Goal: Task Accomplishment & Management: Complete application form

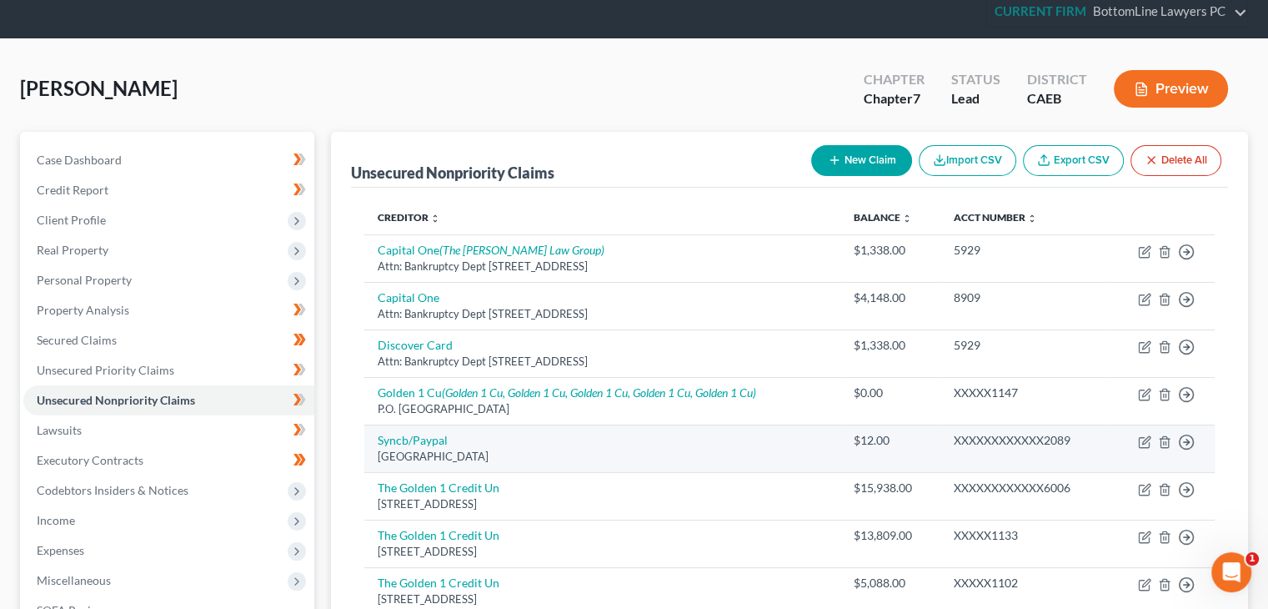
scroll to position [83, 0]
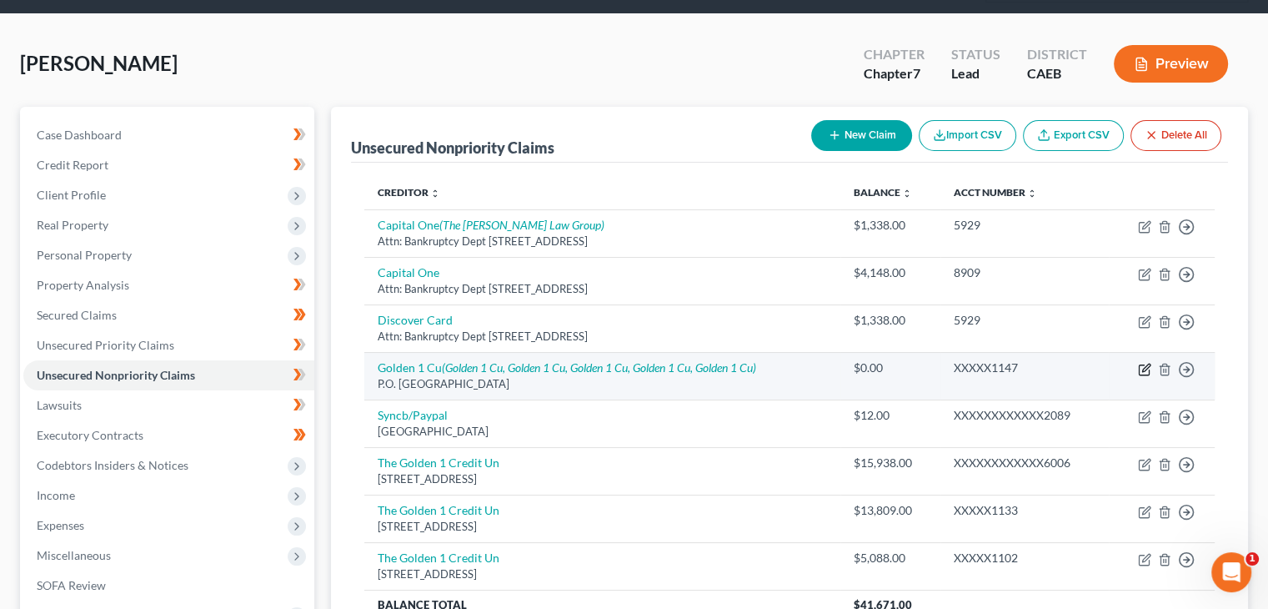
click at [1144, 368] on icon "button" at bounding box center [1144, 369] width 13 height 13
select select "4"
select select "2"
select select "0"
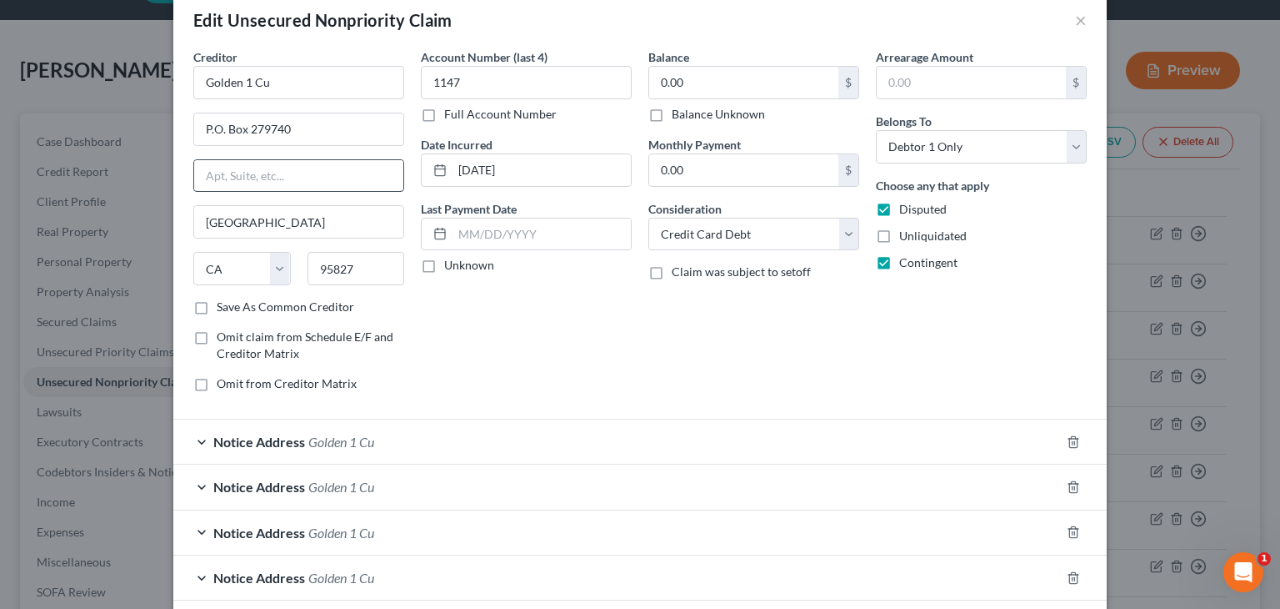
scroll to position [0, 0]
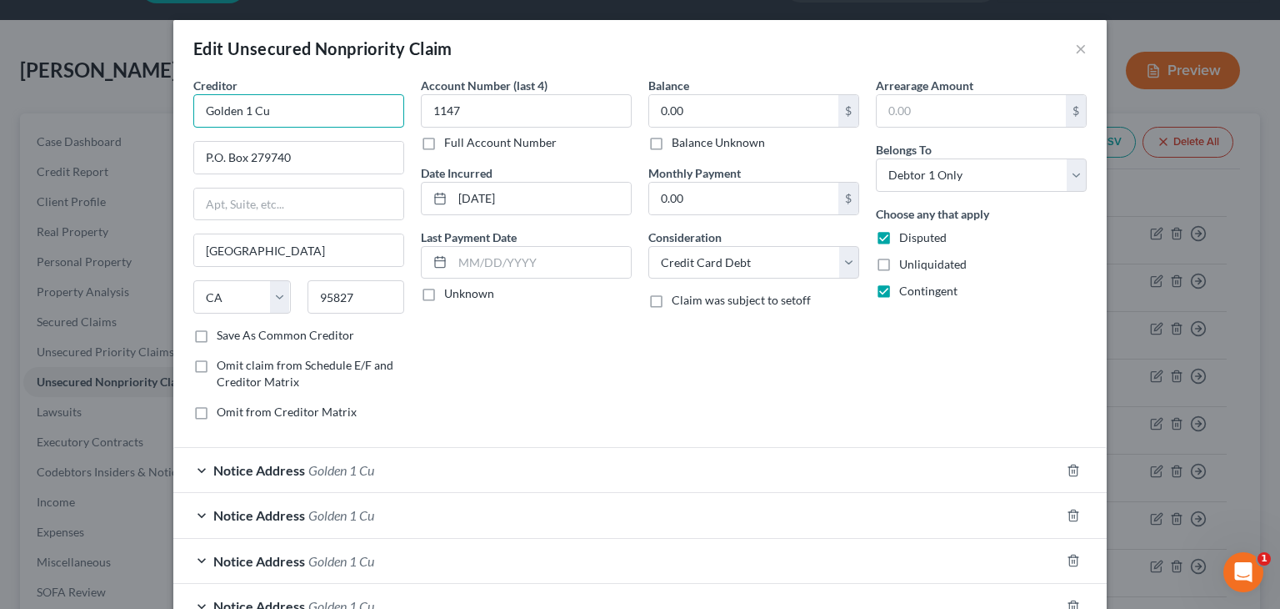
click at [297, 103] on input "Golden 1 Cu" at bounding box center [298, 110] width 211 height 33
type input "Golden 1 CU"
click at [177, 193] on div "Creditor * Golden 1 CU Golden 1 Cu Pob 15966, Sacramento, CA 95852 P.O. Box 279…" at bounding box center [640, 384] width 934 height 614
click at [177, 193] on div "Creditor * Golden 1 CU P.O. Box 279740 Sacramento State AL AK AR AZ CA CO CT DE…" at bounding box center [640, 384] width 934 height 614
click at [204, 158] on input "P.O. Box 279740" at bounding box center [298, 158] width 209 height 32
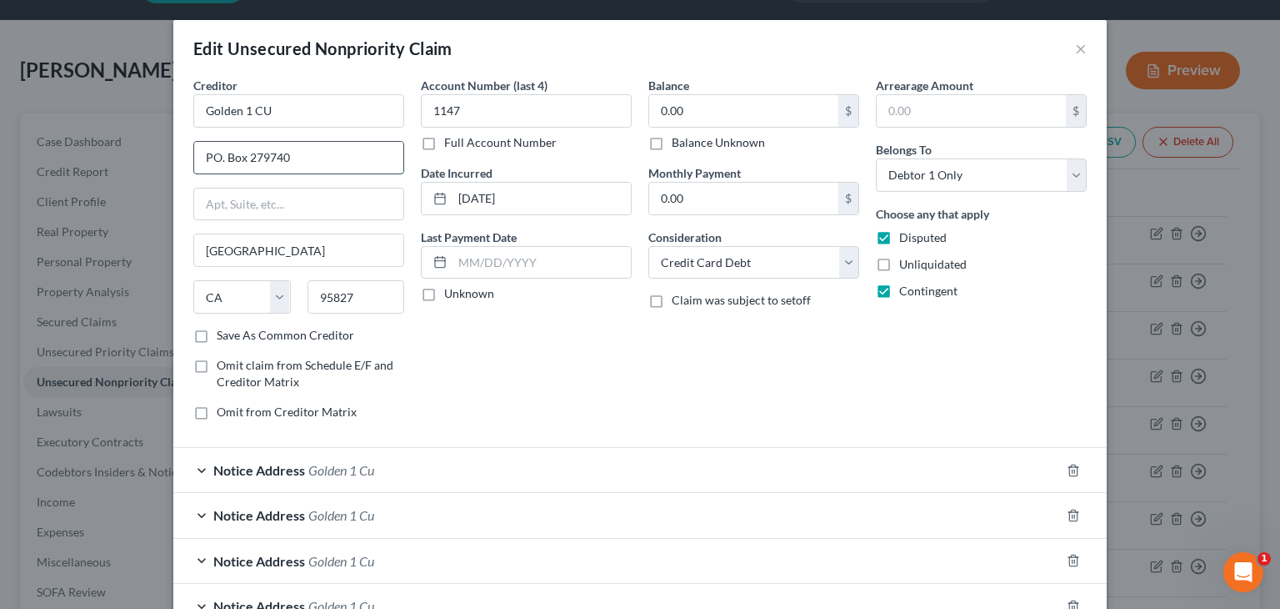
click at [213, 156] on input "PO. Box 279740" at bounding box center [298, 158] width 209 height 32
type input "PO Box 279740"
click at [224, 467] on span "Notice Address" at bounding box center [259, 470] width 92 height 16
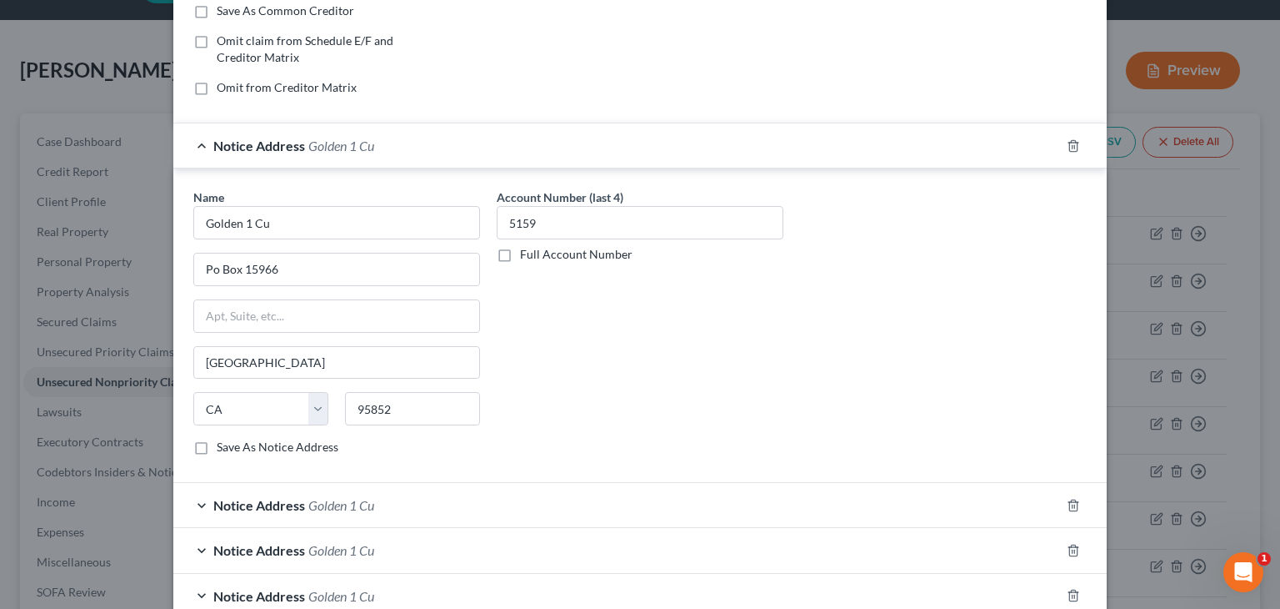
scroll to position [333, 0]
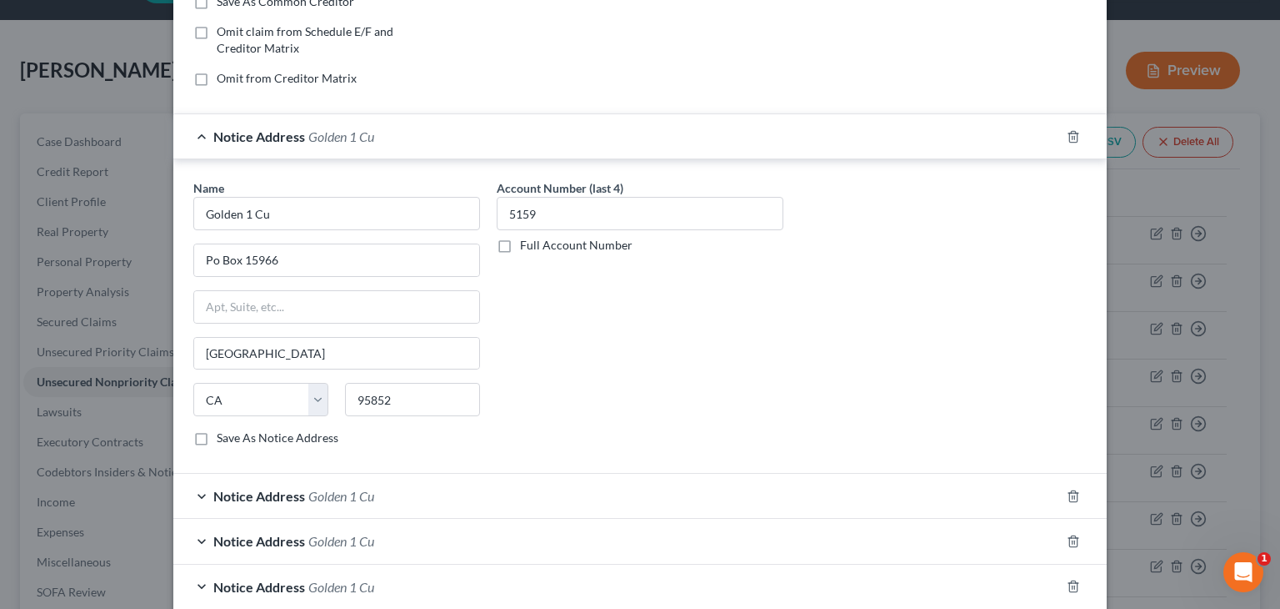
click at [191, 494] on div "Notice Address Golden 1 Cu" at bounding box center [616, 496] width 887 height 44
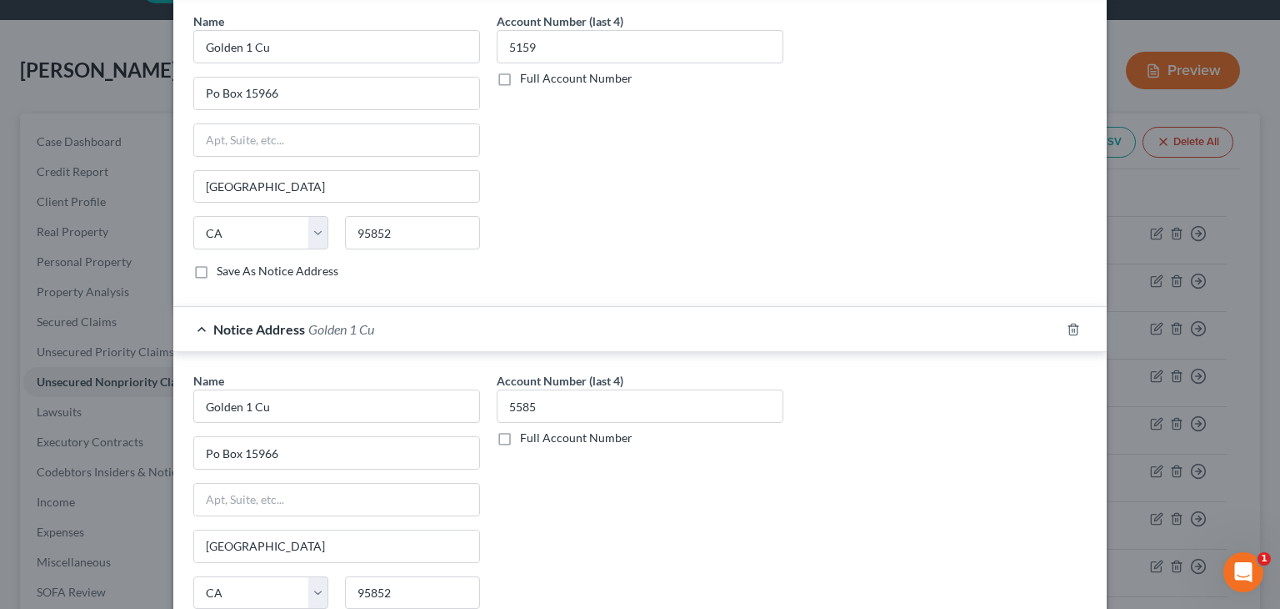
scroll to position [827, 0]
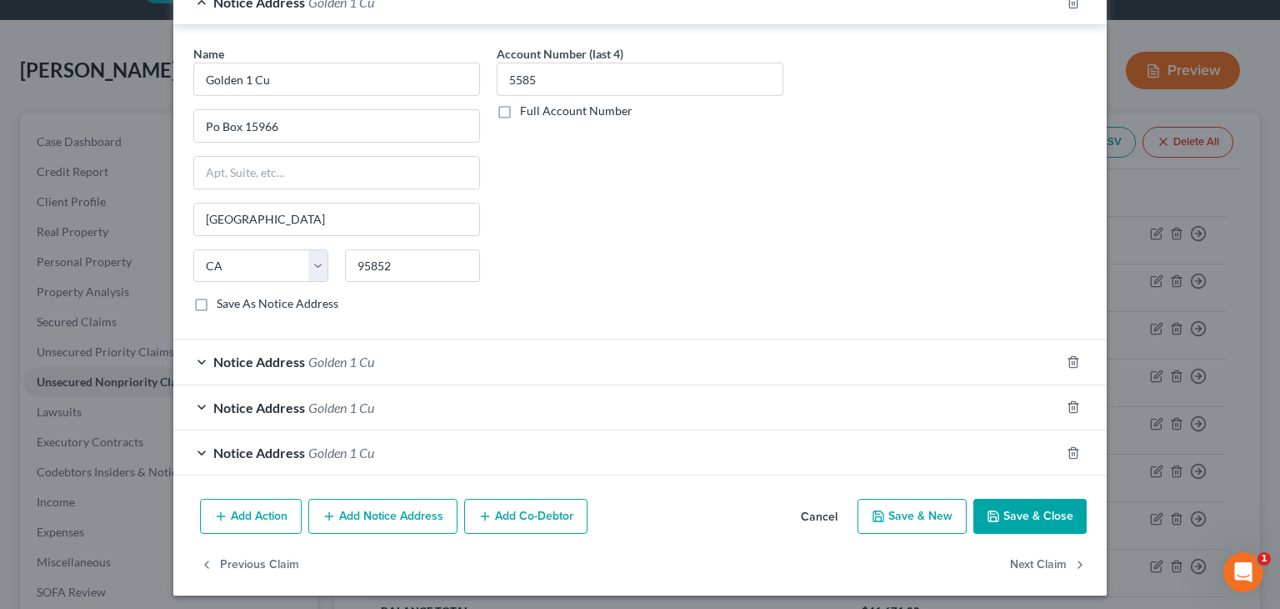
click at [1004, 511] on button "Save & Close" at bounding box center [1030, 516] width 113 height 35
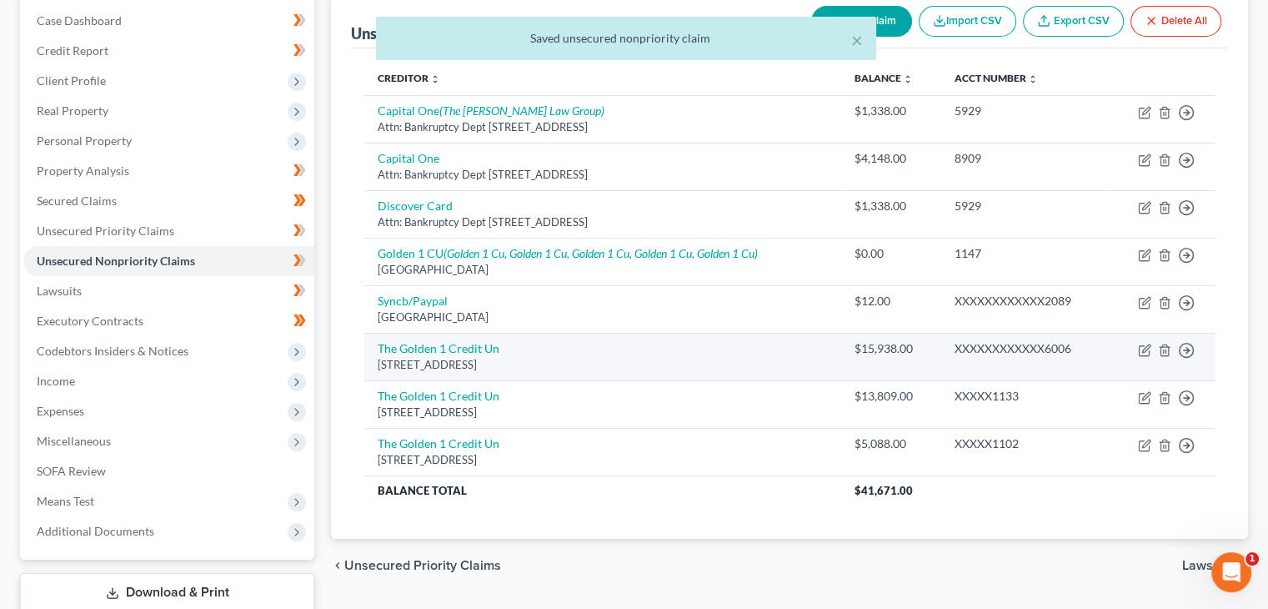
scroll to position [228, 0]
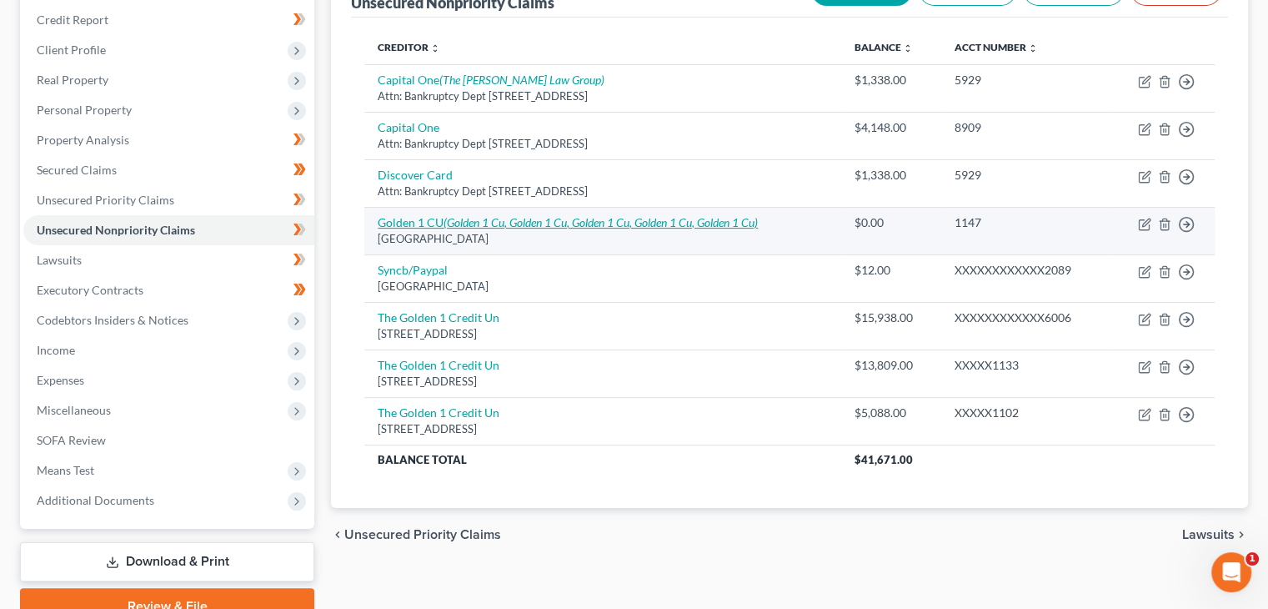
click at [599, 224] on icon "(Golden 1 Cu, Golden 1 Cu, Golden 1 Cu, Golden 1 Cu, Golden 1 Cu)" at bounding box center [601, 222] width 314 height 14
select select "4"
select select "2"
select select "0"
select select "4"
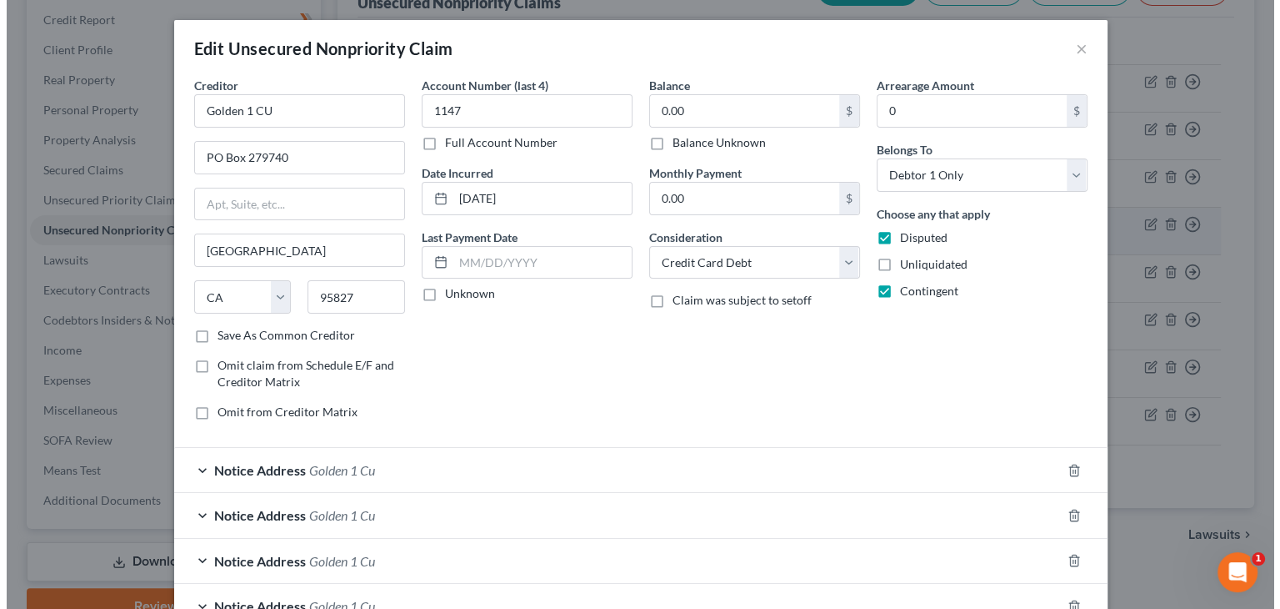
scroll to position [198, 0]
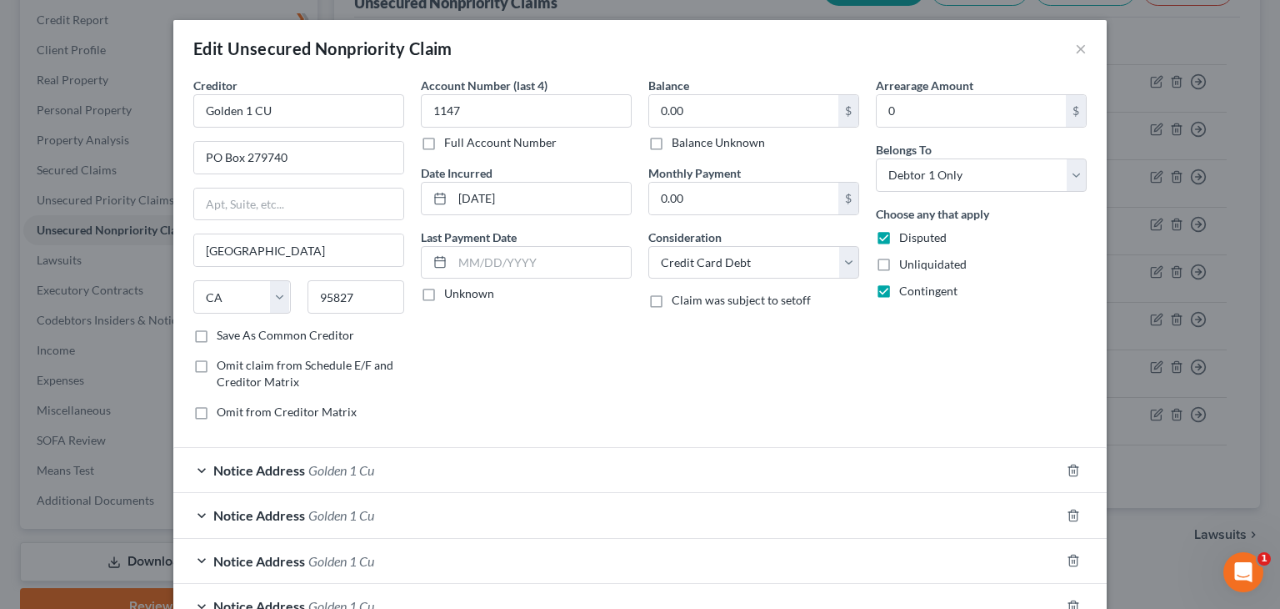
click at [327, 468] on span "Golden 1 Cu" at bounding box center [341, 470] width 66 height 16
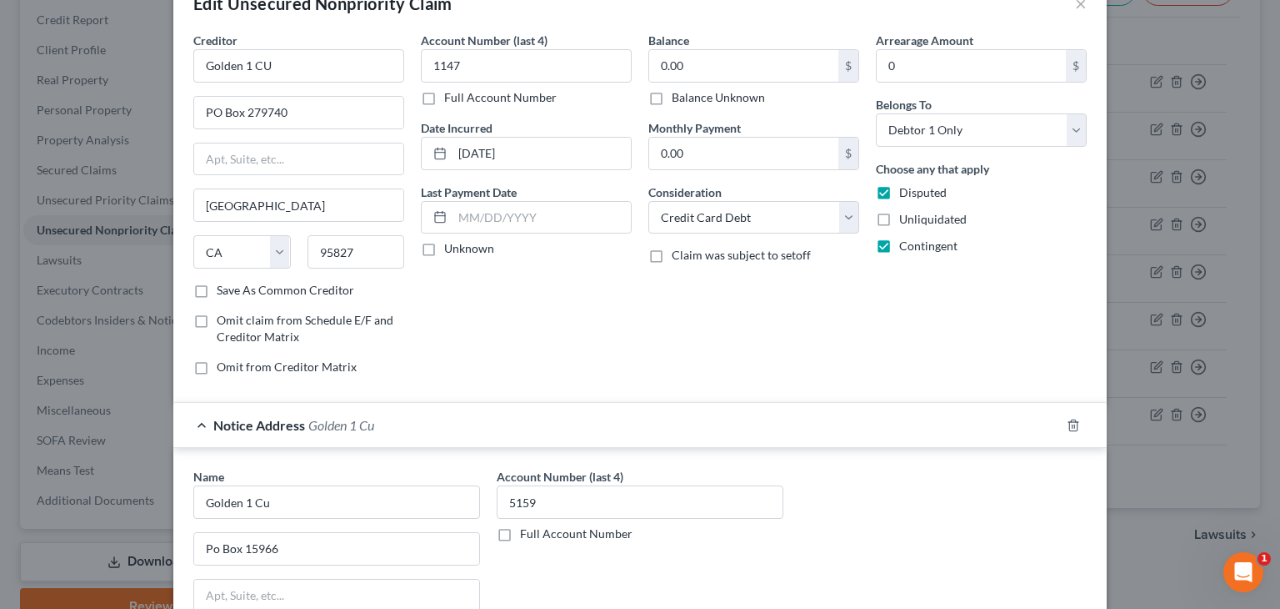
scroll to position [83, 0]
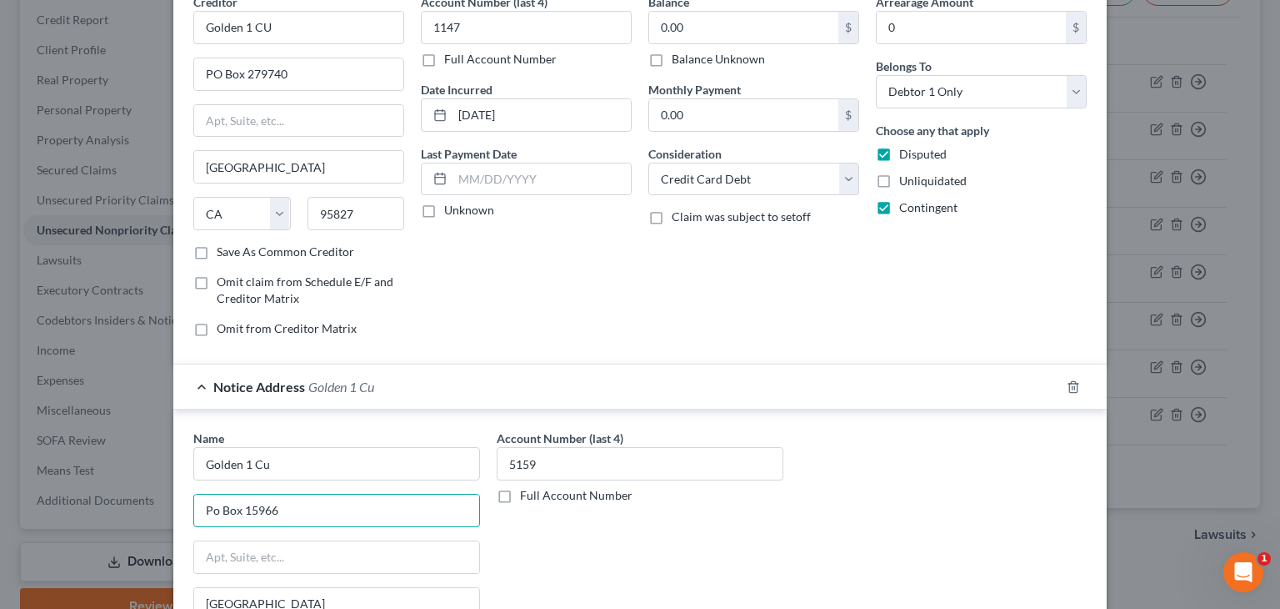
drag, startPoint x: 330, startPoint y: 501, endPoint x: 150, endPoint y: 508, distance: 180.2
click at [155, 509] on div "Edit Unsecured Nonpriority Claim × Creditor * Golden 1 CU PO Box 279740 Sacrame…" at bounding box center [640, 304] width 1280 height 609
click at [345, 470] on input "Golden 1 Cu" at bounding box center [336, 463] width 287 height 33
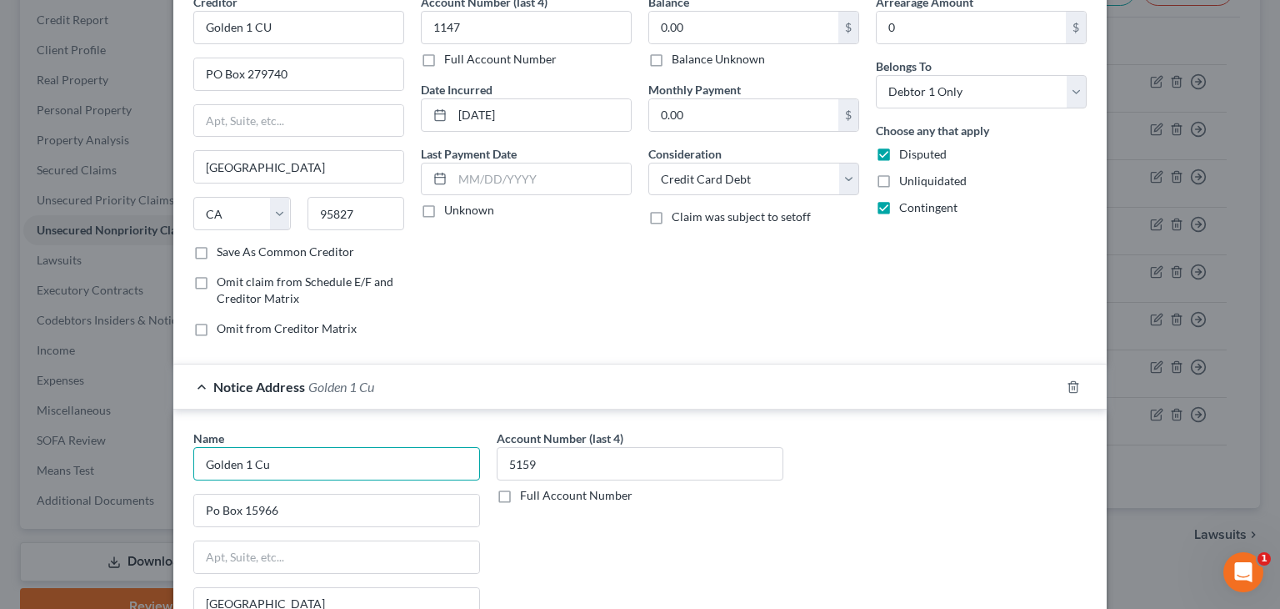
paste input "Po Box 15966"
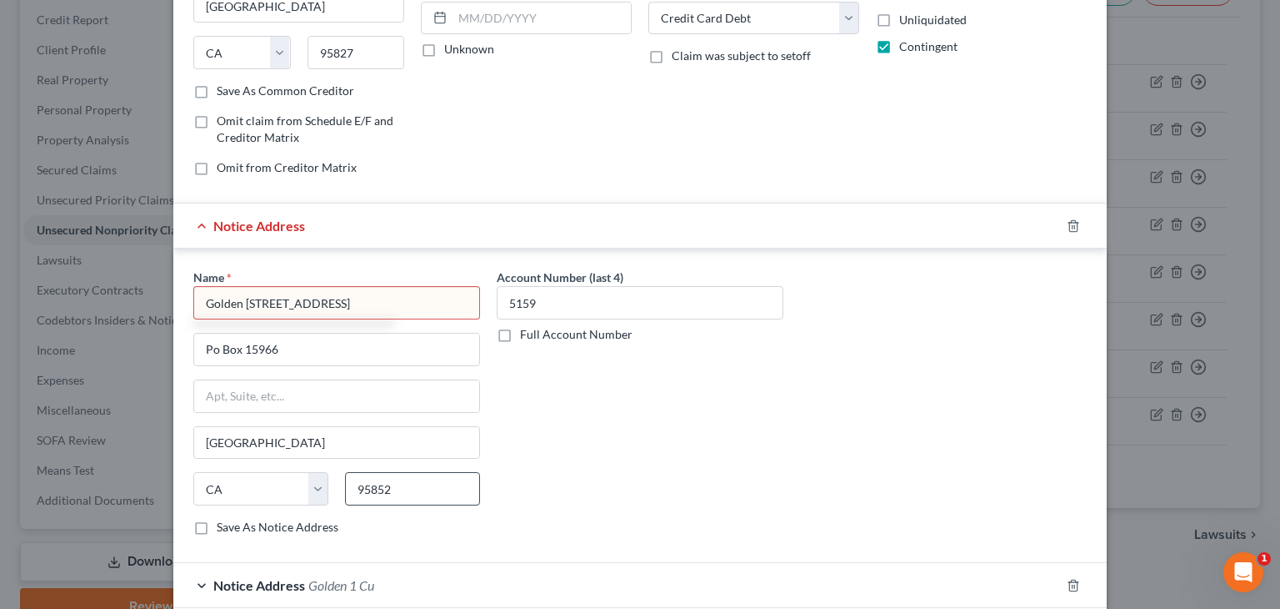
scroll to position [250, 0]
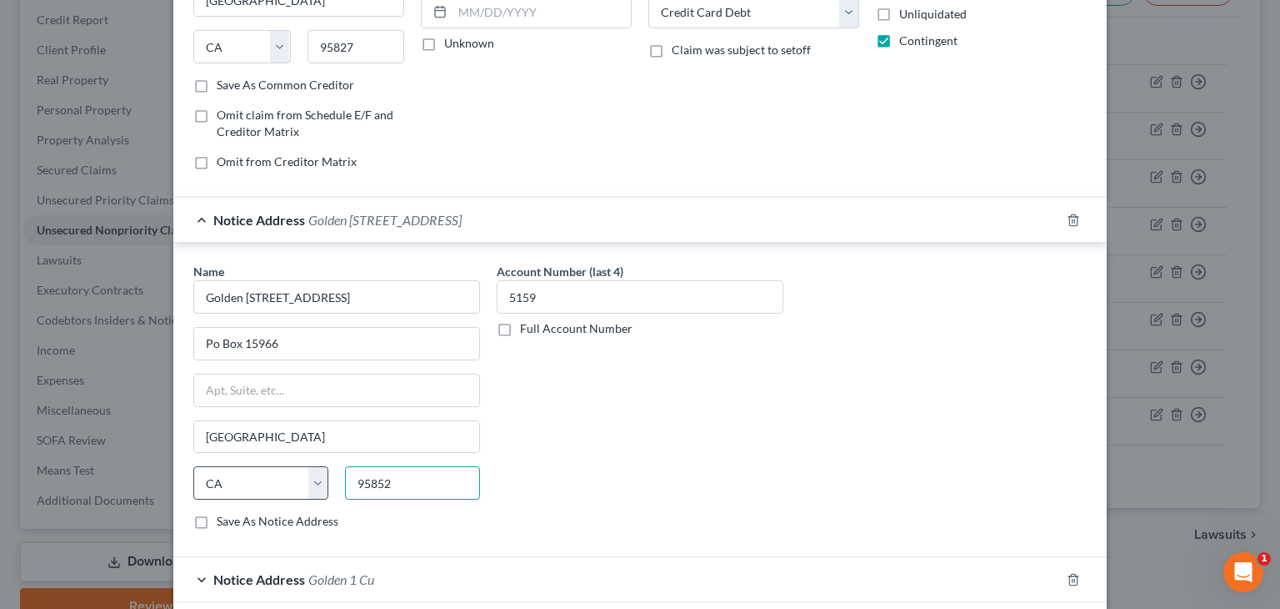
drag, startPoint x: 417, startPoint y: 484, endPoint x: 315, endPoint y: 484, distance: 101.7
click at [316, 484] on div "State AL AK AR AZ CA CO CT DE DC FL GA GU HI ID IL IN IA KS KY LA ME MD MA MI M…" at bounding box center [336, 489] width 303 height 47
click at [403, 289] on input "Golden 1 Cu Po Box 15966" at bounding box center [336, 296] width 287 height 33
drag, startPoint x: 404, startPoint y: 483, endPoint x: 308, endPoint y: 499, distance: 97.3
click at [326, 490] on div "State AL AK AR AZ CA CO CT DE DC FL GA GU HI ID IL IN IA KS KY LA ME MD MA MI M…" at bounding box center [336, 489] width 303 height 47
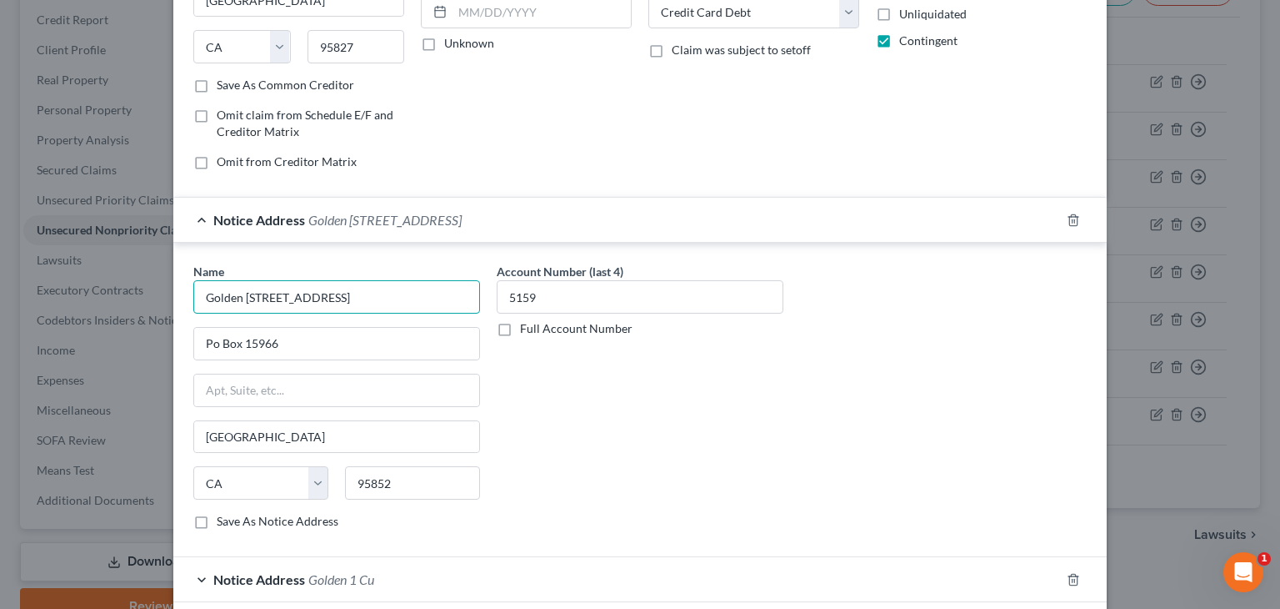
click at [380, 287] on input "Golden 1 Cu Po Box 15966" at bounding box center [336, 296] width 287 height 33
paste input "95852"
type input "Golden 1 Cu Po Box 15966 95852"
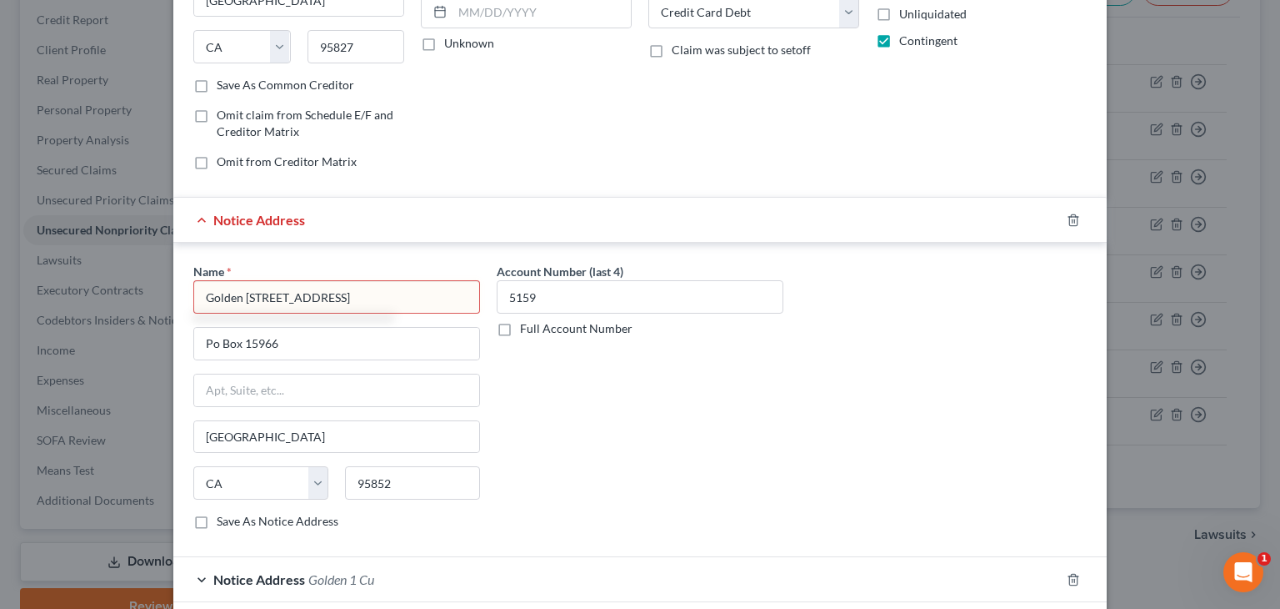
drag, startPoint x: 392, startPoint y: 289, endPoint x: 159, endPoint y: 318, distance: 234.3
click at [159, 318] on div "Edit Unsecured Nonpriority Claim × Creditor * Golden 1 CU PO Box 279740 Sacrame…" at bounding box center [640, 304] width 1280 height 609
click at [1069, 215] on icon "button" at bounding box center [1073, 219] width 13 height 13
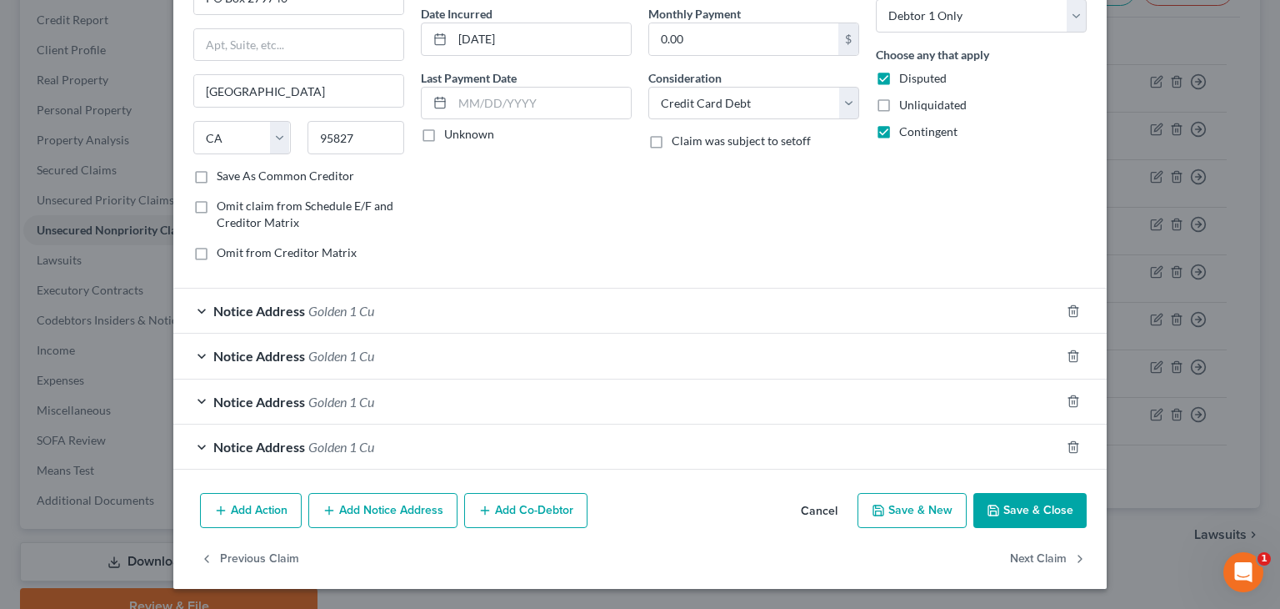
scroll to position [157, 0]
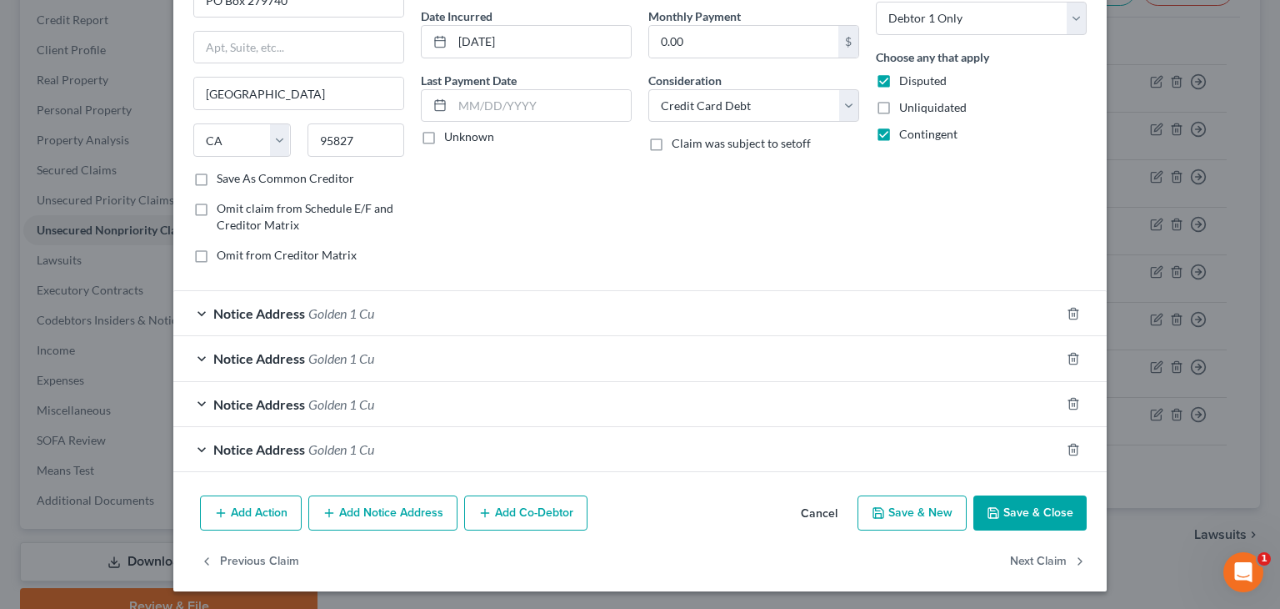
click at [1018, 504] on button "Save & Close" at bounding box center [1030, 512] width 113 height 35
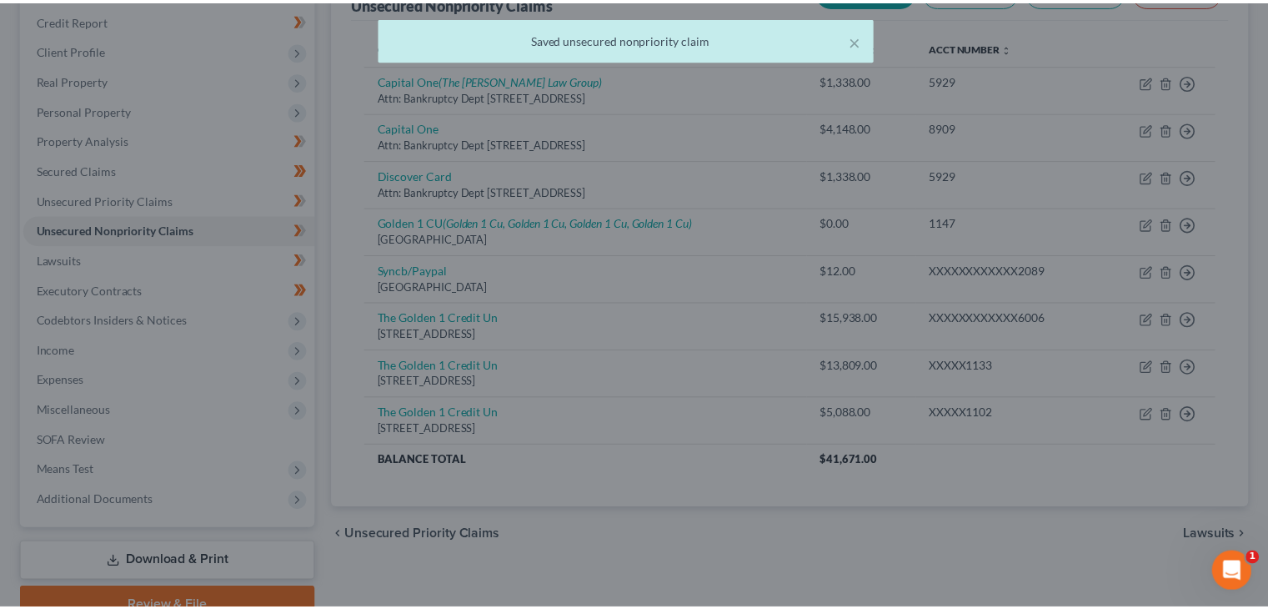
scroll to position [228, 0]
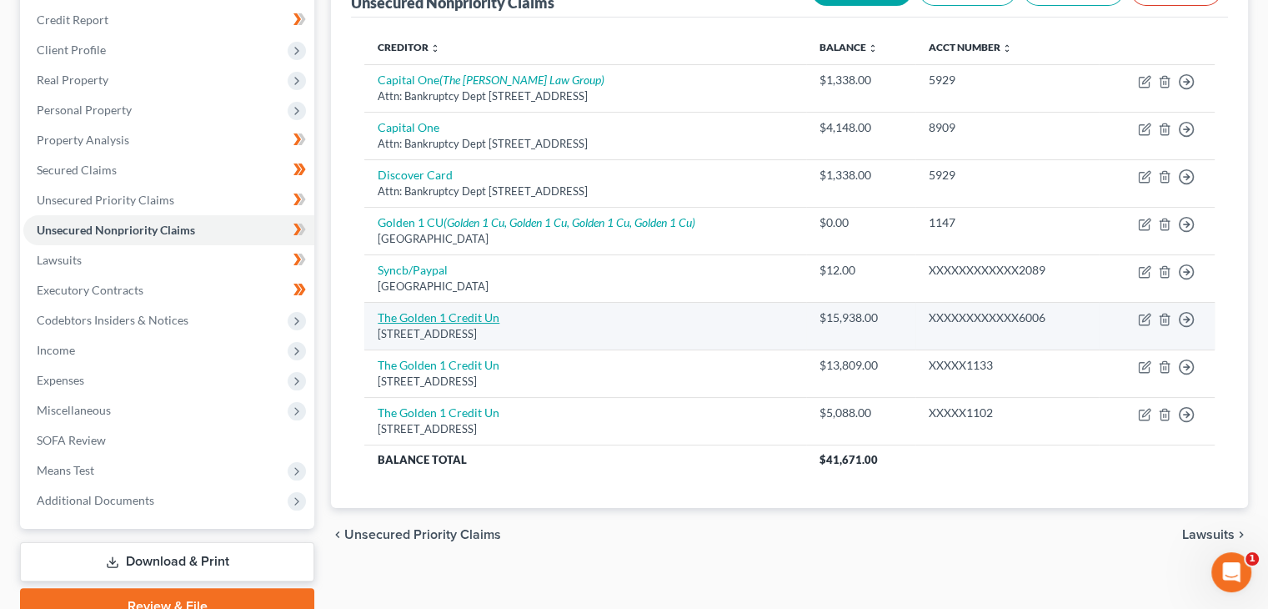
click at [477, 311] on link "The Golden 1 Credit Un" at bounding box center [439, 317] width 122 height 14
select select "4"
select select "2"
select select "0"
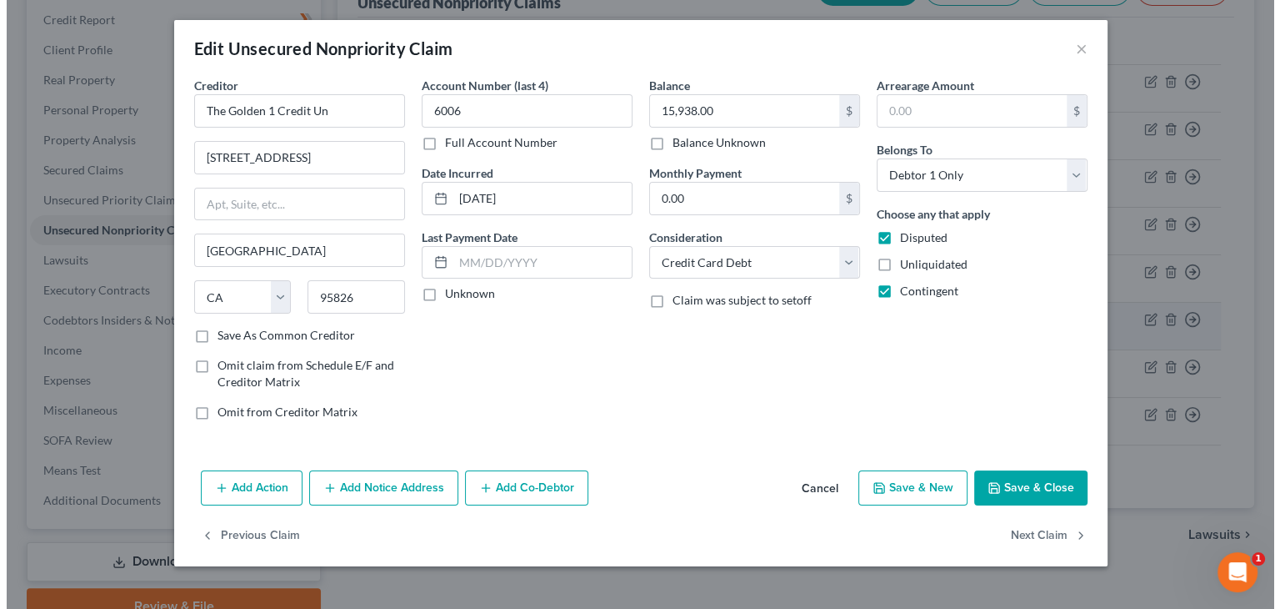
scroll to position [198, 0]
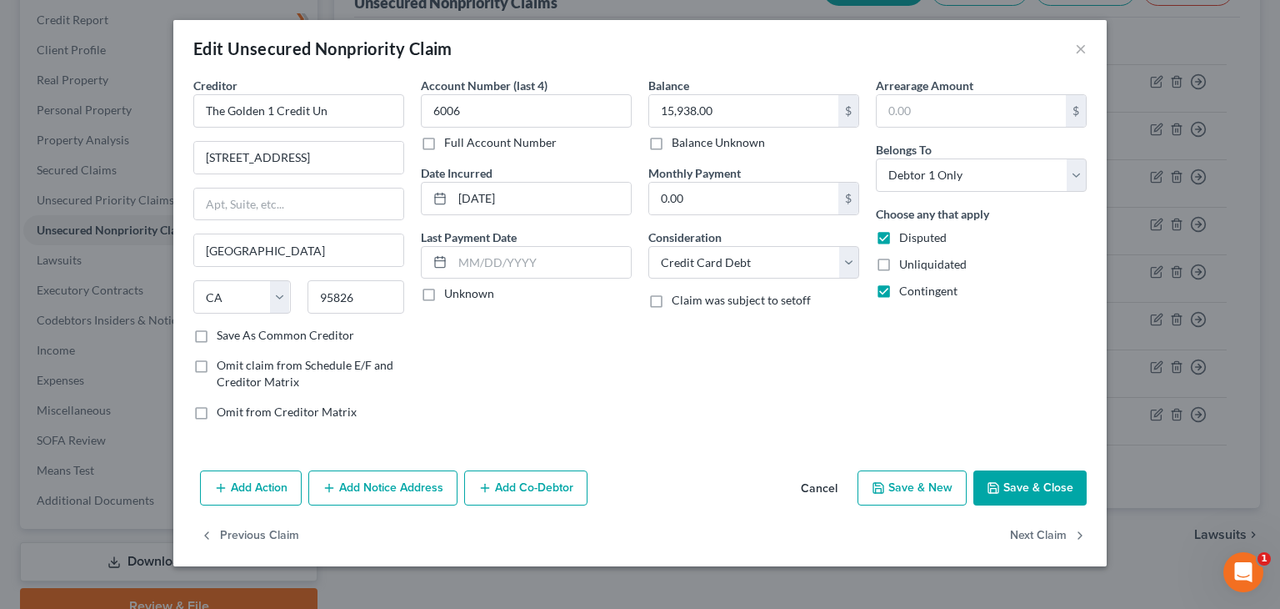
click at [408, 481] on button "Add Notice Address" at bounding box center [382, 487] width 149 height 35
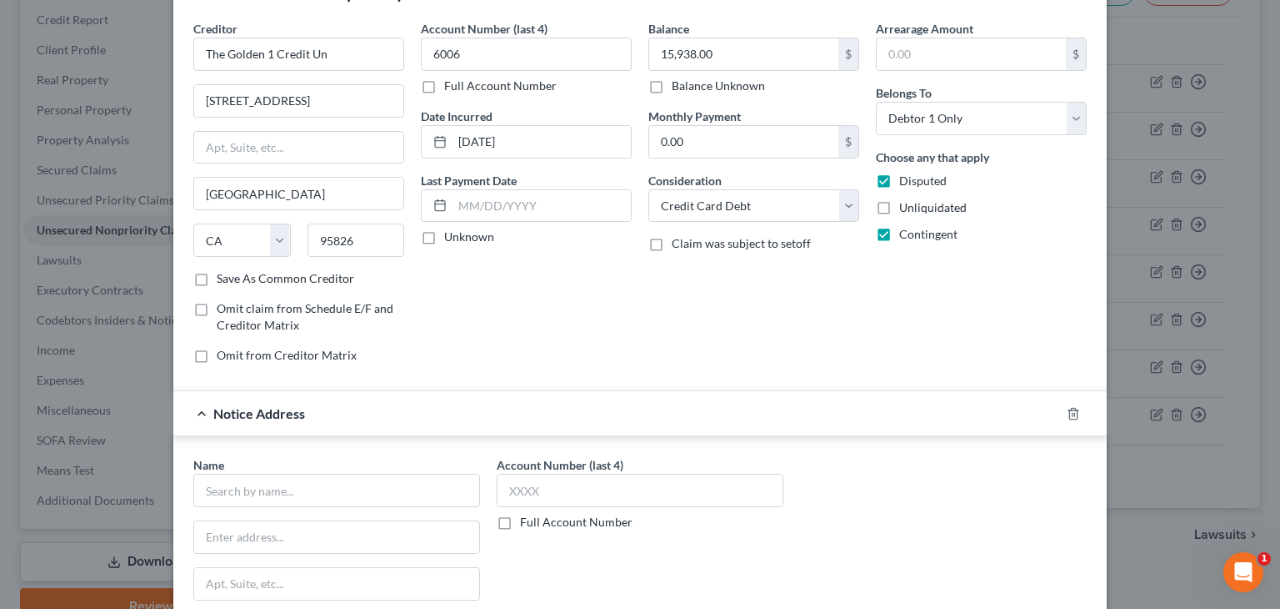
scroll to position [167, 0]
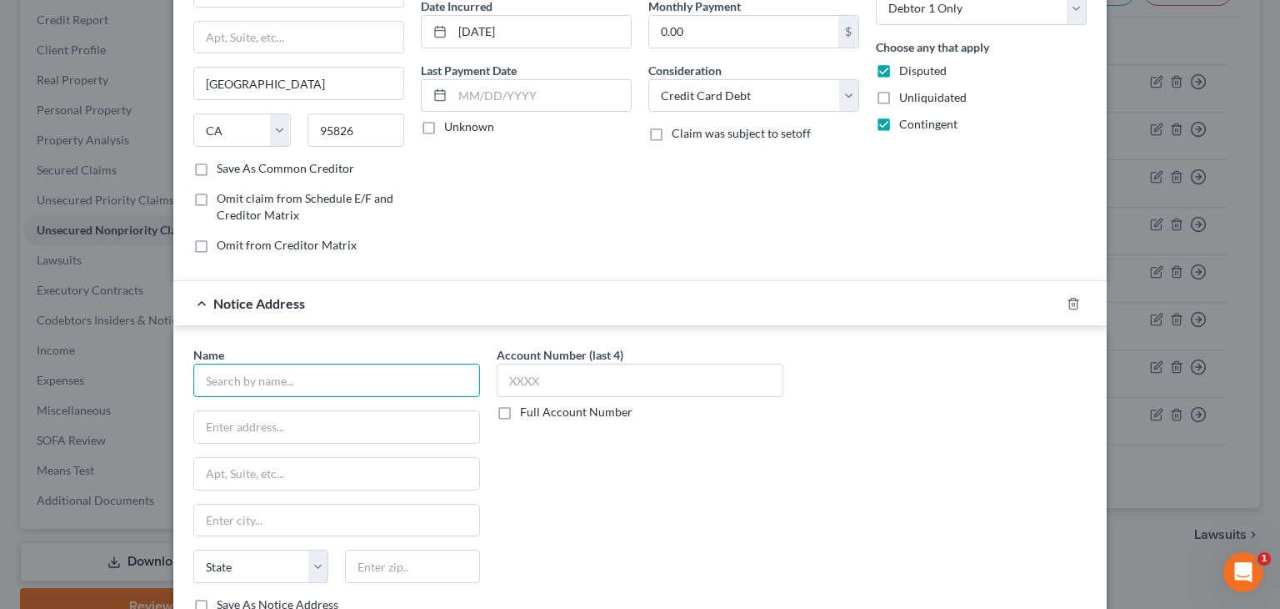
click at [338, 381] on input "text" at bounding box center [336, 379] width 287 height 33
paste input "Golden 1 Cu Po Box 15966 95852"
drag, startPoint x: 341, startPoint y: 378, endPoint x: 424, endPoint y: 376, distance: 83.4
click at [418, 377] on input "Golden 1 Cu Po Box 15966 95852" at bounding box center [336, 379] width 287 height 33
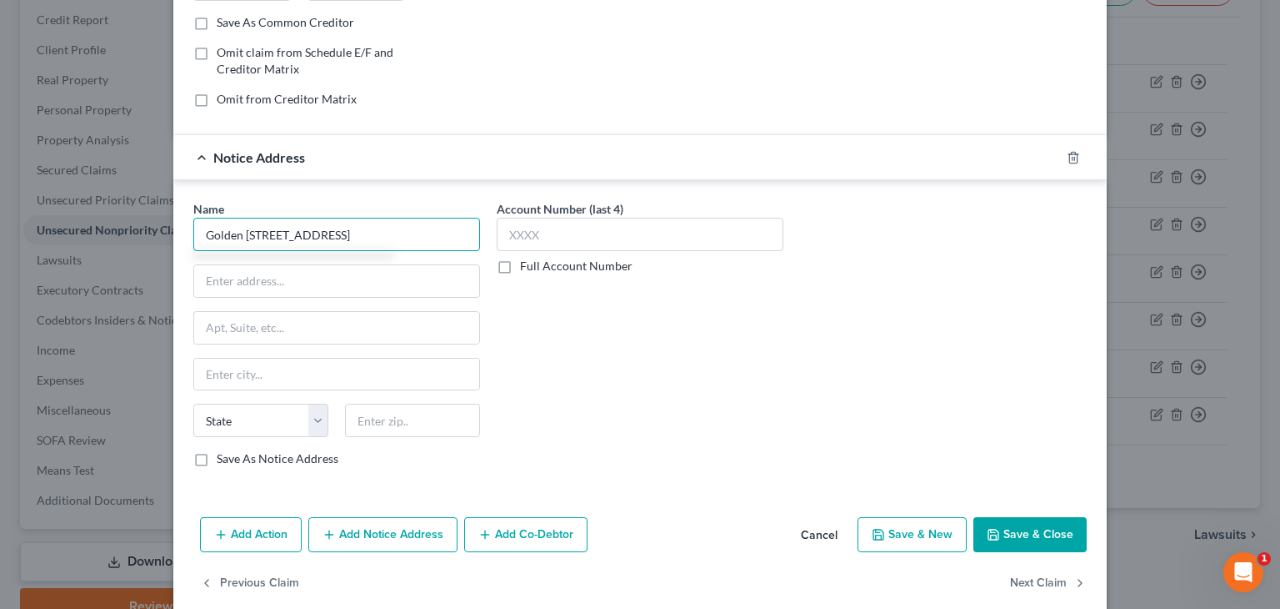
scroll to position [333, 0]
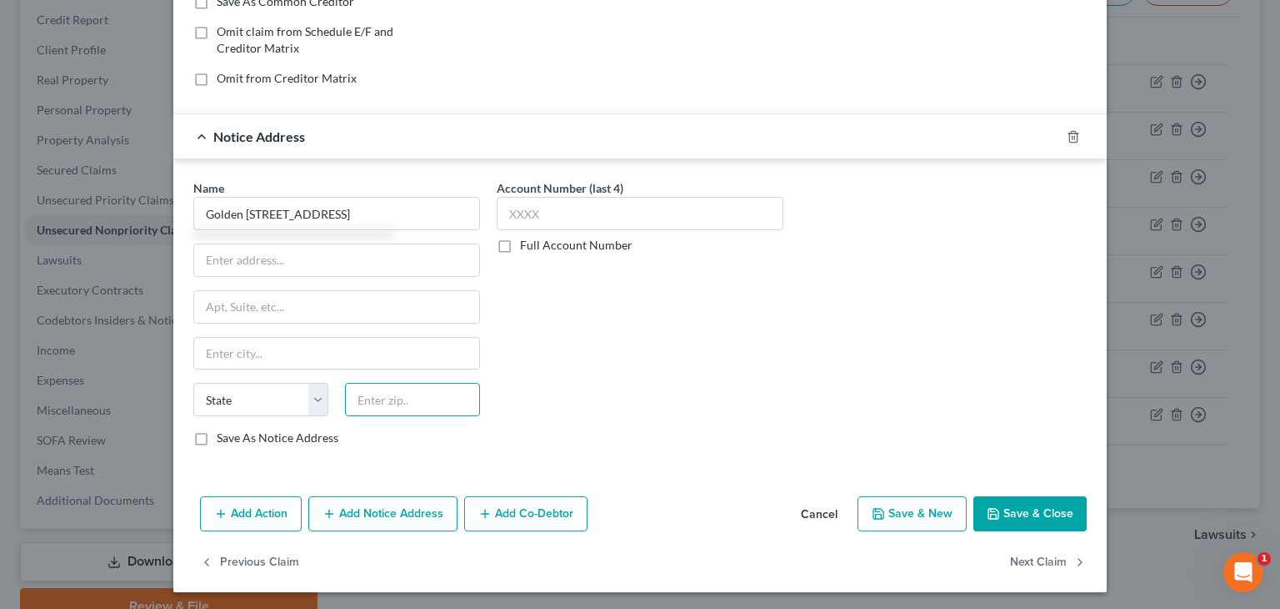
click at [423, 398] on input "text" at bounding box center [412, 399] width 135 height 33
type input "Golden 1 Cu Po Box 15966"
paste input "95852"
type input "95852"
type input "Sacramento"
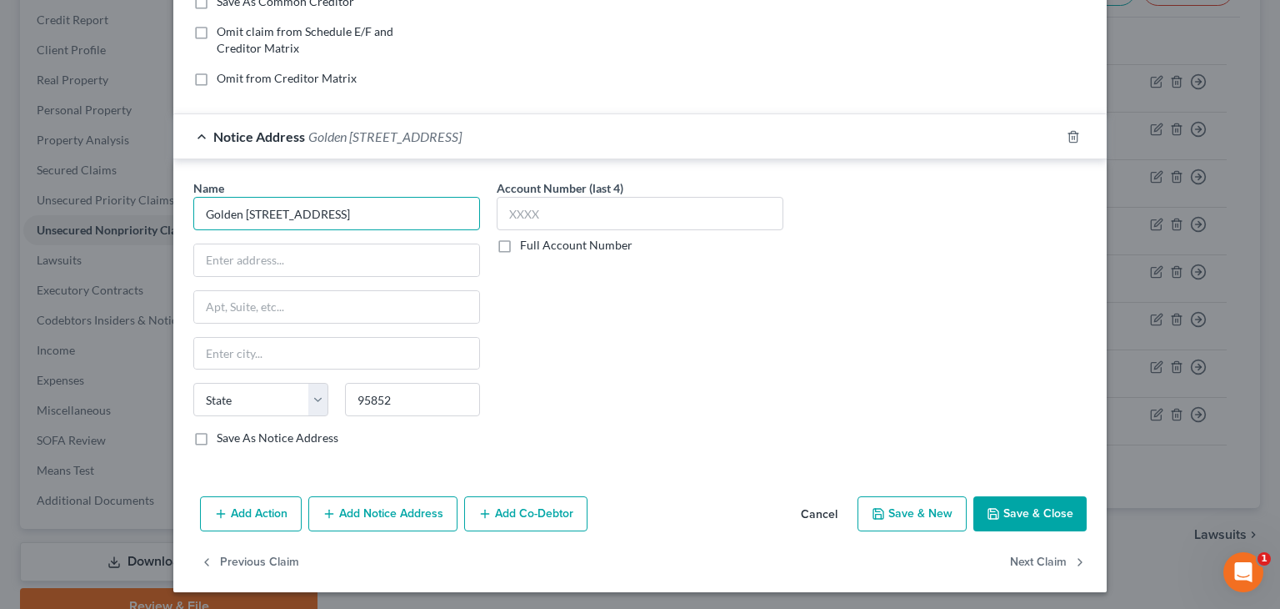
select select "4"
drag, startPoint x: 267, startPoint y: 208, endPoint x: 405, endPoint y: 203, distance: 138.5
click at [401, 203] on input "Golden 1 Cu Po Box 15966" at bounding box center [336, 213] width 287 height 33
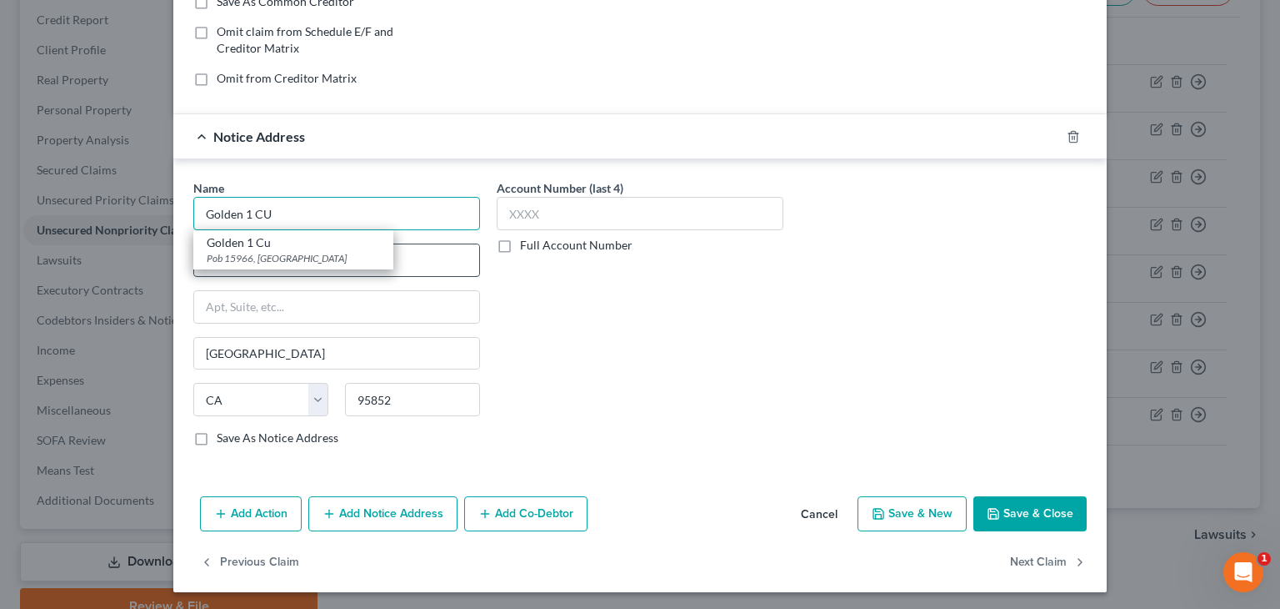
type input "Golden 1 CU"
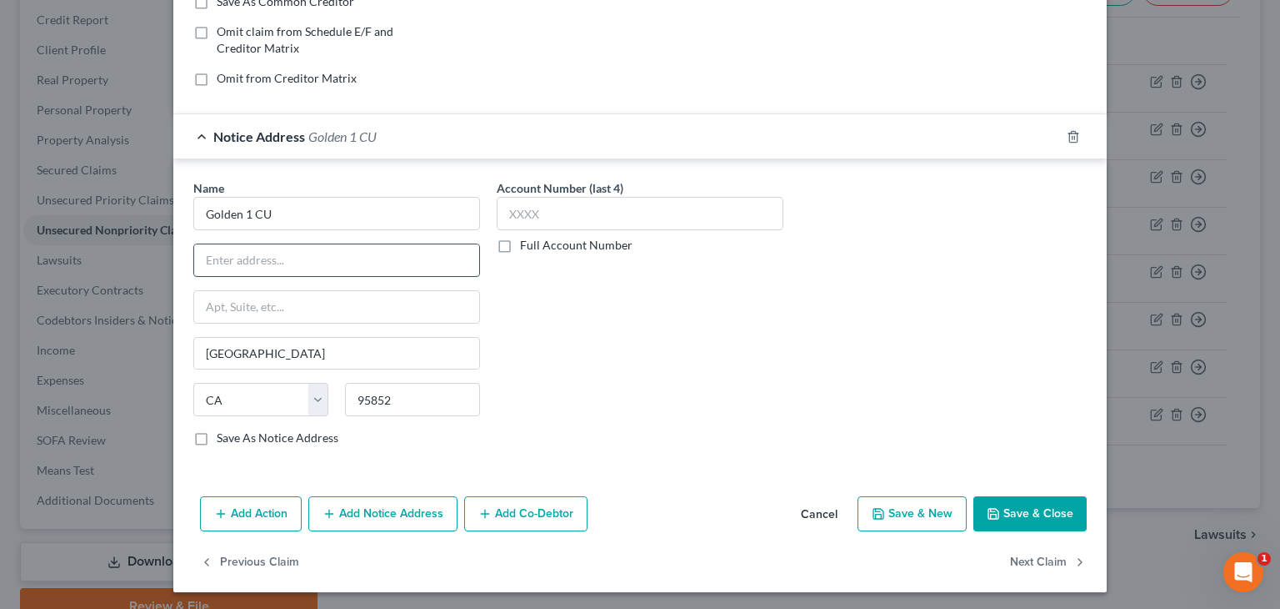
click at [444, 253] on input "text" at bounding box center [336, 260] width 285 height 32
paste input "Po Box 15966"
click at [210, 256] on input "Po Box 15966" at bounding box center [336, 260] width 285 height 32
type input "PO Box 15966"
click at [686, 302] on div "Account Number (last 4) Full Account Number" at bounding box center [640, 319] width 303 height 280
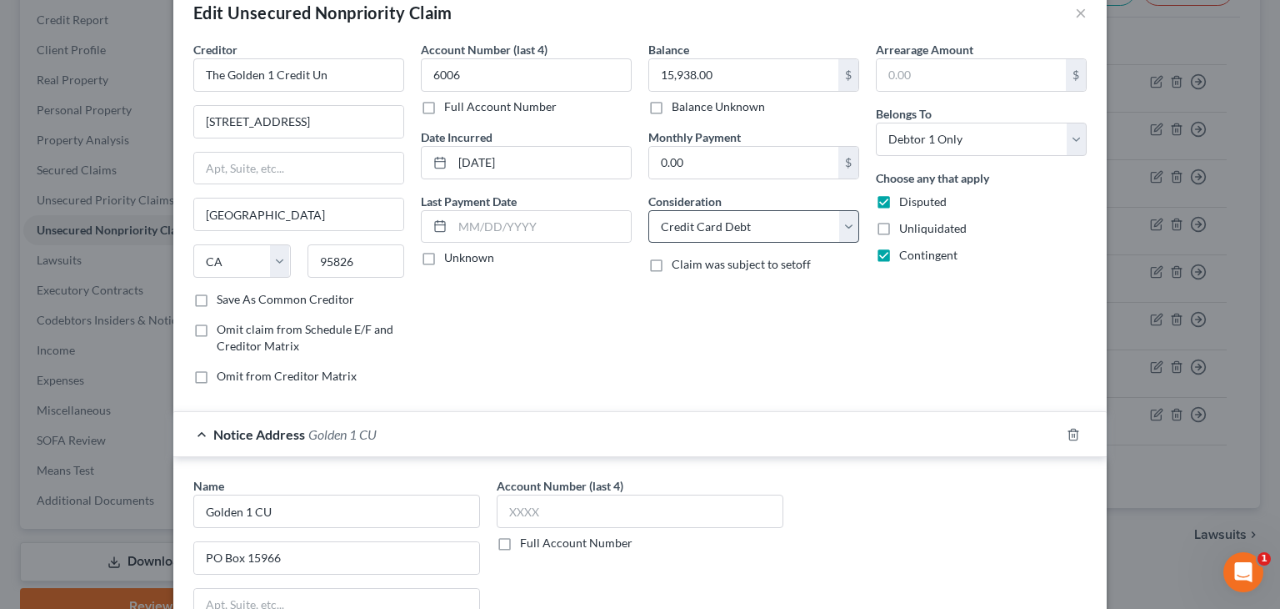
scroll to position [0, 0]
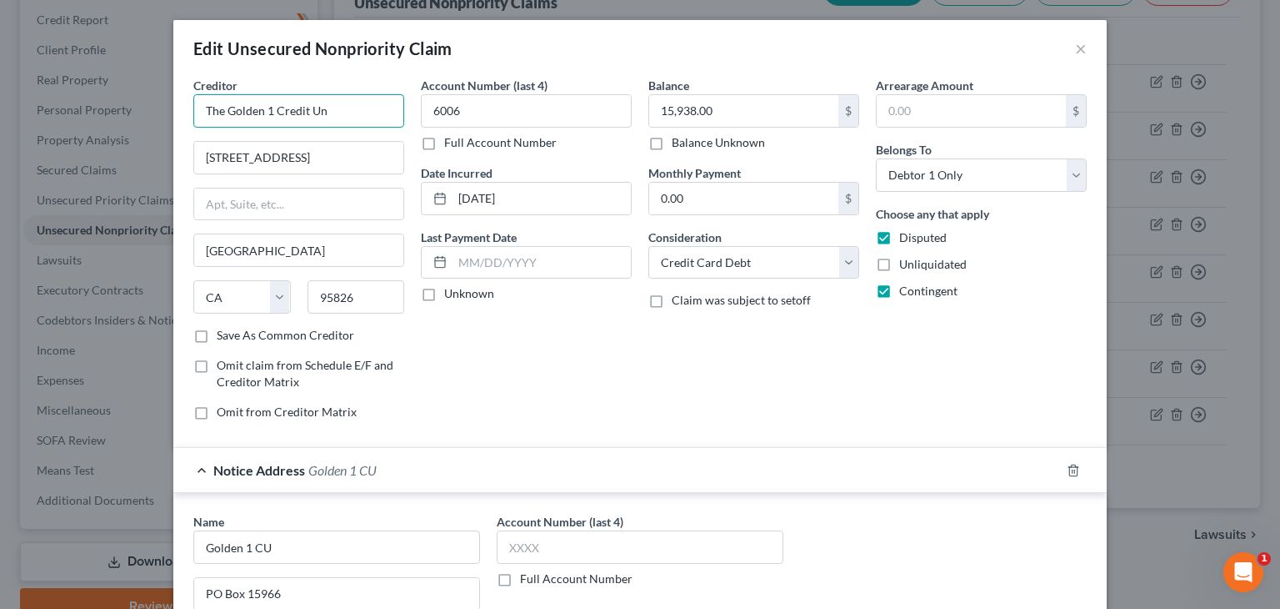
click at [354, 118] on input "The Golden 1 Credit Un" at bounding box center [298, 110] width 211 height 33
type input "The Golden 1 Credit Union"
drag, startPoint x: 332, startPoint y: 155, endPoint x: 153, endPoint y: 165, distance: 178.7
click at [154, 165] on div "Edit Unsecured Nonpriority Claim × Creditor * The Golden 1 Credit Union 8945 Ca…" at bounding box center [640, 304] width 1280 height 609
click at [270, 158] on input "text" at bounding box center [298, 158] width 209 height 32
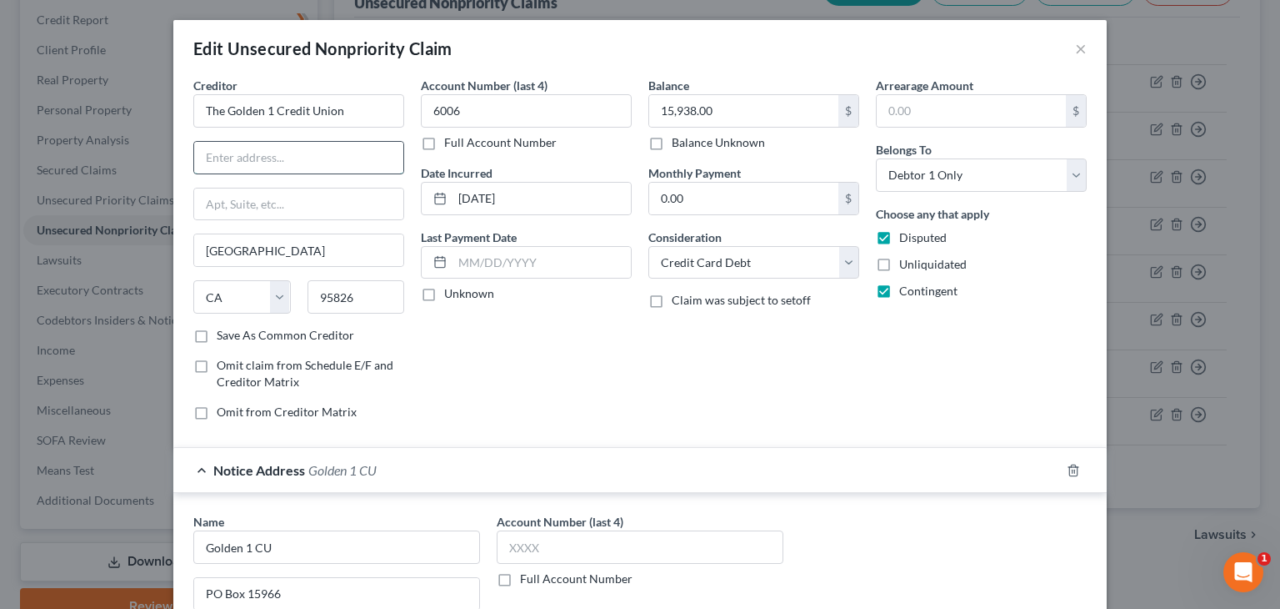
type input "Attn: Bankruptcy Dept"
click at [243, 201] on input "text" at bounding box center [298, 204] width 209 height 32
paste input "8945 Cal Center Dr"
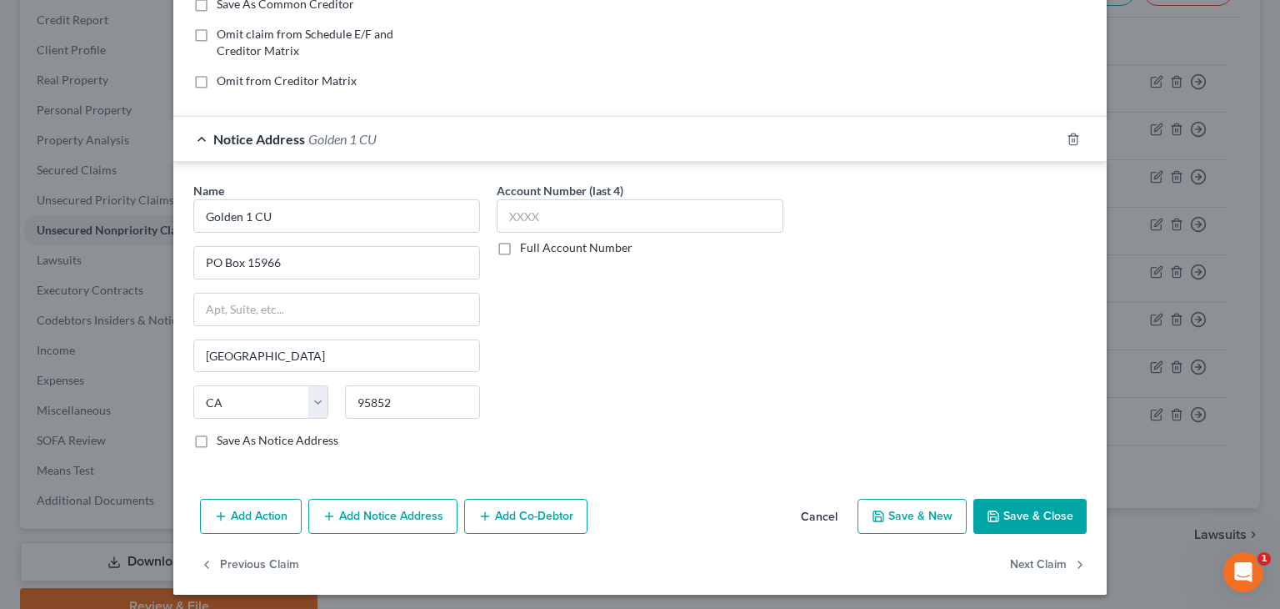
scroll to position [333, 0]
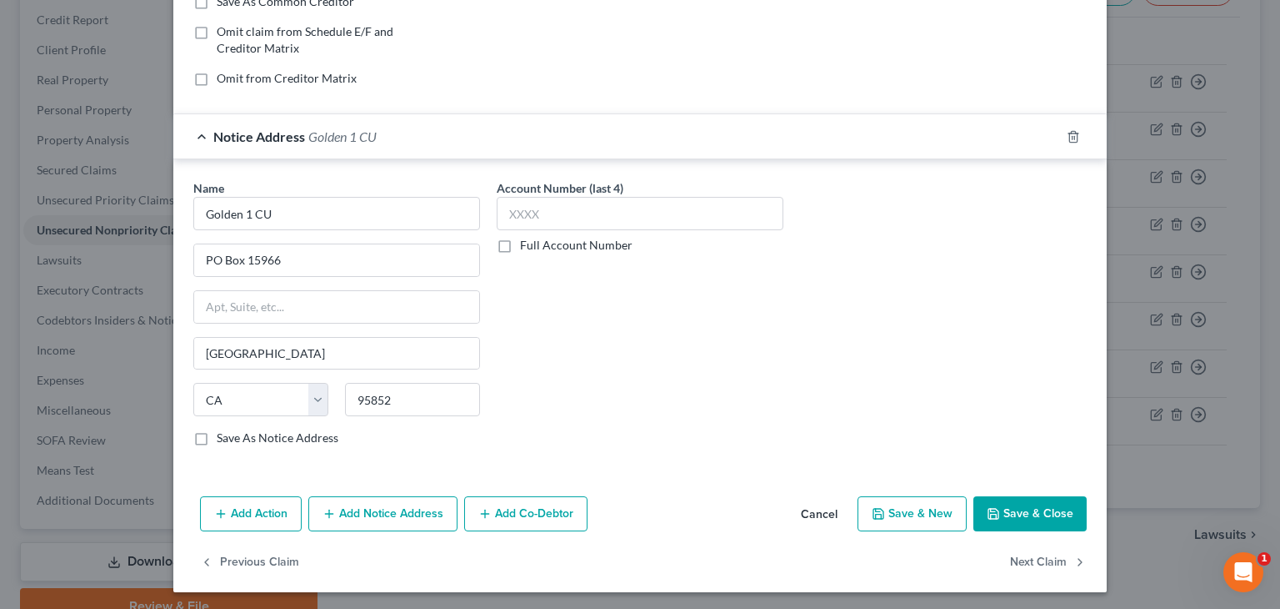
type input "8945 Cal Center Dr"
click at [994, 509] on icon "button" at bounding box center [993, 513] width 13 height 13
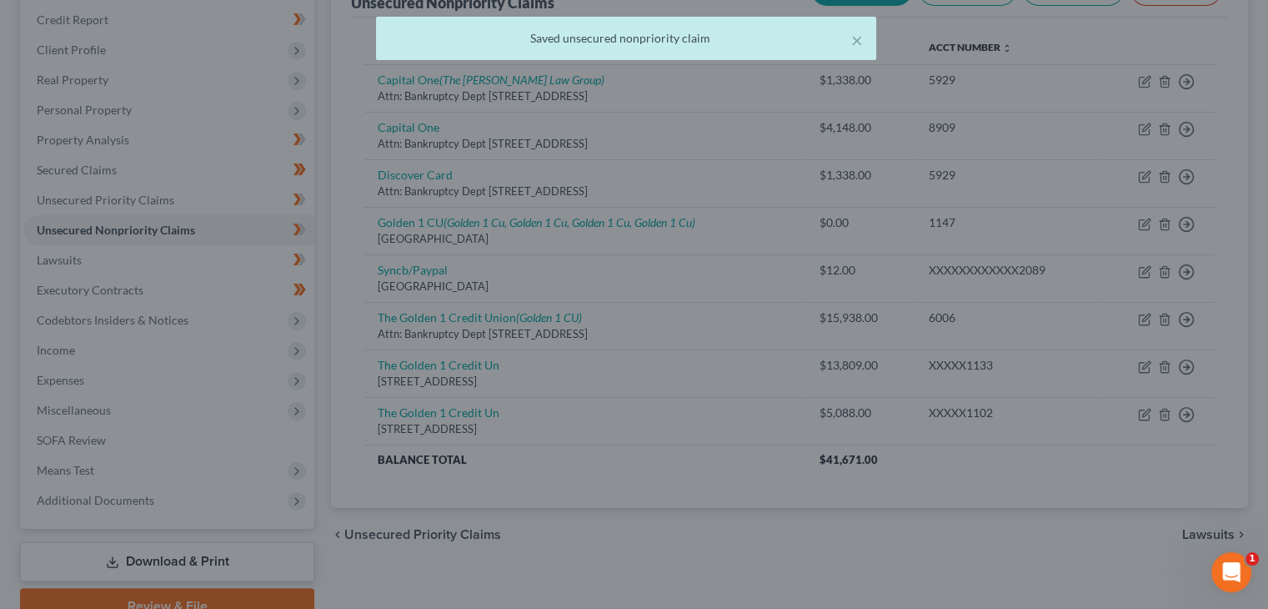
scroll to position [0, 0]
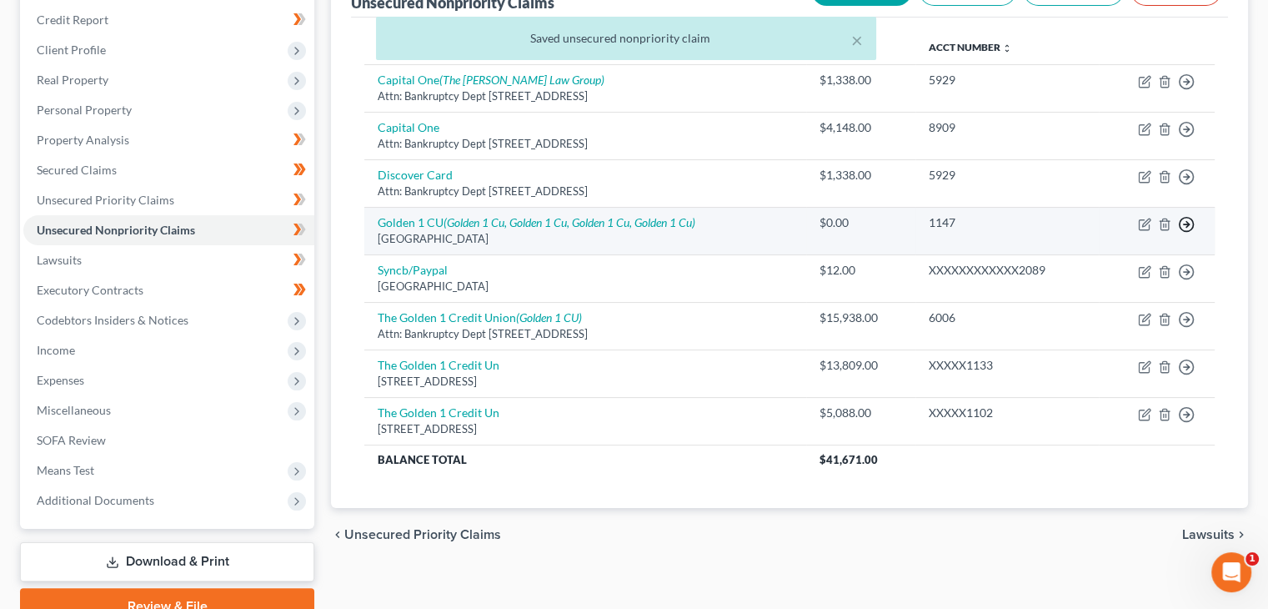
click at [1189, 219] on icon "button" at bounding box center [1186, 224] width 17 height 17
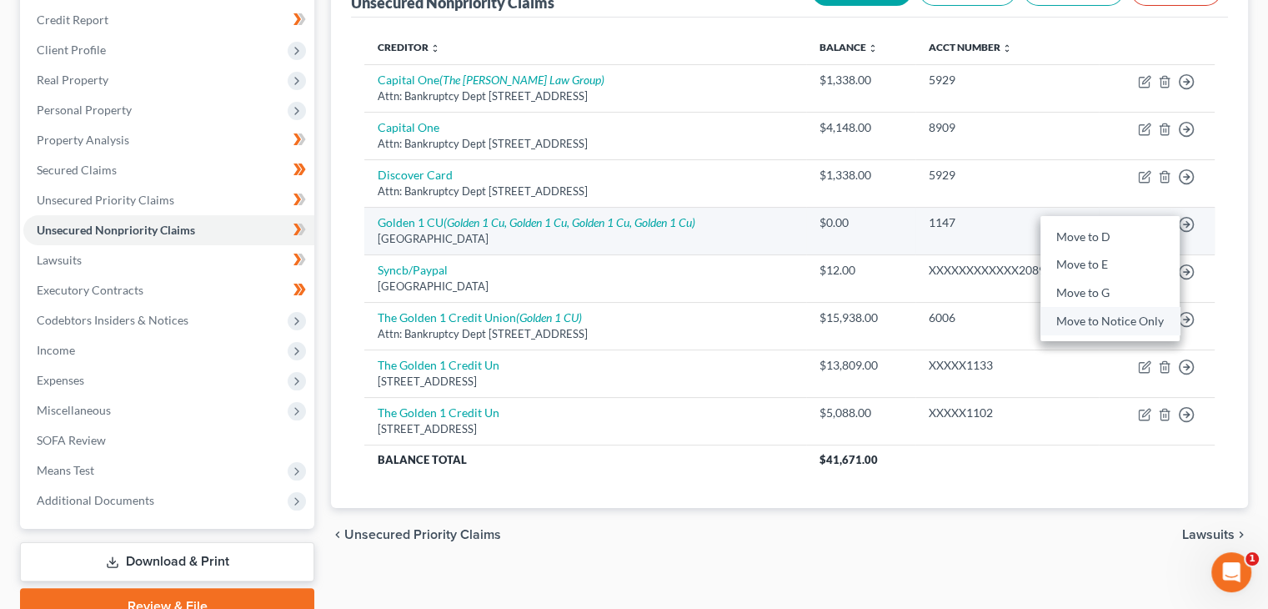
click at [1094, 318] on link "Move to Notice Only" at bounding box center [1109, 321] width 139 height 28
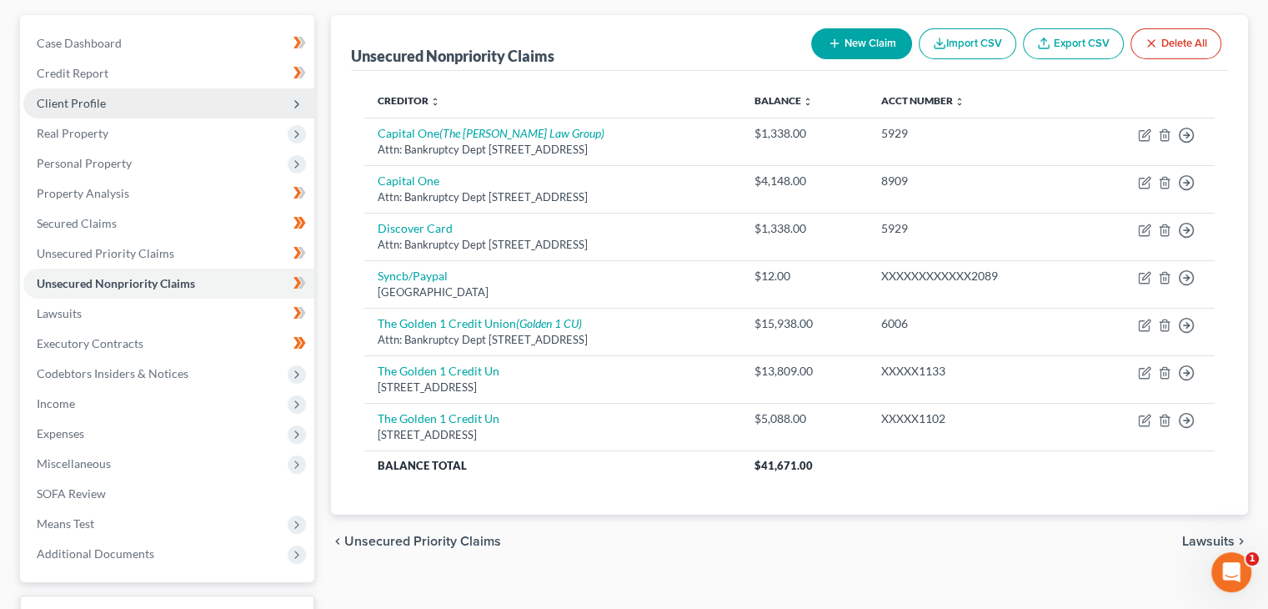
scroll to position [145, 0]
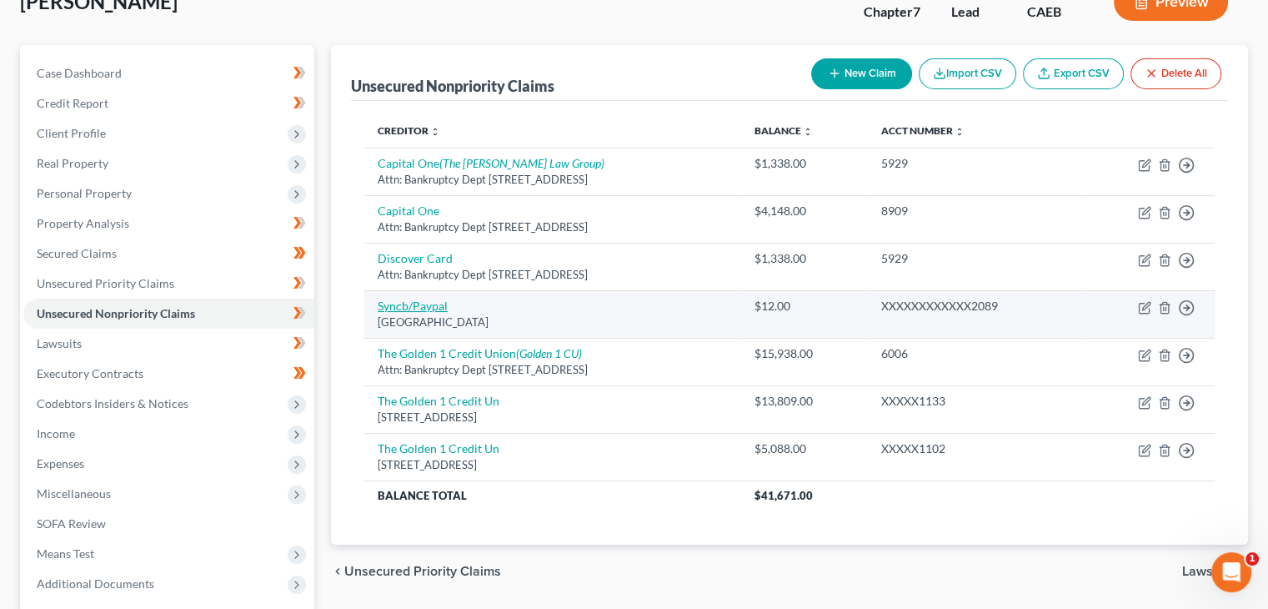
click at [402, 304] on link "Syncb/Paypal" at bounding box center [413, 305] width 70 height 14
select select "39"
select select "2"
select select "0"
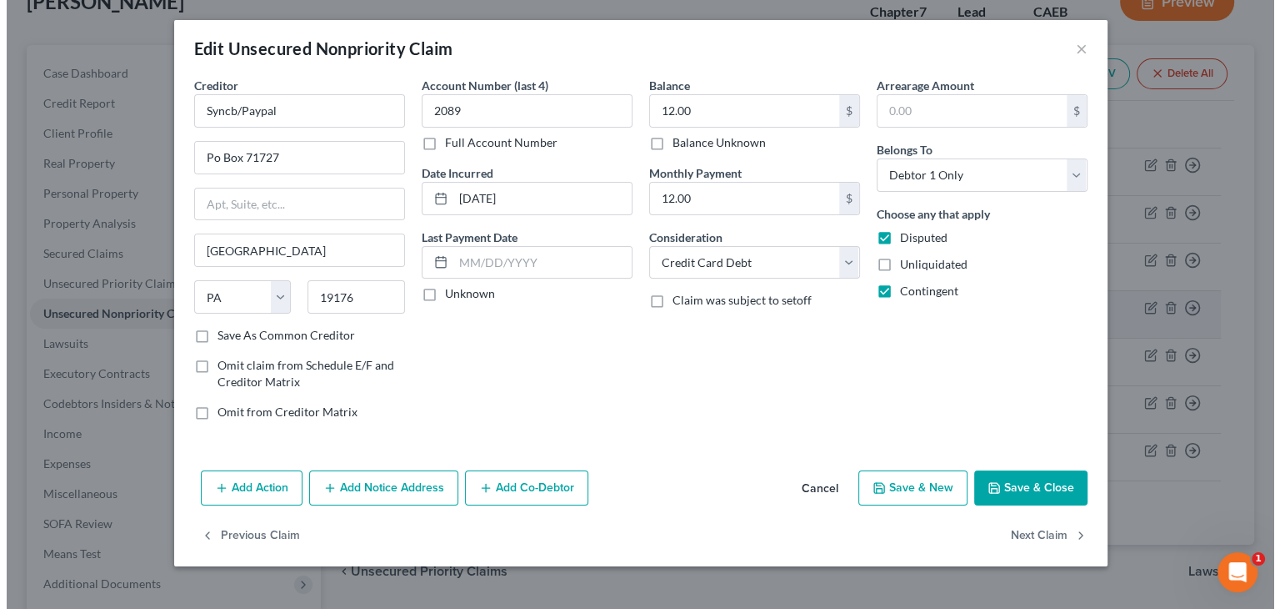
scroll to position [115, 0]
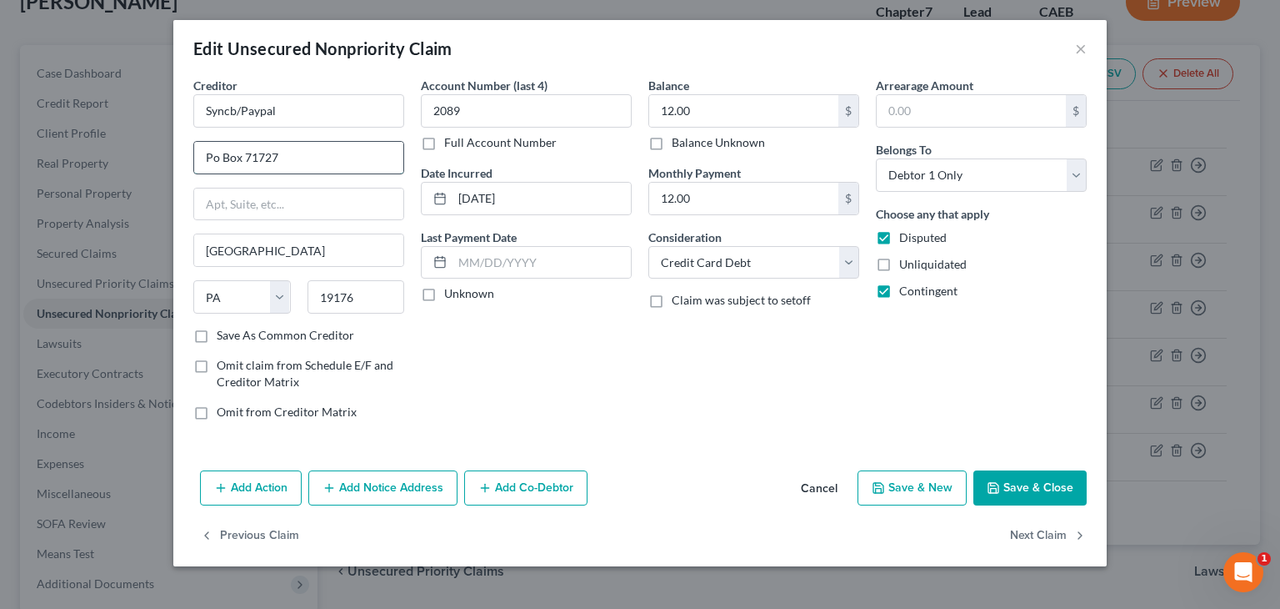
click at [213, 161] on input "Po Box 71727" at bounding box center [298, 158] width 209 height 32
type input "PO Box 71727"
click at [303, 143] on input "PO Box 71727" at bounding box center [298, 158] width 209 height 32
click at [362, 490] on button "Add Notice Address" at bounding box center [382, 487] width 149 height 35
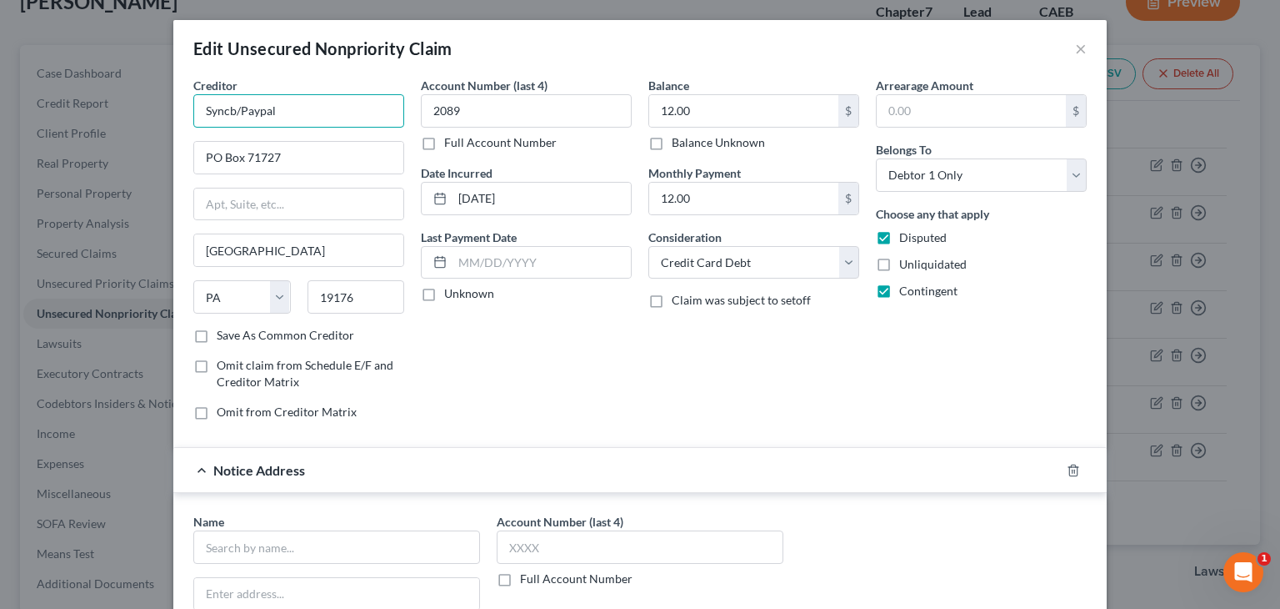
drag, startPoint x: 315, startPoint y: 104, endPoint x: 70, endPoint y: 148, distance: 249.0
click at [70, 149] on div "Edit Unsecured Nonpriority Claim × Creditor * Syncb/Paypal PO Box 71727 Philade…" at bounding box center [640, 304] width 1280 height 609
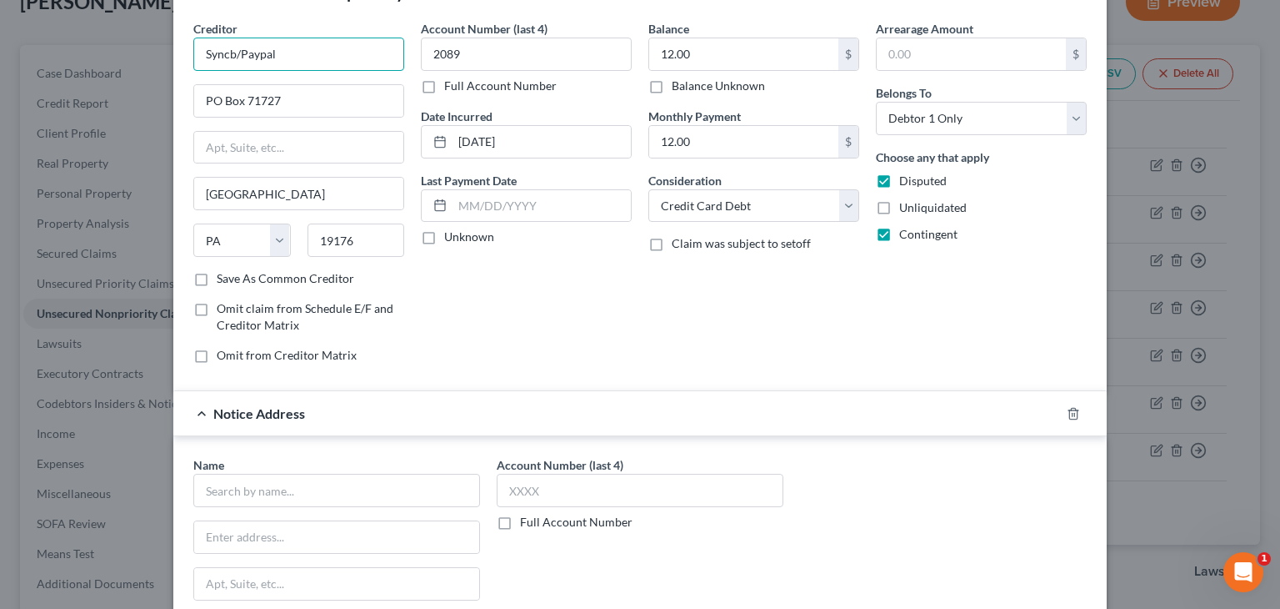
scroll to position [83, 0]
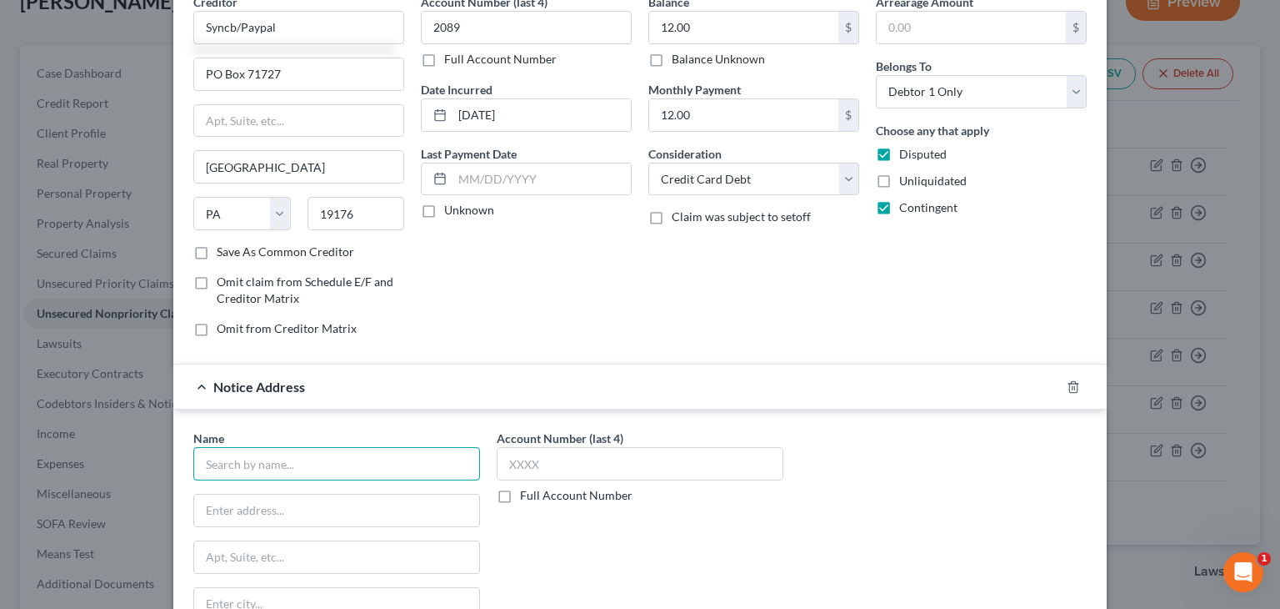
click at [308, 458] on input "text" at bounding box center [336, 463] width 287 height 33
paste input "Syncb/Paypal"
type input "Syncb/Paypal"
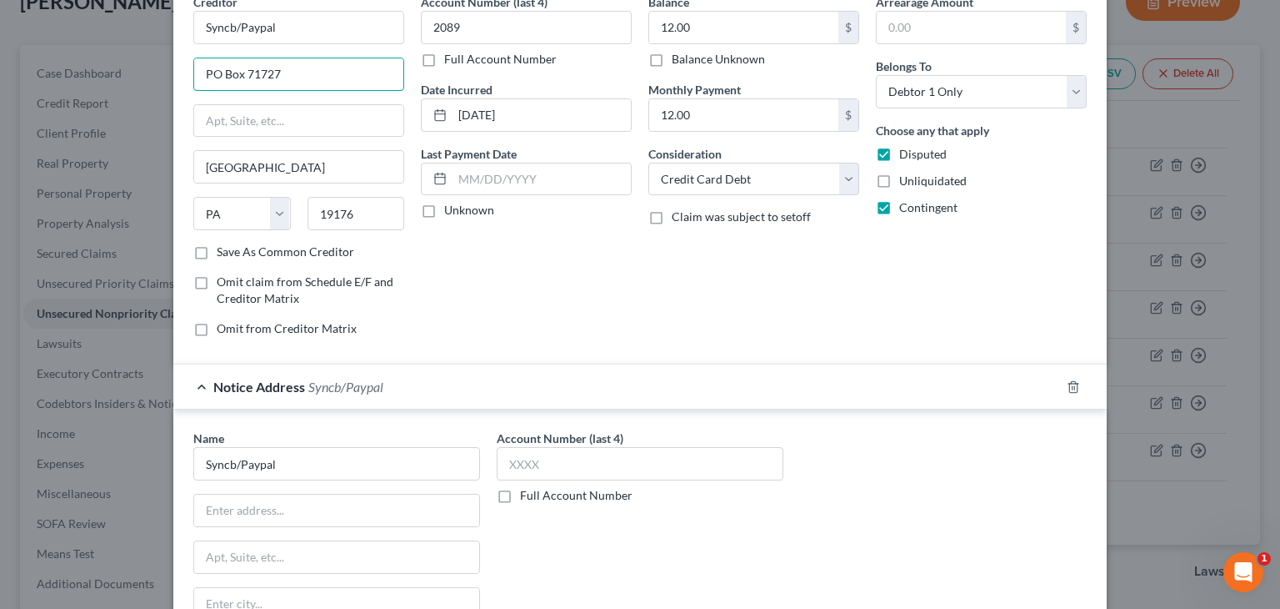
drag, startPoint x: 316, startPoint y: 70, endPoint x: 68, endPoint y: 113, distance: 251.4
click at [68, 113] on div "Edit Unsecured Nonpriority Claim × Creditor * Syncb/Paypal PO Box 71727 Philade…" at bounding box center [640, 304] width 1280 height 609
click at [248, 513] on input "text" at bounding box center [336, 510] width 285 height 32
paste input "PO Box 71727"
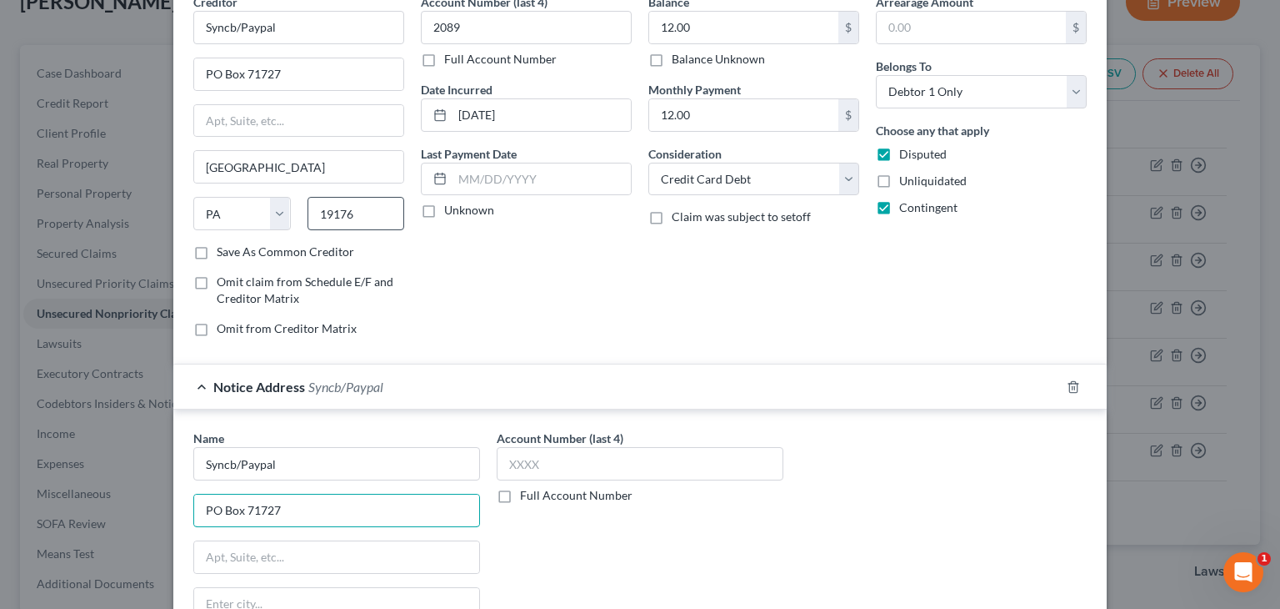
type input "PO Box 71727"
drag, startPoint x: 372, startPoint y: 211, endPoint x: 271, endPoint y: 211, distance: 100.9
click at [273, 211] on div "State AL AK AR AZ CA CO CT DE DC FL GA GU HI ID IL IN IA KS KY LA ME MD MA MI M…" at bounding box center [299, 220] width 228 height 47
click at [516, 314] on div "Account Number (last 4) 2089 Full Account Number Date Incurred 08-31-2023 Last …" at bounding box center [527, 171] width 228 height 357
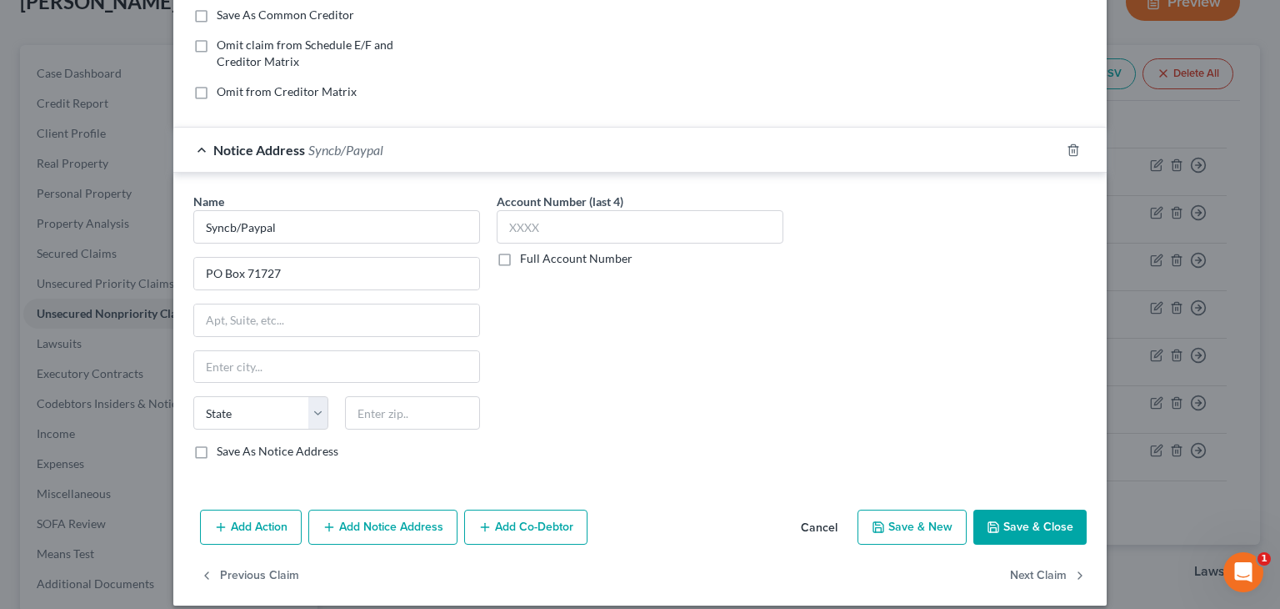
scroll to position [333, 0]
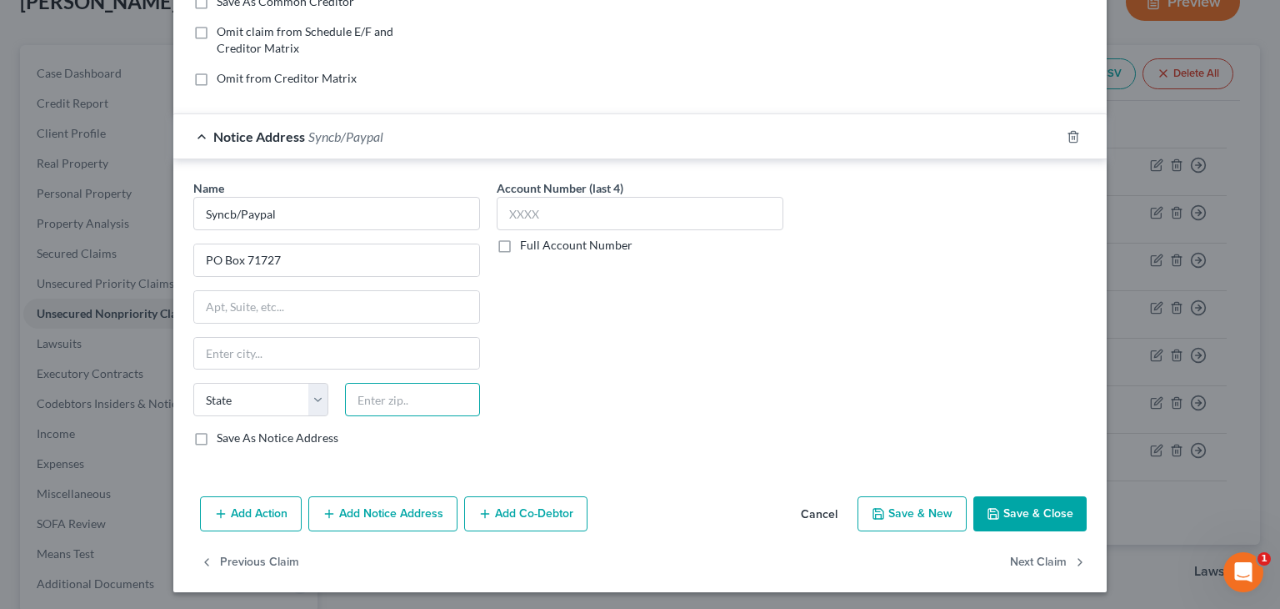
click at [414, 401] on input "text" at bounding box center [412, 399] width 135 height 33
paste input "19176"
click at [430, 391] on input "19176" at bounding box center [412, 399] width 135 height 33
type input "19177"
type input "Philadelphia"
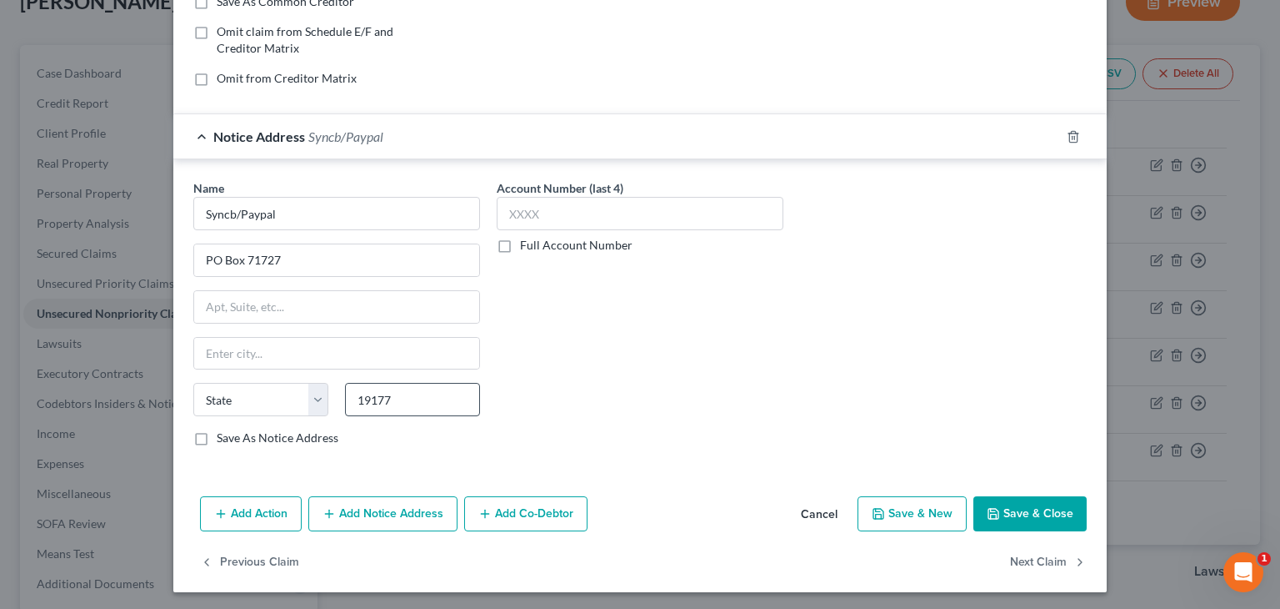
select select "39"
click at [430, 388] on input "19177" at bounding box center [412, 399] width 135 height 33
type input "19176"
click at [602, 364] on div "Account Number (last 4) Full Account Number" at bounding box center [640, 319] width 303 height 280
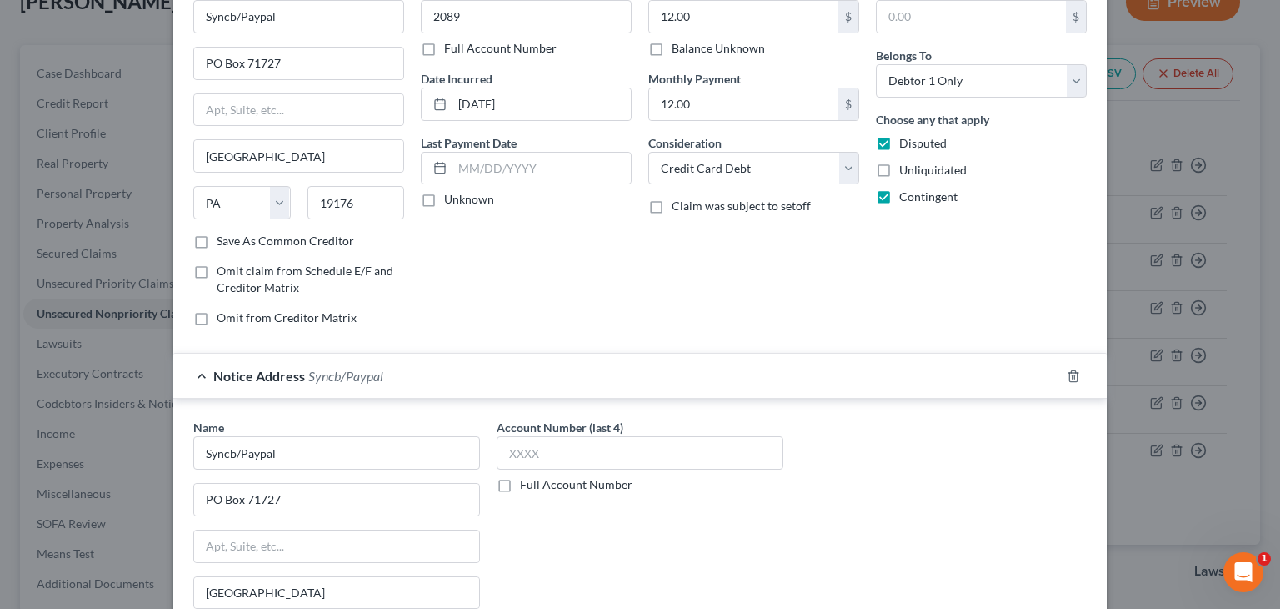
scroll to position [83, 0]
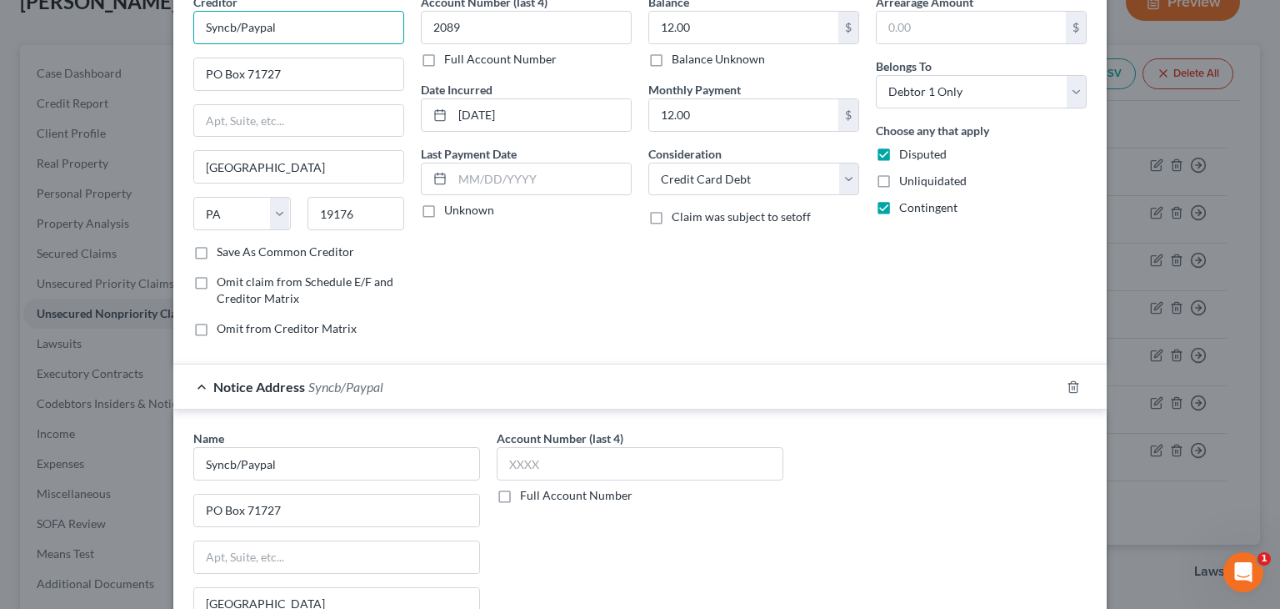
drag, startPoint x: 326, startPoint y: 31, endPoint x: 163, endPoint y: 42, distance: 163.8
click at [163, 43] on div "Edit Unsecured Nonpriority Claim × Creditor * Syncb/Paypal PO Box 71727 Philade…" at bounding box center [640, 304] width 1280 height 609
click at [241, 33] on input "text" at bounding box center [298, 27] width 211 height 33
paste input "Syncb/Paypal"
type input "Syncb/Paypal"
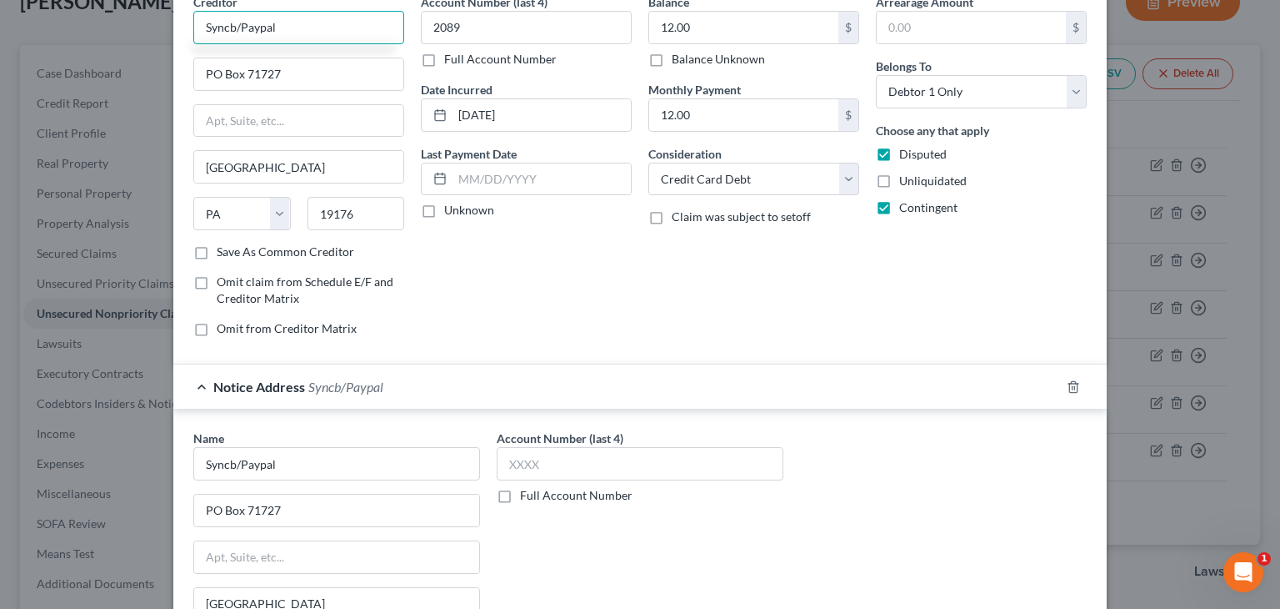
click at [294, 28] on input "Syncb/Paypal" at bounding box center [298, 27] width 211 height 33
click at [284, 68] on input "PO Box 71727" at bounding box center [298, 74] width 209 height 32
drag, startPoint x: 294, startPoint y: 28, endPoint x: 190, endPoint y: 36, distance: 104.5
click at [193, 38] on input "Syncb/Paypal" at bounding box center [298, 27] width 211 height 33
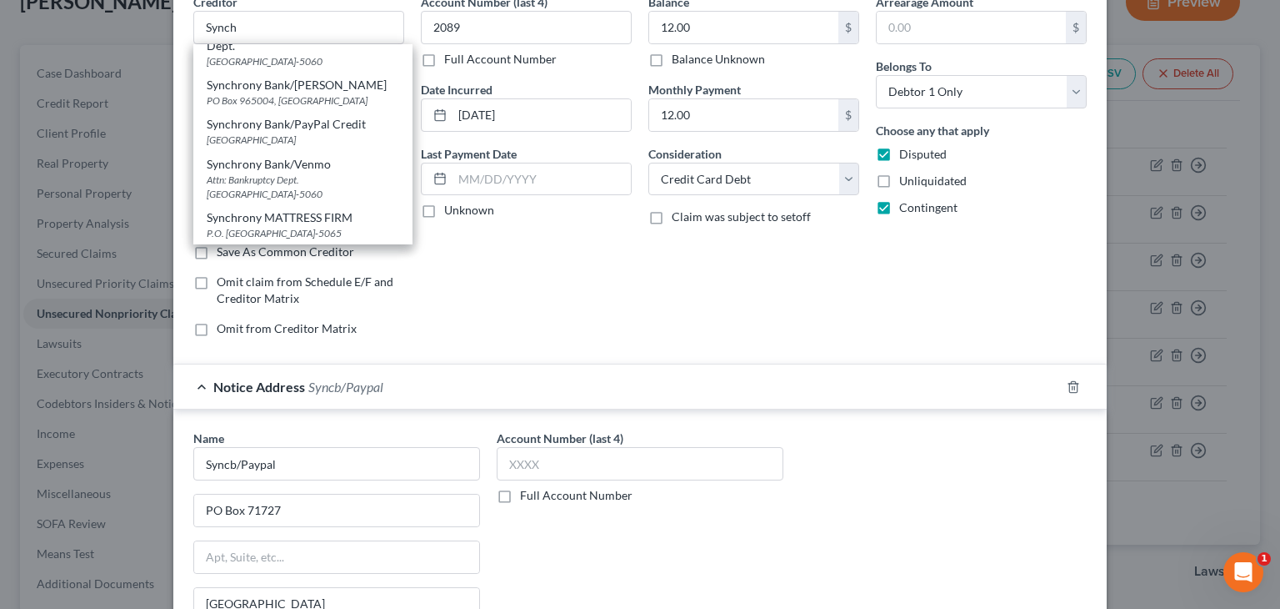
scroll to position [159, 0]
click at [303, 176] on div "Attn: Bankruptcy Dept. PO Box 965060, Orlando, FL 32896-5060" at bounding box center [303, 187] width 193 height 28
type input "Synchrony Bank/Venmo"
type input "Attn: Bankruptcy Dept."
type input "PO Box 965060"
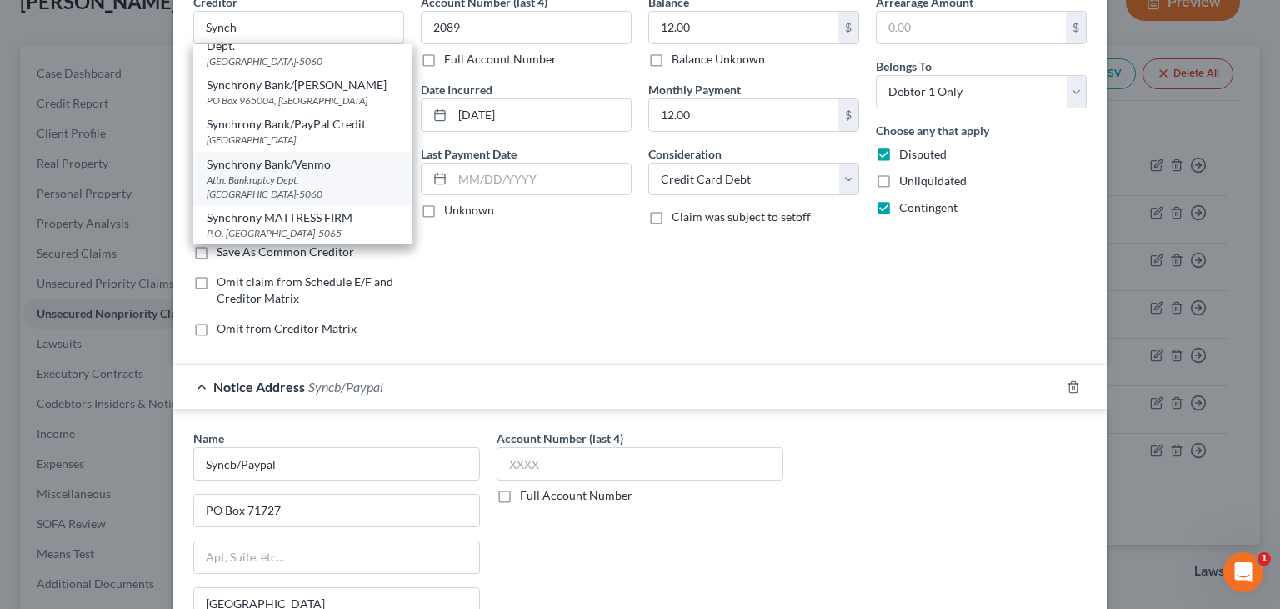
type input "Orlando"
select select "9"
type input "32896-5060"
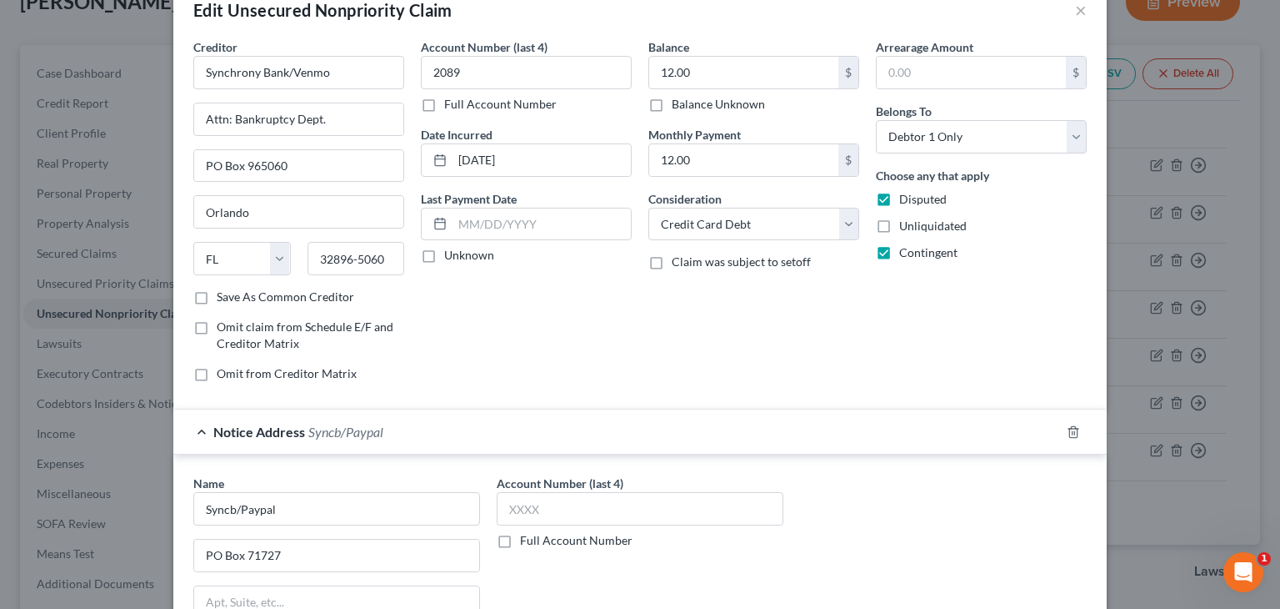
scroll to position [0, 0]
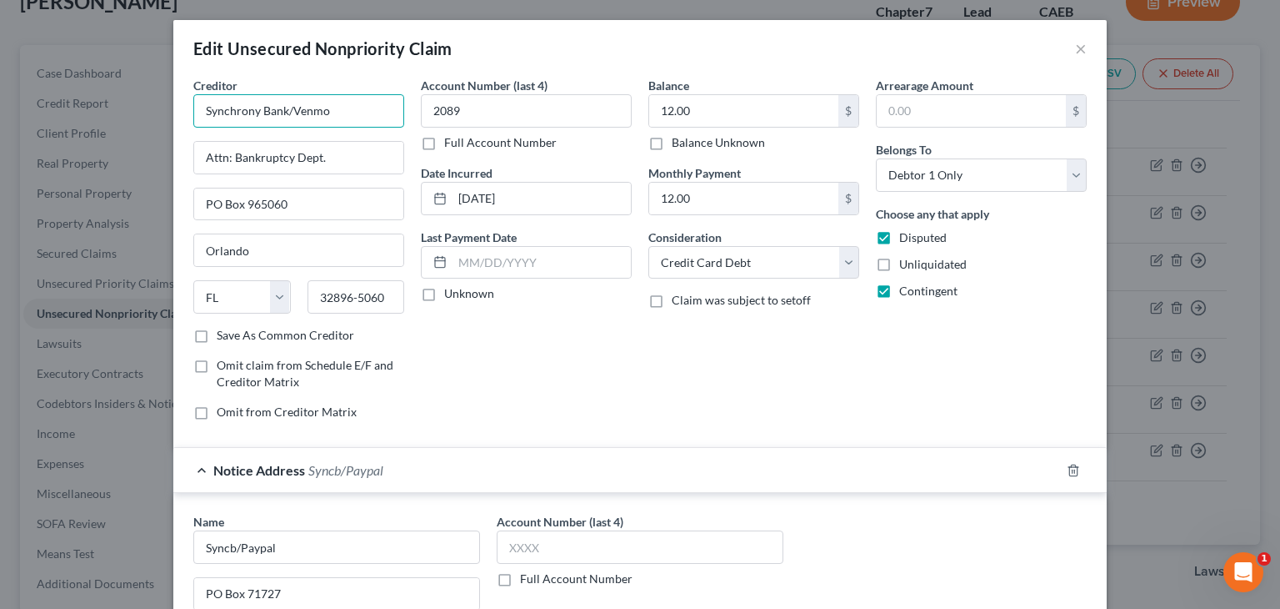
drag, startPoint x: 348, startPoint y: 115, endPoint x: 122, endPoint y: 131, distance: 226.5
click at [124, 131] on div "Edit Unsecured Nonpriority Claim × Creditor * Synchrony Bank/Venmo Attn: Bankru…" at bounding box center [640, 304] width 1280 height 609
paste input "b/Paypal"
type input "Syncb/Paypal"
click at [229, 324] on div "State AL AK AR AZ CA CO CT DE DC FL GA GU HI ID IL IN IA KS KY LA ME MD MA MI M…" at bounding box center [299, 303] width 228 height 47
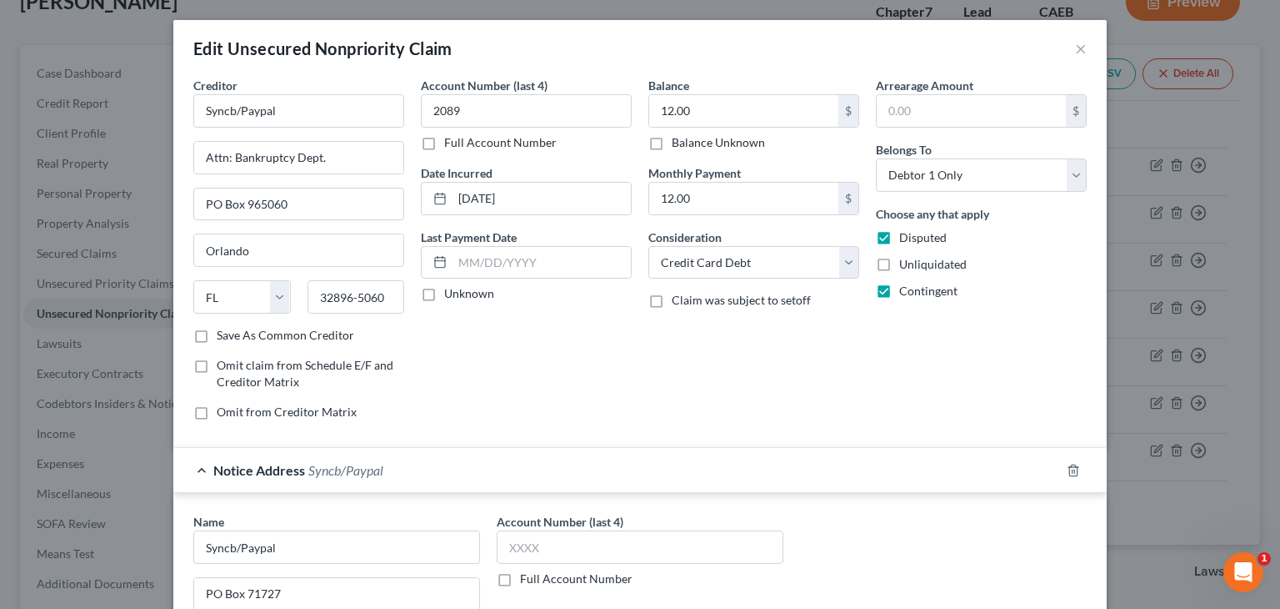
click at [217, 343] on label "Save As Common Creditor" at bounding box center [286, 335] width 138 height 17
click at [223, 338] on input "Save As Common Creditor" at bounding box center [228, 332] width 11 height 11
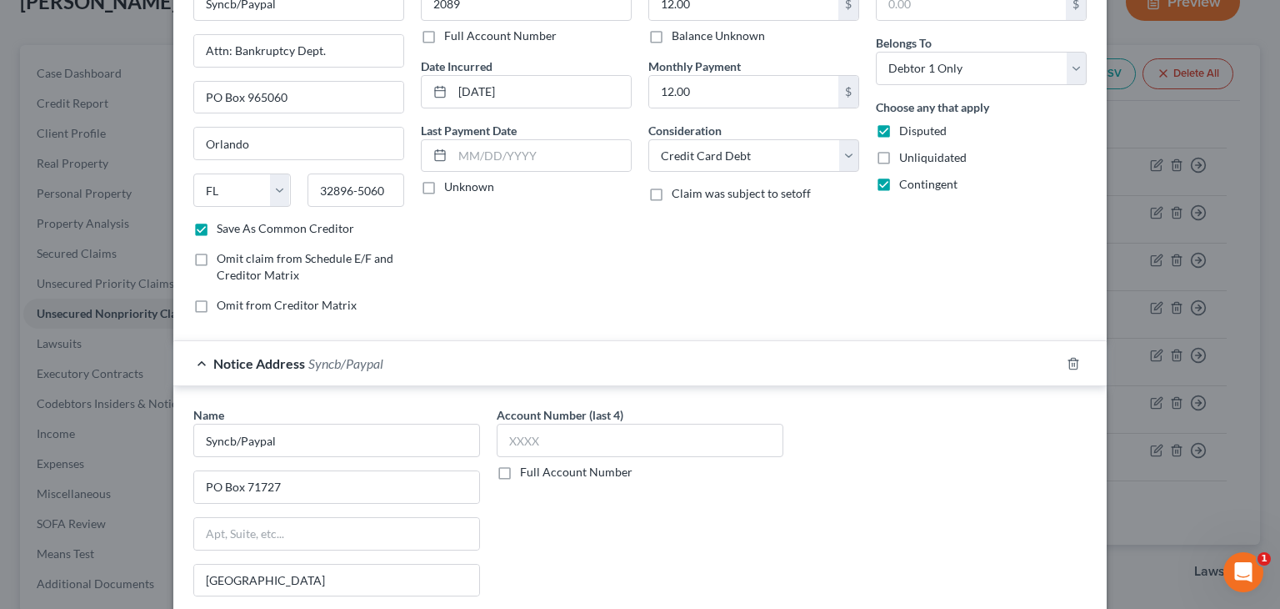
scroll to position [333, 0]
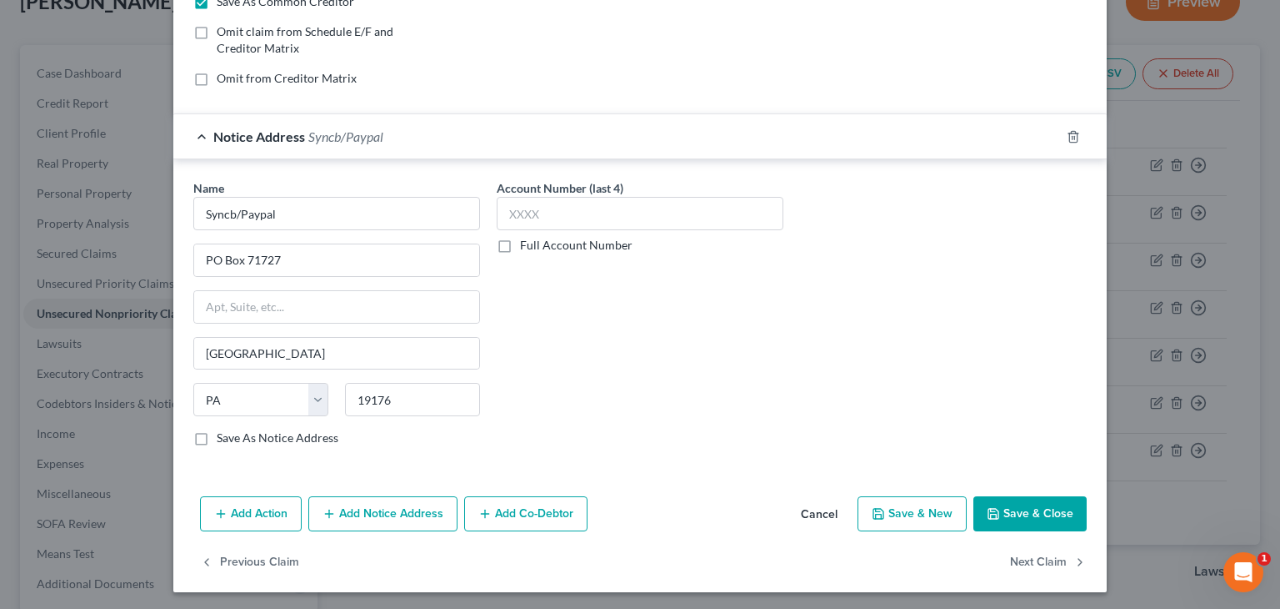
click at [1021, 499] on button "Save & Close" at bounding box center [1030, 513] width 113 height 35
checkbox input "false"
type input "0"
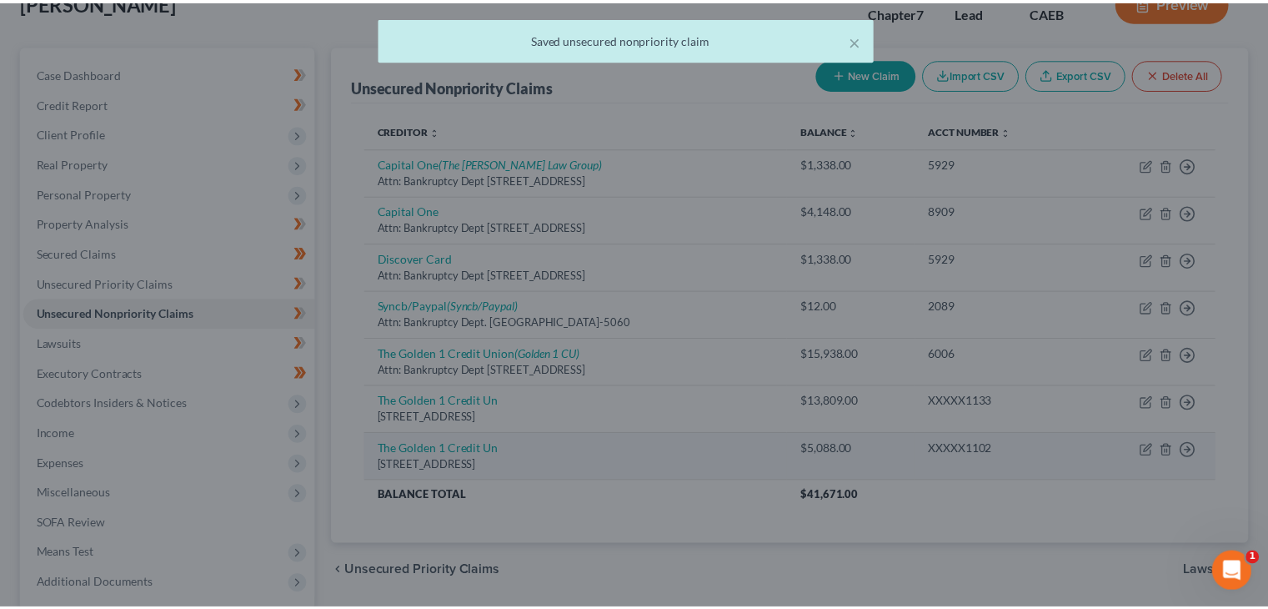
scroll to position [145, 0]
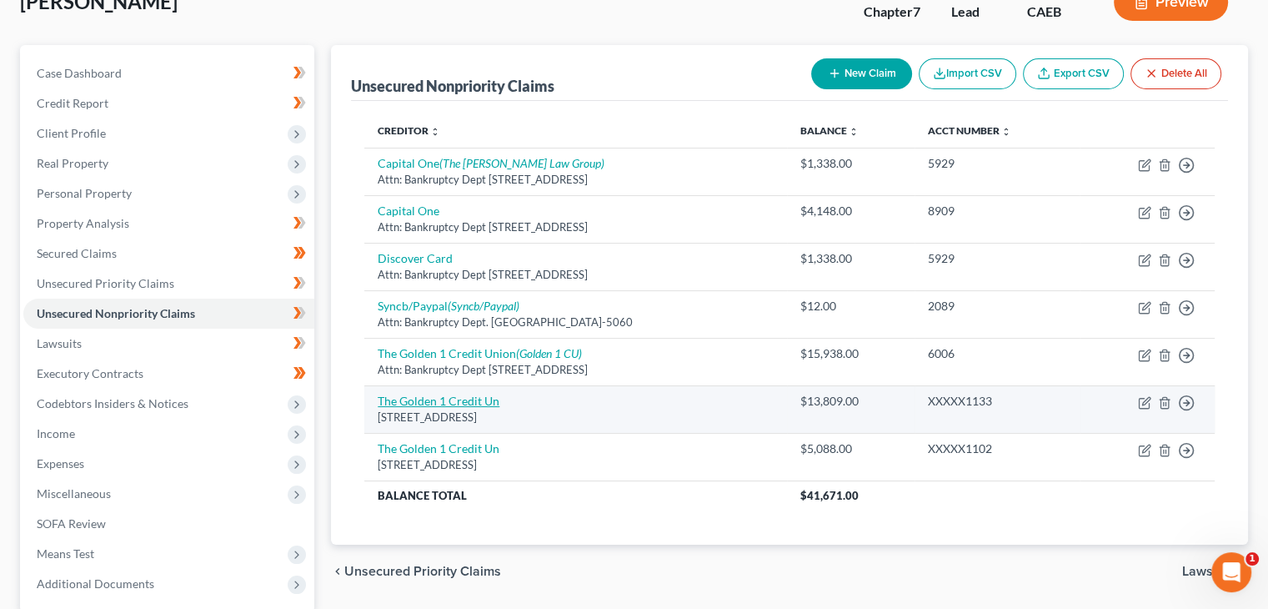
click at [462, 400] on link "The Golden 1 Credit Un" at bounding box center [439, 400] width 122 height 14
select select "4"
select select "2"
select select "0"
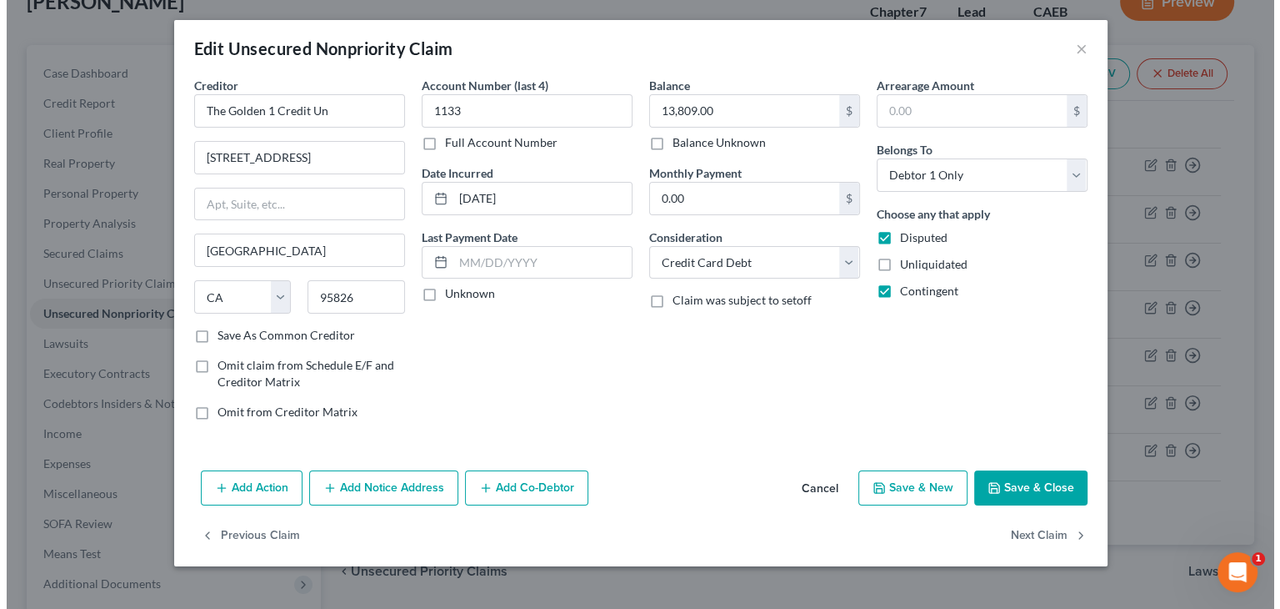
scroll to position [115, 0]
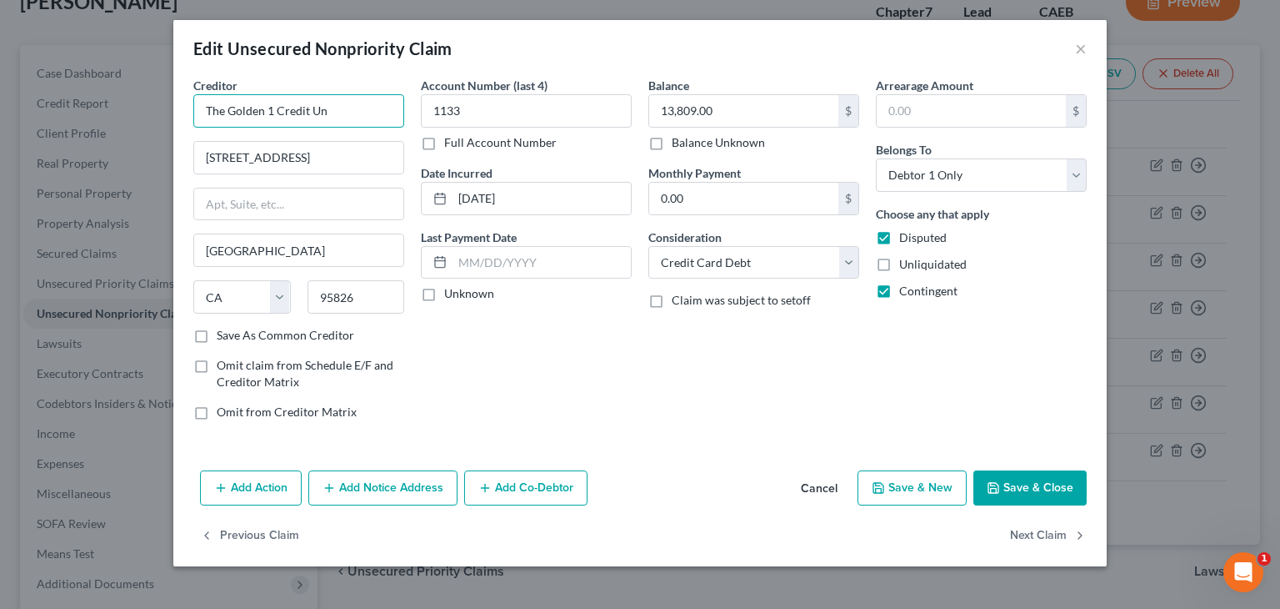
click at [363, 113] on input "The Golden 1 Credit Un" at bounding box center [298, 110] width 211 height 33
type input "The Golden 1 Credit Union"
click at [1030, 479] on button "Save & Close" at bounding box center [1030, 487] width 113 height 35
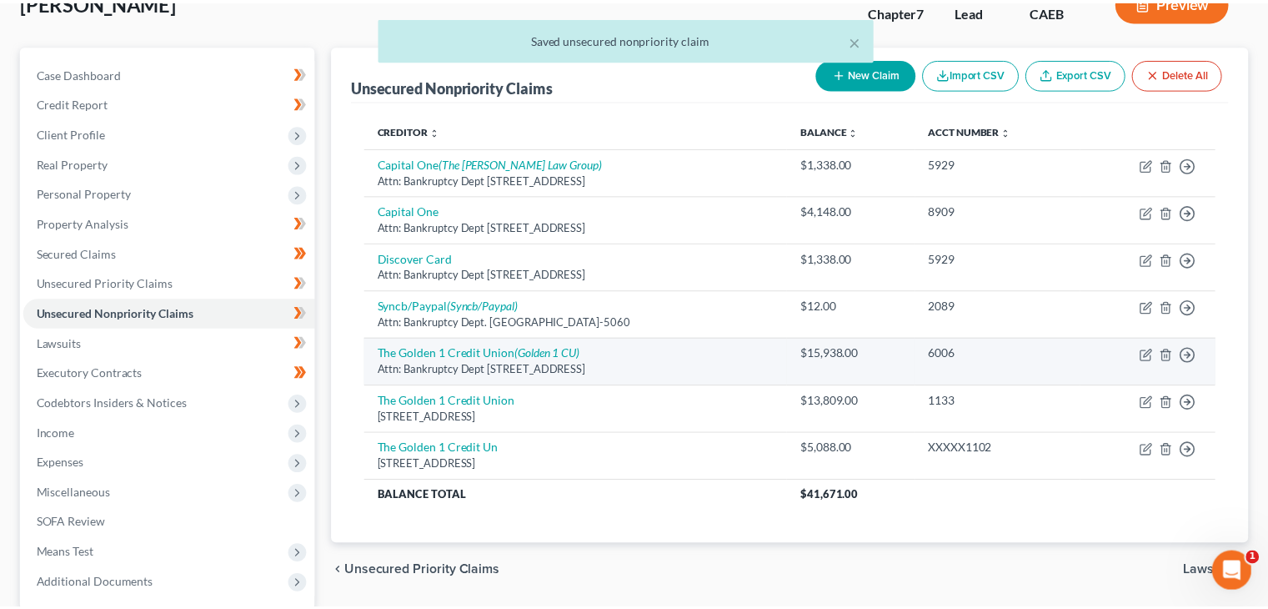
scroll to position [145, 0]
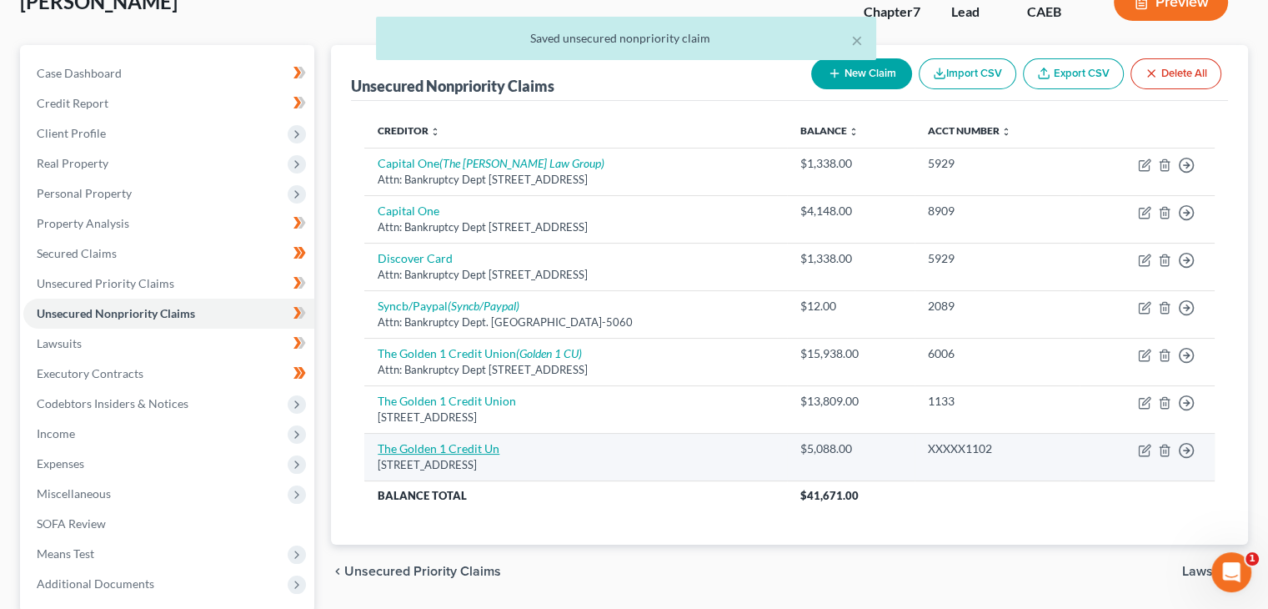
click at [479, 445] on link "The Golden 1 Credit Un" at bounding box center [439, 448] width 122 height 14
select select "4"
select select "0"
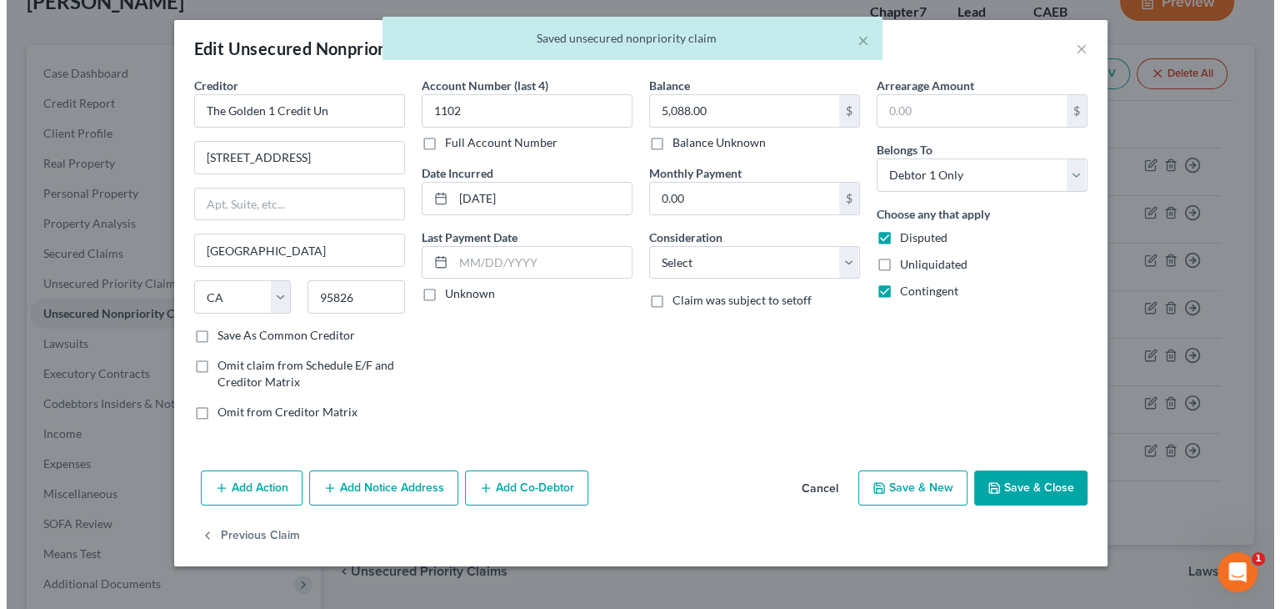
scroll to position [115, 0]
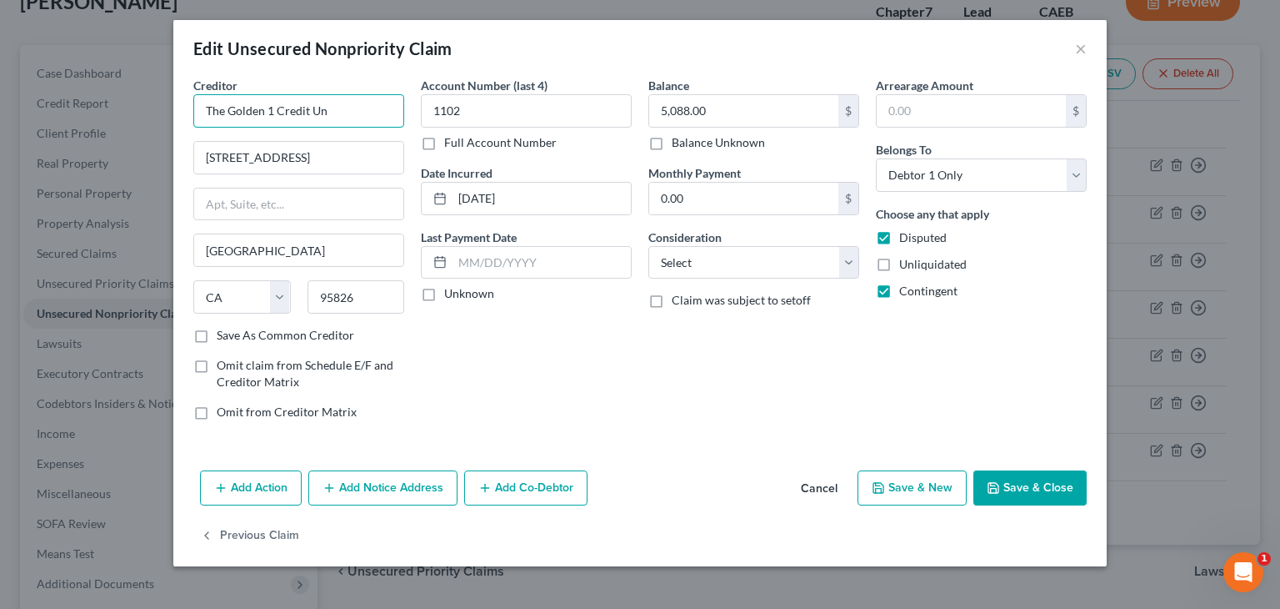
click at [366, 111] on input "The Golden 1 Credit Un" at bounding box center [298, 110] width 211 height 33
drag, startPoint x: 500, startPoint y: 319, endPoint x: 506, endPoint y: 304, distance: 16.1
click at [500, 320] on div "Account Number (last 4) 1102 Full Account Number Date Incurred 05-02-2022 Last …" at bounding box center [527, 255] width 228 height 357
click at [729, 264] on select "Select Cable / Satellite Services Collection Agency Credit Card Debt Debt Couns…" at bounding box center [754, 262] width 211 height 33
select select "10"
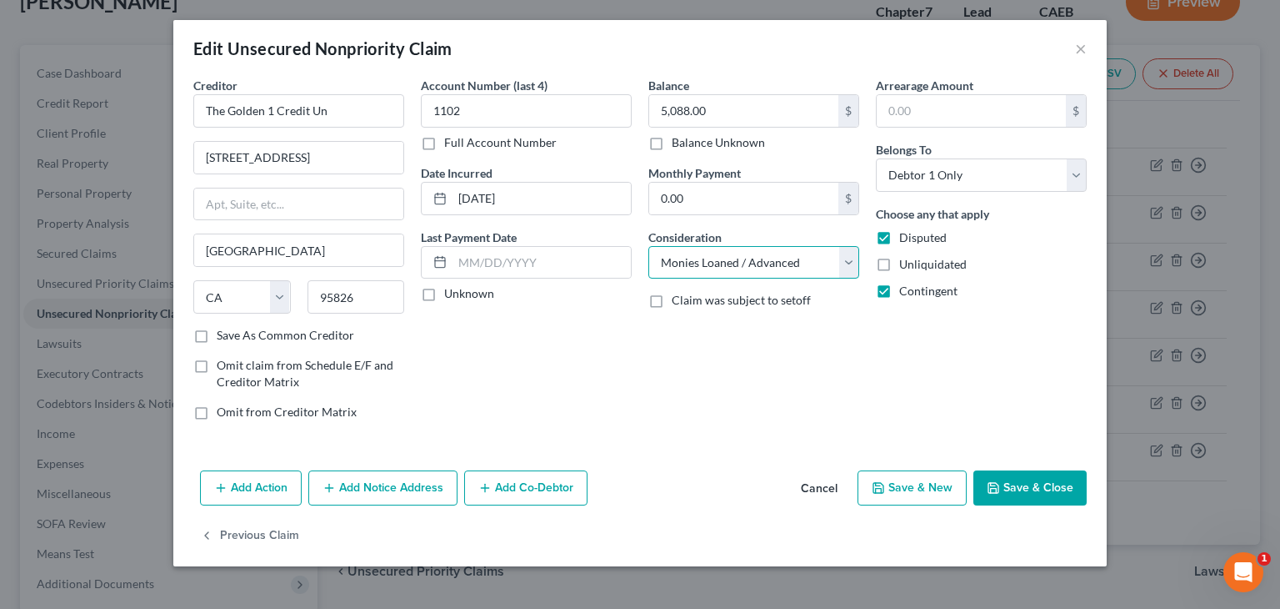
click at [649, 246] on select "Select Cable / Satellite Services Collection Agency Credit Card Debt Debt Couns…" at bounding box center [754, 262] width 211 height 33
click at [1033, 482] on button "Save & Close" at bounding box center [1030, 487] width 113 height 35
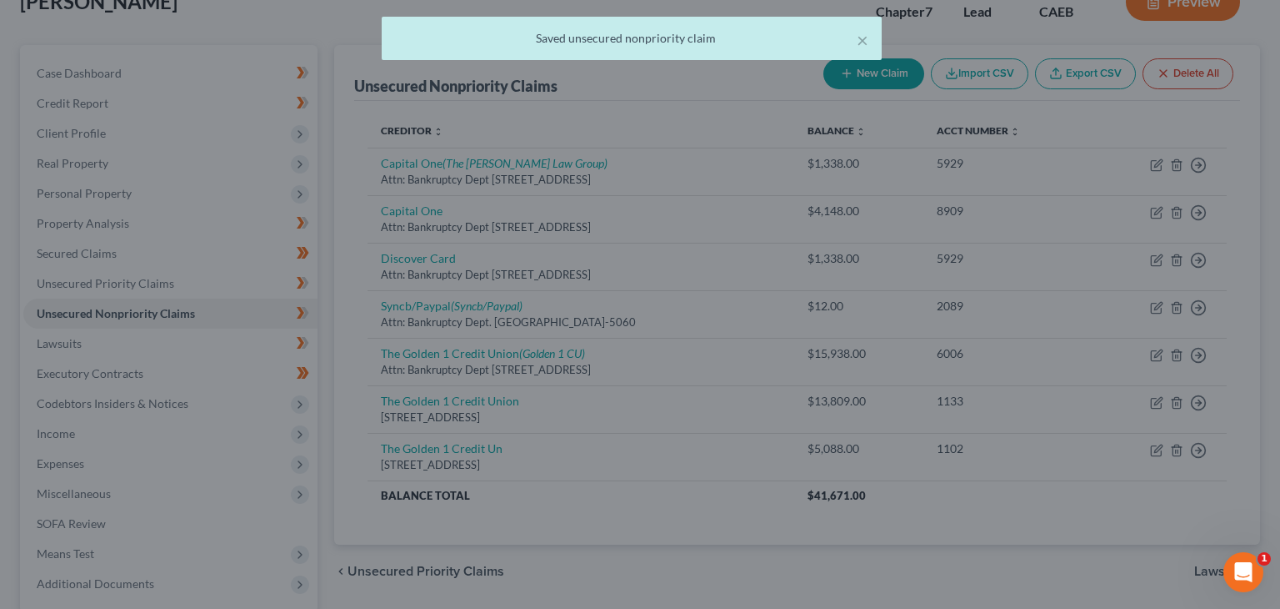
type input "0"
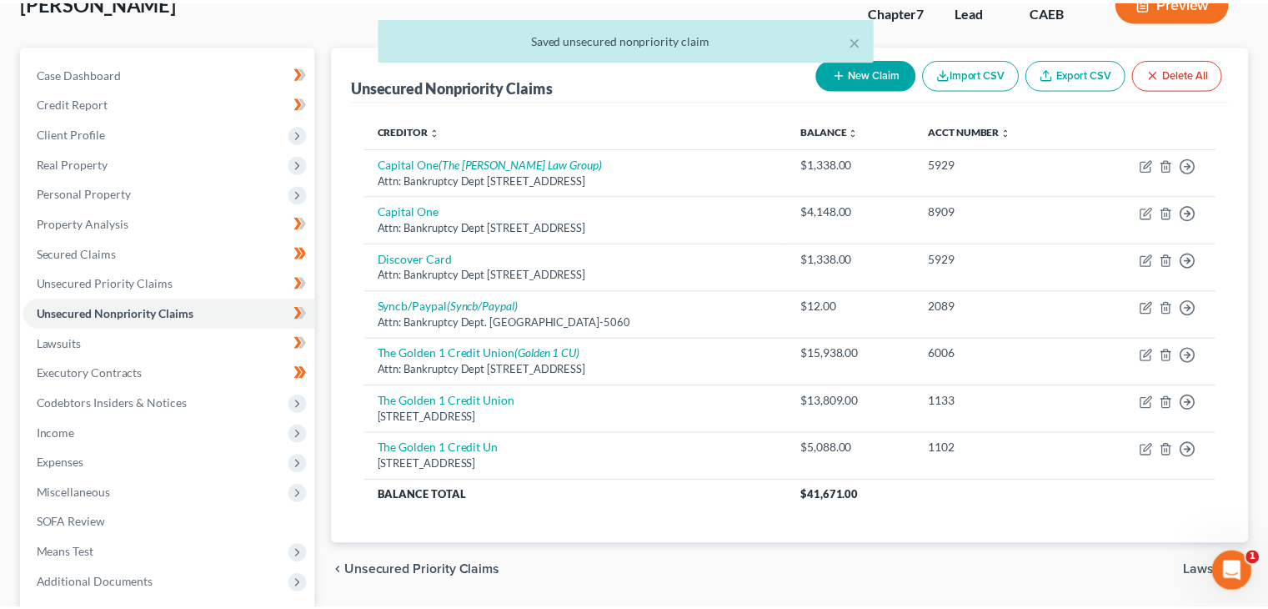
scroll to position [145, 0]
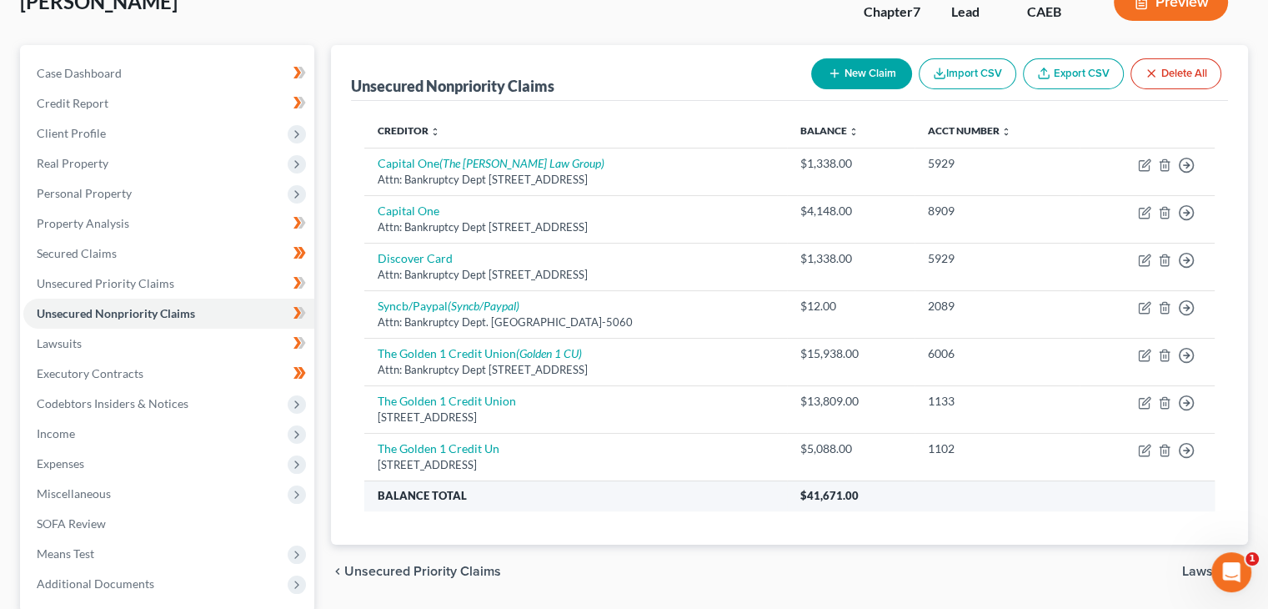
click at [582, 499] on th "Balance Total" at bounding box center [575, 495] width 423 height 30
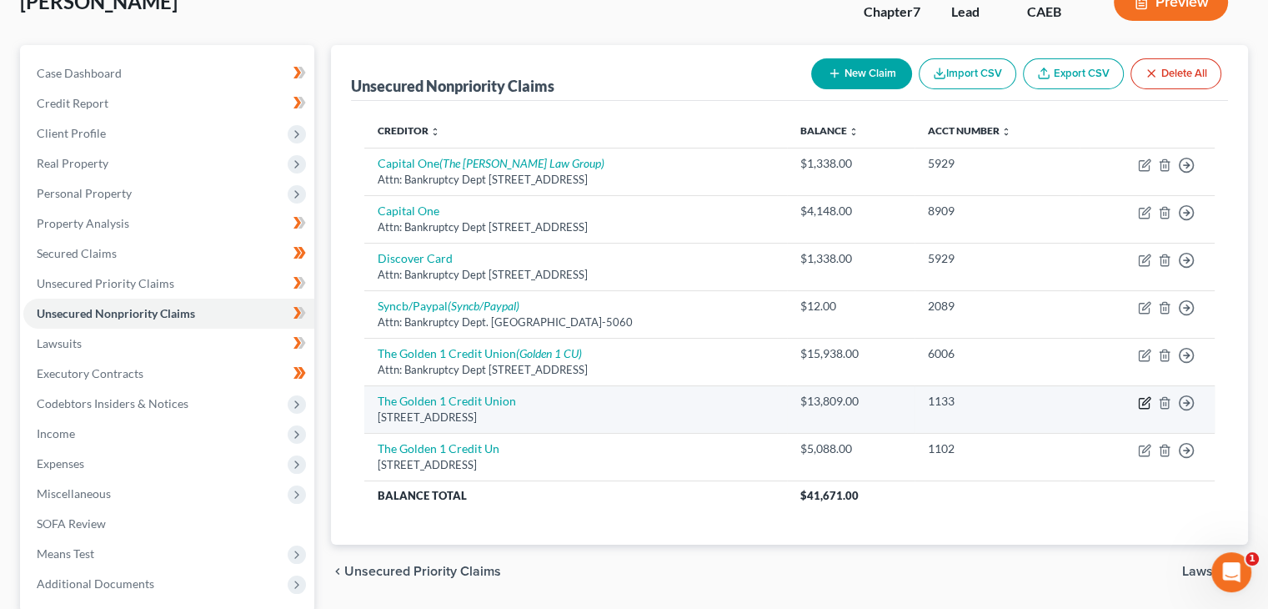
click at [1143, 402] on icon "button" at bounding box center [1146, 401] width 8 height 8
select select "4"
select select "2"
select select "0"
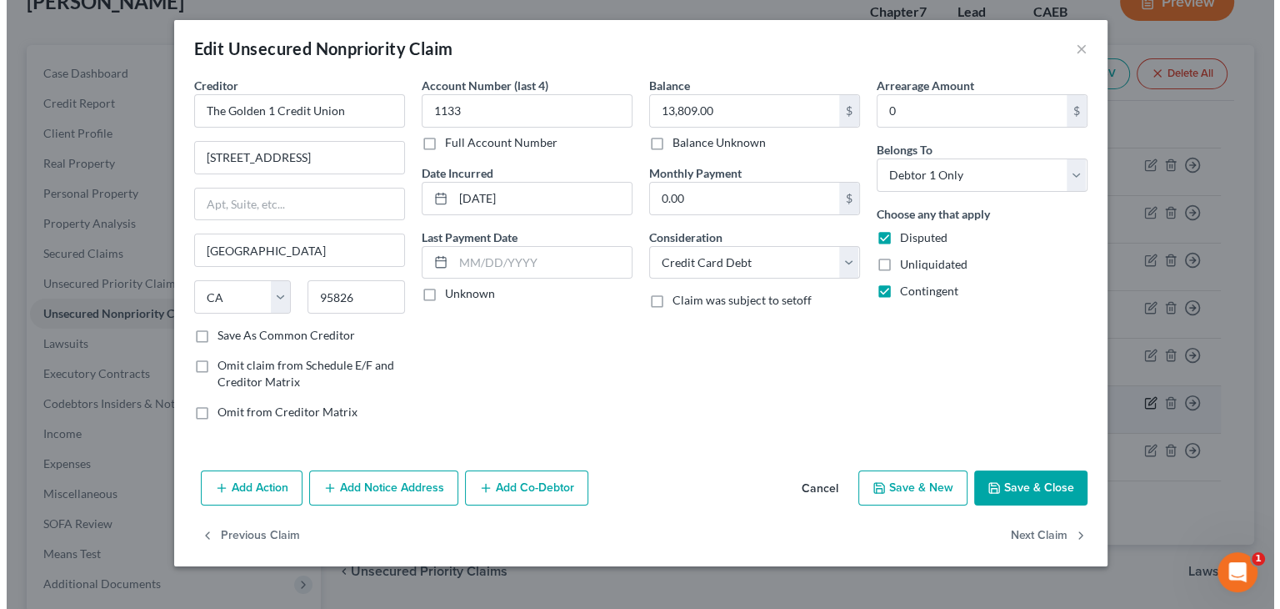
scroll to position [115, 0]
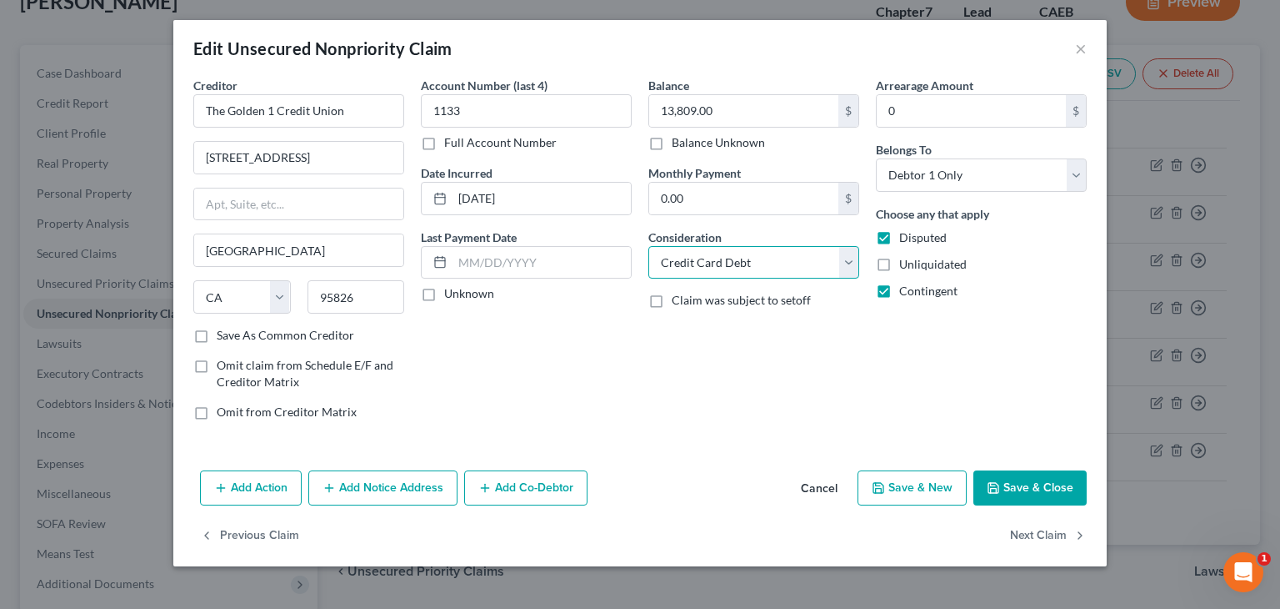
click at [857, 269] on select "Select Cable / Satellite Services Collection Agency Credit Card Debt Debt Couns…" at bounding box center [754, 262] width 211 height 33
select select "14"
click at [649, 246] on select "Select Cable / Satellite Services Collection Agency Credit Card Debt Debt Couns…" at bounding box center [754, 262] width 211 height 33
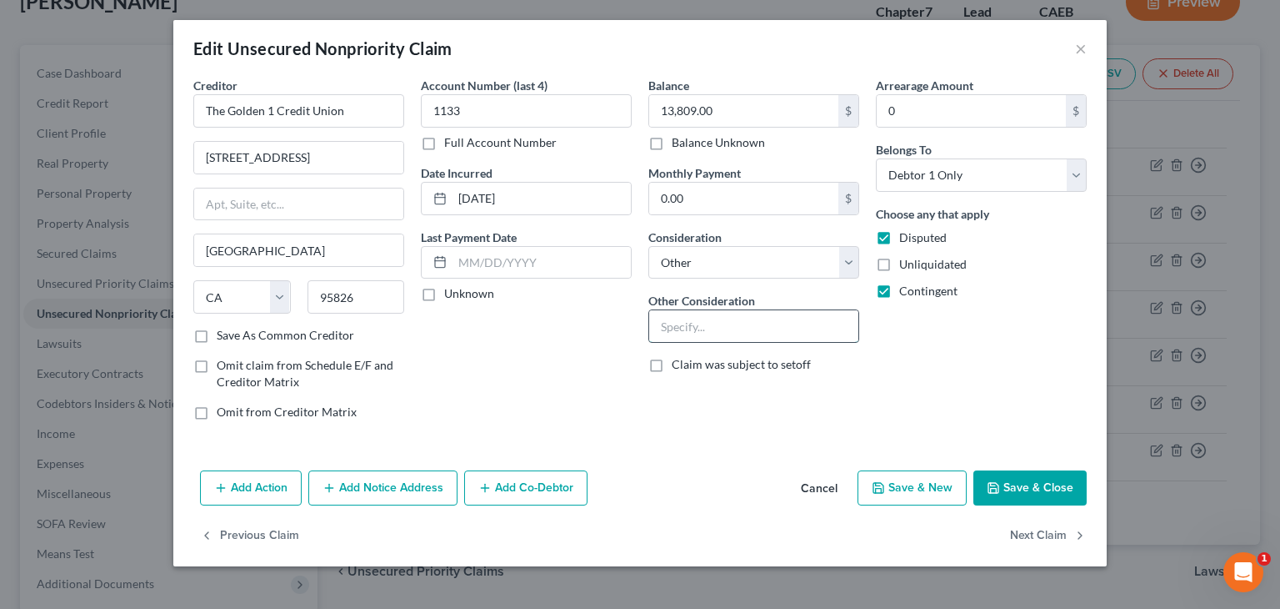
click at [757, 324] on input "text" at bounding box center [753, 326] width 209 height 32
type input "Line of credit"
click at [1017, 490] on button "Save & Close" at bounding box center [1030, 487] width 113 height 35
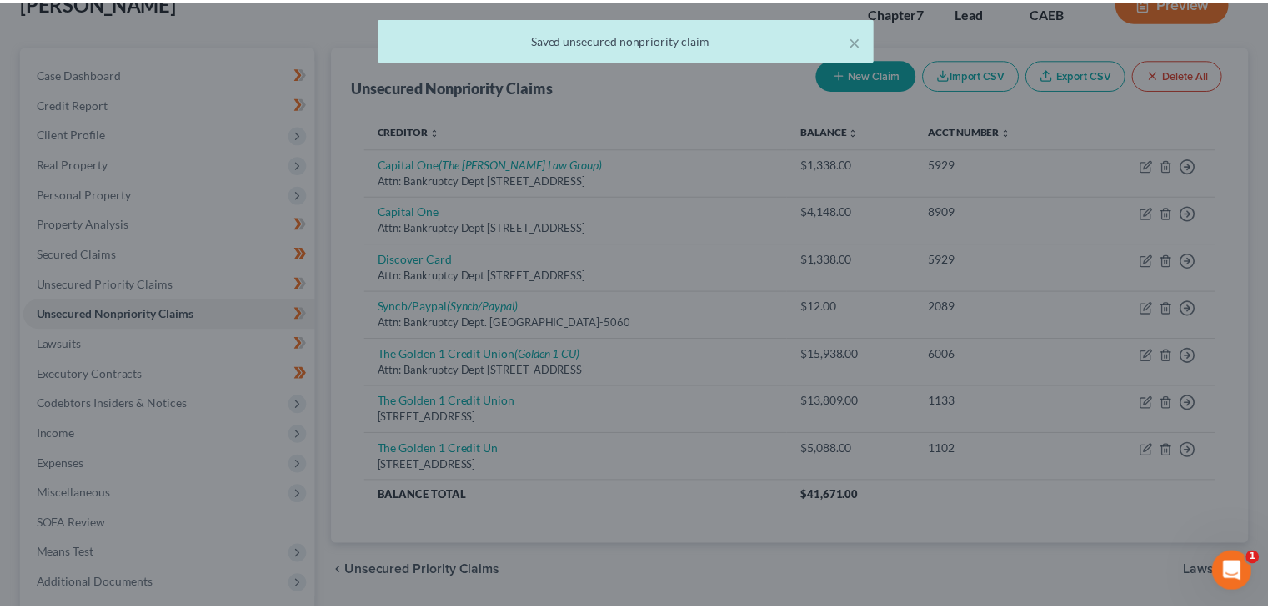
scroll to position [145, 0]
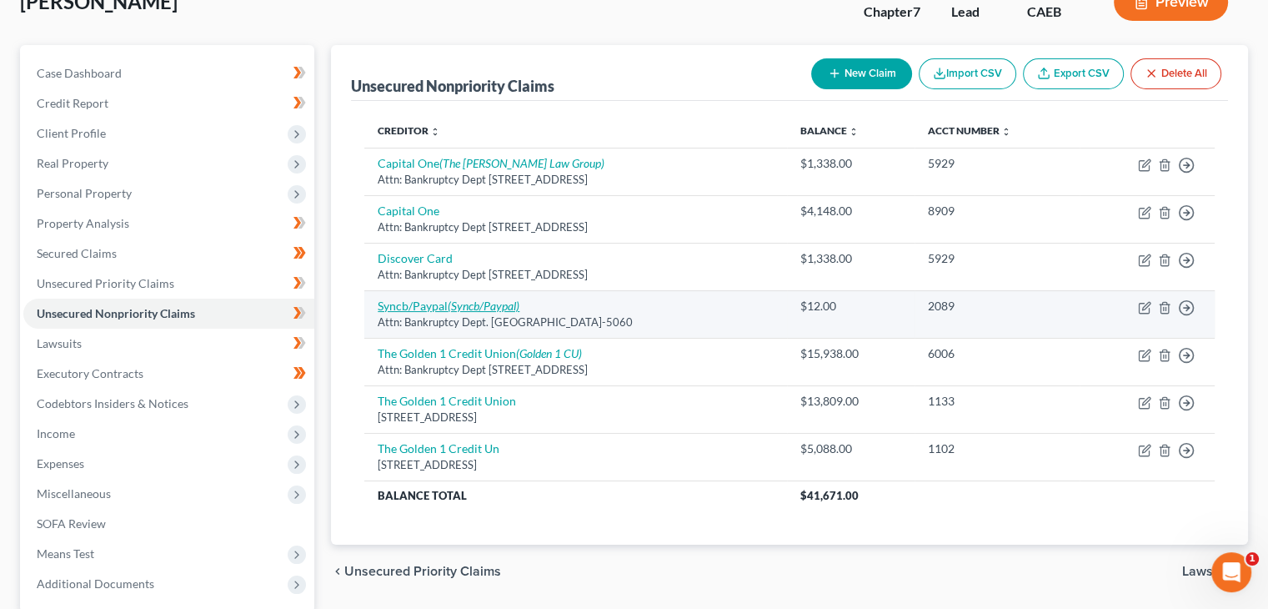
click at [494, 299] on icon "(Syncb/Paypal)" at bounding box center [484, 305] width 72 height 14
select select "9"
select select "2"
select select "0"
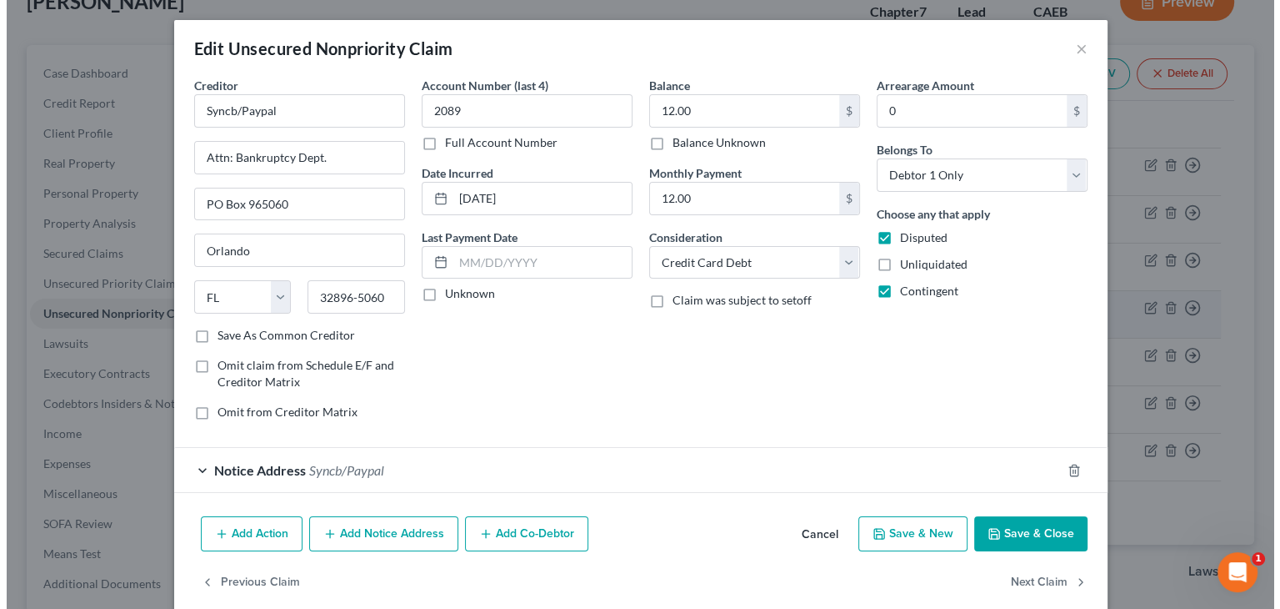
scroll to position [115, 0]
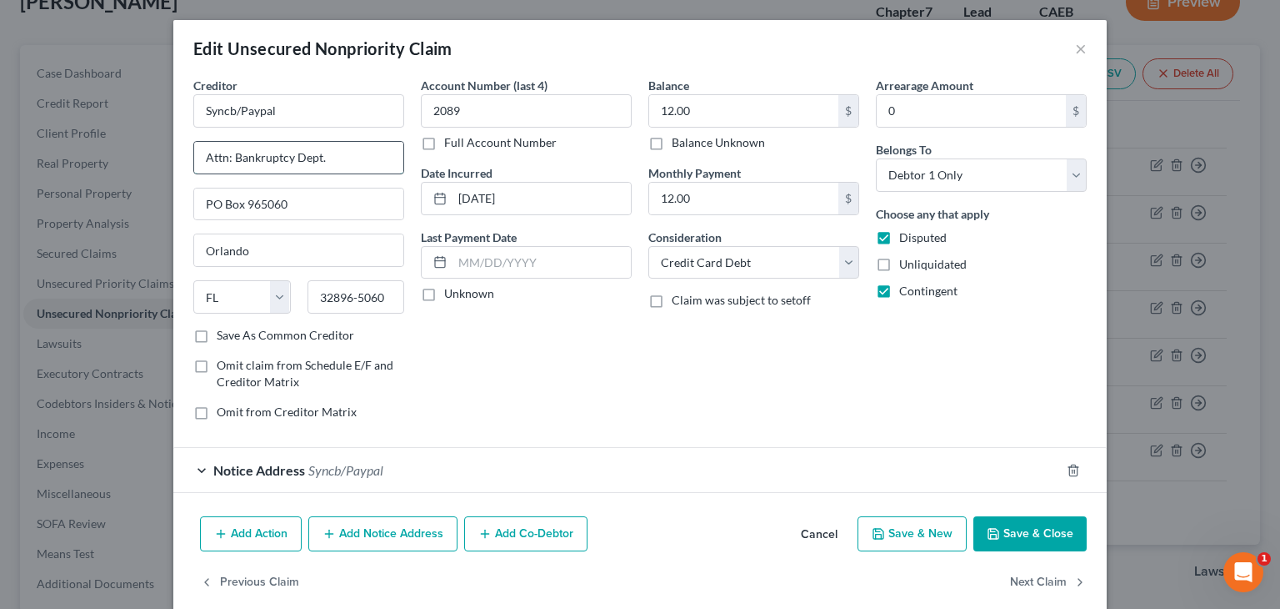
click at [323, 164] on input "Attn: Bankruptcy Dept." at bounding box center [298, 158] width 209 height 32
type input "Attn: Bankruptcy Dept"
click at [1031, 535] on button "Save & Close" at bounding box center [1030, 533] width 113 height 35
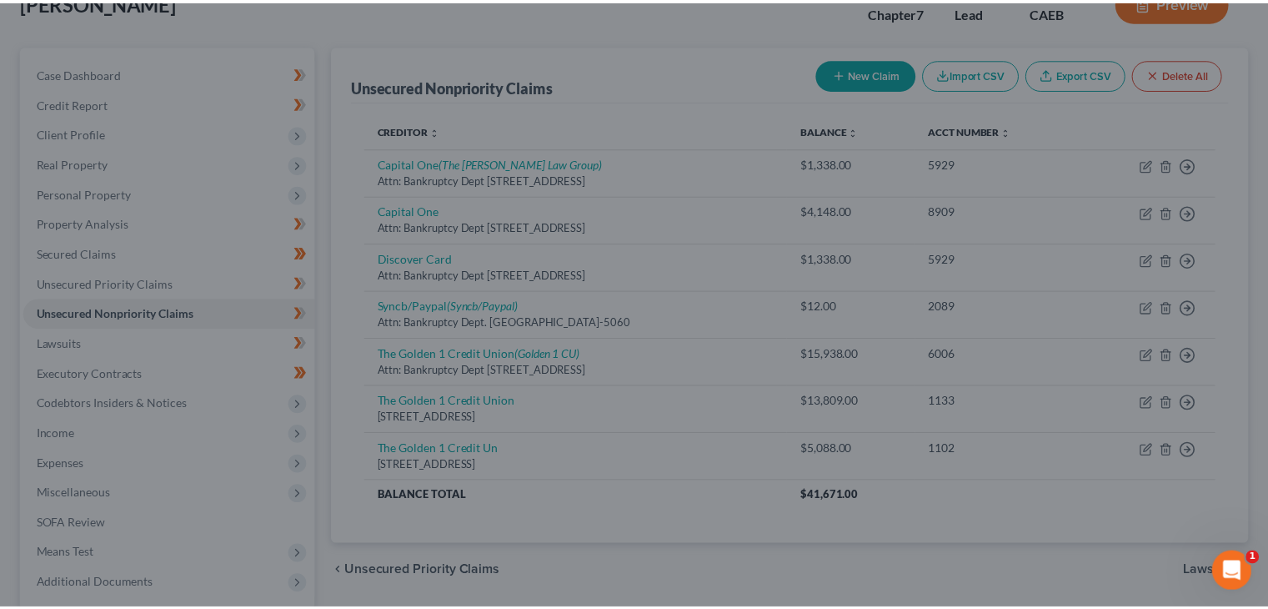
scroll to position [145, 0]
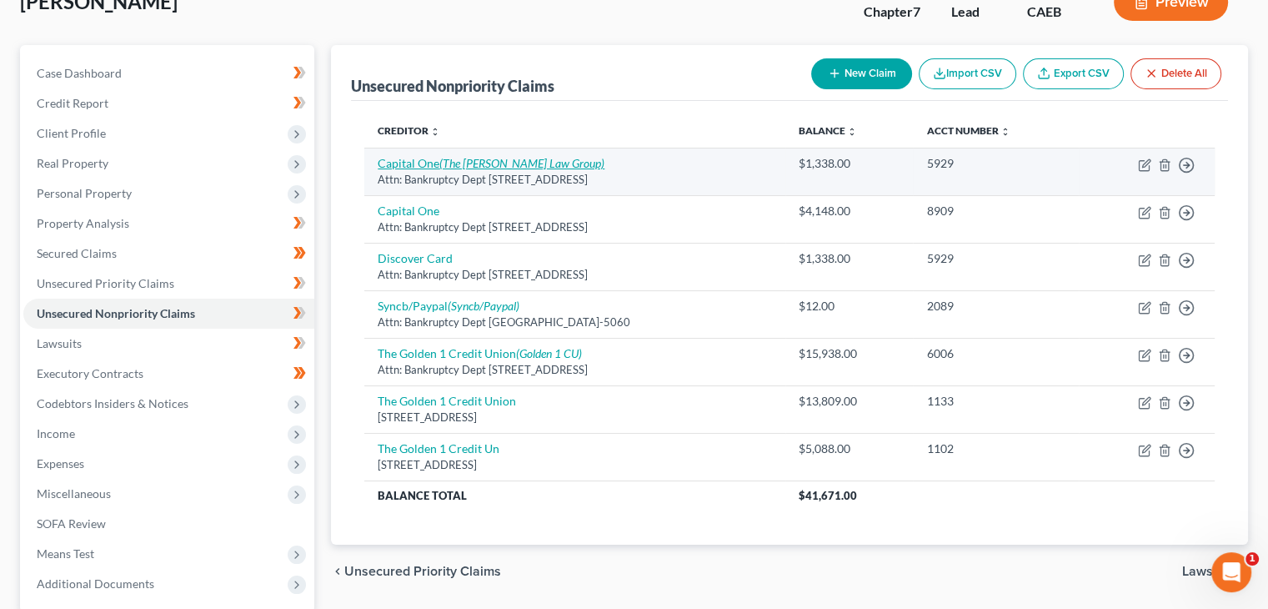
click at [509, 164] on icon "(The Moore Law Group)" at bounding box center [521, 163] width 165 height 14
select select "46"
select select "2"
select select "0"
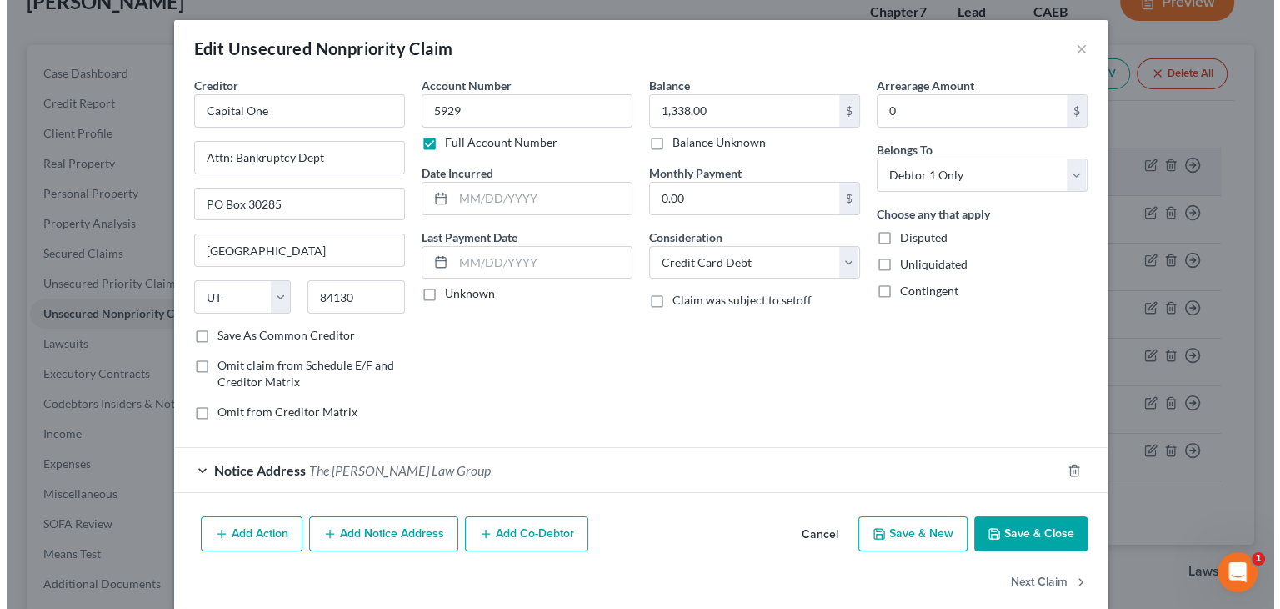
scroll to position [115, 0]
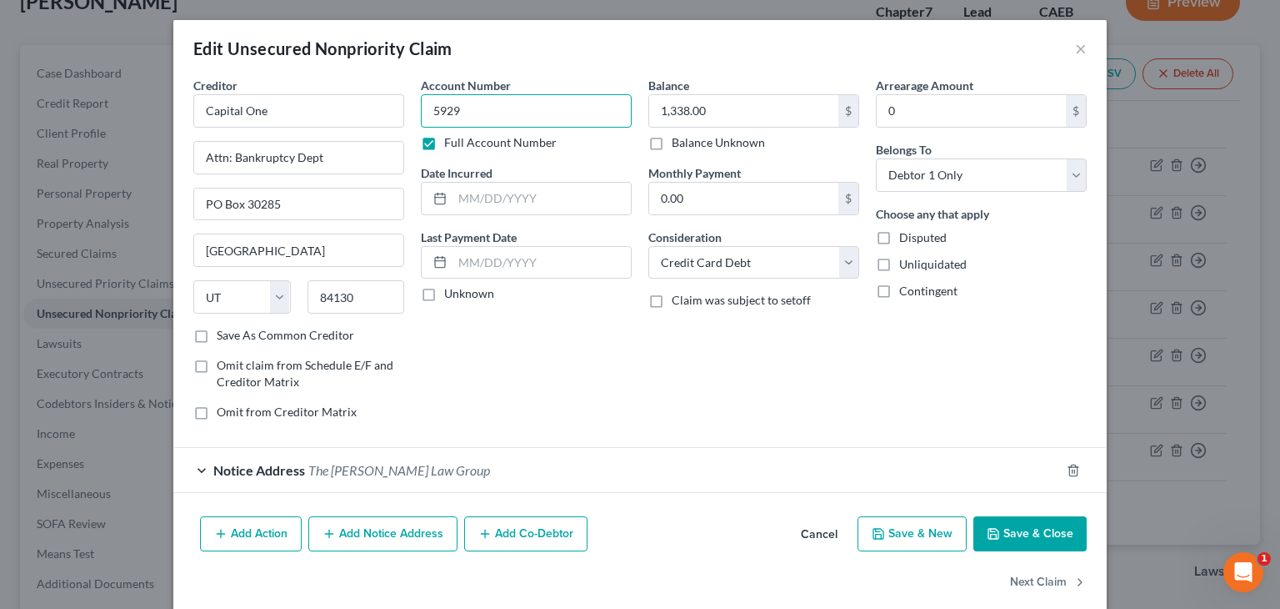
click at [564, 123] on input "5929" at bounding box center [526, 110] width 211 height 33
click at [479, 108] on input "5929" at bounding box center [526, 110] width 211 height 33
drag, startPoint x: 479, startPoint y: 108, endPoint x: 477, endPoint y: 238, distance: 130.1
click at [388, 131] on div "Creditor * Capital One Attn: Bankruptcy Dept PO Box 30285 Salt Lake City State …" at bounding box center [640, 255] width 910 height 357
type input "25CV2358"
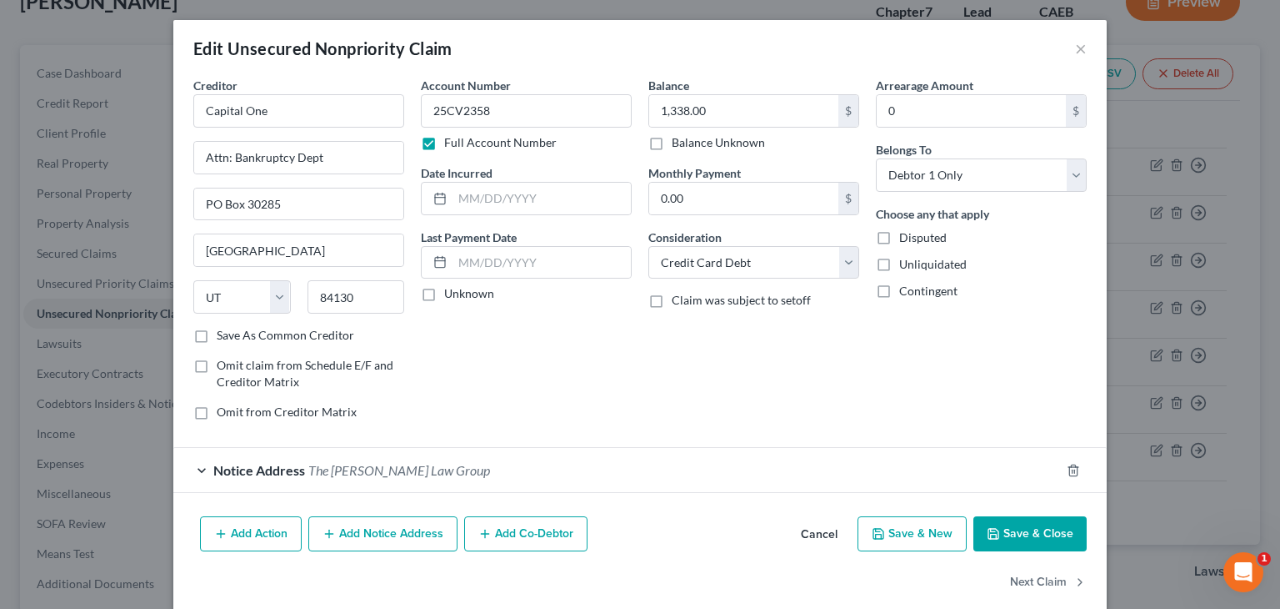
click at [1014, 534] on button "Save & Close" at bounding box center [1030, 533] width 113 height 35
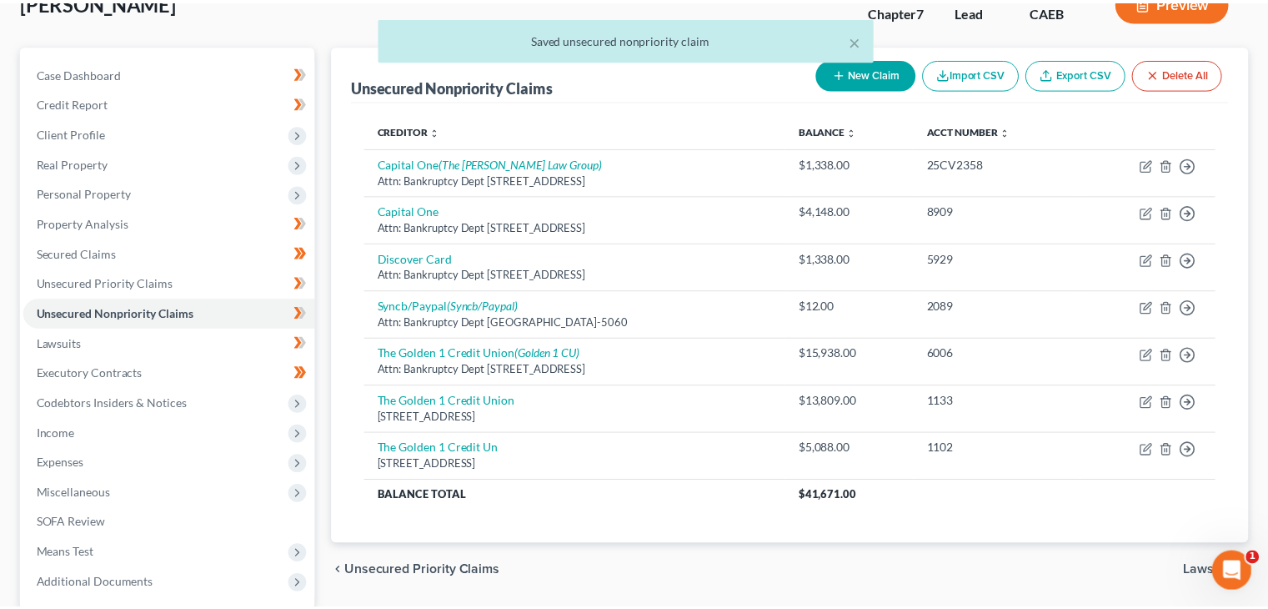
scroll to position [145, 0]
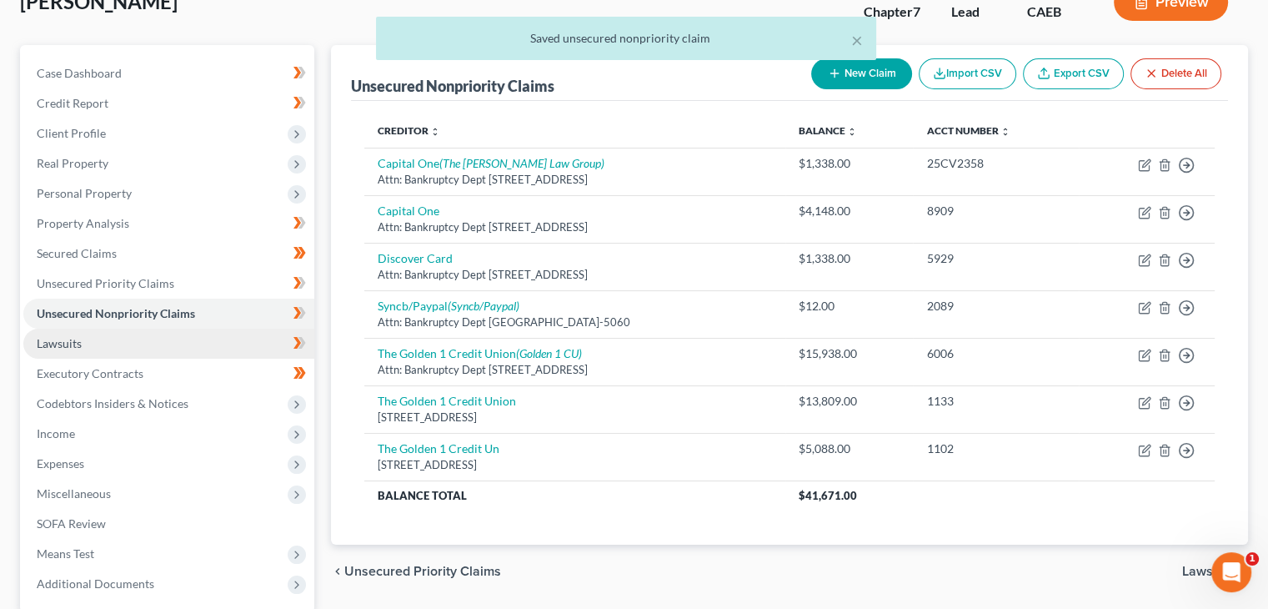
click at [113, 348] on link "Lawsuits" at bounding box center [168, 343] width 291 height 30
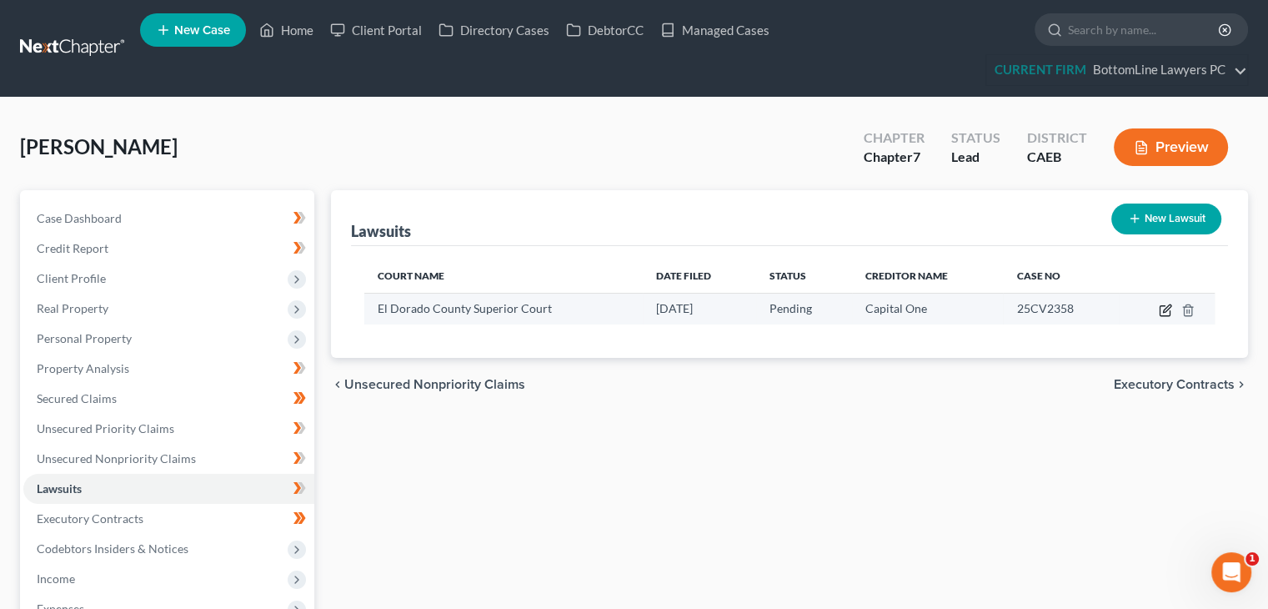
click at [1163, 308] on icon "button" at bounding box center [1165, 309] width 13 height 13
select select "4"
select select "0"
select select "4"
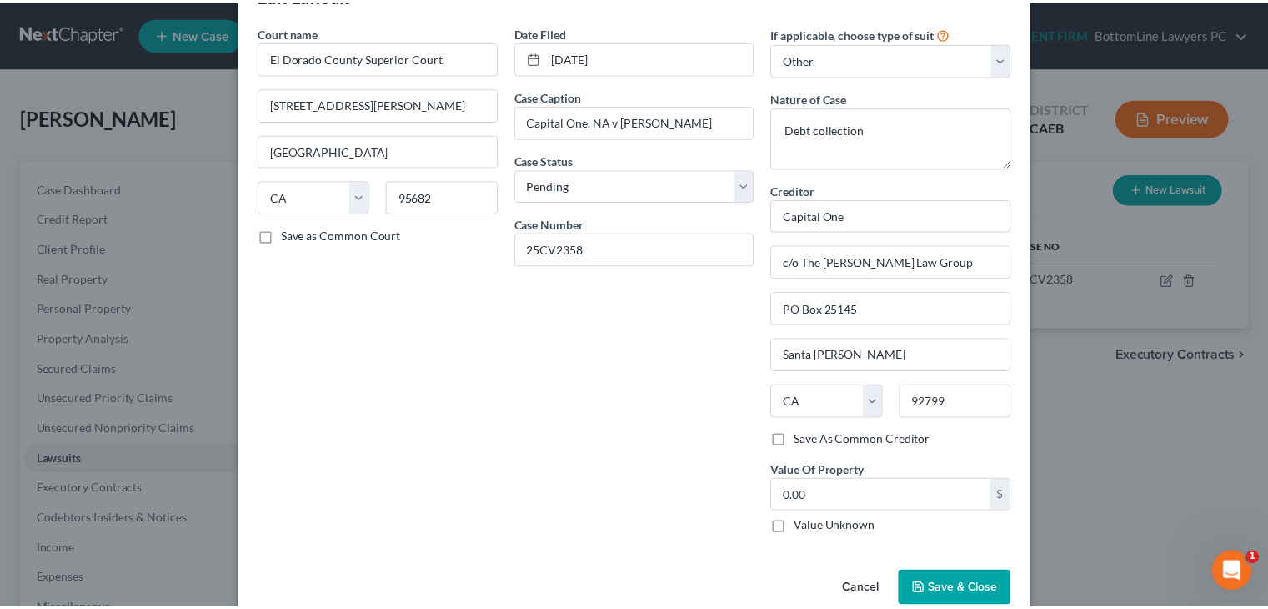
scroll to position [83, 0]
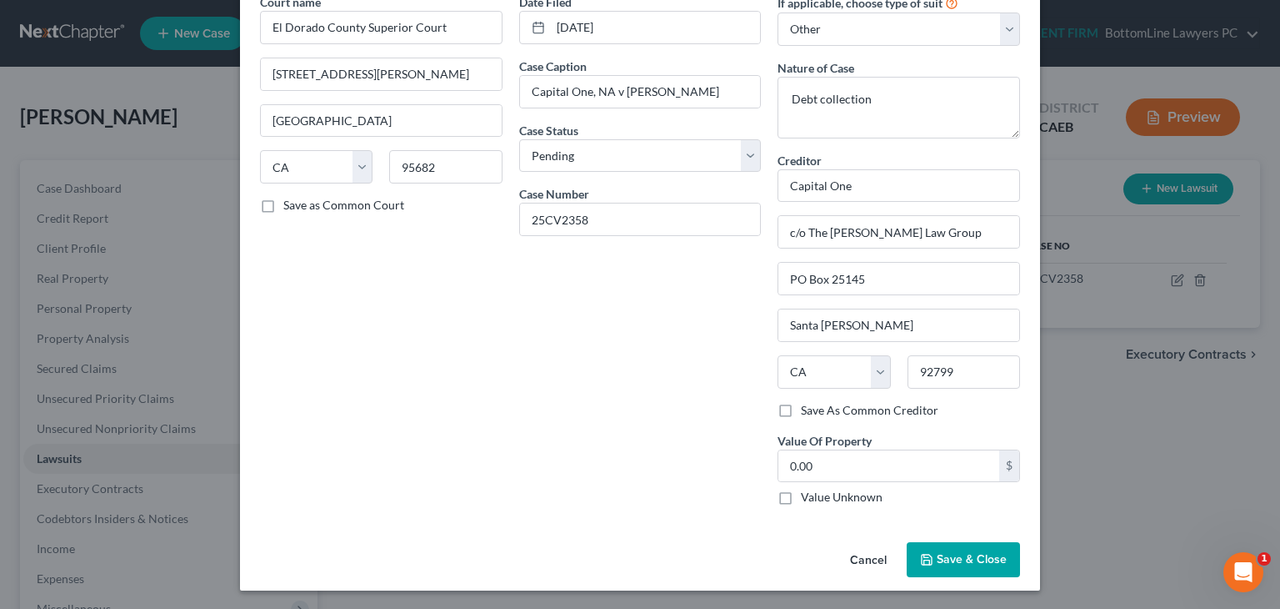
click at [980, 554] on span "Save & Close" at bounding box center [972, 559] width 70 height 14
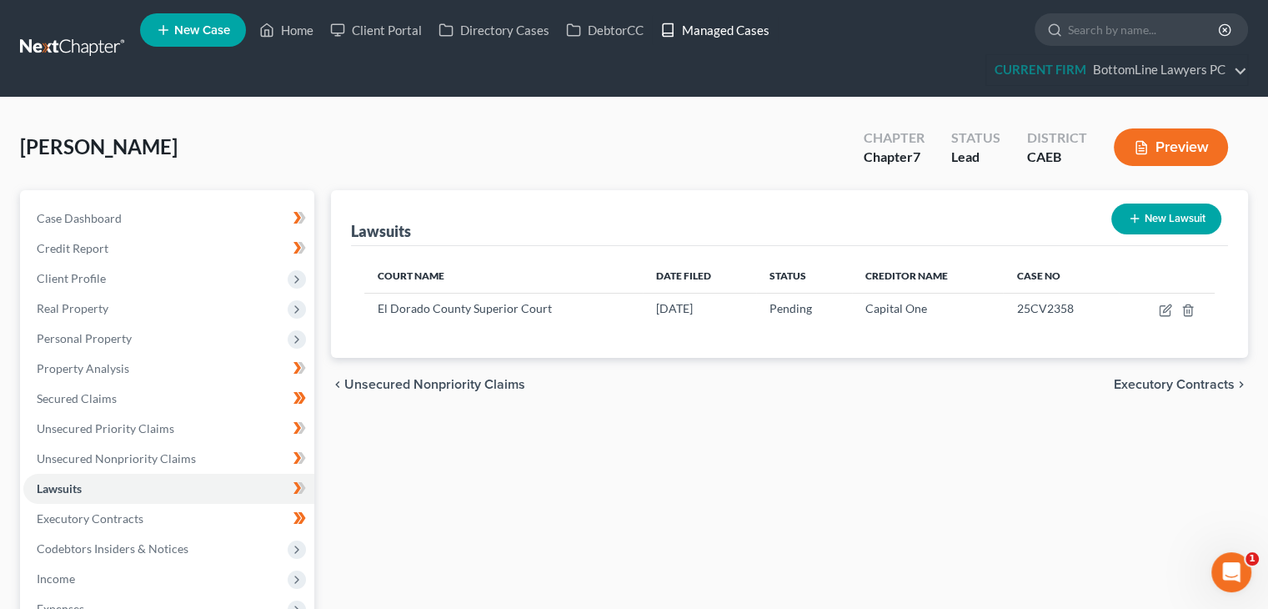
click at [701, 31] on link "Managed Cases" at bounding box center [715, 30] width 126 height 30
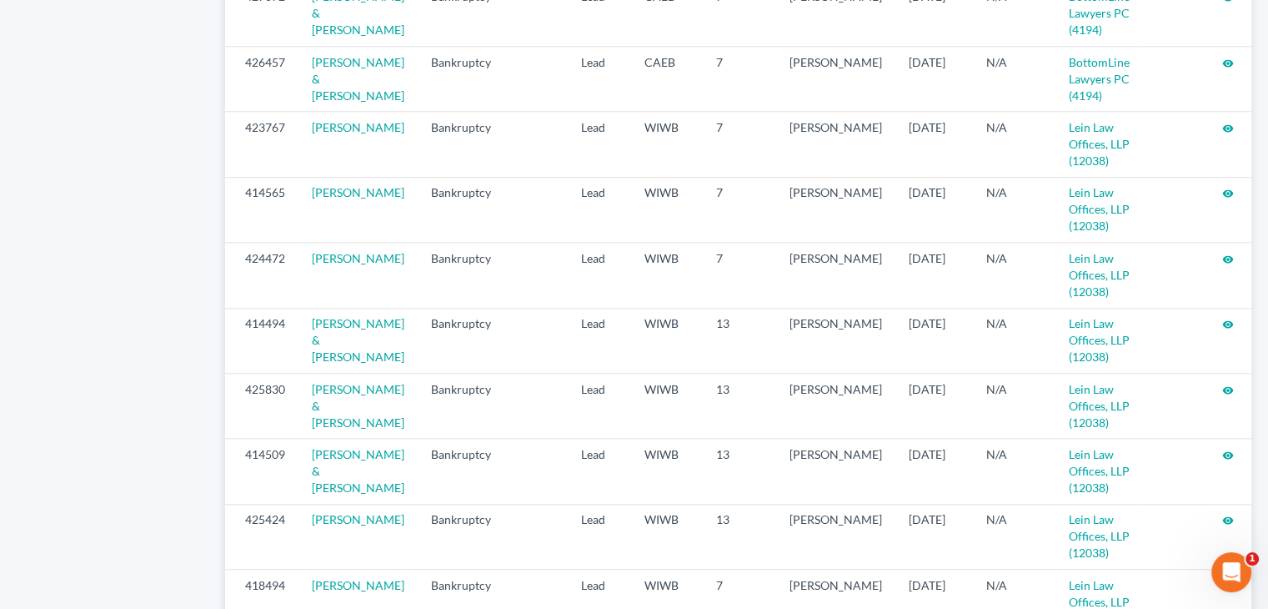
scroll to position [1837, 0]
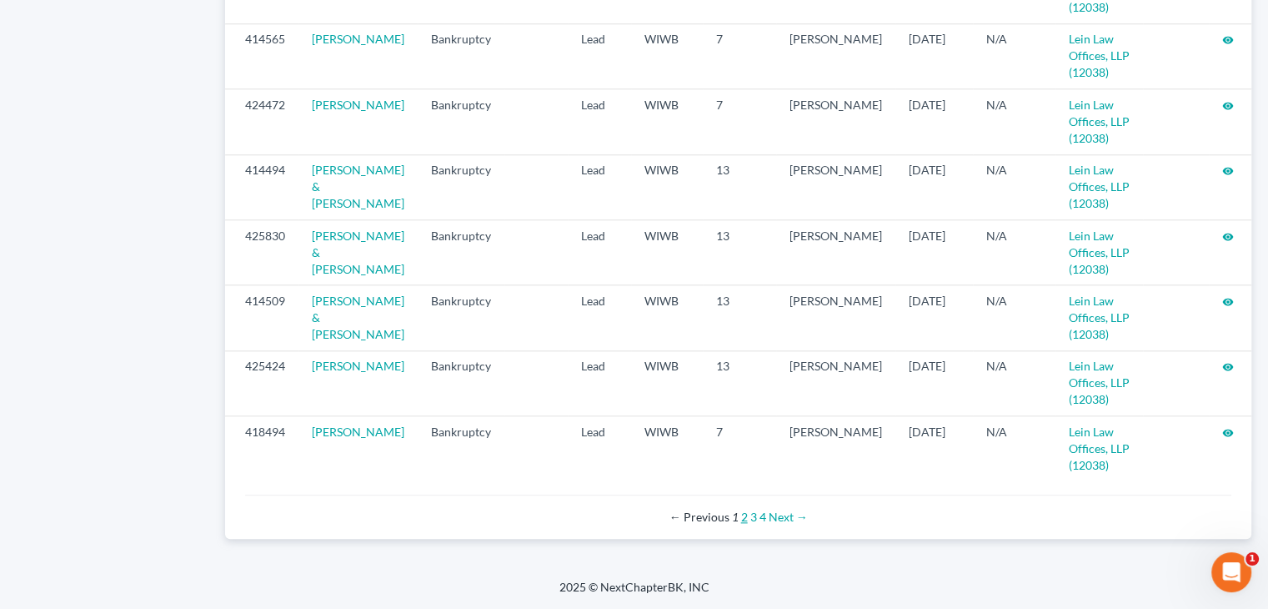
click at [746, 517] on link "2" at bounding box center [744, 516] width 7 height 14
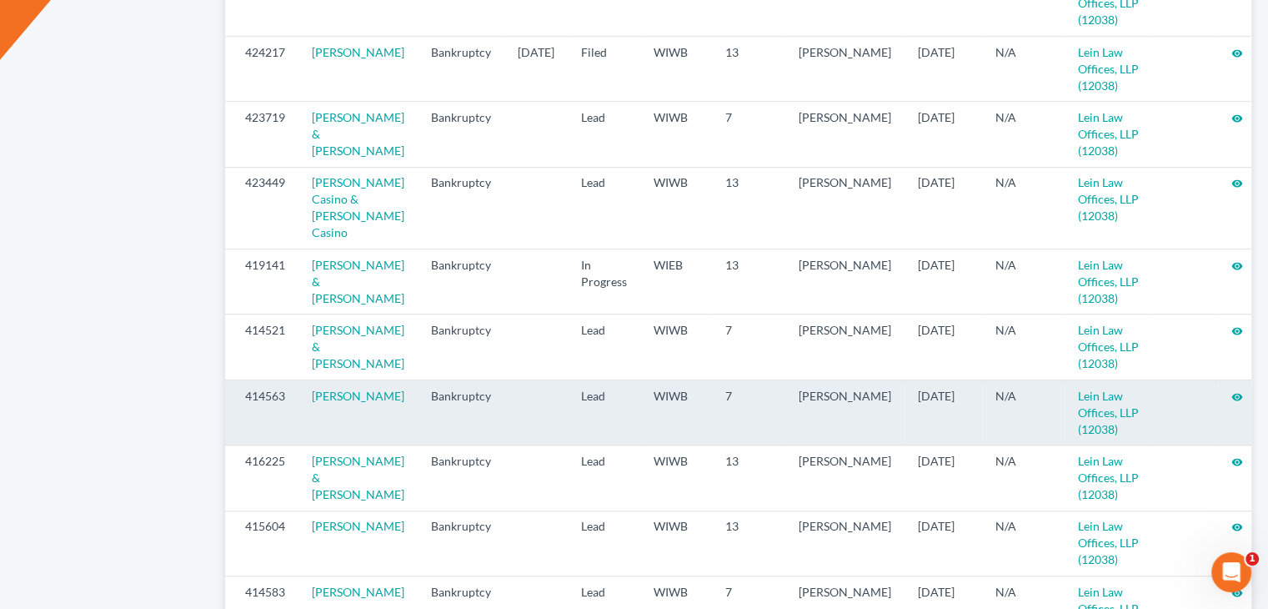
scroll to position [1084, 0]
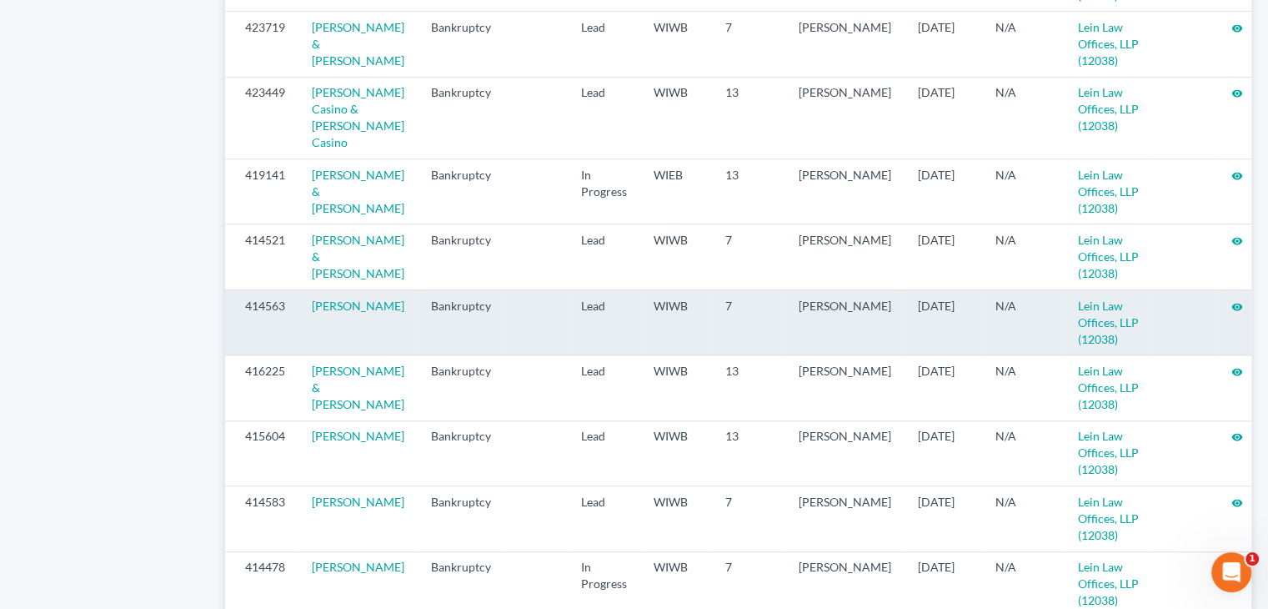
click at [1231, 313] on icon "visibility" at bounding box center [1237, 307] width 12 height 12
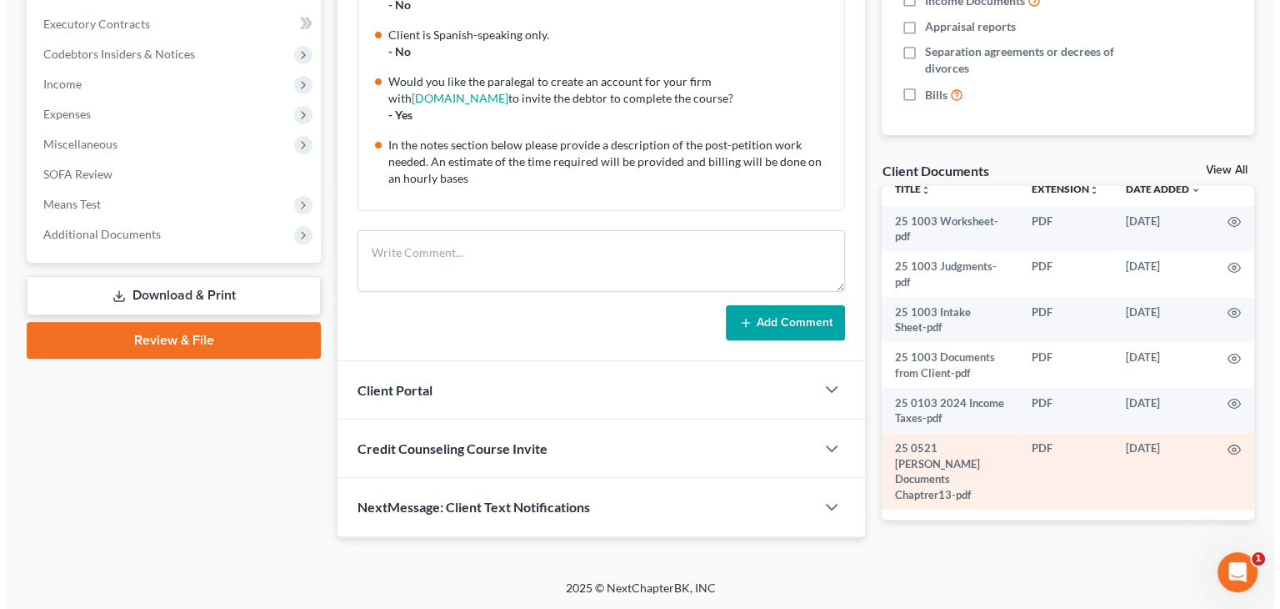
scroll to position [17, 0]
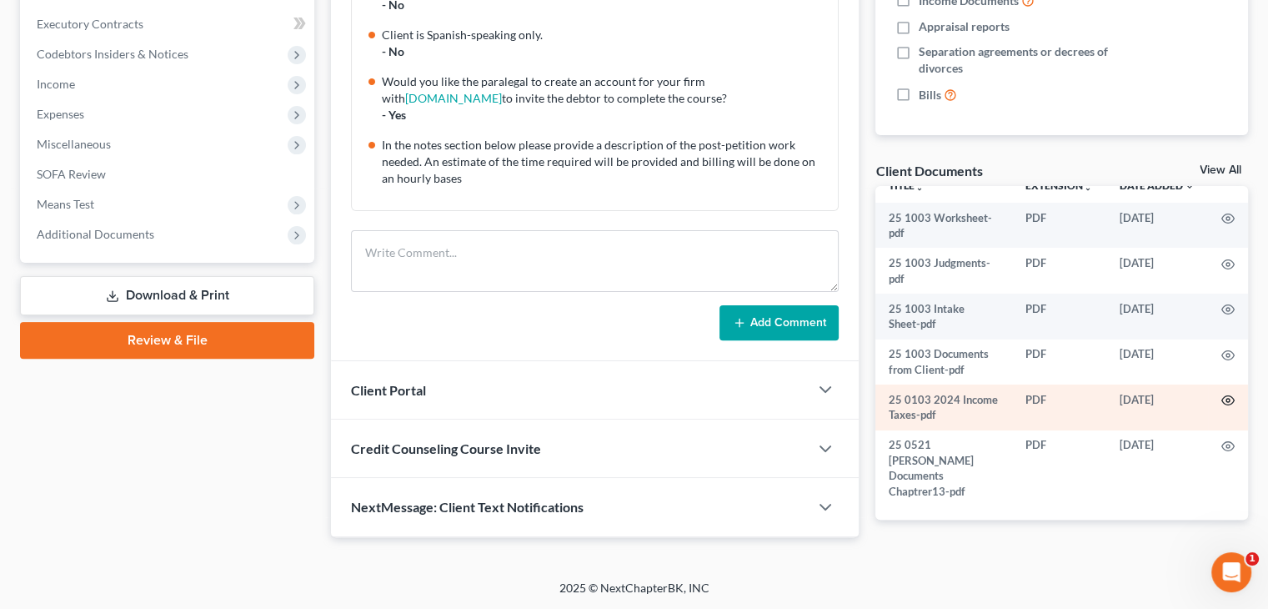
click at [1221, 407] on icon "button" at bounding box center [1227, 399] width 13 height 13
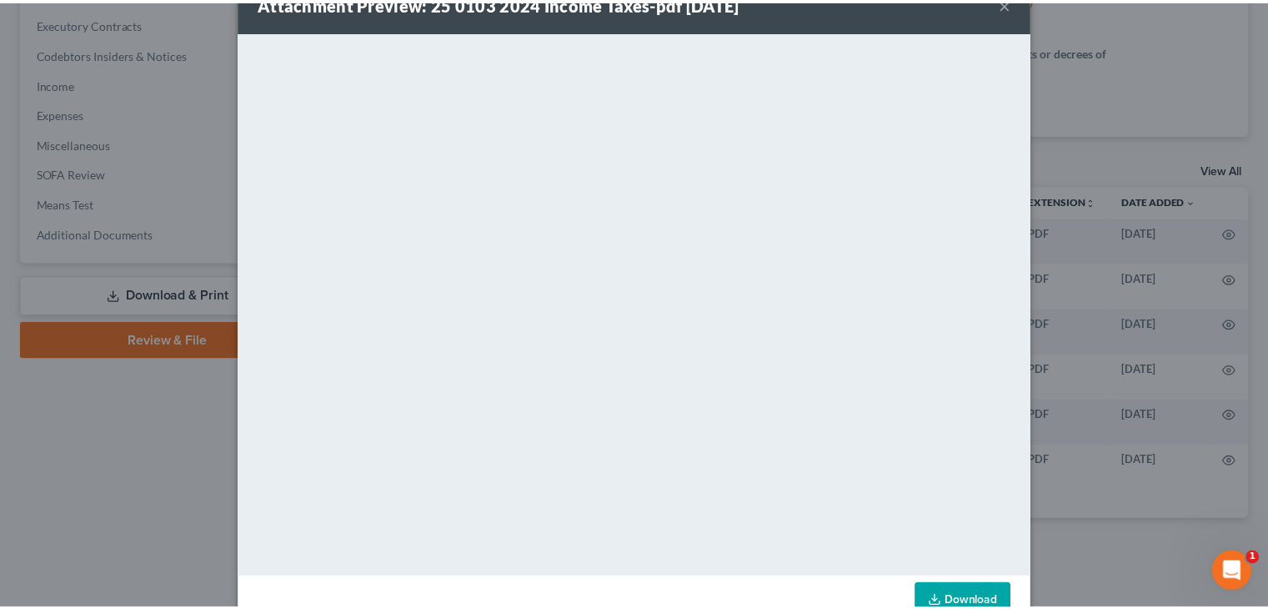
scroll to position [0, 0]
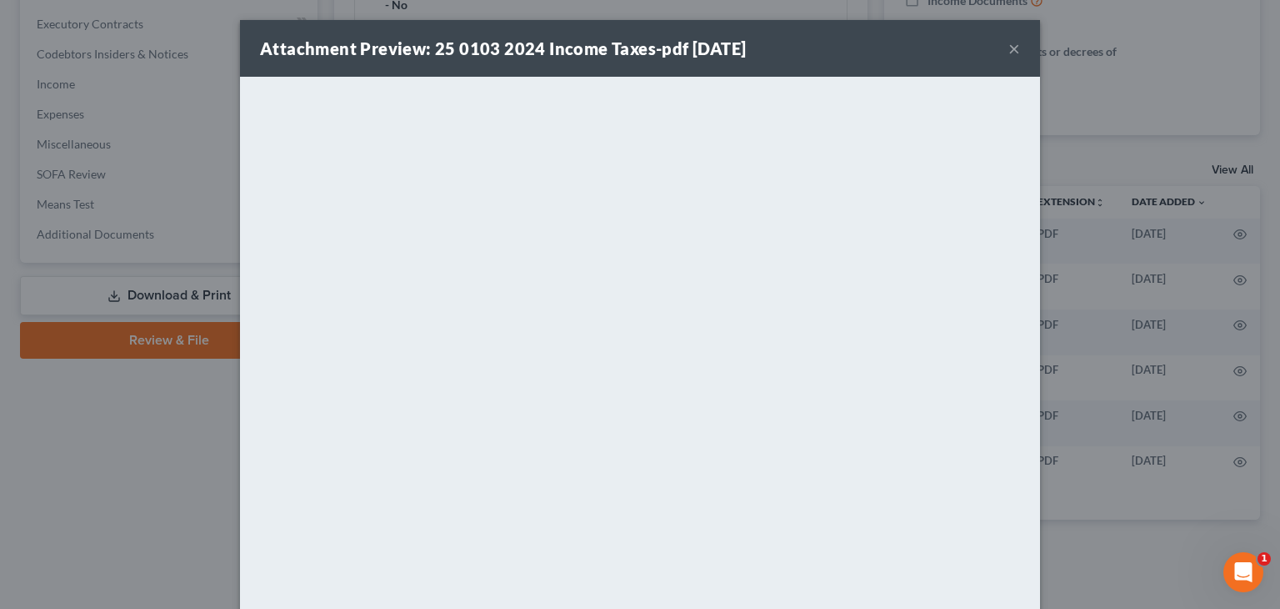
click at [1009, 47] on button "×" at bounding box center [1015, 48] width 12 height 20
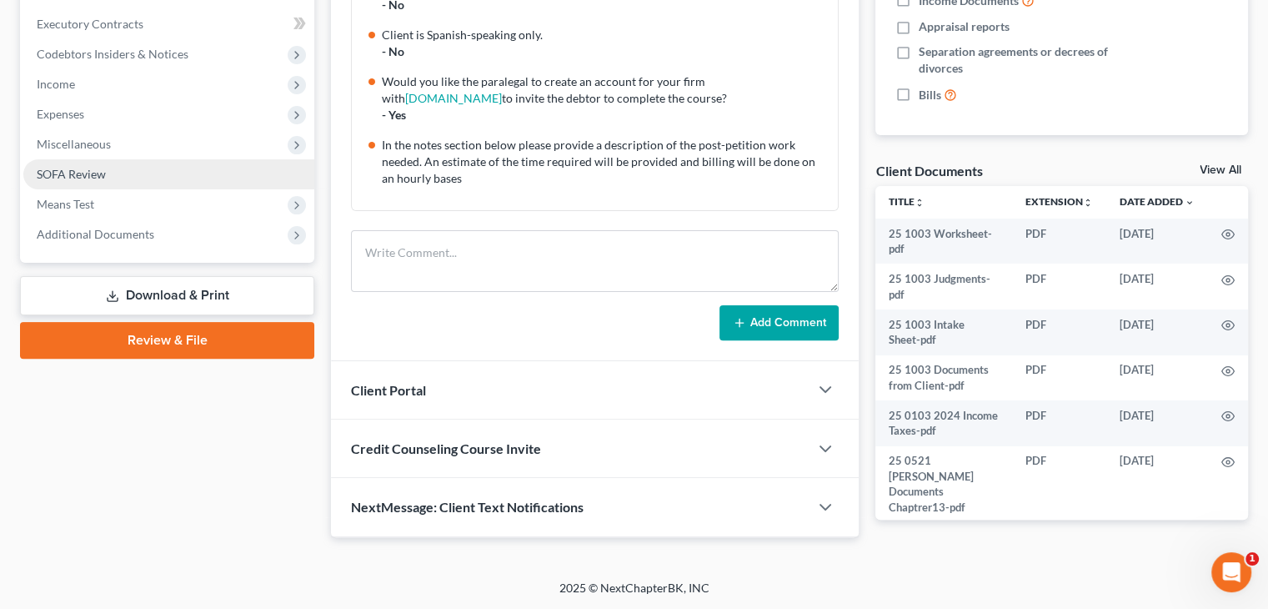
click at [87, 173] on span "SOFA Review" at bounding box center [71, 174] width 69 height 14
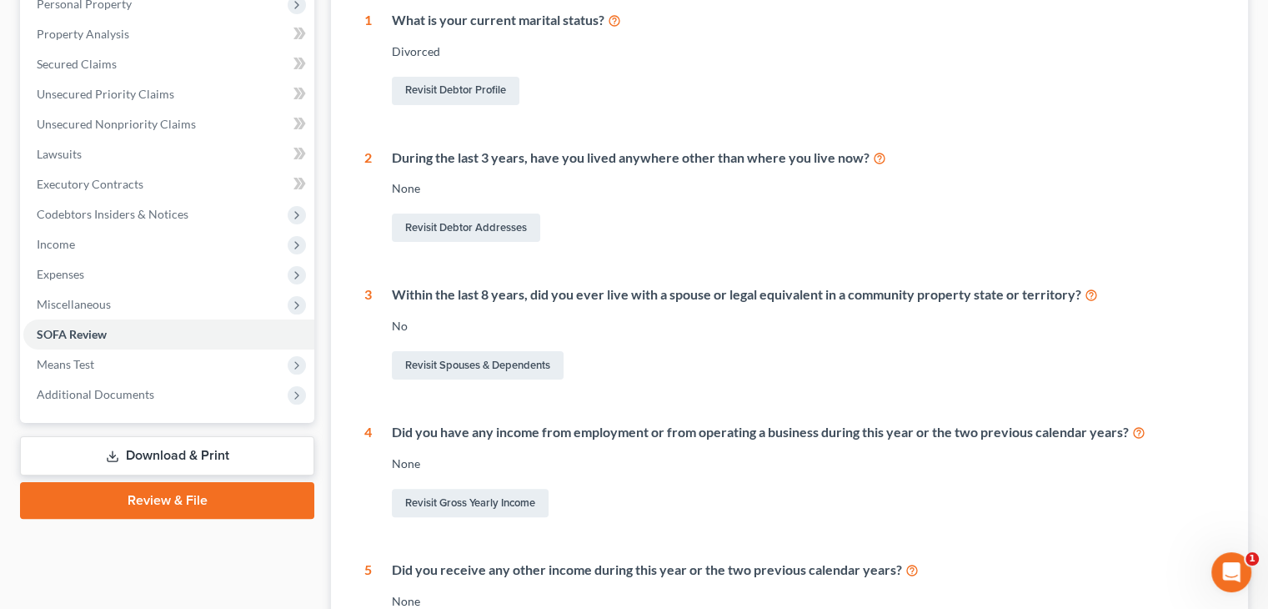
scroll to position [333, 0]
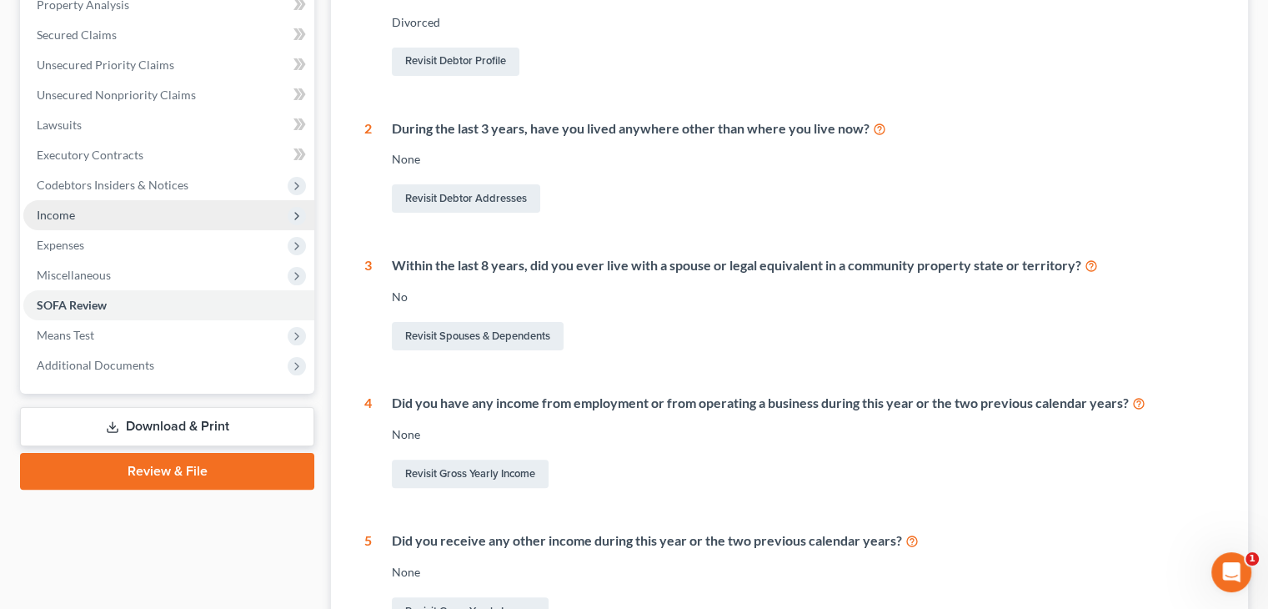
click at [100, 213] on span "Income" at bounding box center [168, 215] width 291 height 30
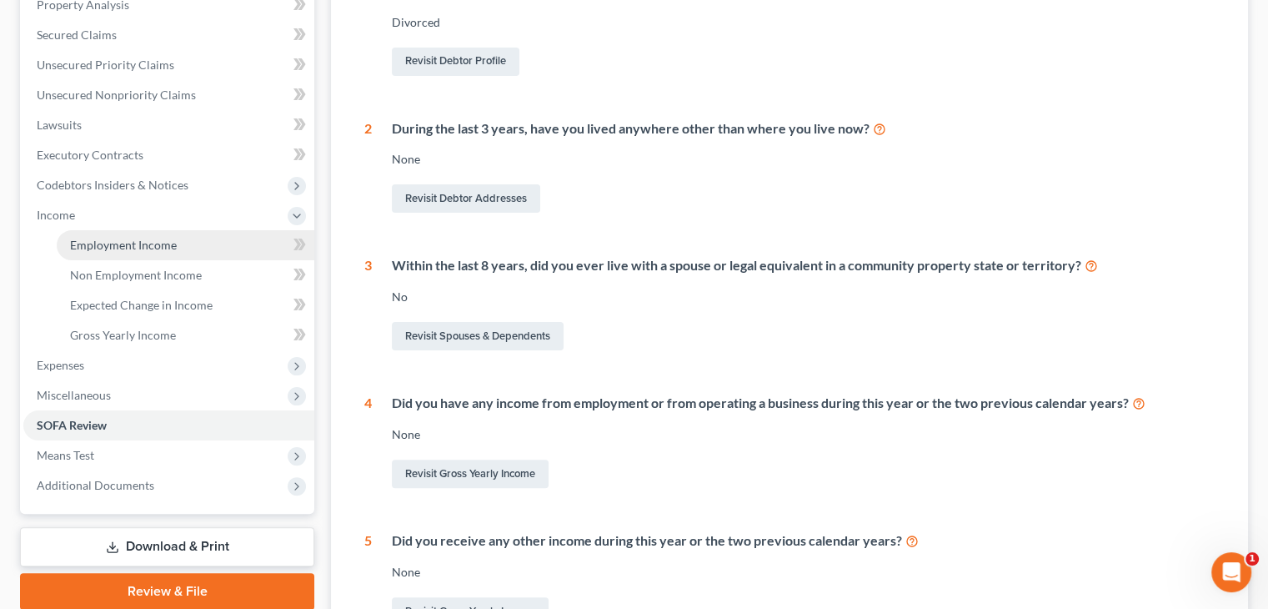
click at [143, 251] on link "Employment Income" at bounding box center [186, 245] width 258 height 30
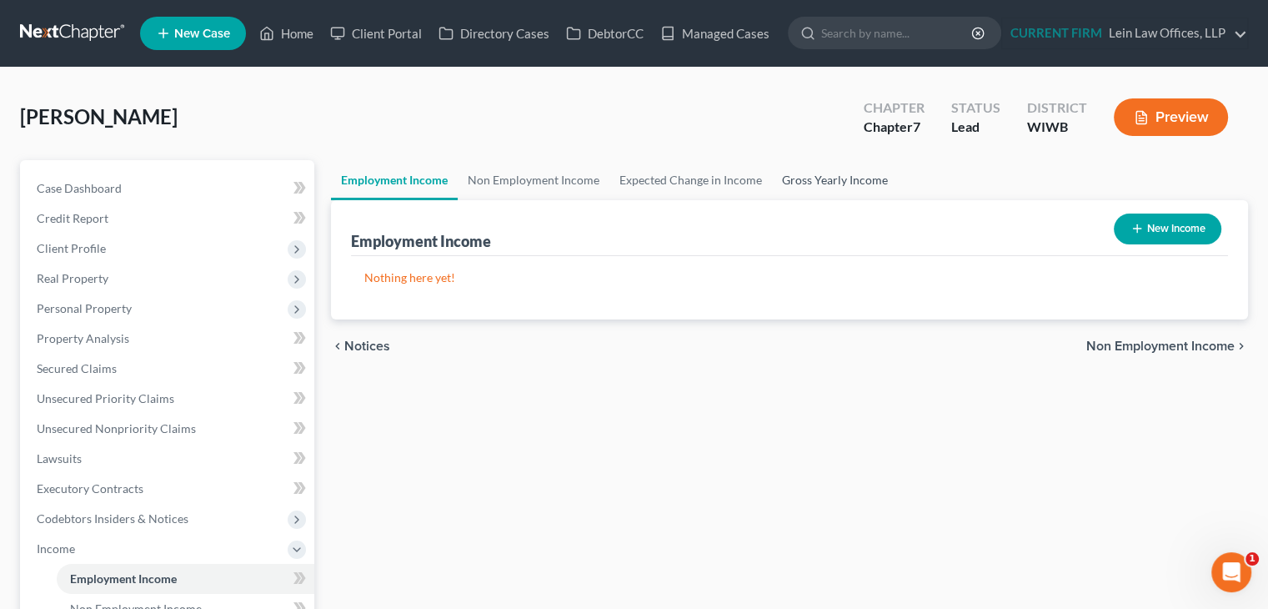
click at [806, 170] on link "Gross Yearly Income" at bounding box center [835, 180] width 126 height 40
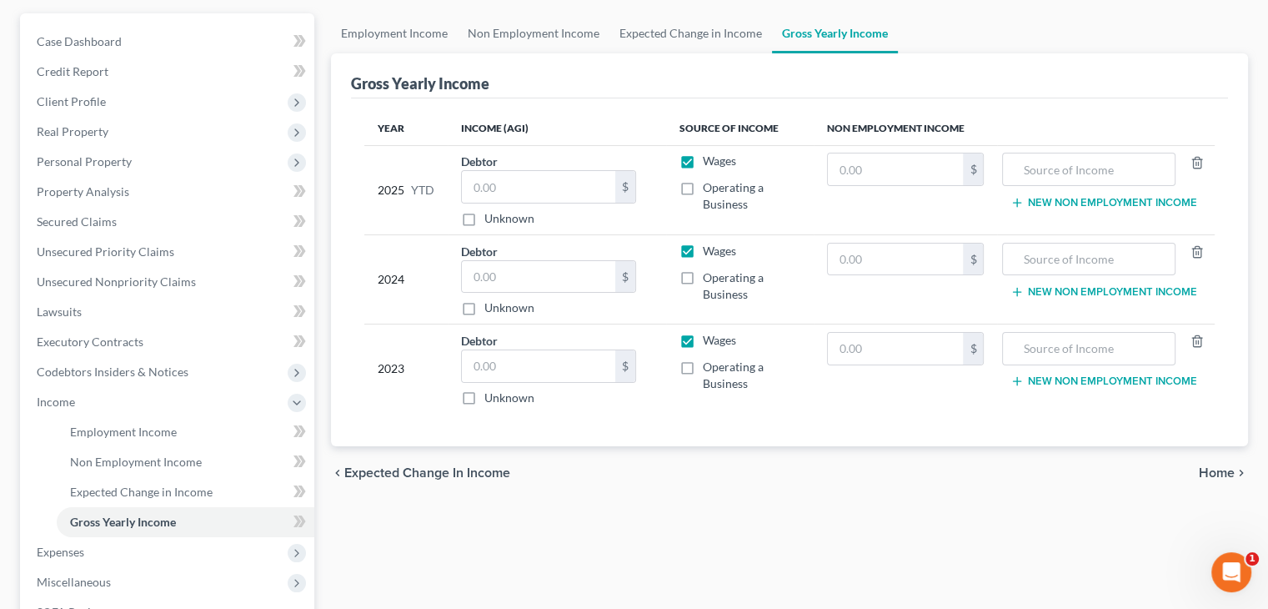
scroll to position [167, 0]
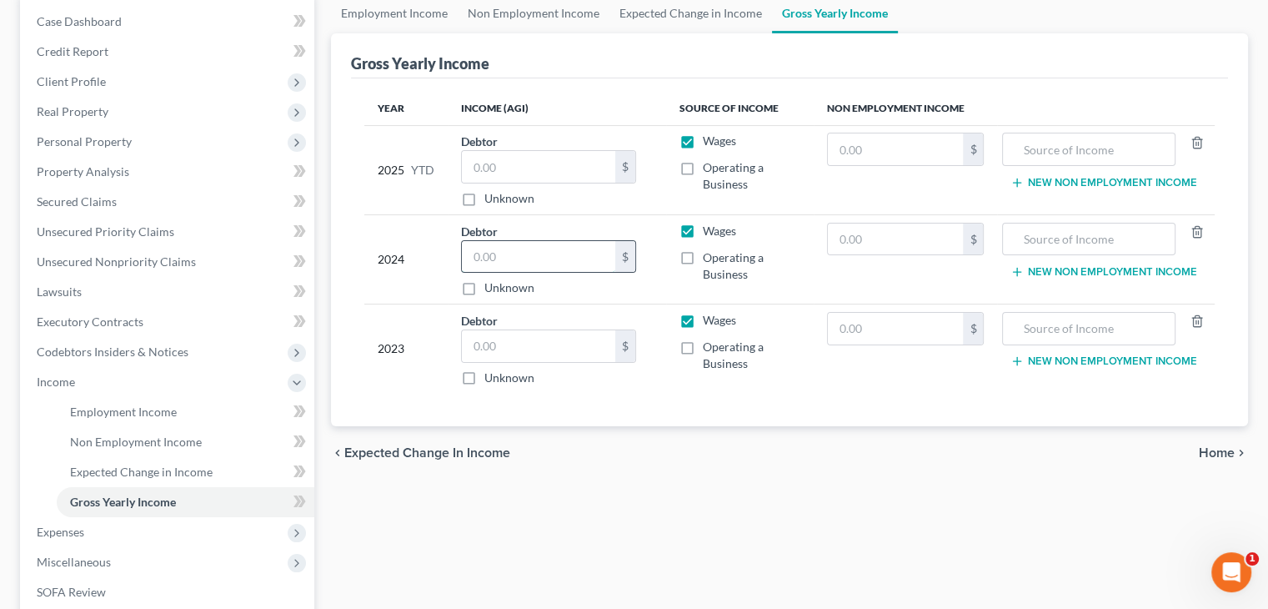
click at [579, 242] on input "text" at bounding box center [538, 257] width 153 height 32
paste input "58,454"
type input "58,454"
click at [1215, 448] on span "Home" at bounding box center [1217, 452] width 36 height 13
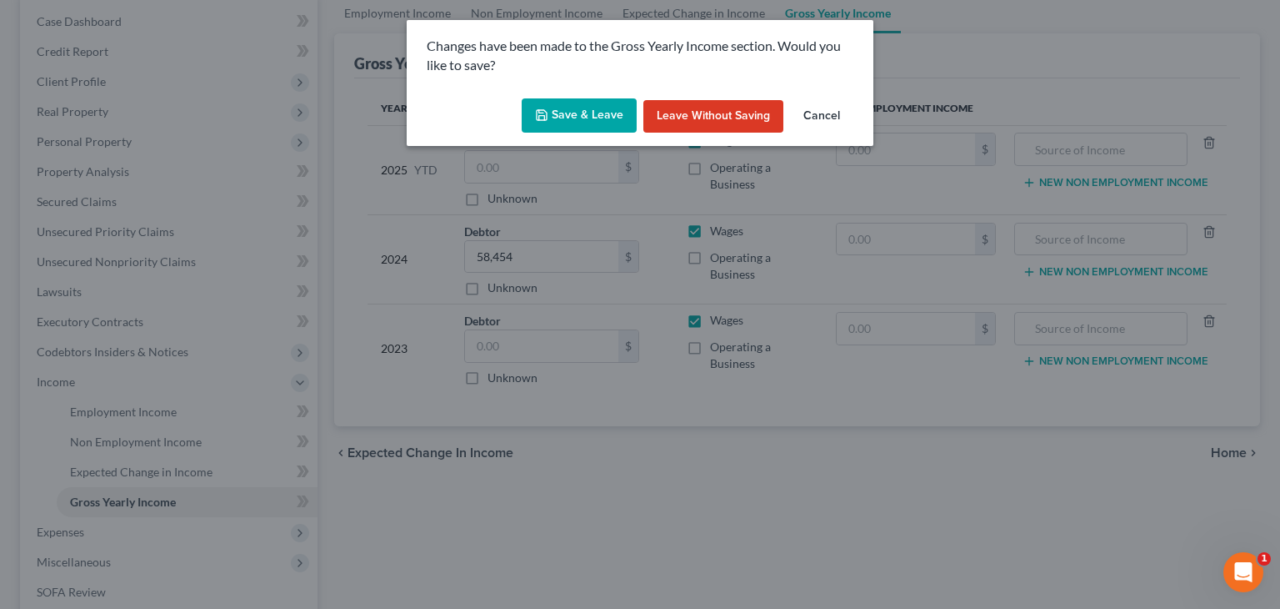
click at [560, 118] on button "Save & Leave" at bounding box center [579, 115] width 115 height 35
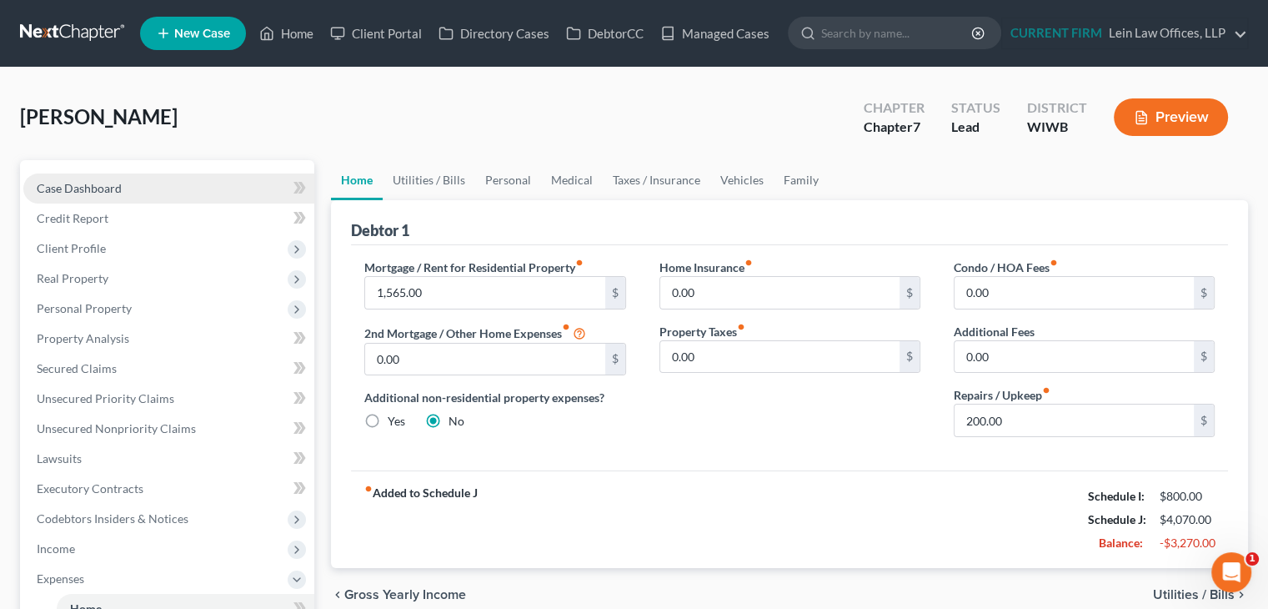
click at [179, 184] on link "Case Dashboard" at bounding box center [168, 188] width 291 height 30
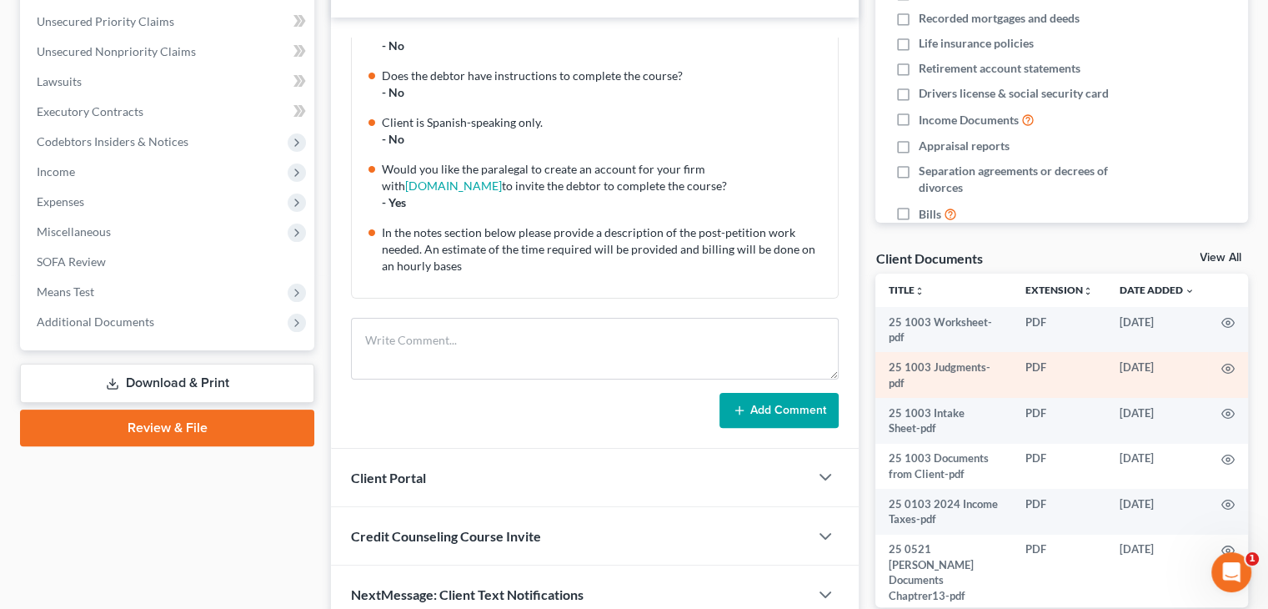
scroll to position [417, 0]
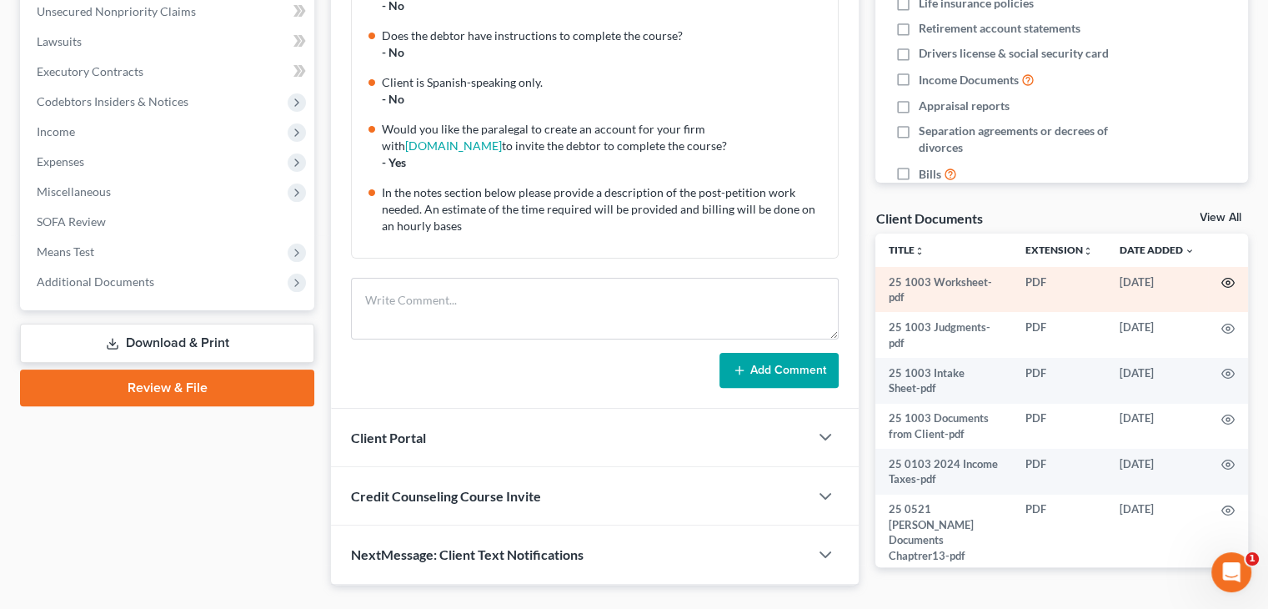
click at [1221, 279] on icon "button" at bounding box center [1227, 282] width 13 height 13
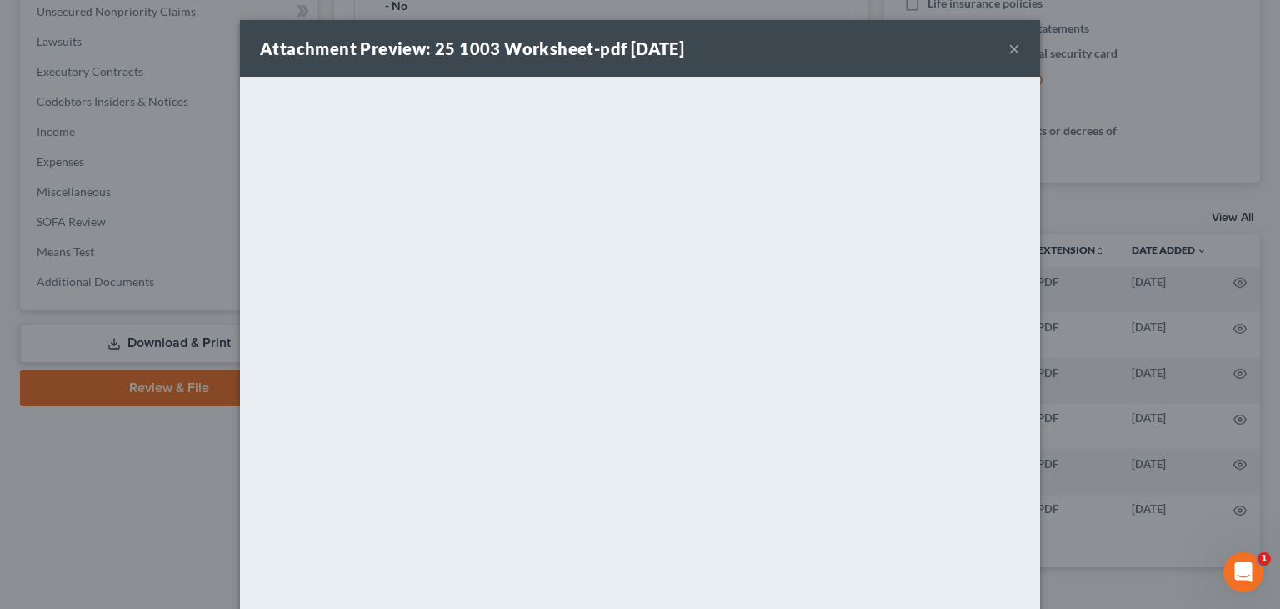
click at [1010, 48] on button "×" at bounding box center [1015, 48] width 12 height 20
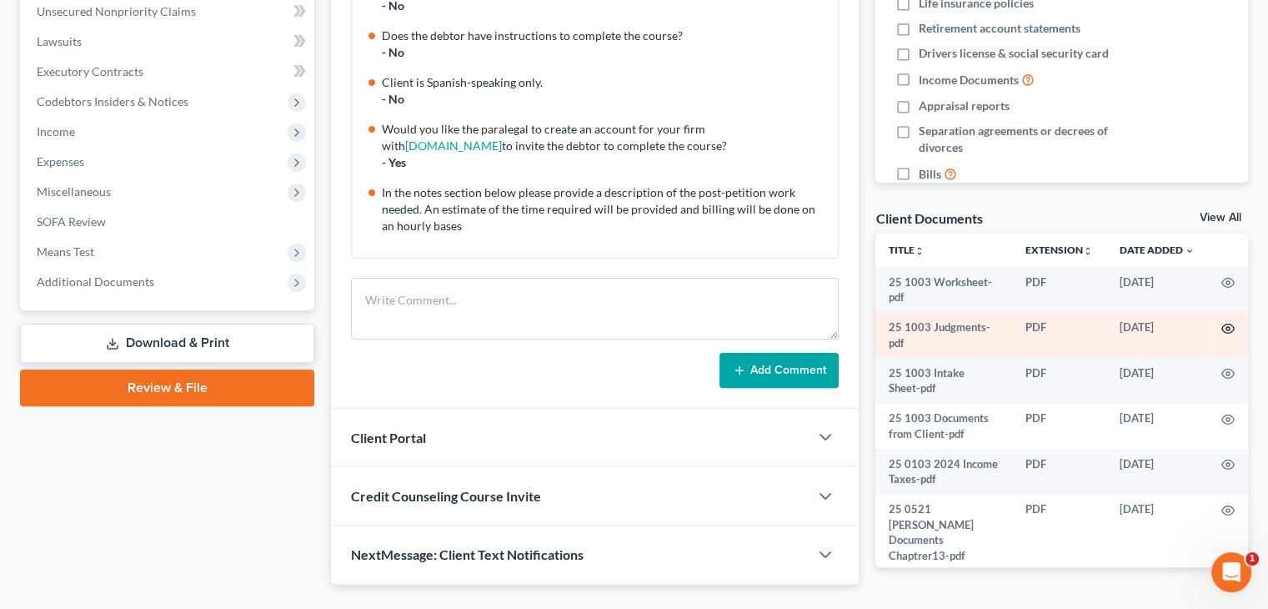
click at [1221, 328] on icon "button" at bounding box center [1227, 328] width 13 height 13
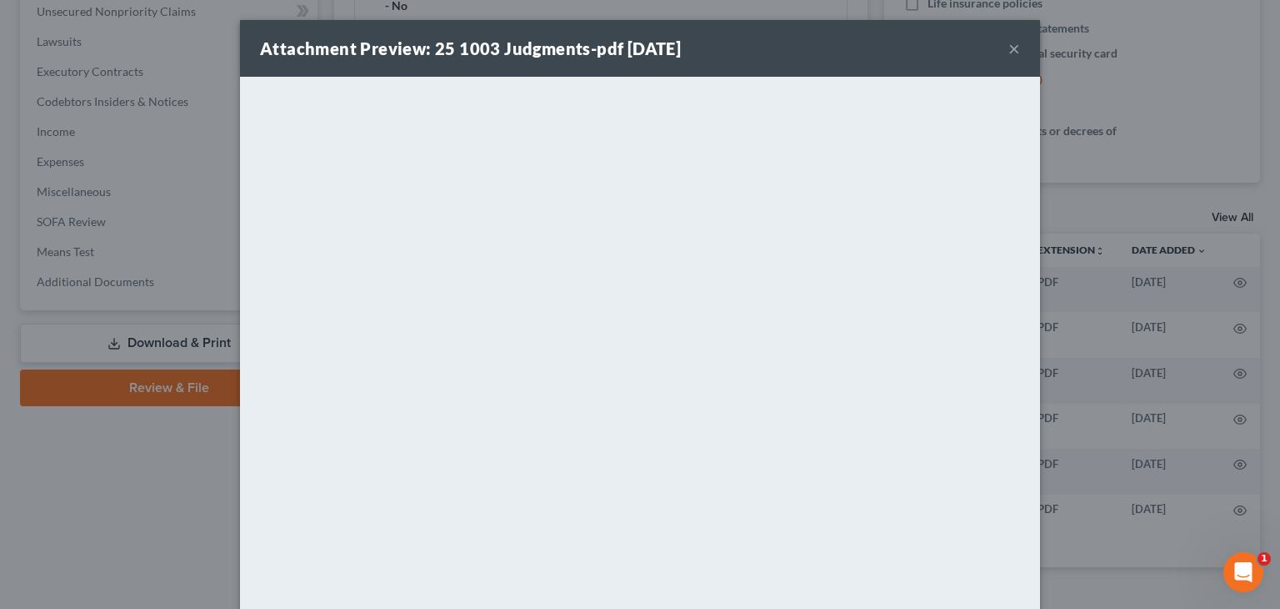
click at [1000, 52] on div "Attachment Preview: 25 1003 Judgments-pdf 10/03/2025 ×" at bounding box center [640, 48] width 800 height 57
click at [1009, 48] on button "×" at bounding box center [1015, 48] width 12 height 20
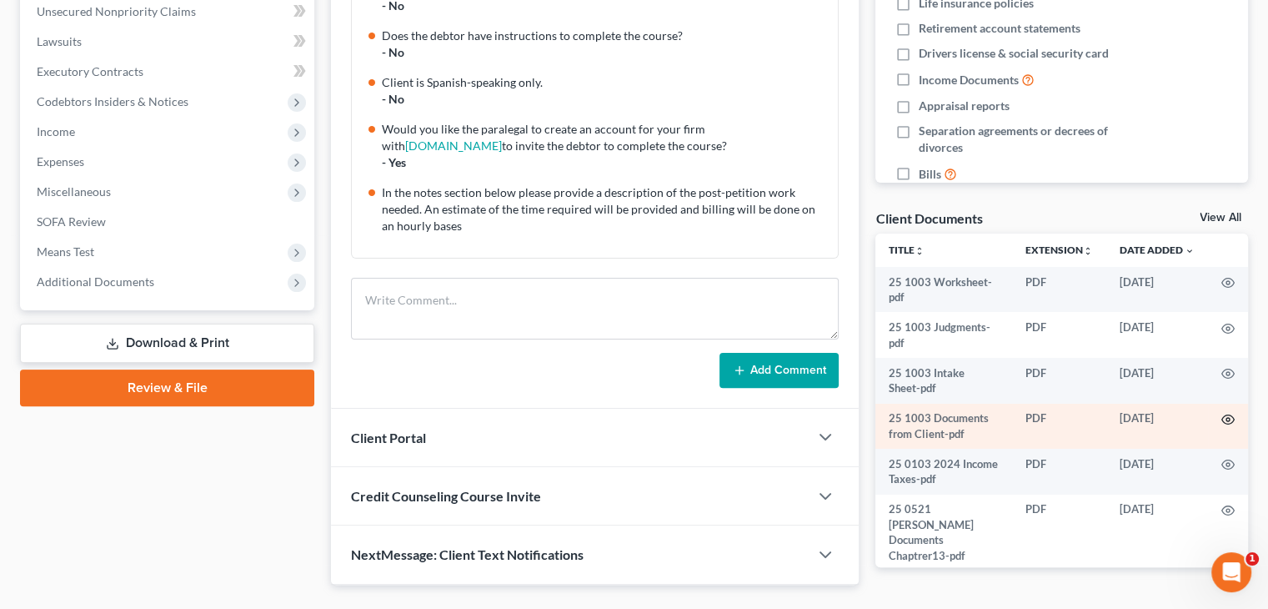
click at [1221, 418] on icon "button" at bounding box center [1227, 419] width 13 height 13
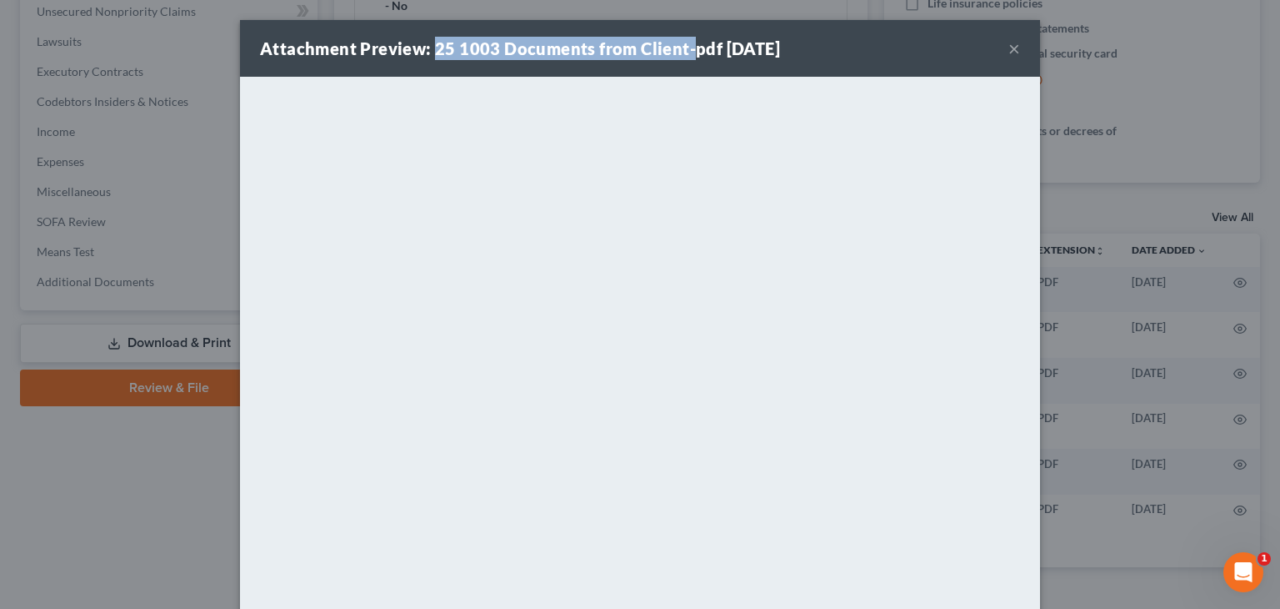
drag, startPoint x: 426, startPoint y: 45, endPoint x: 682, endPoint y: 44, distance: 255.9
click at [682, 44] on strong "Attachment Preview: 25 1003 Documents from Client-pdf [DATE]" at bounding box center [520, 48] width 520 height 20
copy strong "25 1003 Documents from Client-"
click at [1009, 48] on button "×" at bounding box center [1015, 48] width 12 height 20
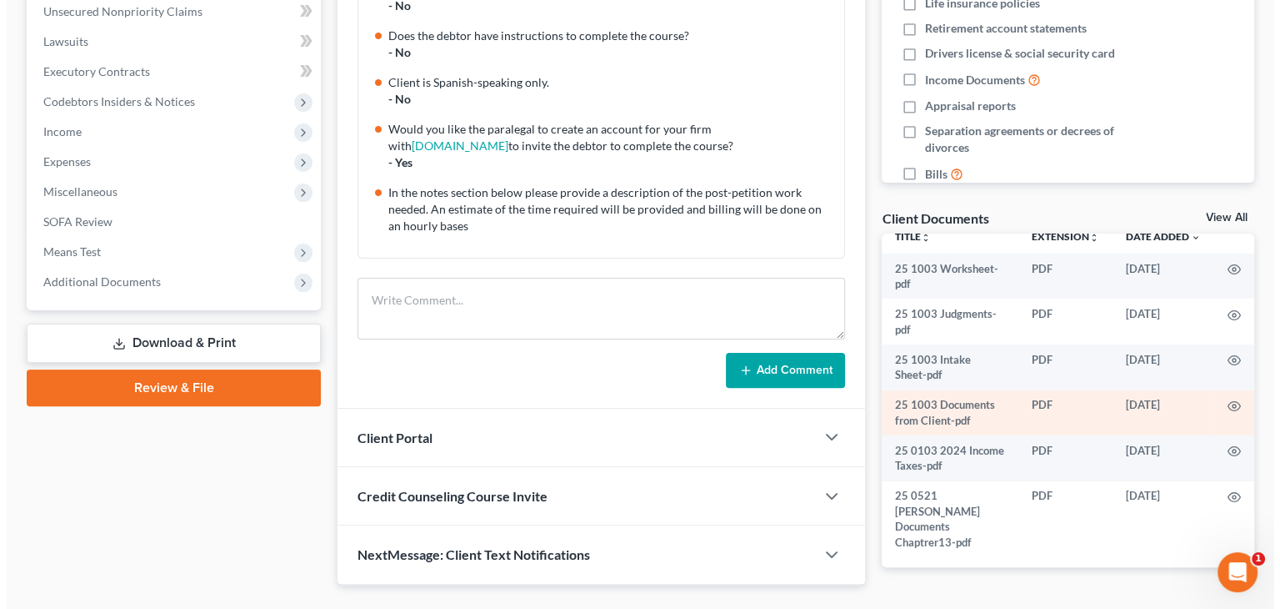
scroll to position [17, 0]
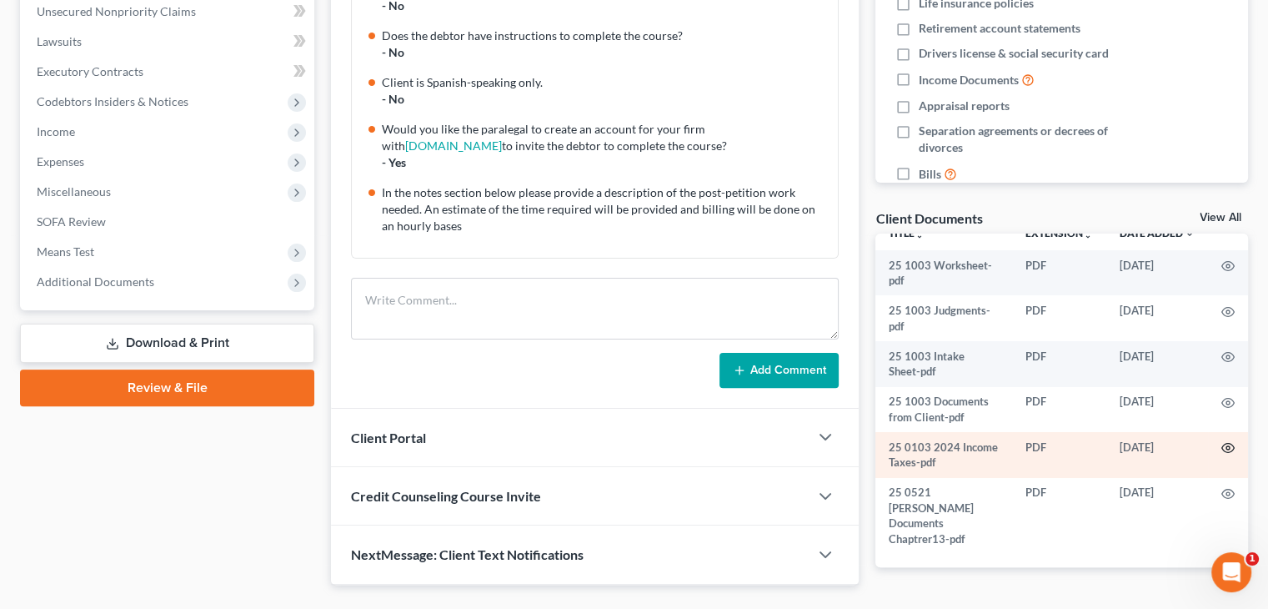
click at [1221, 454] on icon "button" at bounding box center [1227, 447] width 13 height 13
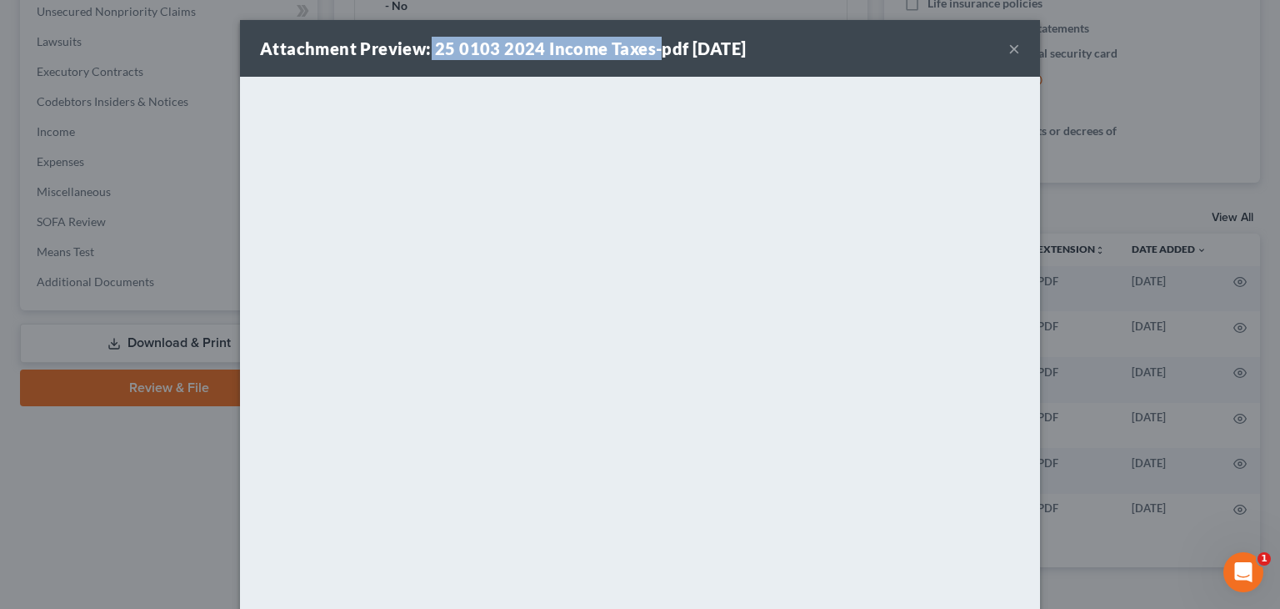
drag, startPoint x: 423, startPoint y: 44, endPoint x: 650, endPoint y: 51, distance: 226.9
click at [648, 51] on strong "Attachment Preview: 25 0103 2024 Income Taxes-pdf 10/03/2025" at bounding box center [503, 48] width 486 height 20
copy strong "25 0103 2024 Income Taxes-"
click at [1009, 48] on button "×" at bounding box center [1015, 48] width 12 height 20
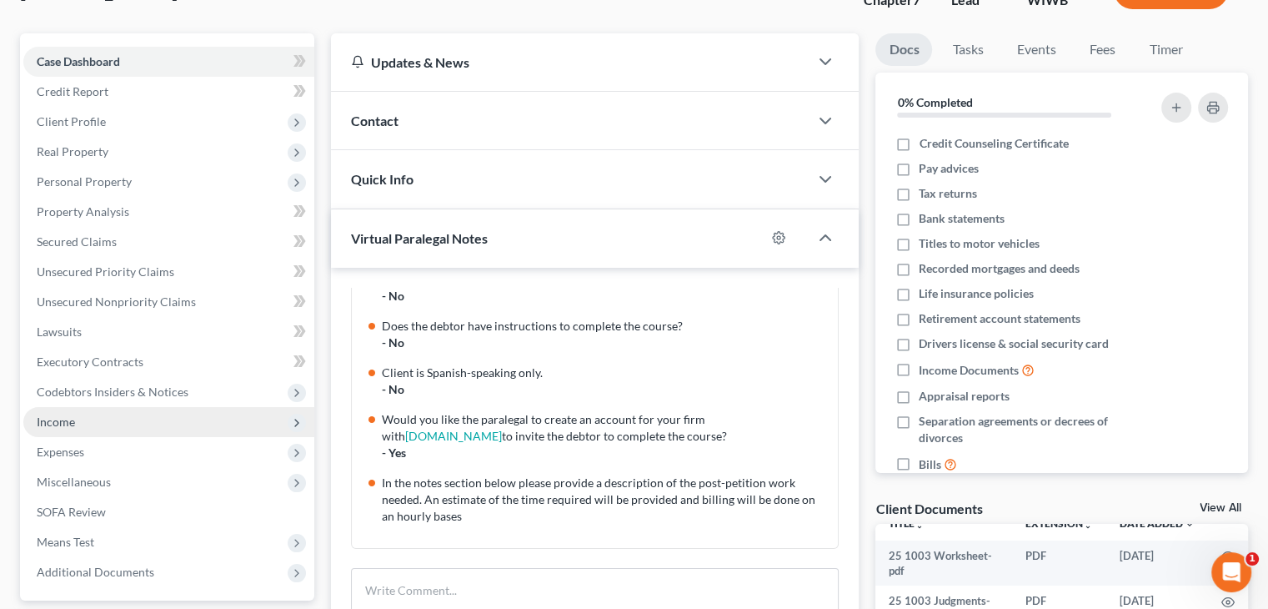
scroll to position [131, 0]
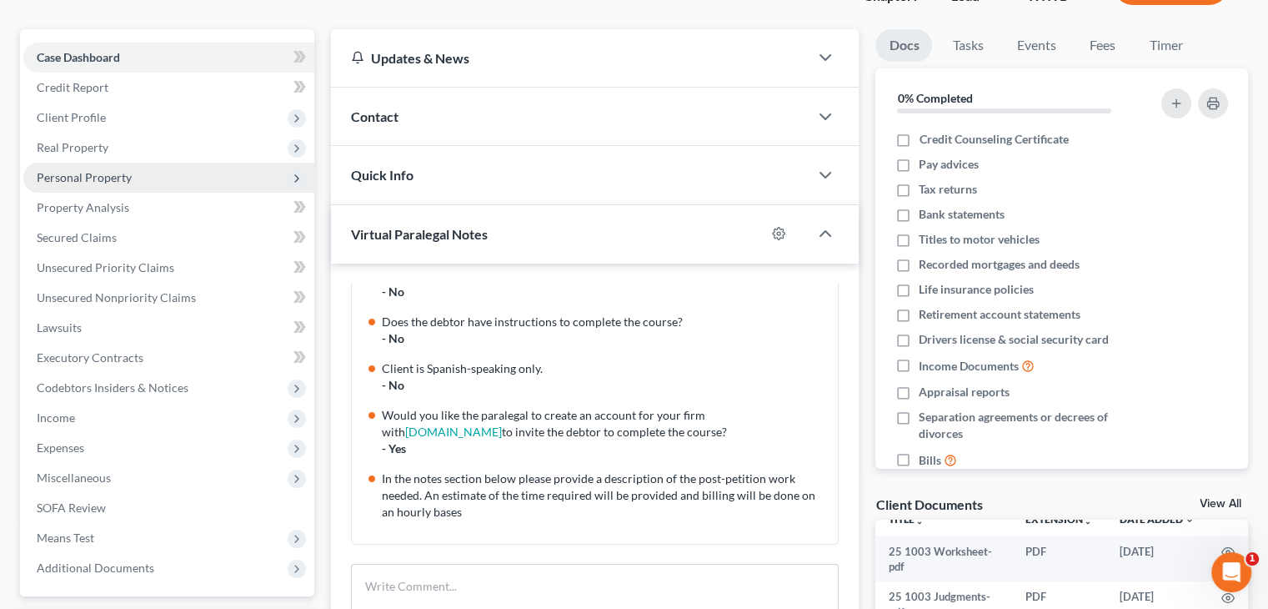
click at [117, 179] on span "Personal Property" at bounding box center [84, 177] width 95 height 14
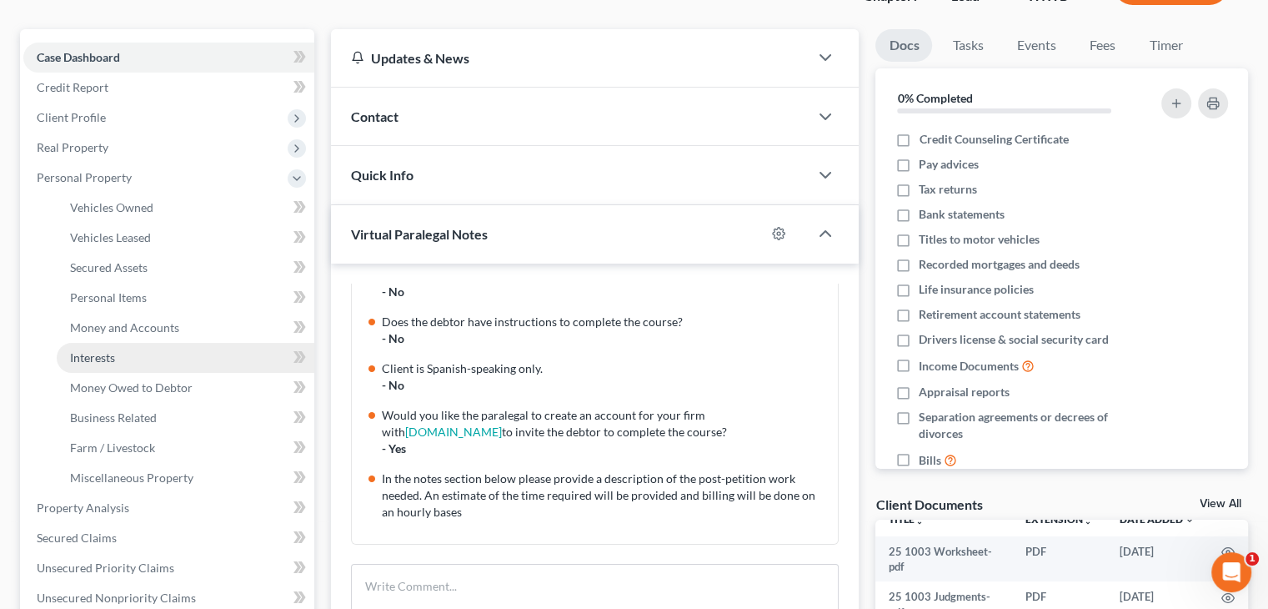
click at [139, 358] on link "Interests" at bounding box center [186, 358] width 258 height 30
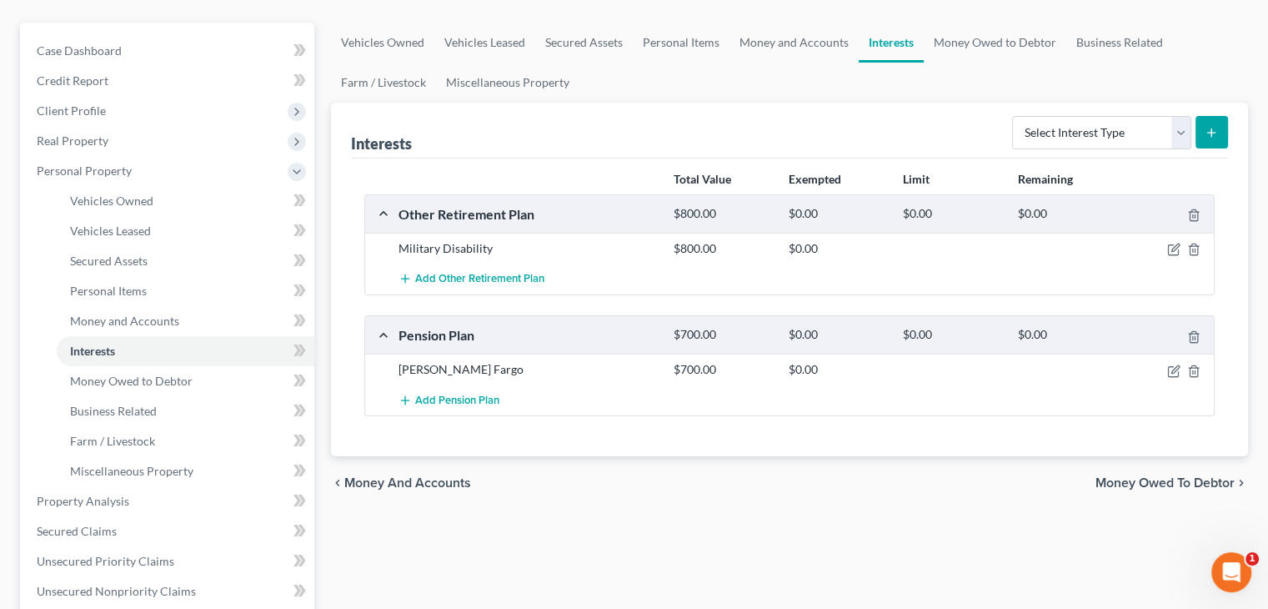
scroll to position [167, 0]
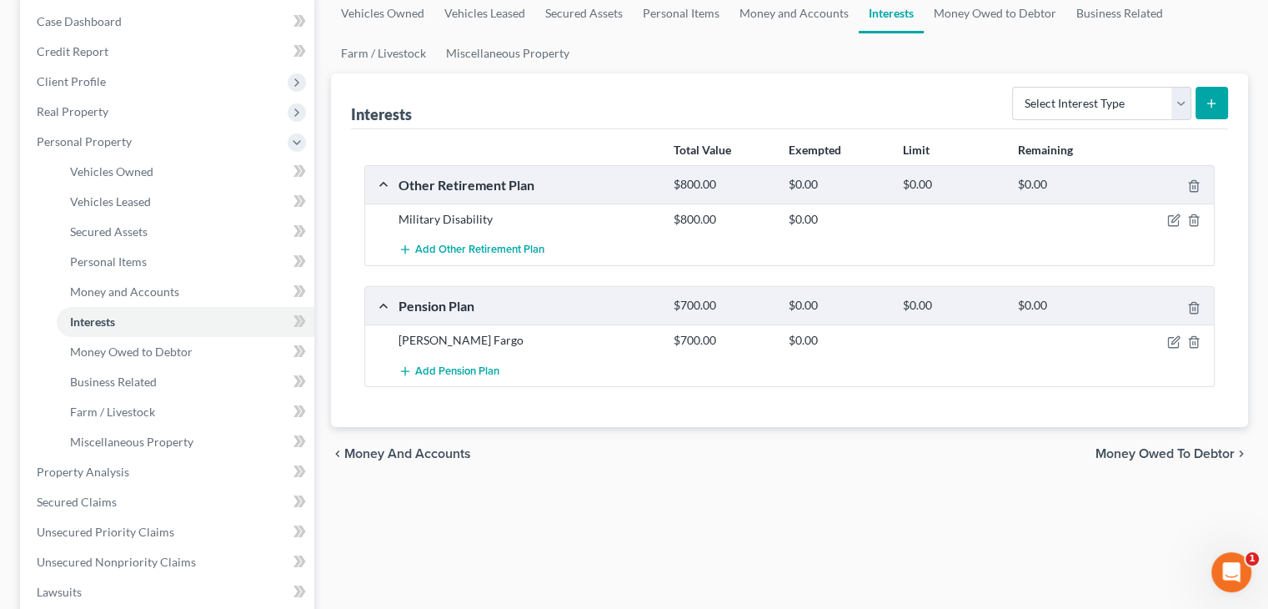
click at [480, 469] on div "chevron_left Money and Accounts Money Owed to Debtor chevron_right" at bounding box center [789, 453] width 917 height 53
click at [1130, 111] on select "Select Interest Type 401K Annuity Bond Education IRA Government Bond Government…" at bounding box center [1101, 103] width 179 height 33
select select "other_retirement_plan"
click at [1014, 87] on select "Select Interest Type 401K Annuity Bond Education IRA Government Bond Government…" at bounding box center [1101, 103] width 179 height 33
click at [1195, 105] on button "submit" at bounding box center [1211, 103] width 33 height 33
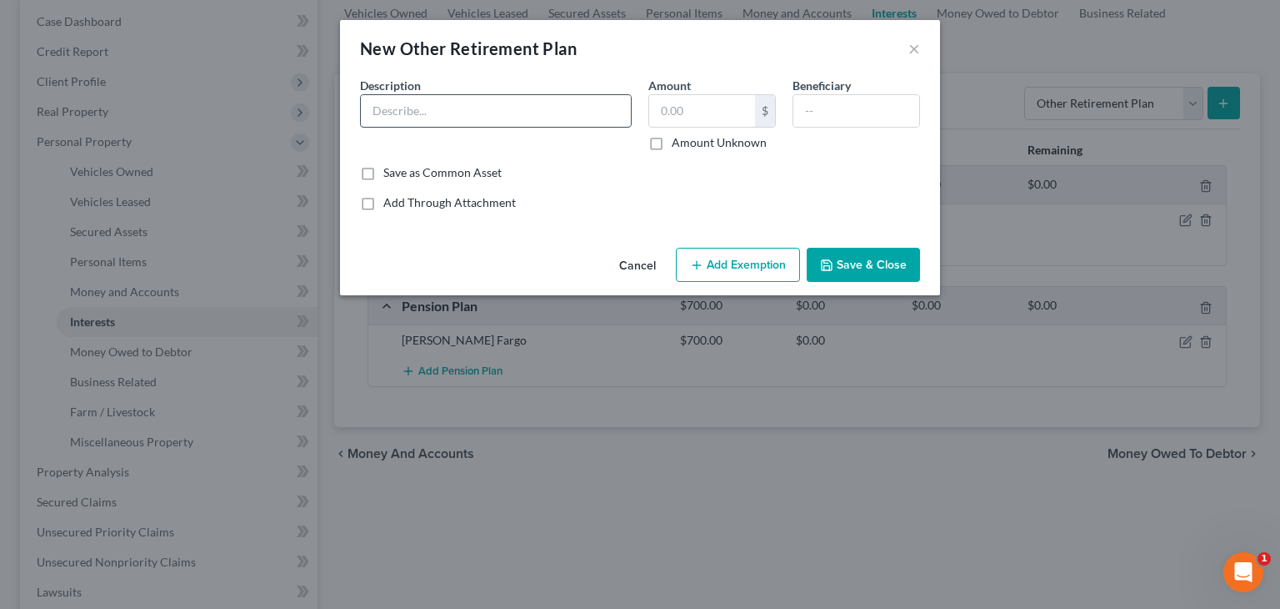
click at [575, 120] on input "text" at bounding box center [496, 111] width 270 height 32
type input "[PERSON_NAME] [PERSON_NAME] Retirement Acct"
type input "977"
click at [854, 267] on button "Save & Close" at bounding box center [863, 265] width 113 height 35
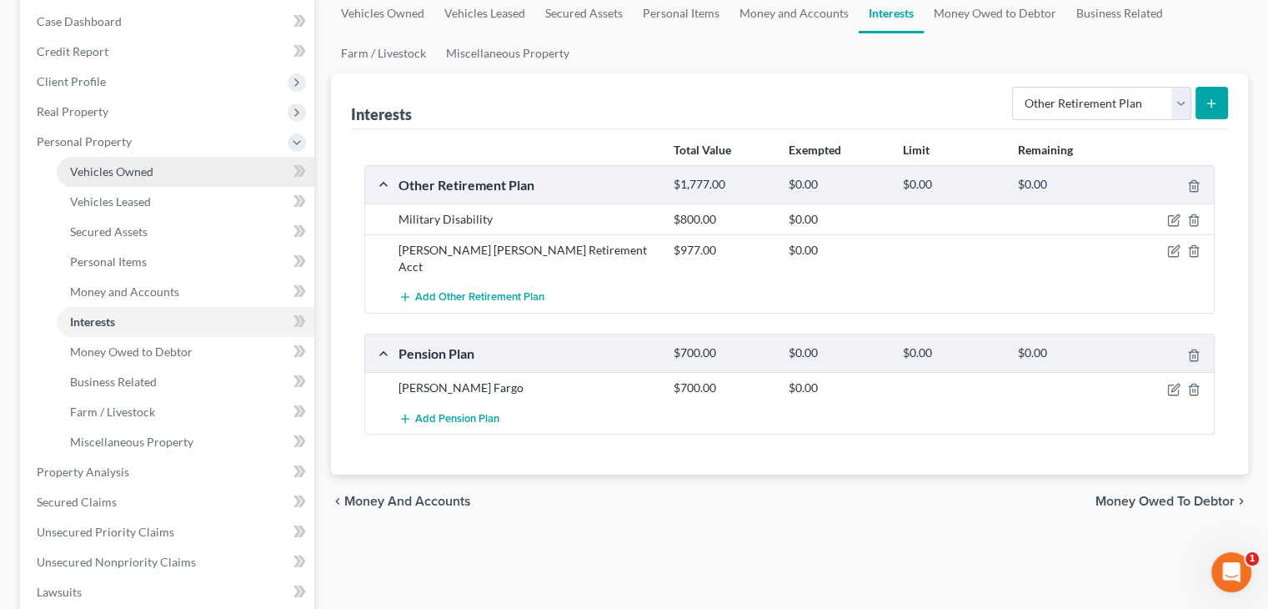
click at [180, 174] on link "Vehicles Owned" at bounding box center [186, 172] width 258 height 30
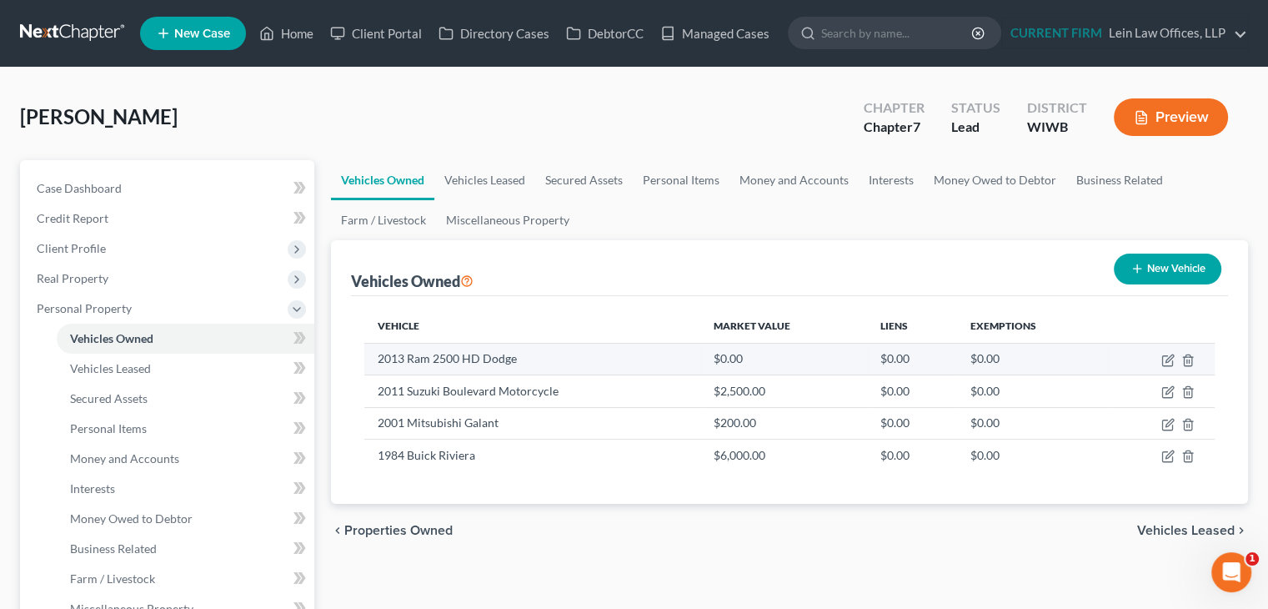
click at [500, 350] on td "2013 Ram 2500 HD Dodge" at bounding box center [531, 359] width 335 height 32
click at [1167, 356] on icon "button" at bounding box center [1167, 359] width 13 height 13
select select "1"
select select "13"
select select "2"
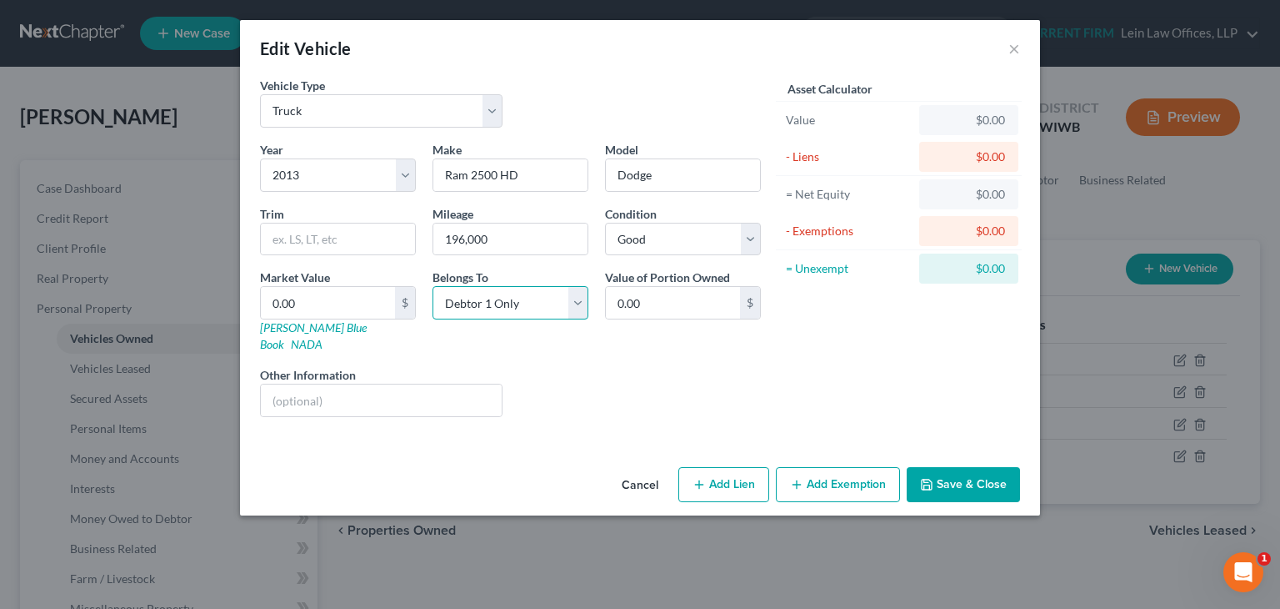
click at [549, 310] on select "Select Debtor 1 Only Debtor 2 Only Debtor 1 And Debtor 2 Only At Least One Of T…" at bounding box center [511, 302] width 156 height 33
select select "3"
click at [433, 286] on select "Select Debtor 1 Only Debtor 2 Only Debtor 1 And Debtor 2 Only At Least One Of T…" at bounding box center [511, 302] width 156 height 33
click at [559, 59] on div "Edit Vehicle ×" at bounding box center [640, 48] width 800 height 57
click at [954, 467] on button "Save & Close" at bounding box center [963, 484] width 113 height 35
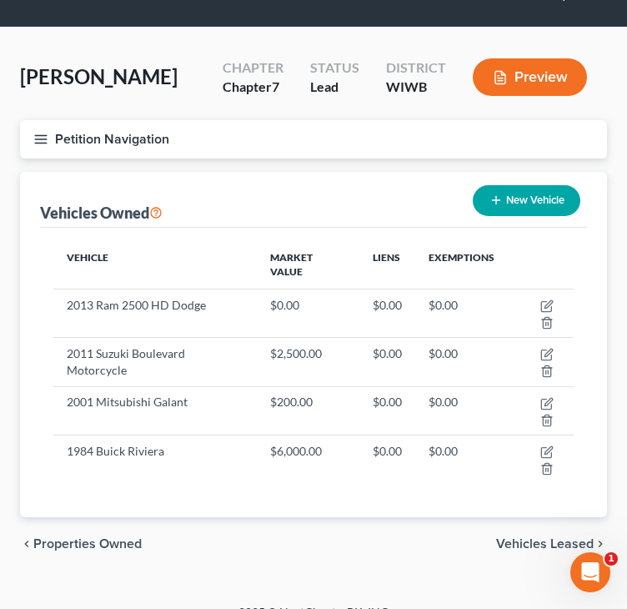
scroll to position [63, 0]
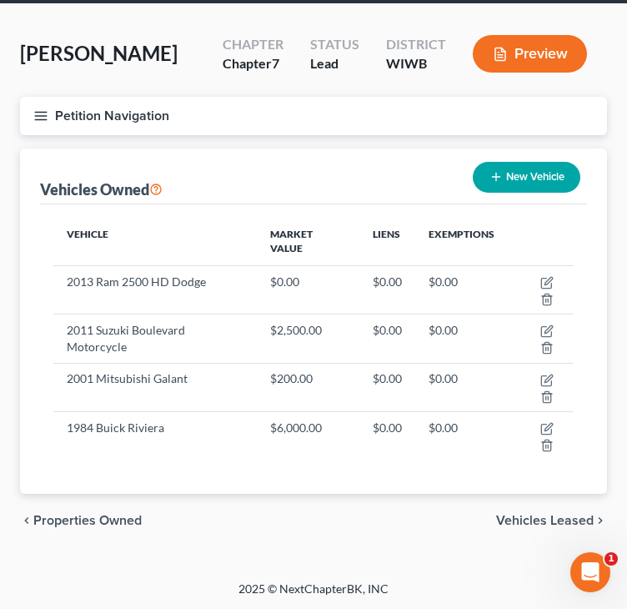
click at [43, 116] on line "button" at bounding box center [41, 116] width 12 height 0
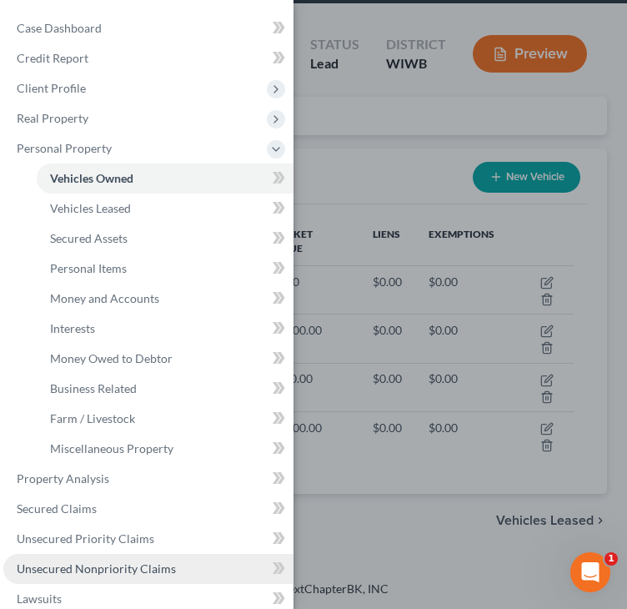
click at [88, 569] on span "Unsecured Nonpriority Claims" at bounding box center [96, 568] width 159 height 14
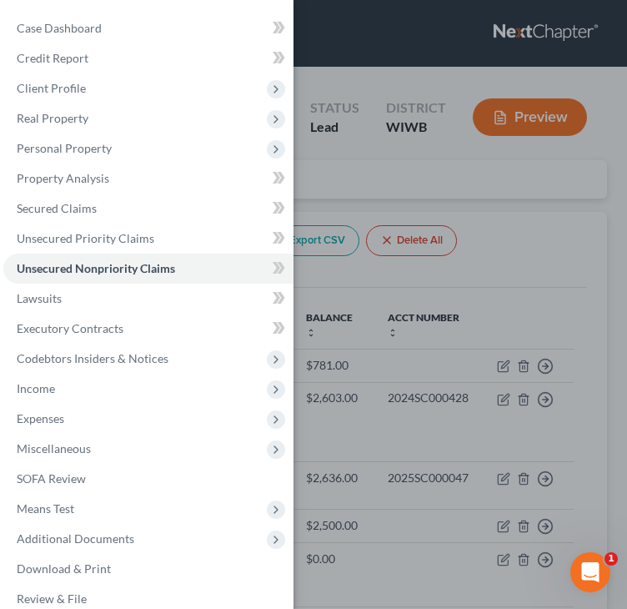
click at [504, 245] on div "Case Dashboard Payments Invoices Payments Payments Credit Report Client Profile" at bounding box center [313, 304] width 627 height 609
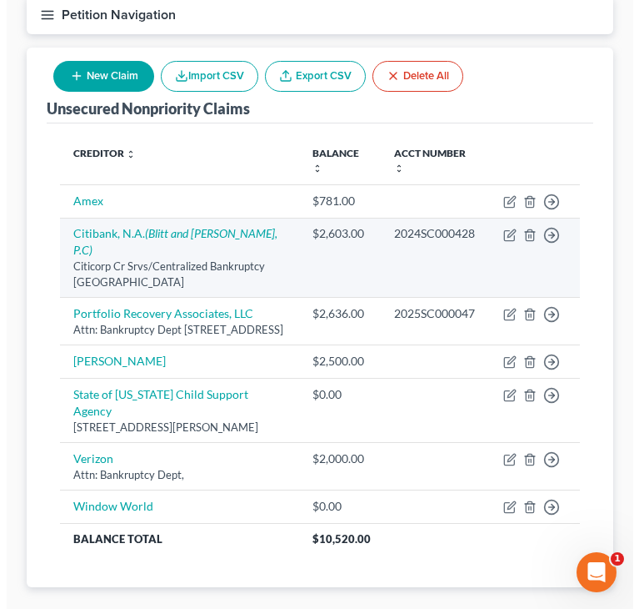
scroll to position [167, 0]
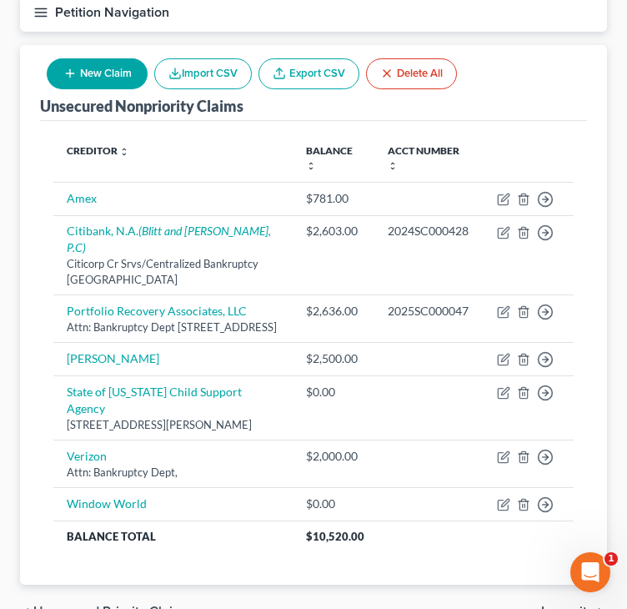
click at [93, 74] on button "New Claim" at bounding box center [97, 73] width 101 height 31
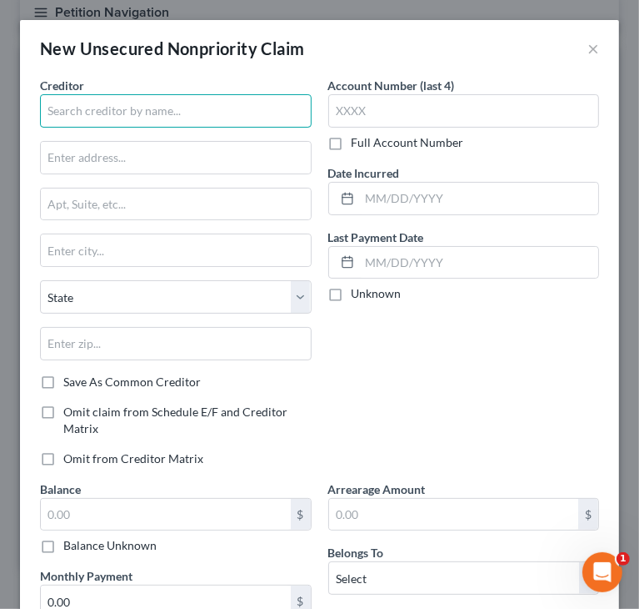
click at [106, 116] on input "text" at bounding box center [176, 110] width 272 height 33
paste input "Professional Account Management, L.L.C."
drag, startPoint x: 232, startPoint y: 110, endPoint x: 258, endPoint y: 110, distance: 26.7
click at [233, 111] on input "Professional Account Management, L.L.C." at bounding box center [176, 110] width 272 height 33
type input "Professional Account Management, LLC"
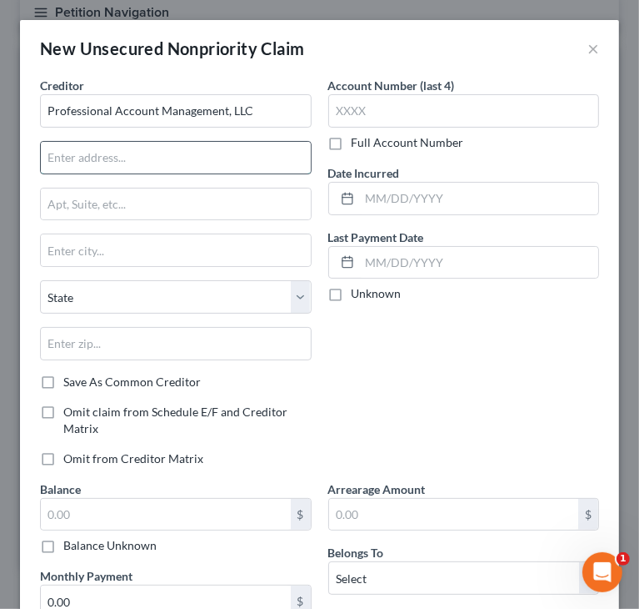
click at [104, 157] on input "text" at bounding box center [176, 158] width 270 height 32
paste input "POC Box 500"
click at [69, 157] on input "POC Box 500" at bounding box center [176, 158] width 270 height 32
type input "PO Box 500"
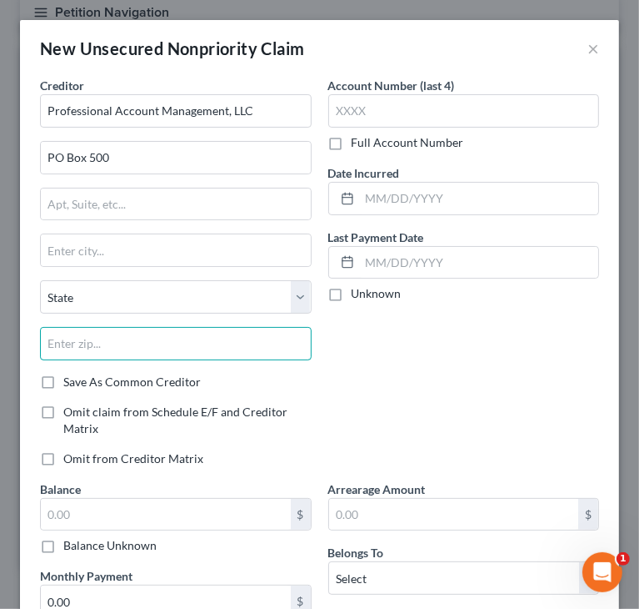
click at [167, 342] on input "text" at bounding box center [176, 343] width 272 height 33
paste input "14845-0500"
drag, startPoint x: 80, startPoint y: 338, endPoint x: 177, endPoint y: 340, distance: 96.7
click at [177, 340] on input "14845-0500" at bounding box center [176, 343] width 272 height 33
type input "14845"
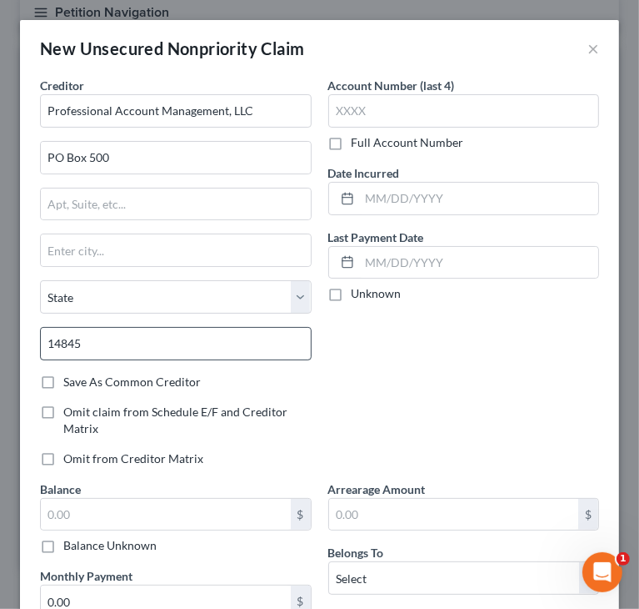
type input "Horseheads"
select select "35"
click at [198, 342] on input "14845" at bounding box center [176, 343] width 272 height 33
paste input "-0500"
type input "14845-0500"
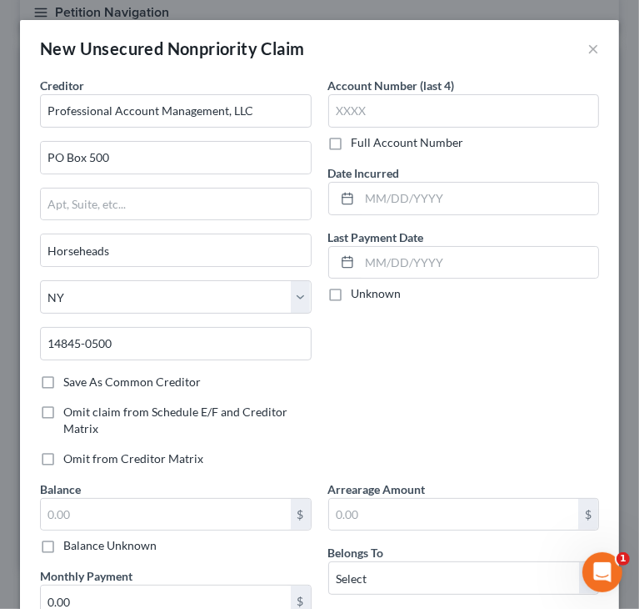
click at [352, 146] on label "Full Account Number" at bounding box center [408, 142] width 113 height 17
click at [358, 145] on input "Full Account Number" at bounding box center [363, 139] width 11 height 11
click at [370, 118] on input "text" at bounding box center [464, 110] width 272 height 33
paste input "21299517"
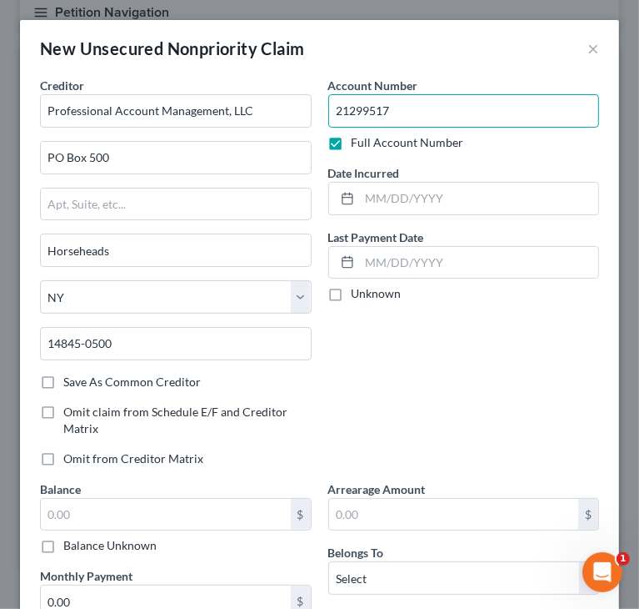
type input "21299517"
drag, startPoint x: 403, startPoint y: 368, endPoint x: 419, endPoint y: 354, distance: 21.9
click at [405, 366] on div "Account Number 21299517 Full Account Number Date Incurred Last Payment Date Unk…" at bounding box center [464, 278] width 288 height 403
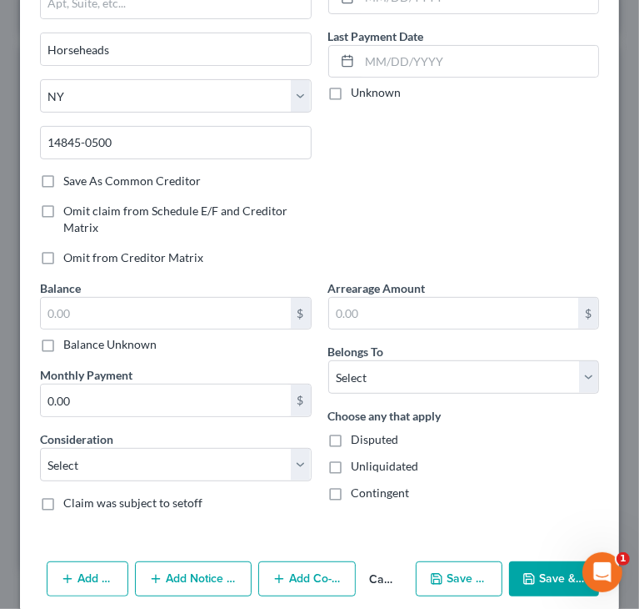
scroll to position [218, 0]
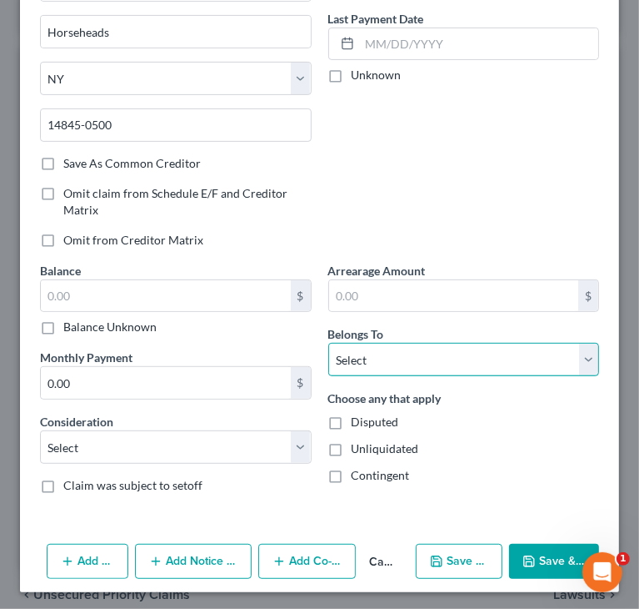
click at [396, 348] on select "Select Debtor 1 Only Debtor 2 Only Debtor 1 And Debtor 2 Only At Least One Of T…" at bounding box center [464, 359] width 272 height 33
select select "0"
click at [328, 343] on select "Select Debtor 1 Only Debtor 2 Only Debtor 1 And Debtor 2 Only At Least One Of T…" at bounding box center [464, 359] width 272 height 33
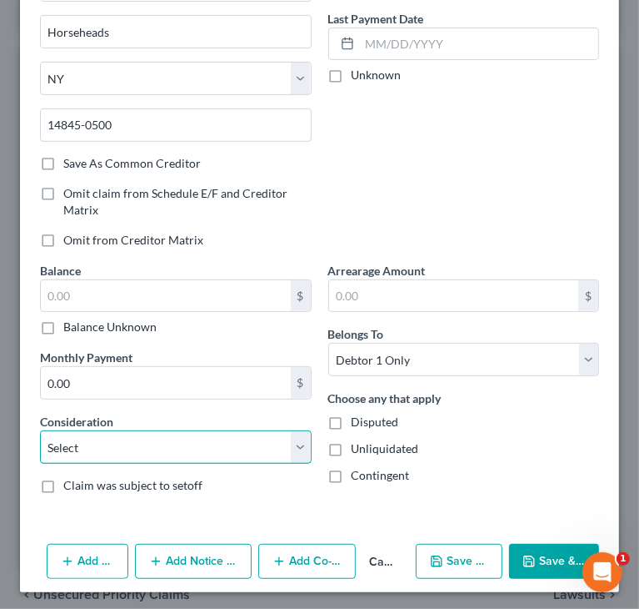
click at [184, 439] on select "Select Cable / Satellite Services Collection Agency Credit Card Debt Debt Couns…" at bounding box center [176, 446] width 272 height 33
select select "14"
click at [40, 430] on select "Select Cable / Satellite Services Collection Agency Credit Card Debt Debt Couns…" at bounding box center [176, 446] width 272 height 33
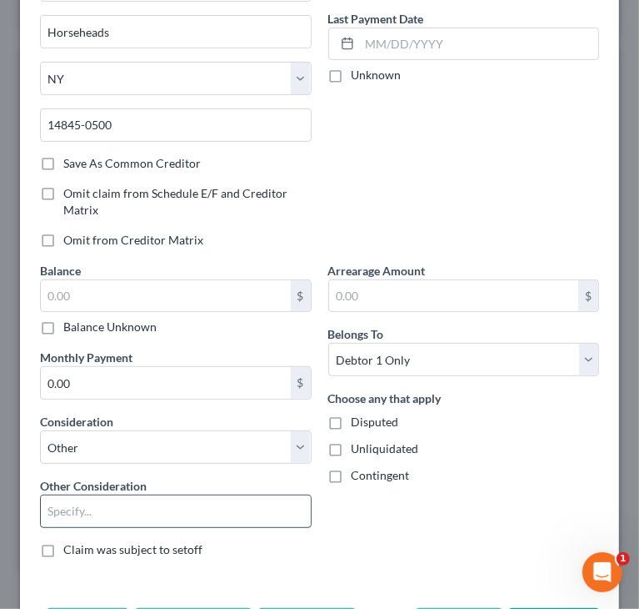
click at [69, 495] on input "text" at bounding box center [176, 511] width 270 height 32
drag, startPoint x: 101, startPoint y: 510, endPoint x: 356, endPoint y: 505, distance: 255.1
click at [353, 507] on div "Creditor * Professional Account Management, LLC PO Box 500 Horseheads State AL …" at bounding box center [320, 214] width 576 height 713
paste input "Massachusetts Department of tC Fan Transportation (MassDOT)"
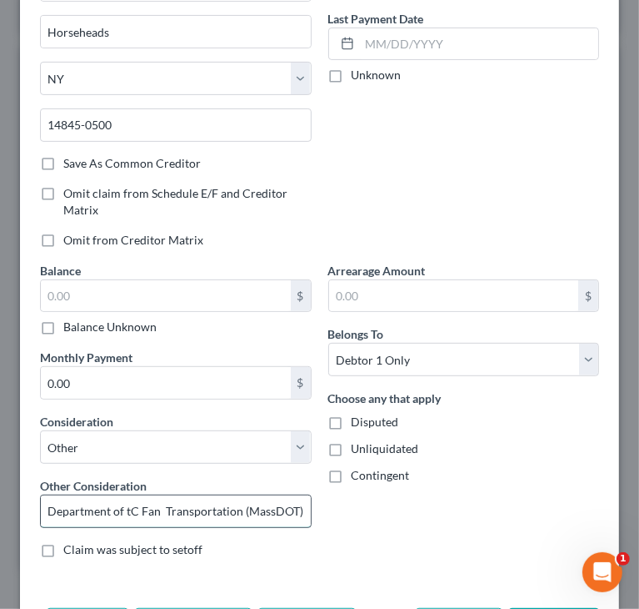
click at [125, 504] on input "Collections/Massachusetts Department of tC Fan Transportation (MassDOT)" at bounding box center [176, 511] width 270 height 32
type input "Collections/Massachusetts Dept Transportation (MassDOT)"
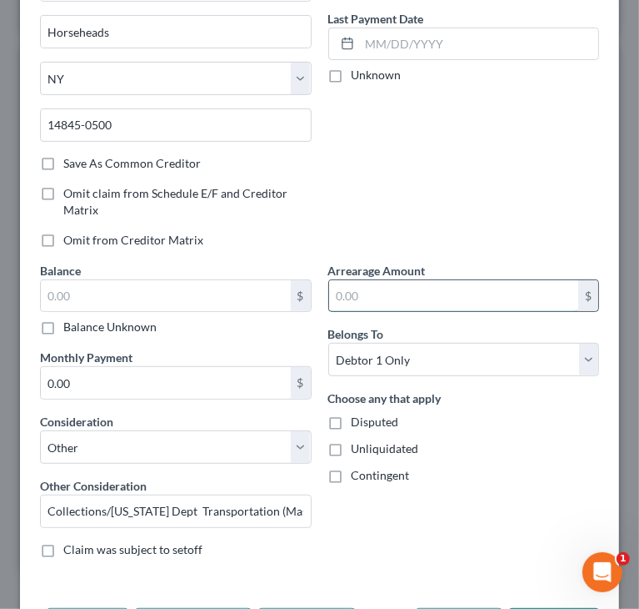
click at [423, 295] on input "text" at bounding box center [454, 296] width 250 height 32
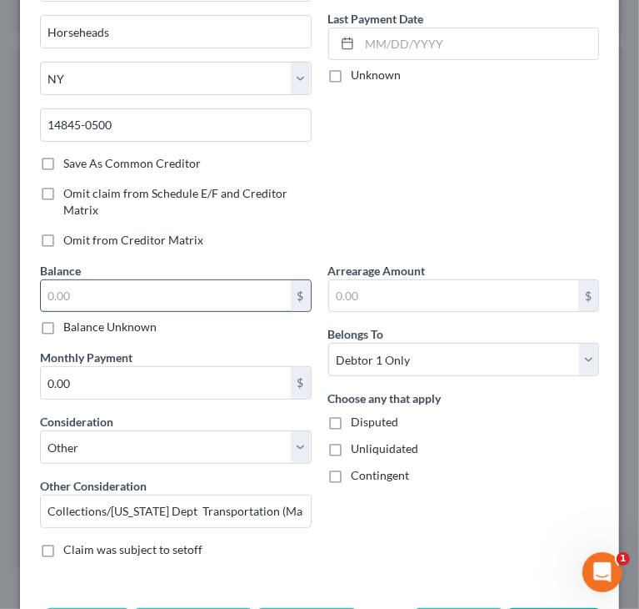
click at [180, 298] on input "text" at bounding box center [166, 296] width 250 height 32
type input "122"
click at [518, 157] on div "Account Number 21299517 Full Account Number Date Incurred Last Payment Date Unk…" at bounding box center [464, 59] width 288 height 403
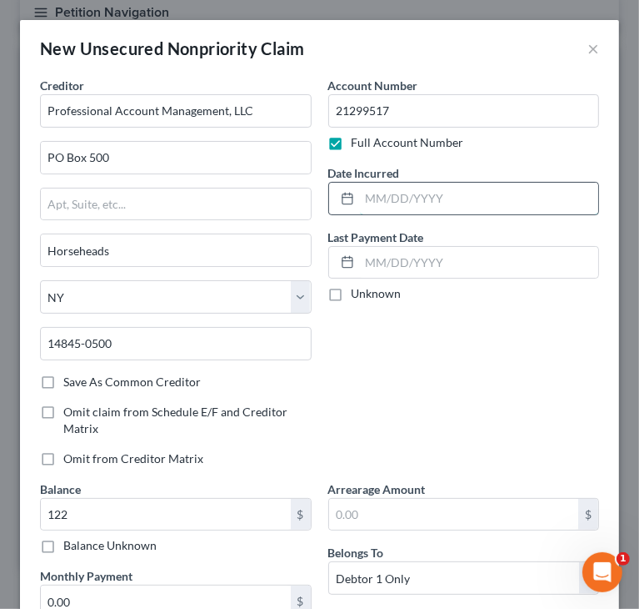
click at [476, 204] on input "text" at bounding box center [479, 199] width 239 height 32
type input "07/21/2025"
click at [527, 371] on div "Account Number 21299517 Full Account Number Date Incurred 07/21/2025 Last Payme…" at bounding box center [464, 278] width 288 height 403
drag, startPoint x: 395, startPoint y: 382, endPoint x: 403, endPoint y: 378, distance: 9.0
click at [396, 382] on div "Account Number 21299517 Full Account Number Date Incurred 07/21/2025 Last Payme…" at bounding box center [464, 278] width 288 height 403
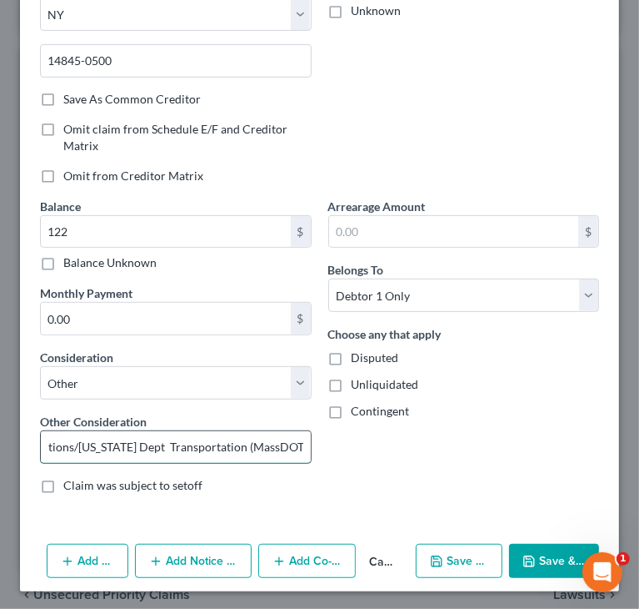
scroll to position [0, 57]
drag, startPoint x: 109, startPoint y: 443, endPoint x: 241, endPoint y: 447, distance: 131.8
click at [241, 447] on input "Collections/Massachusetts Dept Transportation (MassDOT)" at bounding box center [176, 447] width 270 height 32
click at [166, 431] on input "Collections/Massachusetts Dept Transportation (MassDOT)" at bounding box center [176, 447] width 270 height 32
click at [162, 442] on input "Collections/Massachusetts Dept Transportation (MassDOT)" at bounding box center [176, 447] width 270 height 32
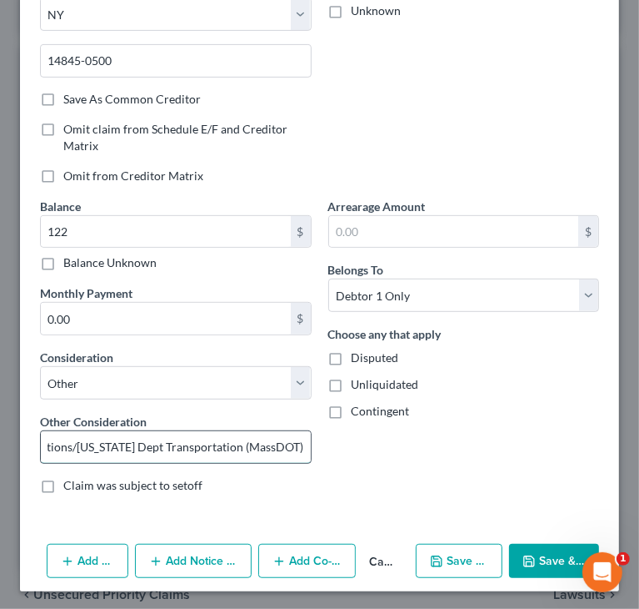
scroll to position [0, 54]
drag, startPoint x: 53, startPoint y: 444, endPoint x: 270, endPoint y: 433, distance: 217.1
click at [239, 442] on input "Collections/Massachusetts Dept Transportation (MassDOT)" at bounding box center [176, 447] width 270 height 32
type input "Collections/Massachusetts Dept Transportation (MassDOT)"
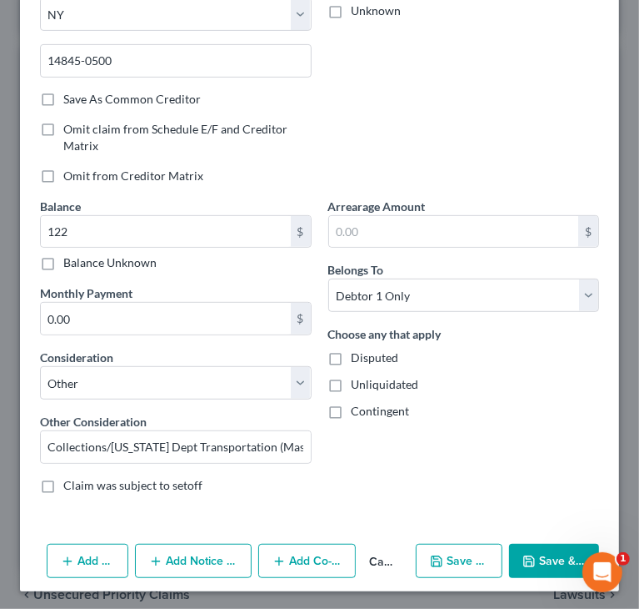
click at [96, 559] on button "Add Action" at bounding box center [88, 561] width 82 height 35
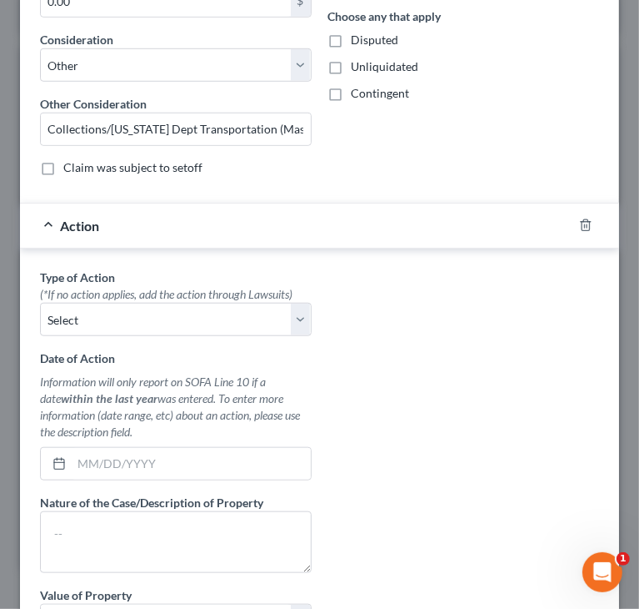
scroll to position [616, 0]
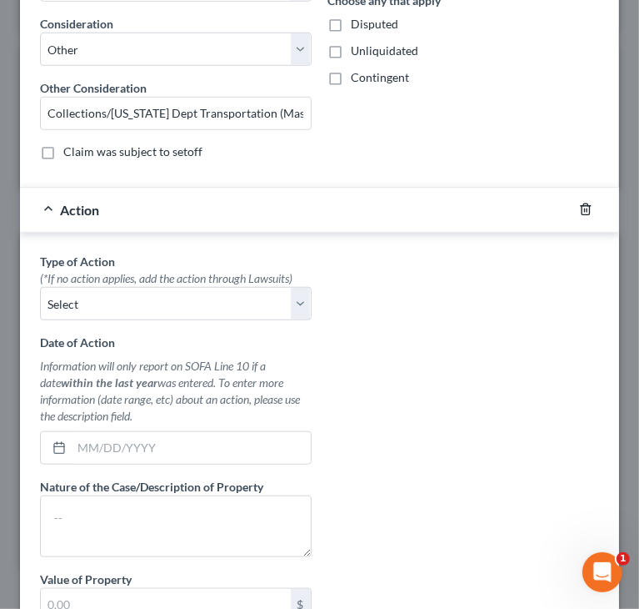
click at [579, 203] on icon "button" at bounding box center [585, 209] width 13 height 13
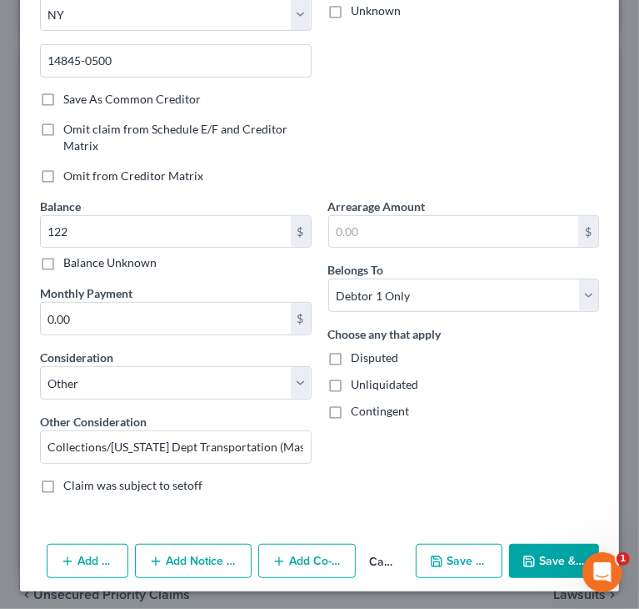
click at [188, 554] on button "Add Notice Address" at bounding box center [193, 561] width 117 height 35
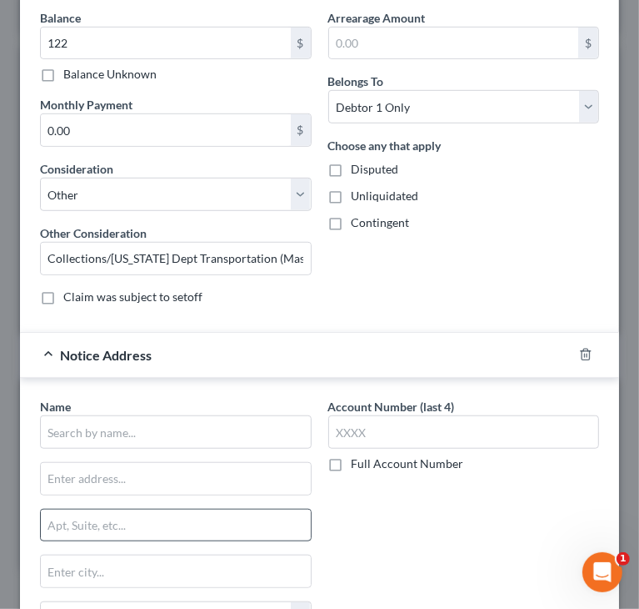
scroll to position [533, 0]
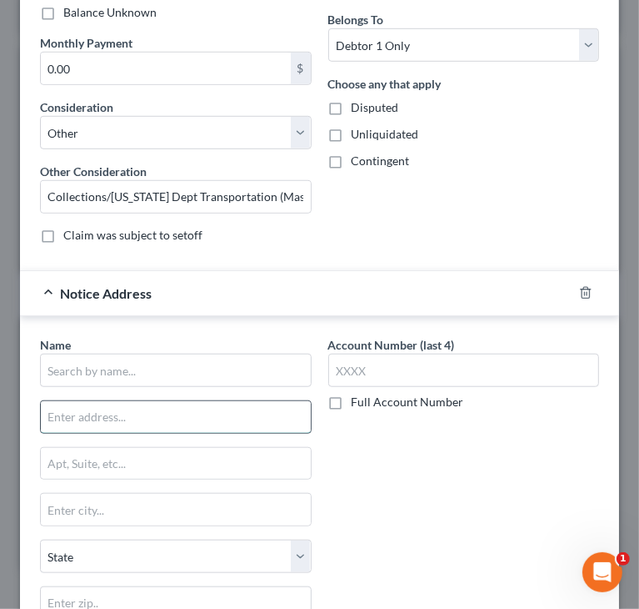
click at [209, 410] on input "text" at bounding box center [176, 417] width 270 height 32
paste input "10 Park Plaza Suite 4160"
type input "10 Park Plaza Suite 4160"
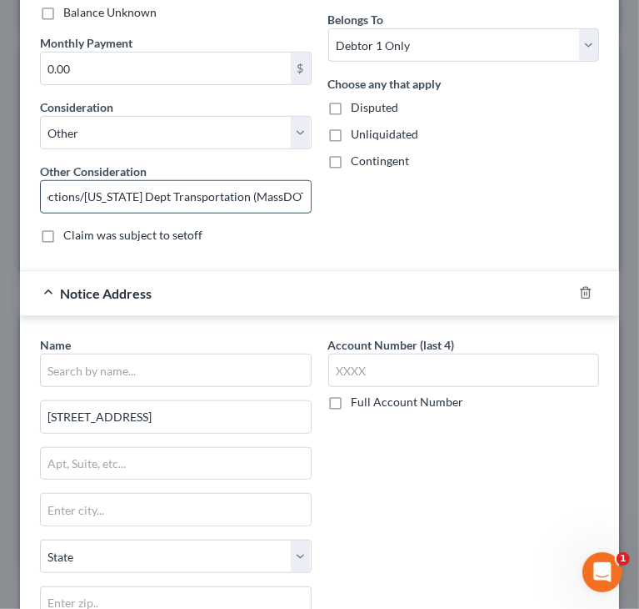
scroll to position [0, 47]
drag, startPoint x: 110, startPoint y: 192, endPoint x: 247, endPoint y: 184, distance: 136.9
click at [247, 184] on input "Collections/Massachusetts Dept Transportation (MassDOT)" at bounding box center [176, 197] width 270 height 32
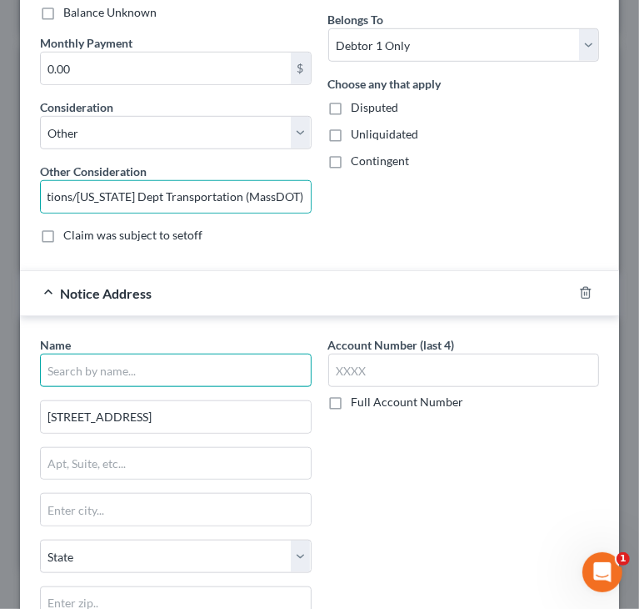
scroll to position [0, 0]
click at [147, 378] on input "text" at bounding box center [176, 369] width 272 height 33
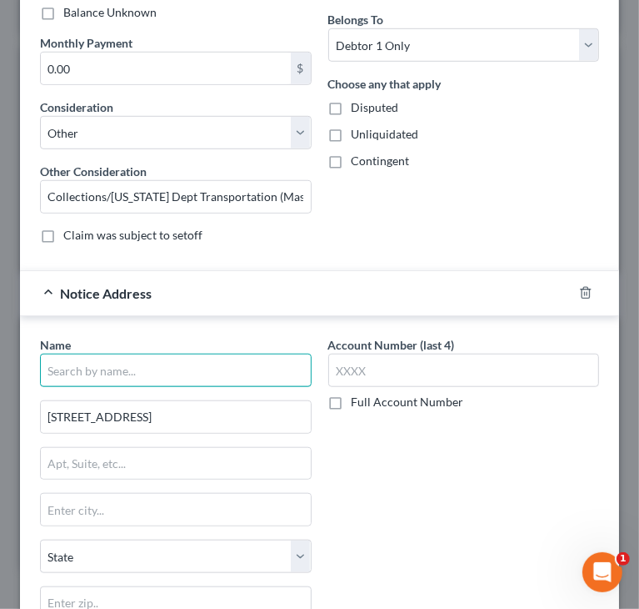
paste input "Massachusetts Dept Transportation"
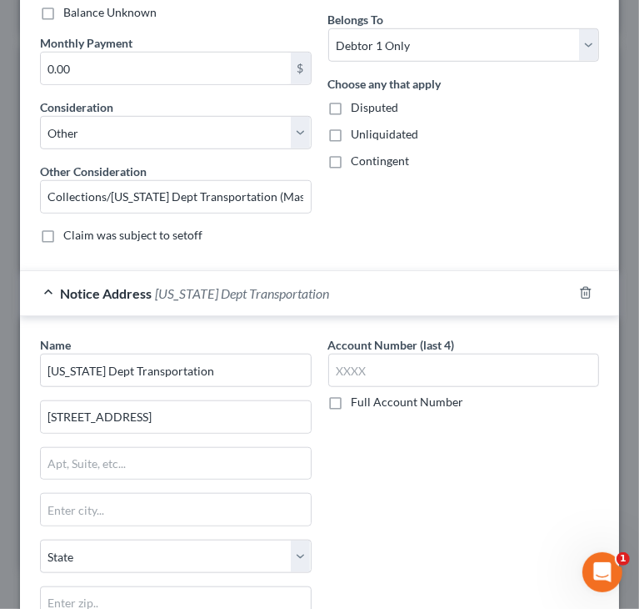
type input "Massachusetts Dept Transportation"
click at [203, 593] on input "text" at bounding box center [176, 602] width 272 height 33
paste input "02116"
type input "02116"
type input "Boston"
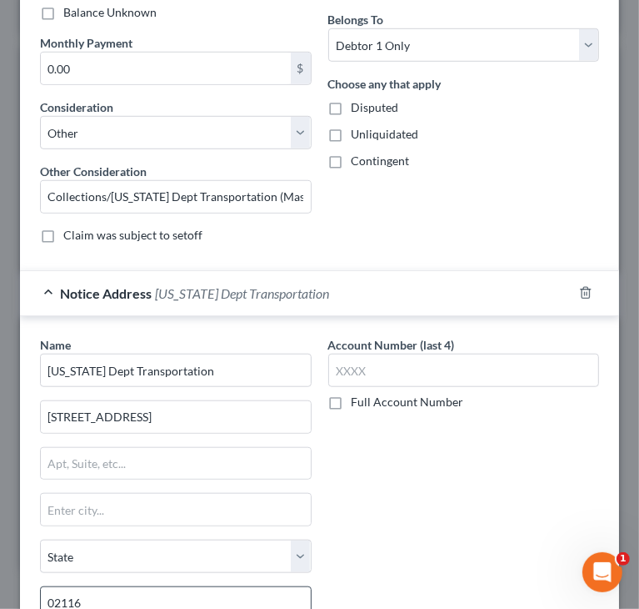
select select "22"
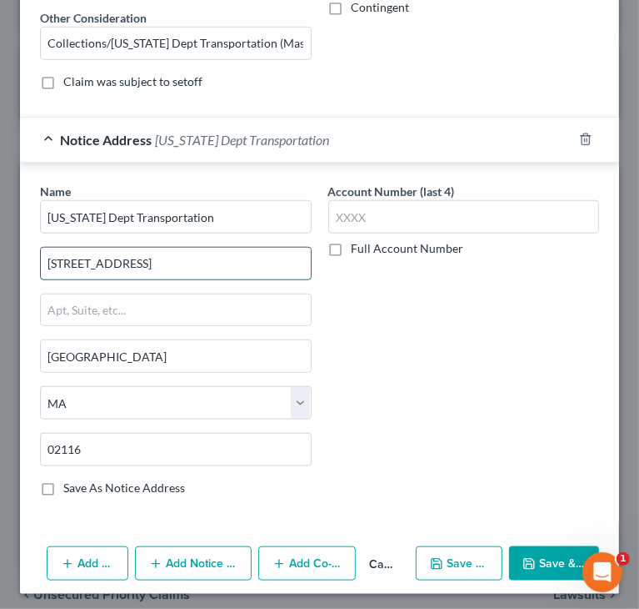
drag, startPoint x: 121, startPoint y: 254, endPoint x: 208, endPoint y: 258, distance: 86.8
click at [208, 258] on input "10 Park Plaza Suite 4160" at bounding box center [176, 264] width 270 height 32
type input "10 Park Plaza"
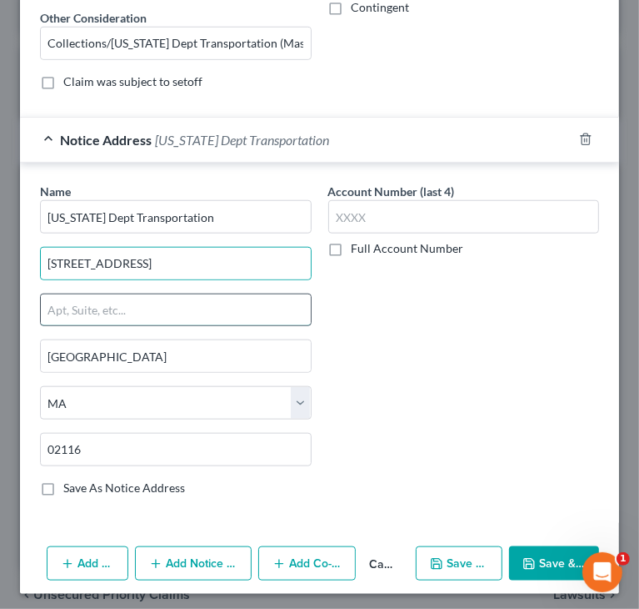
click at [86, 306] on input "text" at bounding box center [176, 310] width 270 height 32
paste input "Suite 4160"
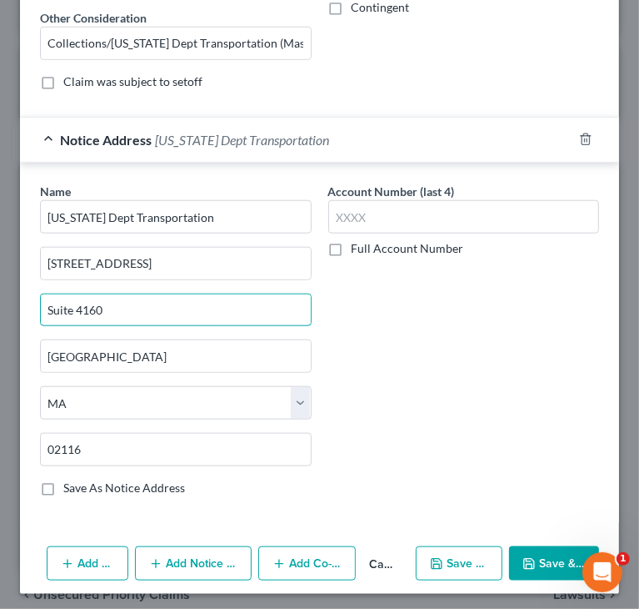
type input "Suite 4160"
click at [525, 559] on icon "button" at bounding box center [529, 564] width 10 height 10
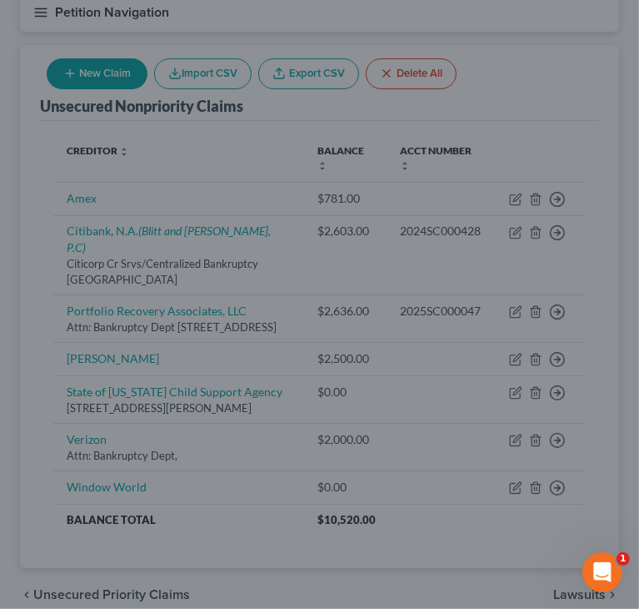
scroll to position [0, 0]
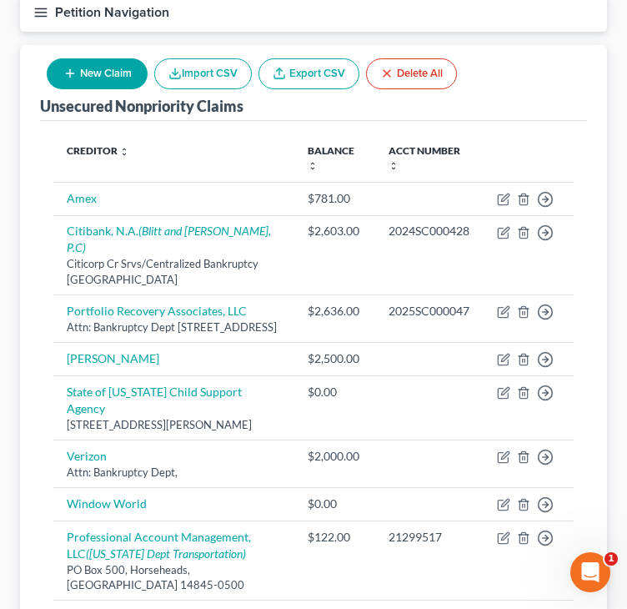
click at [77, 74] on button "New Claim" at bounding box center [97, 73] width 101 height 31
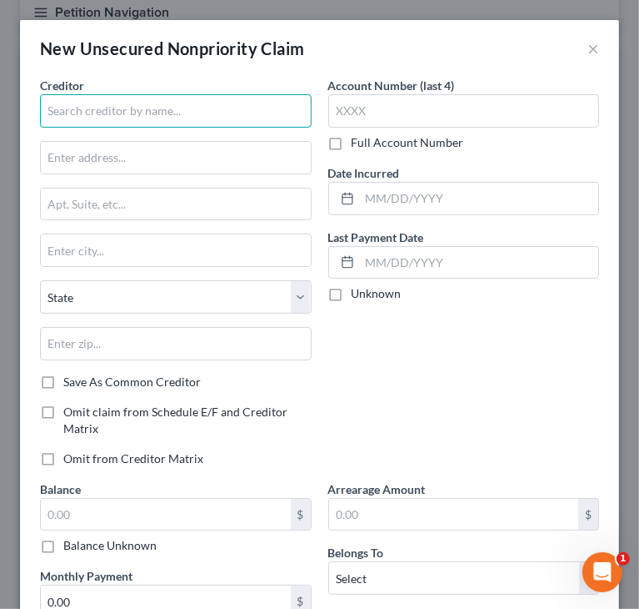
click at [103, 121] on input "text" at bounding box center [176, 110] width 272 height 33
paste input "nois Tollway"
click at [40, 116] on input "nois Tollway" at bounding box center [176, 110] width 272 height 33
click at [163, 111] on input "[US_STATE] Tollway" at bounding box center [176, 110] width 272 height 33
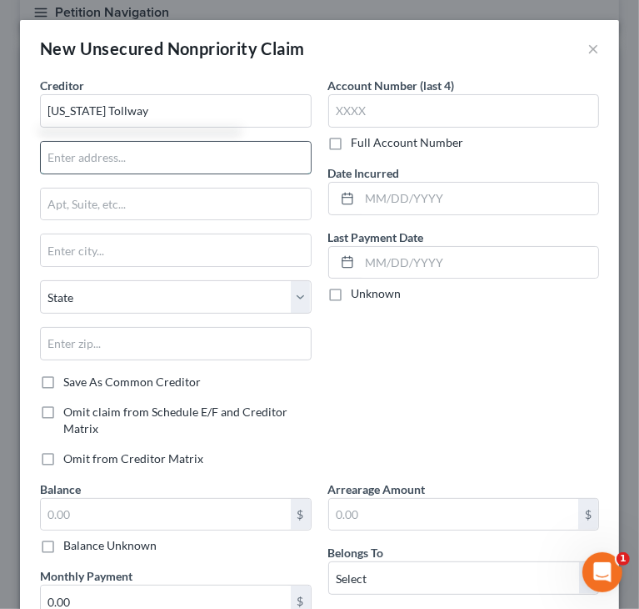
click at [130, 151] on input "text" at bounding box center [176, 158] width 270 height 32
type input "[US_STATE] Tollway"
type input "Attn: Bankruptcy Dept"
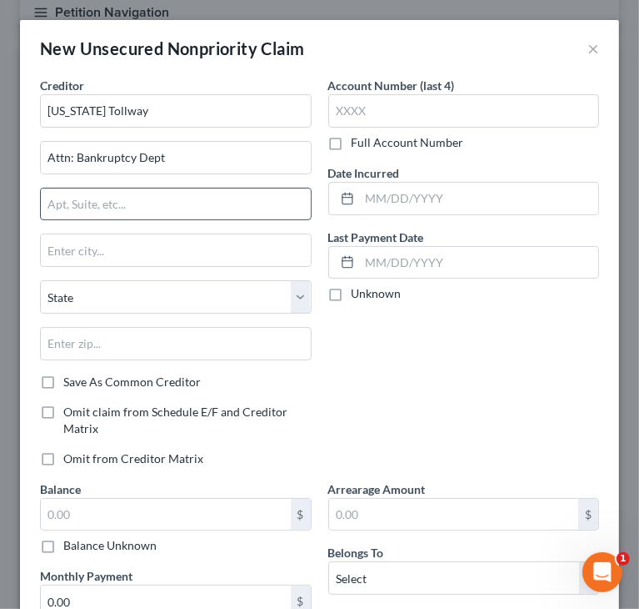
click at [160, 201] on input "text" at bounding box center [176, 204] width 270 height 32
paste input "P.O. Box 1412"
click at [60, 203] on input "P.O. Box 1412" at bounding box center [176, 204] width 270 height 32
click at [53, 208] on input "P.O Box 1412" at bounding box center [176, 204] width 270 height 32
type input "PO Box 1412"
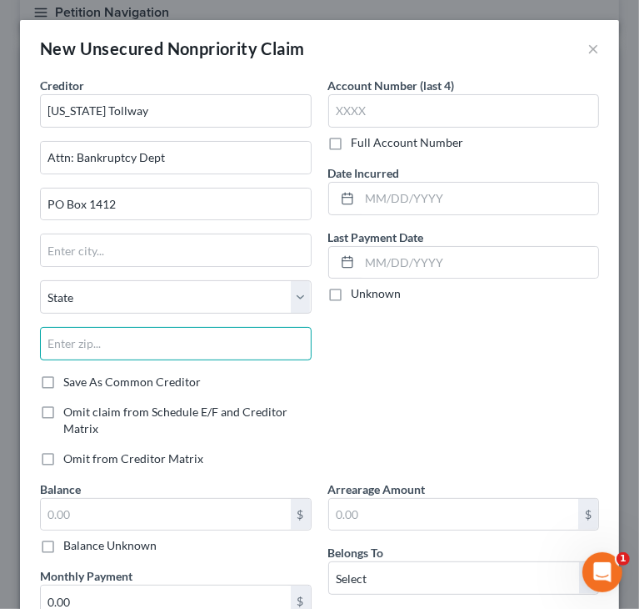
click at [256, 350] on input "text" at bounding box center [176, 343] width 272 height 33
paste input "60515"
type input "60515"
type input "Downers Grove"
select select "14"
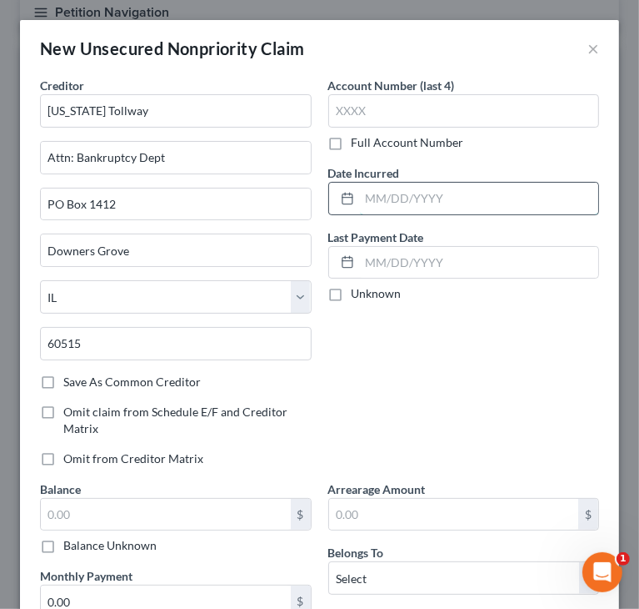
click at [387, 191] on input "text" at bounding box center [479, 199] width 239 height 32
paste input "06/27/2025"
type input "06/27/2025"
click at [352, 138] on label "Full Account Number" at bounding box center [408, 142] width 113 height 17
click at [358, 138] on input "Full Account Number" at bounding box center [363, 139] width 11 height 11
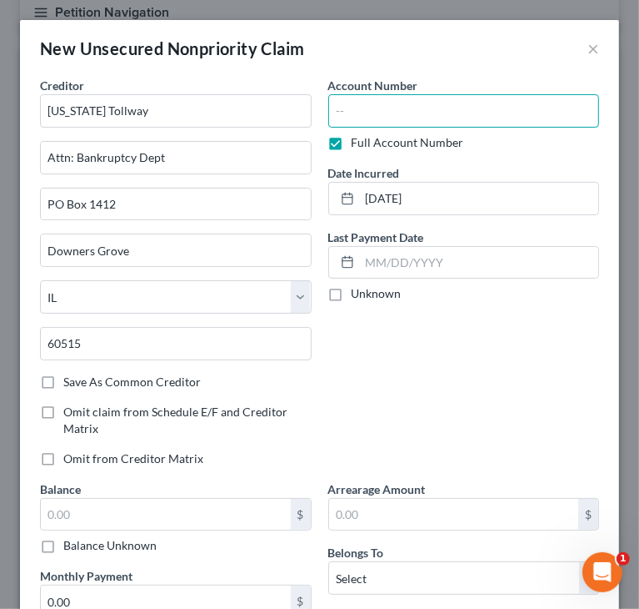
click at [373, 117] on input "text" at bounding box center [464, 110] width 272 height 33
paste input "V85508120051"
drag, startPoint x: 338, startPoint y: 114, endPoint x: 348, endPoint y: 111, distance: 11.3
click at [338, 114] on input "V85508120051" at bounding box center [464, 110] width 272 height 33
type input "VS5508120051"
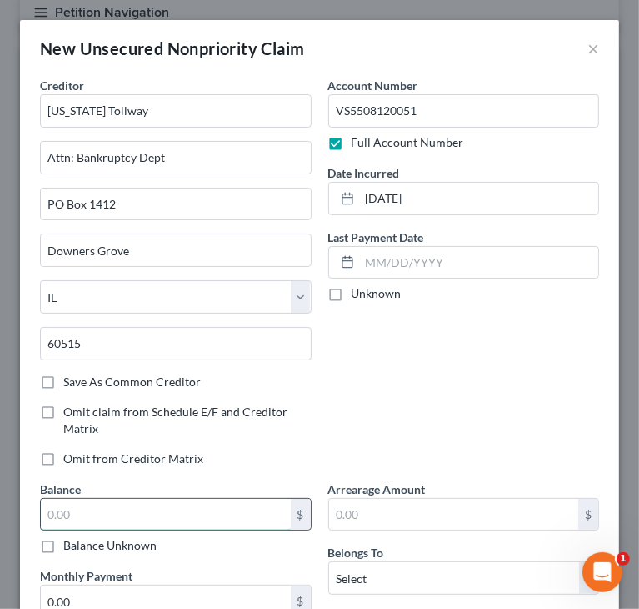
click at [208, 507] on input "text" at bounding box center [166, 515] width 250 height 32
paste input "259"
type input "259"
click at [381, 404] on div "Account Number VS5508120051 Full Account Number Date Incurred 06/27/2025 Last P…" at bounding box center [464, 278] width 288 height 403
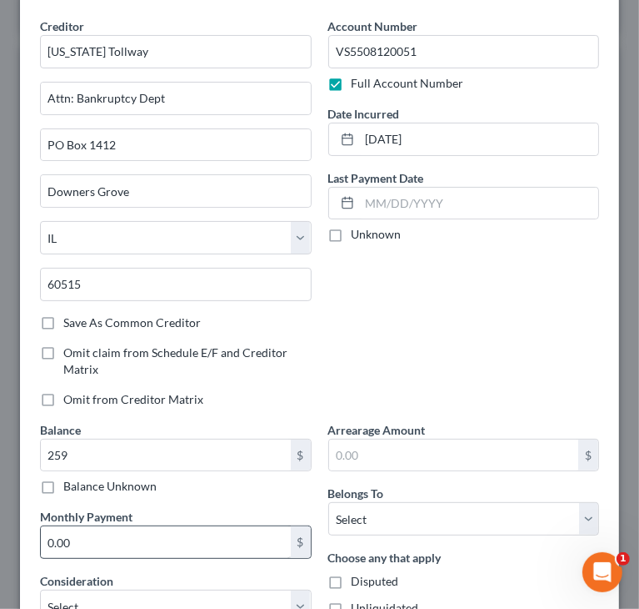
scroll to position [167, 0]
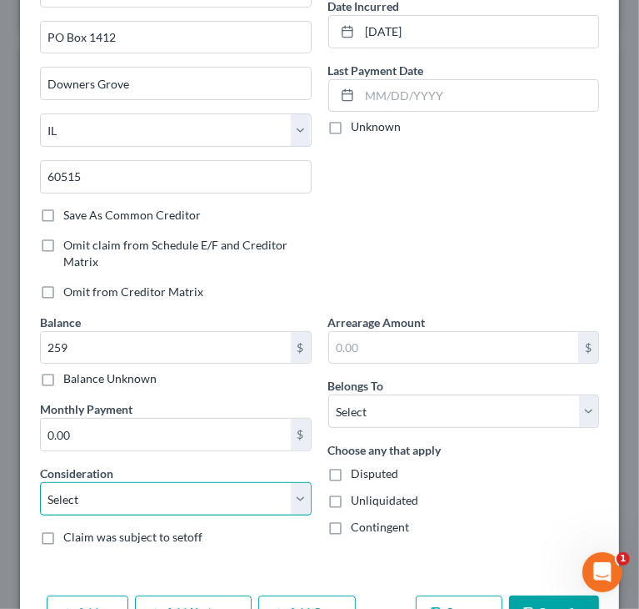
click at [190, 493] on select "Select Cable / Satellite Services Collection Agency Credit Card Debt Debt Couns…" at bounding box center [176, 498] width 272 height 33
select select "14"
click at [40, 482] on select "Select Cable / Satellite Services Collection Agency Credit Card Debt Debt Couns…" at bounding box center [176, 498] width 272 height 33
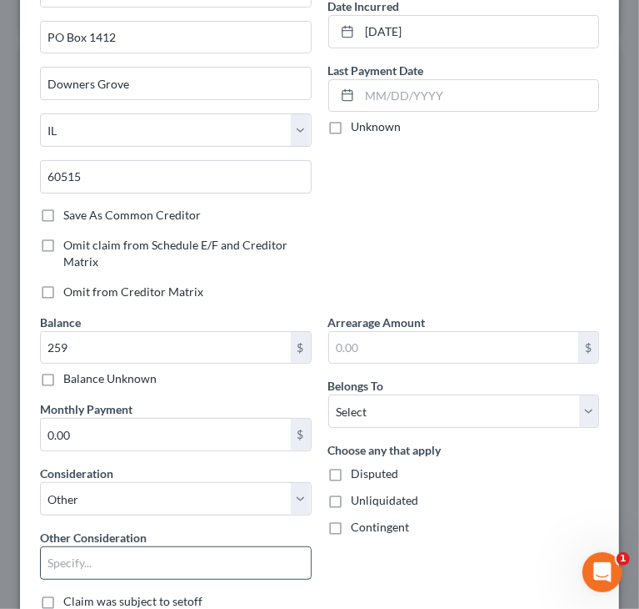
click at [139, 557] on input "text" at bounding box center [176, 563] width 270 height 32
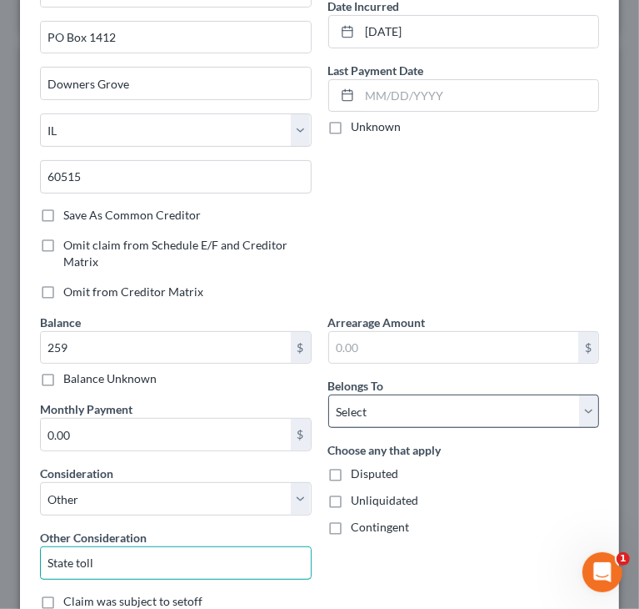
type input "State toll"
click at [418, 408] on select "Select Debtor 1 Only Debtor 2 Only Debtor 1 And Debtor 2 Only At Least One Of T…" at bounding box center [464, 410] width 272 height 33
select select "0"
click at [328, 394] on select "Select Debtor 1 Only Debtor 2 Only Debtor 1 And Debtor 2 Only At Least One Of T…" at bounding box center [464, 410] width 272 height 33
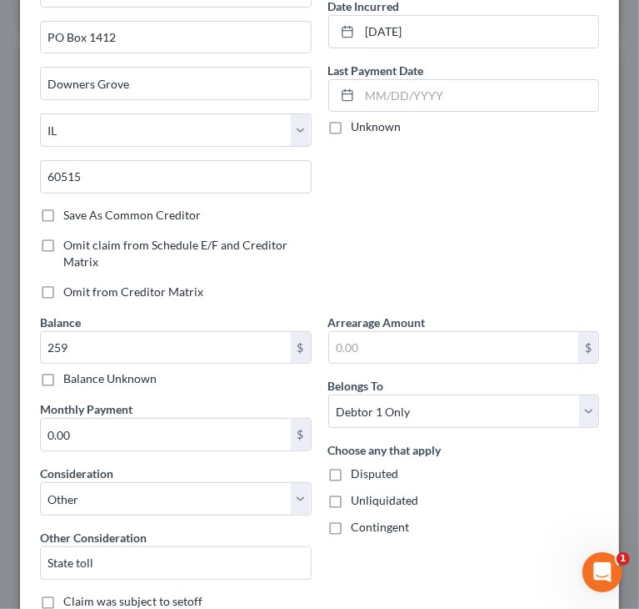
click at [497, 241] on div "Account Number VS5508120051 Full Account Number Date Incurred 06/27/2025 Last P…" at bounding box center [464, 111] width 288 height 403
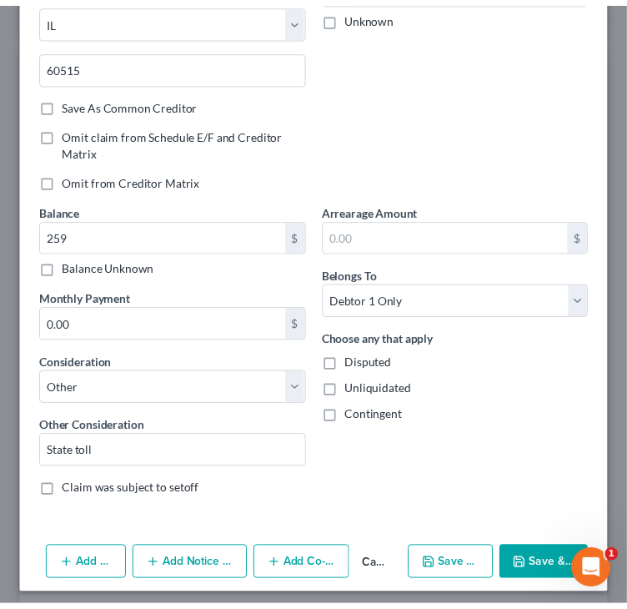
scroll to position [283, 0]
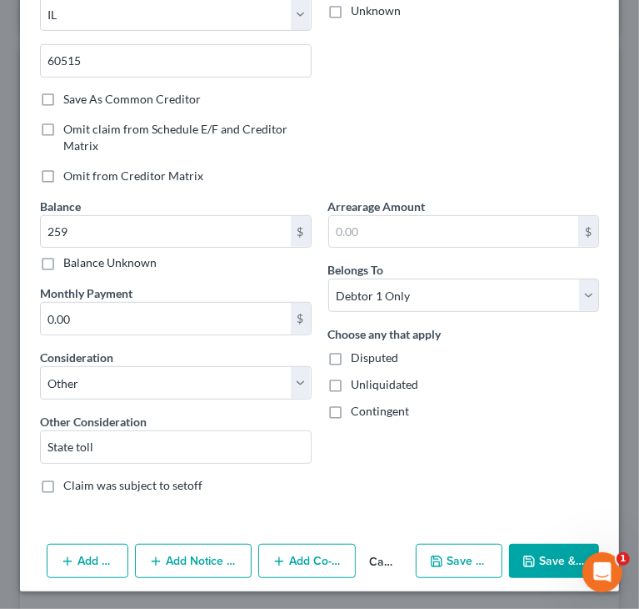
click at [527, 556] on polyline "button" at bounding box center [529, 557] width 4 height 3
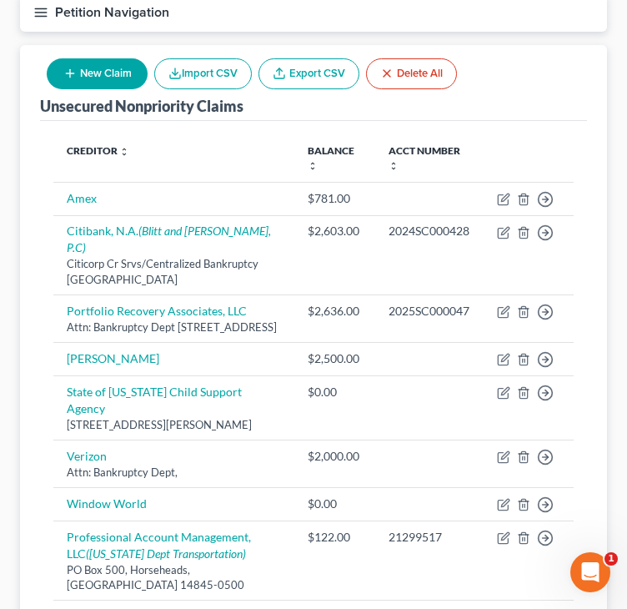
click at [38, 160] on div "Unsecured Nonpriority Claims New Claim Import CSV Export CSV Delete All Credito…" at bounding box center [313, 378] width 587 height 667
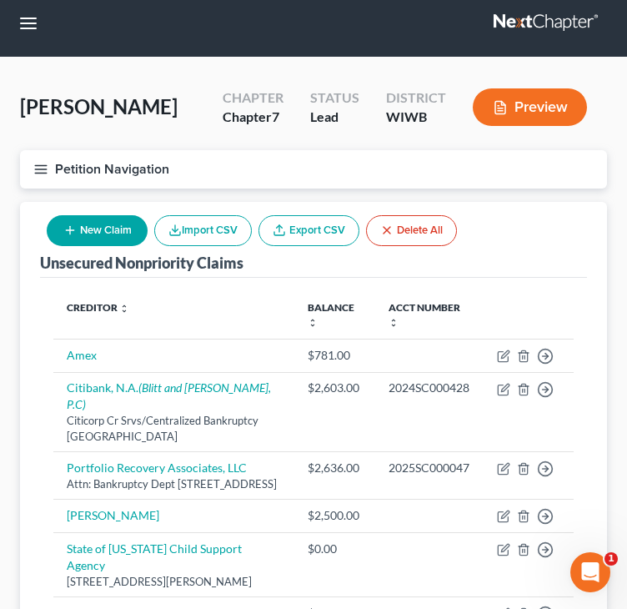
scroll to position [0, 0]
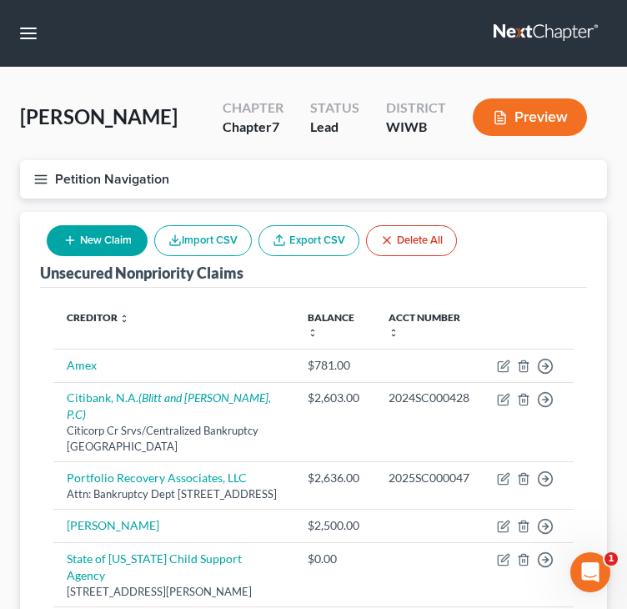
click at [39, 175] on line "button" at bounding box center [41, 175] width 12 height 0
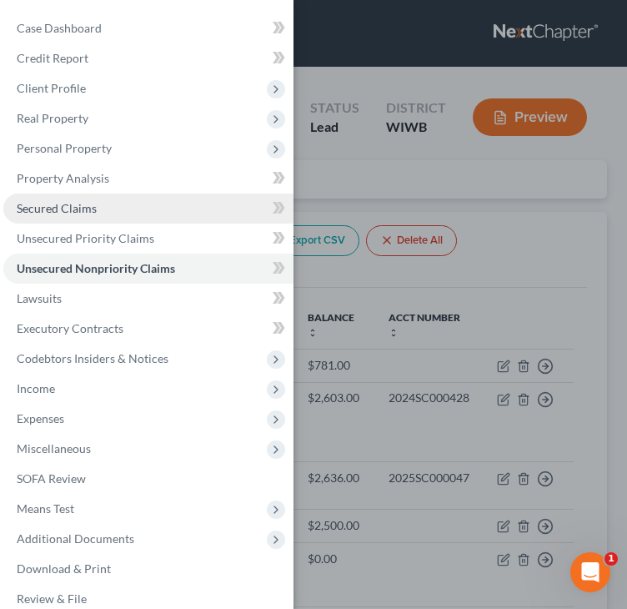
click at [56, 207] on span "Secured Claims" at bounding box center [57, 208] width 80 height 14
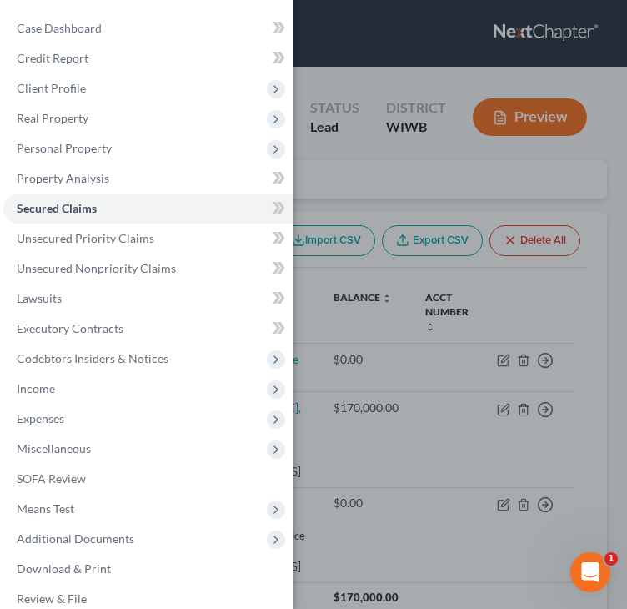
click at [368, 173] on div "Case Dashboard Payments Invoices Payments Payments Credit Report Client Profile" at bounding box center [313, 304] width 627 height 609
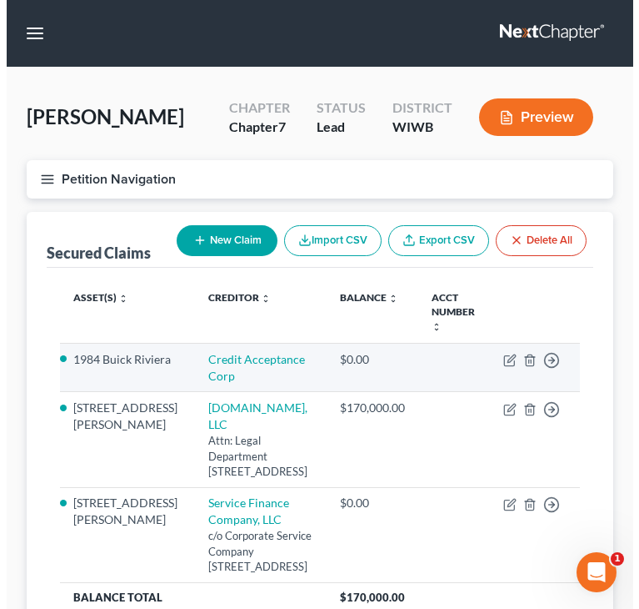
scroll to position [83, 0]
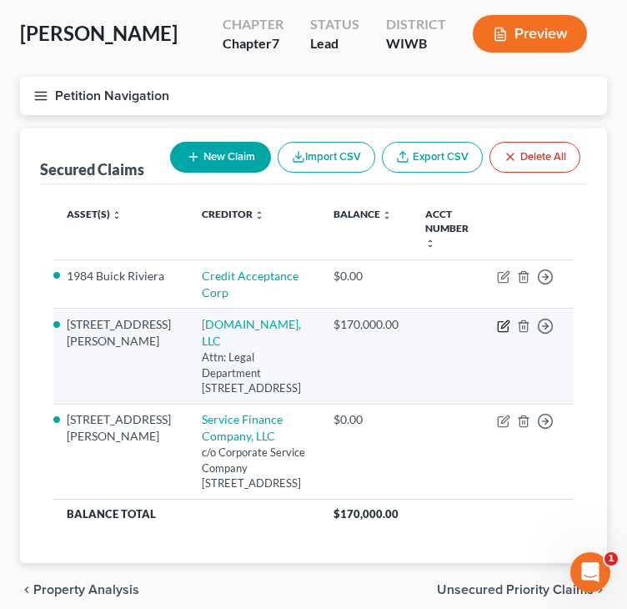
click at [499, 333] on icon "button" at bounding box center [503, 325] width 13 height 13
select select "45"
select select "23"
select select "4"
select select "0"
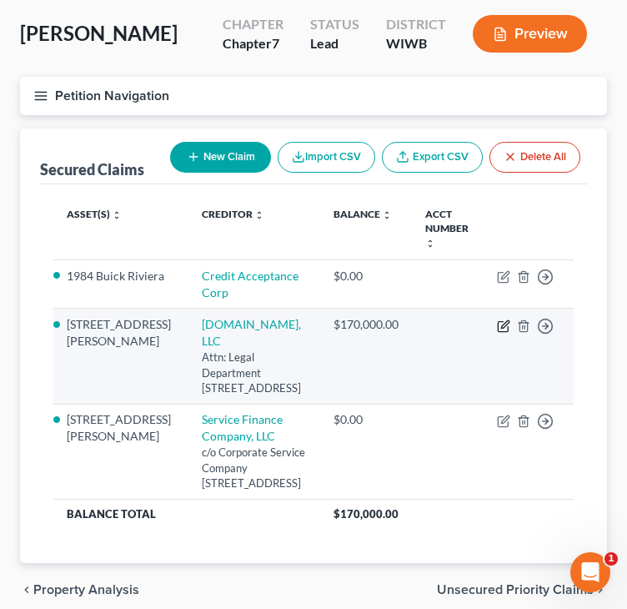
select select "0"
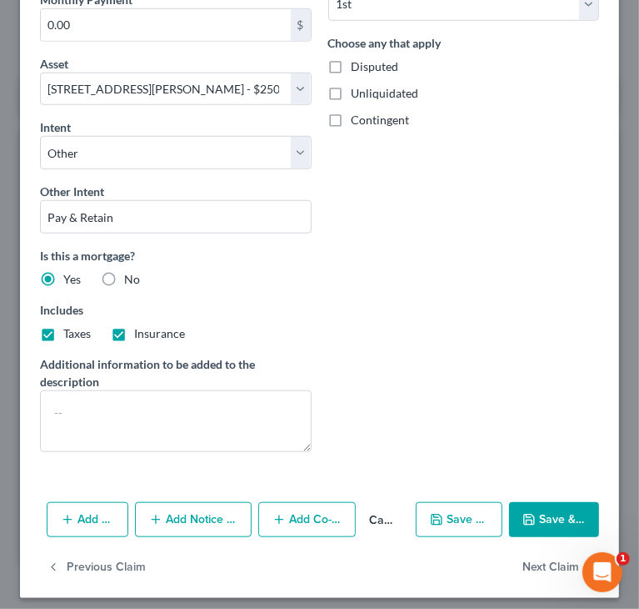
scroll to position [634, 0]
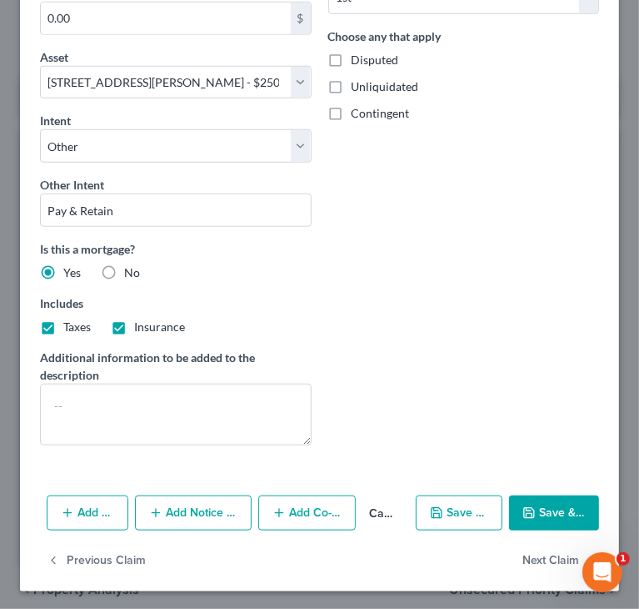
click at [213, 510] on button "Add Notice Address" at bounding box center [193, 512] width 117 height 35
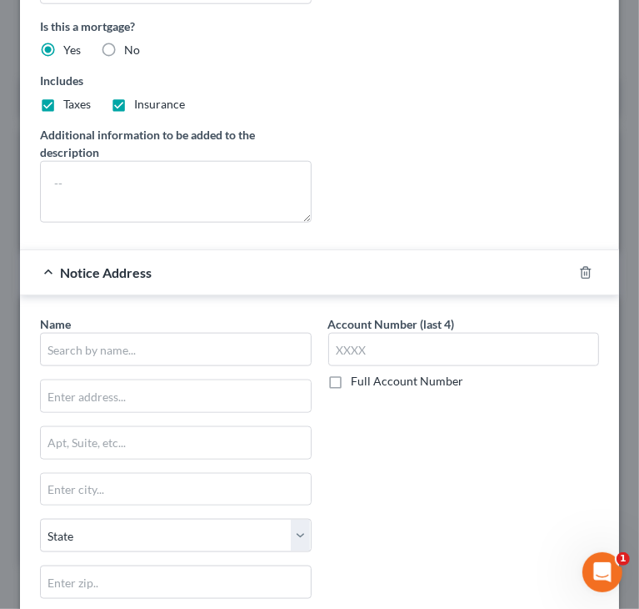
scroll to position [884, 0]
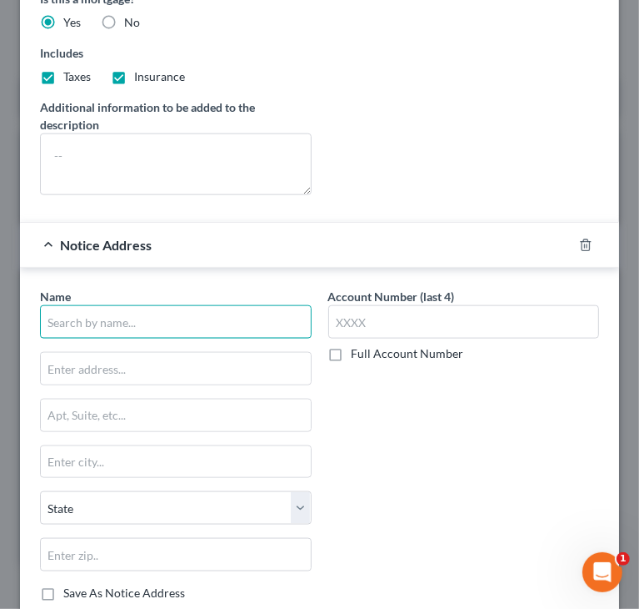
click at [196, 318] on input "text" at bounding box center [176, 321] width 272 height 33
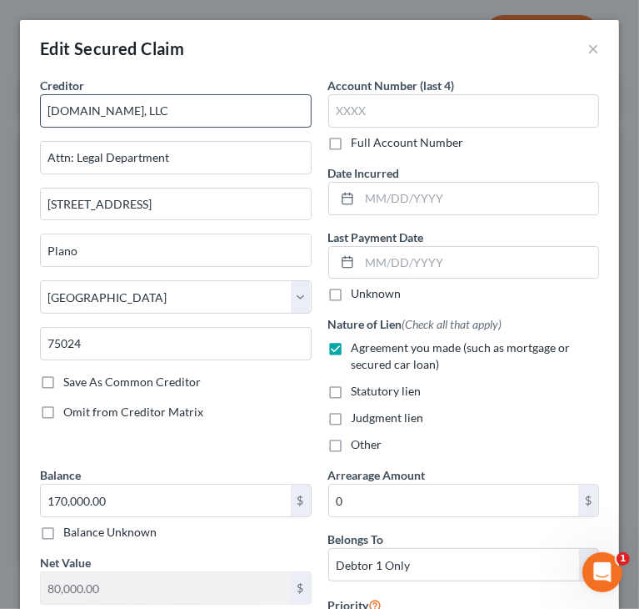
scroll to position [0, 0]
drag, startPoint x: 182, startPoint y: 108, endPoint x: -1, endPoint y: 125, distance: 183.4
click at [0, 125] on html "Home New Case Client Portal Directory Cases DebtorCC Managed Cases Lein Law Off…" at bounding box center [319, 298] width 639 height 763
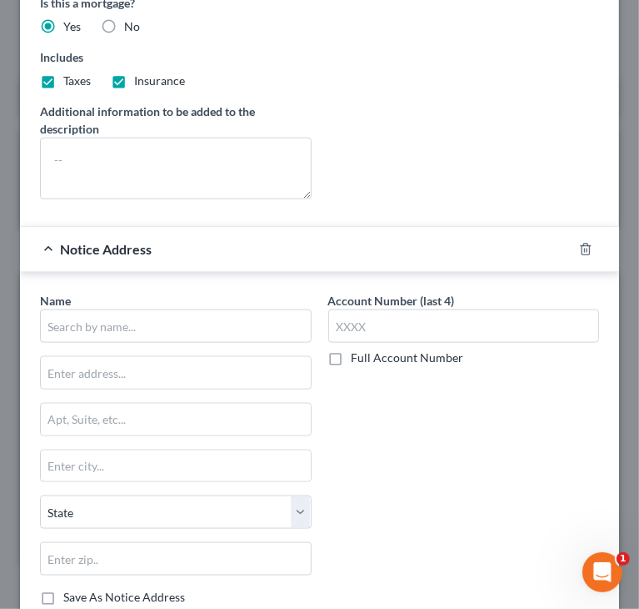
scroll to position [917, 0]
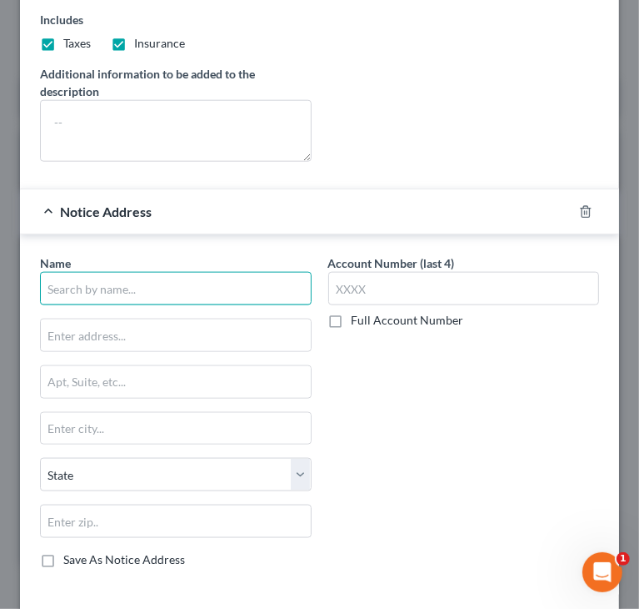
click at [128, 281] on input "text" at bounding box center [176, 288] width 272 height 33
paste input "Loandepot.com, LLC"
type input "Loandepot.com, LLC"
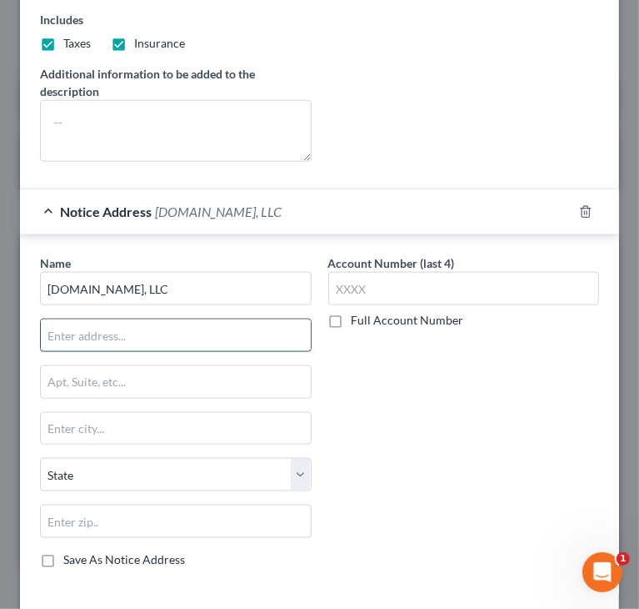
click at [93, 335] on input "text" at bounding box center [176, 335] width 270 height 32
type input "Attn: Bankruptcy Dept"
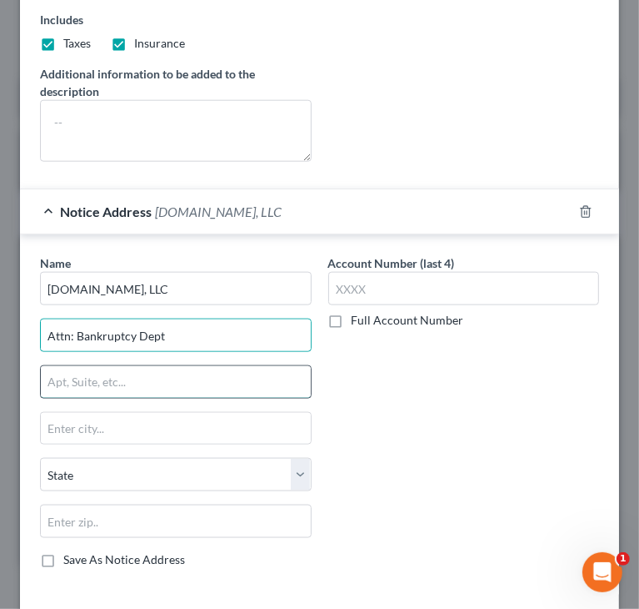
click at [138, 377] on input "text" at bounding box center [176, 382] width 270 height 32
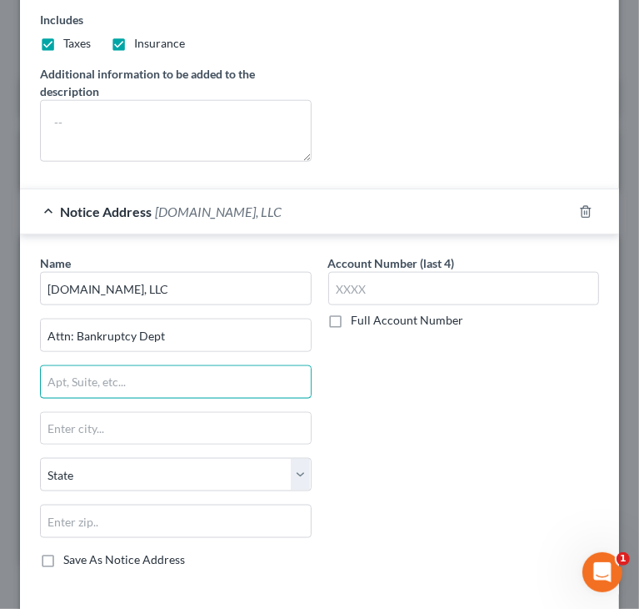
paste input "PO BOX 7740"
drag, startPoint x: 77, startPoint y: 378, endPoint x: 85, endPoint y: 391, distance: 15.7
click at [87, 388] on input "PO BOX 7740" at bounding box center [176, 382] width 270 height 32
click at [165, 380] on input "PO BoxX 7740" at bounding box center [176, 382] width 270 height 32
click at [94, 378] on input "PO BoxX 77404" at bounding box center [176, 382] width 270 height 32
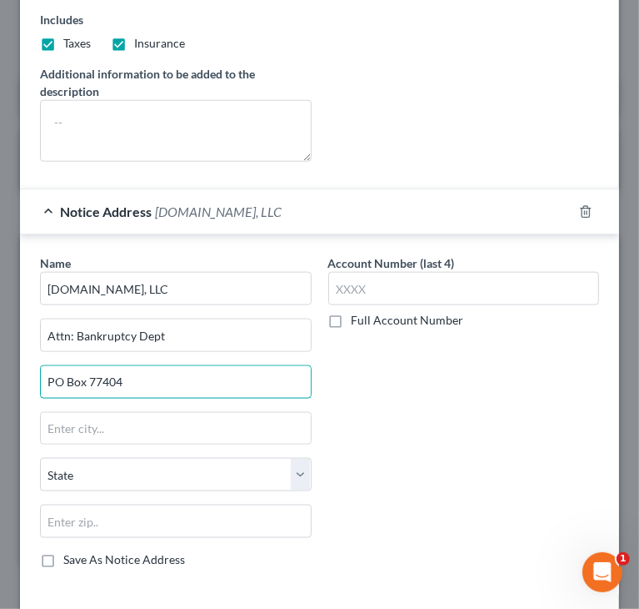
type input "PO Box 77404"
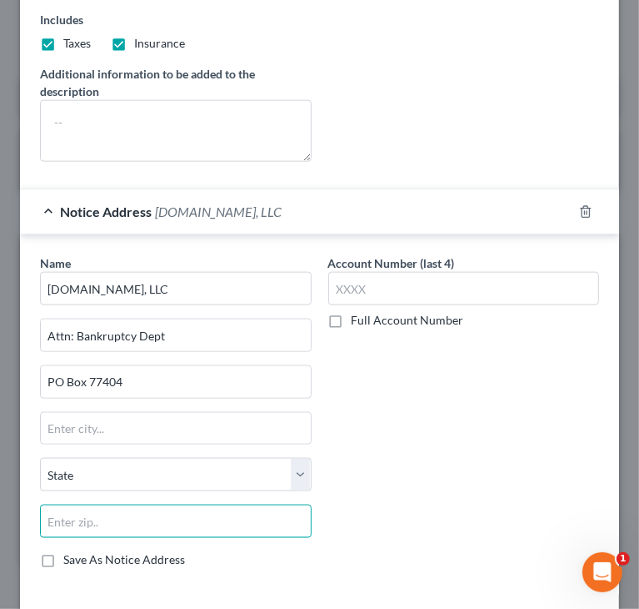
click at [163, 524] on input "text" at bounding box center [176, 520] width 272 height 33
paste input "08628"
type input "08628"
type input "Trenton"
select select "33"
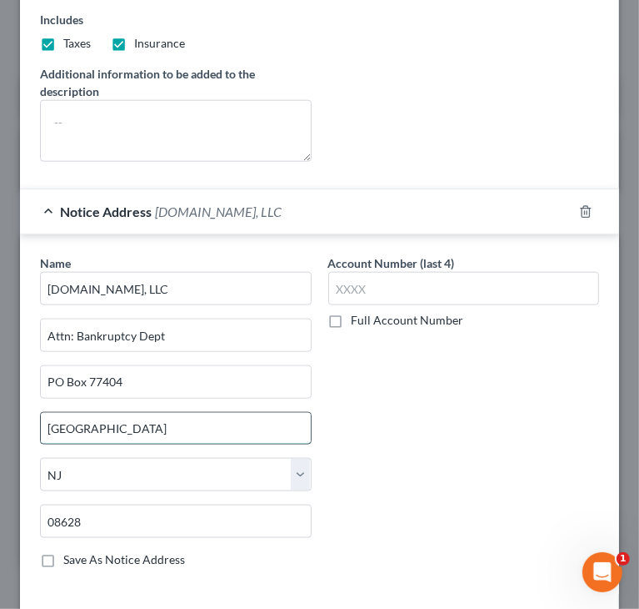
click at [193, 424] on input "Trenton" at bounding box center [176, 429] width 270 height 32
drag, startPoint x: 193, startPoint y: 424, endPoint x: -1, endPoint y: 468, distance: 199.0
click at [0, 468] on html "Home New Case Client Portal Directory Cases DebtorCC Managed Cases Lein Law Off…" at bounding box center [319, 298] width 639 height 763
type input "Ewing"
click at [461, 420] on div "Account Number (last 4) Full Account Number" at bounding box center [464, 417] width 288 height 327
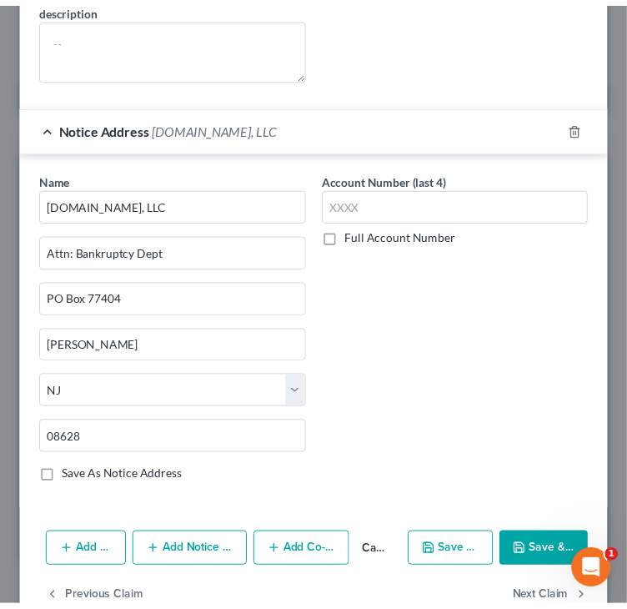
scroll to position [1037, 0]
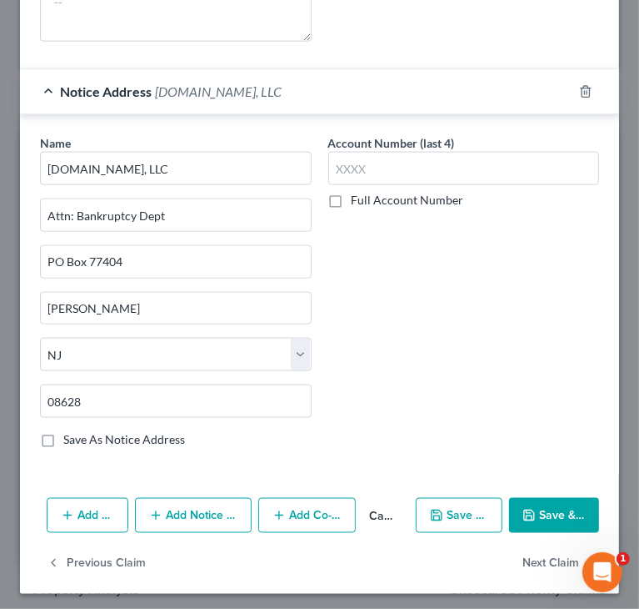
click at [550, 507] on button "Save & Close" at bounding box center [554, 515] width 90 height 35
select select
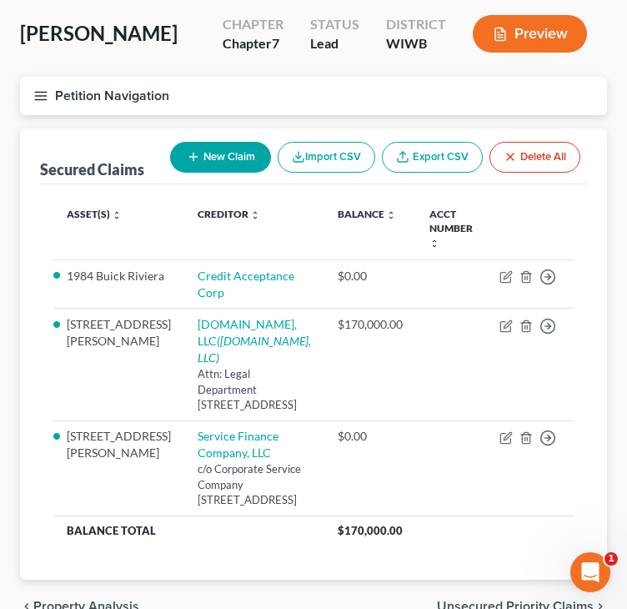
click at [44, 99] on line "button" at bounding box center [41, 99] width 12 height 0
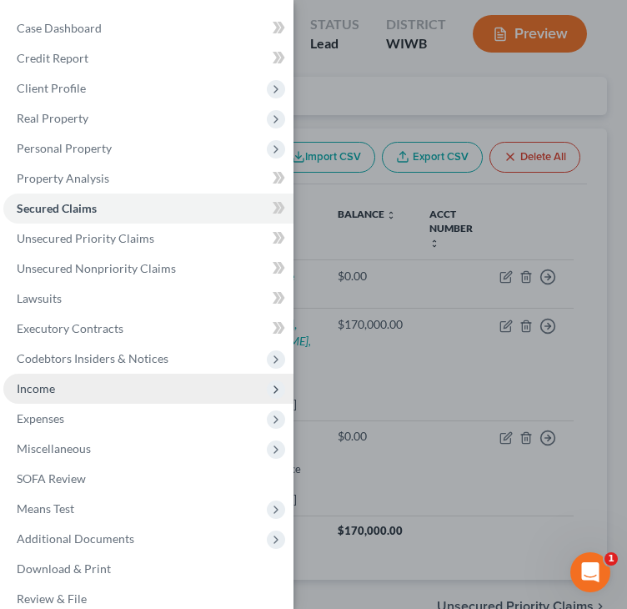
click at [73, 386] on span "Income" at bounding box center [148, 388] width 290 height 30
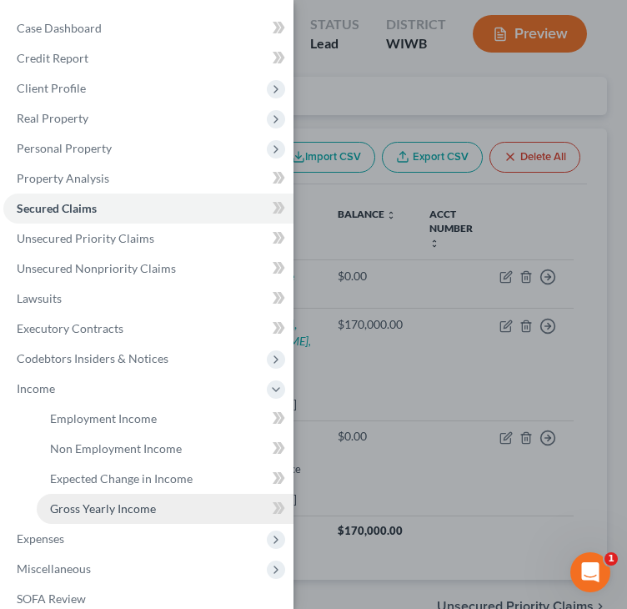
click at [86, 509] on span "Gross Yearly Income" at bounding box center [103, 508] width 106 height 14
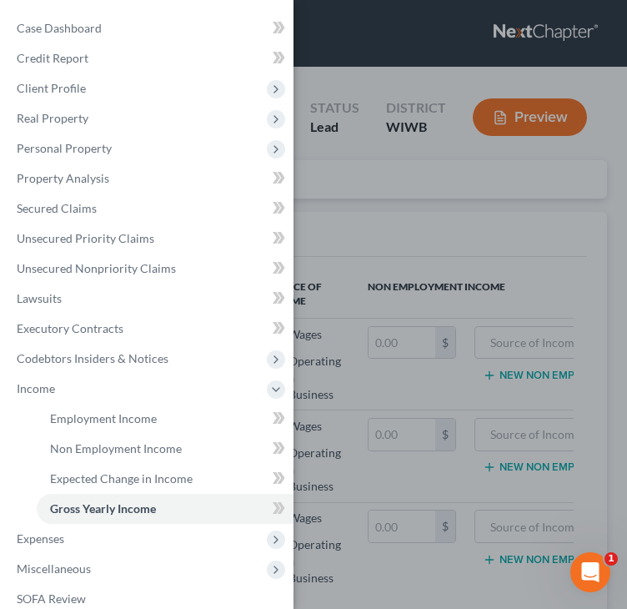
click at [482, 228] on div "Case Dashboard Payments Invoices Payments Payments Credit Report Client Profile" at bounding box center [313, 304] width 627 height 609
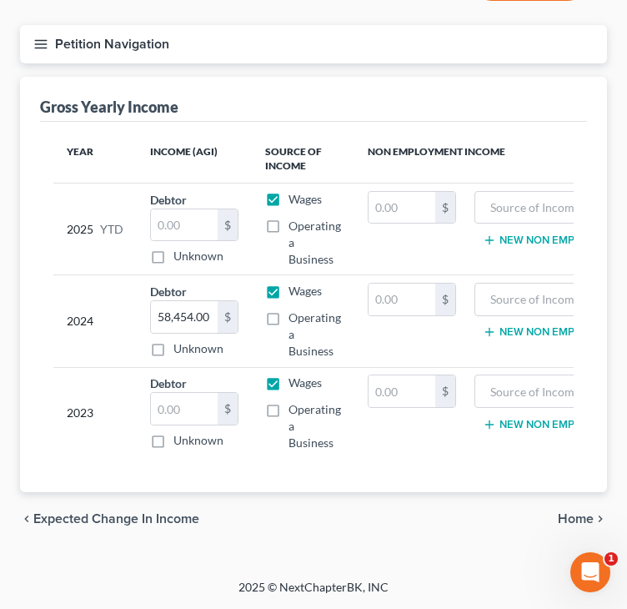
scroll to position [147, 0]
click at [203, 393] on input "text" at bounding box center [184, 409] width 67 height 32
paste input "44,376."
type input "44,376."
click at [577, 516] on span "Home" at bounding box center [576, 518] width 36 height 13
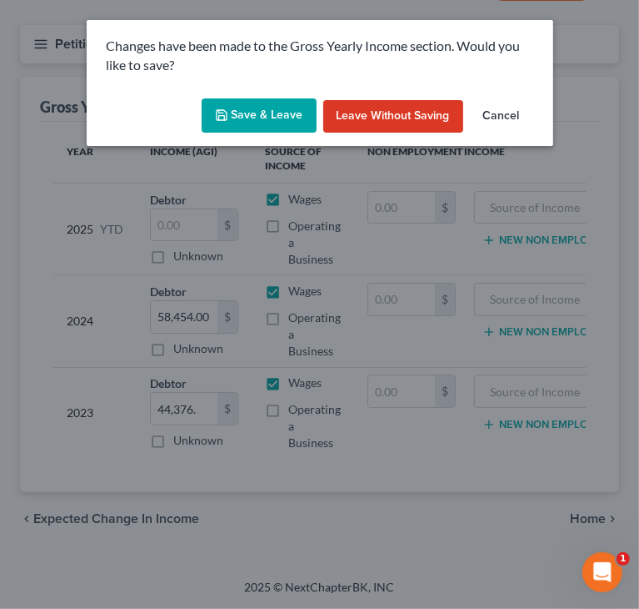
click at [272, 111] on button "Save & Leave" at bounding box center [259, 115] width 115 height 35
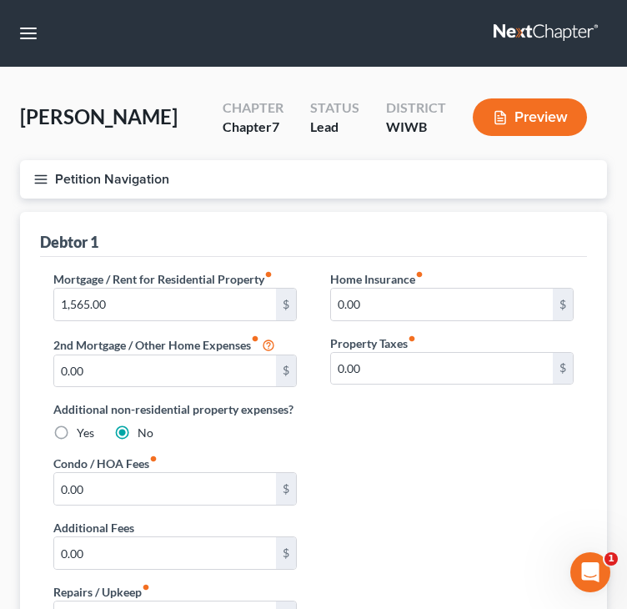
click at [43, 176] on icon "button" at bounding box center [40, 179] width 15 height 15
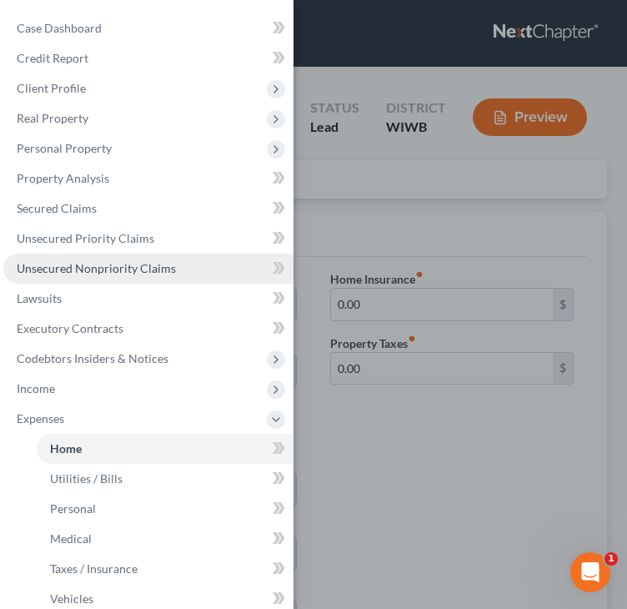
click at [54, 265] on span "Unsecured Nonpriority Claims" at bounding box center [96, 268] width 159 height 14
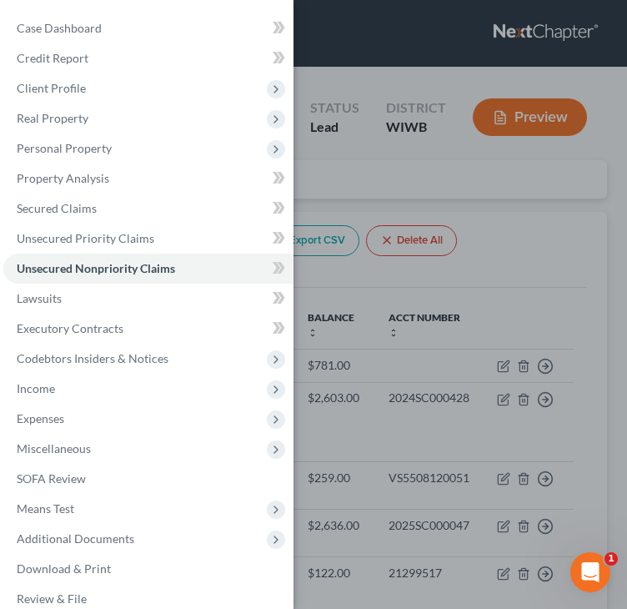
click at [574, 228] on div "Case Dashboard Payments Invoices Payments Payments Credit Report Client Profile" at bounding box center [313, 304] width 627 height 609
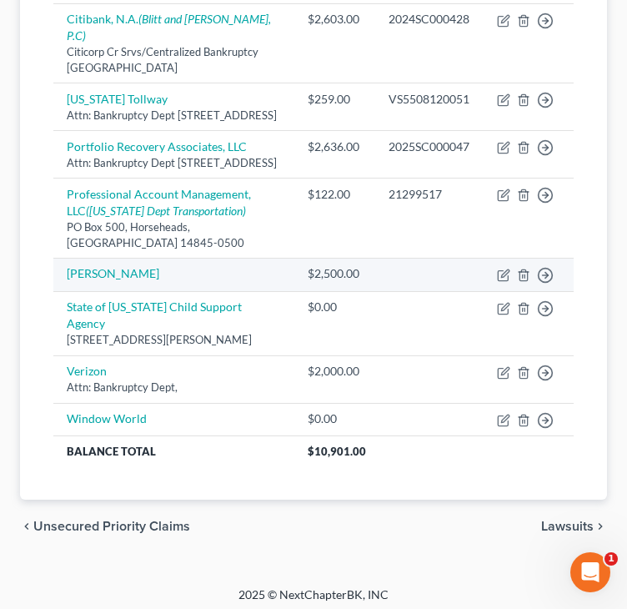
scroll to position [382, 0]
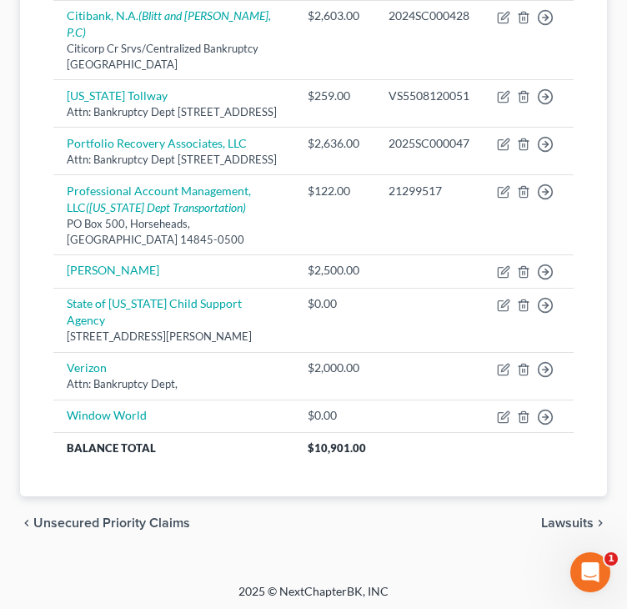
click at [601, 148] on div "Unsecured Nonpriority Claims New Claim Import CSV Export CSV Delete All Credito…" at bounding box center [313, 163] width 587 height 667
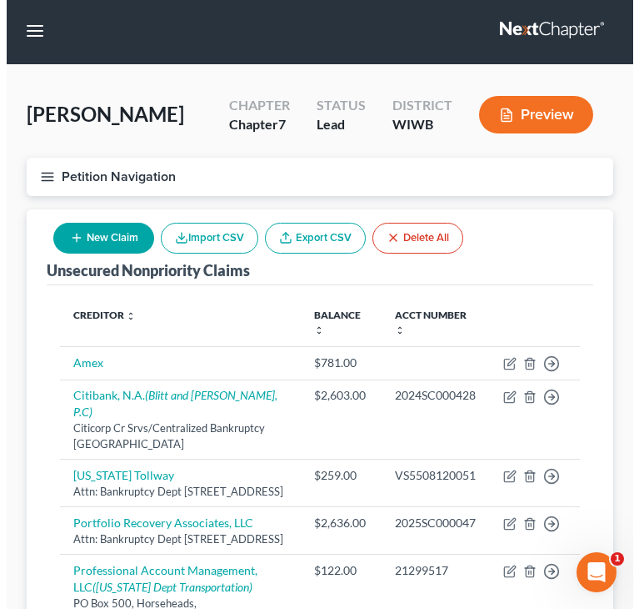
scroll to position [0, 0]
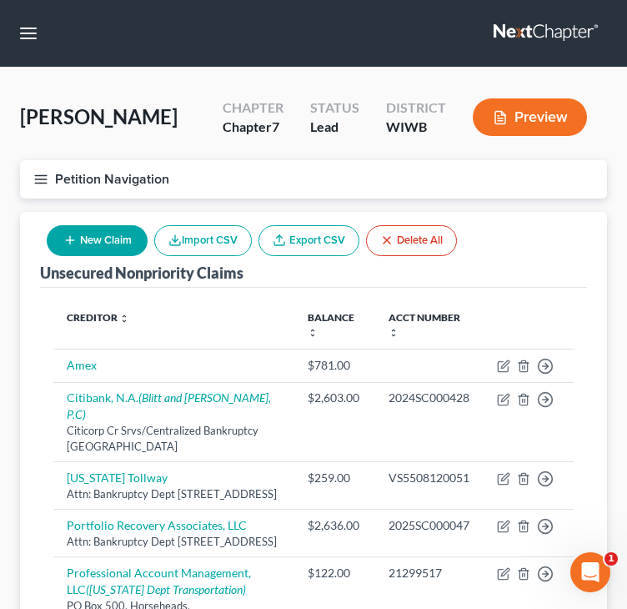
click at [93, 235] on button "New Claim" at bounding box center [97, 240] width 101 height 31
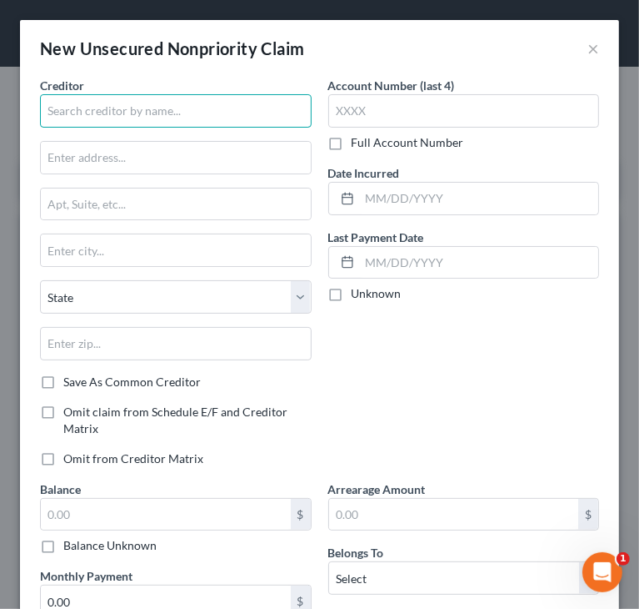
click at [78, 110] on input "text" at bounding box center [176, 110] width 272 height 33
paste input "Altra Federal Credit Union"
type input "Altra Federal Credit Union"
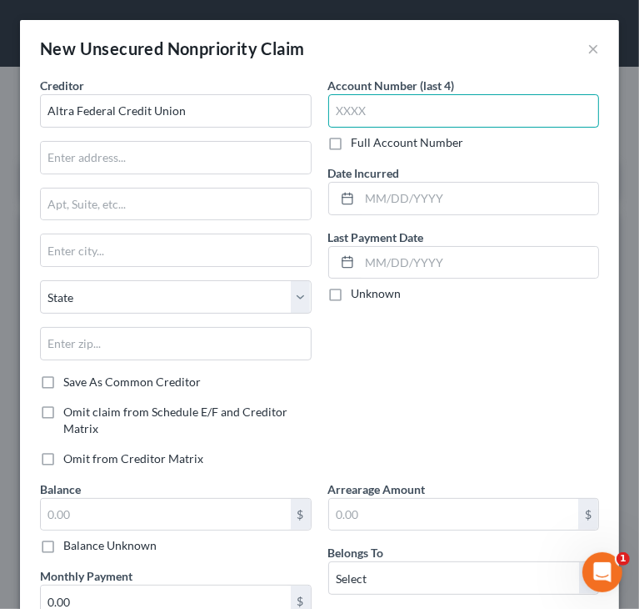
click at [408, 118] on input "text" at bounding box center [464, 110] width 272 height 33
paste input "0174"
type input "0174"
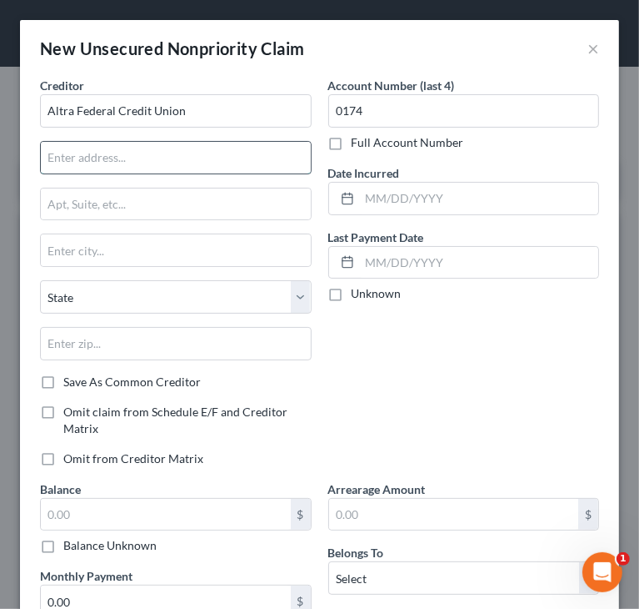
click at [190, 153] on input "text" at bounding box center [176, 158] width 270 height 32
type input "Attn: Bankruptcy Dept"
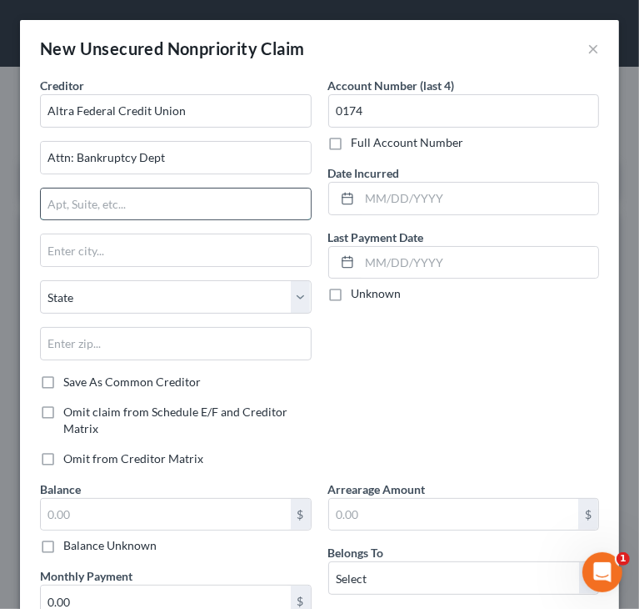
click at [177, 198] on input "text" at bounding box center [176, 204] width 270 height 32
paste input "1700 Oak Forest Drive"
type input "1700 Oak Forest Drive"
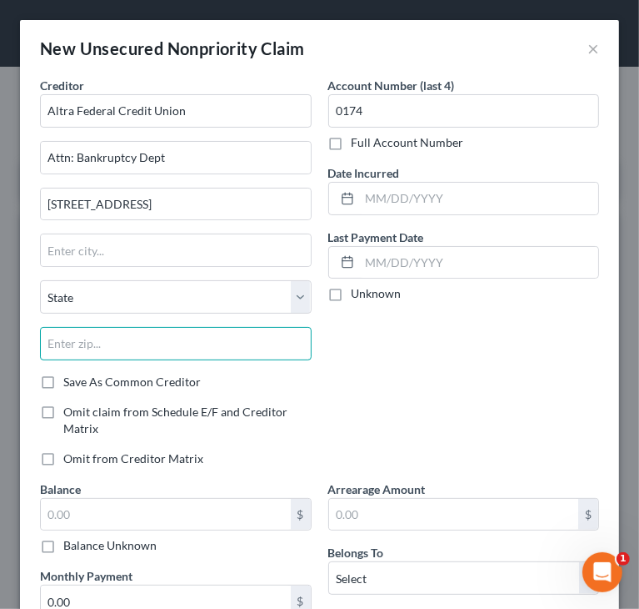
click at [260, 338] on input "text" at bounding box center [176, 343] width 272 height 33
paste input "54650"
type input "54650"
type input "Onalaska"
select select "52"
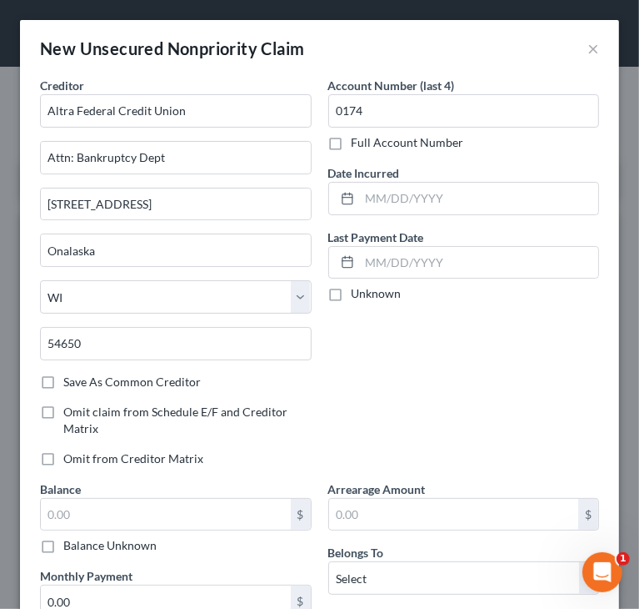
click at [474, 383] on div "Account Number (last 4) 0174 Full Account Number Date Incurred Last Payment Dat…" at bounding box center [464, 278] width 288 height 403
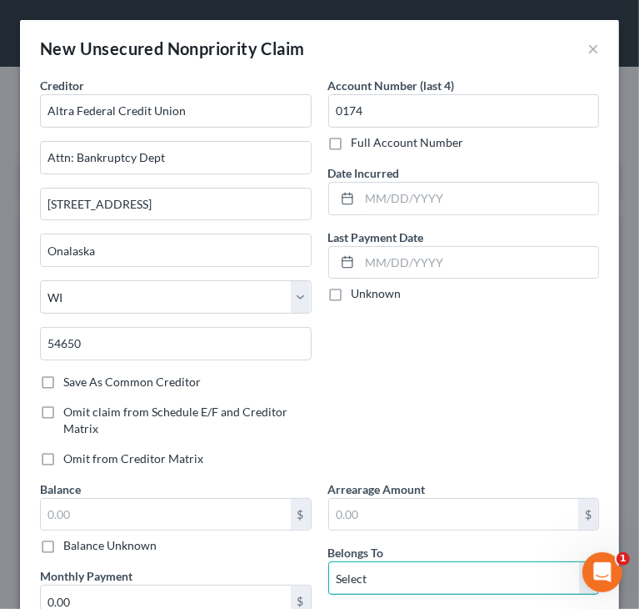
click at [416, 583] on select "Select Debtor 1 Only Debtor 2 Only Debtor 1 And Debtor 2 Only At Least One Of T…" at bounding box center [464, 577] width 272 height 33
select select "0"
click at [328, 561] on select "Select Debtor 1 Only Debtor 2 Only Debtor 1 And Debtor 2 Only At Least One Of T…" at bounding box center [464, 577] width 272 height 33
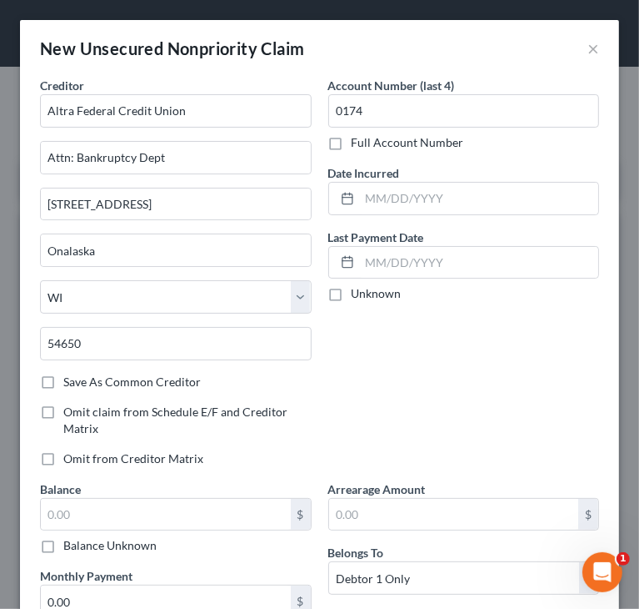
click at [423, 384] on div "Account Number (last 4) 0174 Full Account Number Date Incurred Last Payment Dat…" at bounding box center [464, 278] width 288 height 403
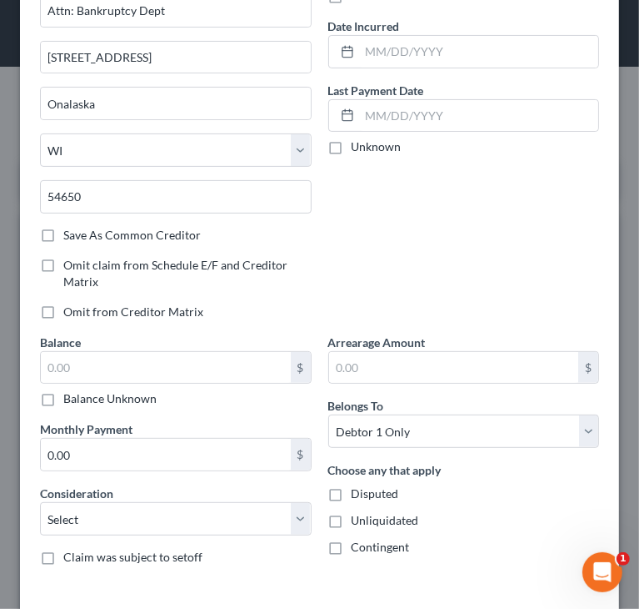
scroll to position [167, 0]
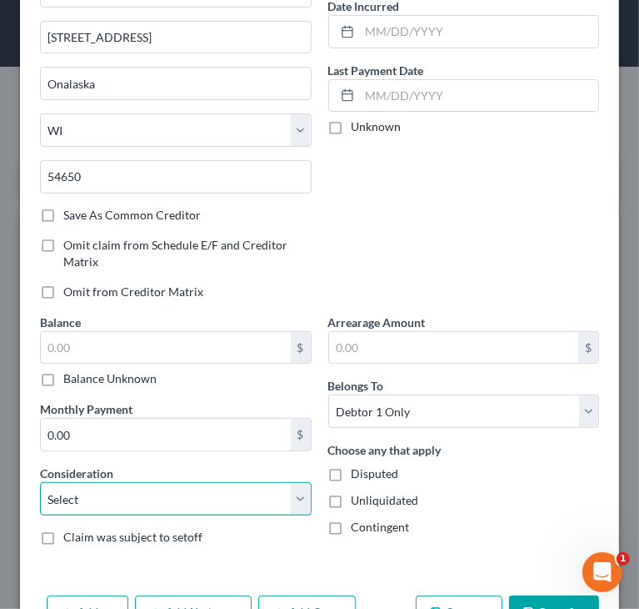
click at [95, 497] on select "Select Cable / Satellite Services Collection Agency Credit Card Debt Debt Couns…" at bounding box center [176, 498] width 272 height 33
select select "10"
click at [40, 482] on select "Select Cable / Satellite Services Collection Agency Credit Card Debt Debt Couns…" at bounding box center [176, 498] width 272 height 33
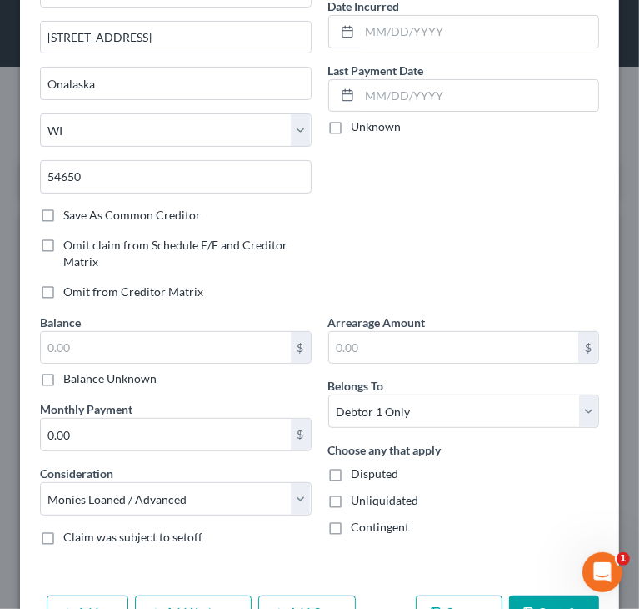
click at [391, 193] on div "Account Number (last 4) 0174 Full Account Number Date Incurred Last Payment Dat…" at bounding box center [464, 111] width 288 height 403
click at [439, 28] on input "text" at bounding box center [479, 32] width 239 height 32
paste input "07/26/2016"
type input "07/26/2016"
drag, startPoint x: 430, startPoint y: 207, endPoint x: 627, endPoint y: 204, distance: 196.8
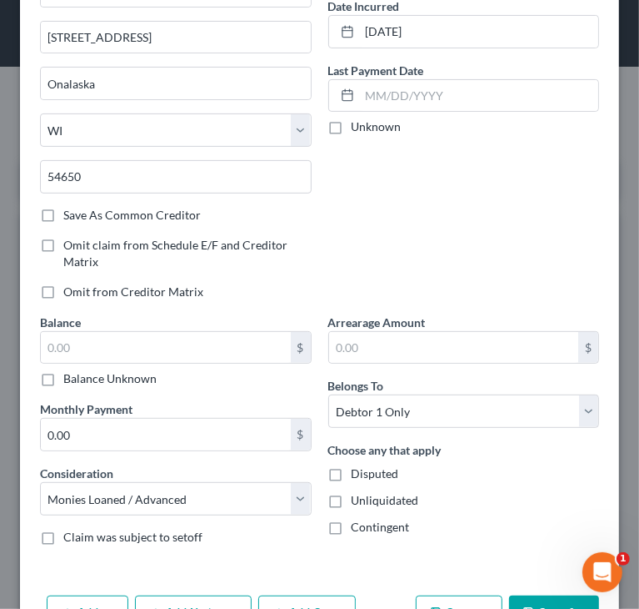
click at [433, 207] on div "Account Number (last 4) 0174 Full Account Number Date Incurred 07/26/2016 Last …" at bounding box center [464, 111] width 288 height 403
click at [123, 342] on input "text" at bounding box center [166, 348] width 250 height 32
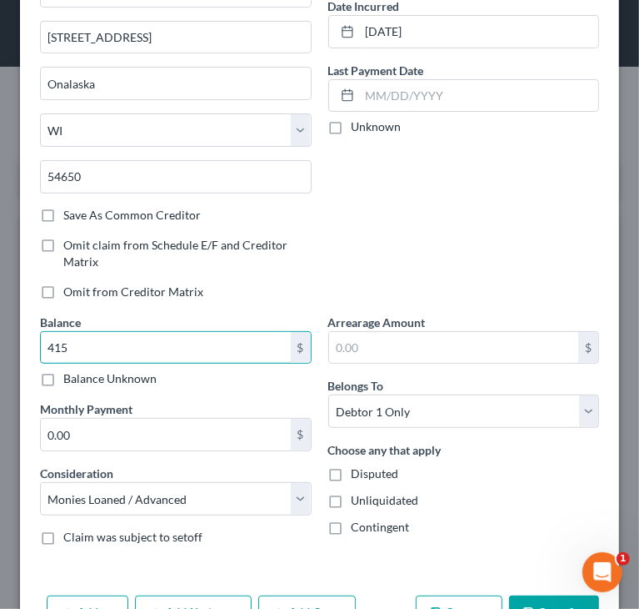
type input "415"
click at [336, 261] on div "Account Number (last 4) 0174 Full Account Number Date Incurred 07/26/2016 Last …" at bounding box center [464, 111] width 288 height 403
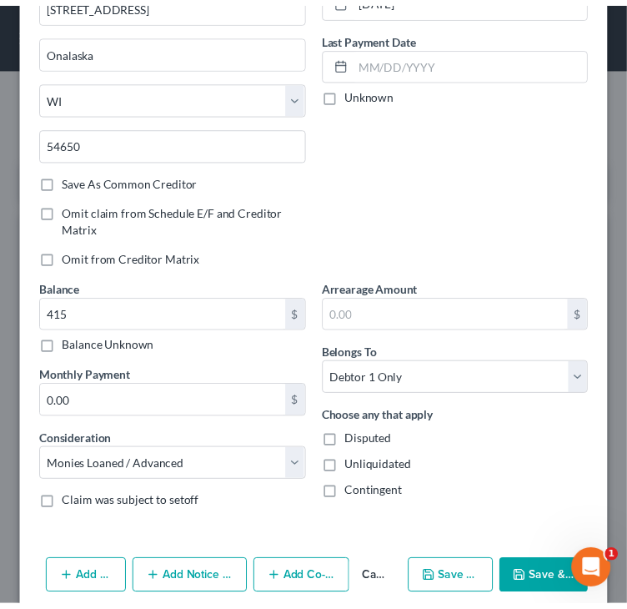
scroll to position [218, 0]
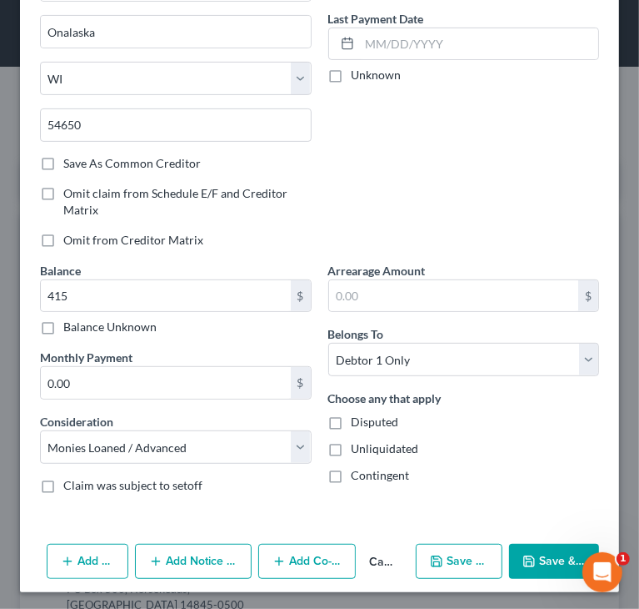
click at [544, 554] on button "Save & Close" at bounding box center [554, 561] width 90 height 35
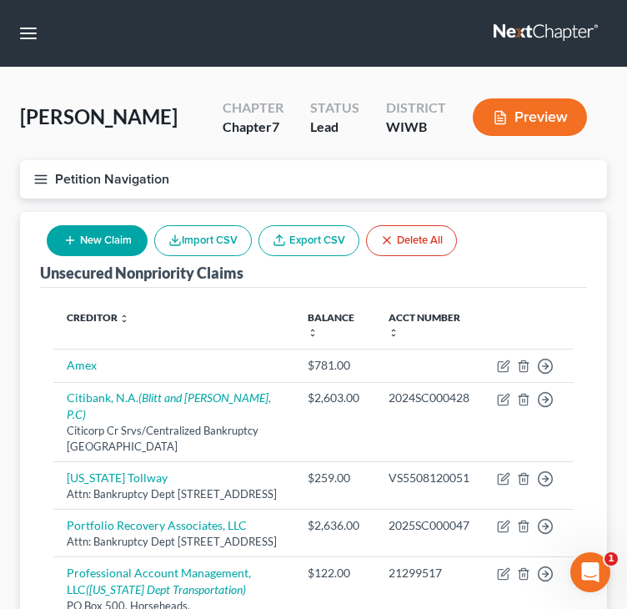
click at [607, 274] on div "Unsecured Nonpriority Claims New Claim Import CSV Export CSV Delete All Credito…" at bounding box center [314, 596] width 604 height 768
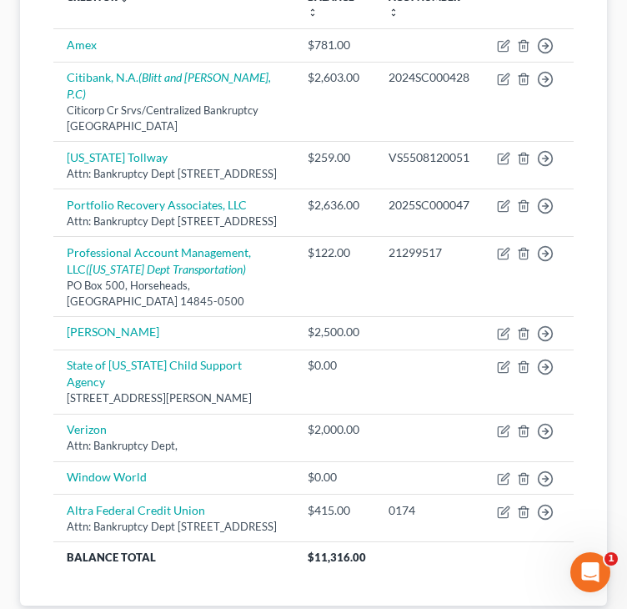
scroll to position [333, 0]
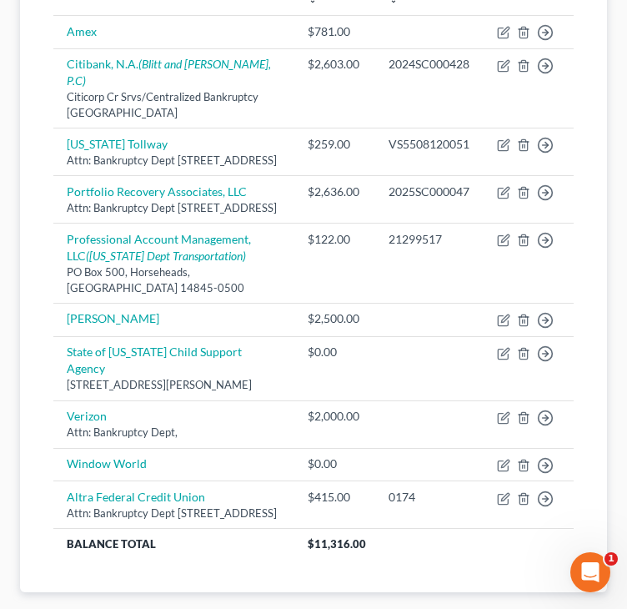
click at [33, 168] on div "Unsecured Nonpriority Claims New Claim Import CSV Export CSV Delete All Credito…" at bounding box center [313, 235] width 587 height 714
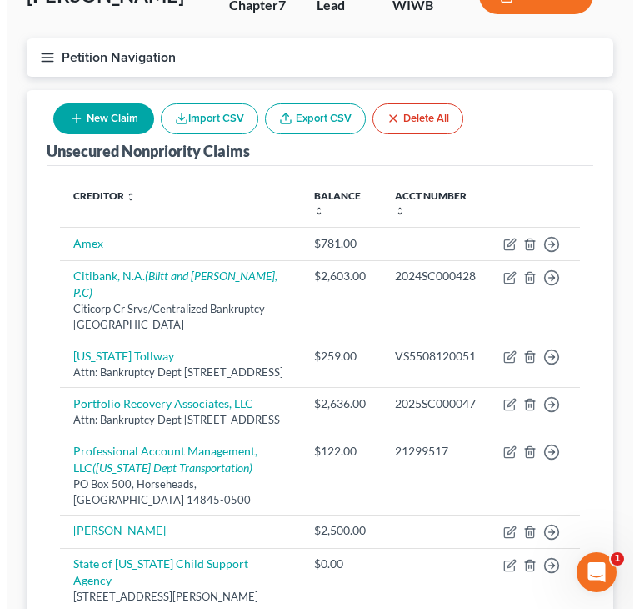
scroll to position [83, 0]
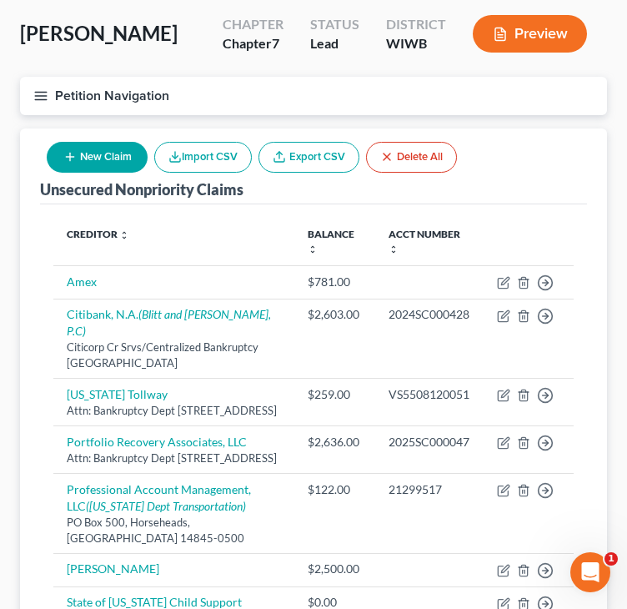
click at [112, 161] on button "New Claim" at bounding box center [97, 157] width 101 height 31
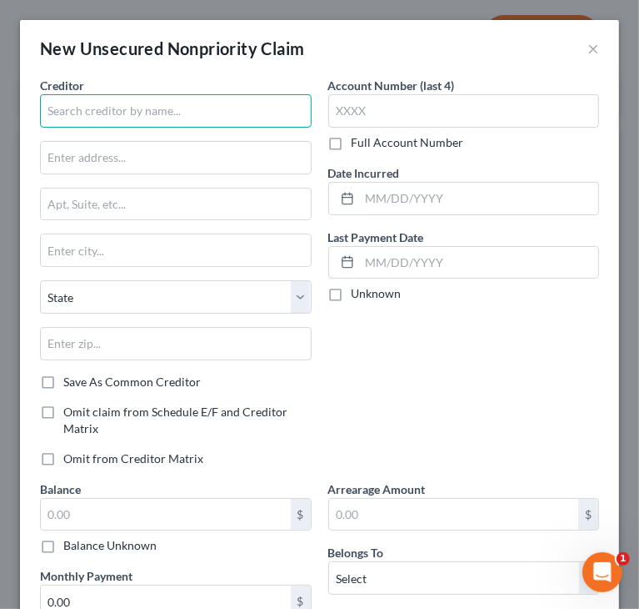
click at [159, 105] on input "text" at bounding box center [176, 110] width 272 height 33
paste input "CLIENT SERVICES, INC"
click at [63, 109] on input "CLIENT SERVICES, INC" at bounding box center [176, 110] width 272 height 33
type input "Client Services, Inc"
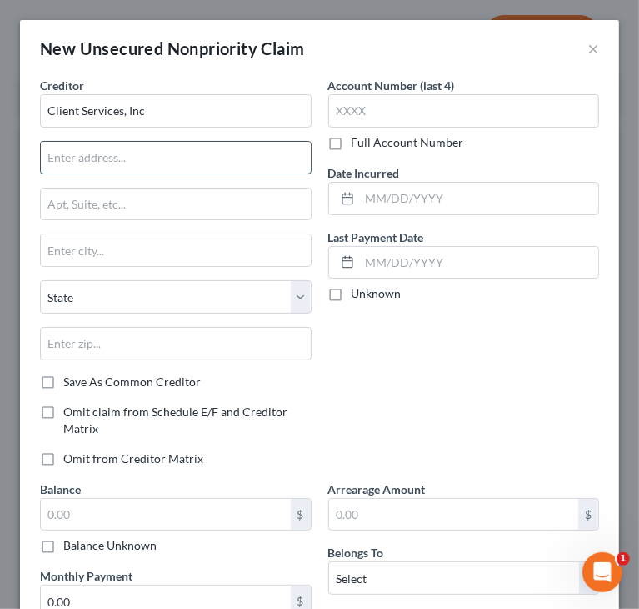
click at [233, 152] on input "text" at bounding box center [176, 158] width 270 height 32
paste input "3451 HARRY S. TRUMAN BLVD"
drag, startPoint x: 190, startPoint y: 150, endPoint x: 235, endPoint y: 156, distance: 45.4
click at [238, 153] on input "3451 HARRY S. TRUMAN BLVD" at bounding box center [176, 158] width 270 height 32
click at [139, 152] on input "3451 HARRY S. TRUMAN Blvd" at bounding box center [176, 158] width 270 height 32
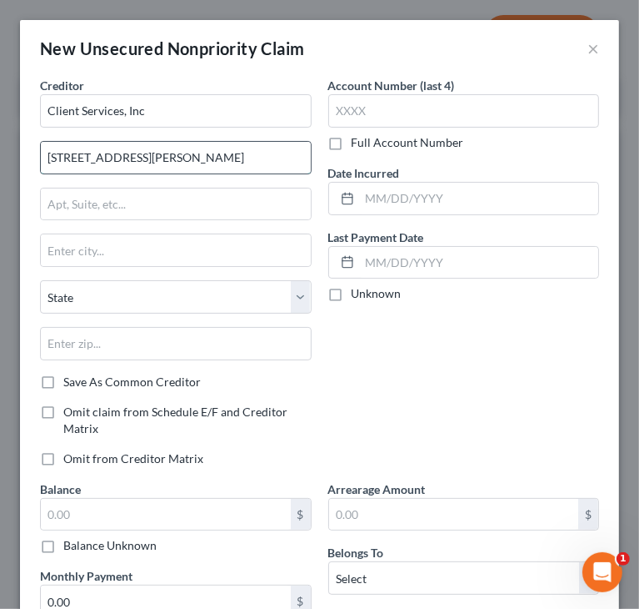
drag, startPoint x: 86, startPoint y: 158, endPoint x: 113, endPoint y: 154, distance: 27.7
click at [113, 154] on input "3451 HARRY S. Truman Blvd" at bounding box center [176, 158] width 270 height 32
type input "3451 Harry S. Truman Blvd"
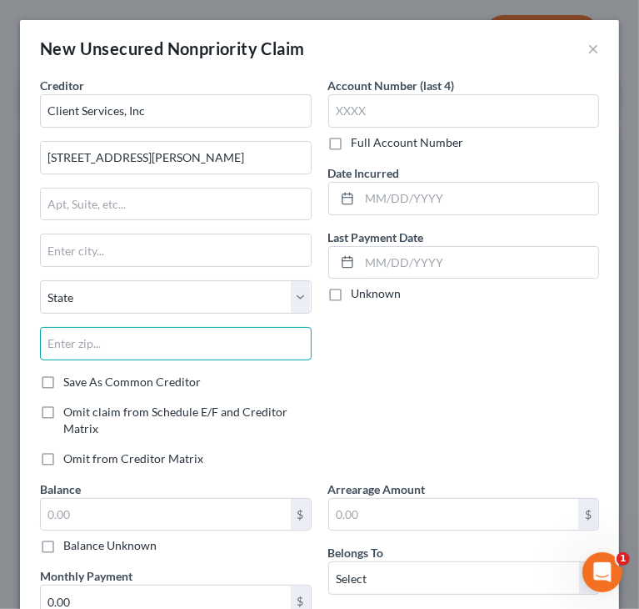
click at [177, 344] on input "text" at bounding box center [176, 343] width 272 height 33
click at [165, 343] on input "text" at bounding box center [176, 343] width 272 height 33
paste input "63301-4047"
drag, startPoint x: 83, startPoint y: 334, endPoint x: 202, endPoint y: 331, distance: 119.3
click at [197, 331] on input "63301-4047" at bounding box center [176, 343] width 272 height 33
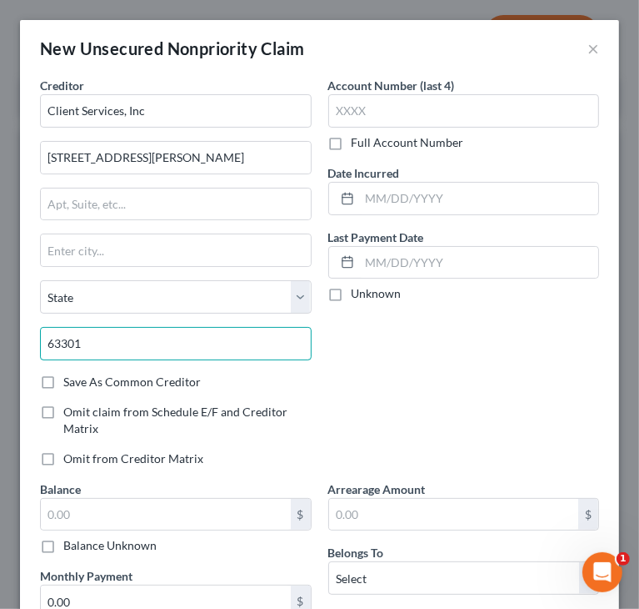
type input "63301"
type input "Saint Charles"
select select "26"
click at [219, 344] on input "63301" at bounding box center [176, 343] width 272 height 33
paste input "-4047"
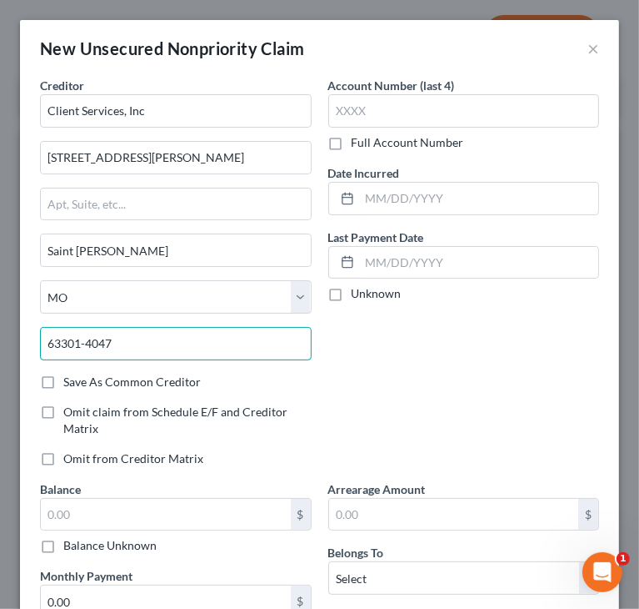
type input "63301-4047"
click at [425, 146] on label "Full Account Number" at bounding box center [408, 142] width 113 height 17
click at [369, 145] on input "Full Account Number" at bounding box center [363, 139] width 11 height 11
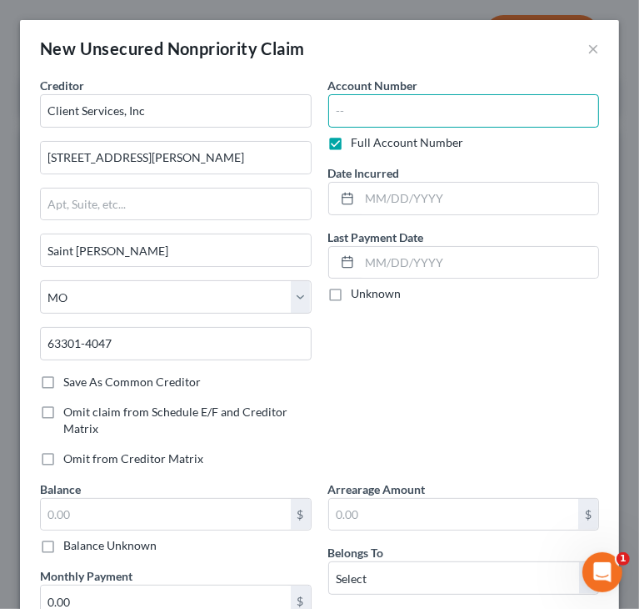
click at [413, 103] on input "text" at bounding box center [464, 110] width 272 height 33
paste input "EETEILIE"
drag, startPoint x: 475, startPoint y: 114, endPoint x: 245, endPoint y: 126, distance: 230.4
click at [245, 126] on div "Creditor * Client Services, Inc 3451 Harry S. Truman Blvd Saint Charles State A…" at bounding box center [320, 401] width 576 height 649
type input "38434078"
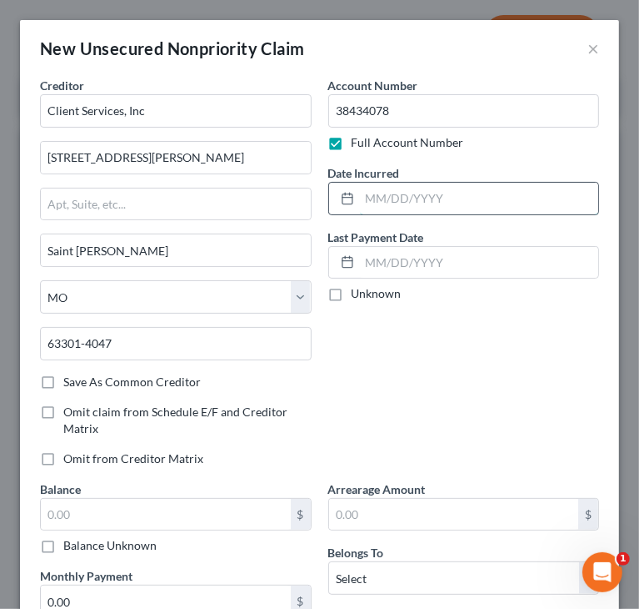
click at [448, 189] on input "text" at bounding box center [479, 199] width 239 height 32
paste input "10/21/202"
type input "10/21/2024"
drag, startPoint x: 390, startPoint y: 348, endPoint x: 408, endPoint y: 341, distance: 19.8
click at [393, 348] on div "Account Number 38434078 Full Account Number Date Incurred 10/21/2024 Last Payme…" at bounding box center [464, 278] width 288 height 403
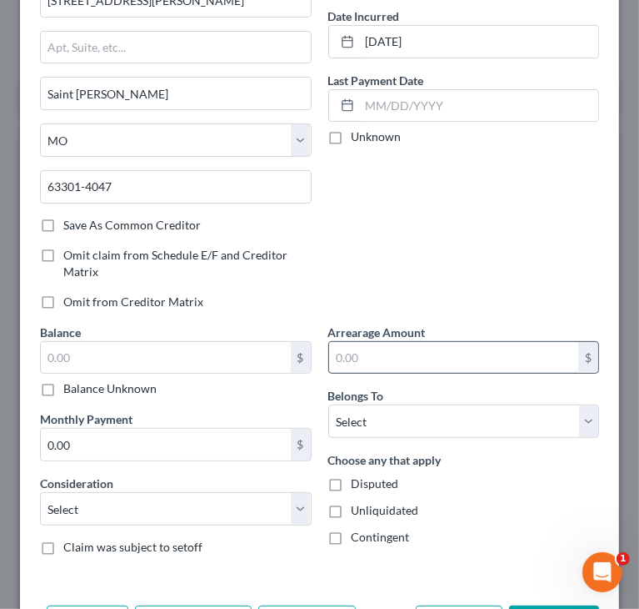
scroll to position [167, 0]
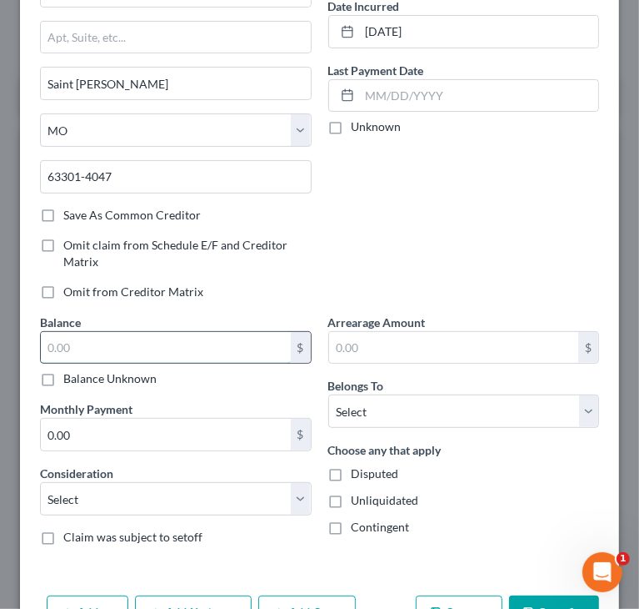
click at [128, 342] on input "text" at bounding box center [166, 348] width 250 height 32
paste input "1,442.05"
drag, startPoint x: 87, startPoint y: 347, endPoint x: 194, endPoint y: 343, distance: 107.6
click at [182, 345] on input "1,442.05" at bounding box center [166, 348] width 250 height 32
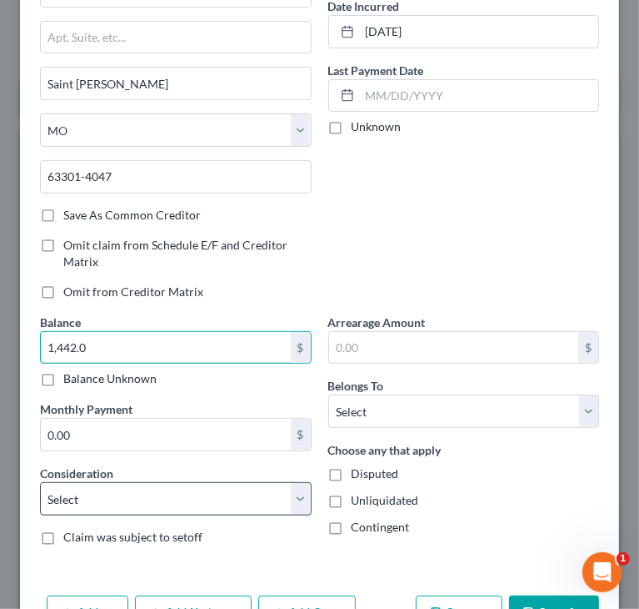
type input "1,442.0"
click at [140, 492] on select "Select Cable / Satellite Services Collection Agency Credit Card Debt Debt Couns…" at bounding box center [176, 498] width 272 height 33
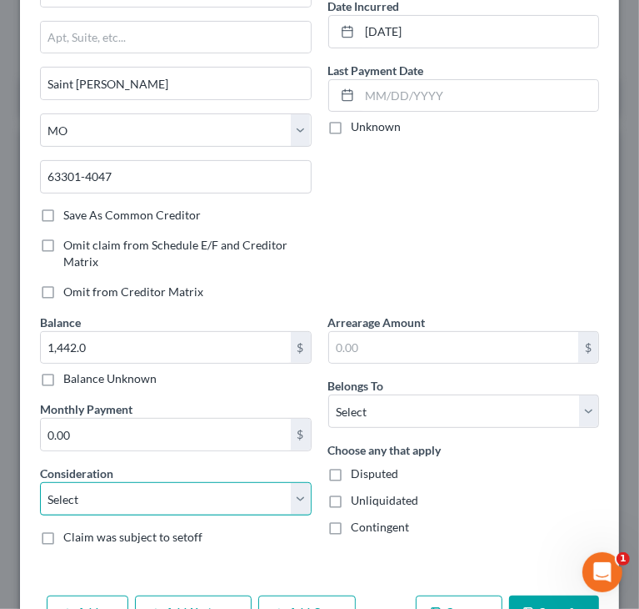
select select "14"
click at [40, 482] on select "Select Cable / Satellite Services Collection Agency Credit Card Debt Debt Couns…" at bounding box center [176, 498] width 272 height 33
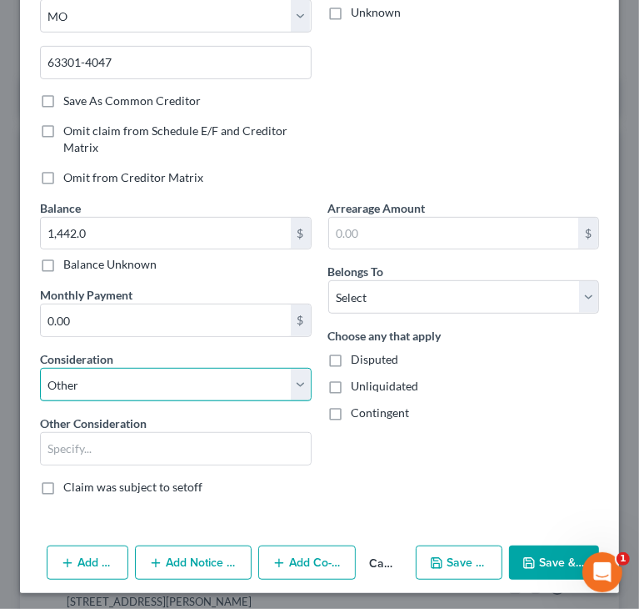
scroll to position [283, 0]
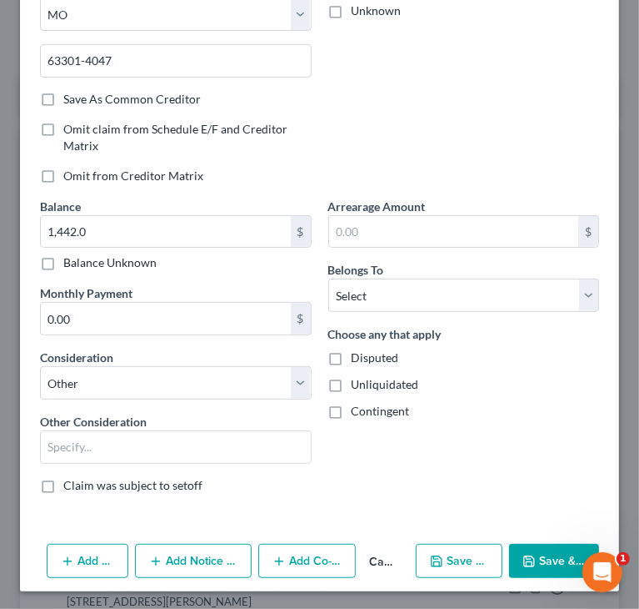
click at [182, 462] on div "Balance 1,442.00 $ Balance Unknown Balance Undetermined 1,442.0 $ Balance Unkno…" at bounding box center [176, 352] width 288 height 309
click at [175, 449] on input "text" at bounding box center [176, 447] width 270 height 32
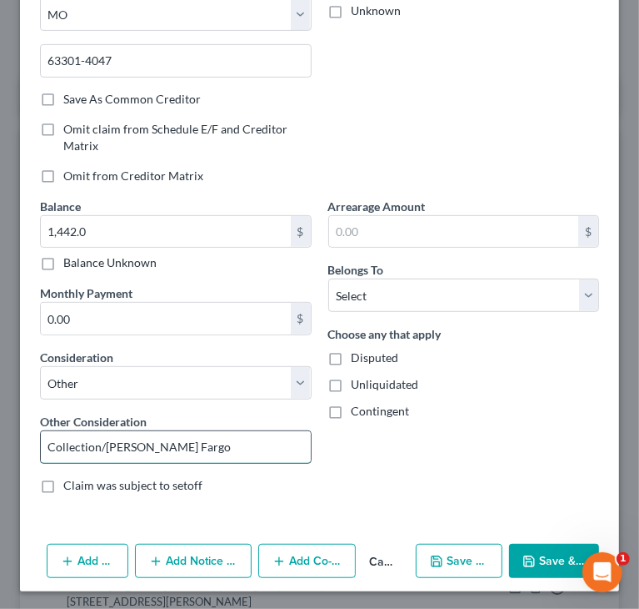
click at [99, 444] on input "Collection/Wells Fargo" at bounding box center [176, 447] width 270 height 32
drag, startPoint x: 113, startPoint y: 443, endPoint x: 343, endPoint y: 439, distance: 229.3
click at [299, 444] on input "Collections/Wells Fargo" at bounding box center [176, 447] width 270 height 32
click at [120, 440] on input "Collections/Wells Fargo" at bounding box center [176, 447] width 270 height 32
drag, startPoint x: 110, startPoint y: 444, endPoint x: 302, endPoint y: 436, distance: 191.9
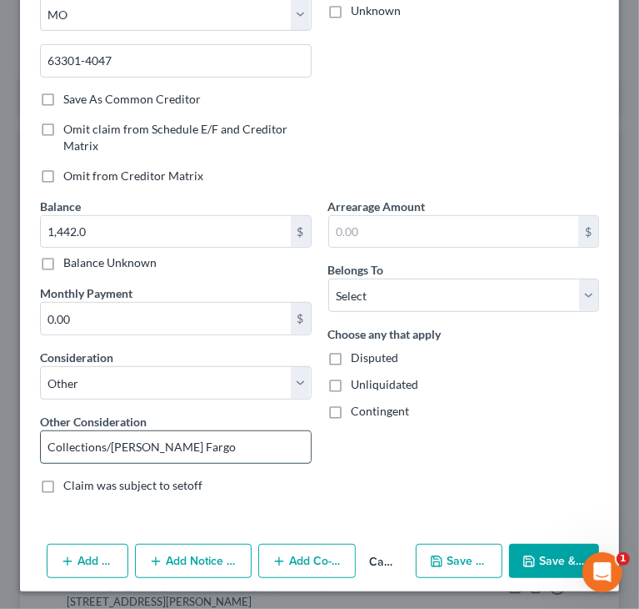
click at [286, 441] on input "Collections/Wells Fargo" at bounding box center [176, 447] width 270 height 32
paste input "Synchrony Bank"
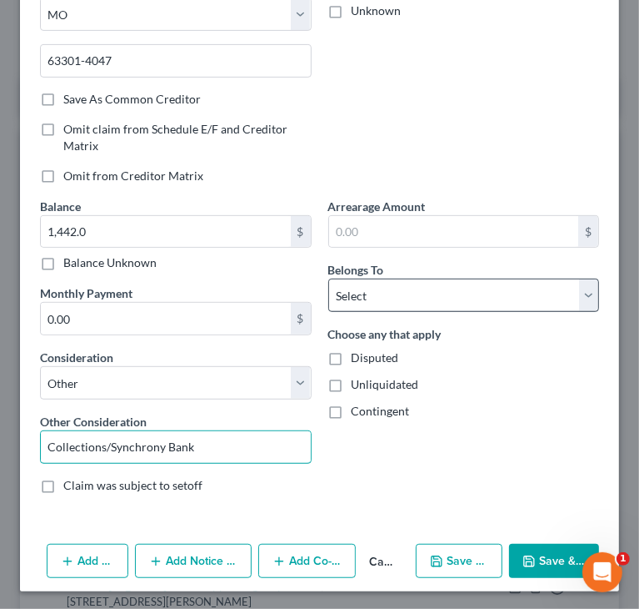
type input "Collections/Synchrony Bank"
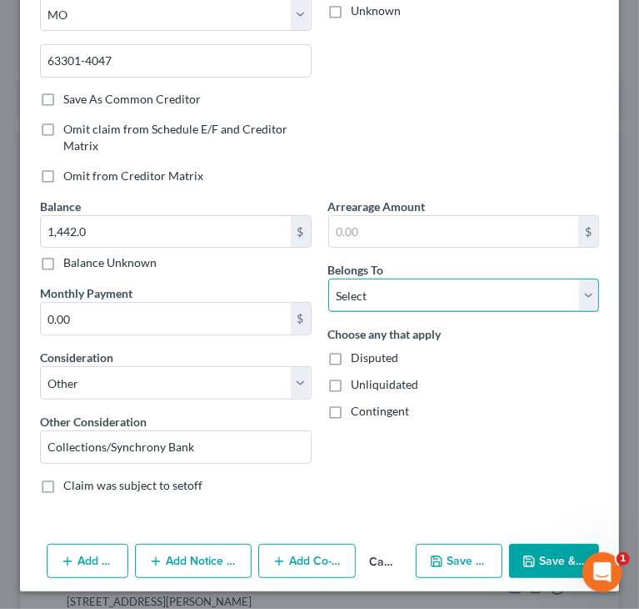
click at [456, 303] on select "Select Debtor 1 Only Debtor 2 Only Debtor 1 And Debtor 2 Only At Least One Of T…" at bounding box center [464, 294] width 272 height 33
select select "0"
click at [328, 278] on select "Select Debtor 1 Only Debtor 2 Only Debtor 1 And Debtor 2 Only At Least One Of T…" at bounding box center [464, 294] width 272 height 33
click at [202, 554] on button "Add Notice Address" at bounding box center [193, 561] width 117 height 35
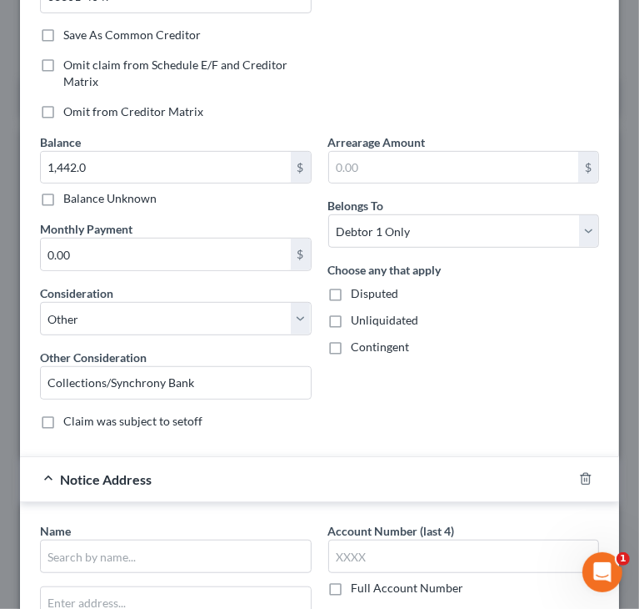
scroll to position [533, 0]
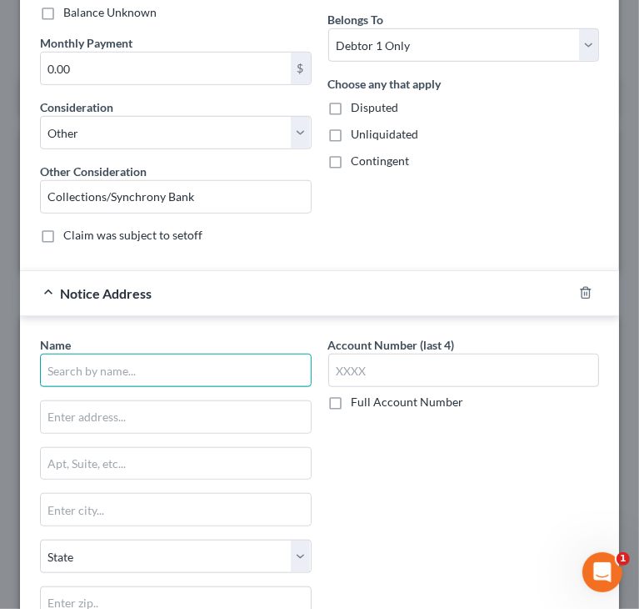
click at [118, 368] on input "text" at bounding box center [176, 369] width 272 height 33
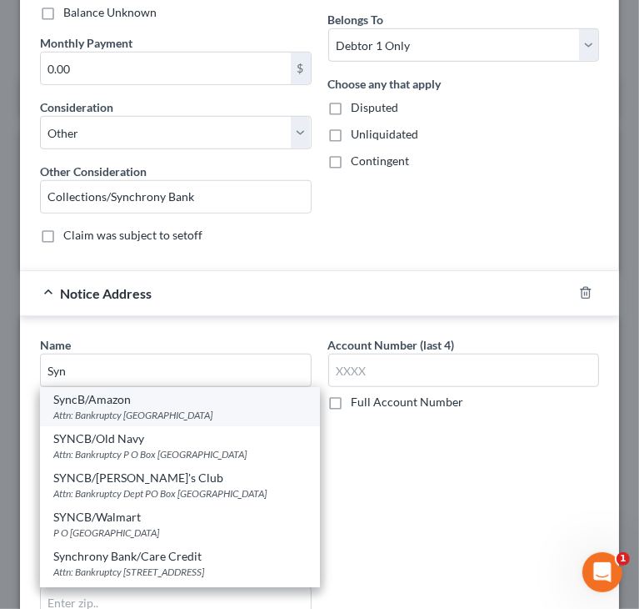
click at [168, 408] on div "Attn: Bankruptcy PO Box 965060, Orlando, FL 32896" at bounding box center [179, 415] width 253 height 14
type input "SyncB/Amazon"
type input "Attn: Bankruptcy"
type input "PO Box 965060"
type input "Orlando"
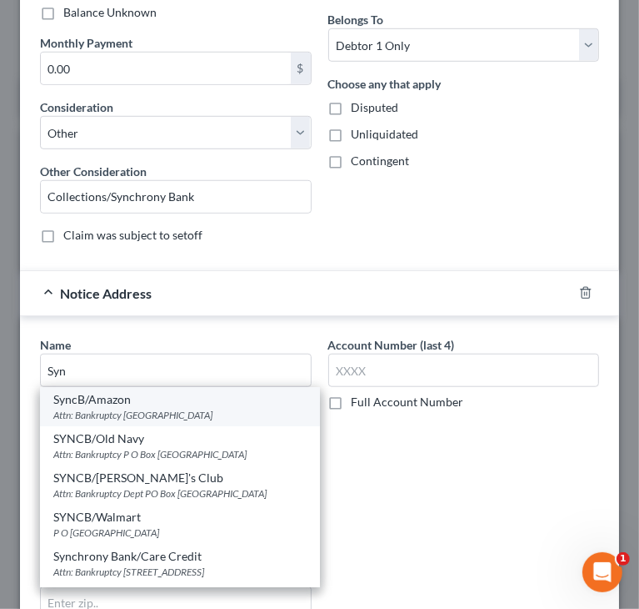
select select "9"
type input "32896"
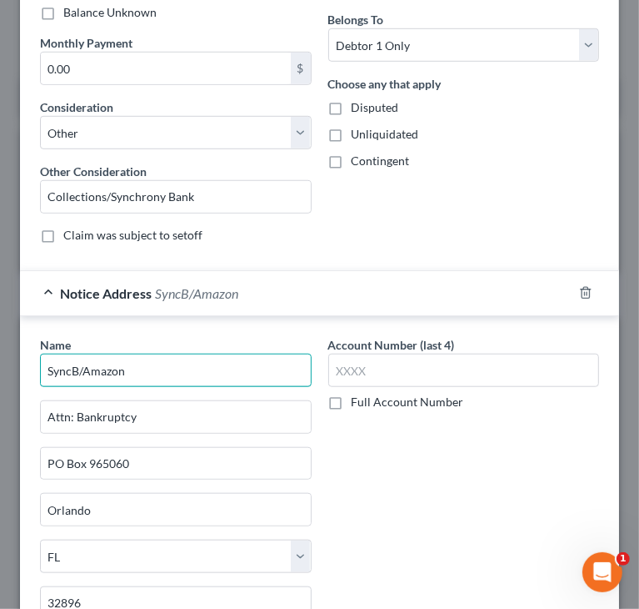
drag, startPoint x: 147, startPoint y: 366, endPoint x: 5, endPoint y: 371, distance: 141.8
click at [5, 371] on div "New Unsecured Nonpriority Claim × Creditor * Client Services, Inc 3451 Harry S.…" at bounding box center [319, 304] width 639 height 609
paste input "hrony Bank"
type input "Synchrony Bank"
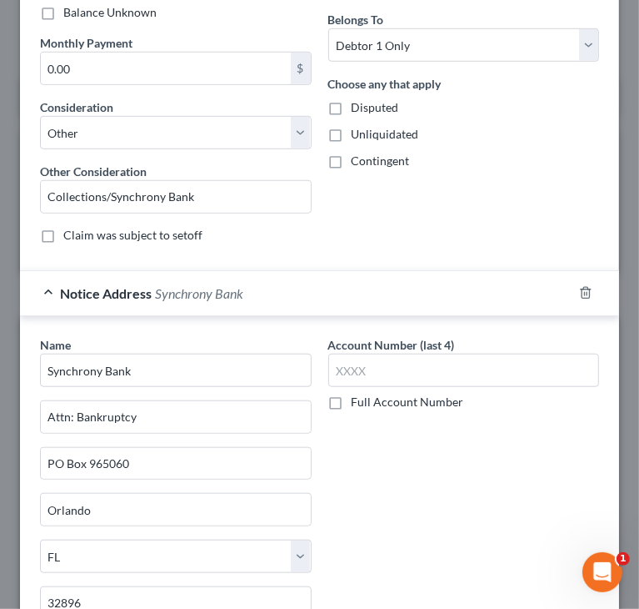
click at [360, 444] on div "Account Number (last 4) Full Account Number" at bounding box center [464, 499] width 288 height 327
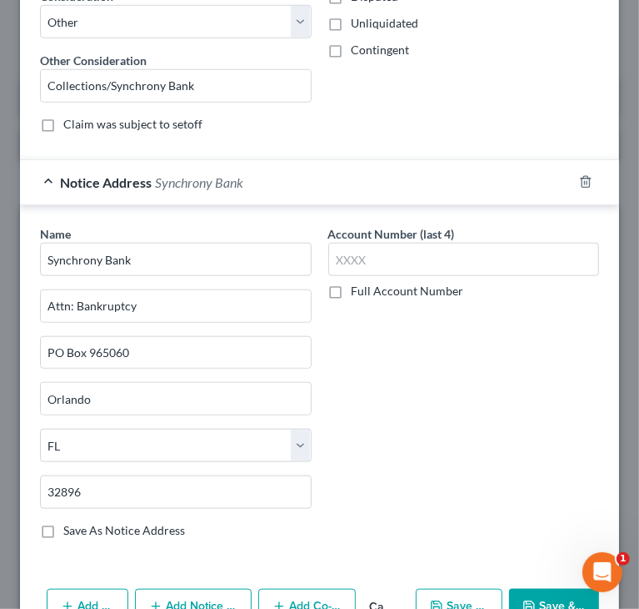
scroll to position [686, 0]
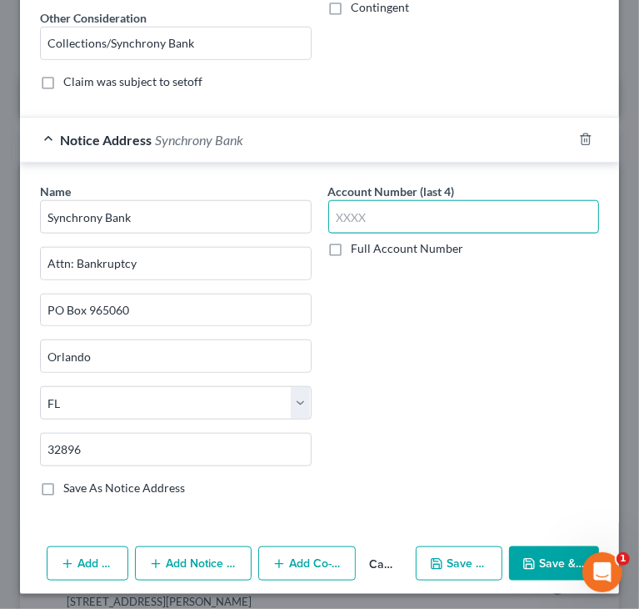
click at [499, 208] on input "text" at bounding box center [464, 216] width 272 height 33
paste input "X014"
drag, startPoint x: 338, startPoint y: 215, endPoint x: 305, endPoint y: 223, distance: 34.2
click at [305, 223] on div "Name * Synchrony Bank Attn: Bankruptcy PO Box 965060 Orlando State AL AK AR AZ …" at bounding box center [320, 346] width 576 height 327
click at [368, 213] on input "014" at bounding box center [464, 216] width 272 height 33
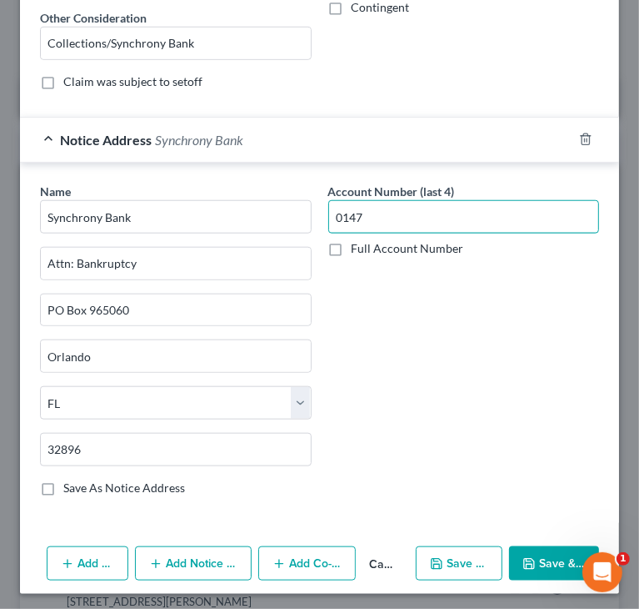
type input "0147"
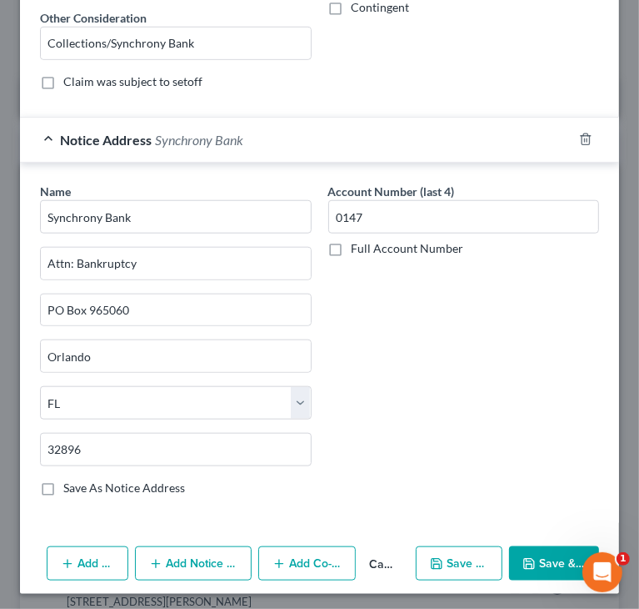
click at [436, 309] on div "Account Number (last 4) 0147 Full Account Number" at bounding box center [464, 346] width 288 height 327
click at [542, 548] on button "Save & Close" at bounding box center [554, 563] width 90 height 35
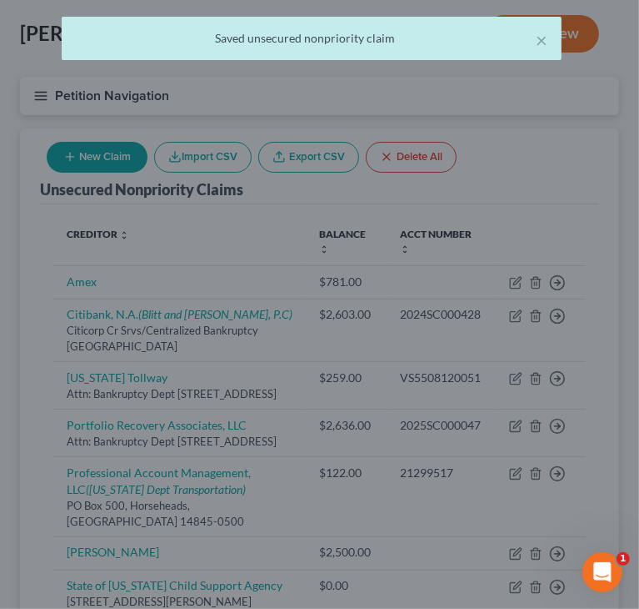
scroll to position [0, 0]
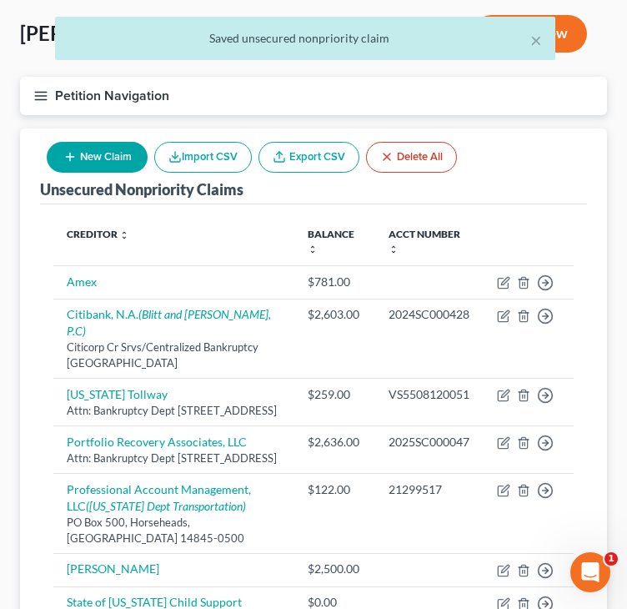
click at [577, 178] on div "Unsecured Nonpriority Claims New Claim Import CSV Export CSV Delete All" at bounding box center [313, 166] width 547 height 76
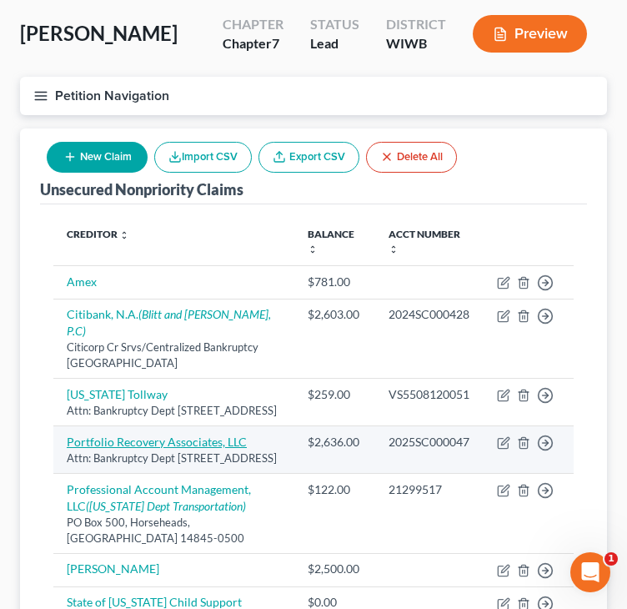
click at [207, 440] on link "Portfolio Recovery Associates, LLC" at bounding box center [157, 441] width 180 height 14
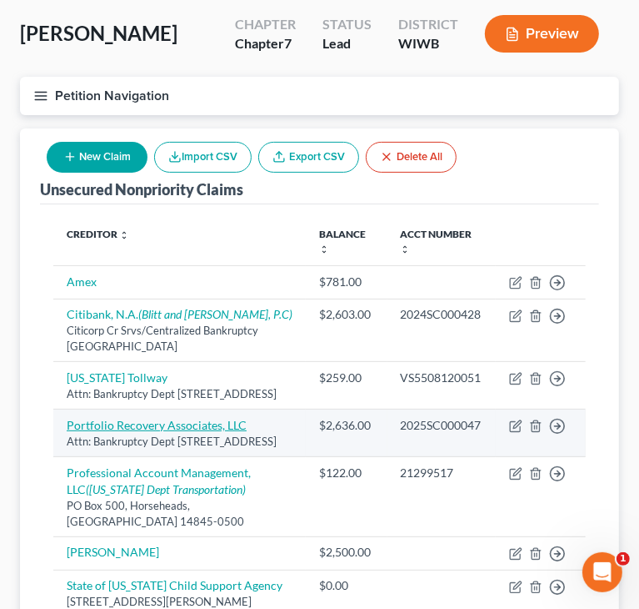
select select "48"
select select "8"
select select "0"
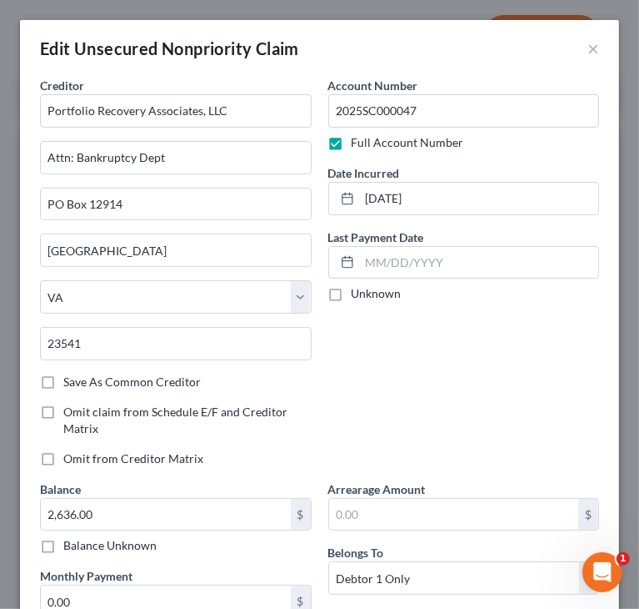
click at [497, 326] on div "Account Number 2025SC000047 Full Account Number Date Incurred 02/07/2025 Last P…" at bounding box center [464, 278] width 288 height 403
drag, startPoint x: 423, startPoint y: 385, endPoint x: 439, endPoint y: 381, distance: 16.4
click at [424, 385] on div "Account Number 2025SC000047 Full Account Number Date Incurred 02/07/2025 Last P…" at bounding box center [464, 278] width 288 height 403
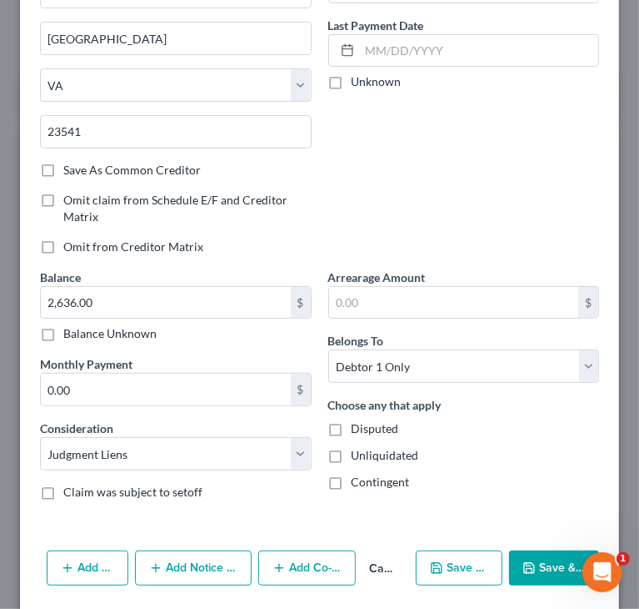
scroll to position [250, 0]
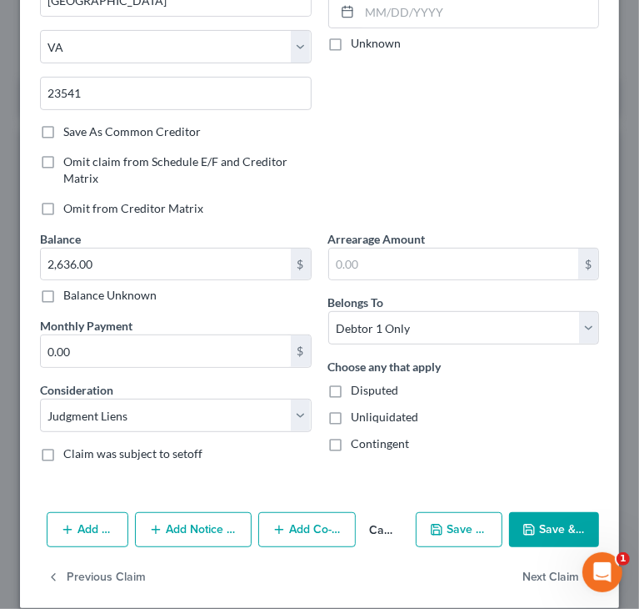
click at [241, 464] on div "Balance 2,636.00 $ Balance Unknown Balance Undetermined 2,636.00 $ Balance Unkn…" at bounding box center [176, 352] width 288 height 245
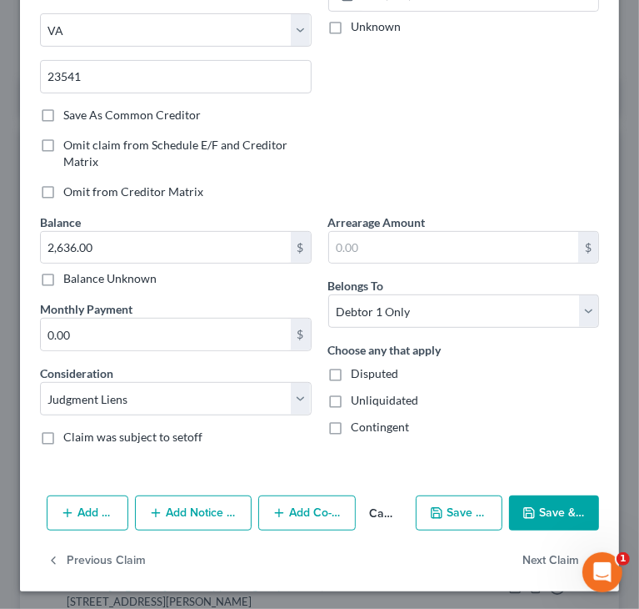
click at [189, 501] on button "Add Notice Address" at bounding box center [193, 512] width 117 height 35
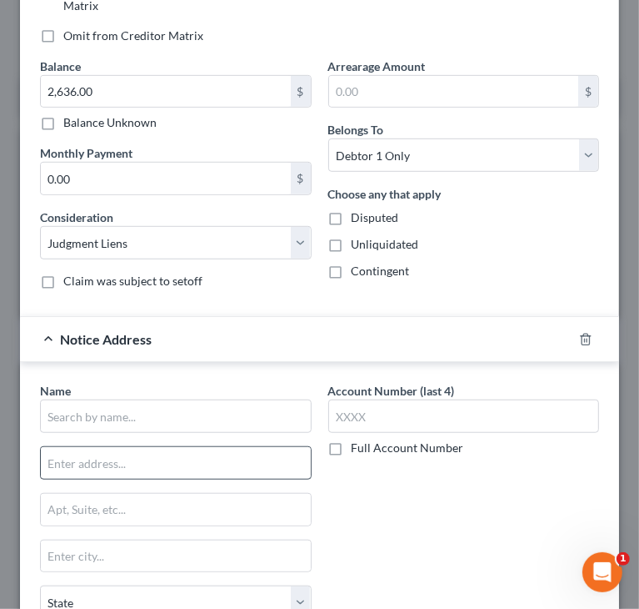
scroll to position [434, 0]
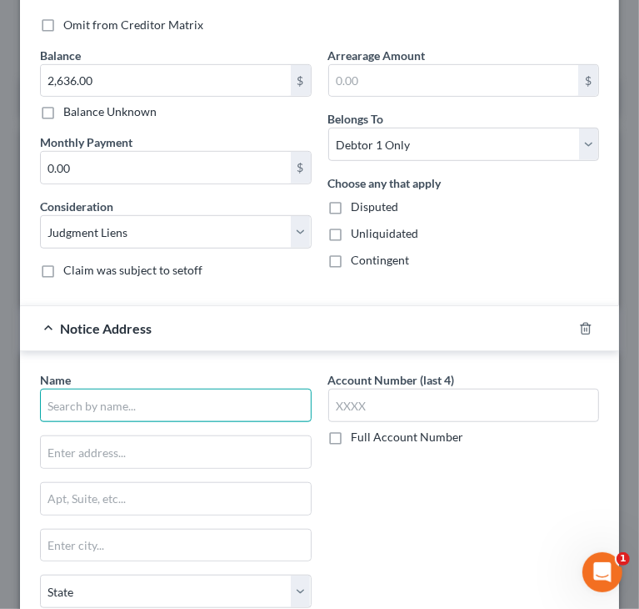
click at [188, 394] on input "text" at bounding box center [176, 404] width 272 height 33
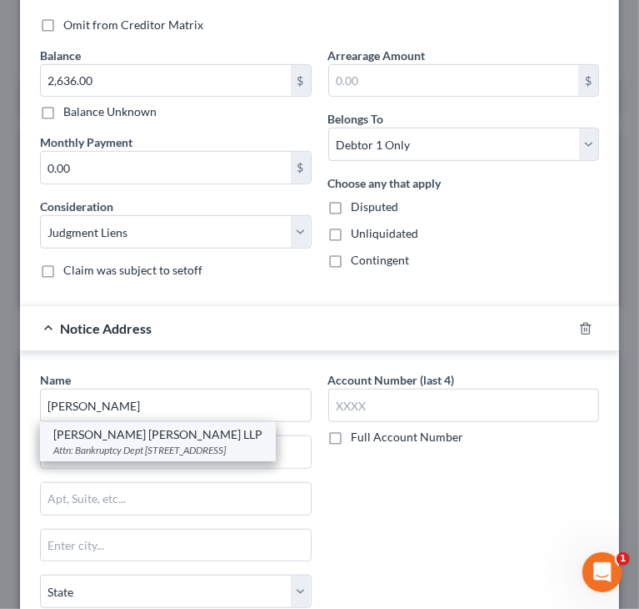
click at [117, 450] on div "Attn: Bankruptcy Dept 300 North Executive Drive Ste 200, Brookfield, WI 53005" at bounding box center [157, 450] width 209 height 14
type input "Rausch Sturm LLP"
type input "Attn: Bankruptcy Dept"
type input "300 North Executive Drive Ste 200"
type input "Brookfield"
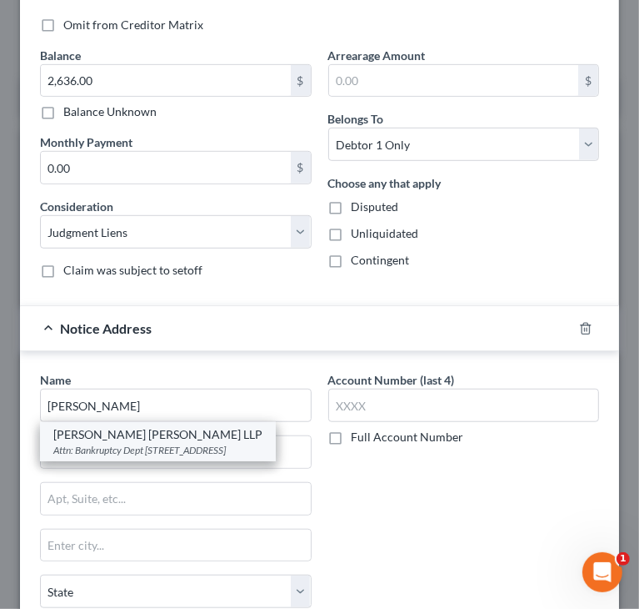
select select "52"
type input "53005"
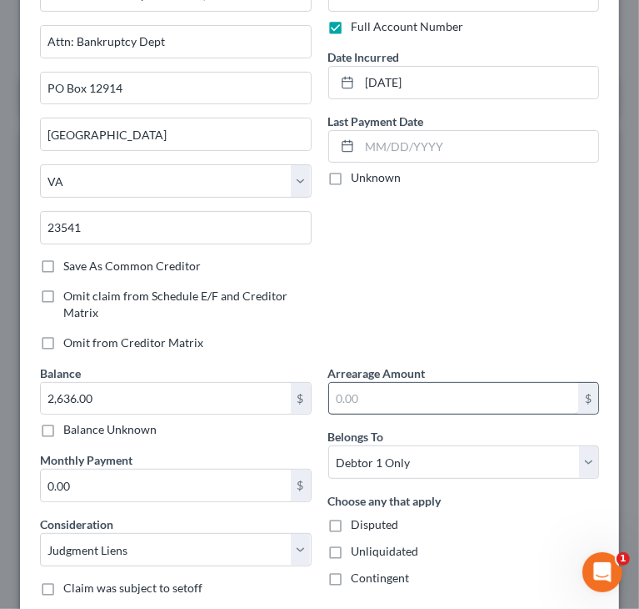
scroll to position [87, 0]
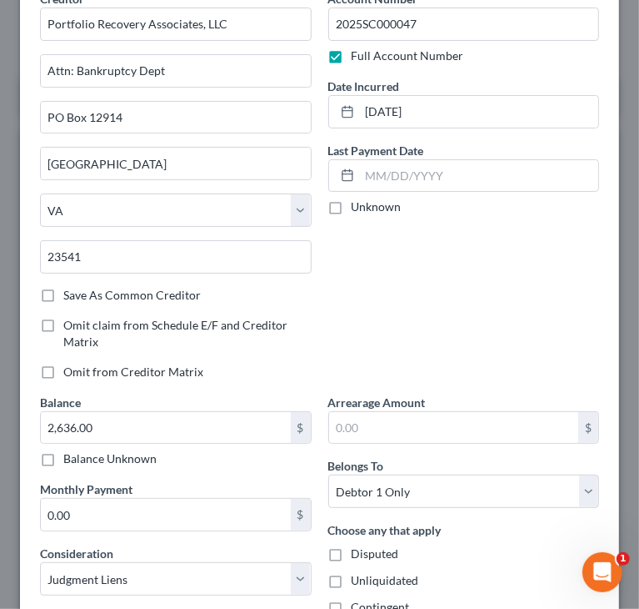
click at [486, 332] on div "Account Number 2025SC000047 Full Account Number Date Incurred 02/07/2025 Last P…" at bounding box center [464, 191] width 288 height 403
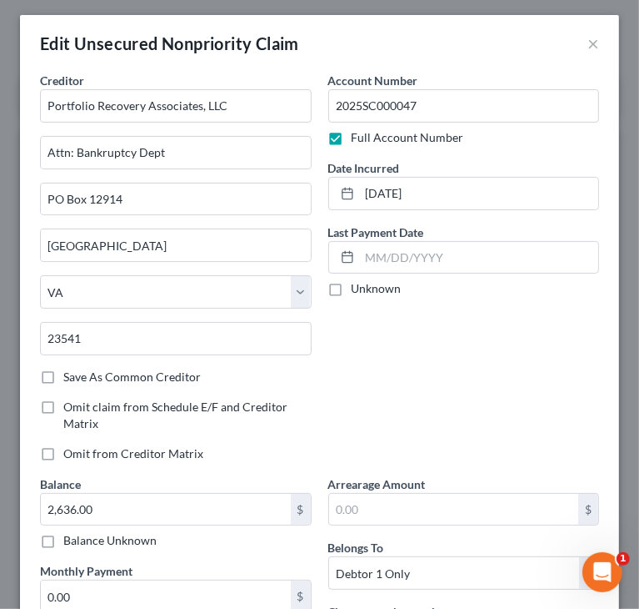
scroll to position [0, 0]
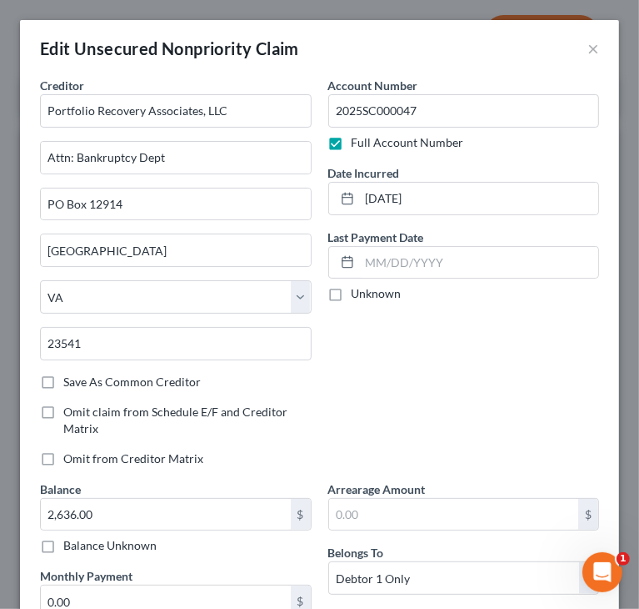
click at [452, 331] on div "Account Number 2025SC000047 Full Account Number Date Incurred 02/07/2025 Last P…" at bounding box center [464, 278] width 288 height 403
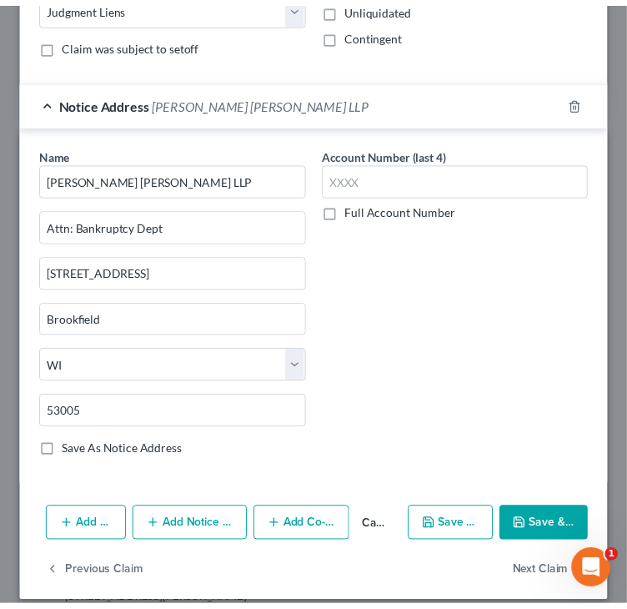
scroll to position [667, 0]
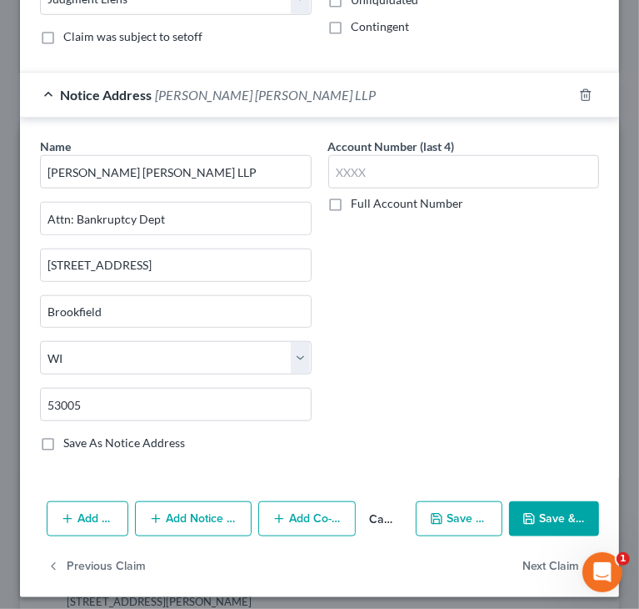
click at [528, 522] on button "Save & Close" at bounding box center [554, 518] width 90 height 35
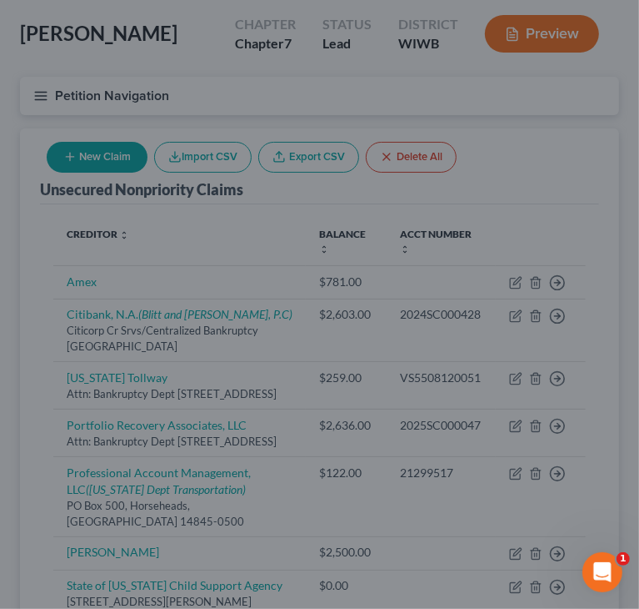
scroll to position [0, 0]
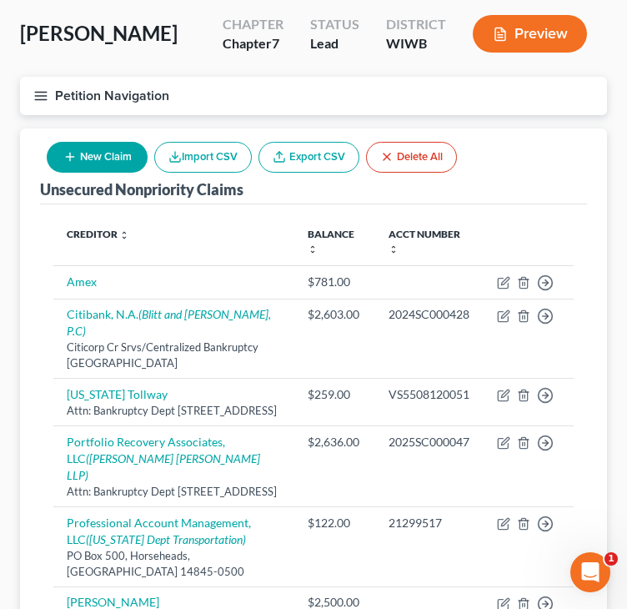
click at [81, 146] on button "New Claim" at bounding box center [97, 157] width 101 height 31
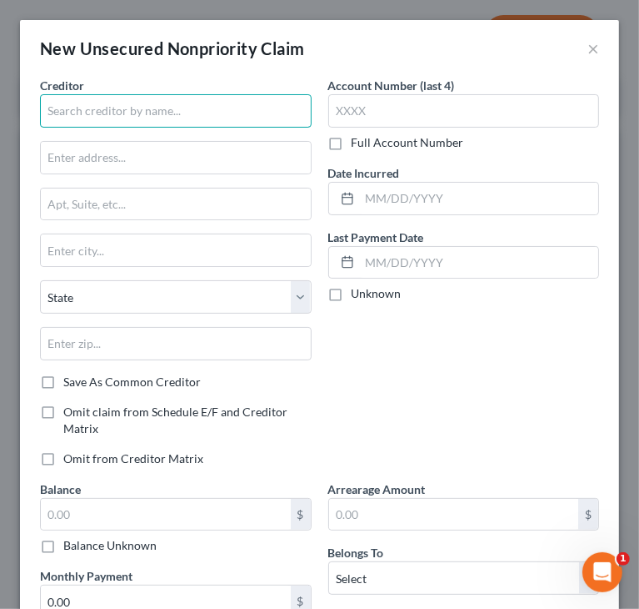
click at [103, 113] on input "text" at bounding box center [176, 110] width 272 height 33
paste input "KANSAS TURNPIKE AUTHORITY"
drag, startPoint x: 160, startPoint y: 110, endPoint x: 272, endPoint y: 114, distance: 111.8
click at [272, 114] on input "KANSAS TURNPIKE AUTHORITY" at bounding box center [176, 110] width 272 height 33
type input "[US_STATE] Turnpike Authority"
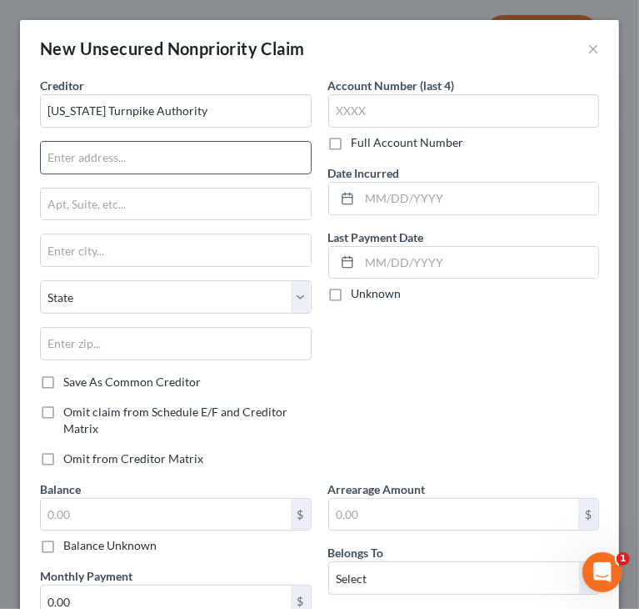
click at [147, 160] on input "text" at bounding box center [176, 158] width 270 height 32
paste input "9401 E Kellogg Dr"
type input "9401 E Kellogg Dr"
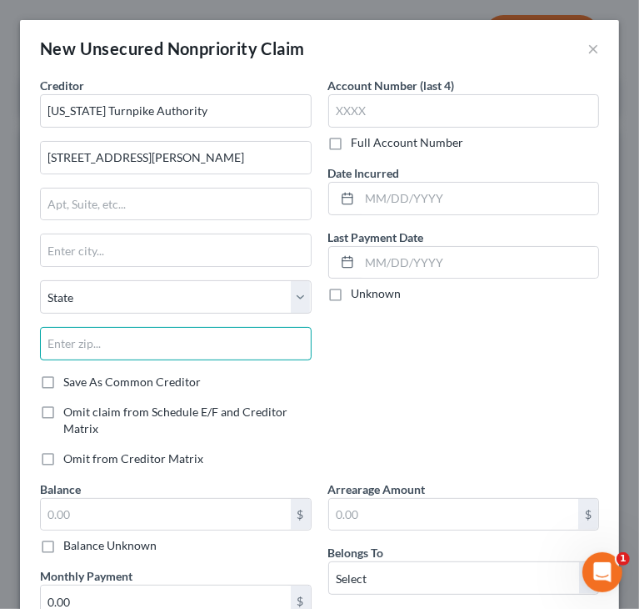
click at [180, 334] on input "text" at bounding box center [176, 343] width 272 height 33
paste input "67207"
type input "67207"
type input "Wichita"
select select "17"
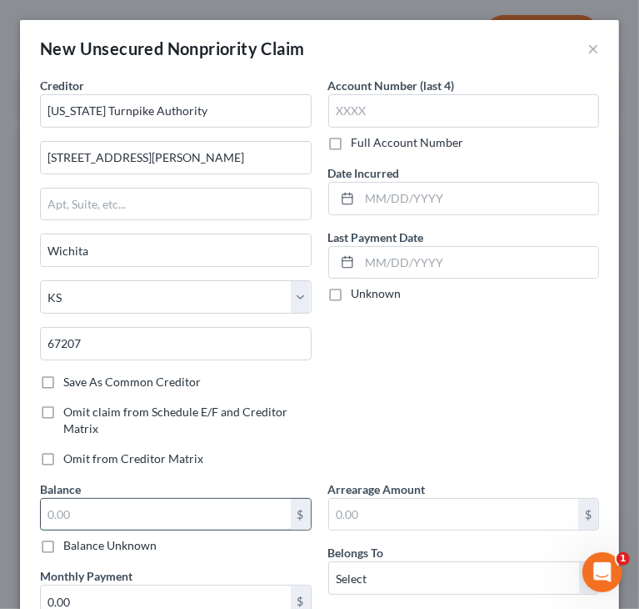
click at [217, 515] on input "text" at bounding box center [166, 515] width 250 height 32
type input "65"
drag, startPoint x: 418, startPoint y: 388, endPoint x: 432, endPoint y: 379, distance: 16.4
click at [423, 384] on div "Account Number (last 4) Full Account Number Date Incurred Last Payment Date Unk…" at bounding box center [464, 278] width 288 height 403
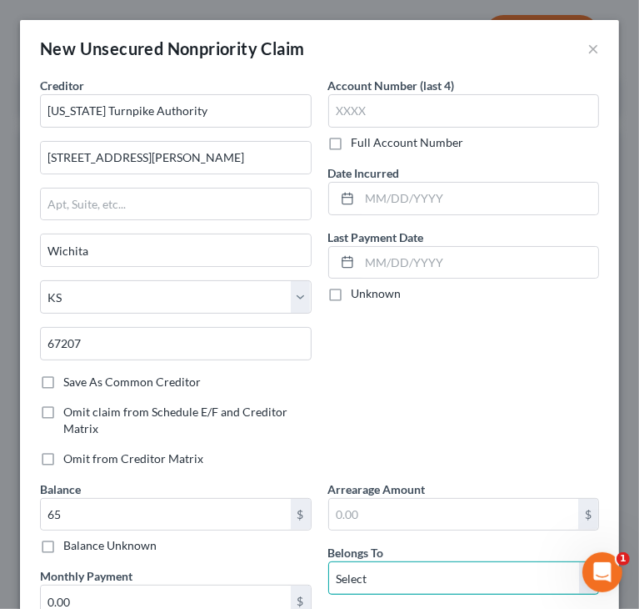
click at [457, 569] on select "Select Debtor 1 Only Debtor 2 Only Debtor 1 And Debtor 2 Only At Least One Of T…" at bounding box center [464, 577] width 272 height 33
select select "0"
click at [328, 561] on select "Select Debtor 1 Only Debtor 2 Only Debtor 1 And Debtor 2 Only At Least One Of T…" at bounding box center [464, 577] width 272 height 33
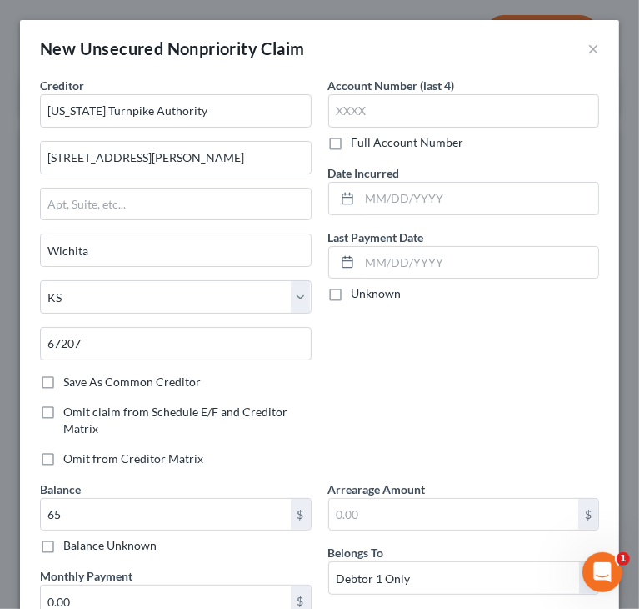
click at [488, 364] on div "Account Number (last 4) Full Account Number Date Incurred Last Payment Date Unk…" at bounding box center [464, 278] width 288 height 403
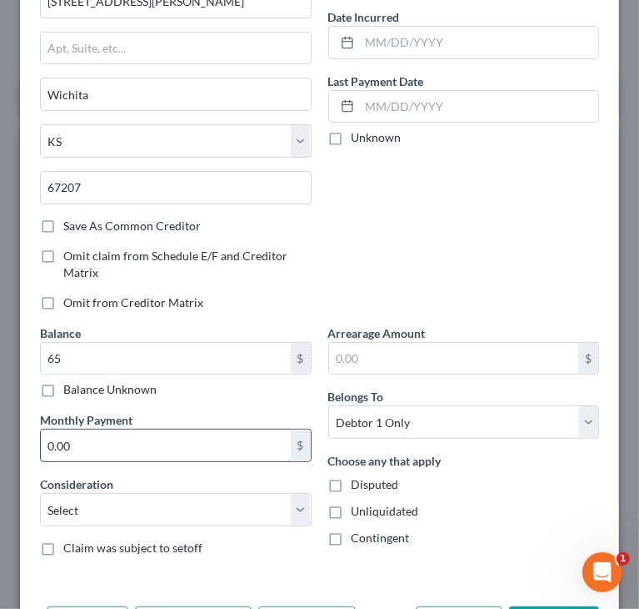
scroll to position [167, 0]
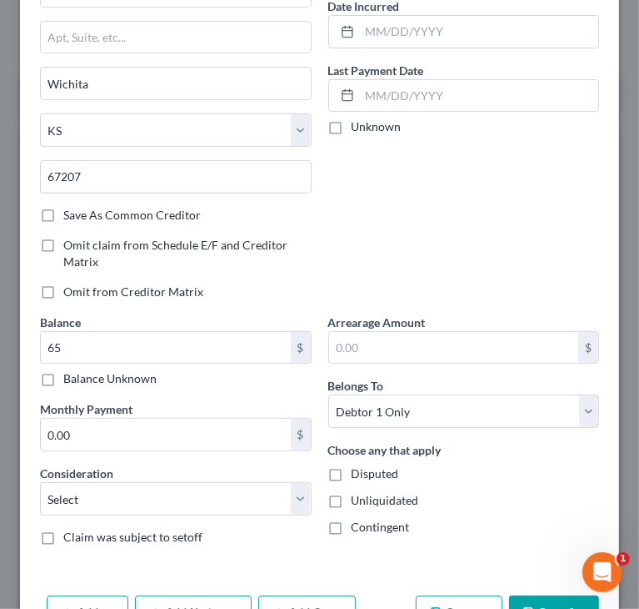
click at [156, 516] on div "Balance 65.00 $ Balance Unknown Balance Undetermined 65 $ Balance Unknown Month…" at bounding box center [176, 435] width 288 height 245
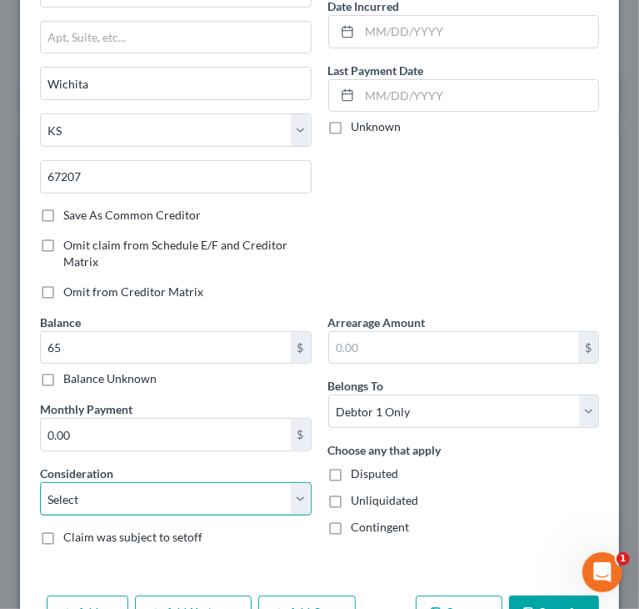
click at [156, 501] on select "Select Cable / Satellite Services Collection Agency Credit Card Debt Debt Couns…" at bounding box center [176, 498] width 272 height 33
select select "14"
click at [40, 482] on select "Select Cable / Satellite Services Collection Agency Credit Card Debt Debt Couns…" at bounding box center [176, 498] width 272 height 33
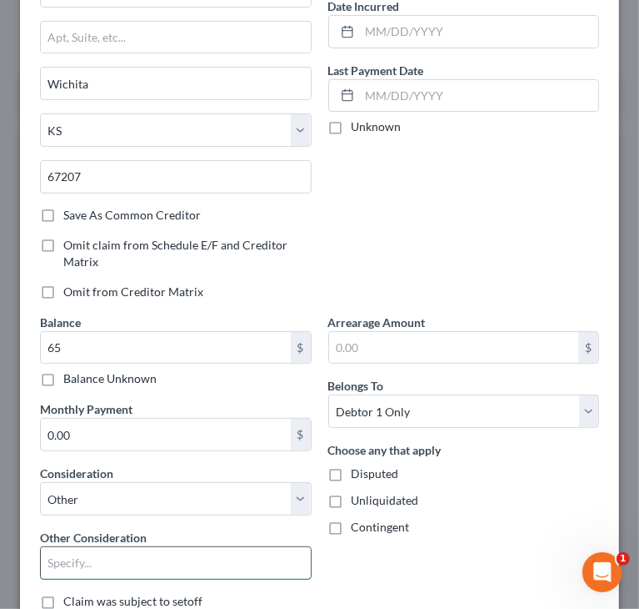
click at [109, 564] on input "text" at bounding box center [176, 563] width 270 height 32
type input "State toll"
click at [499, 486] on div "Choose any that apply Disputed Unliquidated Contingent" at bounding box center [464, 488] width 272 height 94
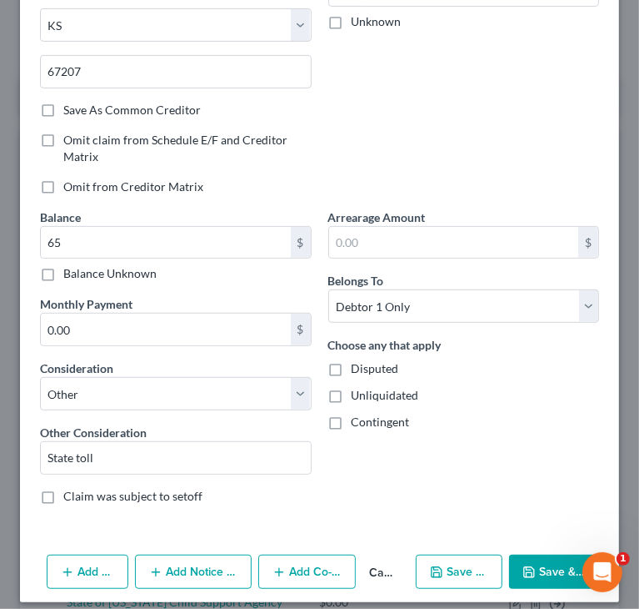
scroll to position [283, 0]
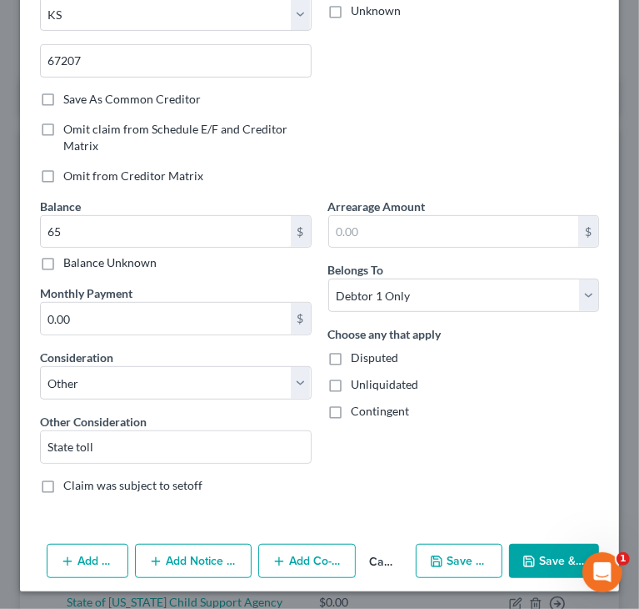
click at [180, 557] on button "Add Notice Address" at bounding box center [193, 561] width 117 height 35
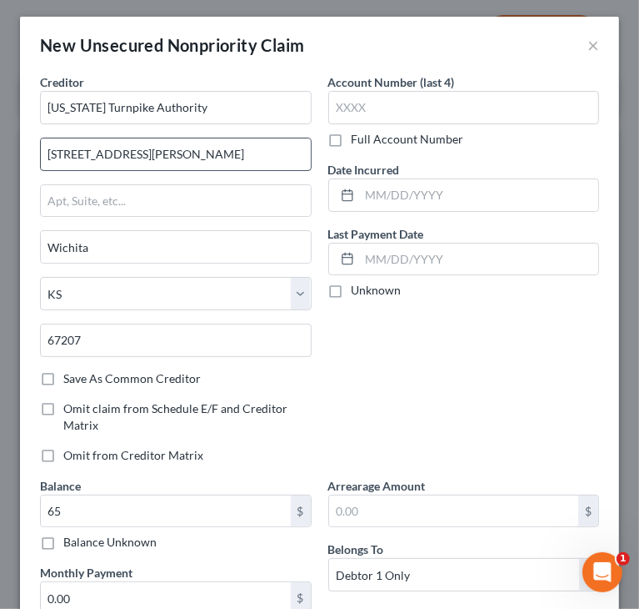
scroll to position [0, 0]
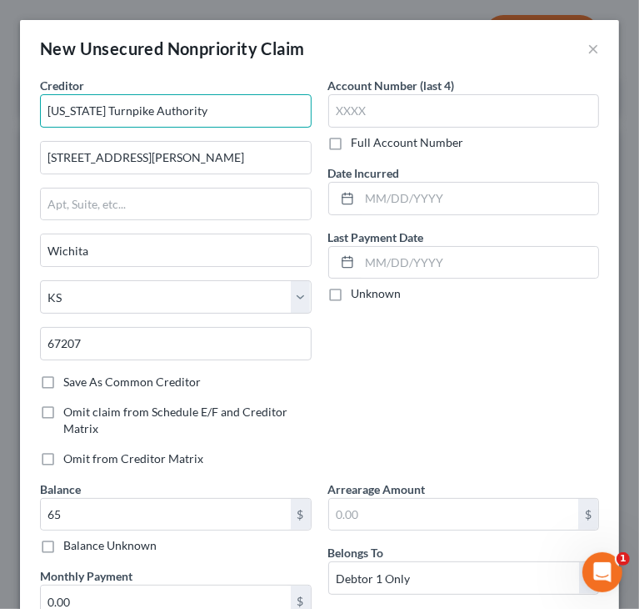
drag, startPoint x: 203, startPoint y: 111, endPoint x: 2, endPoint y: 137, distance: 203.4
click at [0, 129] on html "Home New Case Client Portal Directory Cases DebtorCC Managed Cases Lein Law Off…" at bounding box center [319, 461] width 639 height 1089
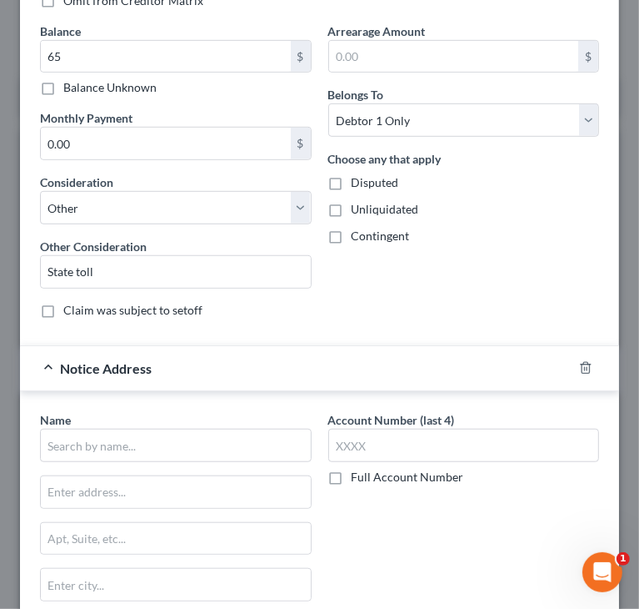
scroll to position [519, 0]
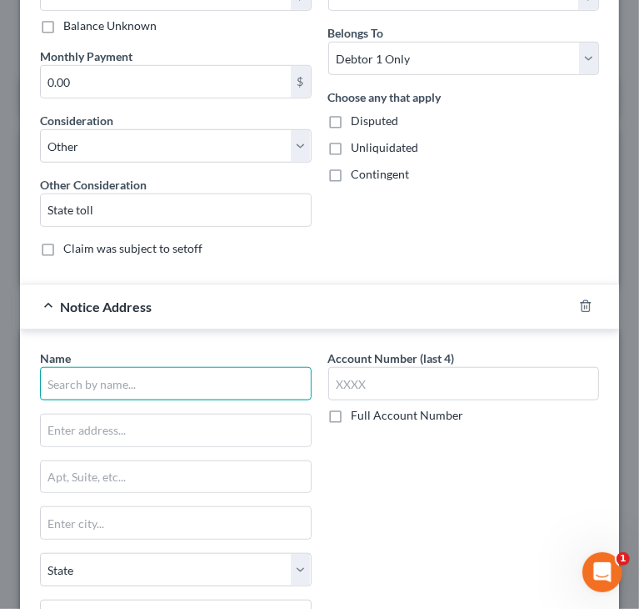
click at [207, 388] on input "text" at bounding box center [176, 383] width 272 height 33
paste input "[US_STATE] Turnpike Authority"
type input "[US_STATE] Turnpike Authority"
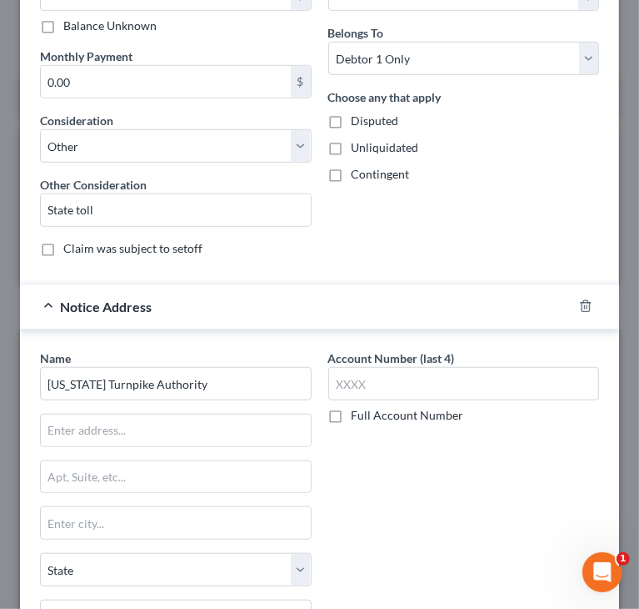
click at [415, 241] on div "Arrearage Amount $ Belongs To * Select Debtor 1 Only Debtor 2 Only Debtor 1 And…" at bounding box center [464, 115] width 288 height 309
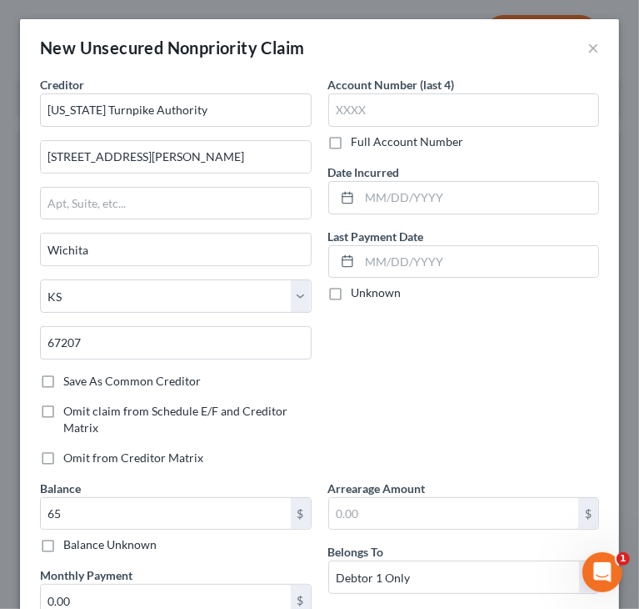
scroll to position [0, 0]
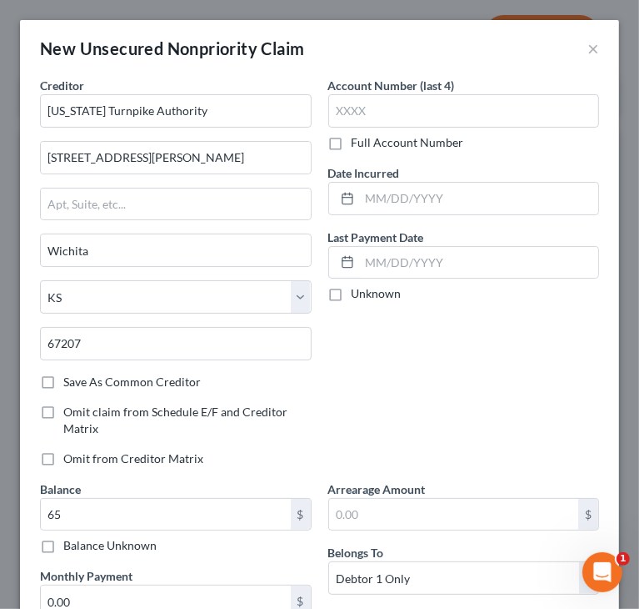
click at [407, 380] on div "Account Number (last 4) Full Account Number Date Incurred Last Payment Date Unk…" at bounding box center [464, 278] width 288 height 403
click at [410, 377] on div "Account Number (last 4) Full Account Number Date Incurred Last Payment Date Unk…" at bounding box center [464, 278] width 288 height 403
click at [410, 376] on div "Account Number (last 4) Full Account Number Date Incurred Last Payment Date Unk…" at bounding box center [464, 278] width 288 height 403
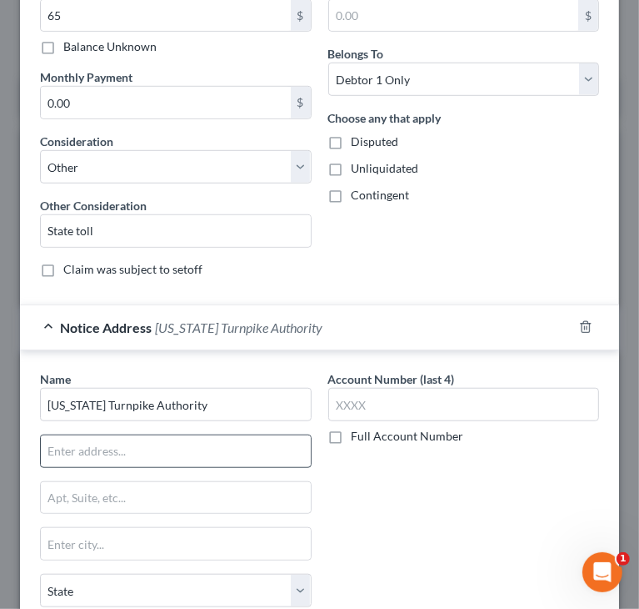
scroll to position [500, 0]
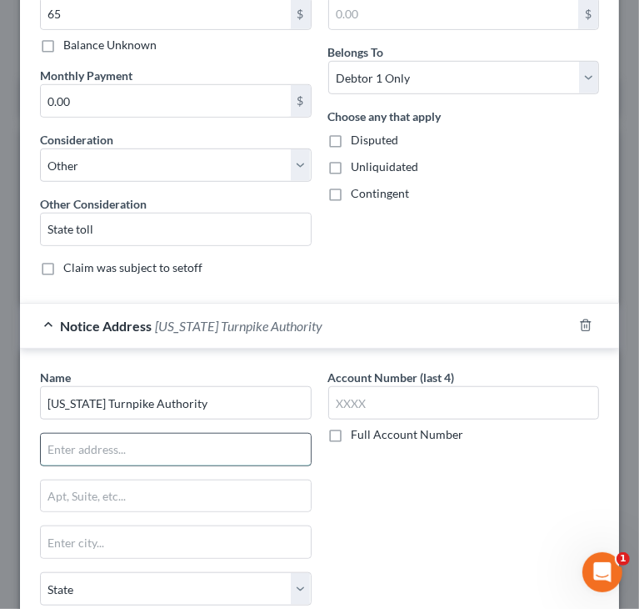
click at [206, 436] on input "text" at bounding box center [176, 450] width 270 height 32
paste input "P.O. BOX 803311"
click at [66, 445] on input "P.O. BOX 803311" at bounding box center [176, 450] width 270 height 32
click at [51, 452] on input "P.O BOX 803311" at bounding box center [176, 450] width 270 height 32
click at [78, 440] on input "P.O BX 803311" at bounding box center [176, 450] width 270 height 32
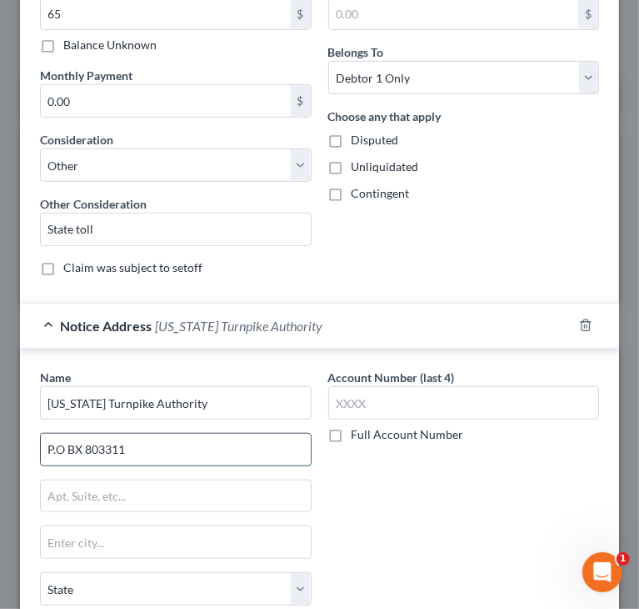
drag, startPoint x: 73, startPoint y: 446, endPoint x: 127, endPoint y: 428, distance: 56.2
click at [73, 447] on input "P.O BX 803311" at bounding box center [176, 450] width 270 height 32
click at [57, 442] on input "P.O Box 803311" at bounding box center [176, 450] width 270 height 32
drag, startPoint x: 83, startPoint y: 434, endPoint x: 212, endPoint y: 428, distance: 128.5
click at [118, 434] on input "PO Box 803311" at bounding box center [176, 450] width 270 height 32
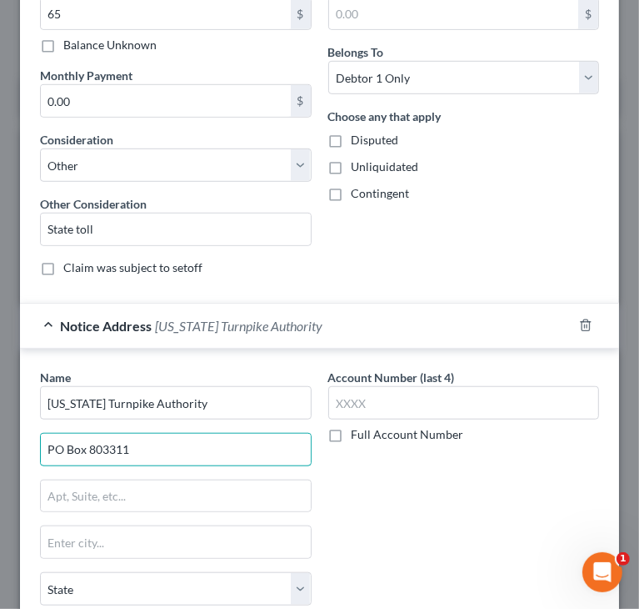
type input "PO Box 803311"
click at [344, 254] on div "Arrearage Amount $ Belongs To * Select Debtor 1 Only Debtor 2 Only Debtor 1 And…" at bounding box center [464, 134] width 288 height 309
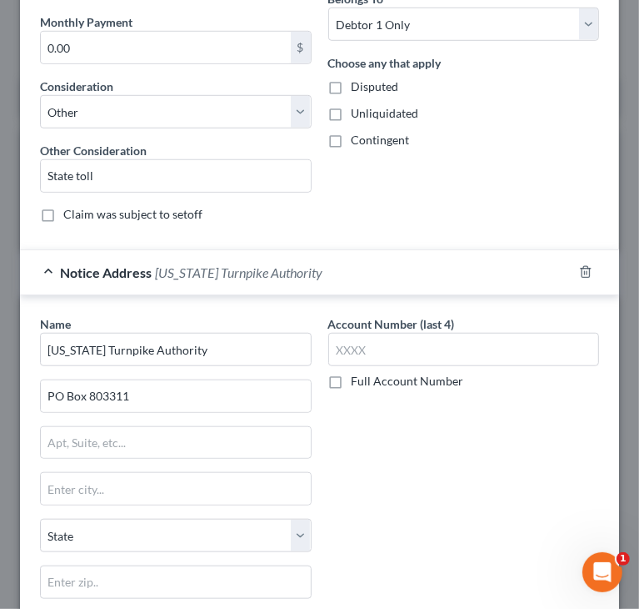
scroll to position [584, 0]
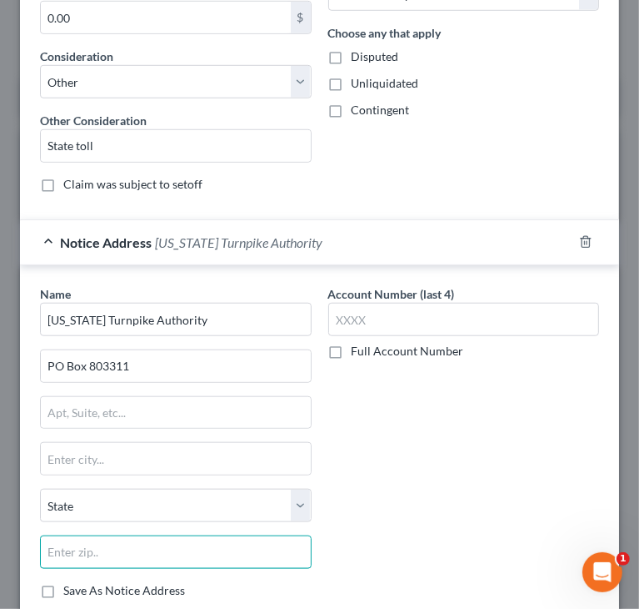
click at [184, 541] on input "text" at bounding box center [176, 551] width 272 height 33
paste input "64180-3311"
drag, startPoint x: 82, startPoint y: 547, endPoint x: 180, endPoint y: 548, distance: 98.4
click at [173, 549] on input "64180-3311" at bounding box center [176, 551] width 272 height 33
type input "64180"
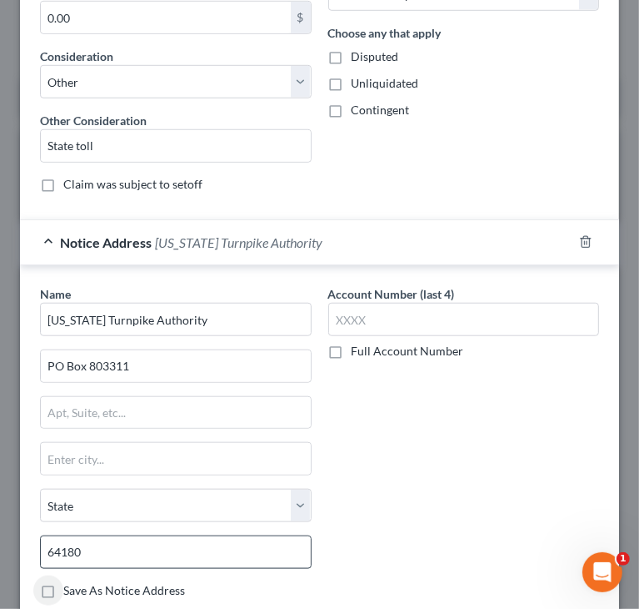
type input "Kansas City"
select select "26"
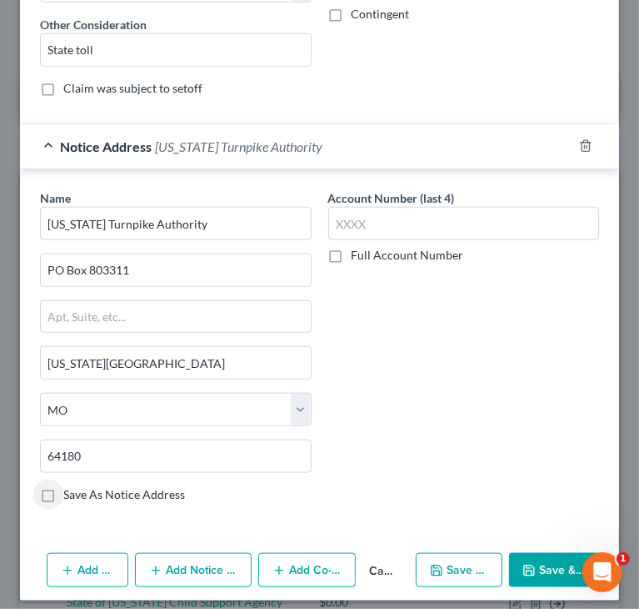
scroll to position [686, 0]
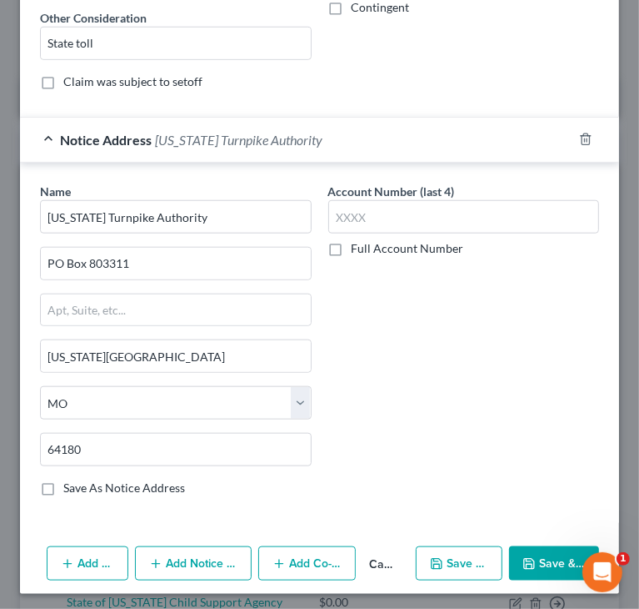
click at [530, 555] on button "Save & Close" at bounding box center [554, 563] width 90 height 35
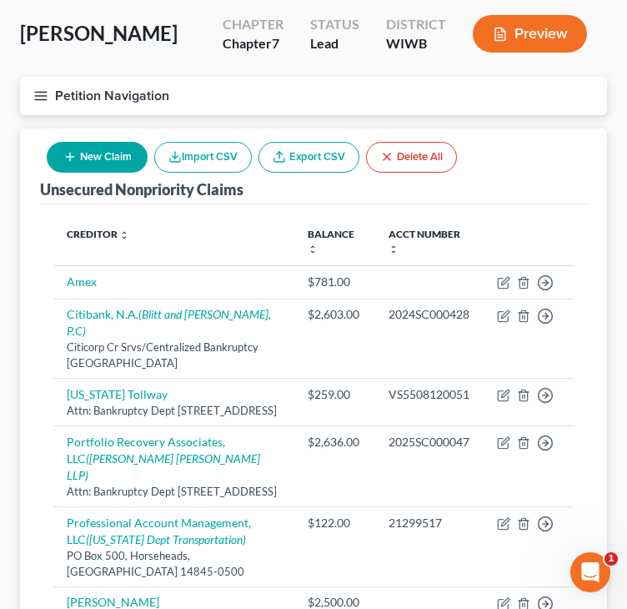
click at [158, 233] on th "Creditor expand_more expand_less unfold_more" at bounding box center [173, 242] width 241 height 48
click at [92, 151] on button "New Claim" at bounding box center [97, 157] width 101 height 31
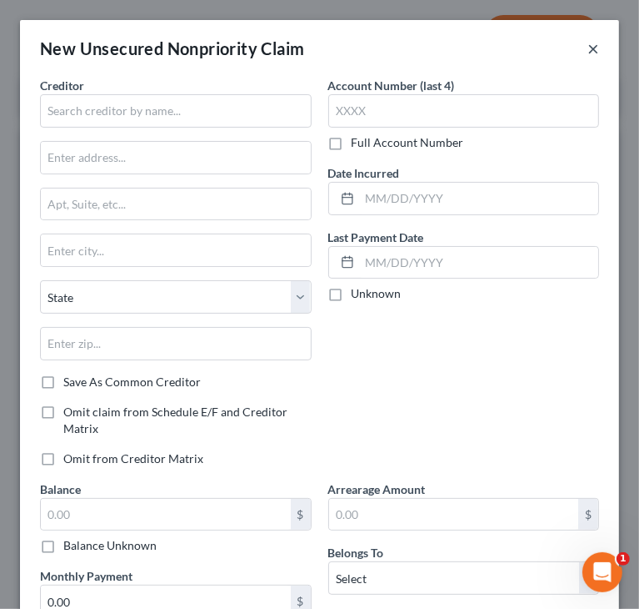
click at [588, 48] on button "×" at bounding box center [594, 48] width 12 height 20
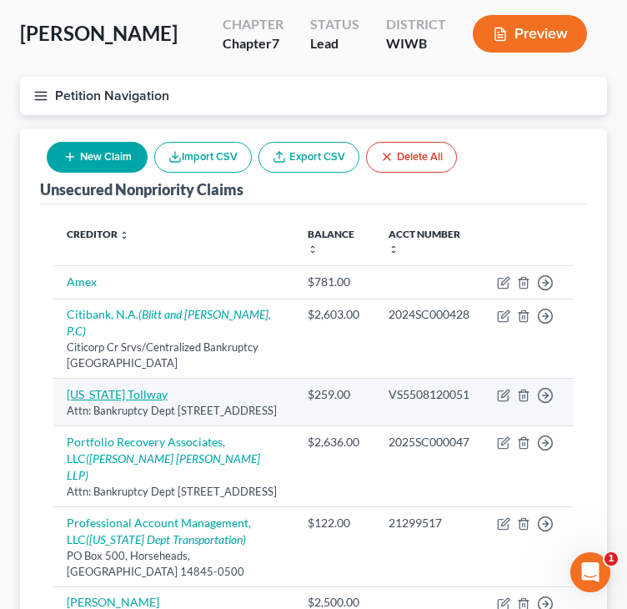
click at [97, 387] on link "[US_STATE] Tollway" at bounding box center [117, 394] width 101 height 14
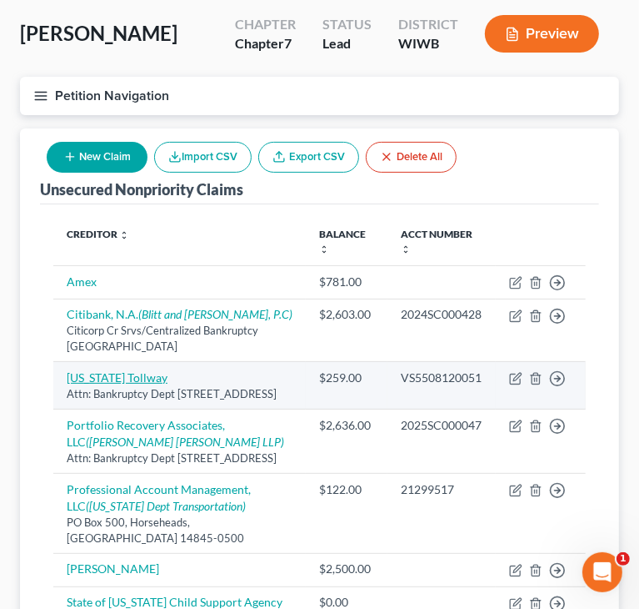
select select "14"
select select "0"
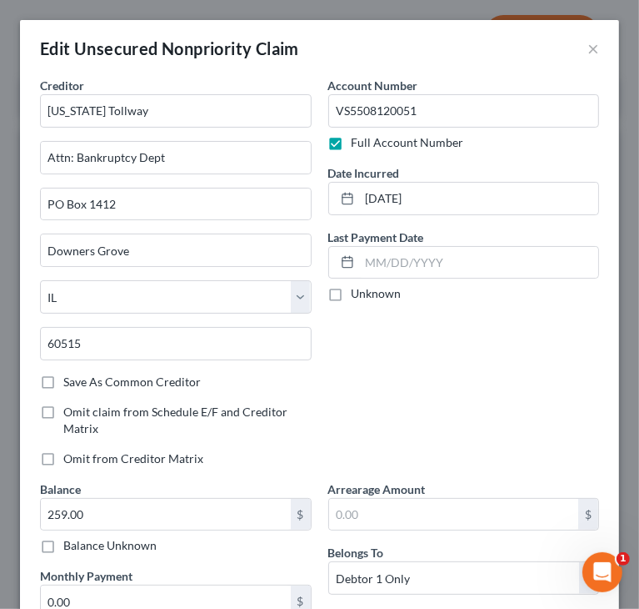
click at [63, 382] on label "Save As Common Creditor" at bounding box center [132, 381] width 138 height 17
click at [70, 382] on input "Save As Common Creditor" at bounding box center [75, 378] width 11 height 11
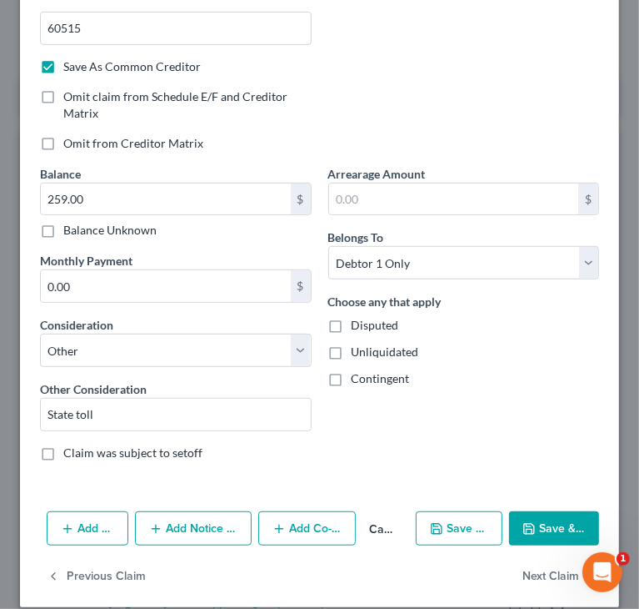
scroll to position [330, 0]
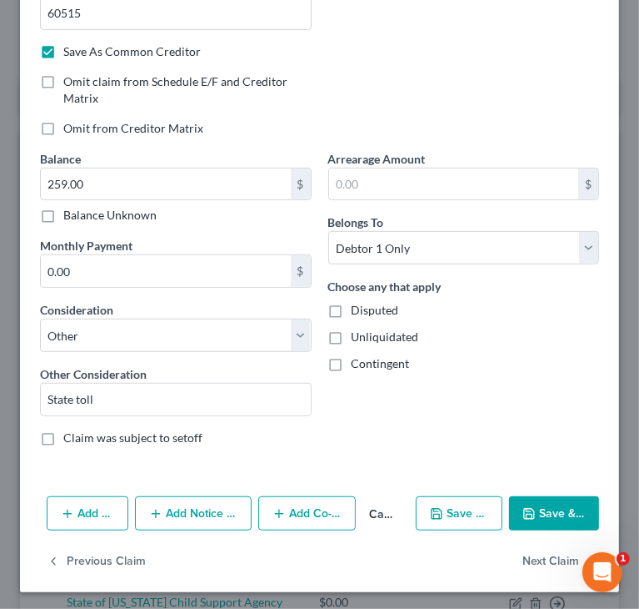
click at [552, 514] on button "Save & Close" at bounding box center [554, 513] width 90 height 35
checkbox input "false"
type input "0"
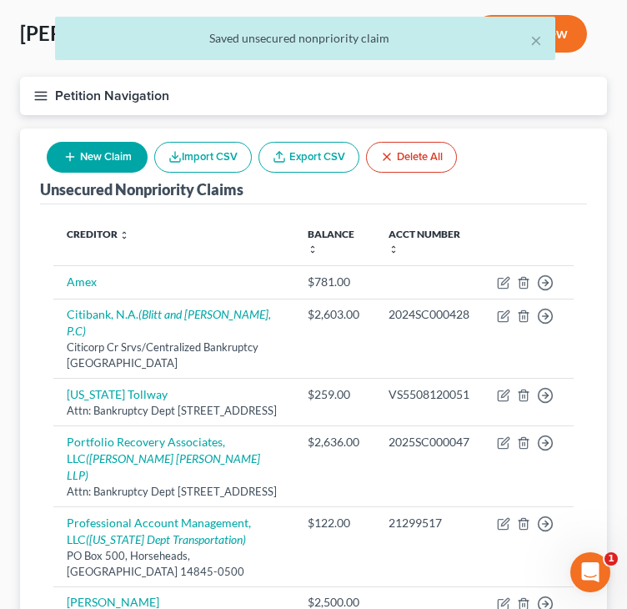
click at [84, 153] on button "New Claim" at bounding box center [97, 157] width 101 height 31
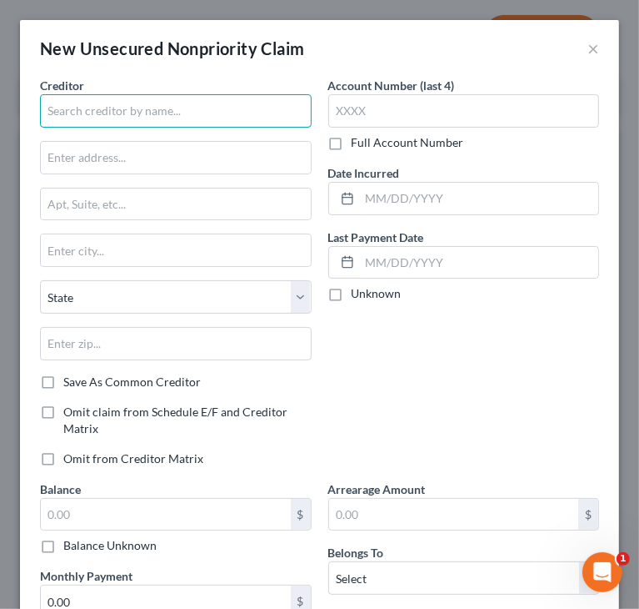
click at [87, 107] on input "text" at bounding box center [176, 110] width 272 height 33
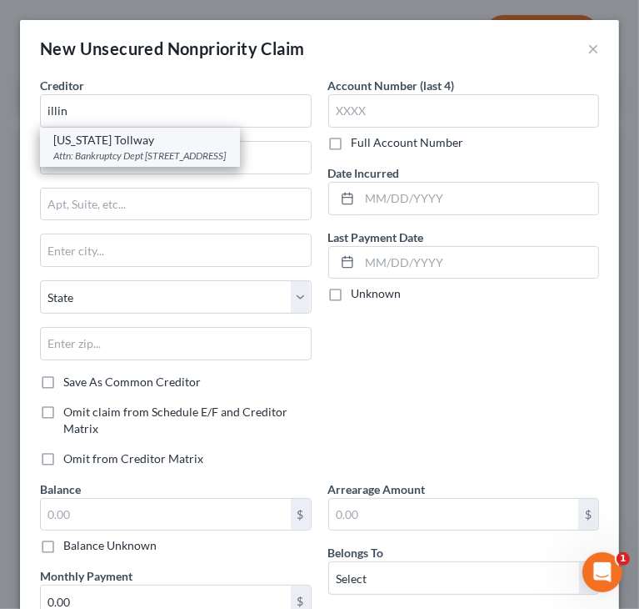
click at [80, 161] on div "Attn: Bankruptcy Dept [STREET_ADDRESS]" at bounding box center [139, 155] width 173 height 14
type input "[US_STATE] Tollway"
type input "Attn: Bankruptcy Dept"
type input "PO Box 1412"
type input "Downers Grove"
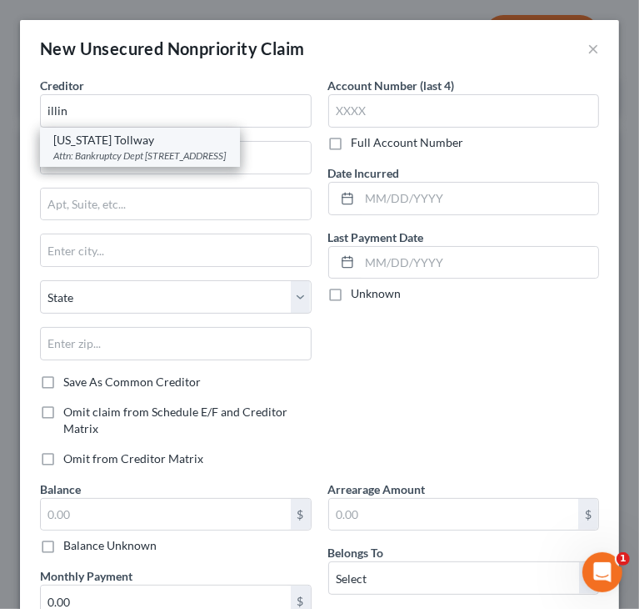
select select "14"
type input "60515"
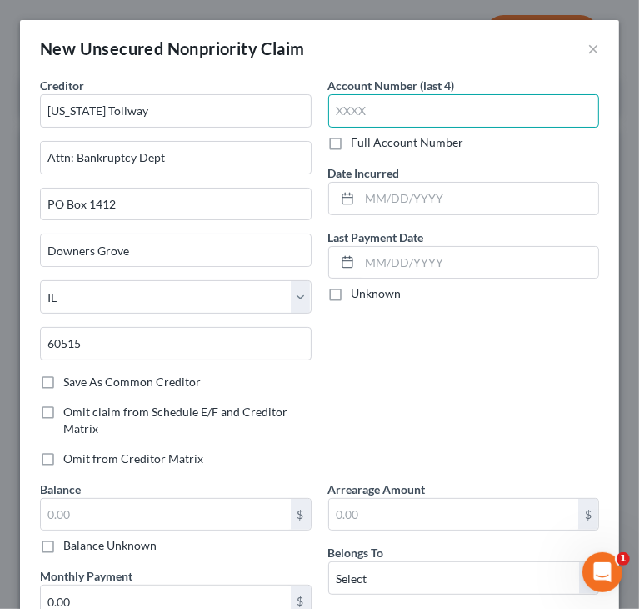
drag, startPoint x: 474, startPoint y: 111, endPoint x: 459, endPoint y: 127, distance: 21.8
click at [474, 111] on input "text" at bounding box center [464, 110] width 272 height 33
click at [352, 140] on label "Full Account Number" at bounding box center [408, 142] width 113 height 17
click at [358, 140] on input "Full Account Number" at bounding box center [363, 139] width 11 height 11
click at [360, 114] on input "text" at bounding box center [464, 110] width 272 height 33
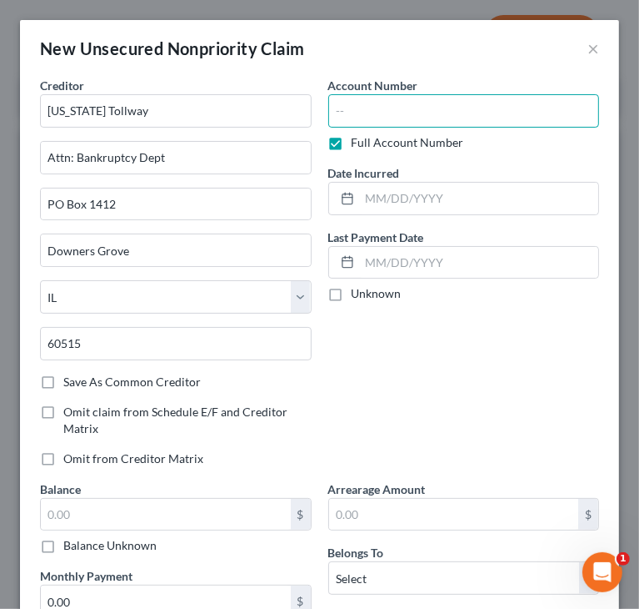
paste input "V§5507958320"
type input "VS5507958320"
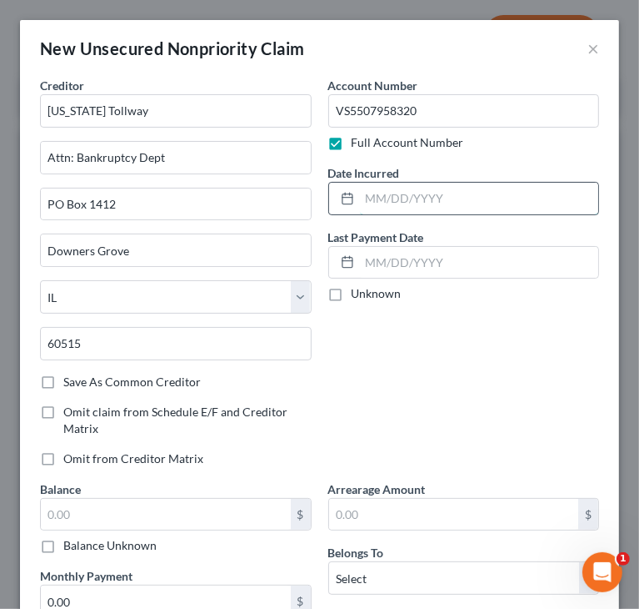
click at [510, 194] on input "text" at bounding box center [479, 199] width 239 height 32
paste input "06/11/2025"
type input "06/11/2025"
click at [473, 324] on div "Account Number VS5507958320 Full Account Number Date Incurred 06/11/2025 Last P…" at bounding box center [464, 278] width 288 height 403
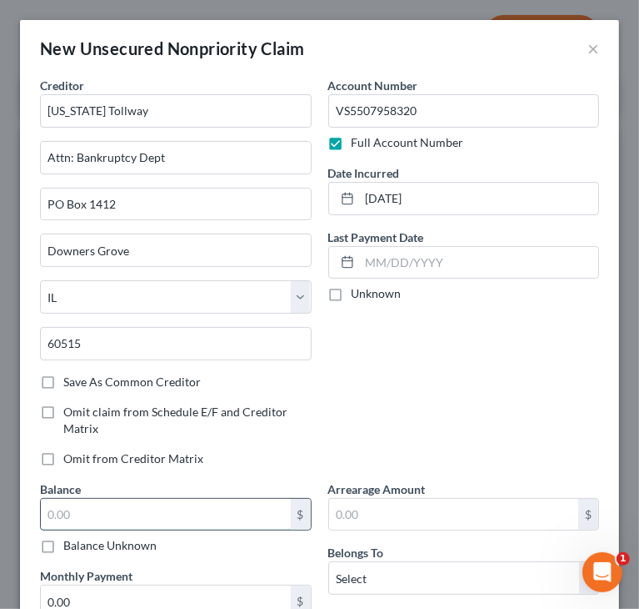
click at [142, 508] on input "text" at bounding box center [166, 515] width 250 height 32
type input "89"
click at [454, 340] on div "Account Number VS5507958320 Full Account Number Date Incurred 06/11/2025 Last P…" at bounding box center [464, 278] width 288 height 403
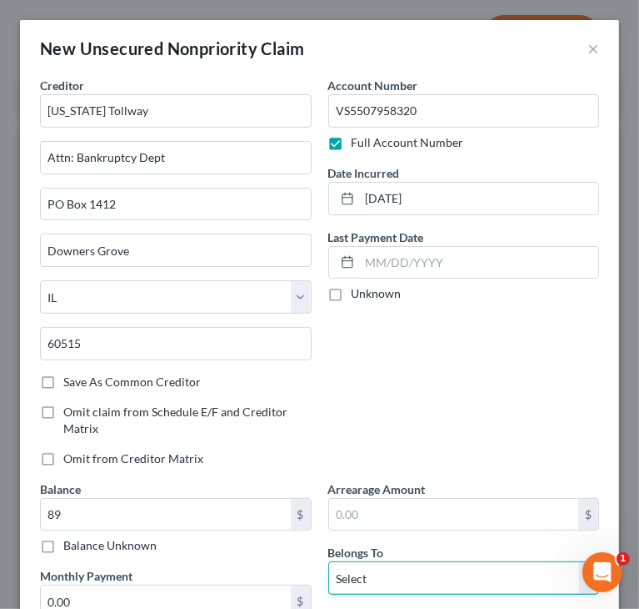
click at [366, 578] on select "Select Debtor 1 Only Debtor 2 Only Debtor 1 And Debtor 2 Only At Least One Of T…" at bounding box center [464, 577] width 272 height 33
select select "0"
click at [328, 561] on select "Select Debtor 1 Only Debtor 2 Only Debtor 1 And Debtor 2 Only At Least One Of T…" at bounding box center [464, 577] width 272 height 33
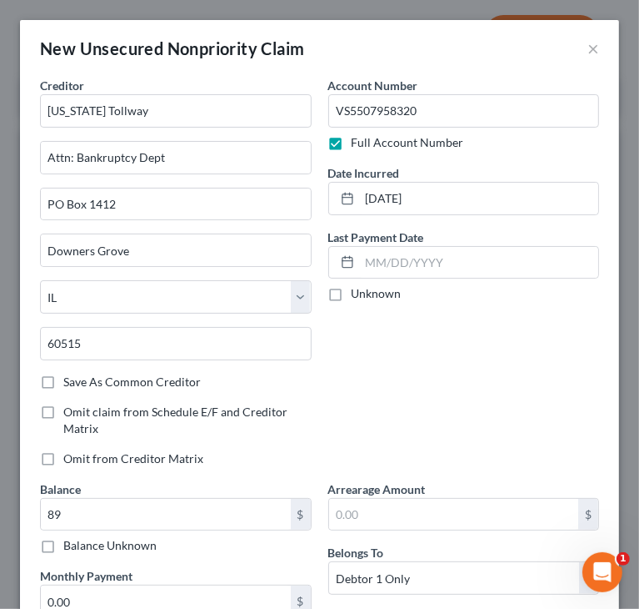
click at [378, 391] on div "Account Number VS5507958320 Full Account Number Date Incurred 06/11/2025 Last P…" at bounding box center [464, 278] width 288 height 403
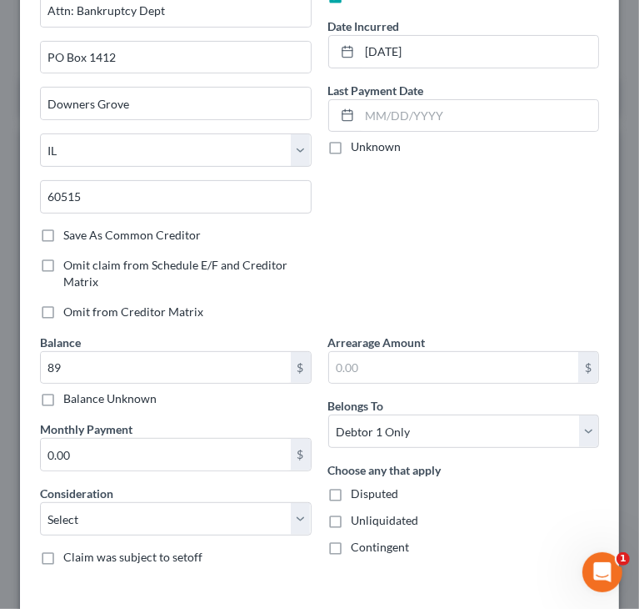
scroll to position [167, 0]
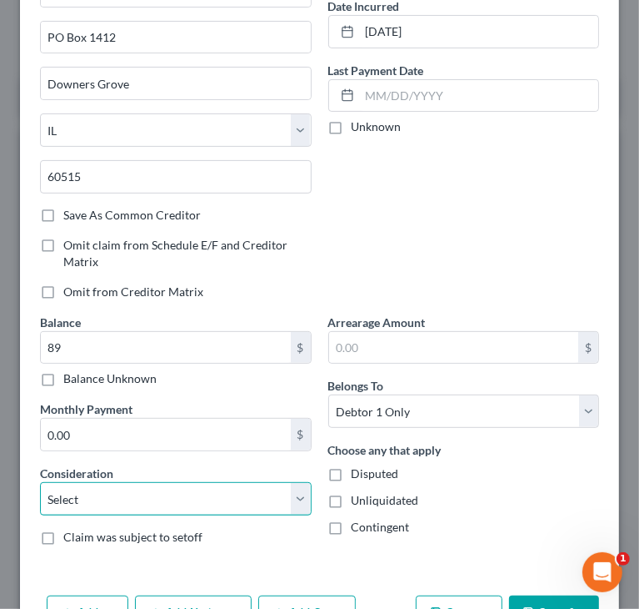
click at [110, 496] on select "Select Cable / Satellite Services Collection Agency Credit Card Debt Debt Couns…" at bounding box center [176, 498] width 272 height 33
select select "14"
click at [40, 482] on select "Select Cable / Satellite Services Collection Agency Credit Card Debt Debt Couns…" at bounding box center [176, 498] width 272 height 33
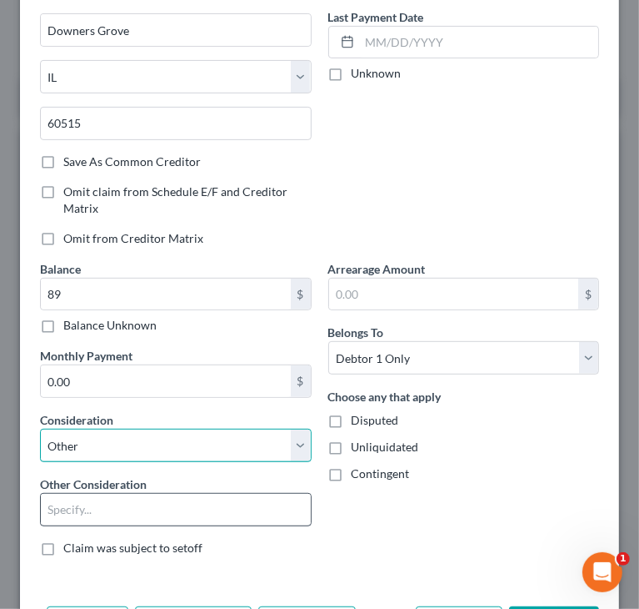
scroll to position [250, 0]
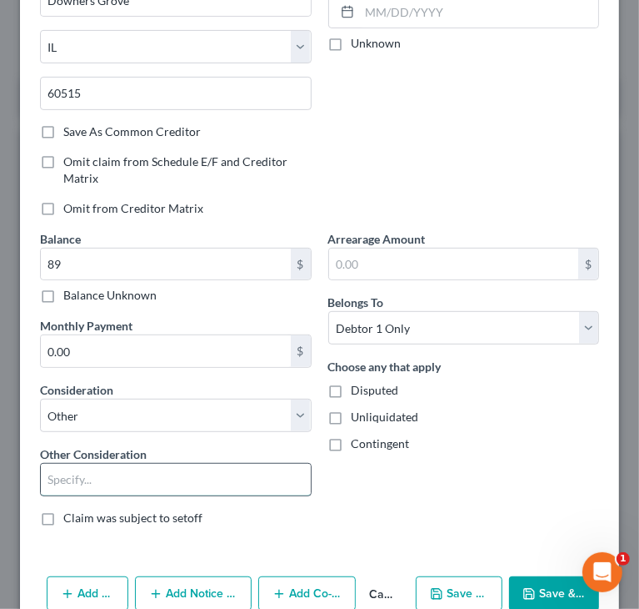
click at [123, 468] on input "text" at bounding box center [176, 480] width 270 height 32
type input "State toll"
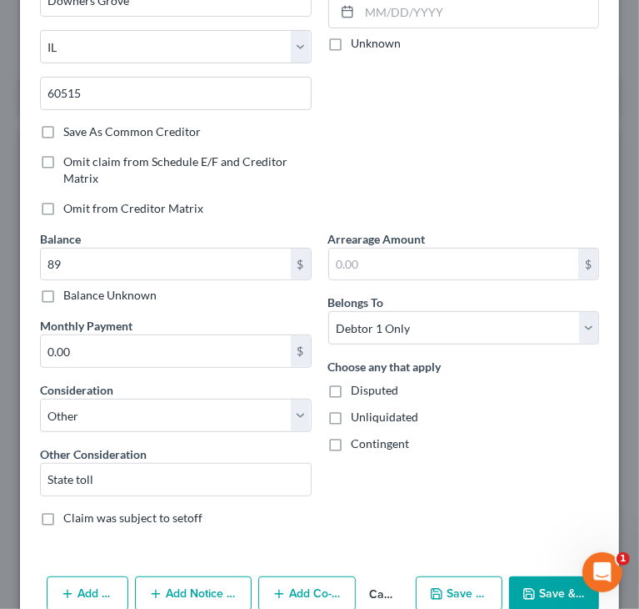
click at [399, 509] on div "Arrearage Amount $ Belongs To * Select Debtor 1 Only Debtor 2 Only Debtor 1 And…" at bounding box center [464, 384] width 288 height 309
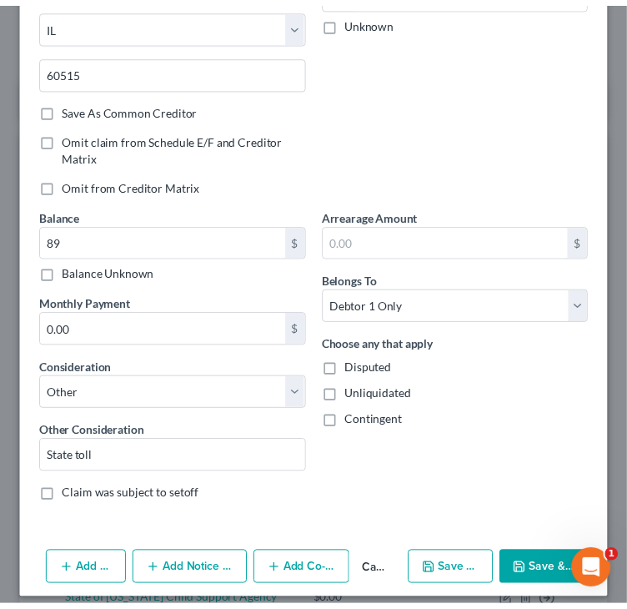
scroll to position [283, 0]
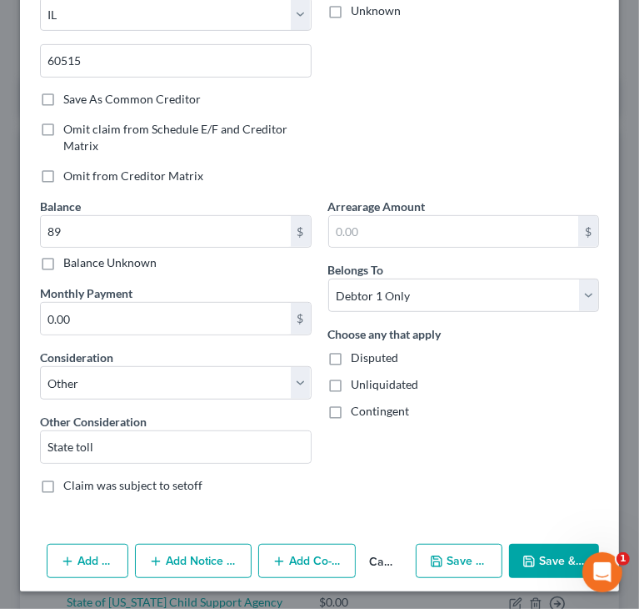
click at [542, 563] on button "Save & Close" at bounding box center [554, 561] width 90 height 35
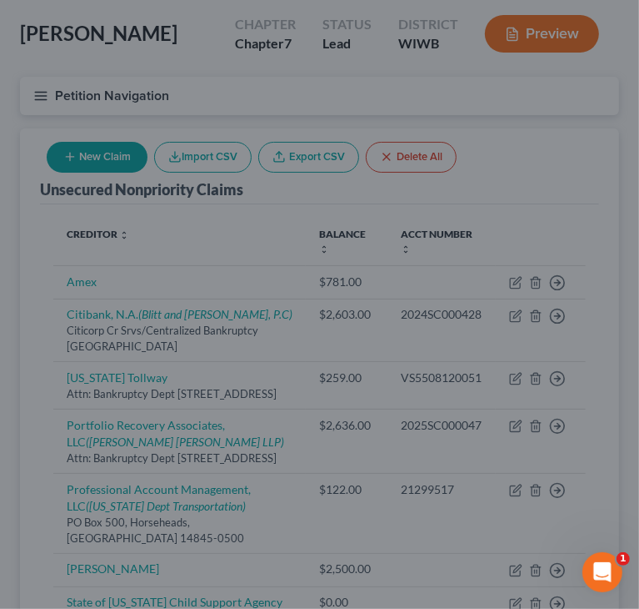
type input "89.00"
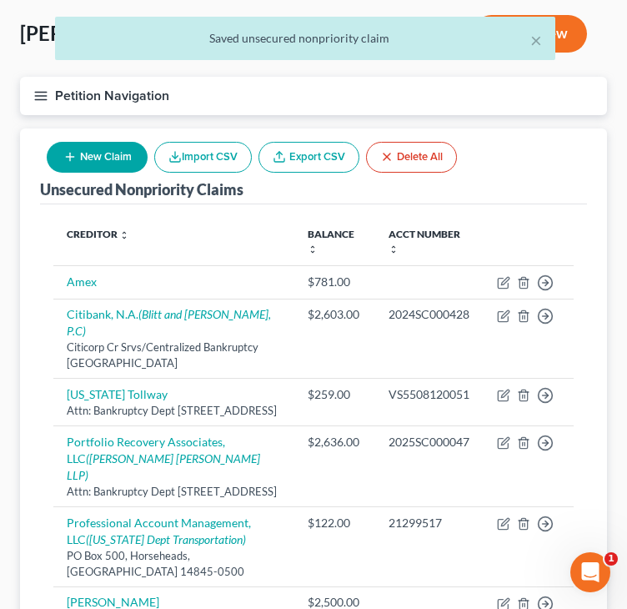
click at [514, 188] on div "Unsecured Nonpriority Claims New Claim Import CSV Export CSV Delete All" at bounding box center [313, 166] width 547 height 76
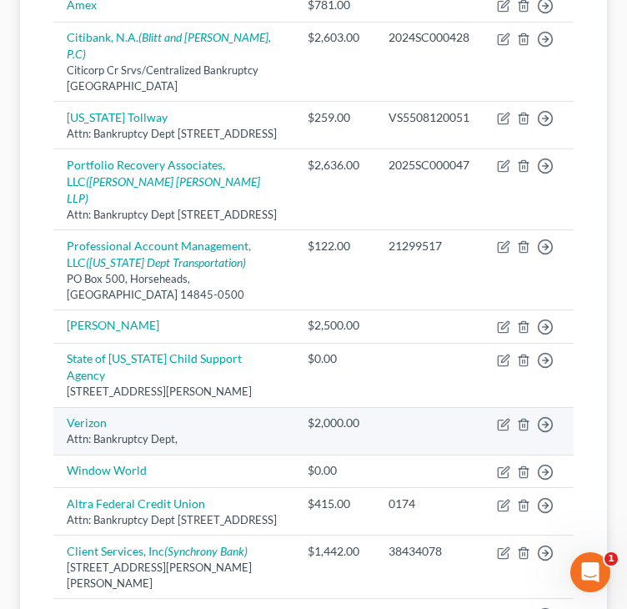
scroll to position [333, 0]
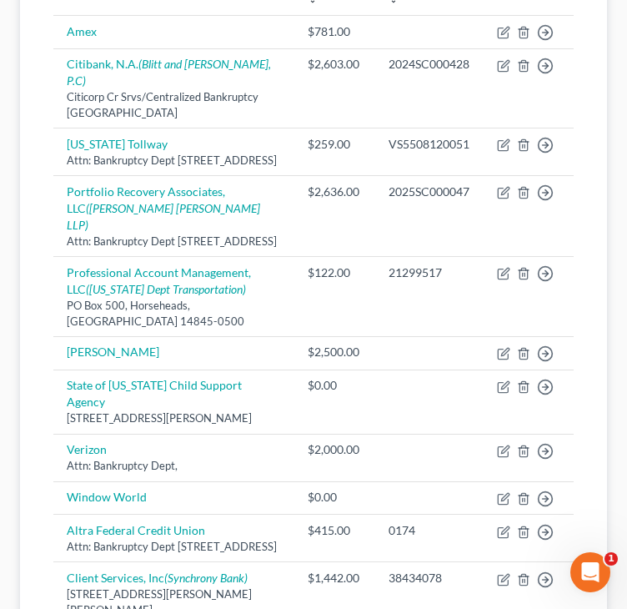
drag, startPoint x: 27, startPoint y: 394, endPoint x: 40, endPoint y: 385, distance: 16.2
click at [27, 394] on div "Unsecured Nonpriority Claims New Claim Import CSV Export CSV Delete All Credito…" at bounding box center [313, 339] width 587 height 922
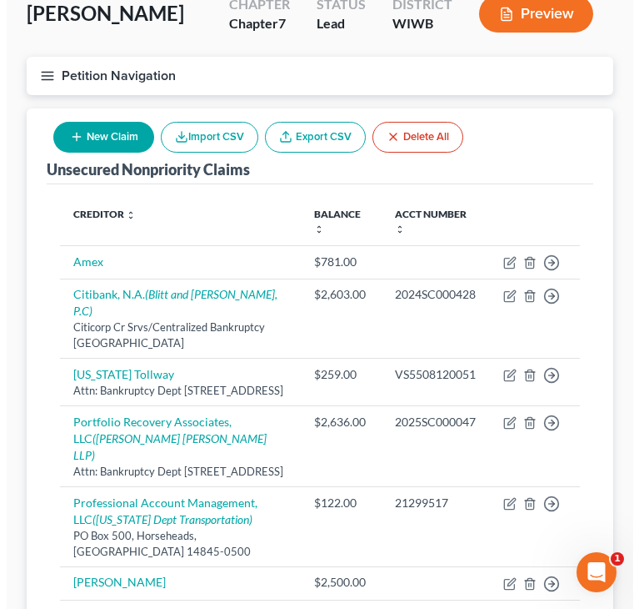
scroll to position [83, 0]
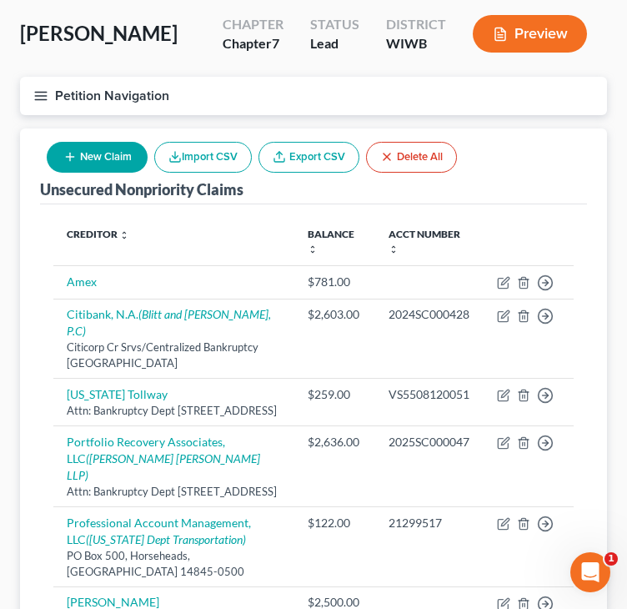
click at [98, 159] on button "New Claim" at bounding box center [97, 157] width 101 height 31
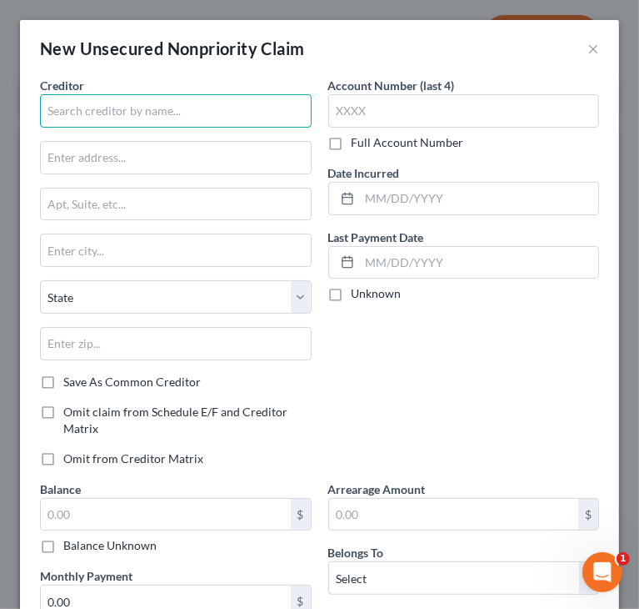
click at [143, 116] on input "text" at bounding box center [176, 110] width 272 height 33
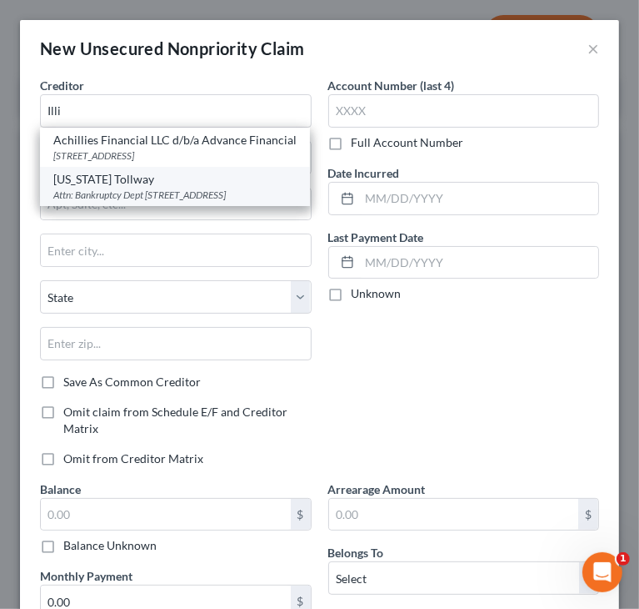
click at [101, 202] on div "Attn: Bankruptcy Dept [STREET_ADDRESS]" at bounding box center [174, 195] width 243 height 14
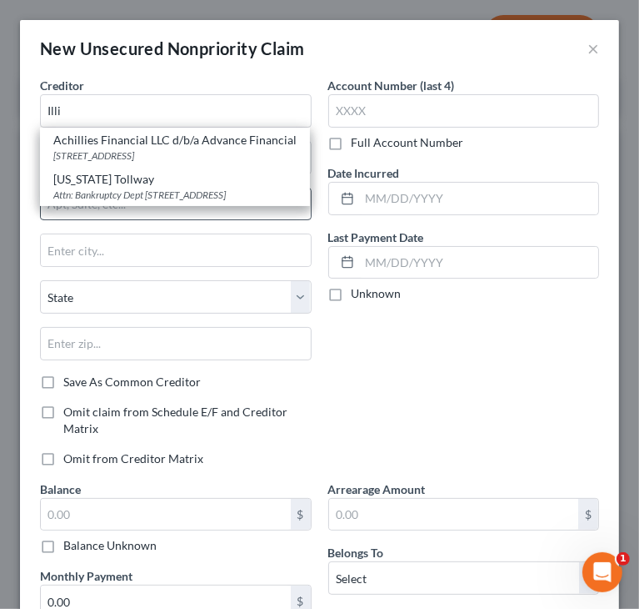
type input "[US_STATE] Tollway"
type input "Attn: Bankruptcy Dept"
type input "PO Box 1412"
type input "Downers Grove"
select select "14"
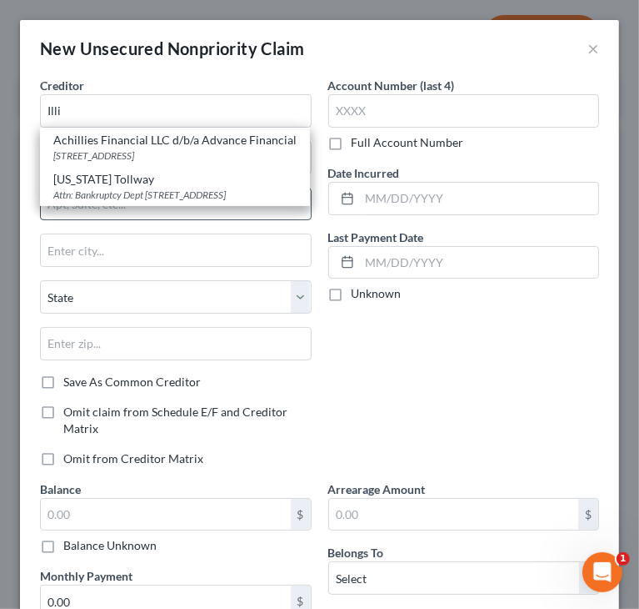
type input "60515"
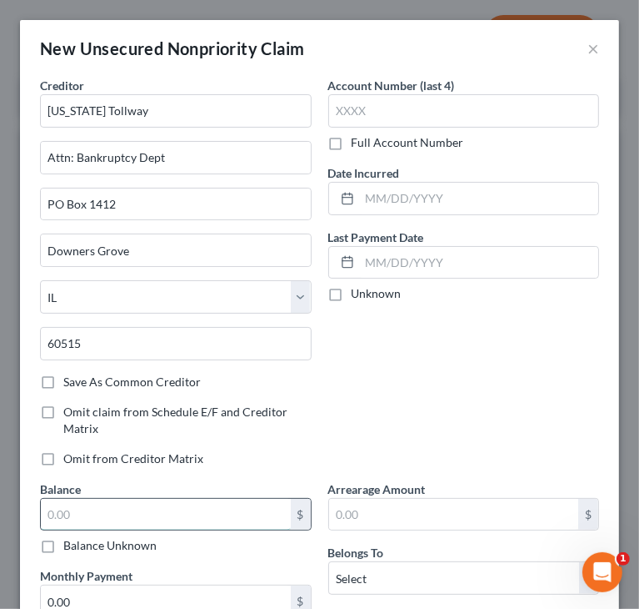
click at [74, 516] on input "text" at bounding box center [166, 515] width 250 height 32
type input "194"
click at [417, 381] on div "Account Number (last 4) Full Account Number Date Incurred Last Payment Date Unk…" at bounding box center [464, 278] width 288 height 403
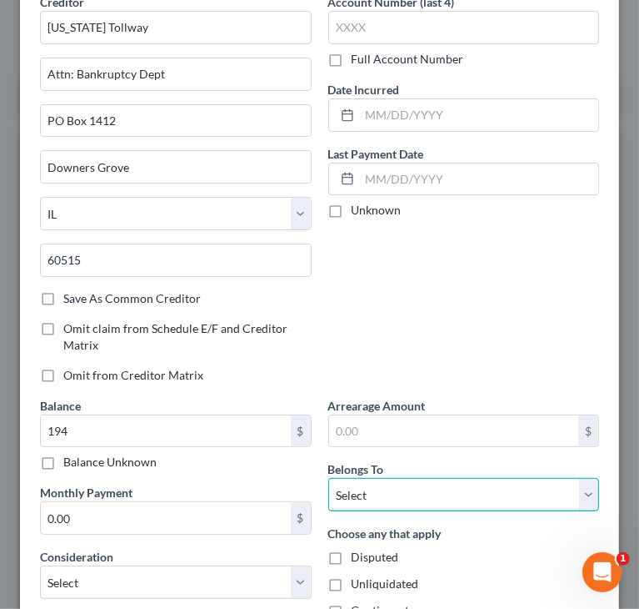
click at [411, 489] on select "Select Debtor 1 Only Debtor 2 Only Debtor 1 And Debtor 2 Only At Least One Of T…" at bounding box center [464, 494] width 272 height 33
select select "0"
click at [328, 478] on select "Select Debtor 1 Only Debtor 2 Only Debtor 1 And Debtor 2 Only At Least One Of T…" at bounding box center [464, 494] width 272 height 33
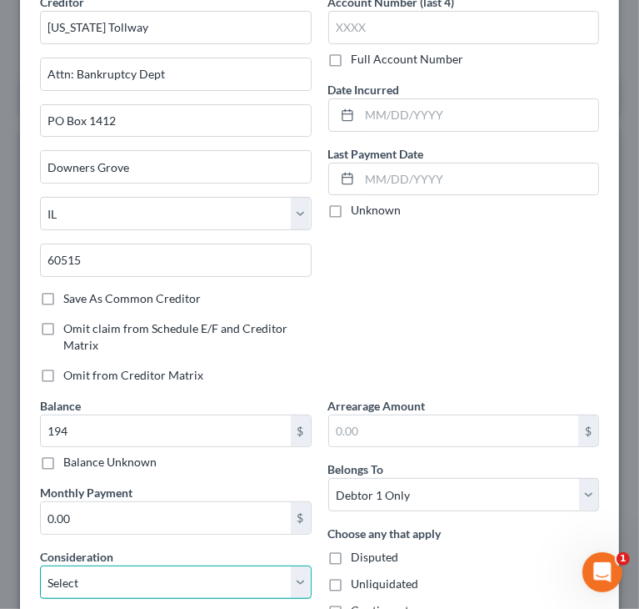
click at [119, 573] on select "Select Cable / Satellite Services Collection Agency Credit Card Debt Debt Couns…" at bounding box center [176, 581] width 272 height 33
select select "14"
click at [40, 565] on select "Select Cable / Satellite Services Collection Agency Credit Card Debt Debt Couns…" at bounding box center [176, 581] width 272 height 33
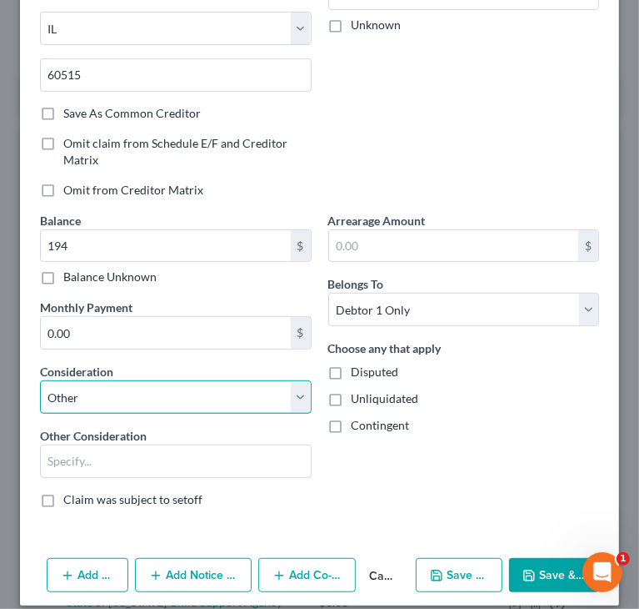
scroll to position [283, 0]
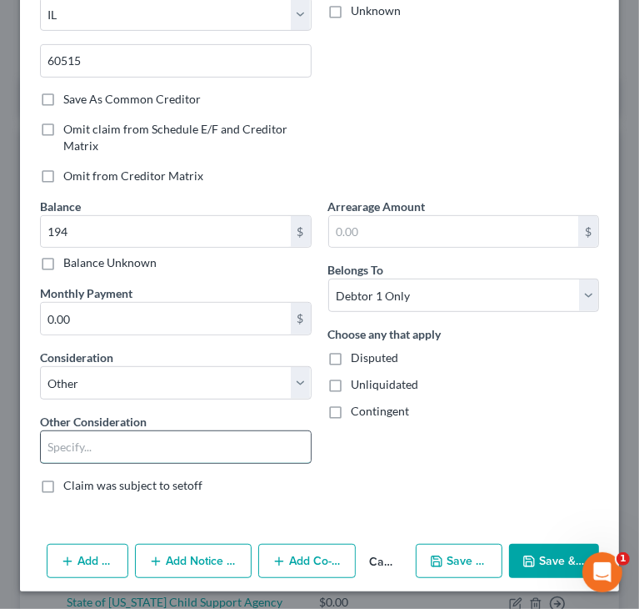
click at [120, 449] on input "text" at bounding box center [176, 447] width 270 height 32
type input "State toll"
click at [396, 447] on div "Arrearage Amount $ Belongs To * Select Debtor 1 Only Debtor 2 Only Debtor 1 And…" at bounding box center [464, 352] width 288 height 309
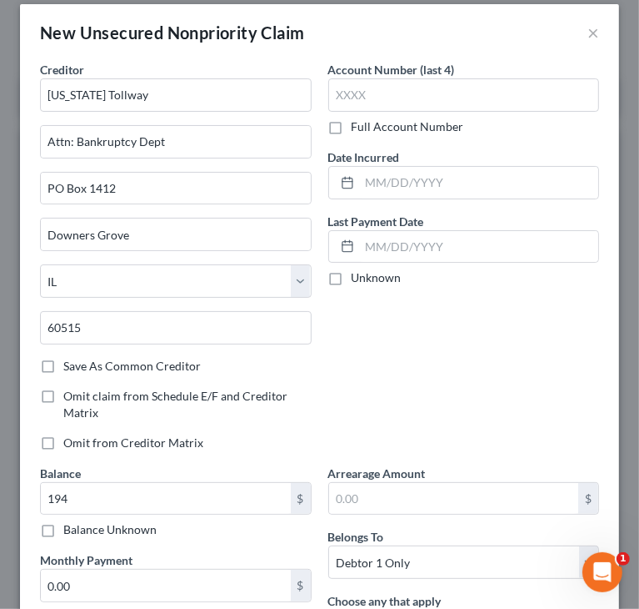
scroll to position [0, 0]
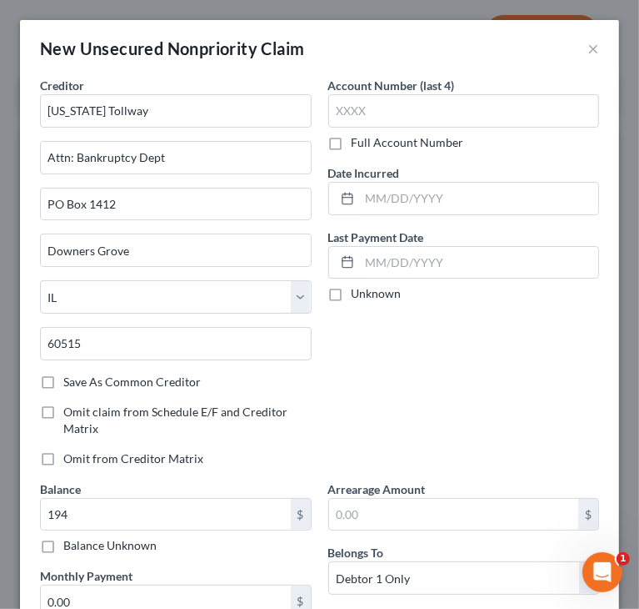
click at [502, 390] on div "Account Number (last 4) Full Account Number Date Incurred Last Payment Date Unk…" at bounding box center [464, 278] width 288 height 403
click at [434, 197] on input "text" at bounding box center [479, 199] width 239 height 32
paste input "02/01/2024"
type input "02/01/2024"
click at [484, 173] on div "Date Incurred 02/01/2024" at bounding box center [464, 189] width 272 height 51
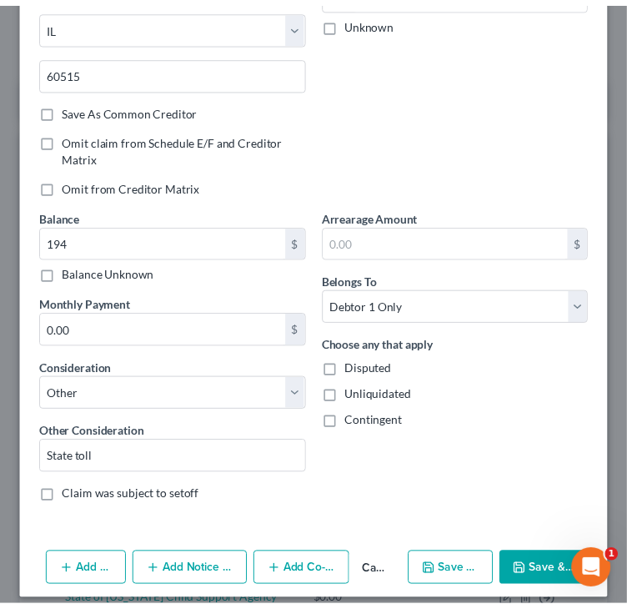
scroll to position [283, 0]
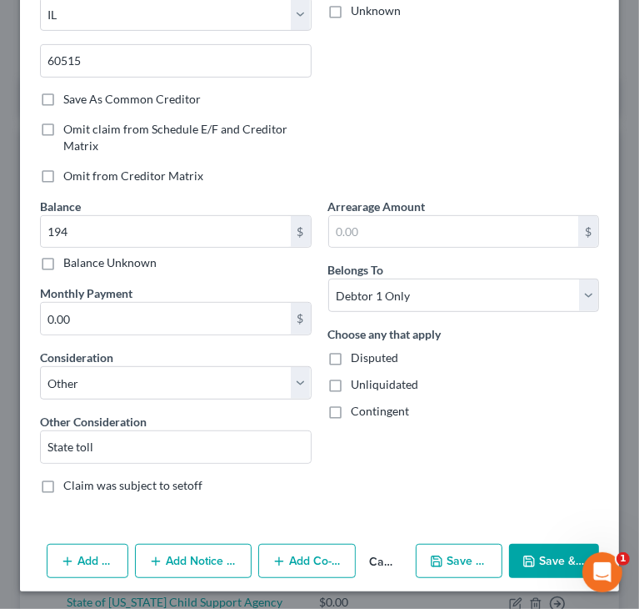
click at [545, 568] on button "Save & Close" at bounding box center [554, 561] width 90 height 35
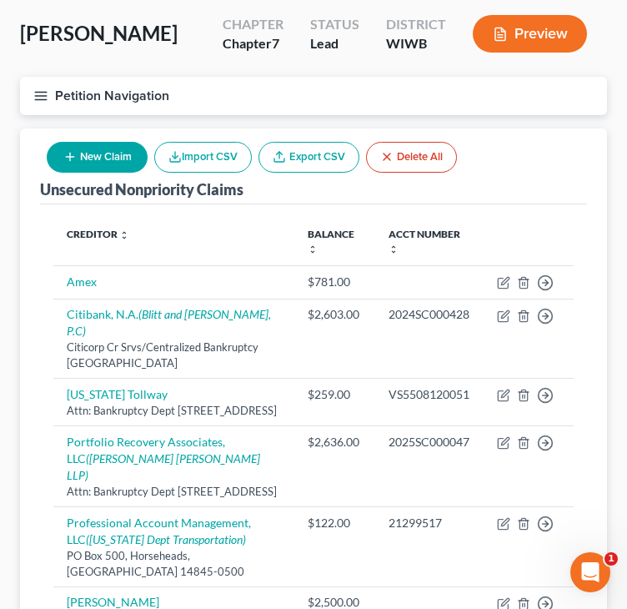
click at [481, 181] on div "Unsecured Nonpriority Claims New Claim Import CSV Export CSV Delete All" at bounding box center [313, 166] width 547 height 76
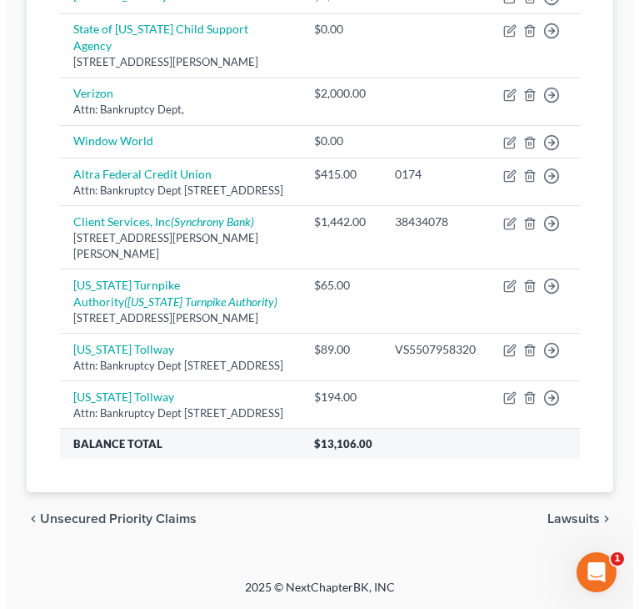
scroll to position [714, 0]
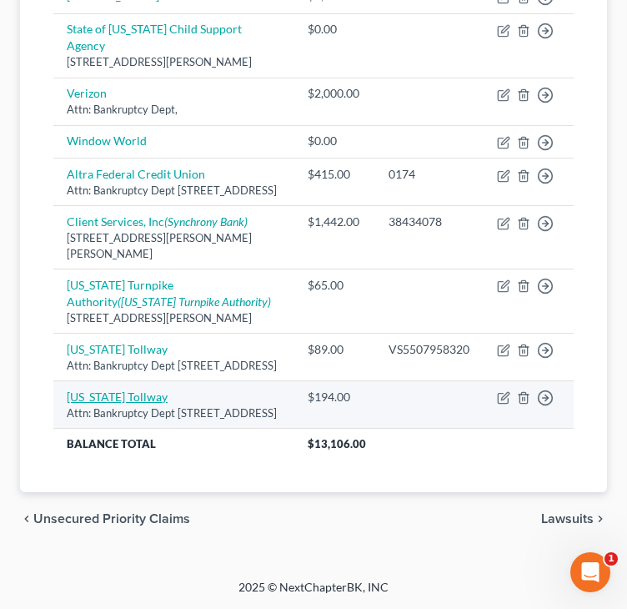
click at [118, 389] on link "[US_STATE] Tollway" at bounding box center [117, 396] width 101 height 14
select select "14"
select select "0"
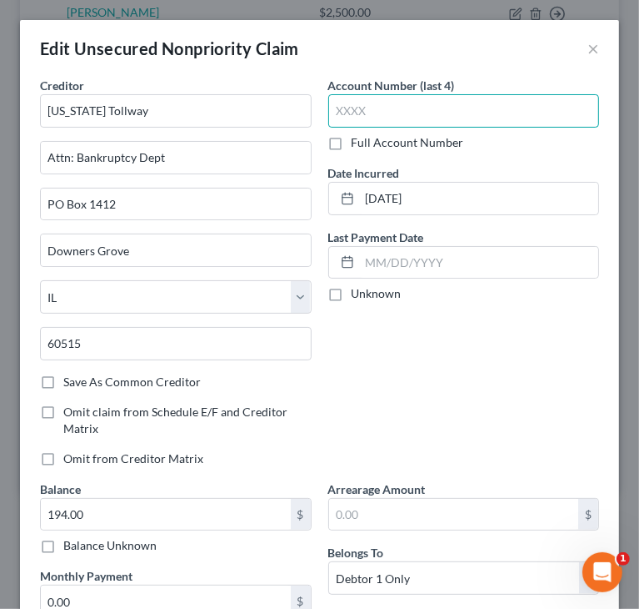
click at [391, 112] on input "text" at bounding box center [464, 110] width 272 height 33
click at [352, 142] on label "Full Account Number" at bounding box center [408, 142] width 113 height 17
click at [358, 142] on input "Full Account Number" at bounding box center [363, 139] width 11 height 11
click at [389, 110] on input "text" at bounding box center [464, 110] width 272 height 33
paste input "VS§5306221500"
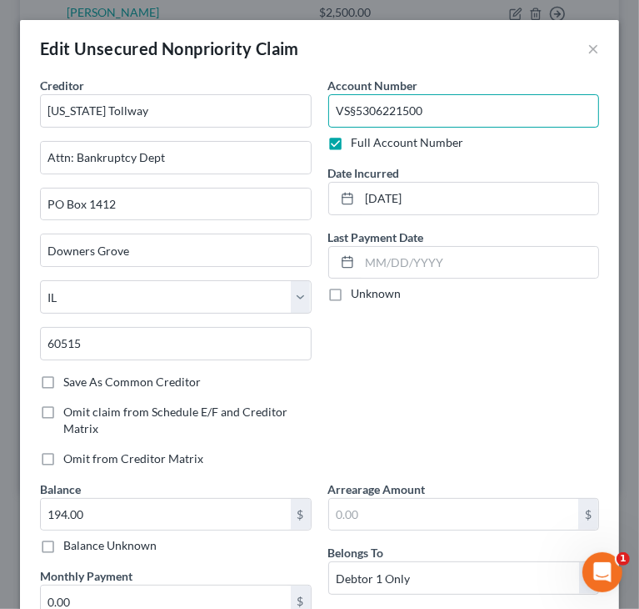
click at [343, 111] on input "VS§5306221500" at bounding box center [464, 110] width 272 height 33
click at [359, 107] on input "VS§5306221500" at bounding box center [464, 110] width 272 height 33
click at [347, 106] on input "VS§5306221500" at bounding box center [464, 110] width 272 height 33
type input "VS5306221500"
click at [487, 378] on div "Account Number VS5306221500 Full Account Number Date Incurred 02/01/2024 Last P…" at bounding box center [464, 278] width 288 height 403
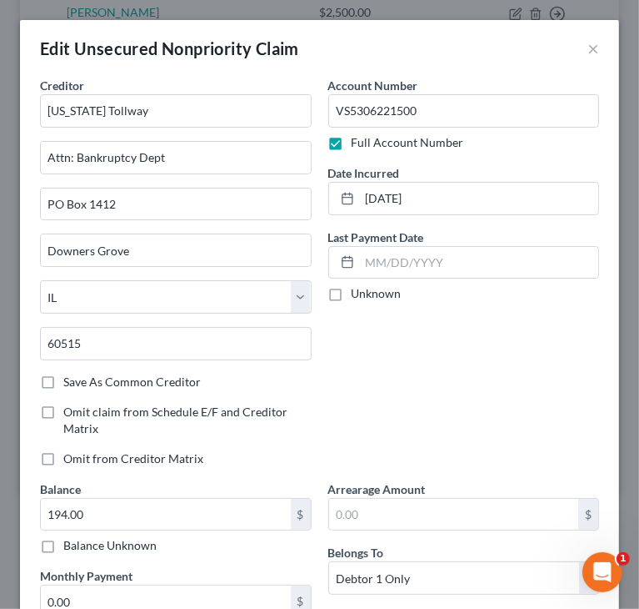
click at [485, 362] on div "Account Number VS5306221500 Full Account Number Date Incurred 02/01/2024 Last P…" at bounding box center [464, 278] width 288 height 403
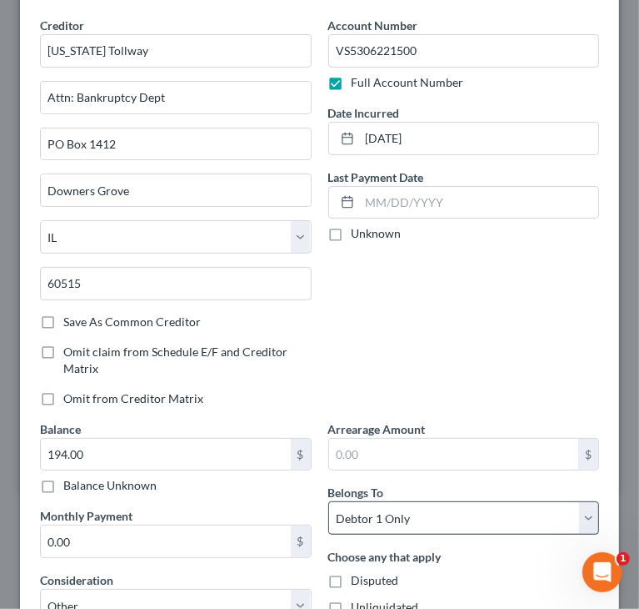
scroll to position [167, 0]
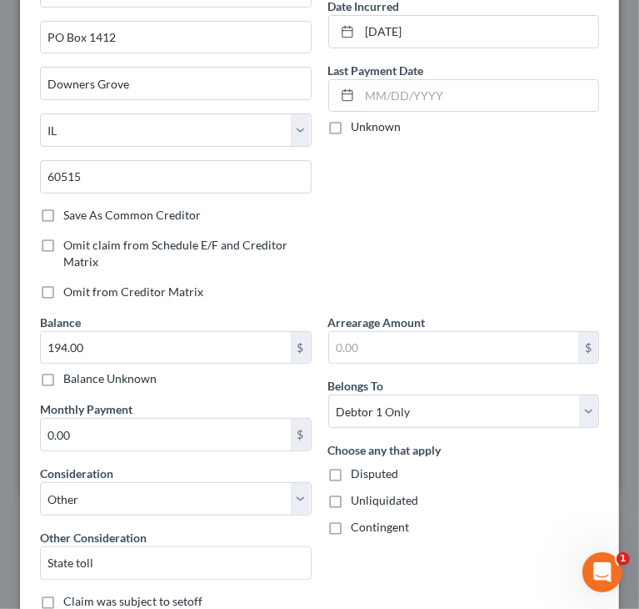
click at [401, 210] on div "Account Number VS5306221500 Full Account Number Date Incurred 02/01/2024 Last P…" at bounding box center [464, 111] width 288 height 403
click at [466, 163] on div "Account Number VS5306221500 Full Account Number Date Incurred 02/01/2024 Last P…" at bounding box center [464, 111] width 288 height 403
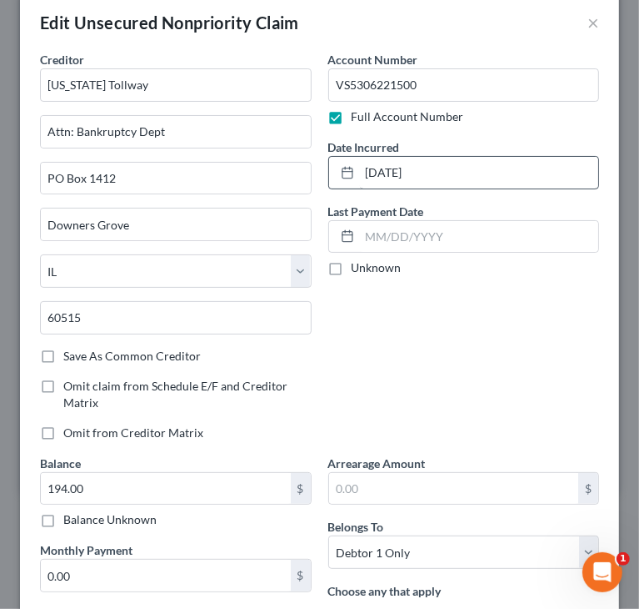
scroll to position [0, 0]
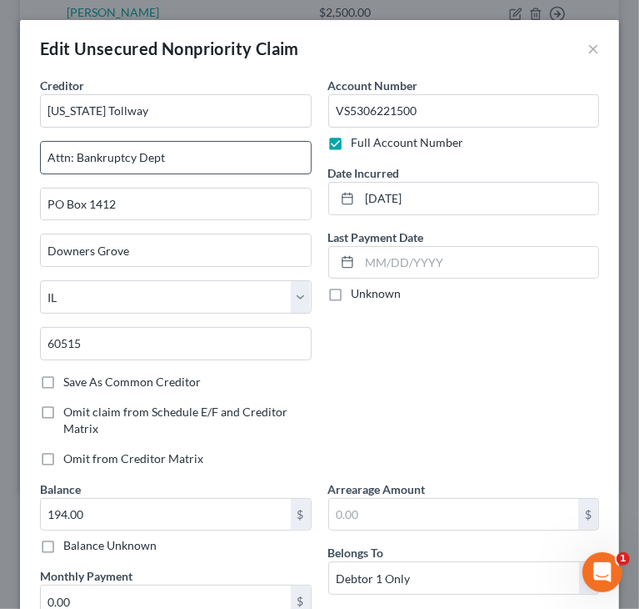
click at [76, 157] on input "Attn: Bankruptcy Dept" at bounding box center [176, 158] width 270 height 32
drag, startPoint x: 76, startPoint y: 157, endPoint x: 315, endPoint y: 133, distance: 240.5
click at [313, 133] on div "Creditor * Illinois Tollway Attn: Bankruptcy Dept PO Box 1412 Downers Grove Sta…" at bounding box center [320, 433] width 576 height 713
paste input "Violation Enforcement Services"
type input "Attn: Violation Enforcement Services"
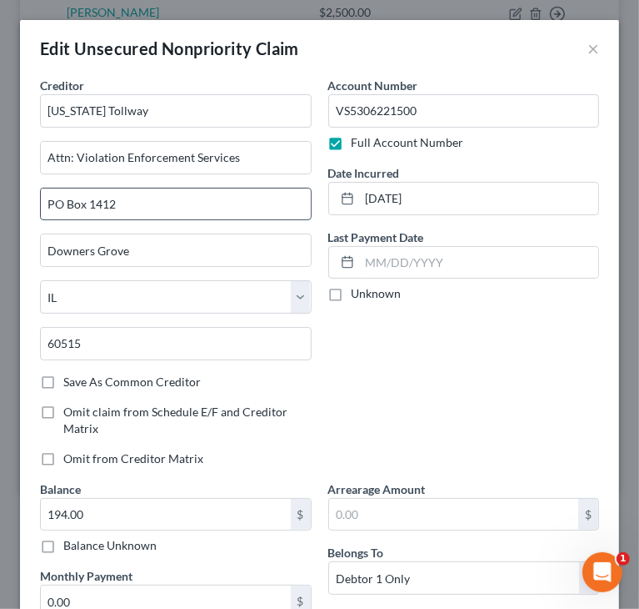
drag, startPoint x: 95, startPoint y: 204, endPoint x: 111, endPoint y: 194, distance: 18.7
click at [95, 204] on input "PO Box 1412" at bounding box center [176, 204] width 270 height 32
type input "PO Box 1212"
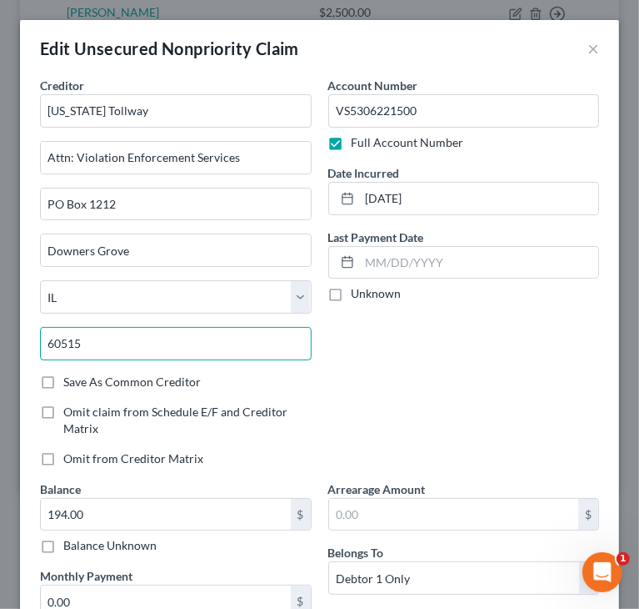
drag, startPoint x: 99, startPoint y: 344, endPoint x: 23, endPoint y: 354, distance: 76.5
click at [23, 354] on div "Creditor * Illinois Tollway Attn: Violation Enforcement Services PO Box 1212 Do…" at bounding box center [319, 448] width 599 height 743
paste input "14845-1200"
drag, startPoint x: 81, startPoint y: 340, endPoint x: 167, endPoint y: 334, distance: 86.1
click at [161, 337] on input "14845-1200" at bounding box center [176, 343] width 272 height 33
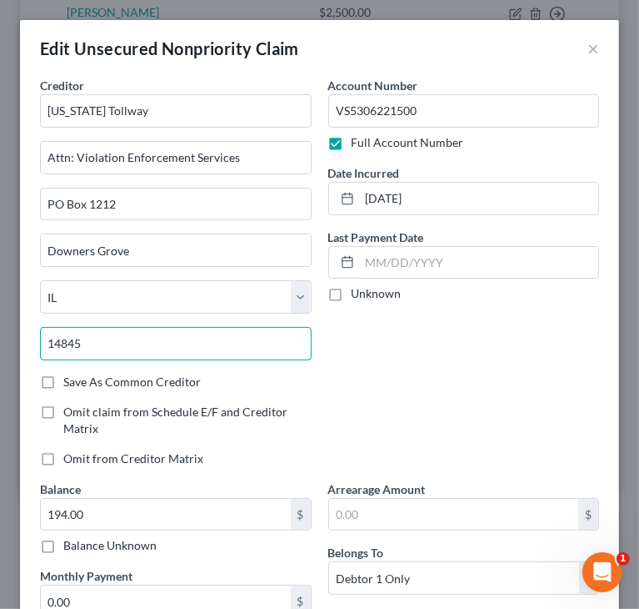
type input "14845"
type input "Horseheads"
select select "35"
click at [137, 346] on input "14845" at bounding box center [176, 343] width 272 height 33
paste input "-1200"
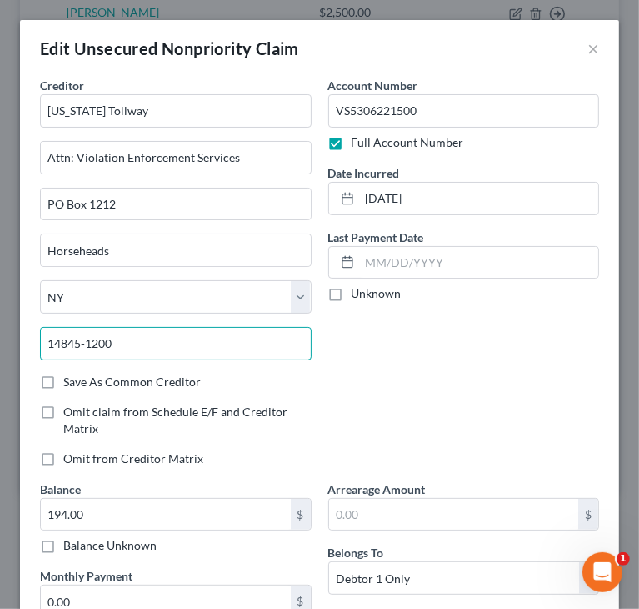
click at [137, 345] on input "14845-1200" at bounding box center [176, 343] width 272 height 33
click at [171, 334] on input "14845-1200" at bounding box center [176, 343] width 272 height 33
type input "14845-1200"
click at [490, 364] on div "Account Number VS5306221500 Full Account Number Date Incurred 02/01/2024 Last P…" at bounding box center [464, 278] width 288 height 403
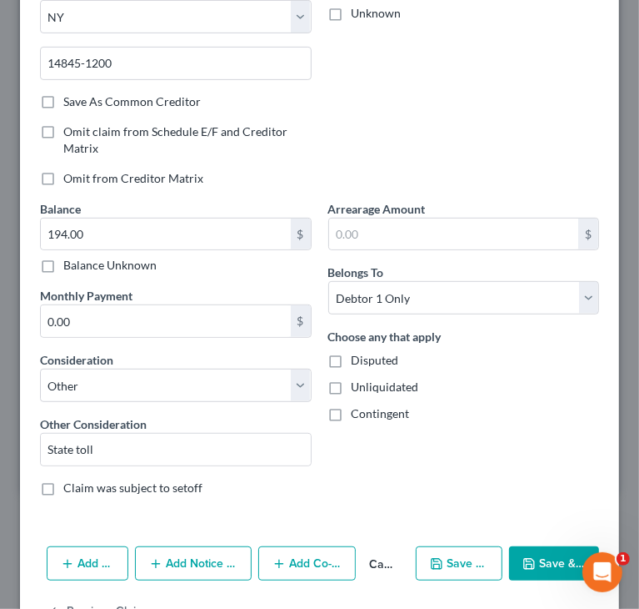
scroll to position [330, 0]
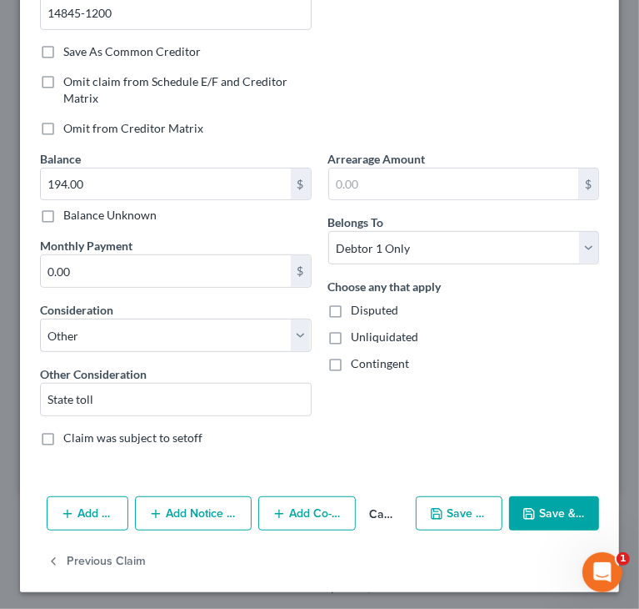
click at [169, 504] on button "Add Notice Address" at bounding box center [193, 513] width 117 height 35
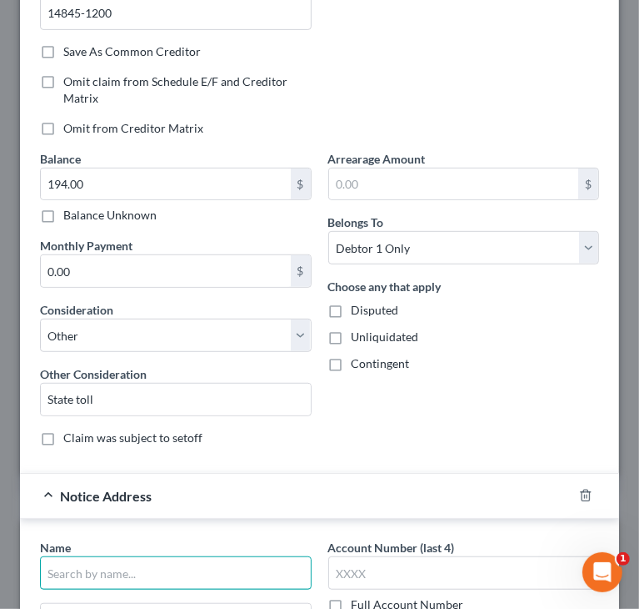
click at [112, 565] on input "text" at bounding box center [176, 572] width 272 height 33
paste input "CSPROF47"
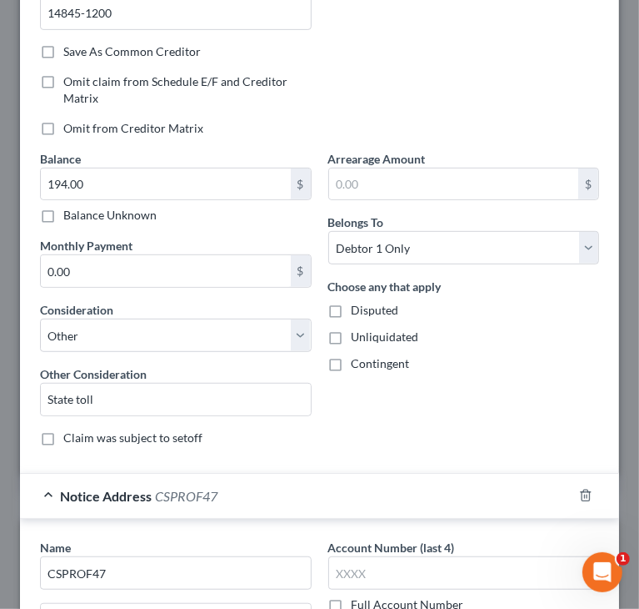
type input "CSPROF47"
click at [348, 421] on div "Arrearage Amount $ Belongs To * Select Debtor 1 Only Debtor 2 Only Debtor 1 And…" at bounding box center [464, 304] width 288 height 309
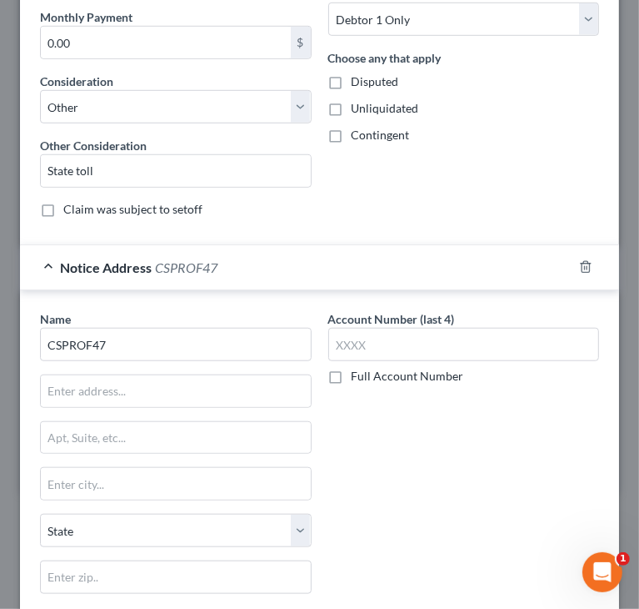
scroll to position [580, 0]
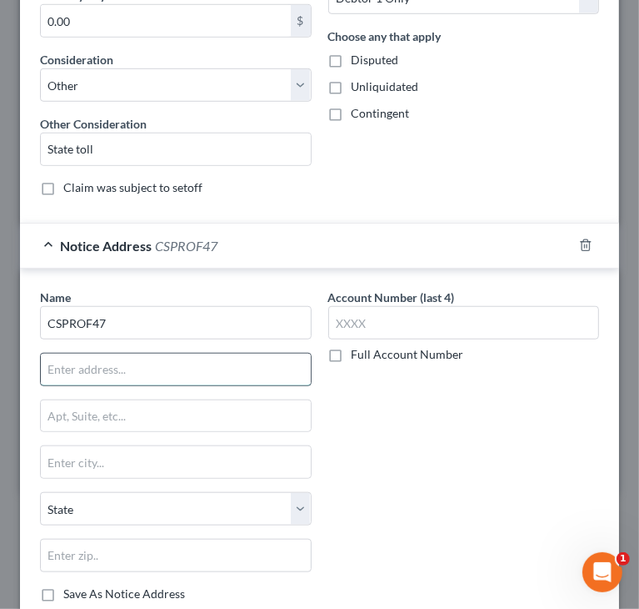
click at [196, 353] on input "text" at bounding box center [176, 369] width 270 height 32
paste input "P.O. Box 1280"
click at [70, 363] on input "P.O. Box 1280" at bounding box center [176, 369] width 270 height 32
click at [67, 363] on input "P.O. Box 1280" at bounding box center [176, 369] width 270 height 32
click at [58, 364] on input "P.O Box 1280" at bounding box center [176, 369] width 270 height 32
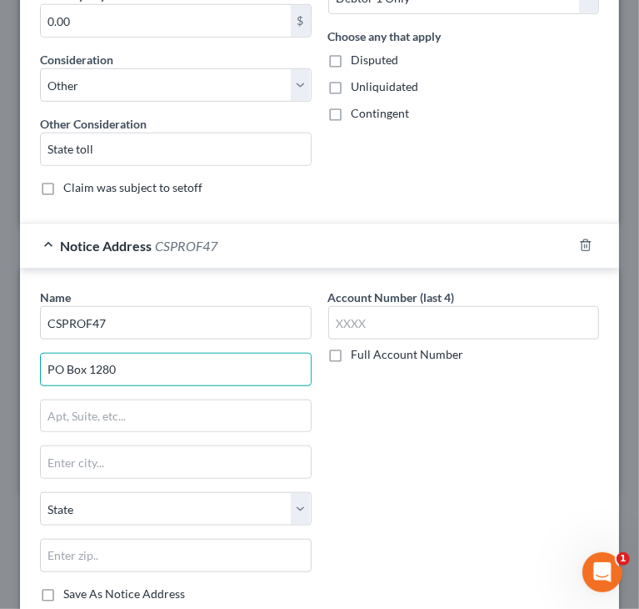
type input "PO Box 1280"
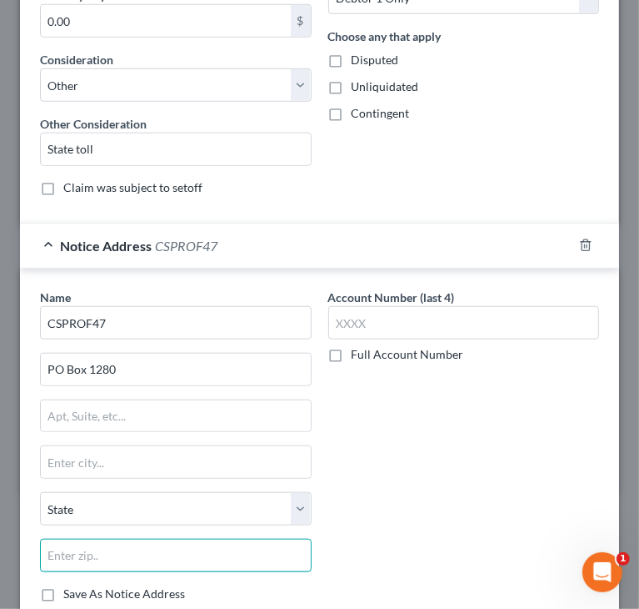
drag, startPoint x: 169, startPoint y: 537, endPoint x: 163, endPoint y: 550, distance: 14.6
click at [169, 539] on input "text" at bounding box center [176, 555] width 272 height 33
paste input "19456-1280"
drag, startPoint x: 81, startPoint y: 546, endPoint x: 180, endPoint y: 548, distance: 99.2
click at [188, 542] on input "19456-1280" at bounding box center [176, 555] width 272 height 33
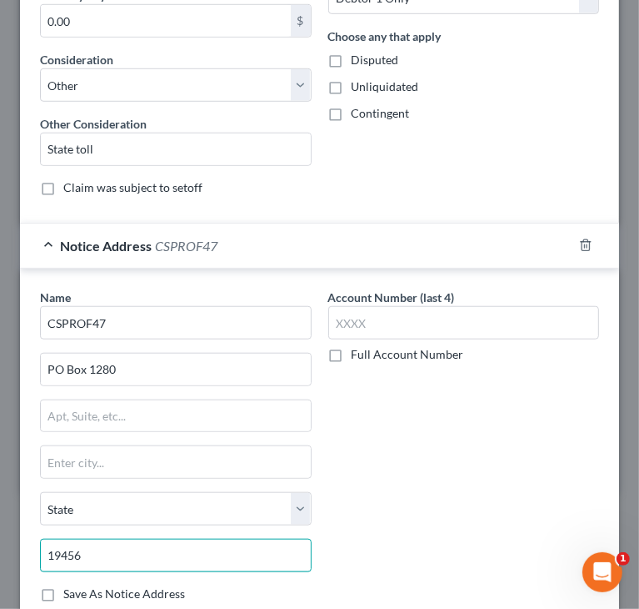
type input "19456"
type input "Oaks"
select select "39"
click at [176, 554] on input "19456" at bounding box center [176, 555] width 272 height 33
paste input "-1280"
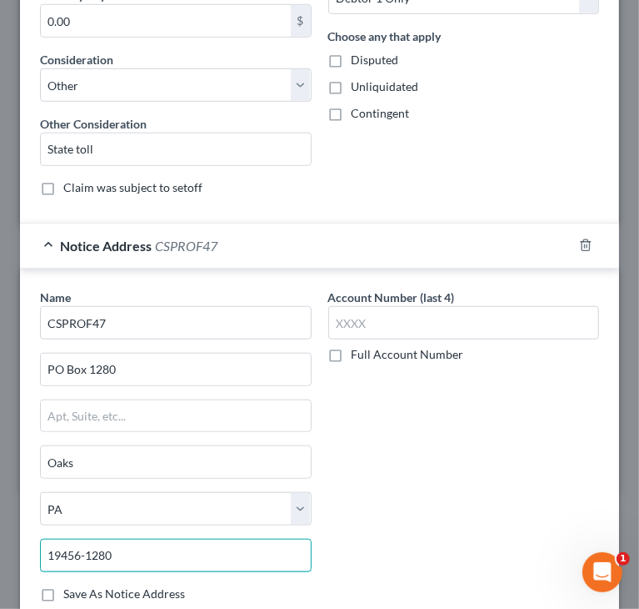
type input "19456-1280"
click at [434, 464] on div "Account Number (last 4) Full Account Number" at bounding box center [464, 451] width 288 height 327
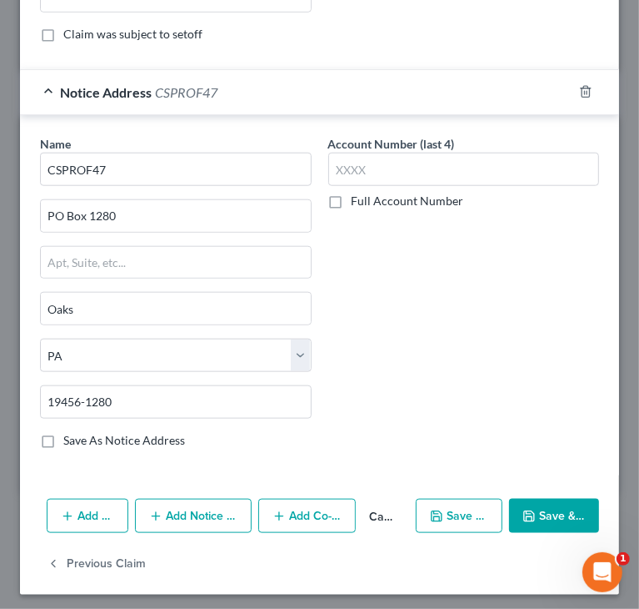
scroll to position [734, 0]
click at [564, 509] on button "Save & Close" at bounding box center [554, 516] width 90 height 35
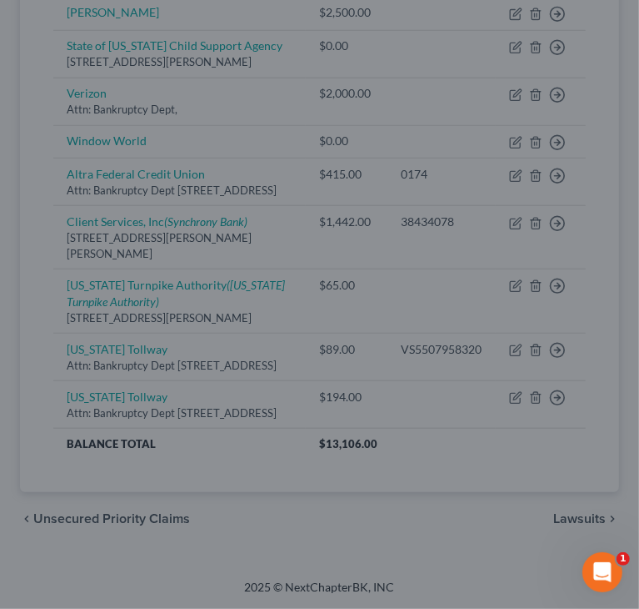
type input "0"
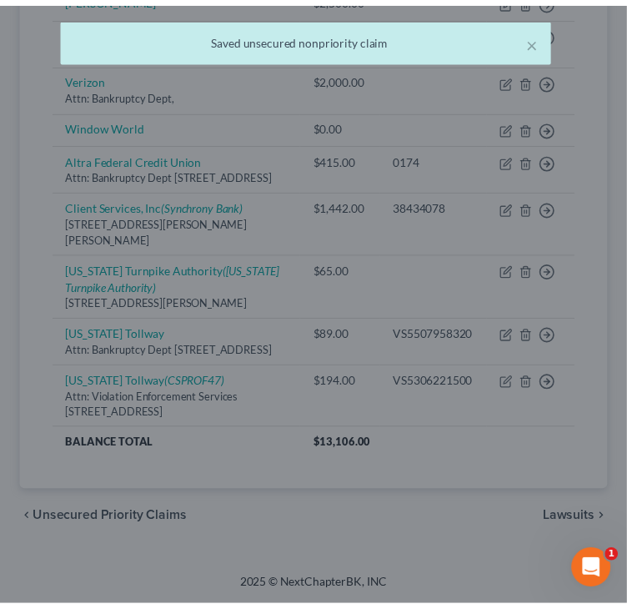
scroll to position [376, 0]
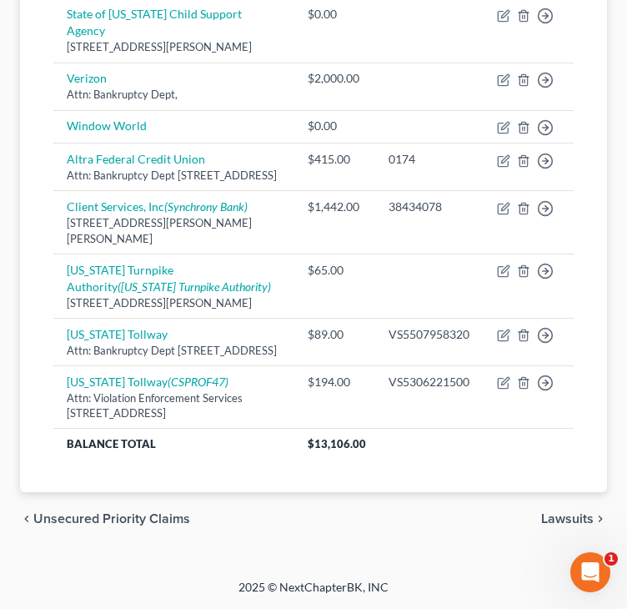
click at [418, 475] on div "Creditor expand_more expand_less unfold_more Balance expand_more expand_less un…" at bounding box center [313, 38] width 547 height 910
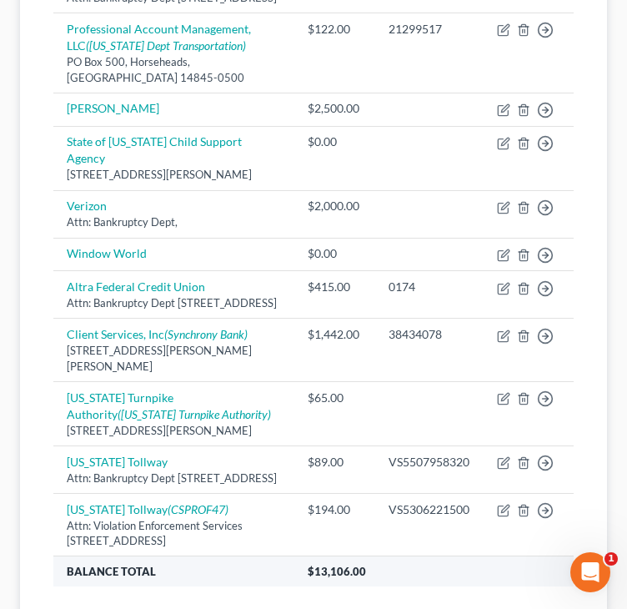
scroll to position [547, 0]
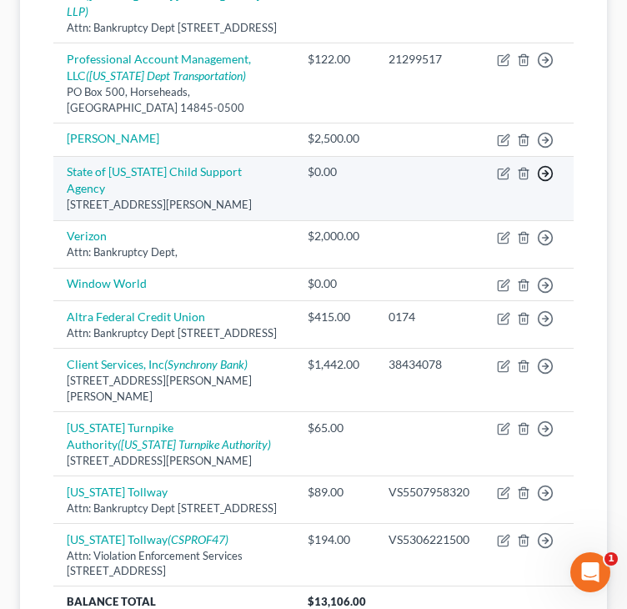
click at [548, 165] on icon "button" at bounding box center [545, 173] width 17 height 17
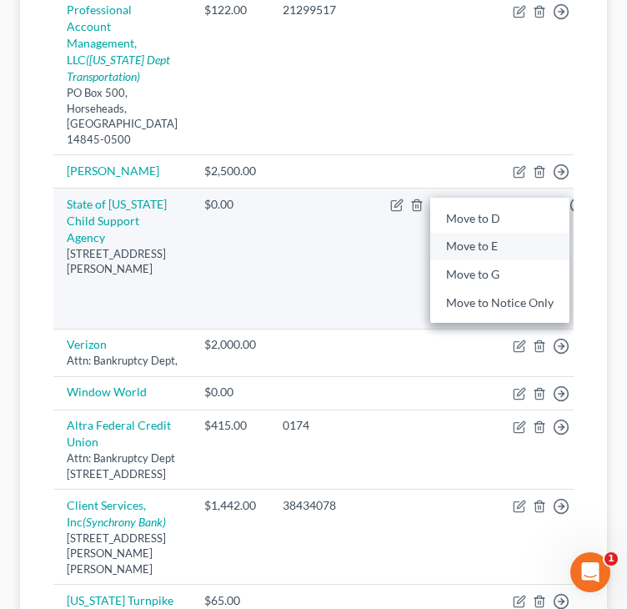
click at [436, 260] on link "Move to E" at bounding box center [499, 246] width 139 height 28
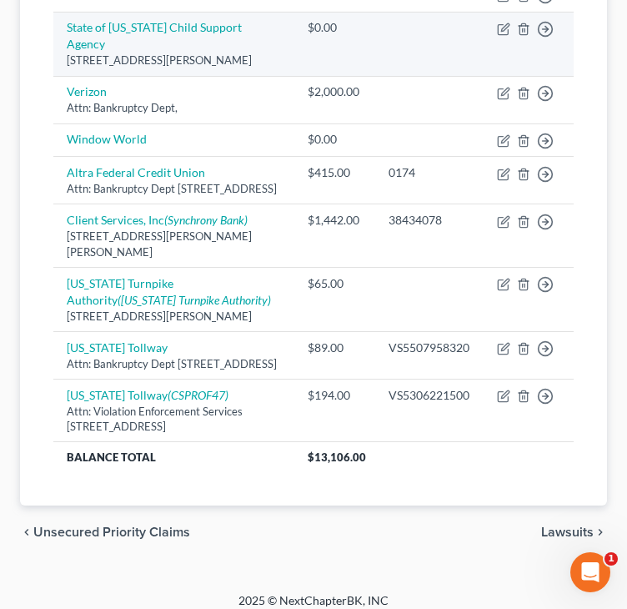
scroll to position [547, 0]
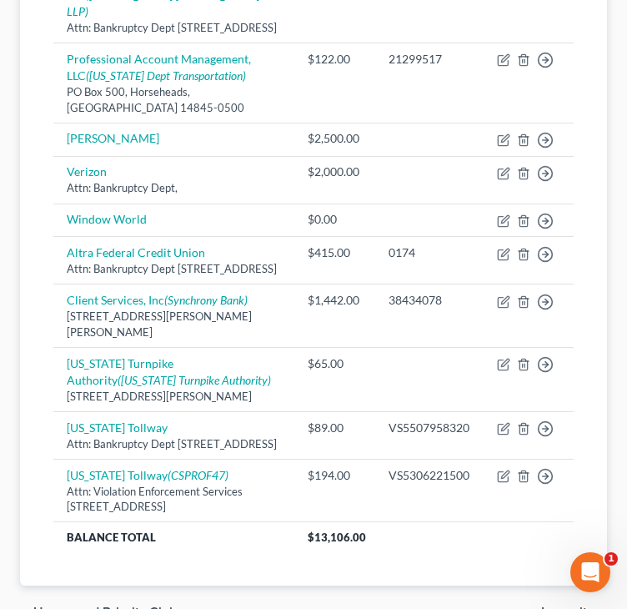
click at [28, 272] on div "Unsecured Nonpriority Claims New Claim Import CSV Export CSV Delete All Credito…" at bounding box center [313, 125] width 587 height 921
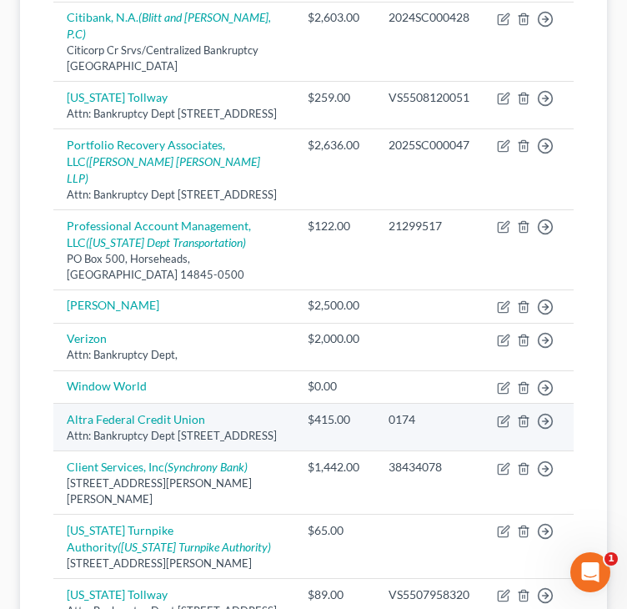
scroll to position [297, 0]
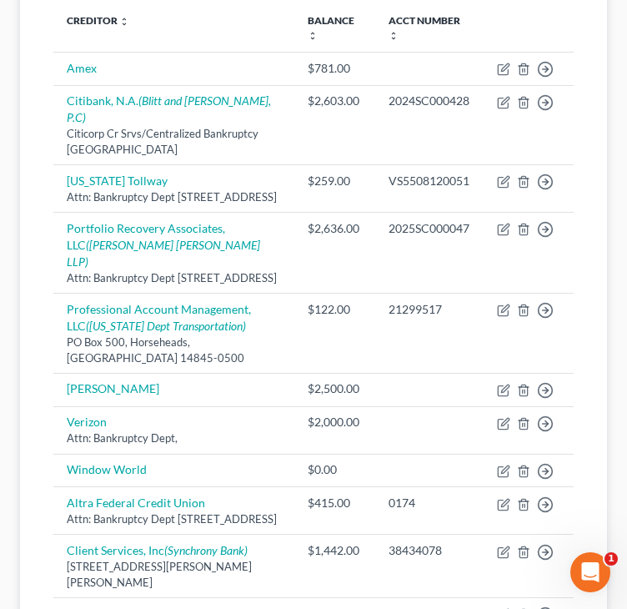
click at [48, 428] on div "Creditor expand_more expand_less unfold_more Balance expand_more expand_less un…" at bounding box center [313, 413] width 547 height 845
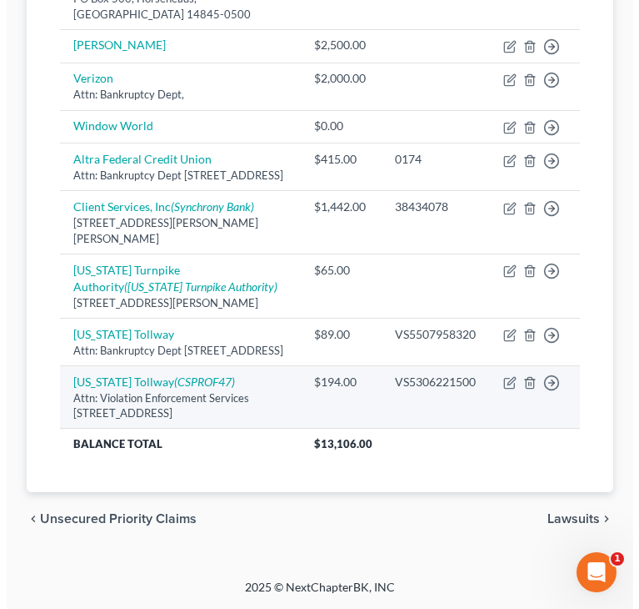
scroll to position [651, 0]
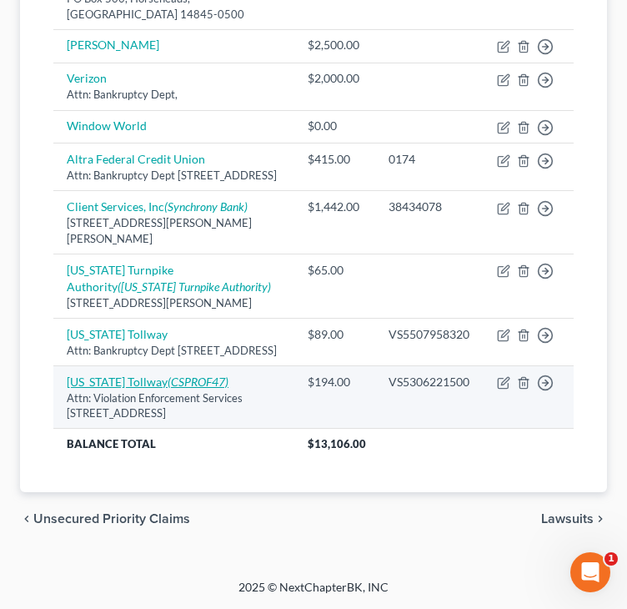
click at [184, 380] on icon "(CSPROF47)" at bounding box center [198, 381] width 61 height 14
select select "35"
select select "14"
select select "0"
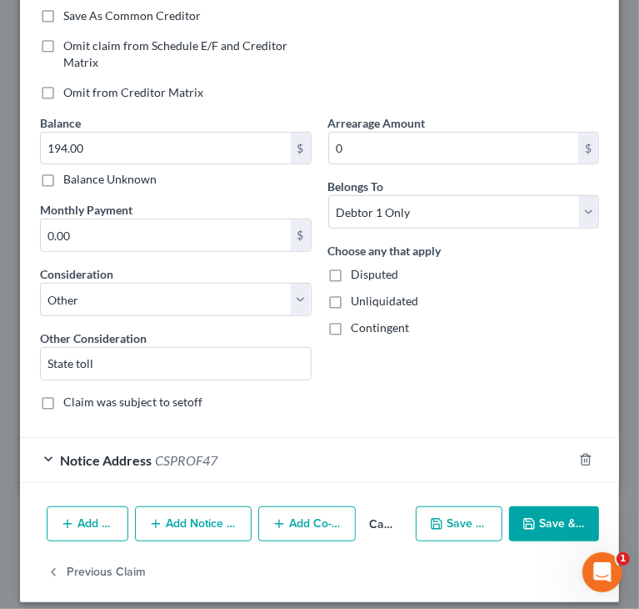
scroll to position [376, 0]
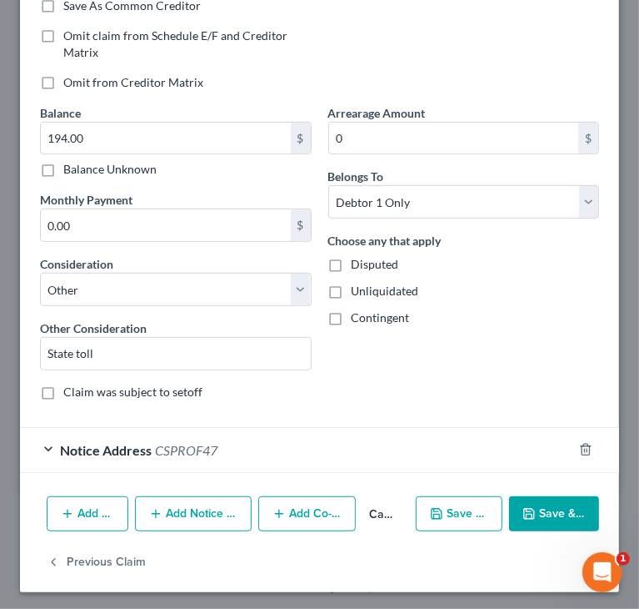
click at [104, 442] on span "Notice Address" at bounding box center [106, 450] width 92 height 16
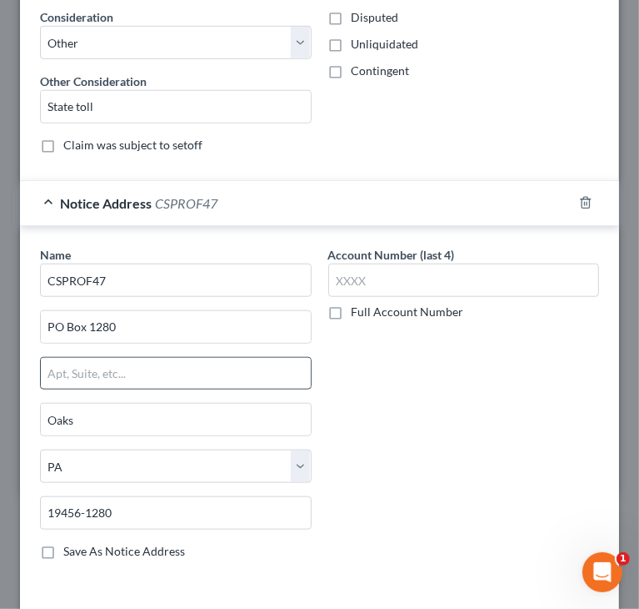
scroll to position [626, 0]
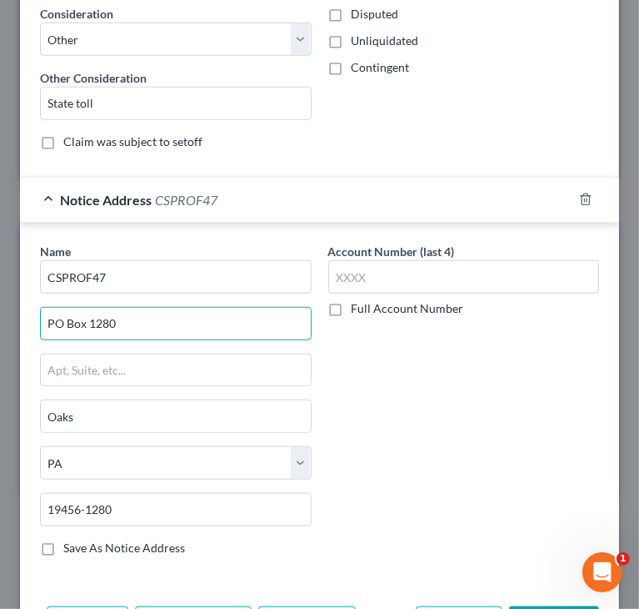
drag, startPoint x: 138, startPoint y: 318, endPoint x: 18, endPoint y: 308, distance: 121.2
click at [18, 308] on div "Edit Unsecured Nonpriority Claim × Creditor * Illinois Tollway Attn: Violation …" at bounding box center [319, 304] width 639 height 609
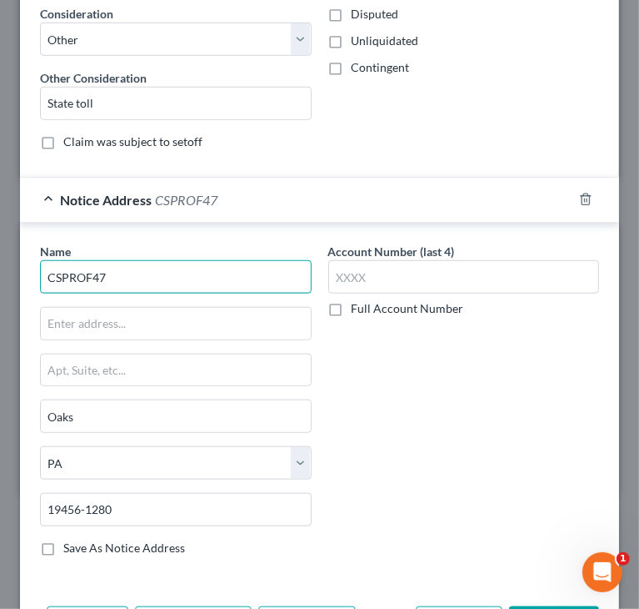
click at [169, 273] on input "CSPROF47" at bounding box center [176, 276] width 272 height 33
paste input "PO Box 1280"
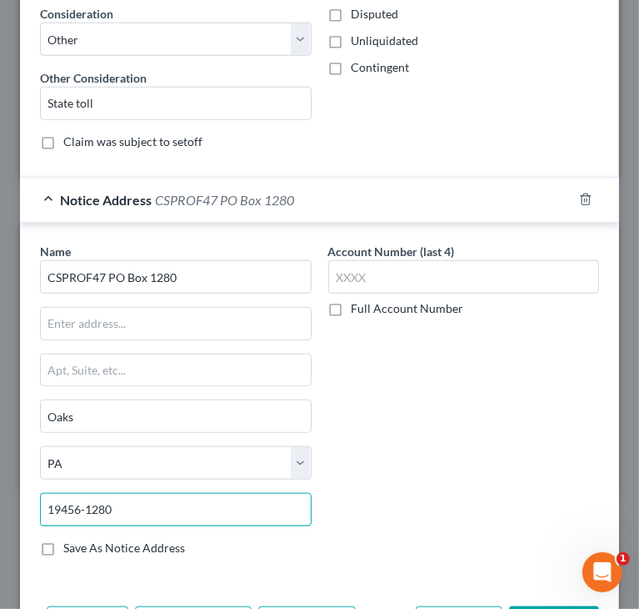
type input "CSPROF47 PO Box 1280"
drag, startPoint x: 190, startPoint y: 504, endPoint x: 33, endPoint y: 504, distance: 156.7
click at [37, 507] on div "19456-1280" at bounding box center [176, 509] width 288 height 33
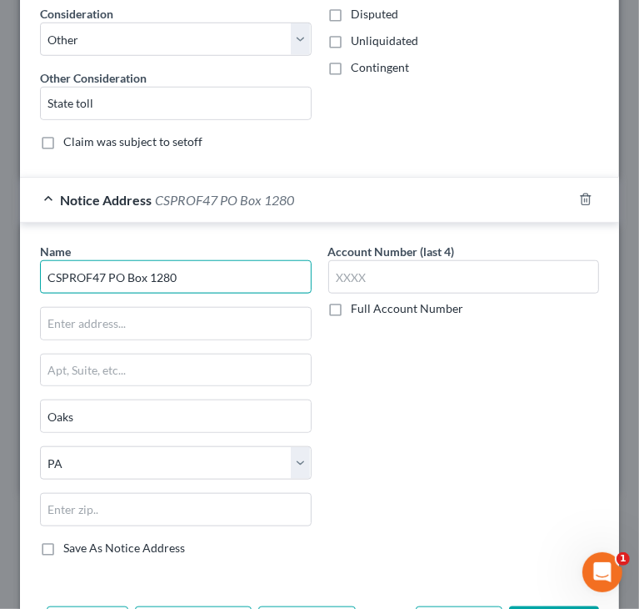
click at [219, 275] on input "CSPROF47 PO Box 1280" at bounding box center [176, 276] width 272 height 33
paste input "19456-1280"
type input "CSPROF47 PO Box 1280 19456-1280"
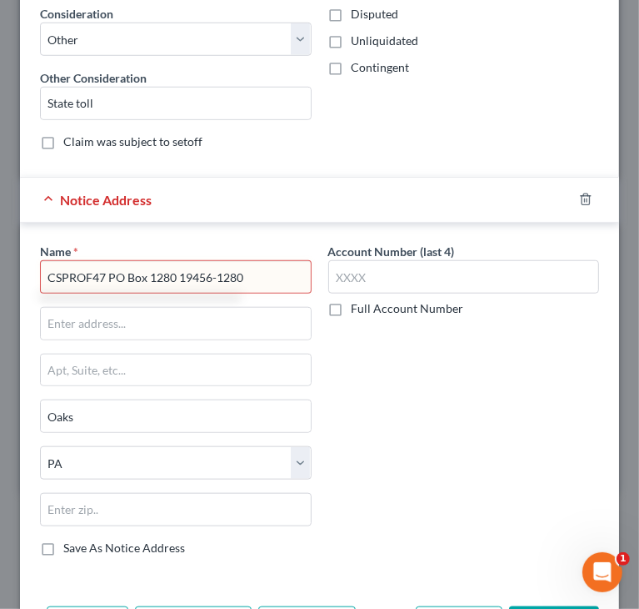
drag, startPoint x: 250, startPoint y: 274, endPoint x: 31, endPoint y: 281, distance: 219.4
click at [34, 280] on div "Name * CSPROF47 PO Box 1280 19456-1280 Oaks State AL AK AR AZ CA CO CT DE DC FL…" at bounding box center [176, 406] width 288 height 327
click at [50, 198] on div "Notice Address" at bounding box center [296, 200] width 553 height 44
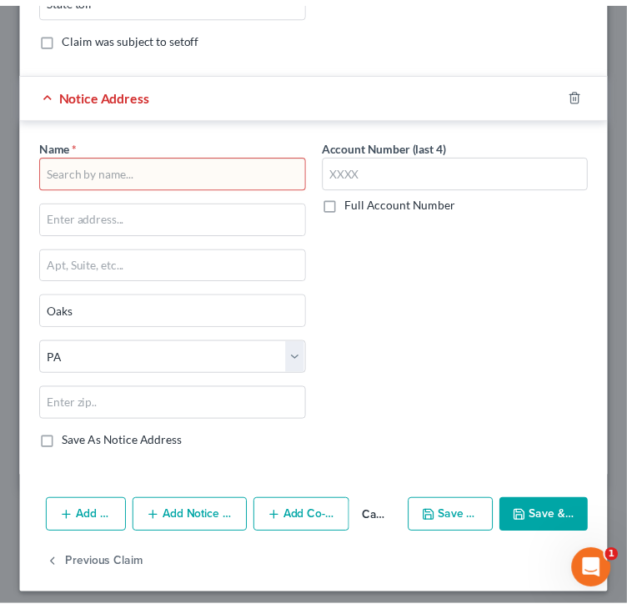
scroll to position [734, 0]
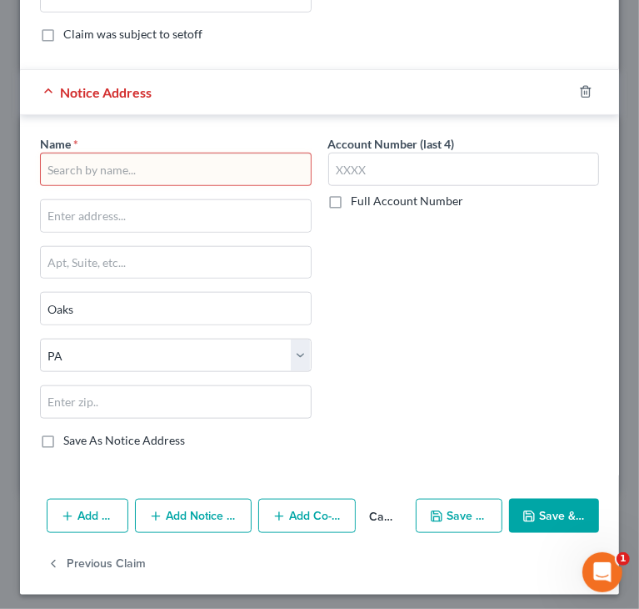
click at [373, 509] on button "Cancel" at bounding box center [382, 516] width 53 height 33
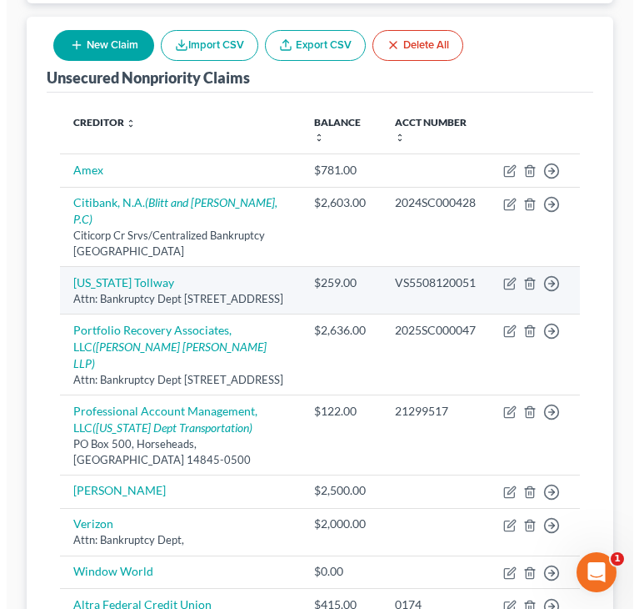
scroll to position [68, 0]
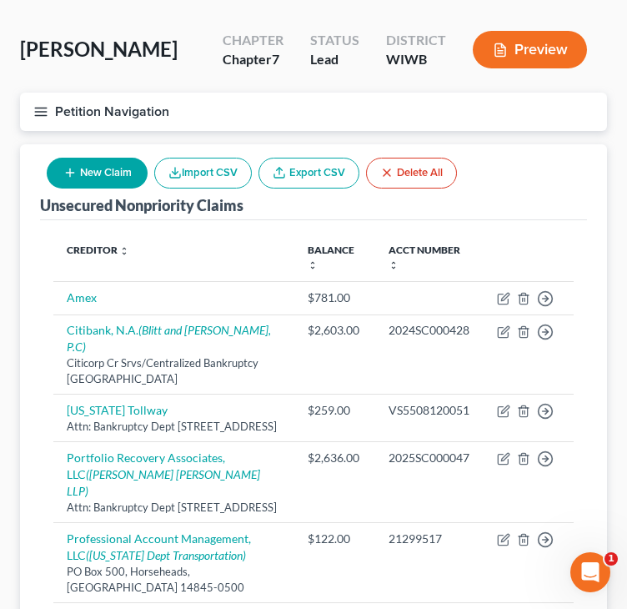
click at [78, 169] on button "New Claim" at bounding box center [97, 173] width 101 height 31
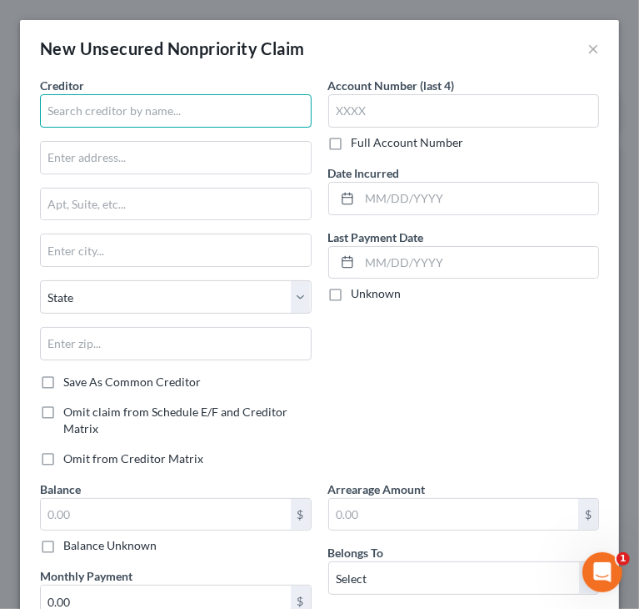
click at [118, 108] on input "text" at bounding box center [176, 110] width 272 height 33
paste input "CSPROF47 PO Box 1280 19456-1280"
drag, startPoint x: 181, startPoint y: 108, endPoint x: 245, endPoint y: 108, distance: 64.2
click at [245, 108] on input "CSPROF47 PO Box 1280 19456-1280" at bounding box center [176, 110] width 272 height 33
click at [191, 109] on input "CSPROF47 PO Box 1280 19456-1280" at bounding box center [176, 110] width 272 height 33
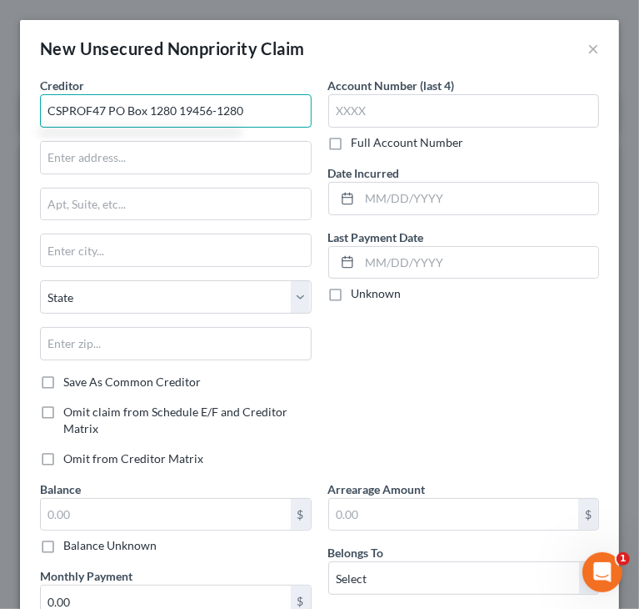
drag, startPoint x: 177, startPoint y: 108, endPoint x: 267, endPoint y: 105, distance: 90.1
click at [267, 105] on input "CSPROF47 PO Box 1280 19456-1280" at bounding box center [176, 110] width 272 height 33
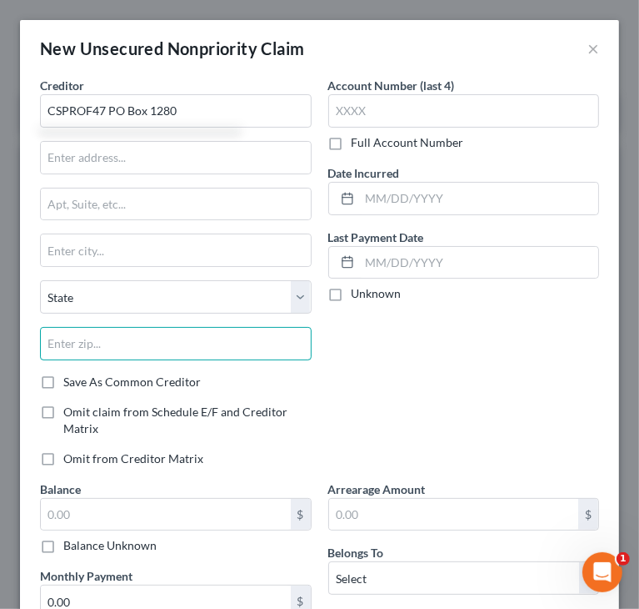
click at [178, 338] on input "text" at bounding box center [176, 343] width 272 height 33
type input "CSPROF47 PO Box 1280"
paste input "19456-1280"
click at [83, 347] on input "19456-1280" at bounding box center [176, 343] width 272 height 33
click at [78, 343] on input "19456-1280" at bounding box center [176, 343] width 272 height 33
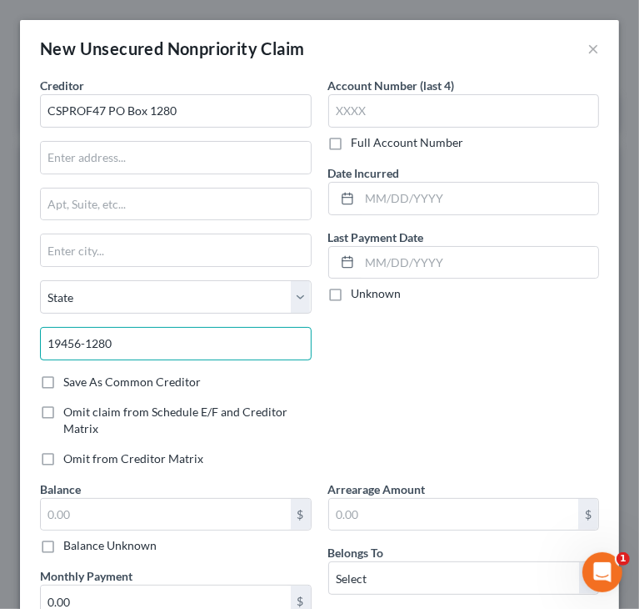
click at [79, 337] on input "19456-1280" at bounding box center [176, 343] width 272 height 33
drag, startPoint x: 78, startPoint y: 337, endPoint x: 148, endPoint y: 338, distance: 70.0
click at [149, 338] on input "19456-1280" at bounding box center [176, 343] width 272 height 33
type input "19456"
type input "Oaks"
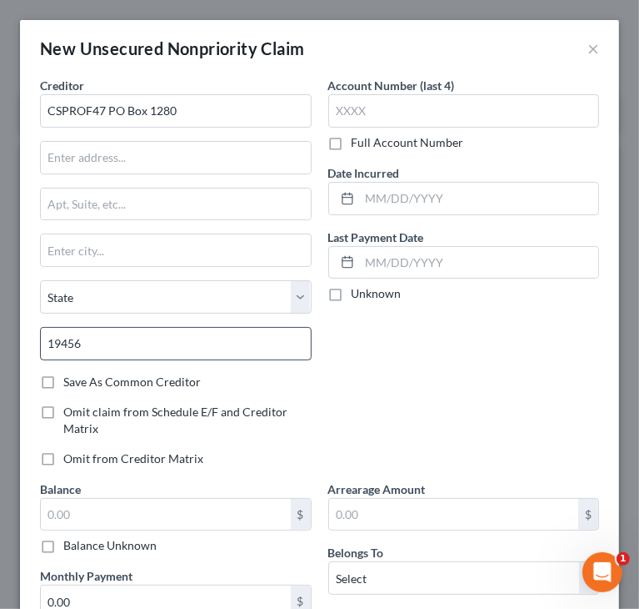
select select "39"
click at [144, 348] on input "19456" at bounding box center [176, 343] width 272 height 33
paste input "-1280"
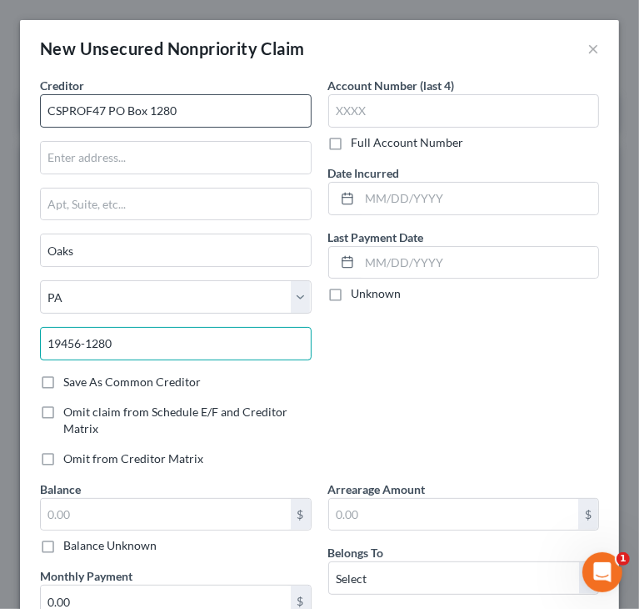
type input "19456-1280"
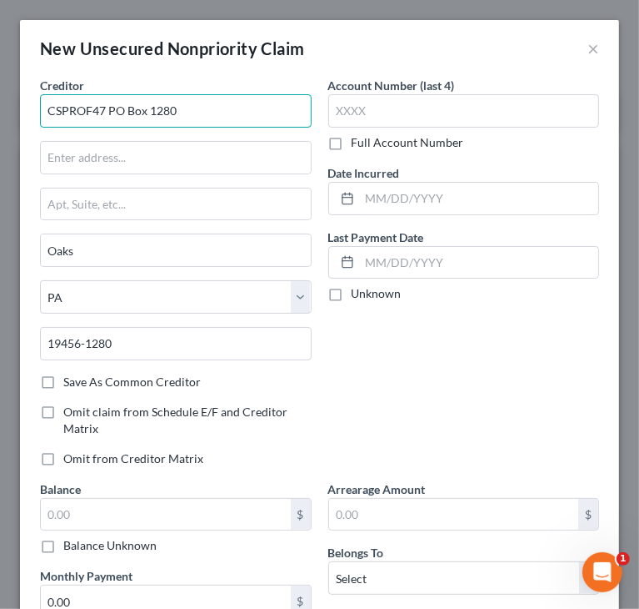
drag, startPoint x: 106, startPoint y: 110, endPoint x: 211, endPoint y: 108, distance: 105.1
click at [208, 107] on input "CSPROF47 PO Box 1280" at bounding box center [176, 110] width 272 height 33
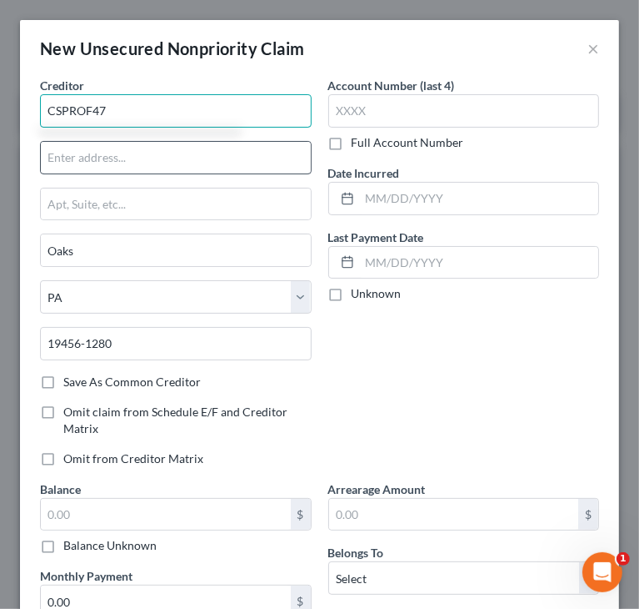
type input "CSPROF47"
click at [153, 154] on input "text" at bounding box center [176, 158] width 270 height 32
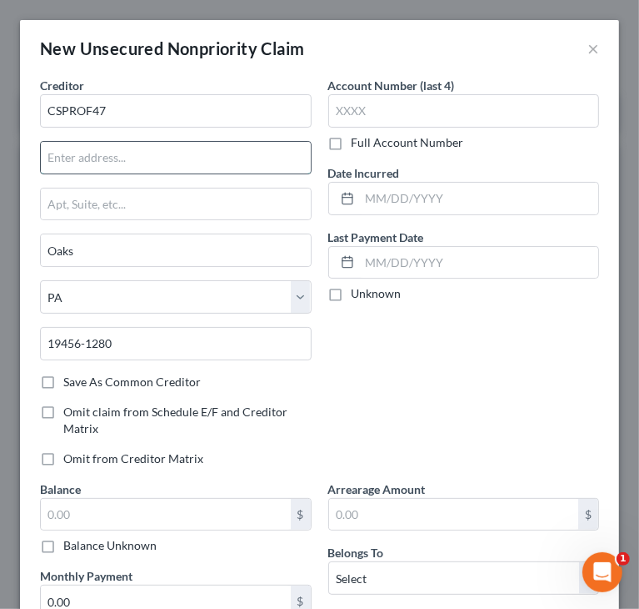
click at [90, 156] on input "text" at bounding box center [176, 158] width 270 height 32
paste input "PO Box 1280"
click at [40, 163] on div "PO Box 1280" at bounding box center [176, 157] width 272 height 33
type input "PO Box 1280"
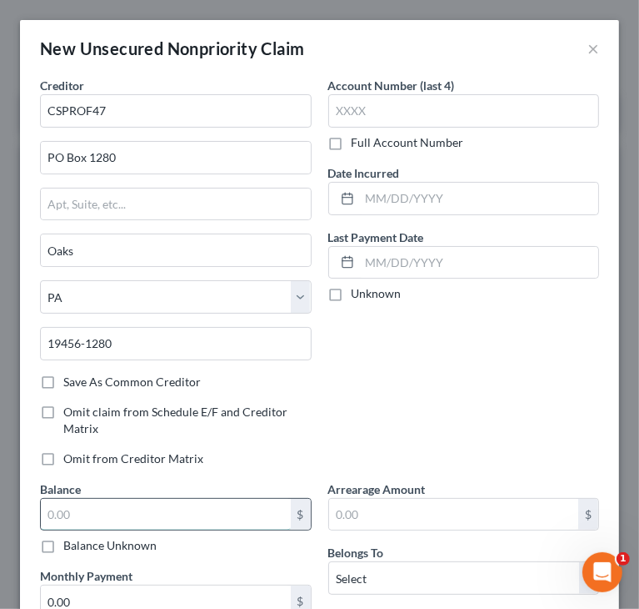
click at [97, 507] on input "text" at bounding box center [166, 515] width 250 height 32
paste input "556.25"
drag, startPoint x: 68, startPoint y: 513, endPoint x: 138, endPoint y: 504, distance: 70.5
click at [113, 508] on input "556.25" at bounding box center [166, 515] width 250 height 32
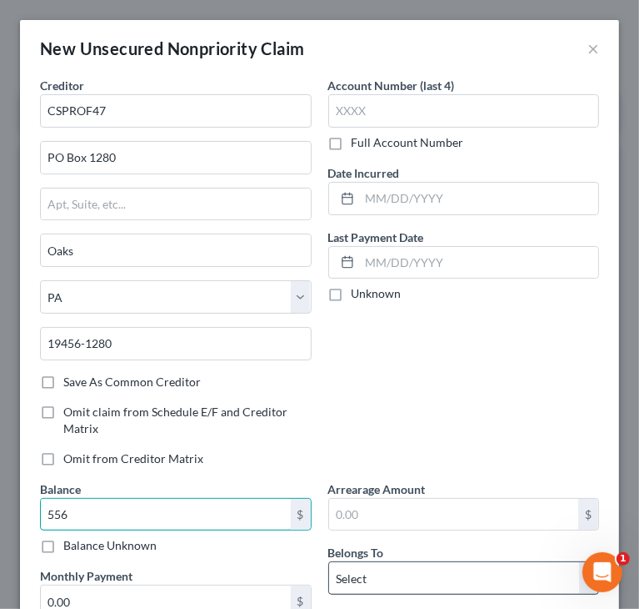
type input "556"
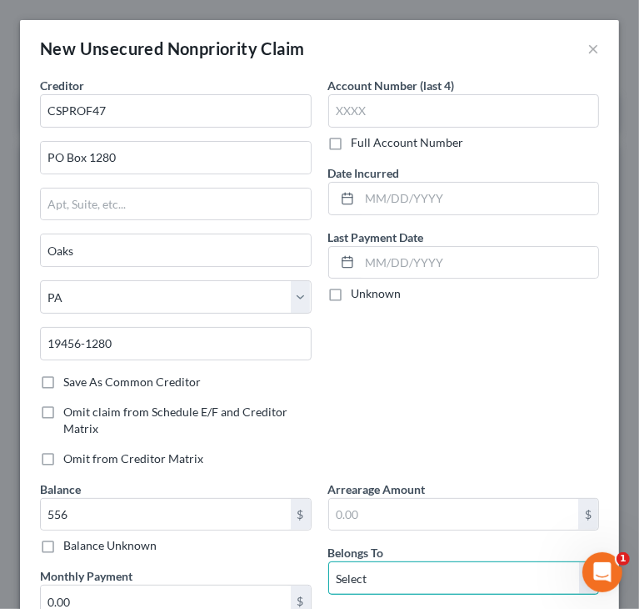
click at [353, 571] on select "Select Debtor 1 Only Debtor 2 Only Debtor 1 And Debtor 2 Only At Least One Of T…" at bounding box center [464, 577] width 272 height 33
select select "0"
click at [328, 561] on select "Select Debtor 1 Only Debtor 2 Only Debtor 1 And Debtor 2 Only At Least One Of T…" at bounding box center [464, 577] width 272 height 33
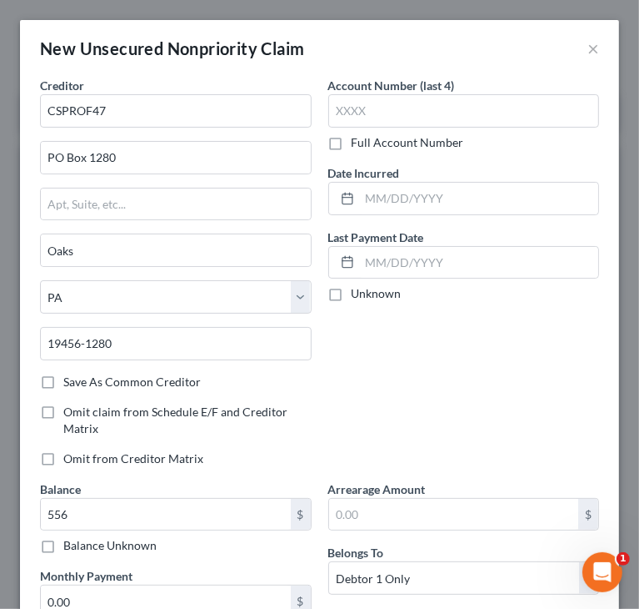
click at [396, 362] on div "Account Number (last 4) Full Account Number Date Incurred Last Payment Date Unk…" at bounding box center [464, 278] width 288 height 403
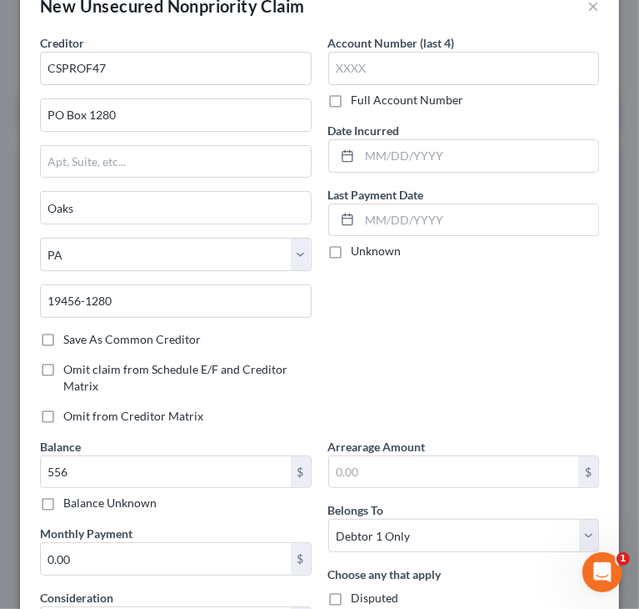
scroll to position [83, 0]
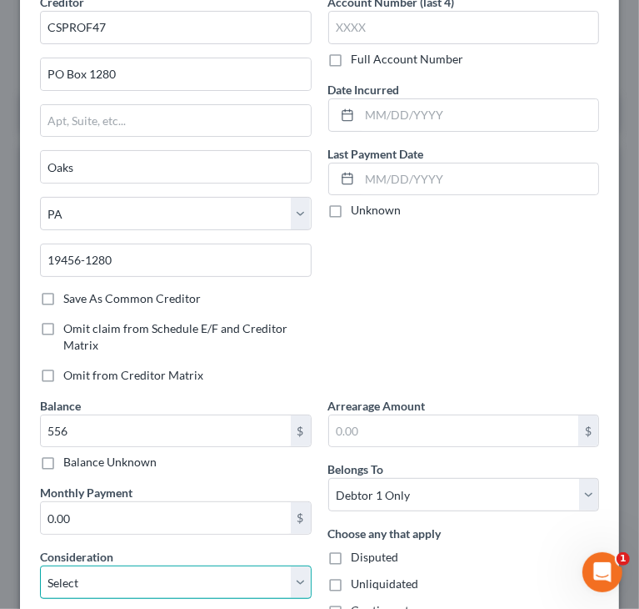
click at [97, 576] on select "Select Cable / Satellite Services Collection Agency Credit Card Debt Debt Couns…" at bounding box center [176, 581] width 272 height 33
select select "14"
click at [40, 565] on select "Select Cable / Satellite Services Collection Agency Credit Card Debt Debt Couns…" at bounding box center [176, 581] width 272 height 33
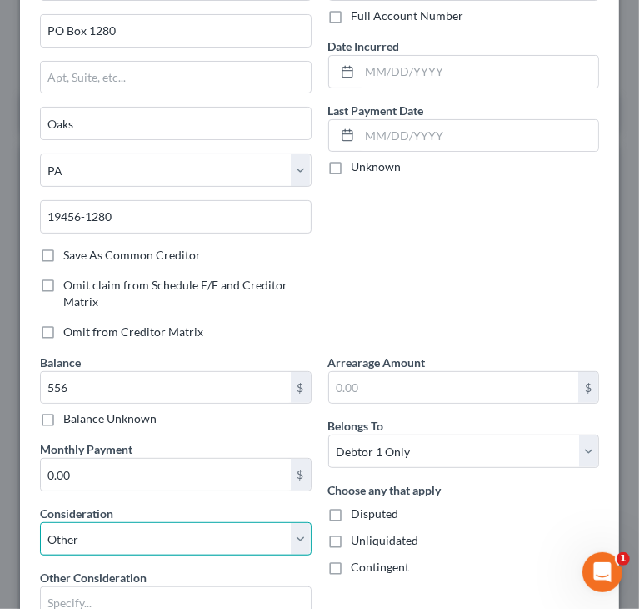
scroll to position [167, 0]
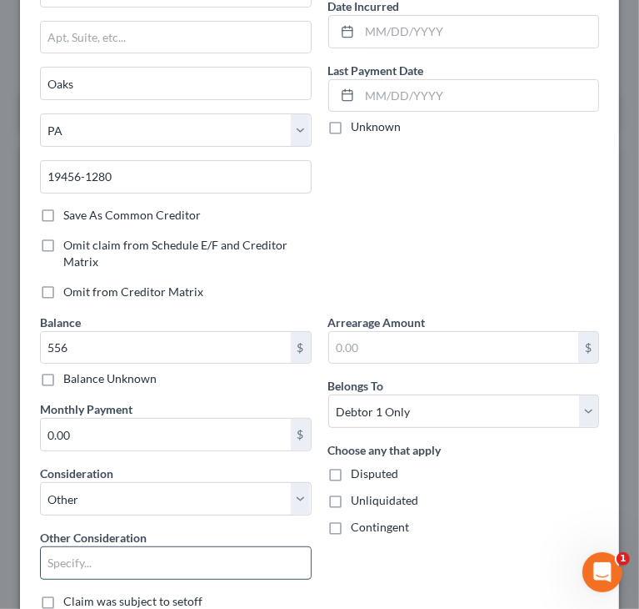
click at [117, 559] on input "text" at bounding box center [176, 563] width 270 height 32
type input "State toll"
click at [412, 200] on div "Account Number (last 4) Full Account Number Date Incurred Last Payment Date Unk…" at bounding box center [464, 111] width 288 height 403
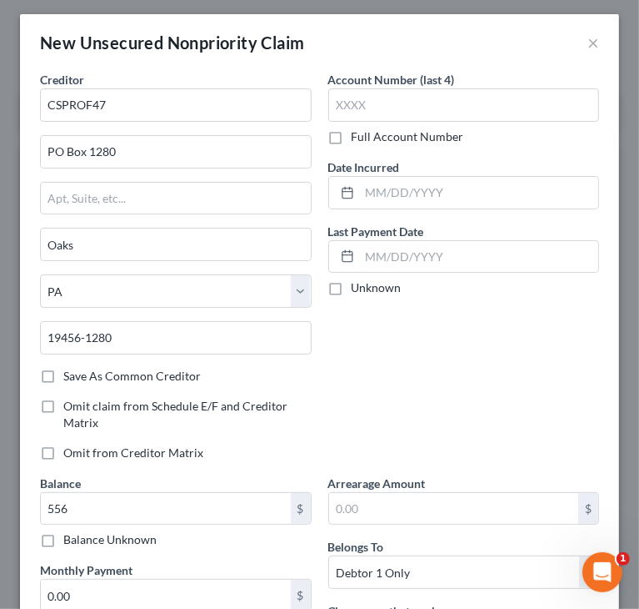
scroll to position [0, 0]
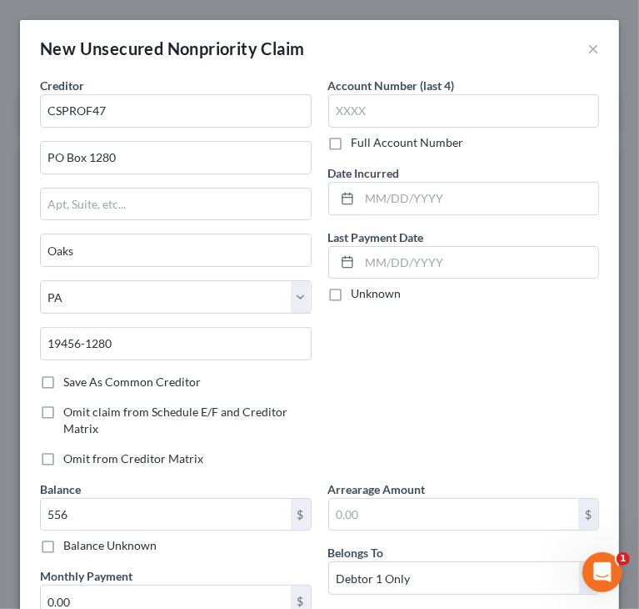
click at [352, 144] on label "Full Account Number" at bounding box center [408, 142] width 113 height 17
click at [358, 144] on input "Full Account Number" at bounding box center [363, 139] width 11 height 11
click at [364, 121] on input "text" at bounding box center [464, 110] width 272 height 33
paste input "VS5706431864"
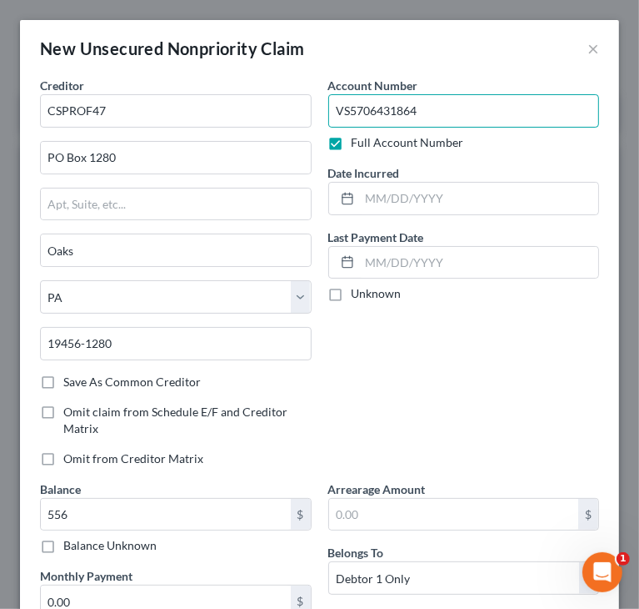
type input "VS5706431864"
click at [398, 370] on div "Account Number VS5706431864 Full Account Number Date Incurred Last Payment Date…" at bounding box center [464, 278] width 288 height 403
click at [478, 374] on div "Account Number VS5706431864 Full Account Number Date Incurred Last Payment Date…" at bounding box center [464, 278] width 288 height 403
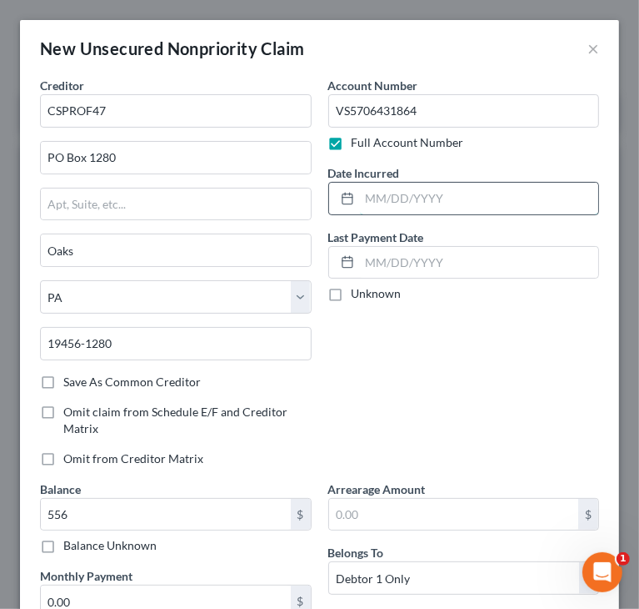
click at [383, 184] on input "text" at bounding box center [479, 199] width 239 height 32
paste input "[DATE]"
click at [368, 198] on input "[DATE]" at bounding box center [479, 199] width 239 height 32
type input "02/08/2025"
click at [500, 134] on div "Full Account Number" at bounding box center [464, 142] width 272 height 17
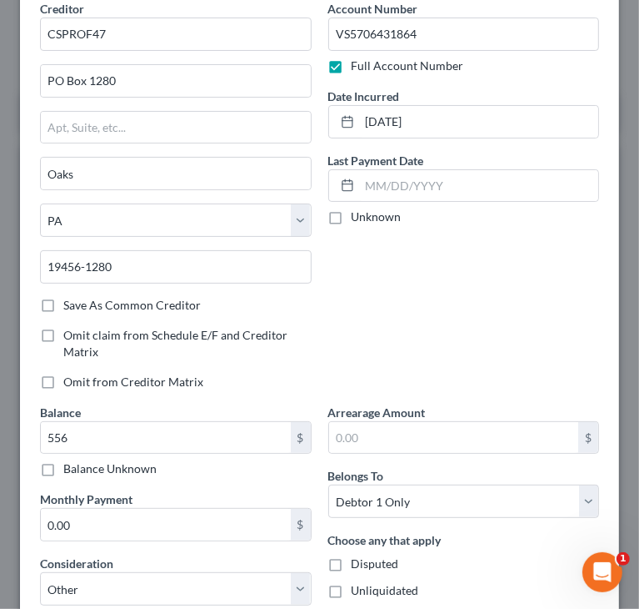
scroll to position [283, 0]
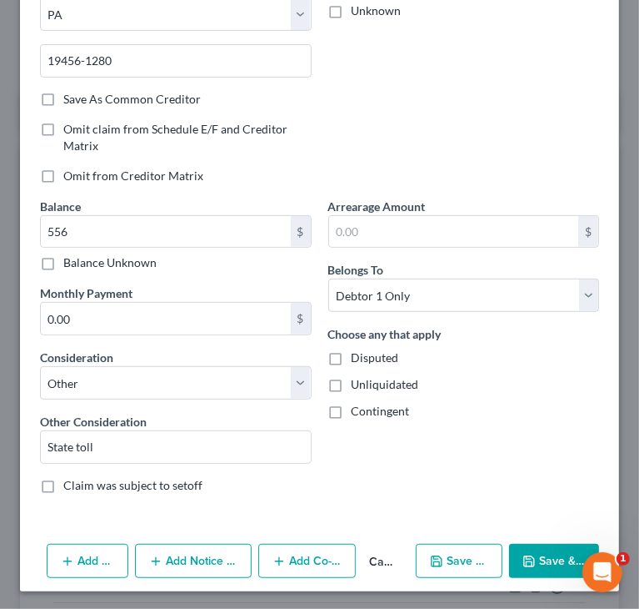
click at [533, 561] on button "Save & Close" at bounding box center [554, 561] width 90 height 35
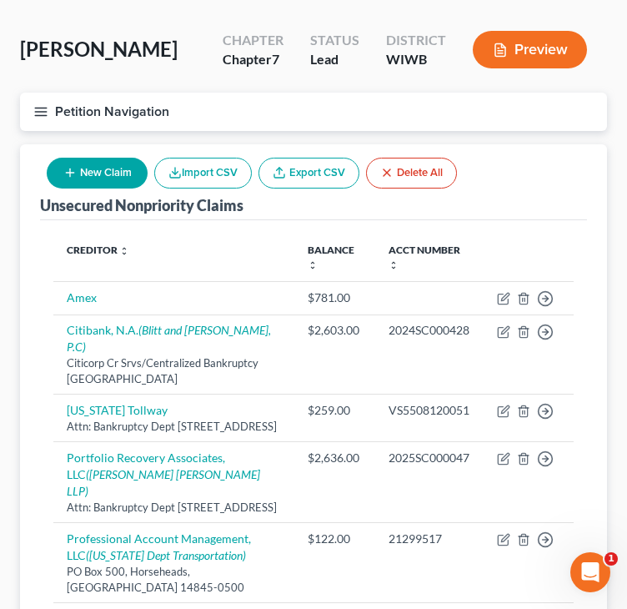
click at [82, 175] on button "New Claim" at bounding box center [97, 173] width 101 height 31
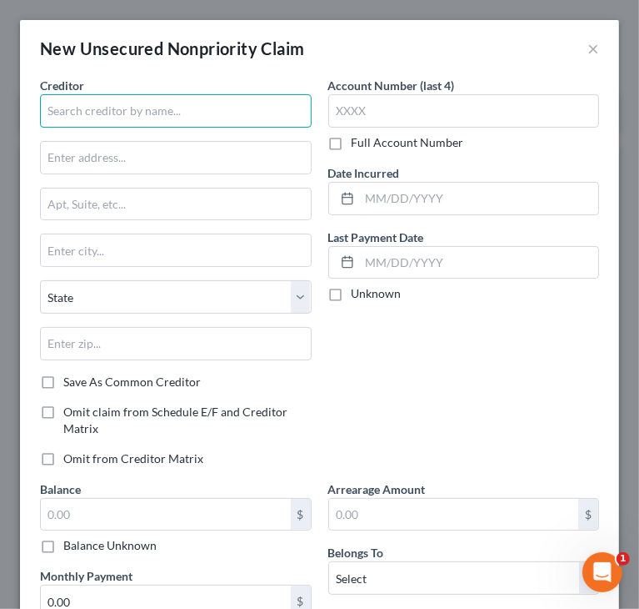
click at [170, 113] on input "text" at bounding box center [176, 110] width 272 height 33
paste input "Service Finance Company, LLC"
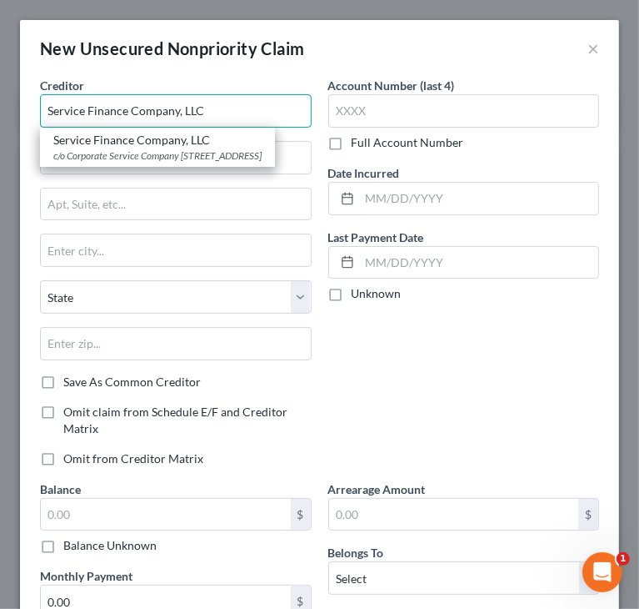
type input "Service Finance Company, LLC"
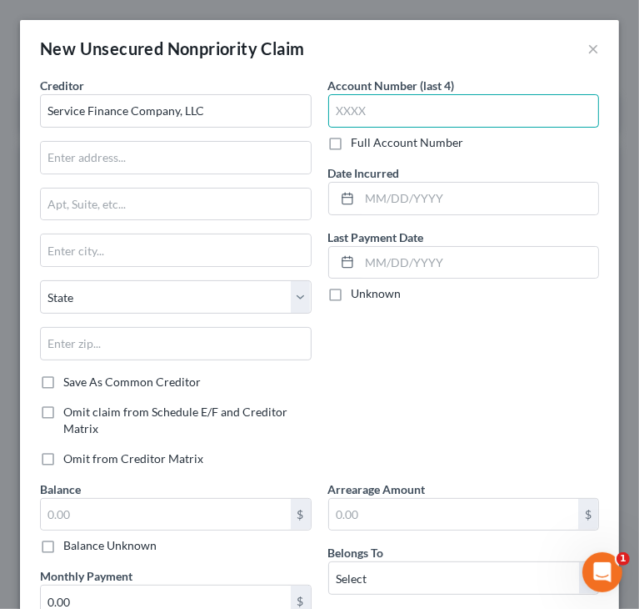
click at [413, 104] on input "text" at bounding box center [464, 110] width 272 height 33
paste input "942"
type input "9422"
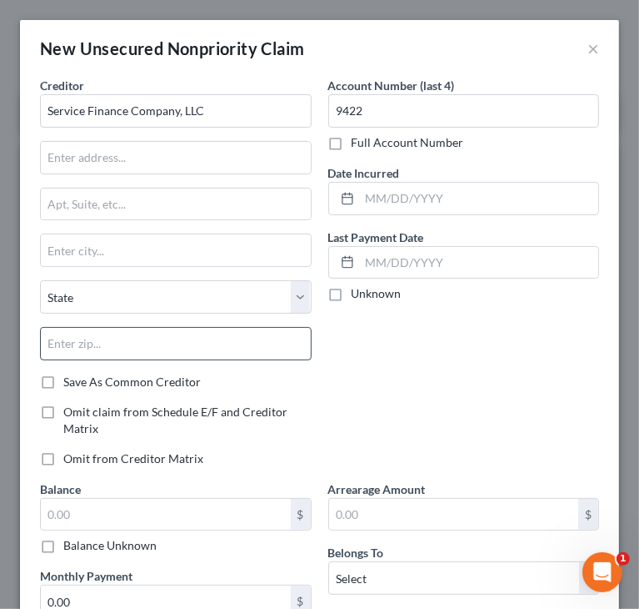
click at [218, 357] on div "State [US_STATE] AK AR AZ CA CO CT DE DC [GEOGRAPHIC_DATA] [GEOGRAPHIC_DATA] GU…" at bounding box center [176, 326] width 288 height 93
click at [210, 357] on input "text" at bounding box center [176, 343] width 272 height 33
click at [206, 347] on input "text" at bounding box center [176, 343] width 272 height 33
paste input "33432"
type input "33432"
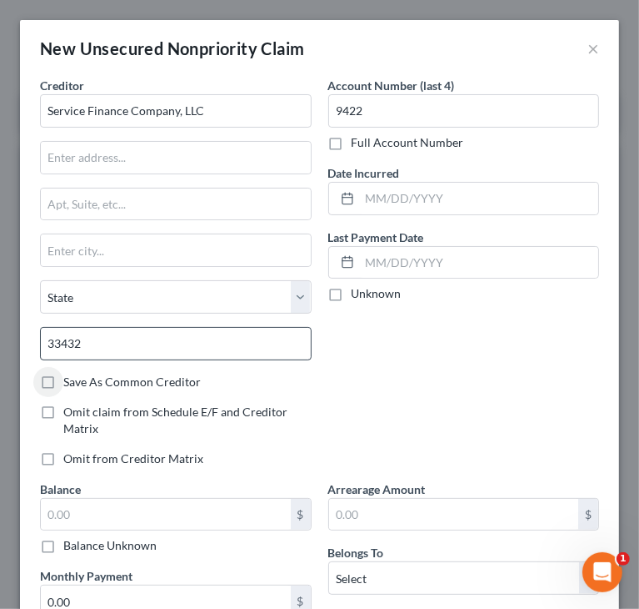
type input "Boca Raton"
select select "9"
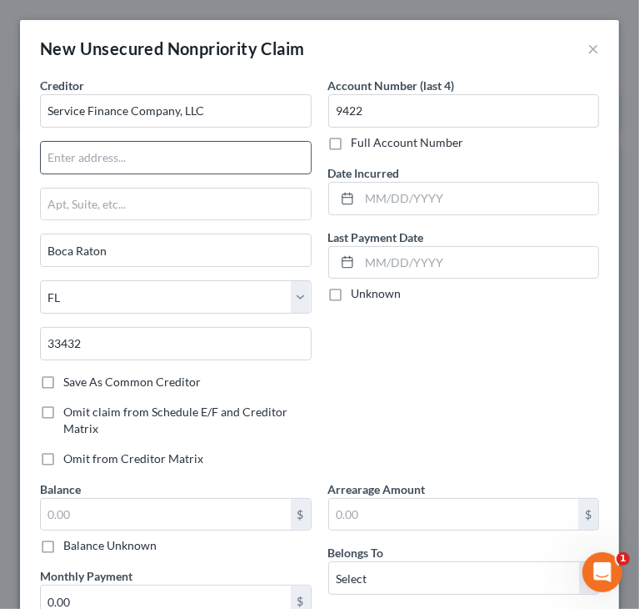
click at [193, 155] on input "text" at bounding box center [176, 158] width 270 height 32
type input "Attn: Bankruptcy Dept"
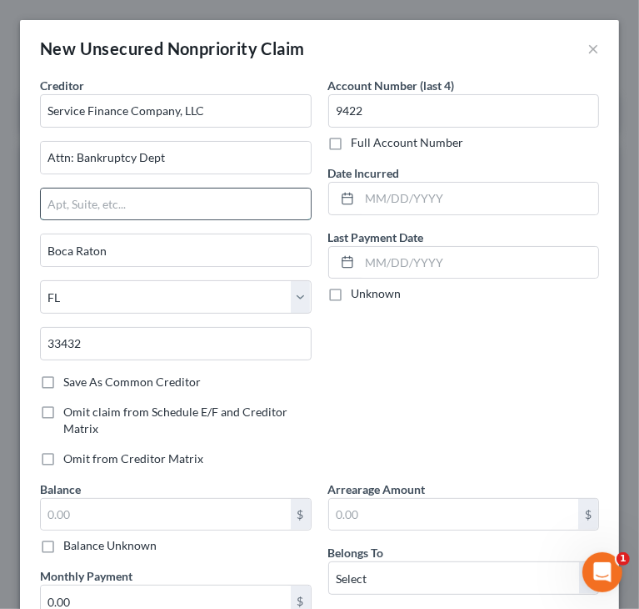
click at [163, 207] on input "text" at bounding box center [176, 204] width 270 height 32
paste input "555 S. Federal Hwy, #200"
type input "555 S. Federal Hwy, #200"
click at [427, 353] on div "Account Number (last 4) 9422 Full Account Number Date Incurred Last Payment Dat…" at bounding box center [464, 278] width 288 height 403
click at [343, 366] on div "Account Number (last 4) 9422 Full Account Number Date Incurred Last Payment Dat…" at bounding box center [464, 278] width 288 height 403
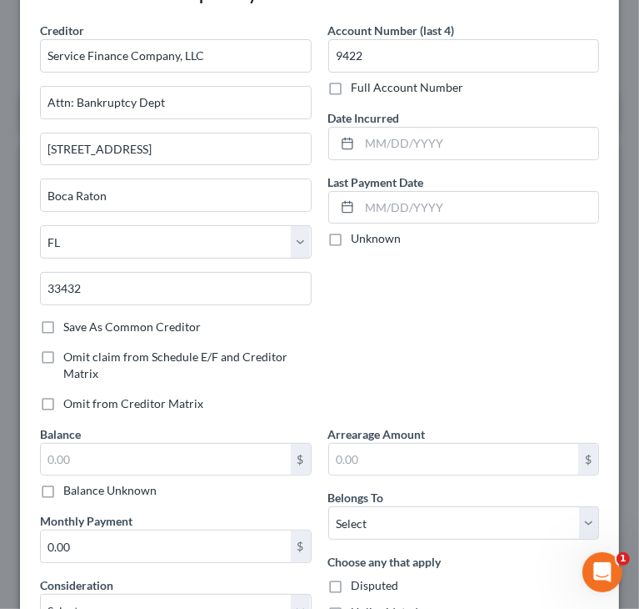
scroll to position [167, 0]
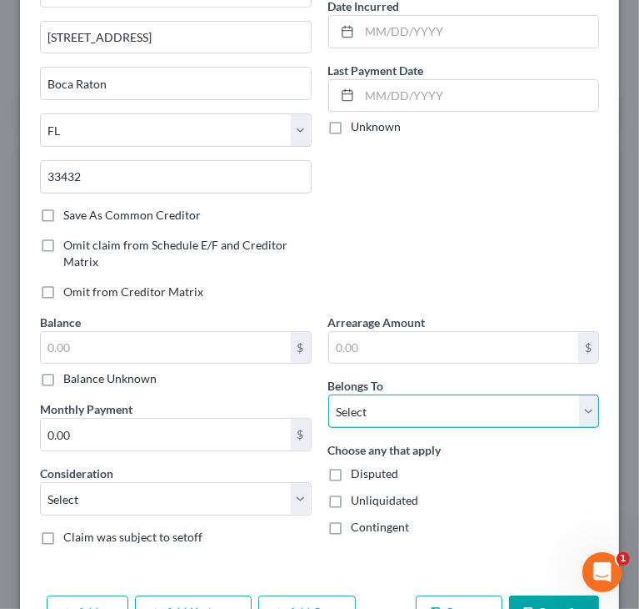
click at [423, 405] on select "Select Debtor 1 Only Debtor 2 Only Debtor 1 And Debtor 2 Only At Least One Of T…" at bounding box center [464, 410] width 272 height 33
click at [328, 394] on select "Select Debtor 1 Only Debtor 2 Only Debtor 1 And Debtor 2 Only At Least One Of T…" at bounding box center [464, 410] width 272 height 33
click at [393, 414] on select "Select Debtor 1 Only Debtor 2 Only Debtor 1 And Debtor 2 Only At Least One Of T…" at bounding box center [464, 410] width 272 height 33
select select "3"
click at [328, 394] on select "Select Debtor 1 Only Debtor 2 Only Debtor 1 And Debtor 2 Only At Least One Of T…" at bounding box center [464, 410] width 272 height 33
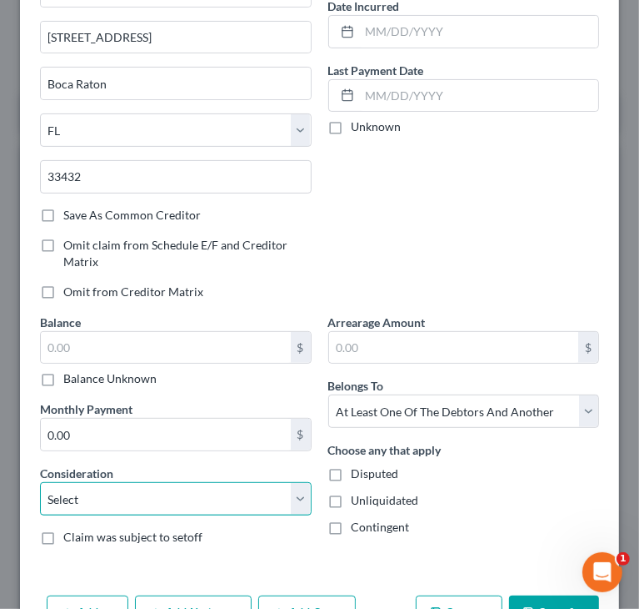
click at [113, 500] on select "Select Cable / Satellite Services Collection Agency Credit Card Debt Debt Couns…" at bounding box center [176, 498] width 272 height 33
select select "14"
click at [40, 482] on select "Select Cable / Satellite Services Collection Agency Credit Card Debt Debt Couns…" at bounding box center [176, 498] width 272 height 33
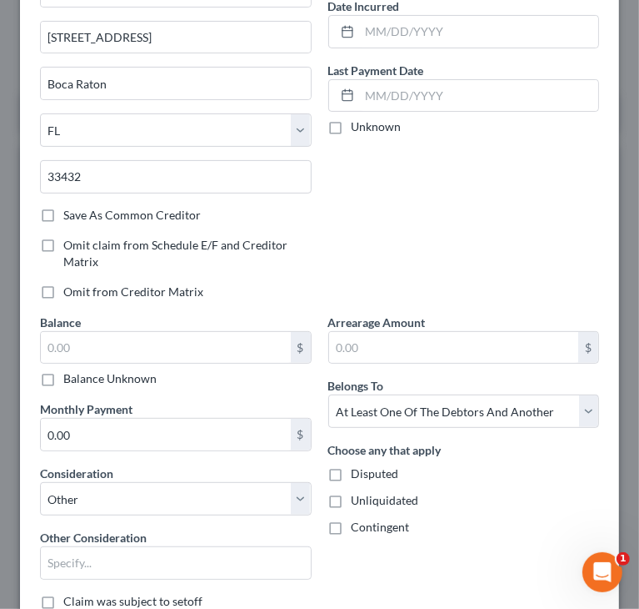
click at [411, 234] on div "Account Number (last 4) 9422 Full Account Number Date Incurred Last Payment Dat…" at bounding box center [464, 111] width 288 height 403
click at [117, 558] on input "text" at bounding box center [176, 563] width 270 height 32
paste input "Your Home Improvement Company LLC"
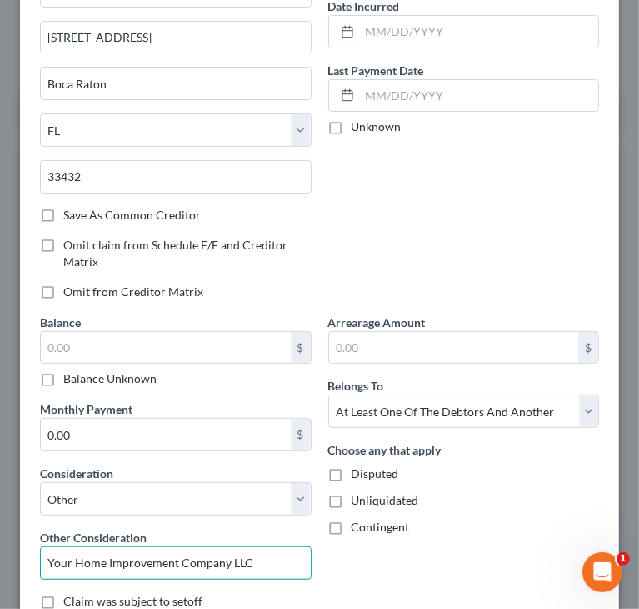
type input "Your Home Improvement Company LLC"
click at [484, 207] on div "Account Number (last 4) 9422 Full Account Number Date Incurred Last Payment Dat…" at bounding box center [464, 111] width 288 height 403
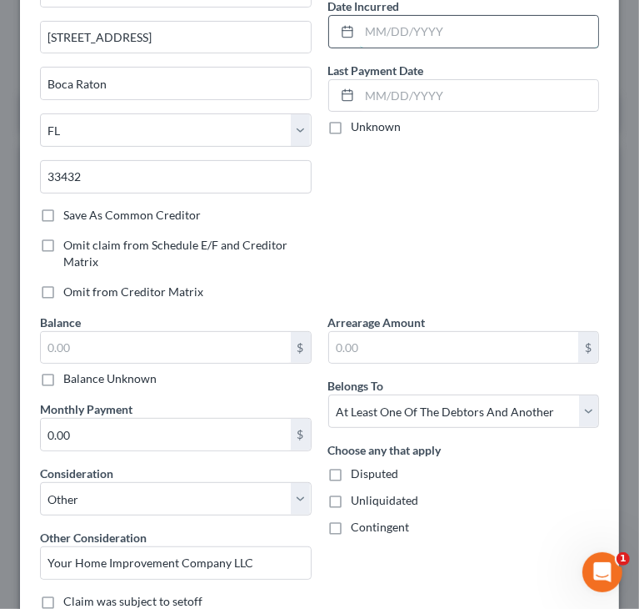
click at [463, 31] on input "text" at bounding box center [479, 32] width 239 height 32
paste input "10/3/2022."
click at [503, 39] on input "10/3/2022" at bounding box center [479, 32] width 239 height 32
type input "10/3/2022"
click at [464, 168] on div "Account Number (last 4) 9422 Full Account Number Date Incurred 10/3/2022 Last P…" at bounding box center [464, 111] width 288 height 403
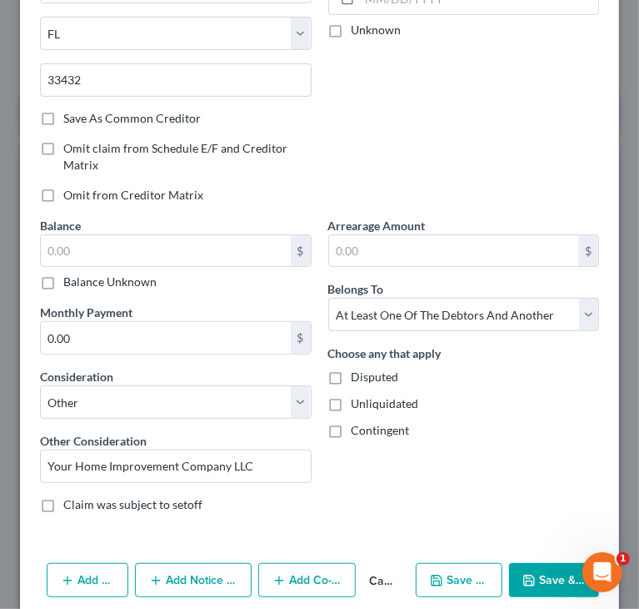
scroll to position [283, 0]
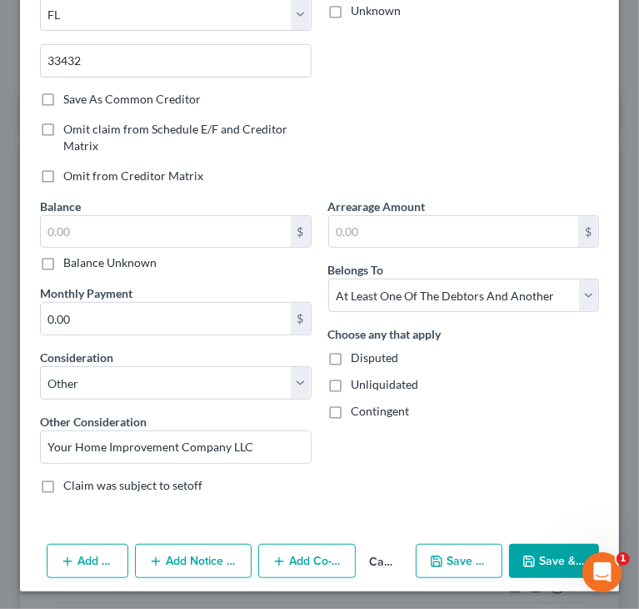
click at [210, 558] on button "Add Notice Address" at bounding box center [193, 561] width 117 height 35
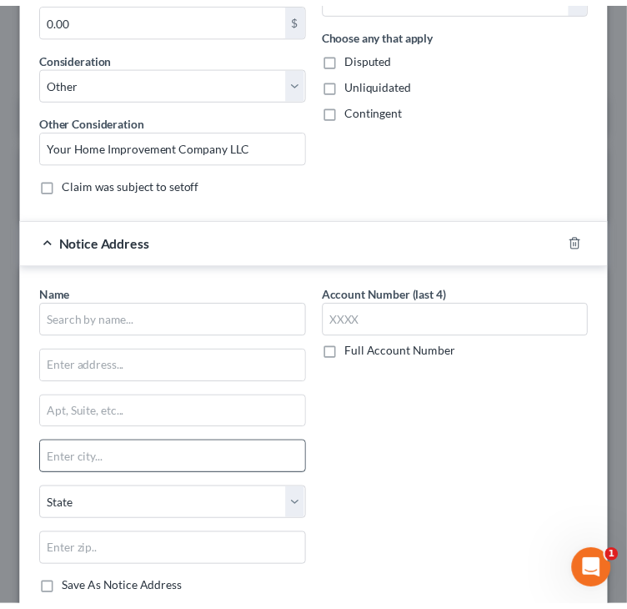
scroll to position [667, 0]
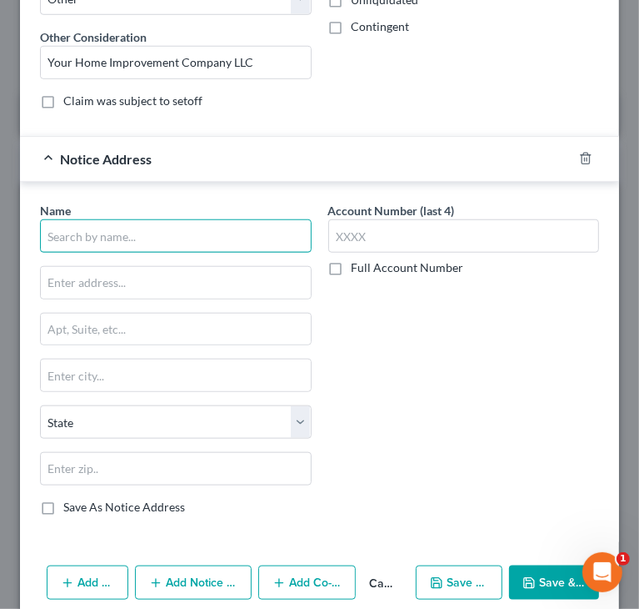
click at [199, 239] on input "text" at bounding box center [176, 235] width 272 height 33
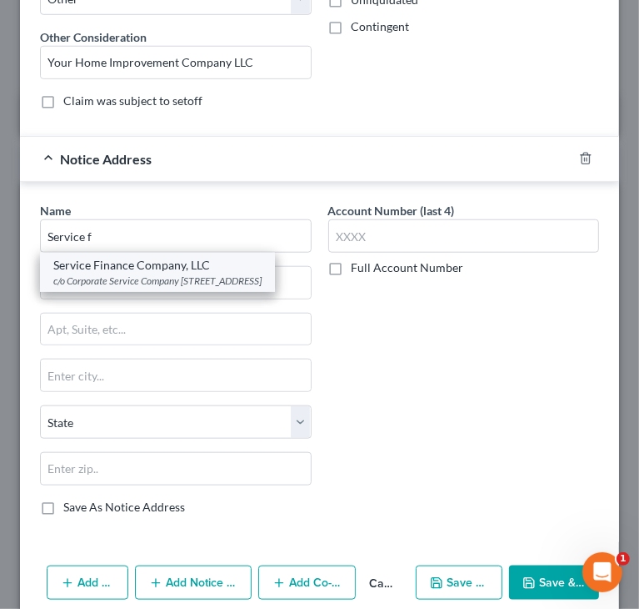
click at [180, 281] on div "c/o Corporate Service Company [STREET_ADDRESS]" at bounding box center [157, 280] width 208 height 14
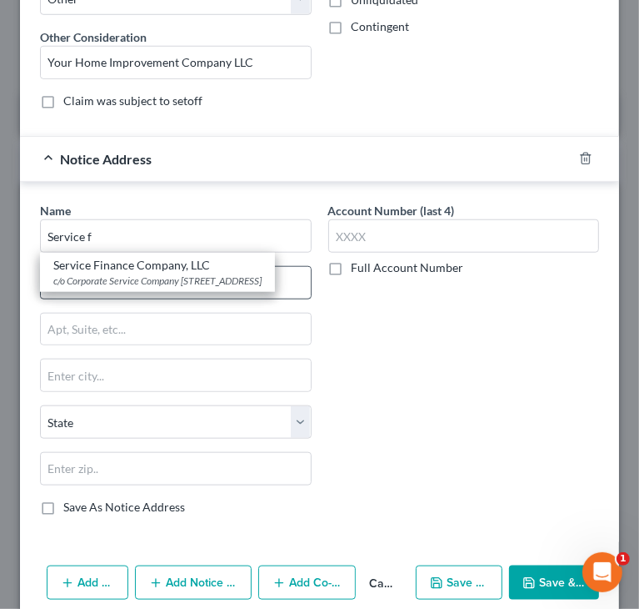
type input "Service Finance Company, LLC"
type input "c/o Corporate Service Company"
type input "[STREET_ADDRESS]"
type input "[GEOGRAPHIC_DATA]"
select select "52"
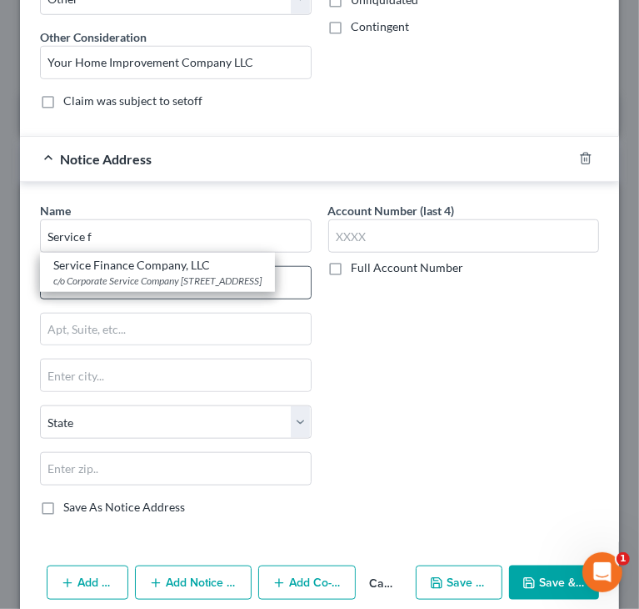
type input "53703"
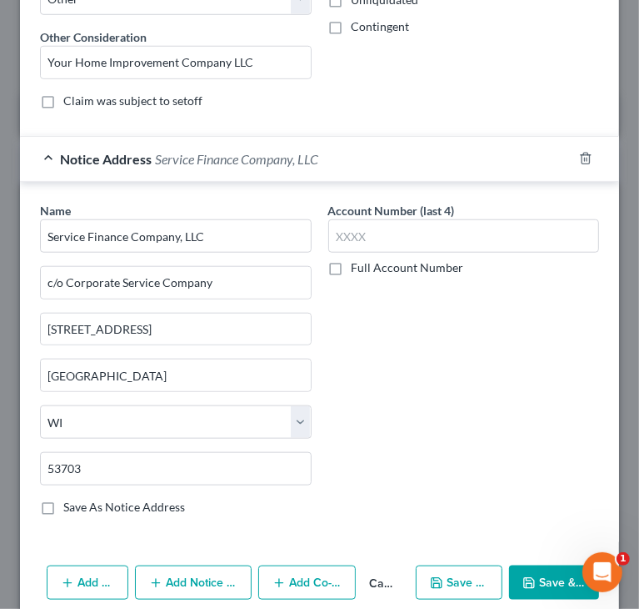
click at [568, 573] on button "Save & Close" at bounding box center [554, 582] width 90 height 35
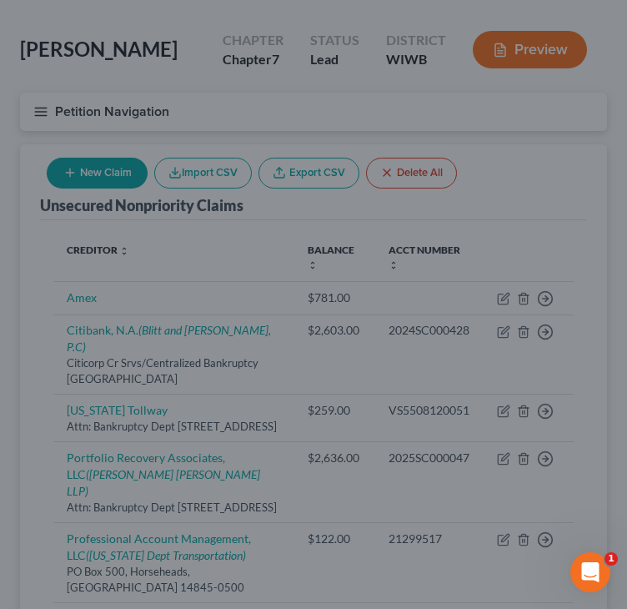
scroll to position [0, 0]
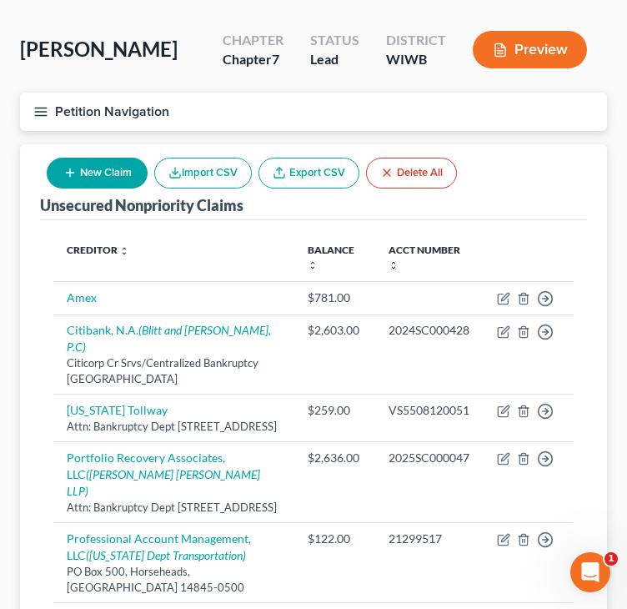
click at [46, 104] on icon "button" at bounding box center [40, 111] width 15 height 15
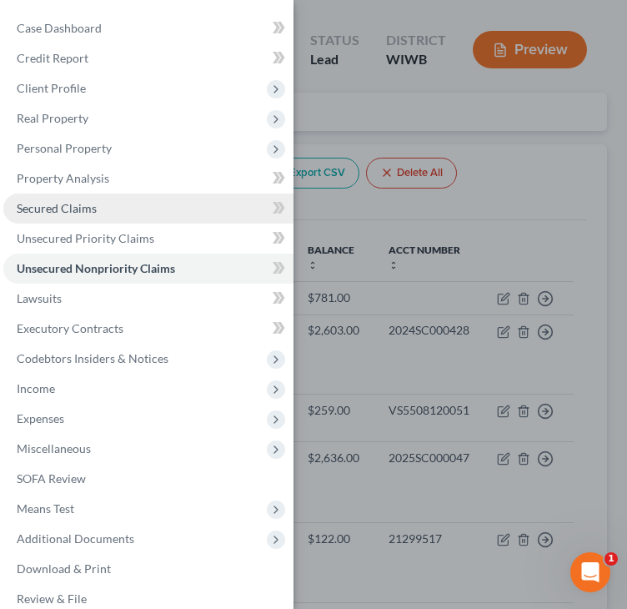
click at [63, 210] on span "Secured Claims" at bounding box center [57, 208] width 80 height 14
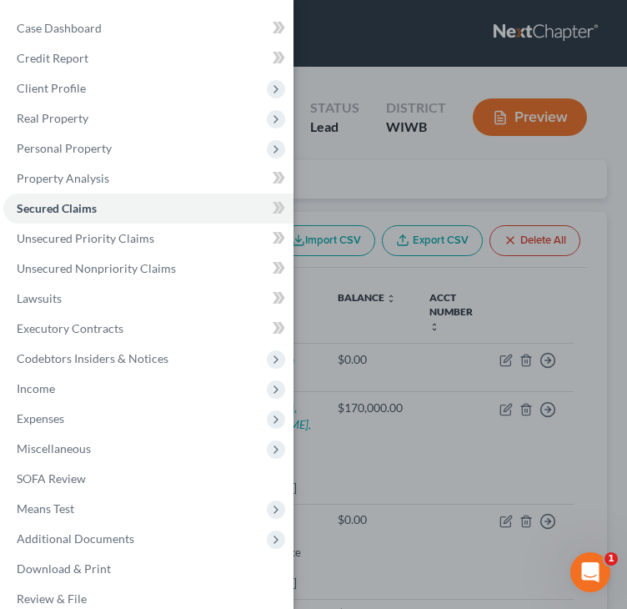
click at [396, 173] on div "Case Dashboard Payments Invoices Payments Payments Credit Report Client Profile" at bounding box center [313, 304] width 627 height 609
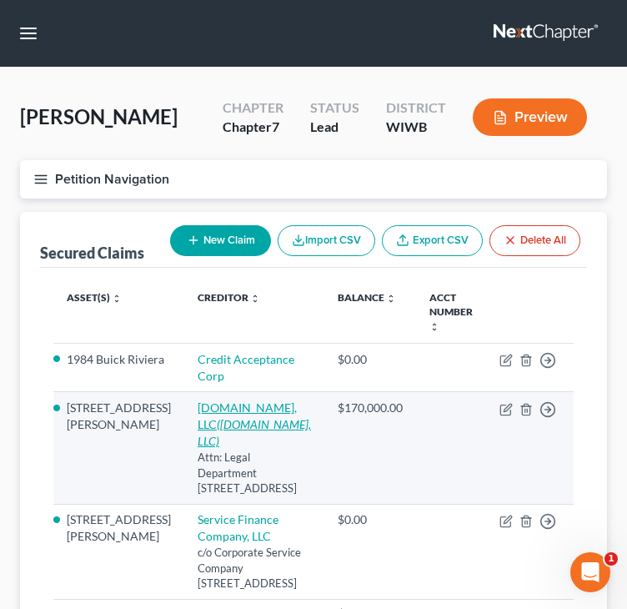
click at [219, 441] on icon "(Loandepot.com, LLC)" at bounding box center [254, 432] width 113 height 31
select select "45"
select select "4"
select select "0"
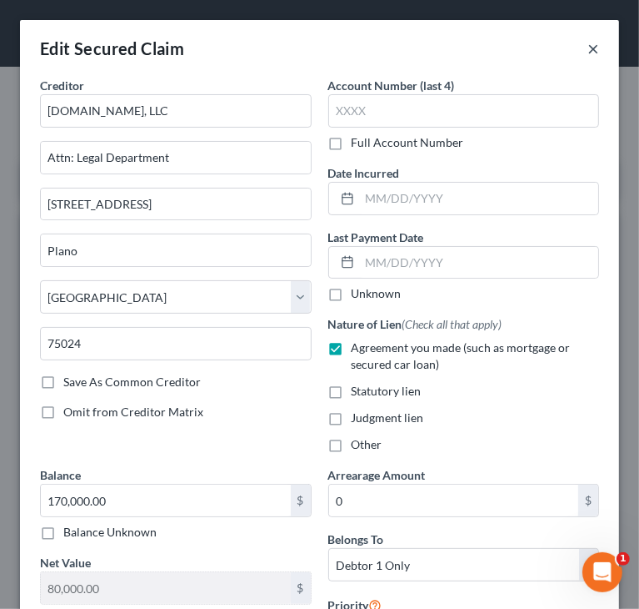
click at [588, 49] on button "×" at bounding box center [594, 48] width 12 height 20
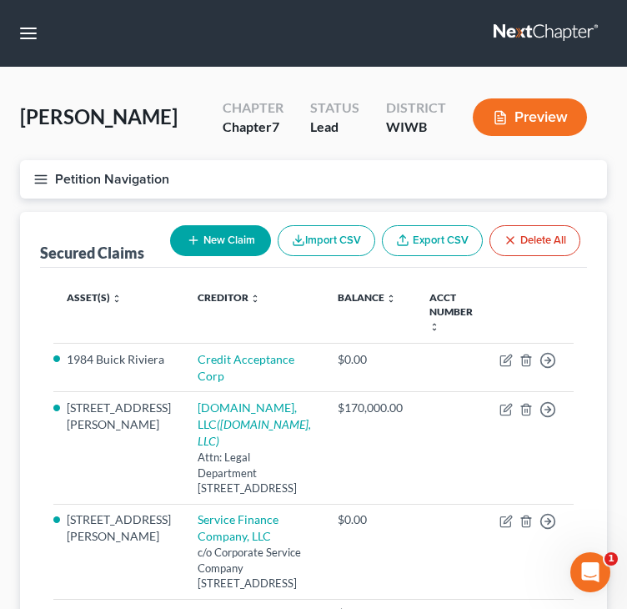
click at [43, 184] on icon "button" at bounding box center [40, 179] width 15 height 15
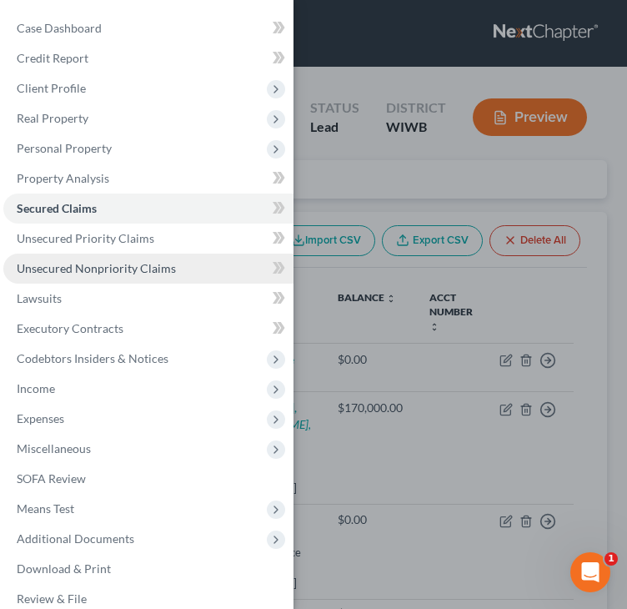
click at [100, 267] on span "Unsecured Nonpriority Claims" at bounding box center [96, 268] width 159 height 14
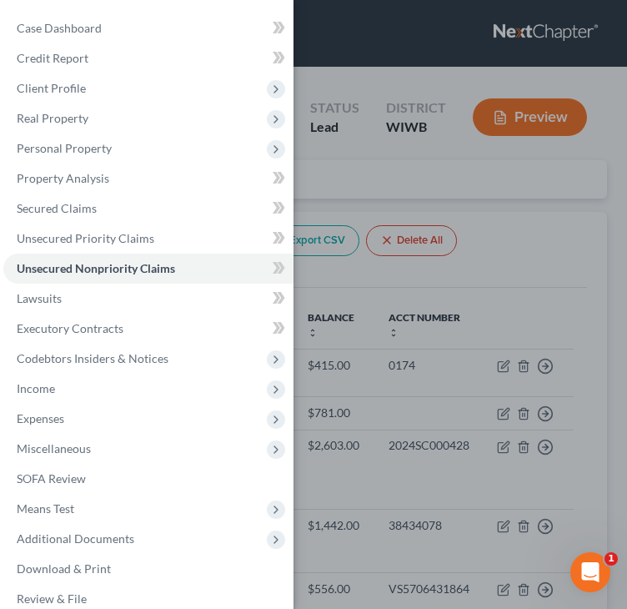
click at [430, 168] on div "Case Dashboard Payments Invoices Payments Payments Credit Report Client Profile" at bounding box center [313, 304] width 627 height 609
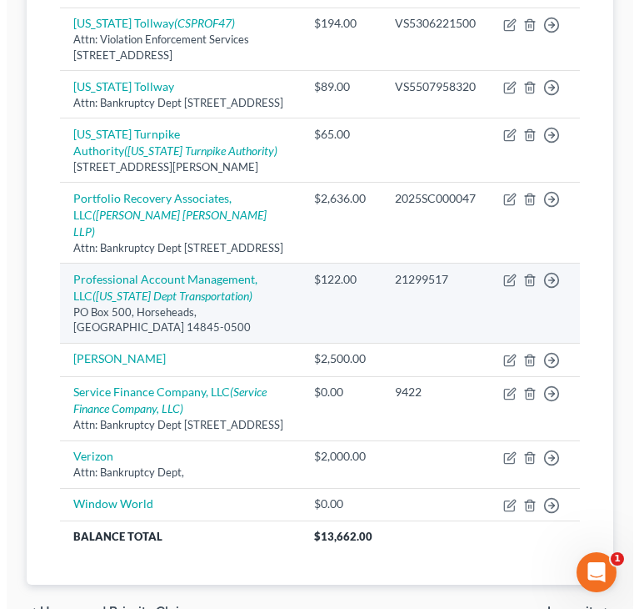
scroll to position [667, 0]
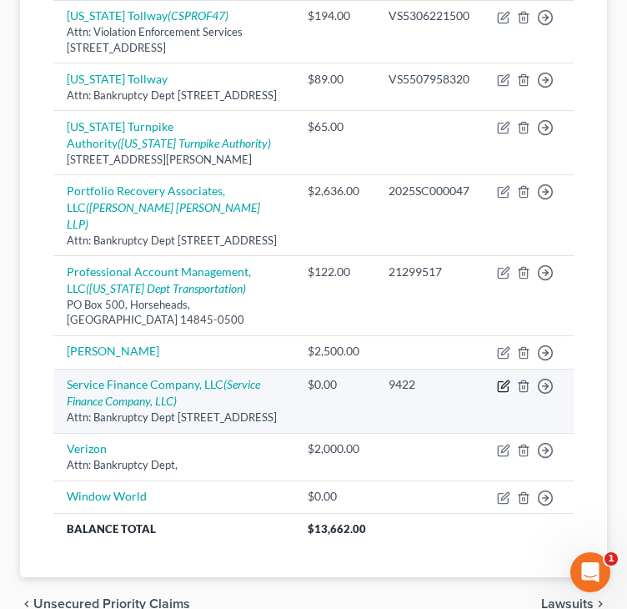
click at [503, 393] on icon "button" at bounding box center [503, 385] width 13 height 13
select select "9"
select select "14"
select select "3"
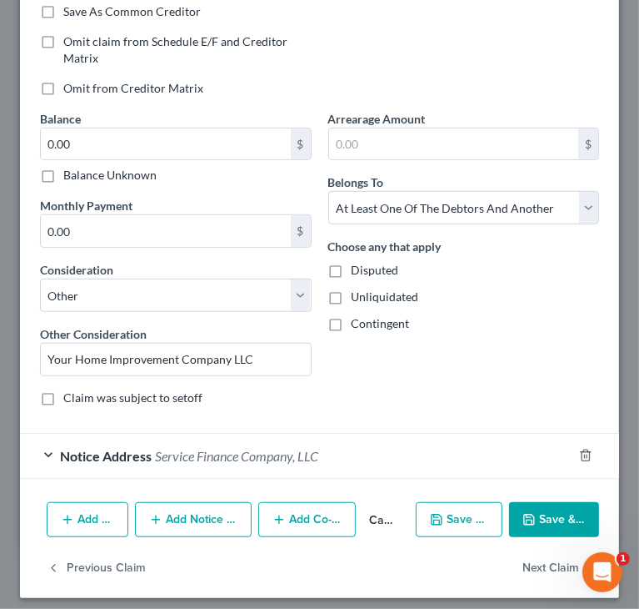
scroll to position [376, 0]
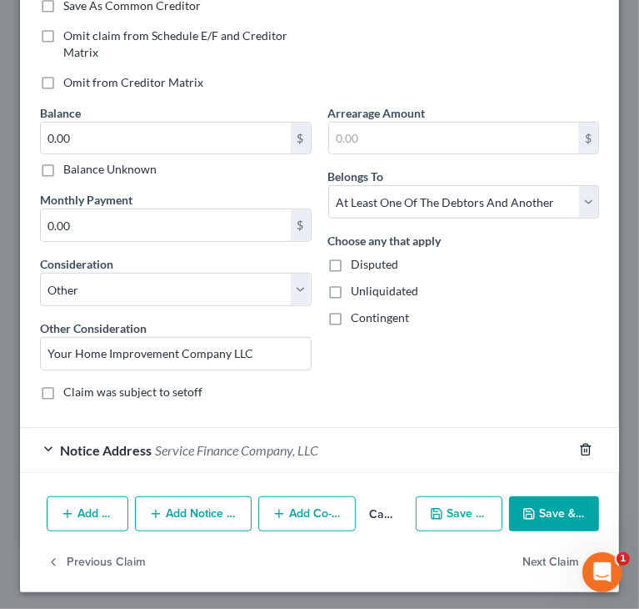
click at [579, 444] on icon "button" at bounding box center [585, 449] width 13 height 13
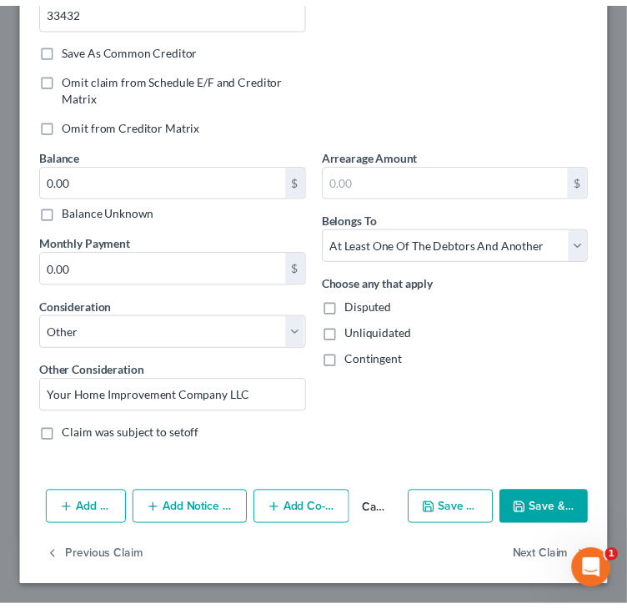
scroll to position [330, 0]
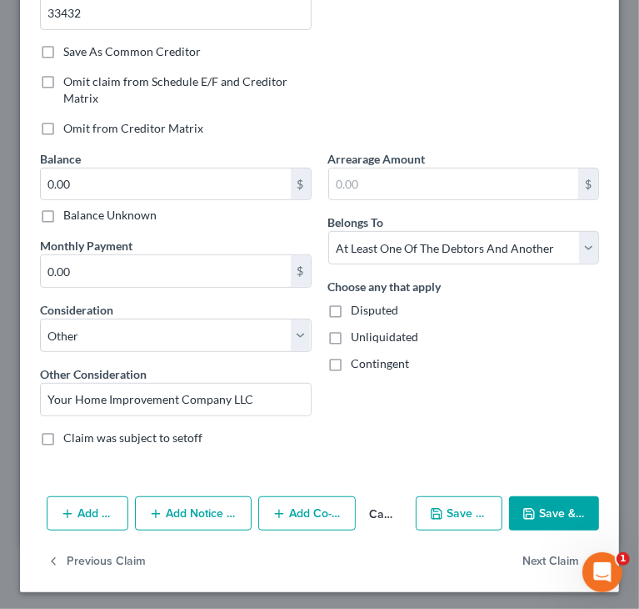
click at [540, 499] on button "Save & Close" at bounding box center [554, 513] width 90 height 35
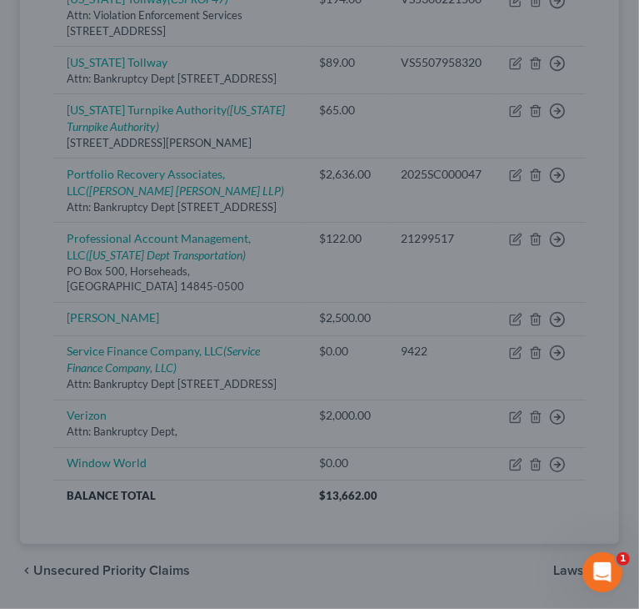
type input "0"
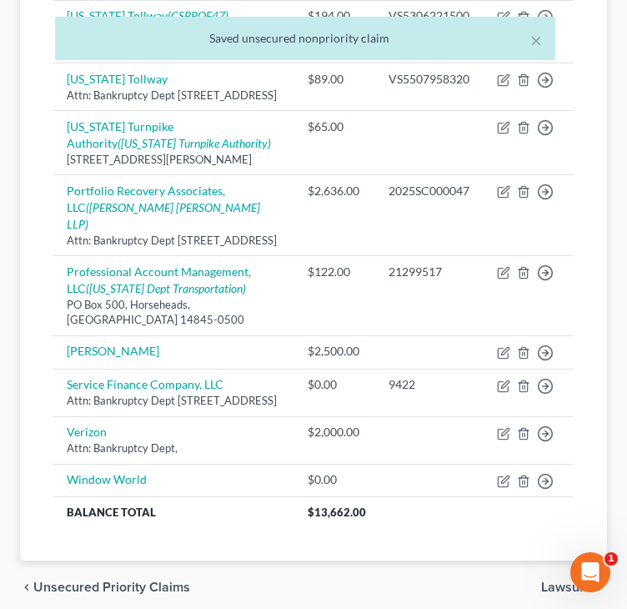
click at [44, 443] on div "Creditor expand_more expand_less unfold_more Balance expand_more expand_less un…" at bounding box center [313, 91] width 547 height 940
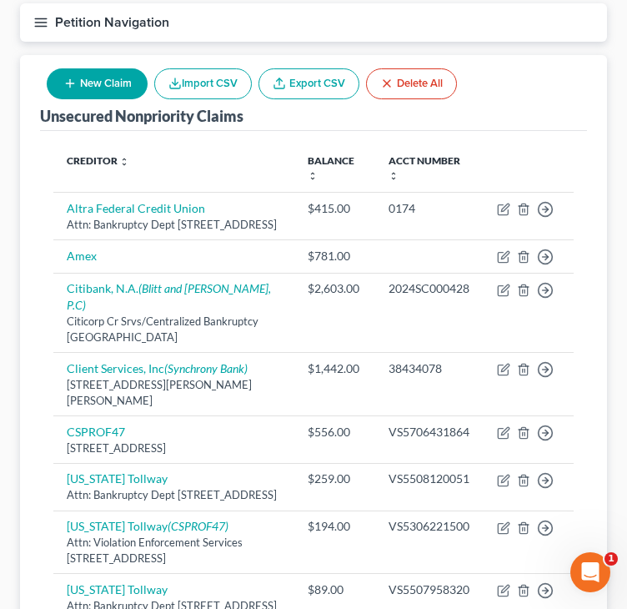
scroll to position [11, 0]
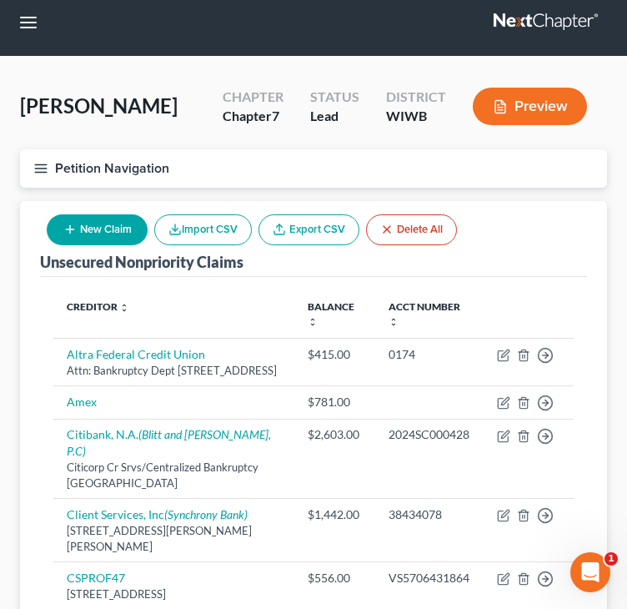
click at [39, 162] on icon "button" at bounding box center [40, 168] width 15 height 15
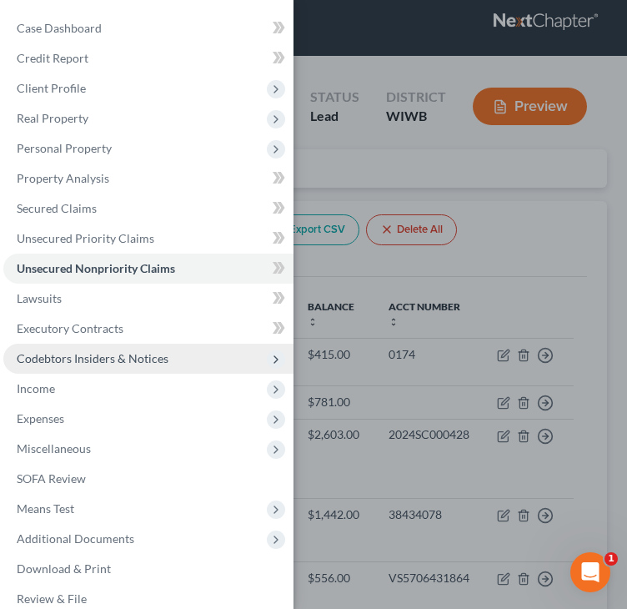
click at [119, 358] on span "Codebtors Insiders & Notices" at bounding box center [93, 358] width 152 height 14
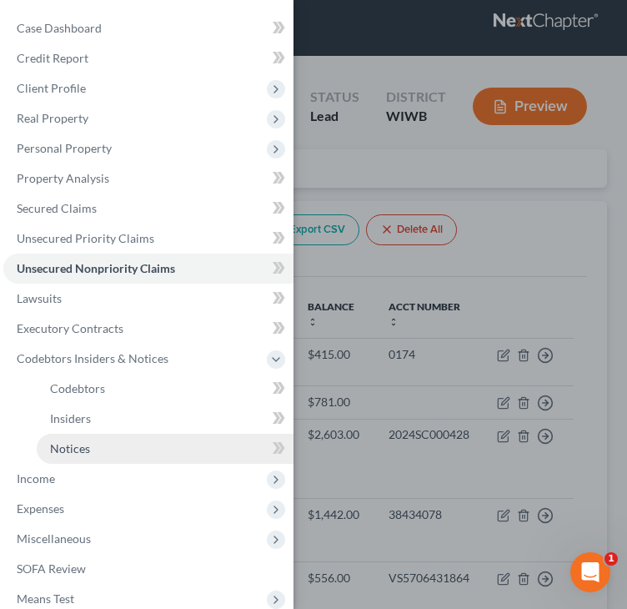
click at [85, 449] on span "Notices" at bounding box center [70, 448] width 40 height 14
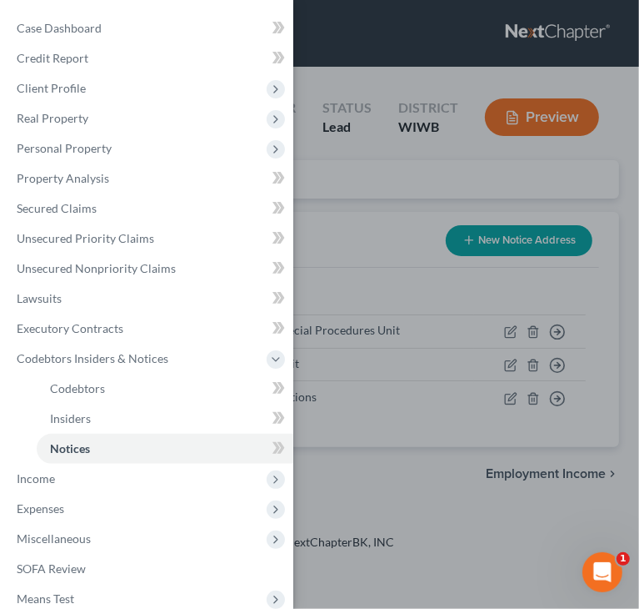
click at [327, 245] on div "Case Dashboard Payments Invoices Payments Payments Credit Report Client Profile" at bounding box center [319, 304] width 639 height 609
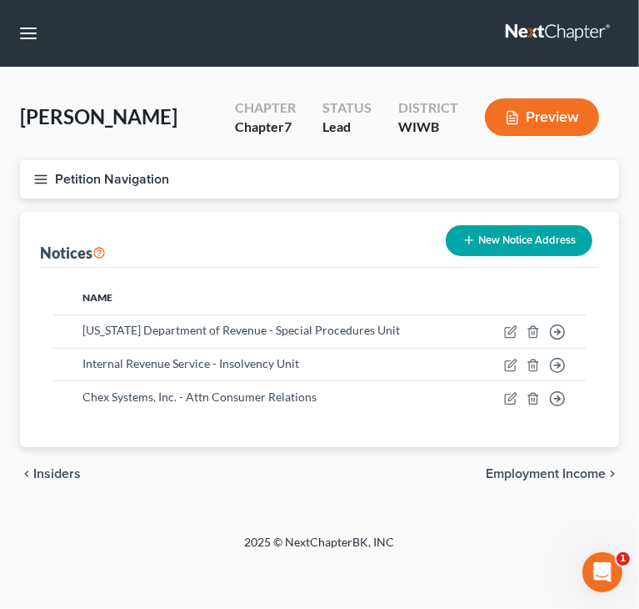
click at [483, 242] on button "New Notice Address" at bounding box center [519, 240] width 147 height 31
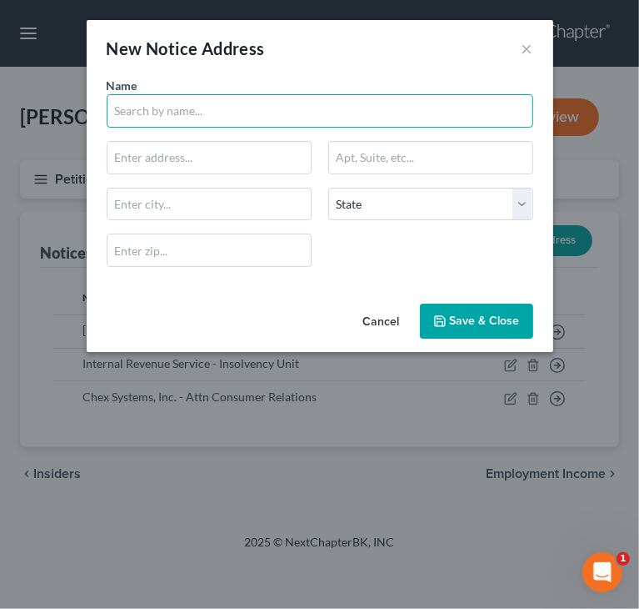
click at [325, 108] on input "text" at bounding box center [320, 110] width 427 height 33
paste input "lsarDepot.com,LLC"
click at [190, 108] on input "lsarDepot.com,LLC" at bounding box center [320, 110] width 427 height 33
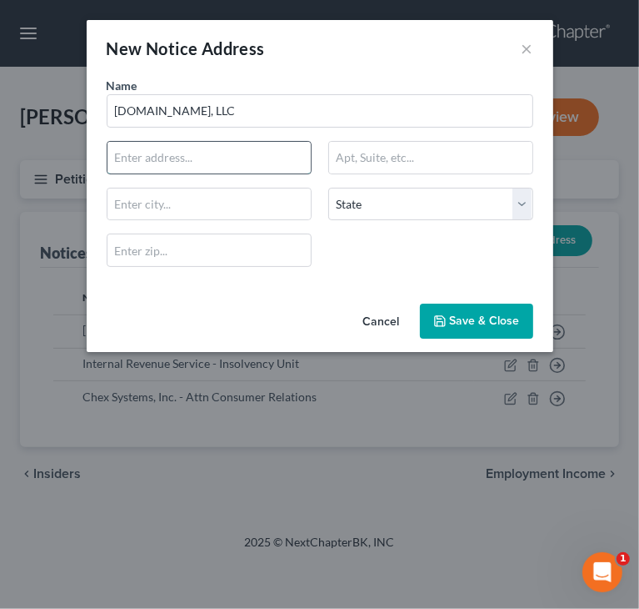
click at [211, 164] on input "text" at bounding box center [209, 158] width 203 height 32
paste input "P.0.Box25000"
click at [131, 154] on input "P.0.Box25000" at bounding box center [209, 158] width 203 height 32
click at [123, 152] on input "P.0. Box 250009" at bounding box center [209, 158] width 203 height 32
drag, startPoint x: 135, startPoint y: 158, endPoint x: 37, endPoint y: 167, distance: 98.8
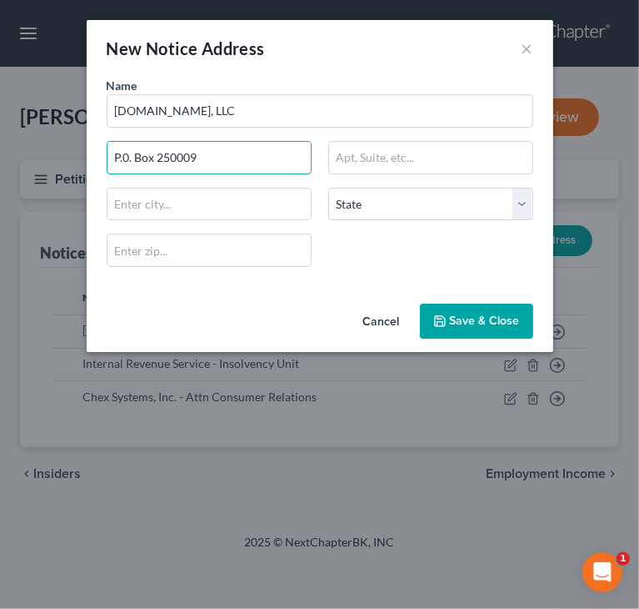
click at [48, 169] on div "New Notice Address × Name * loanDepot.com, LLC P.0. Box 250009 State AL AK AR A…" at bounding box center [319, 304] width 639 height 609
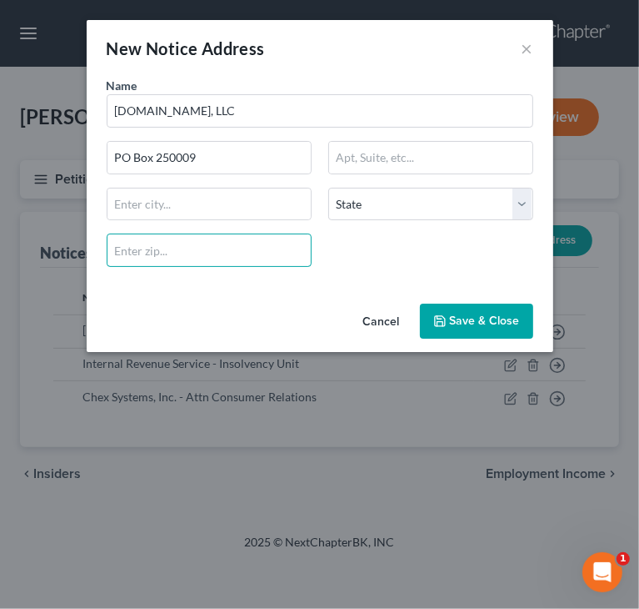
click at [198, 255] on input "text" at bounding box center [209, 249] width 205 height 33
paste input "75025"
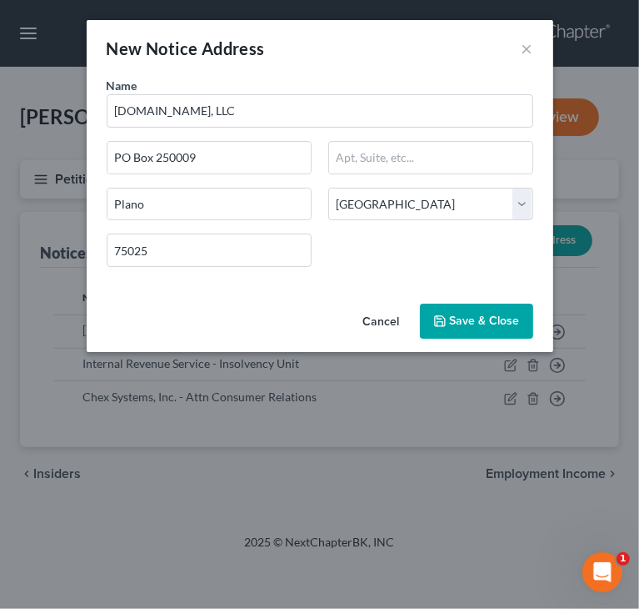
click at [470, 316] on span "Save & Close" at bounding box center [485, 320] width 70 height 14
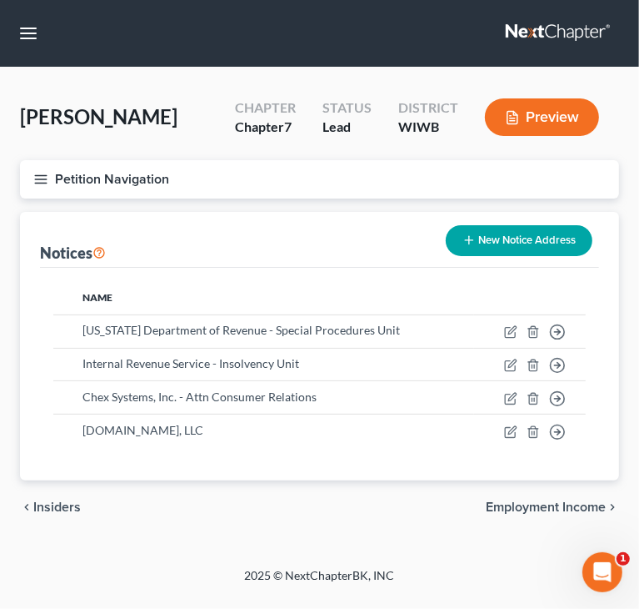
click at [42, 177] on icon "button" at bounding box center [40, 179] width 15 height 15
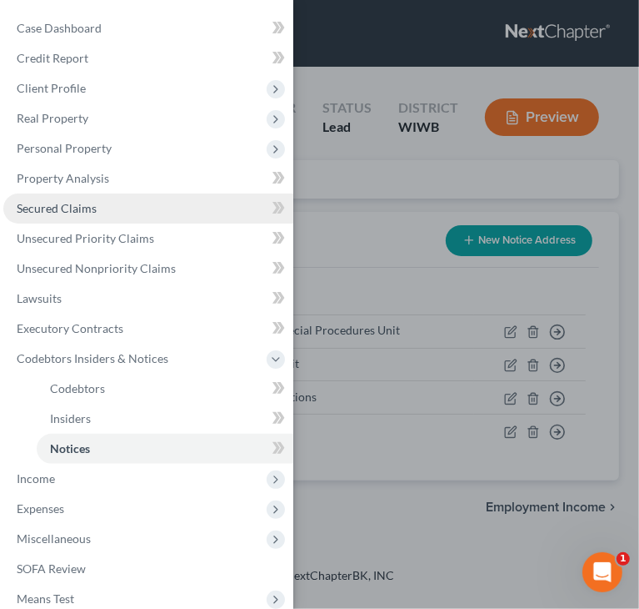
click at [61, 208] on span "Secured Claims" at bounding box center [57, 208] width 80 height 14
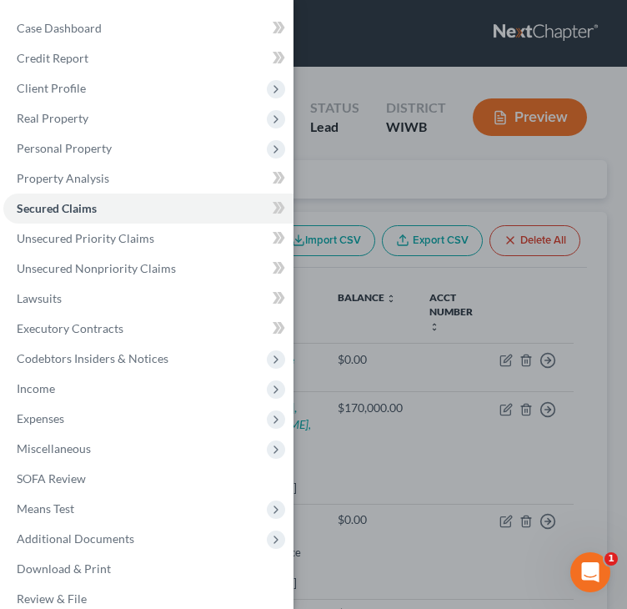
click at [363, 168] on div "Case Dashboard Payments Invoices Payments Payments Credit Report Client Profile" at bounding box center [313, 304] width 627 height 609
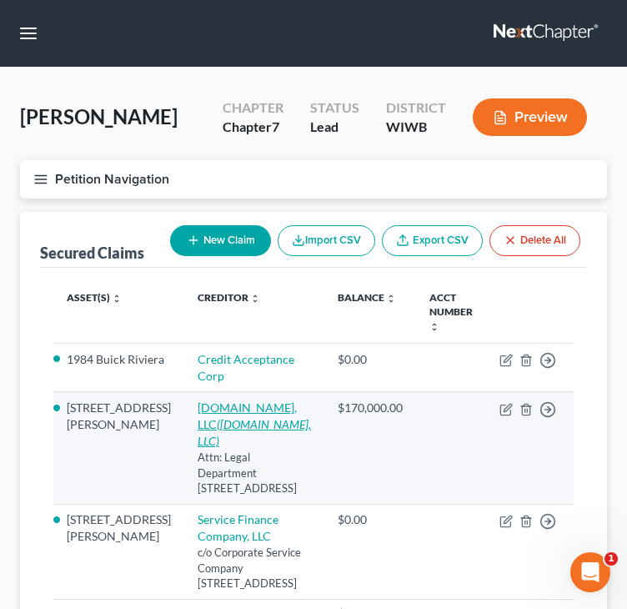
click at [198, 424] on link "Loandepot.com, LLC (Loandepot.com, LLC)" at bounding box center [254, 424] width 113 height 48
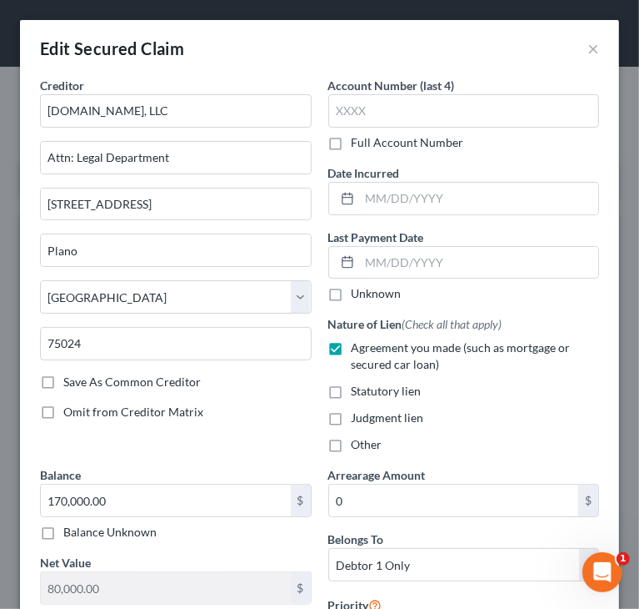
click at [352, 146] on label "Full Account Number" at bounding box center [408, 142] width 113 height 17
click at [358, 145] on input "Full Account Number" at bounding box center [363, 139] width 11 height 11
click at [455, 118] on input "text" at bounding box center [464, 110] width 272 height 33
paste input "1050849999"
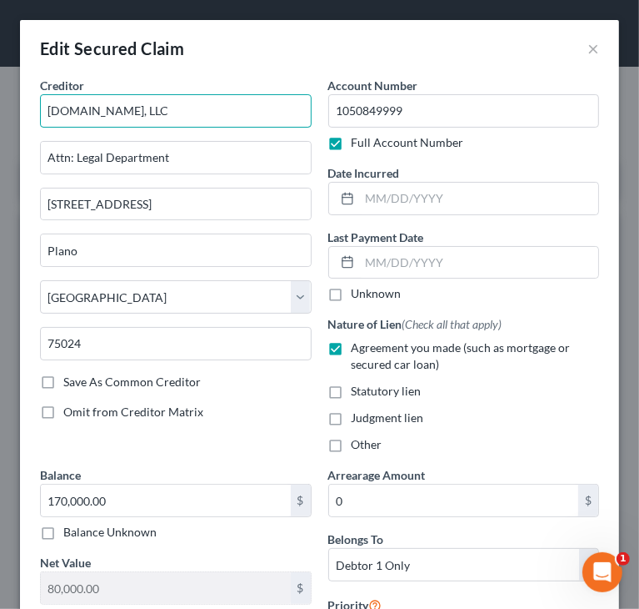
click at [80, 108] on input "Loandepot.com, LLC" at bounding box center [176, 110] width 272 height 33
click at [517, 409] on div "Judgment lien" at bounding box center [464, 417] width 272 height 17
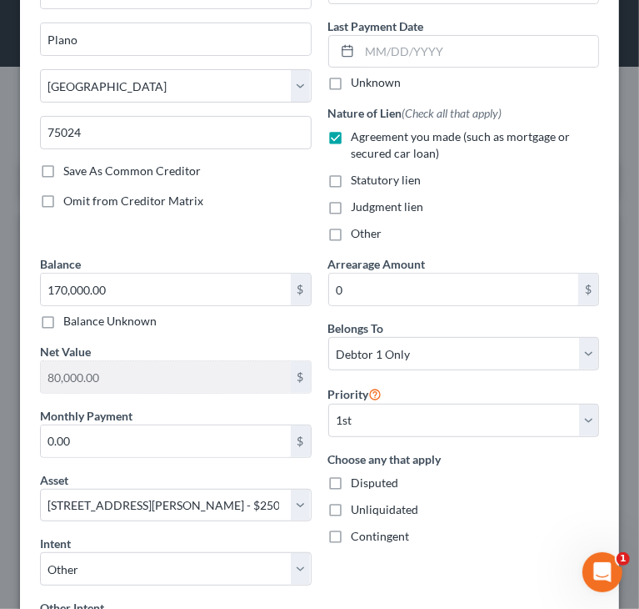
scroll to position [250, 0]
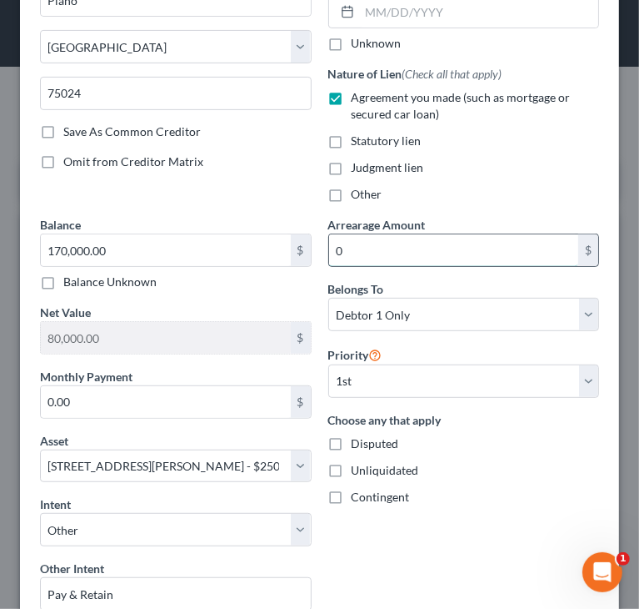
click at [494, 252] on input "0" at bounding box center [454, 250] width 250 height 32
paste input "6,466.91"
drag, startPoint x: 357, startPoint y: 249, endPoint x: 389, endPoint y: 248, distance: 32.5
click at [388, 248] on input "6,466.91" at bounding box center [454, 250] width 250 height 32
click at [403, 270] on div "Arrearage Amount 6,46 $ Belongs To * Select Debtor 1 Only Debtor 2 Only Debtor …" at bounding box center [464, 529] width 288 height 626
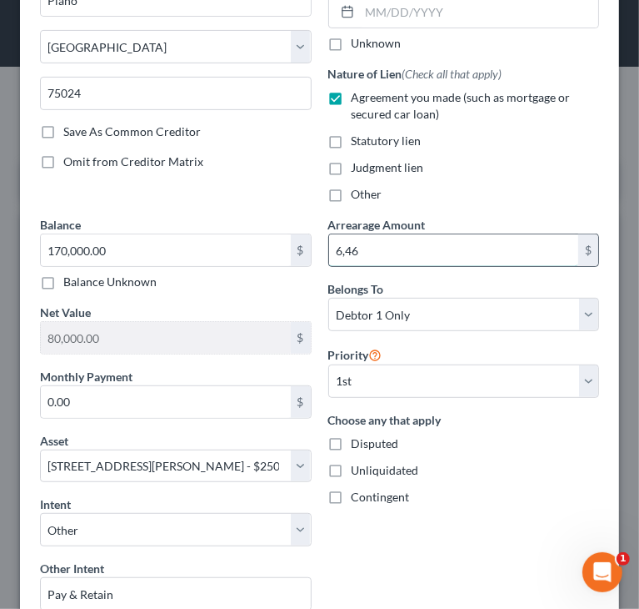
click at [403, 254] on input "6,46" at bounding box center [454, 250] width 250 height 32
click at [410, 511] on div "Arrearage Amount 6,467 $ Belongs To * Select Debtor 1 Only Debtor 2 Only Debtor…" at bounding box center [464, 529] width 288 height 626
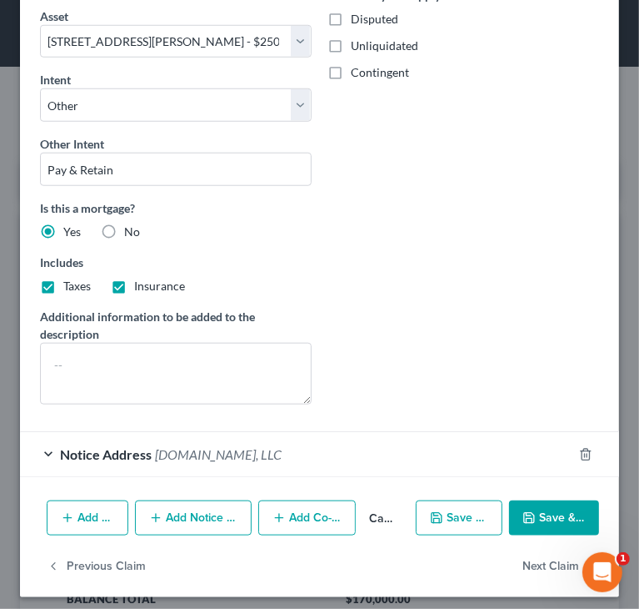
scroll to position [679, 0]
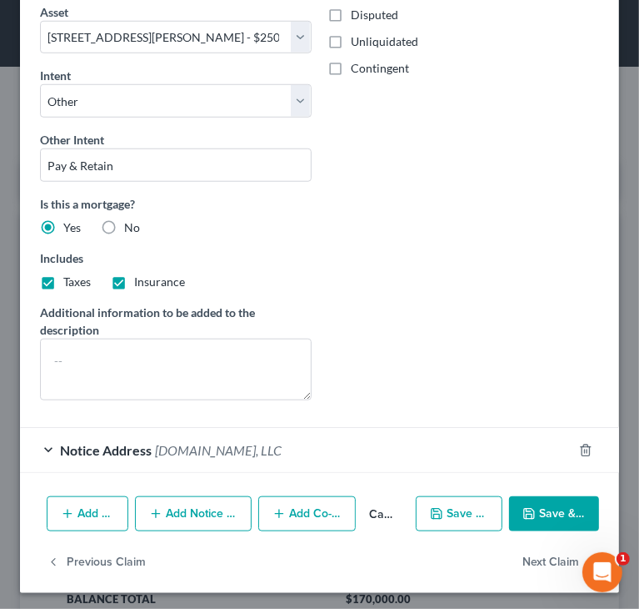
click at [540, 502] on button "Save & Close" at bounding box center [554, 513] width 90 height 35
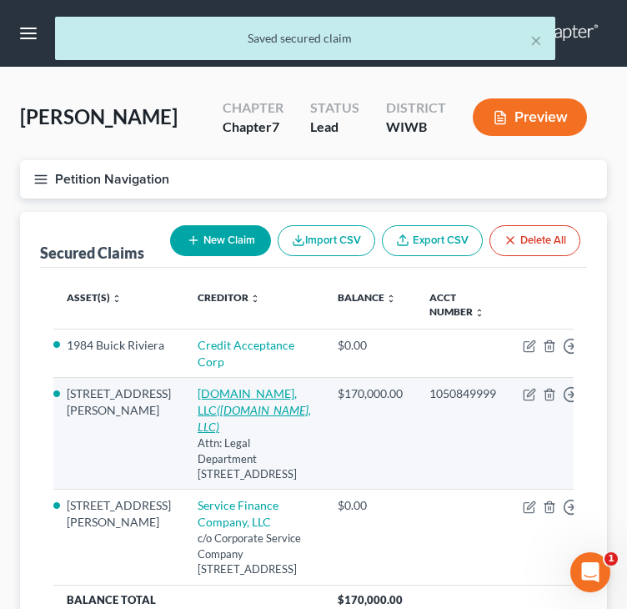
click at [198, 411] on link "LoanDepot.com, LLC (Loandepot.com, LLC)" at bounding box center [254, 410] width 113 height 48
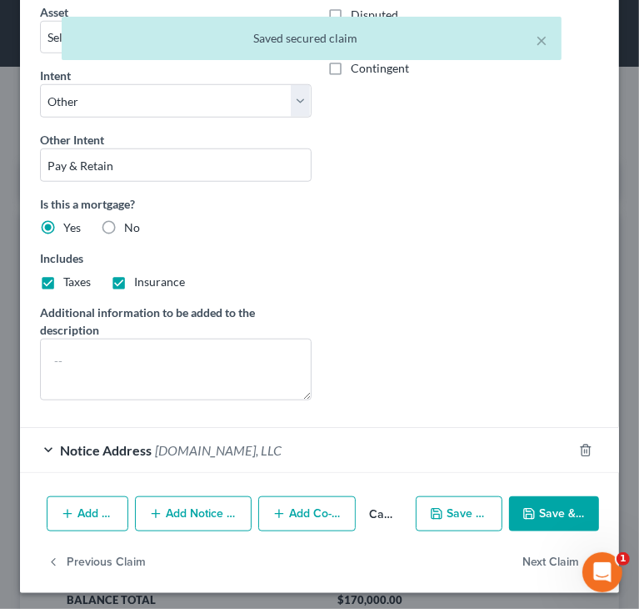
click at [178, 452] on span "Loandepot.com, LLC" at bounding box center [218, 450] width 127 height 16
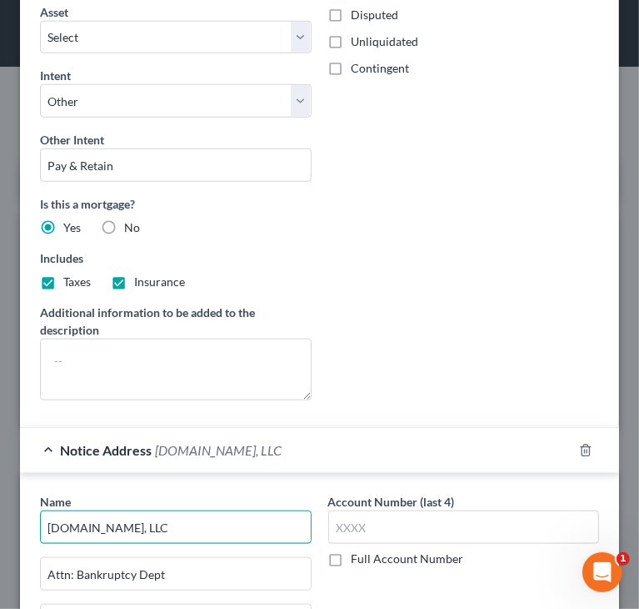
click at [73, 524] on input "Loandepot.com, LLC" at bounding box center [176, 526] width 272 height 33
click at [178, 493] on div "Name * LoanDepot.com, LLC" at bounding box center [176, 518] width 272 height 51
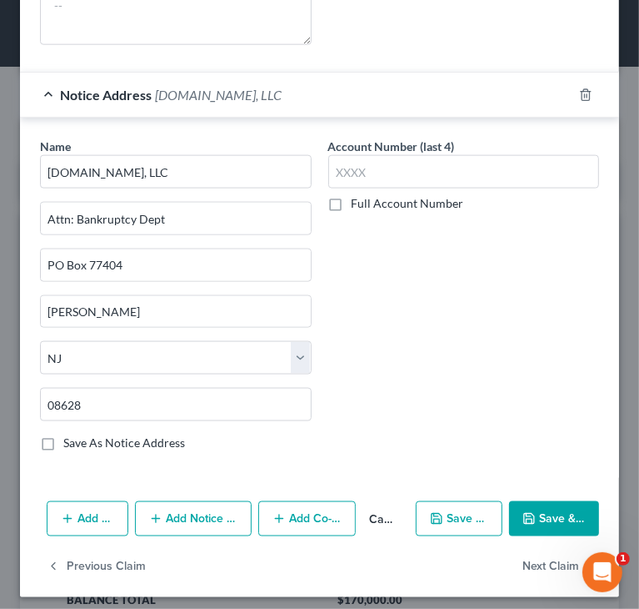
scroll to position [1037, 0]
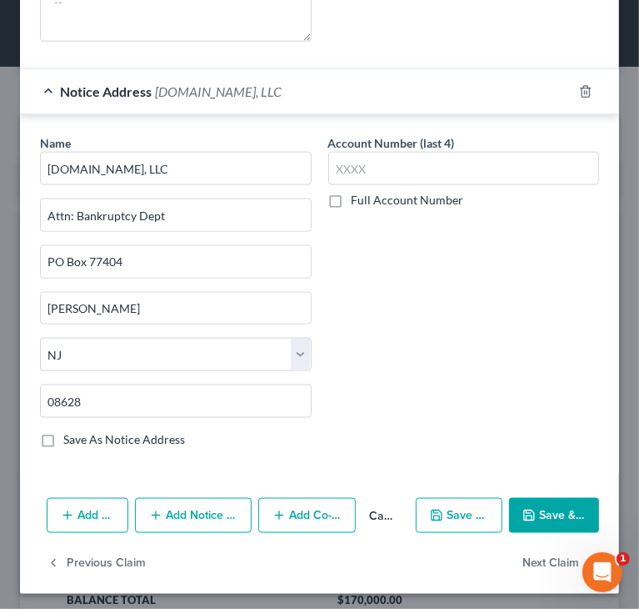
click at [541, 511] on button "Save & Close" at bounding box center [554, 515] width 90 height 35
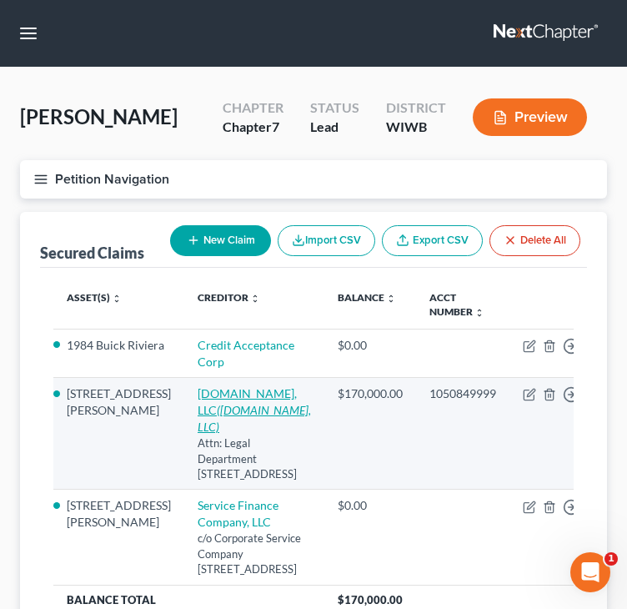
click at [207, 411] on link "LoanDepot.com, LLC (LoanDepot.com, LLC)" at bounding box center [254, 410] width 113 height 48
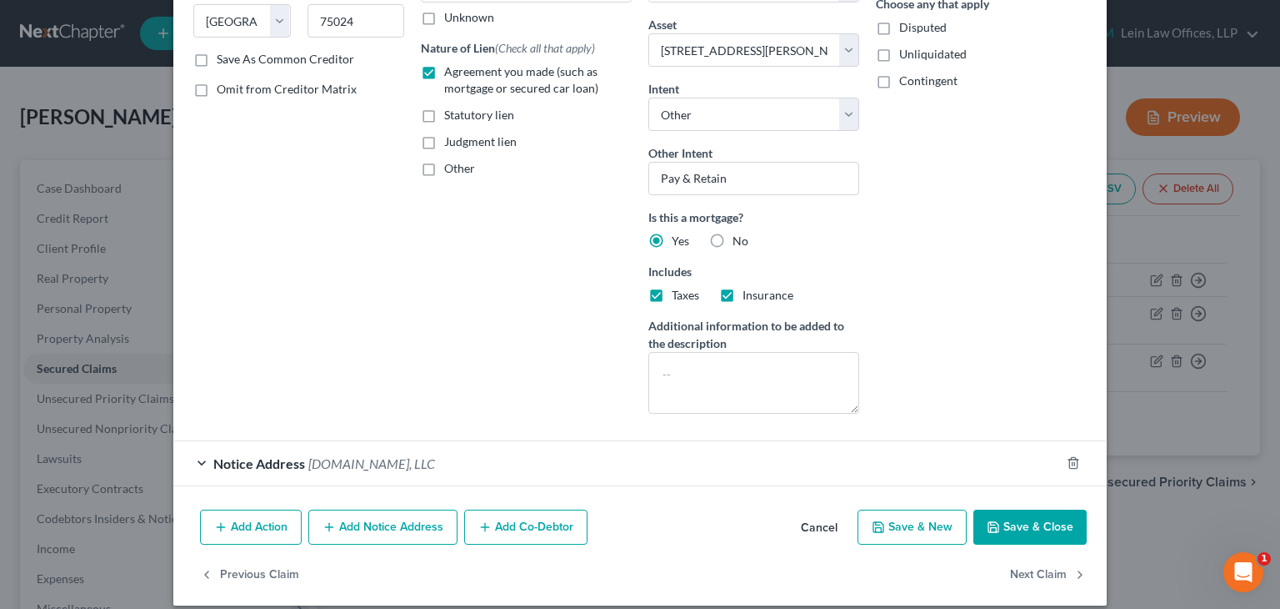
scroll to position [290, 0]
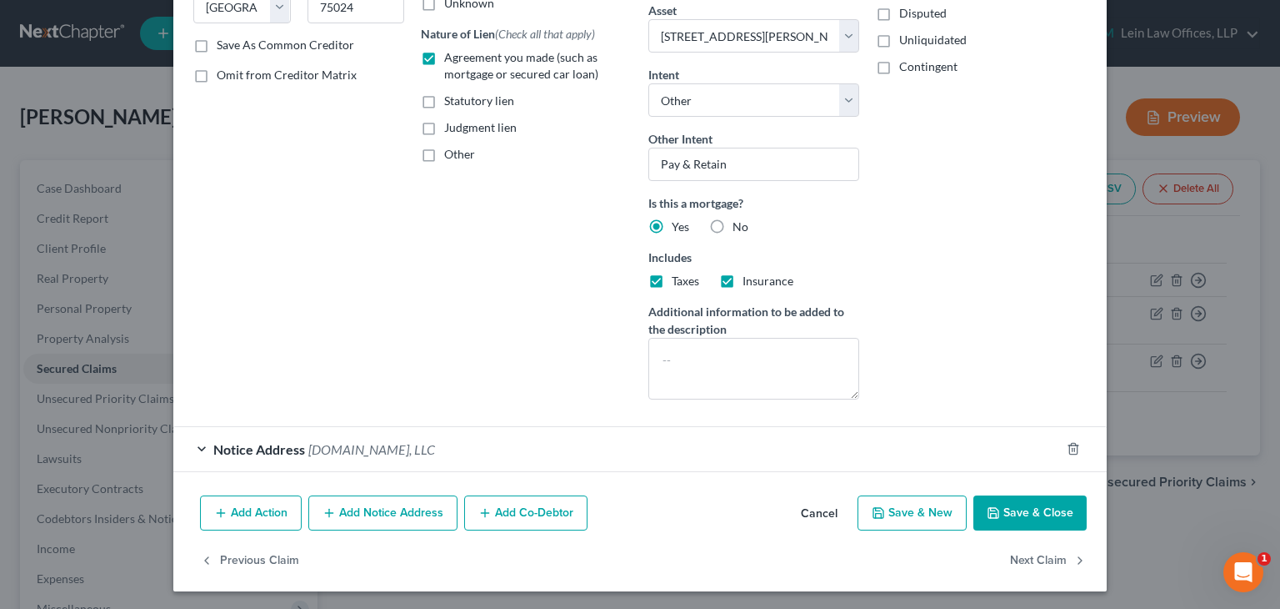
click at [1010, 516] on button "Save & Close" at bounding box center [1030, 512] width 113 height 35
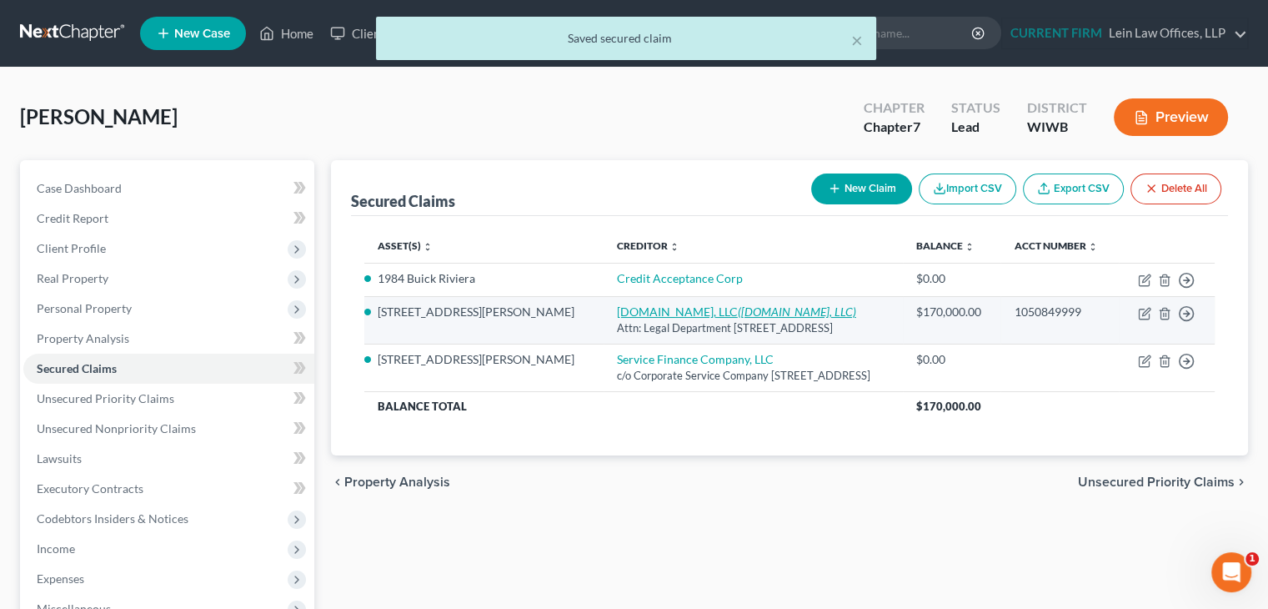
click at [617, 313] on link "LoanDepot.com, LLC (LoanDepot.com, LLC)" at bounding box center [736, 311] width 239 height 14
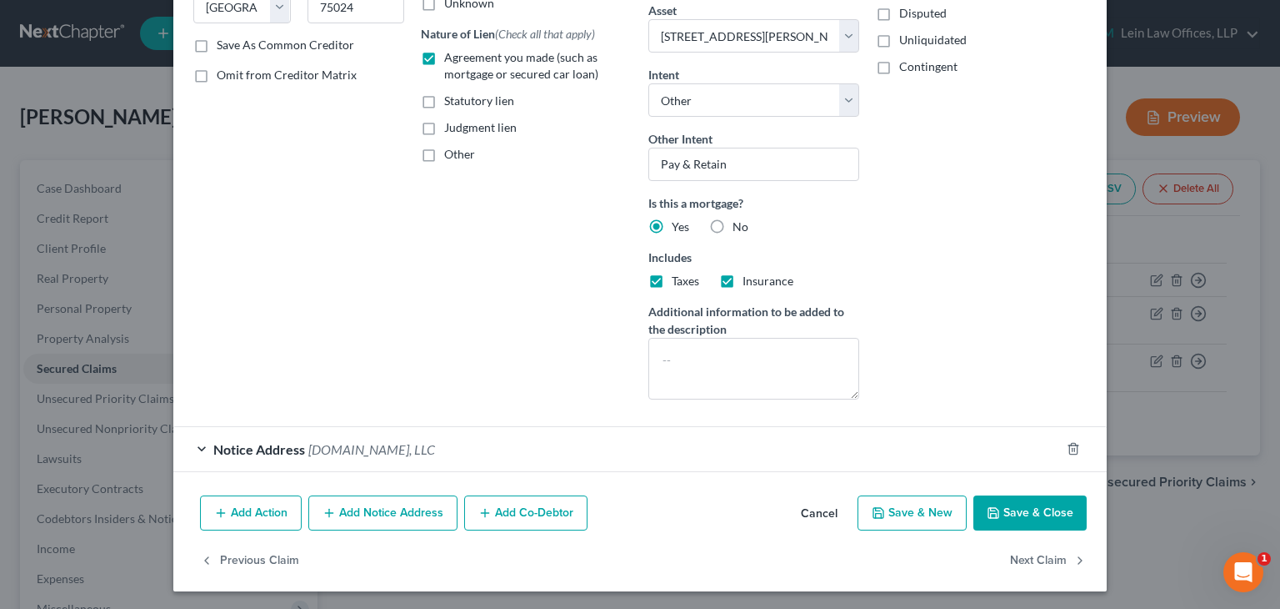
click at [1003, 509] on button "Save & Close" at bounding box center [1030, 512] width 113 height 35
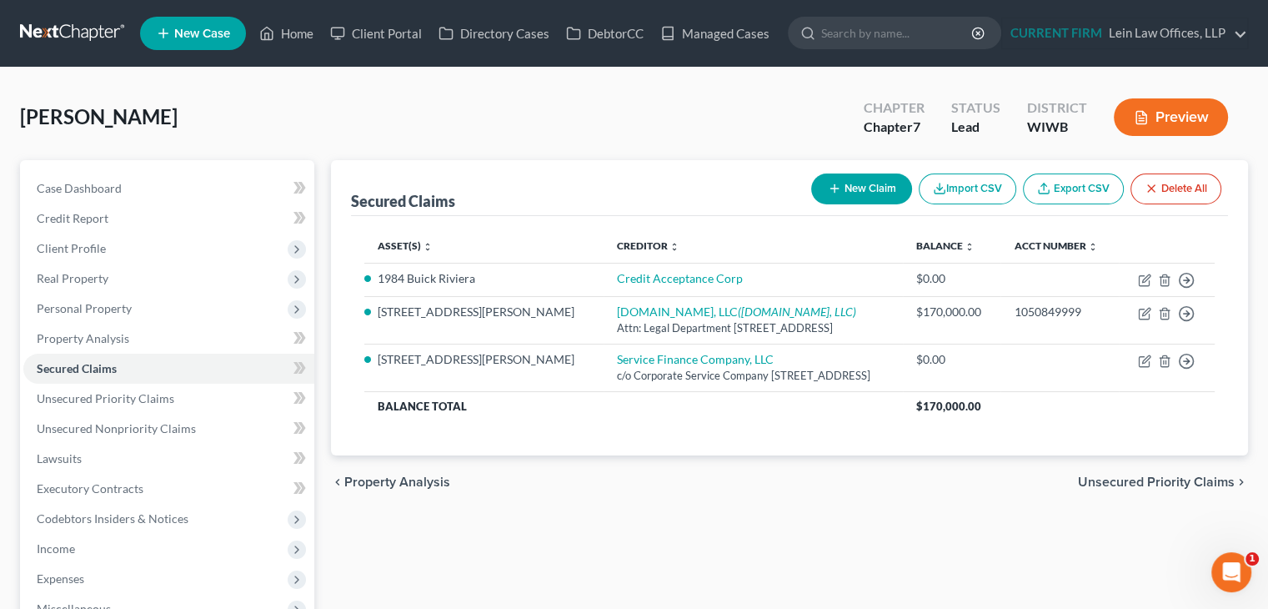
click at [557, 184] on div "Secured Claims New Claim Import CSV Export CSV Delete All" at bounding box center [789, 188] width 877 height 56
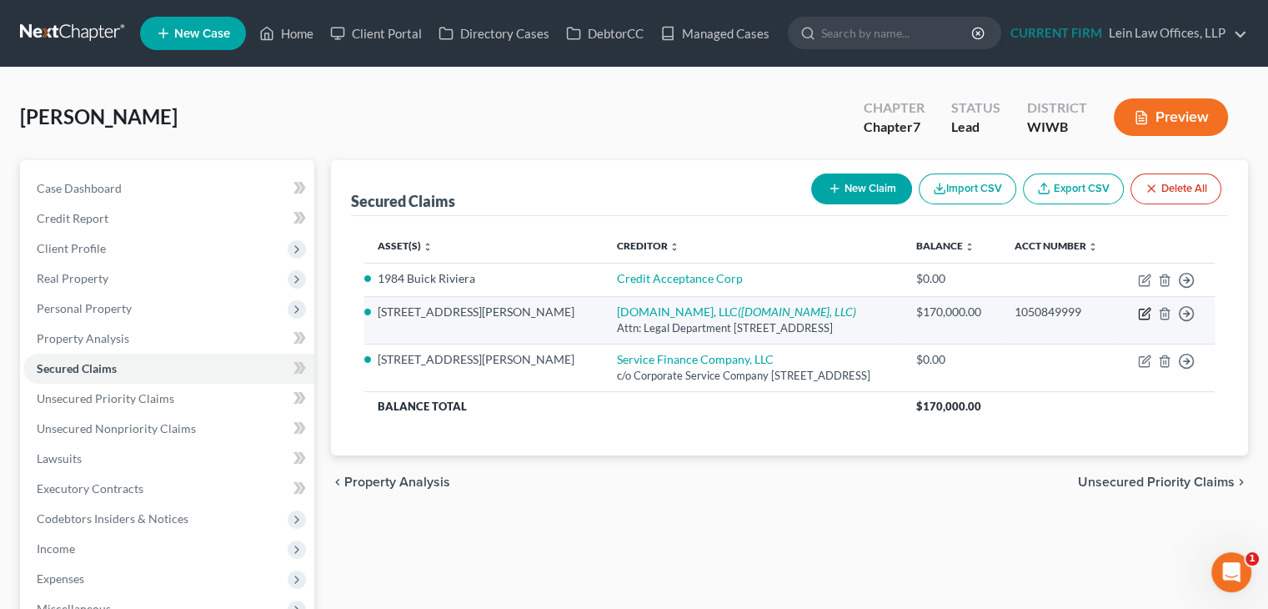
click at [1138, 309] on icon "button" at bounding box center [1144, 313] width 13 height 13
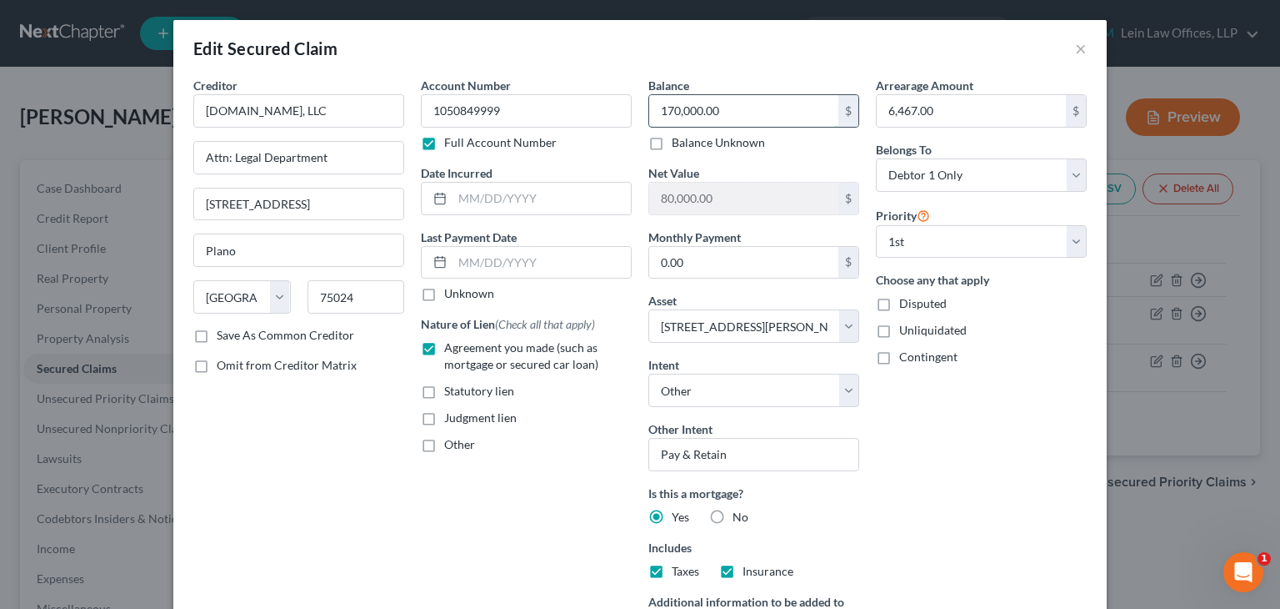
click at [784, 111] on input "170,000.00" at bounding box center [743, 111] width 189 height 32
paste input "3,81"
click at [1015, 373] on div "Arrearage Amount 6,467.00 $ Belongs To * Select Debtor 1 Only Debtor 2 Only Deb…" at bounding box center [982, 390] width 228 height 626
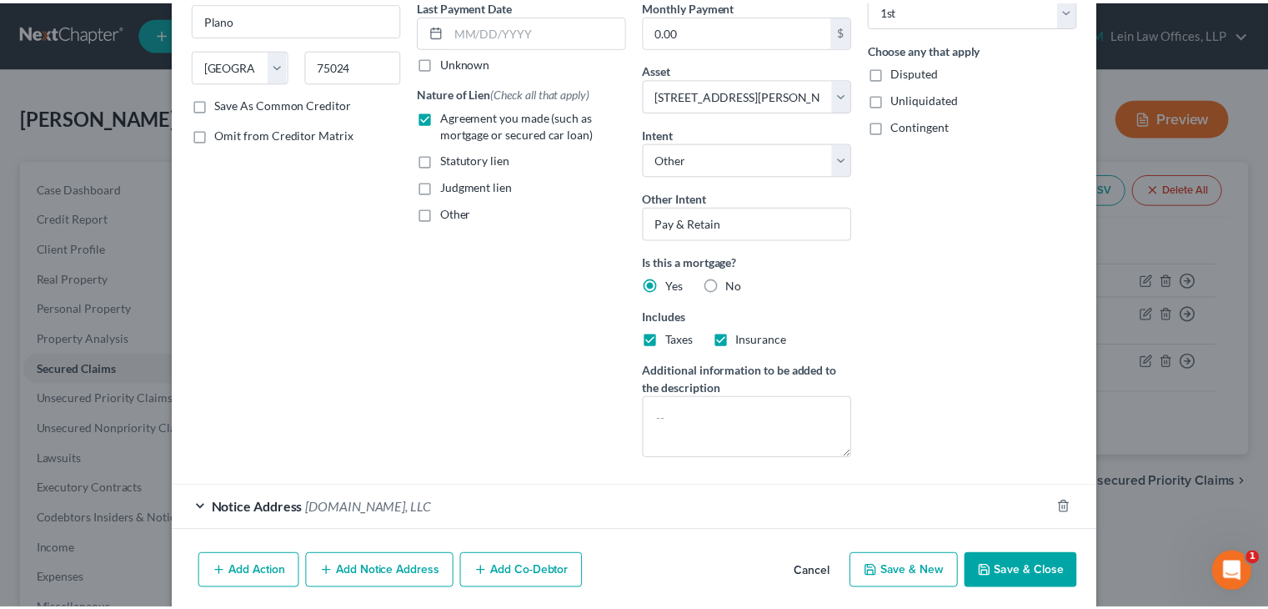
scroll to position [250, 0]
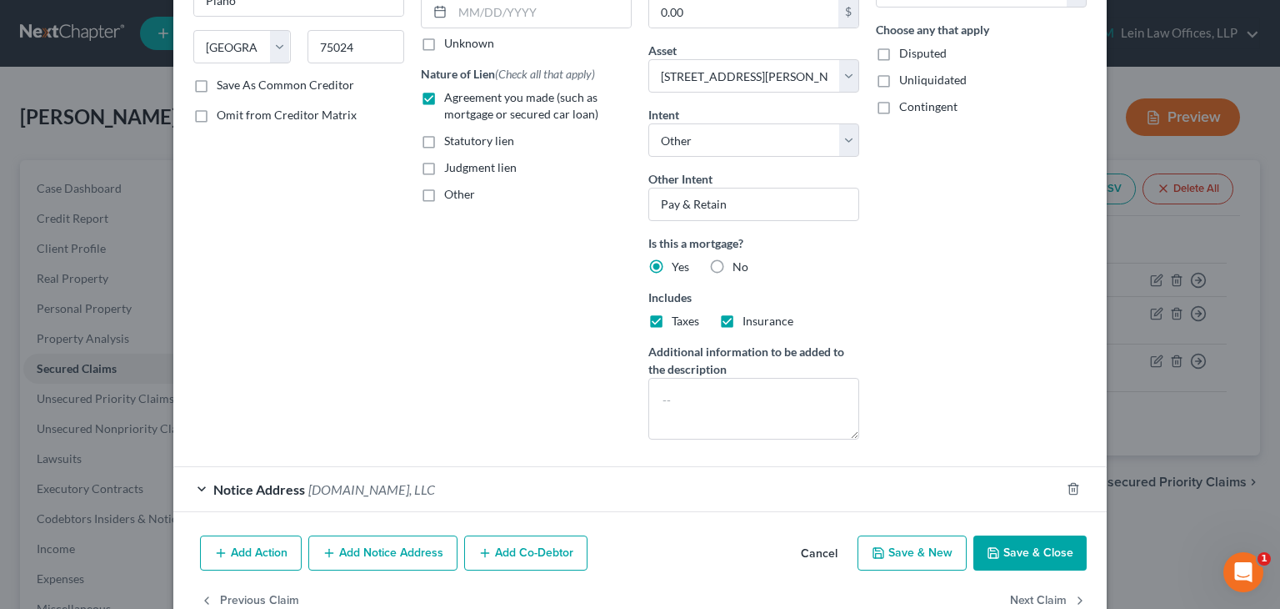
click at [1037, 551] on button "Save & Close" at bounding box center [1030, 552] width 113 height 35
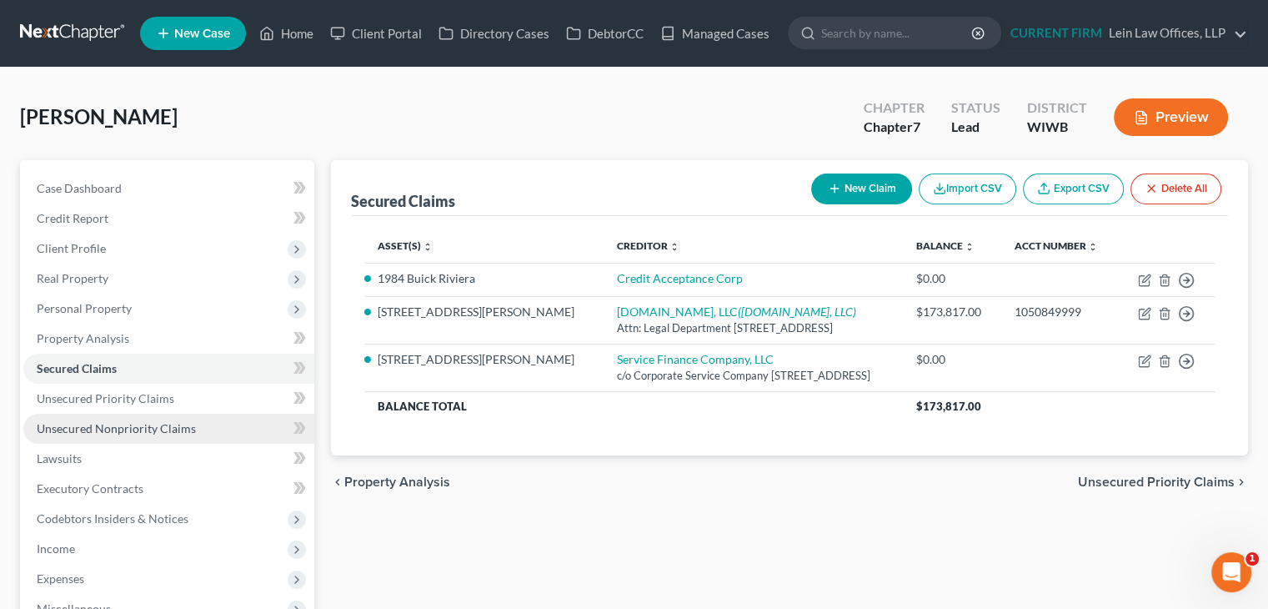
click at [109, 425] on span "Unsecured Nonpriority Claims" at bounding box center [116, 428] width 159 height 14
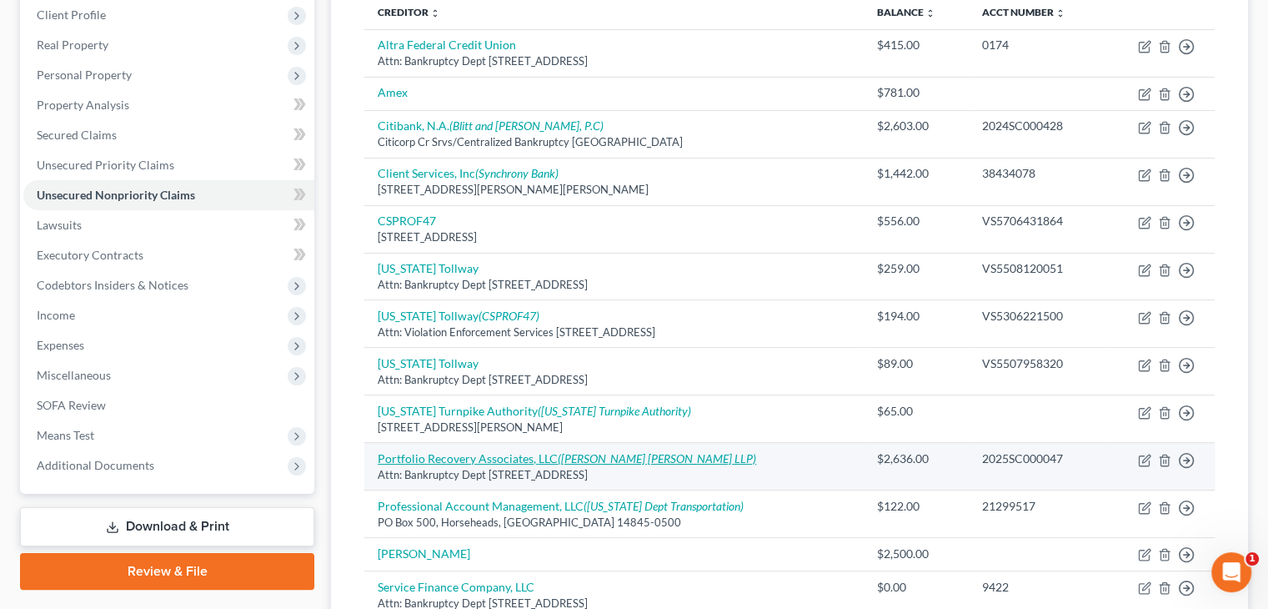
scroll to position [333, 0]
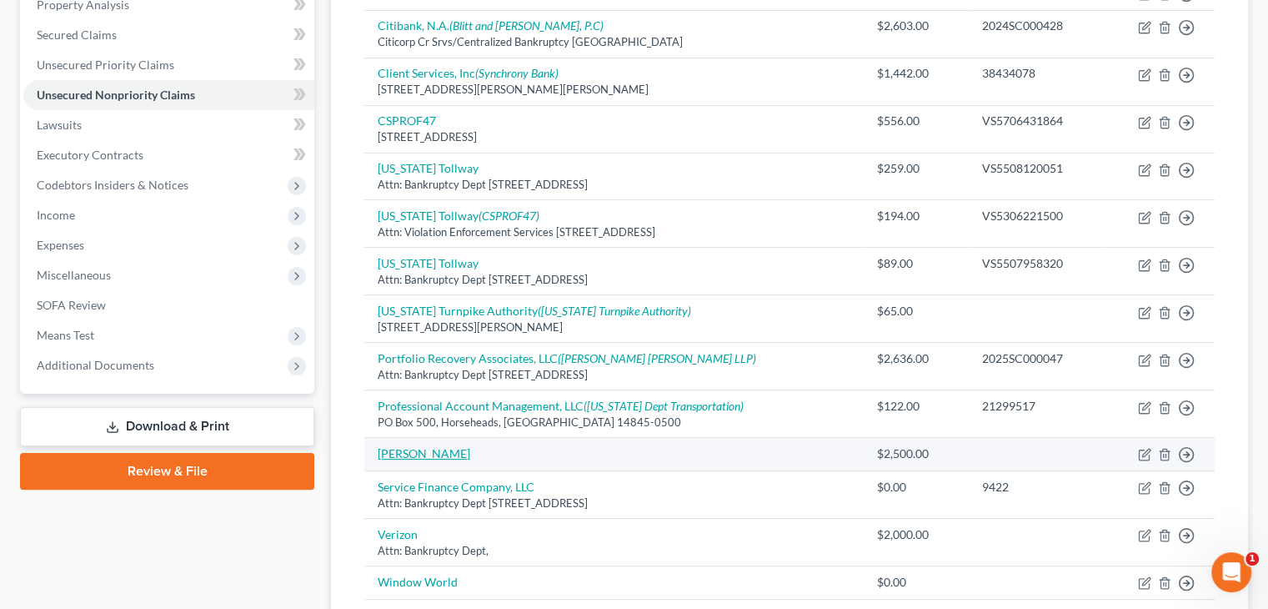
click at [393, 454] on link "Sams" at bounding box center [424, 453] width 93 height 14
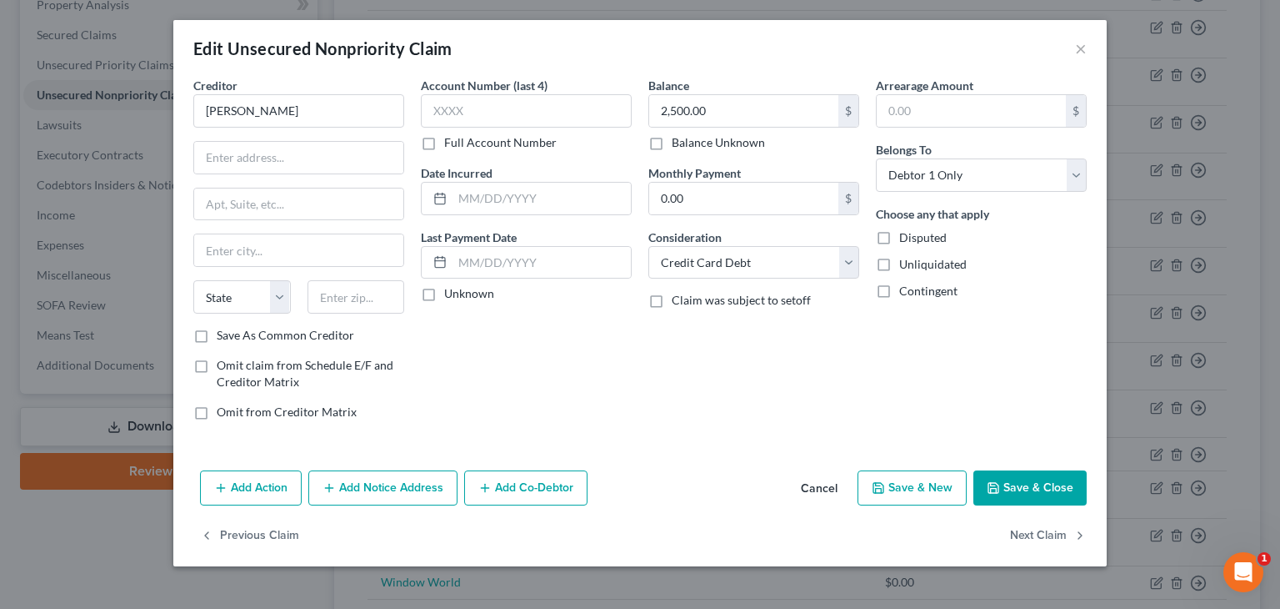
click at [819, 485] on button "Cancel" at bounding box center [819, 488] width 63 height 33
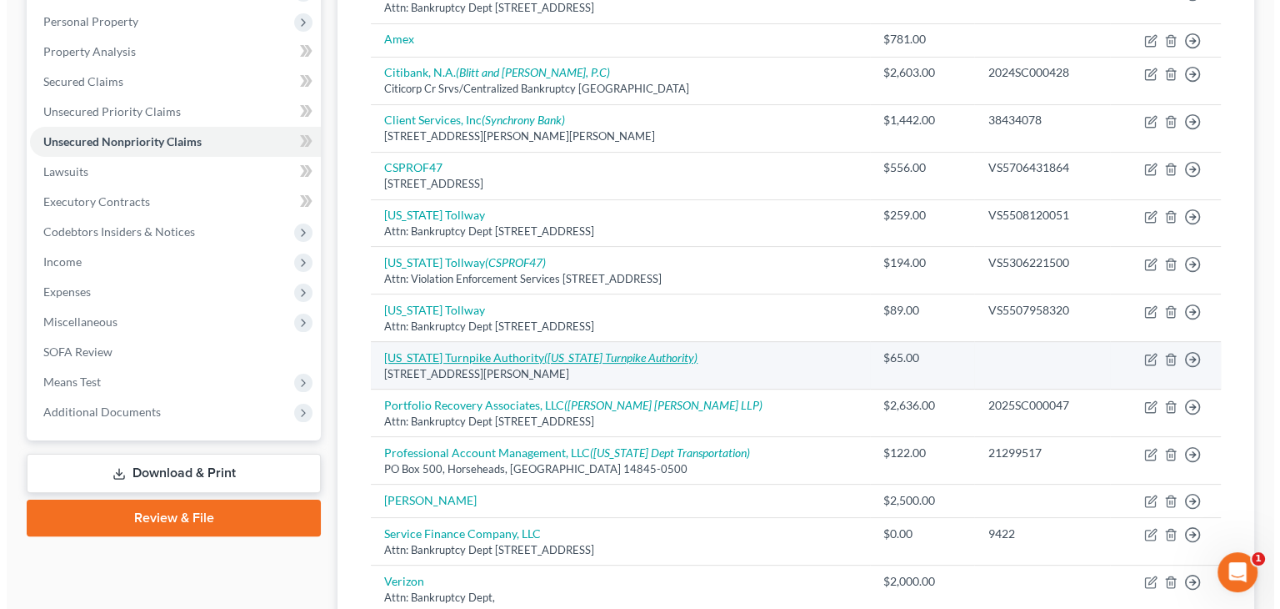
scroll to position [250, 0]
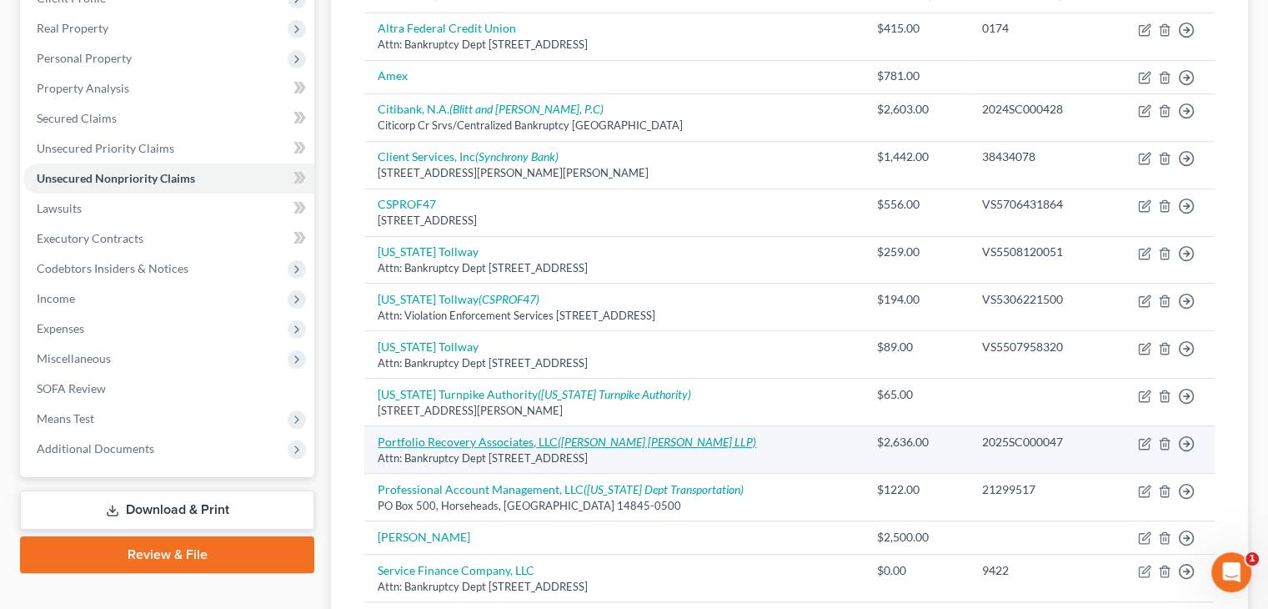
click at [514, 441] on link "Portfolio Recovery Associates, LLC (Rausch Sturm LLP)" at bounding box center [567, 441] width 378 height 14
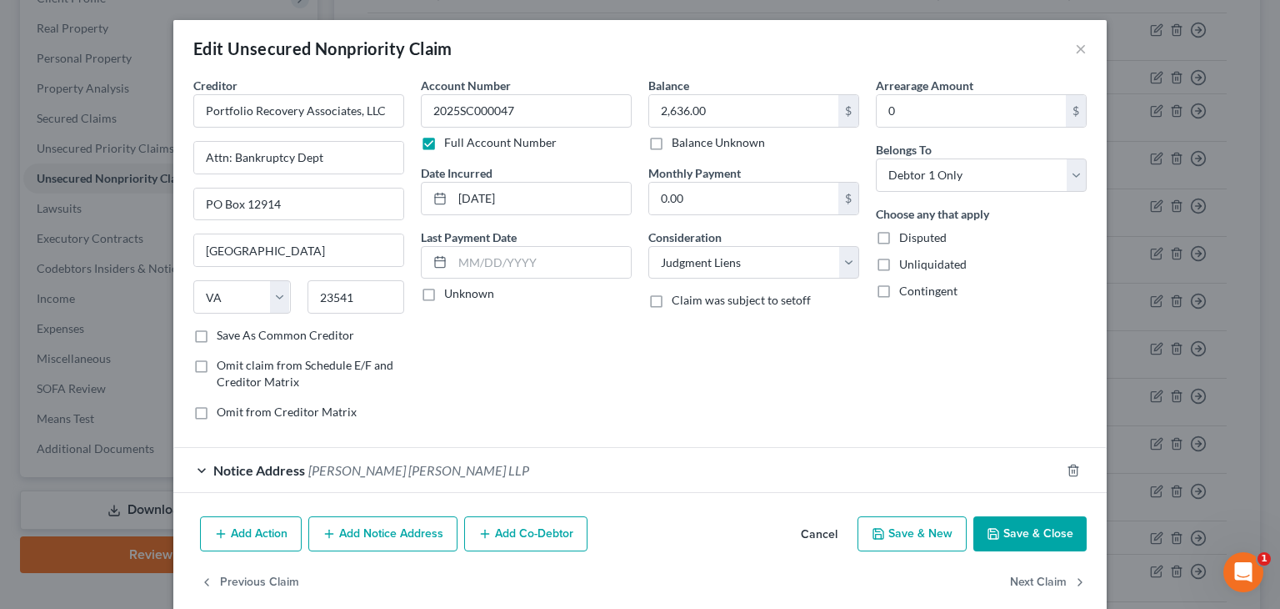
click at [234, 524] on button "Add Action" at bounding box center [251, 533] width 102 height 35
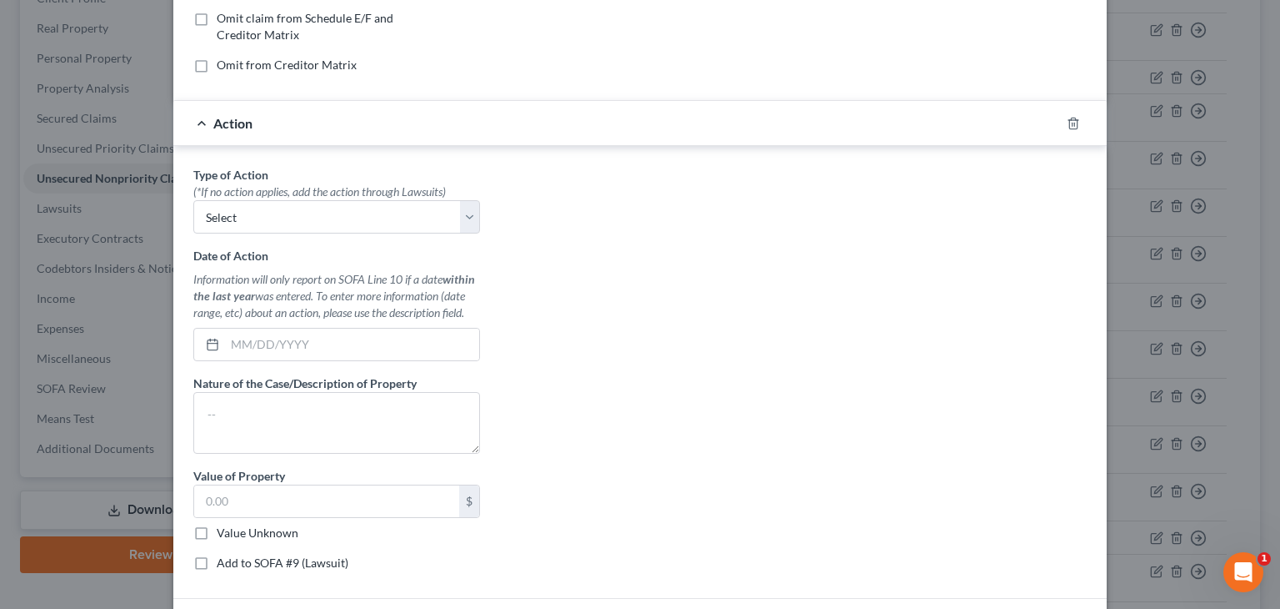
scroll to position [167, 0]
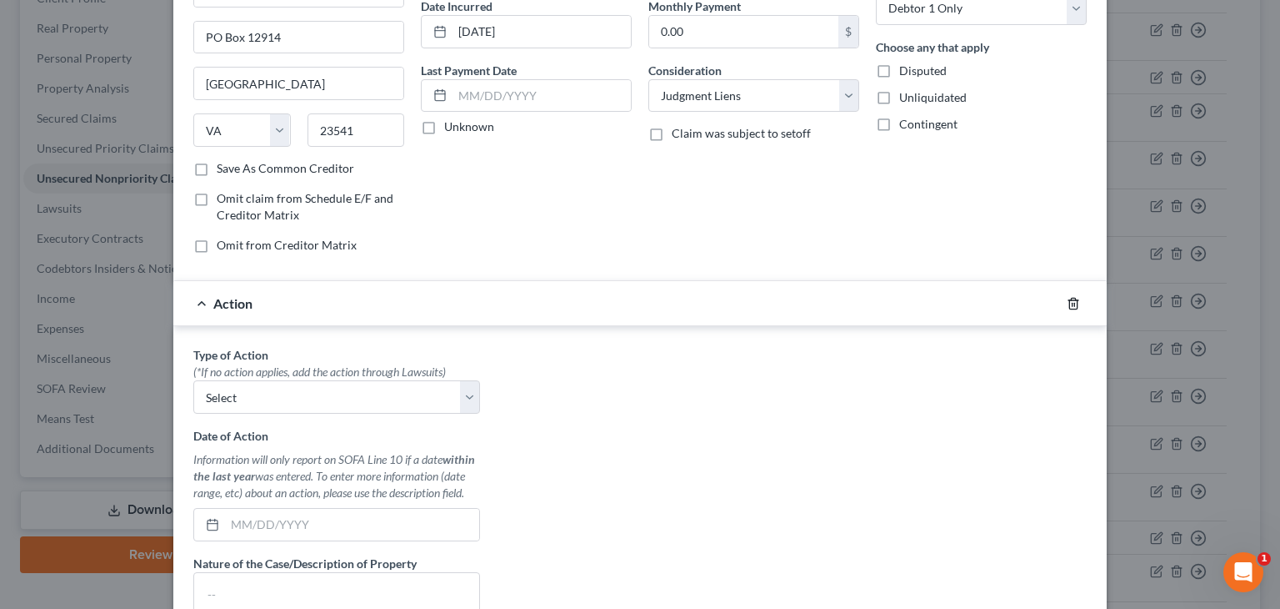
click at [1070, 303] on icon "button" at bounding box center [1074, 303] width 8 height 11
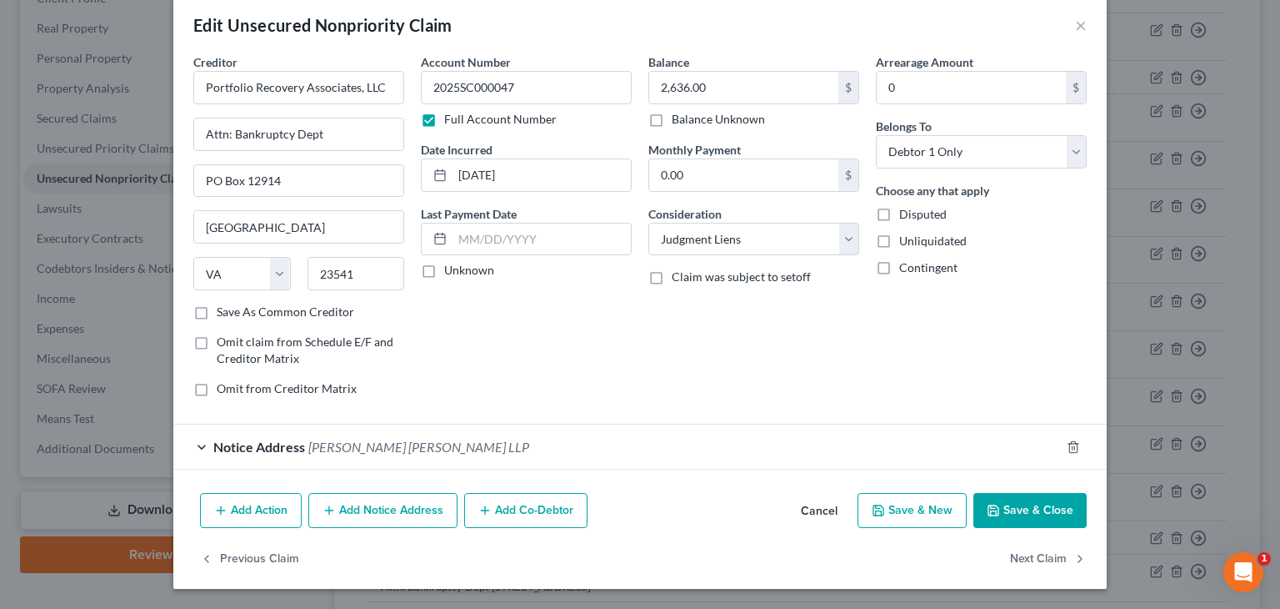
scroll to position [22, 0]
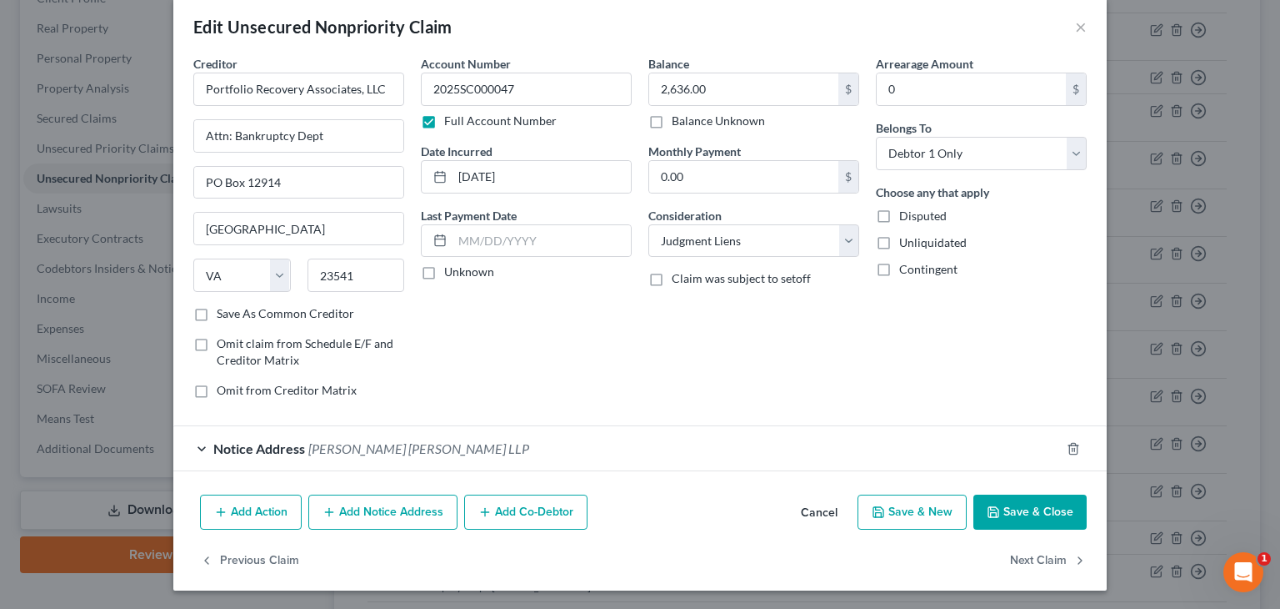
click at [375, 511] on button "Add Notice Address" at bounding box center [382, 511] width 149 height 35
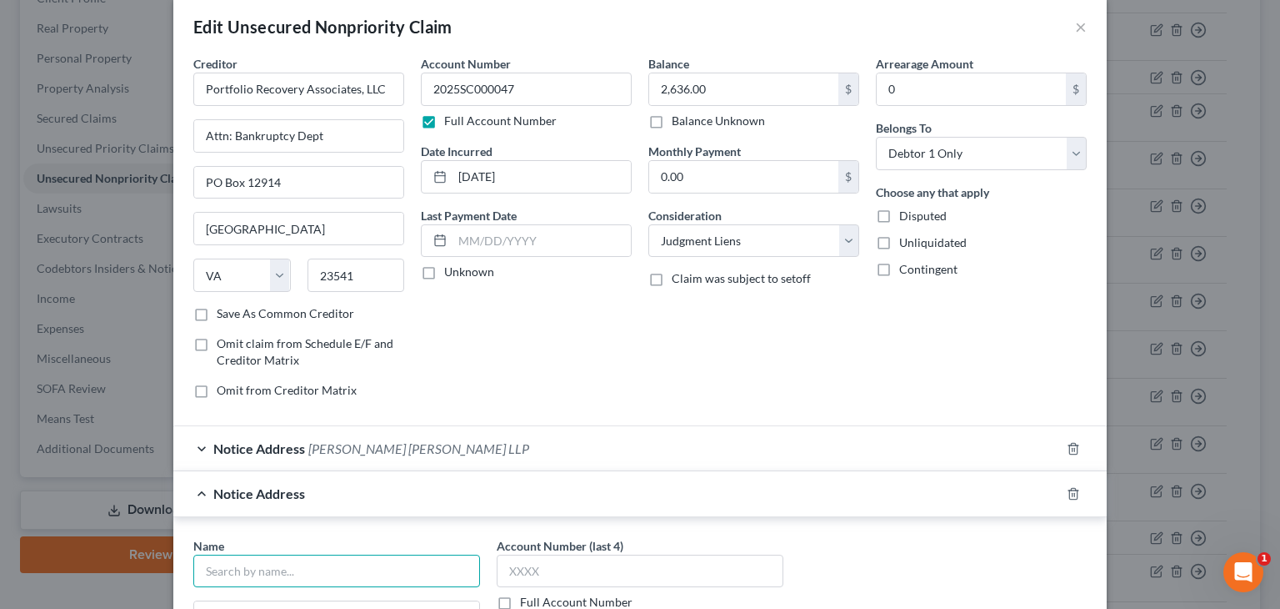
drag, startPoint x: 255, startPoint y: 552, endPoint x: 257, endPoint y: 562, distance: 10.1
click at [255, 555] on input "text" at bounding box center [336, 570] width 287 height 33
drag, startPoint x: 208, startPoint y: 566, endPoint x: 215, endPoint y: 559, distance: 9.4
click at [208, 565] on input "SAms" at bounding box center [336, 570] width 287 height 33
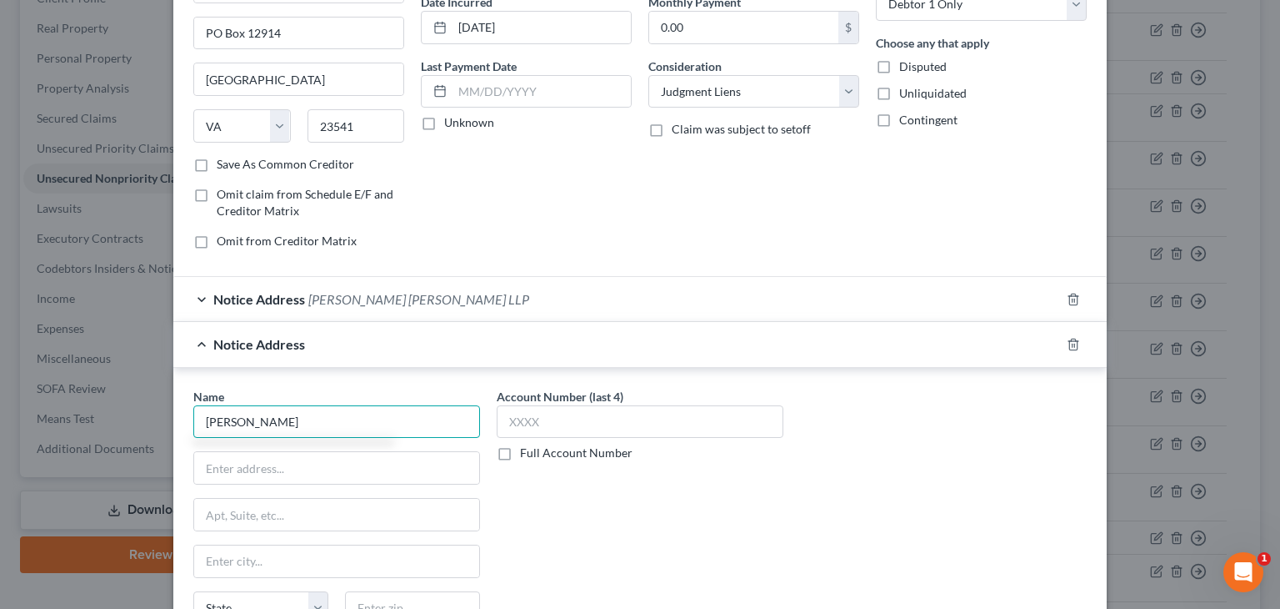
scroll to position [188, 0]
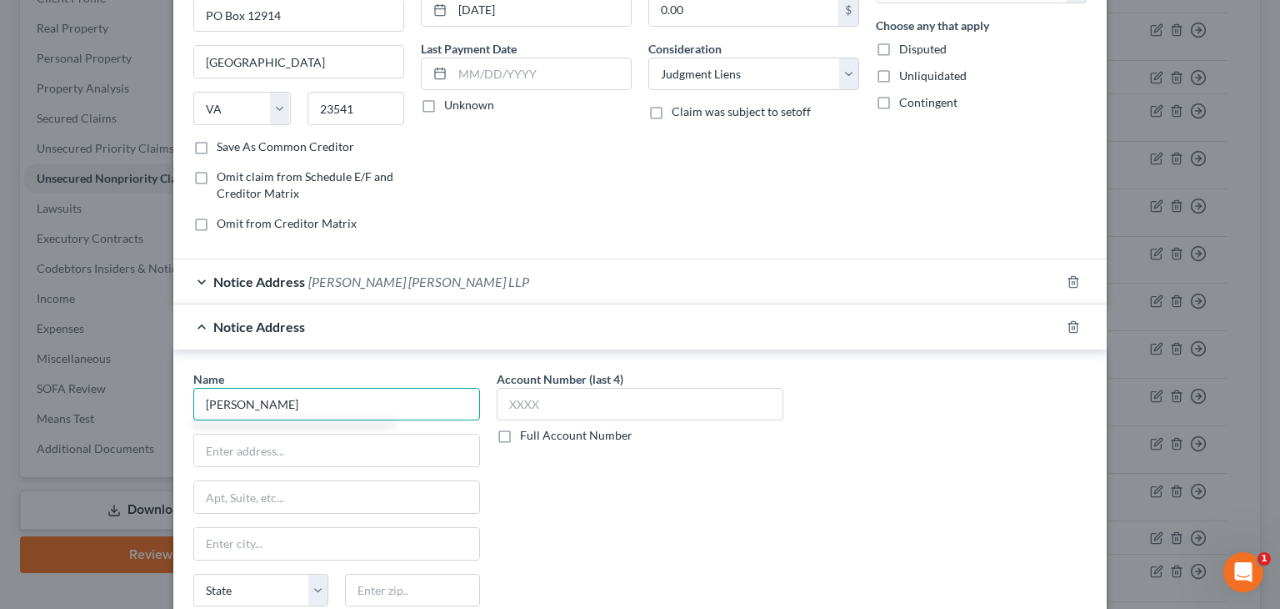
click at [223, 398] on input "Sams" at bounding box center [336, 404] width 287 height 33
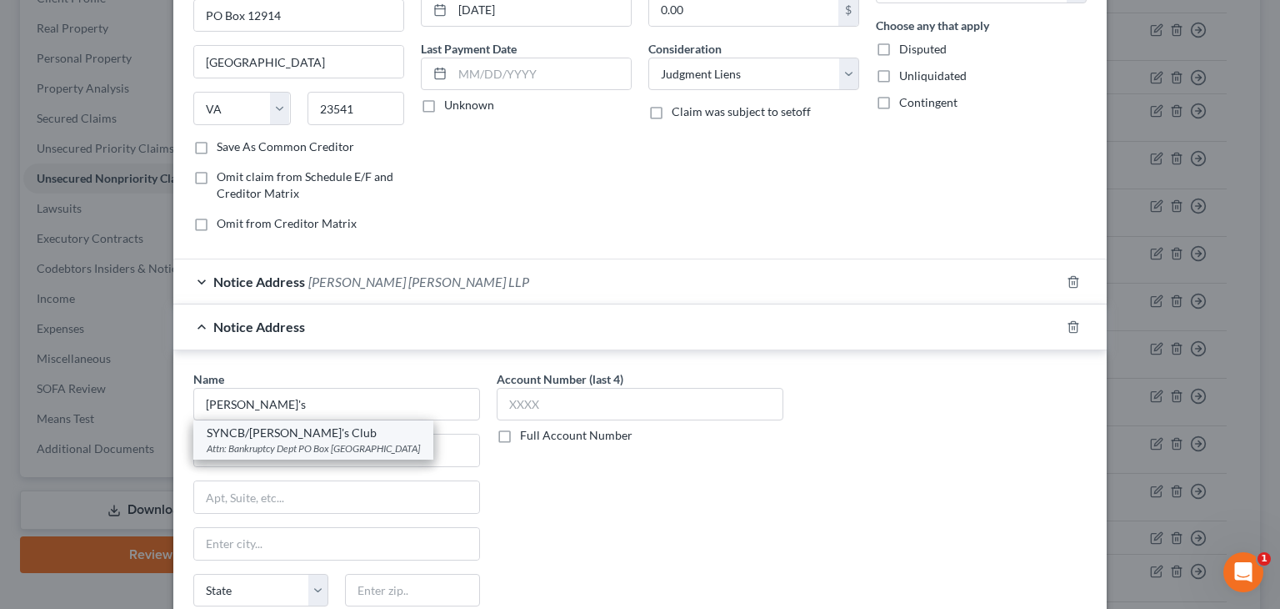
click at [261, 448] on div "Attn: Bankruptcy Dept PO Box 965060, Orlando, FL 32896" at bounding box center [313, 448] width 213 height 14
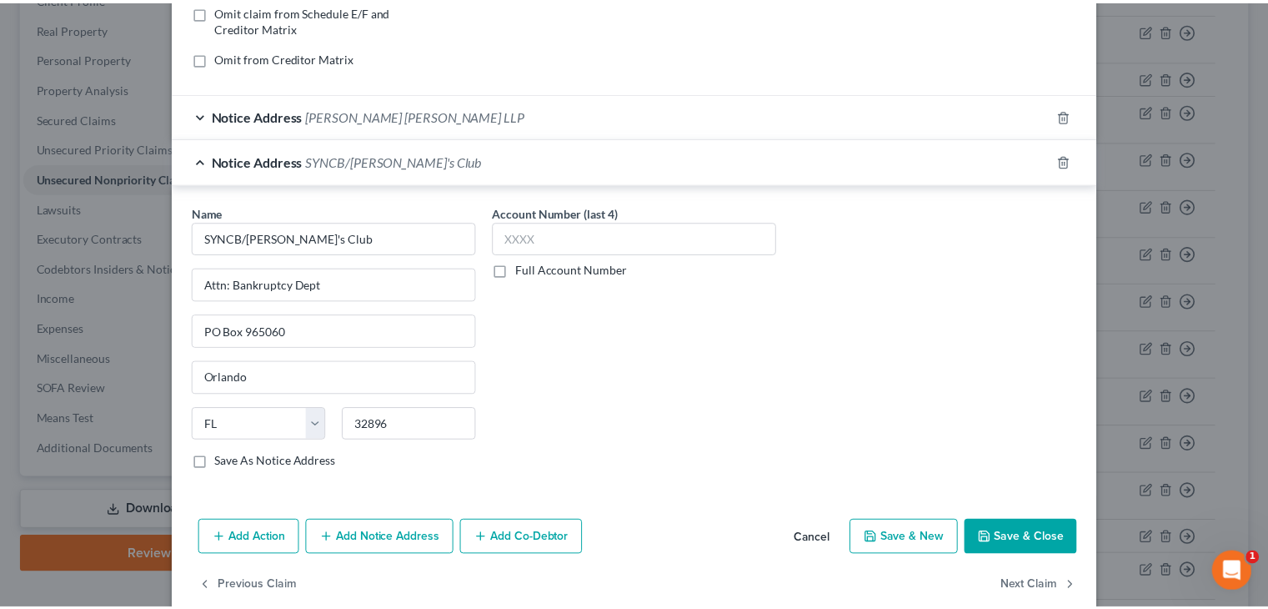
scroll to position [355, 0]
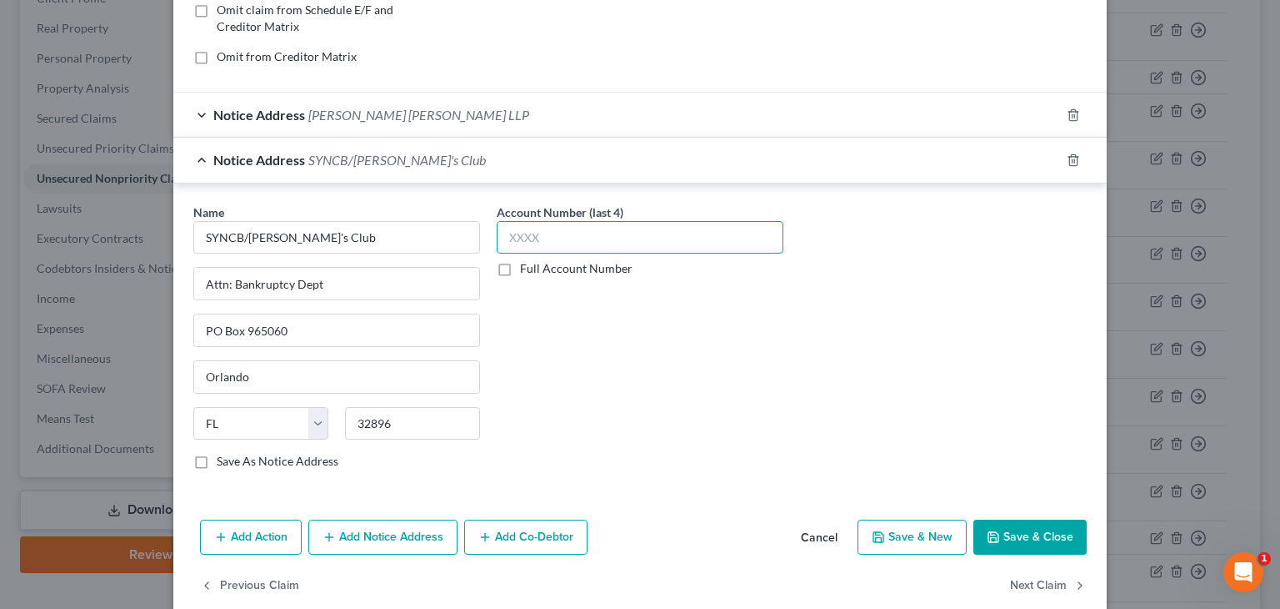
click at [565, 241] on input "text" at bounding box center [640, 237] width 287 height 33
paste input "98"
click at [502, 231] on input "98" at bounding box center [640, 237] width 287 height 33
click at [1024, 532] on button "Save & Close" at bounding box center [1030, 536] width 113 height 35
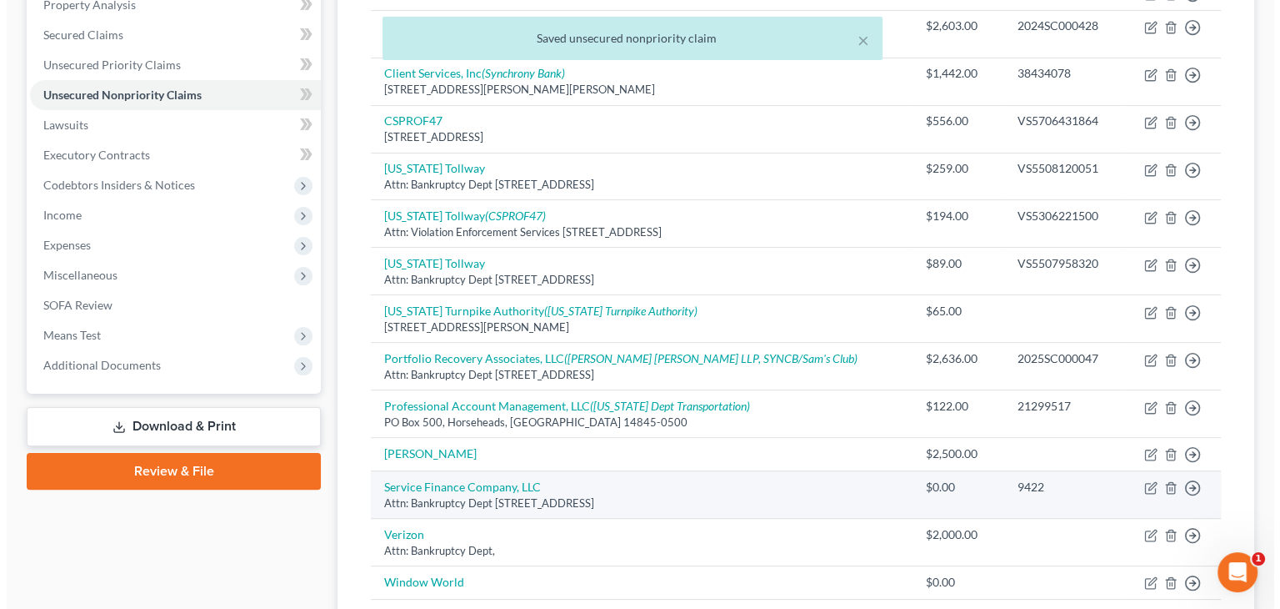
scroll to position [500, 0]
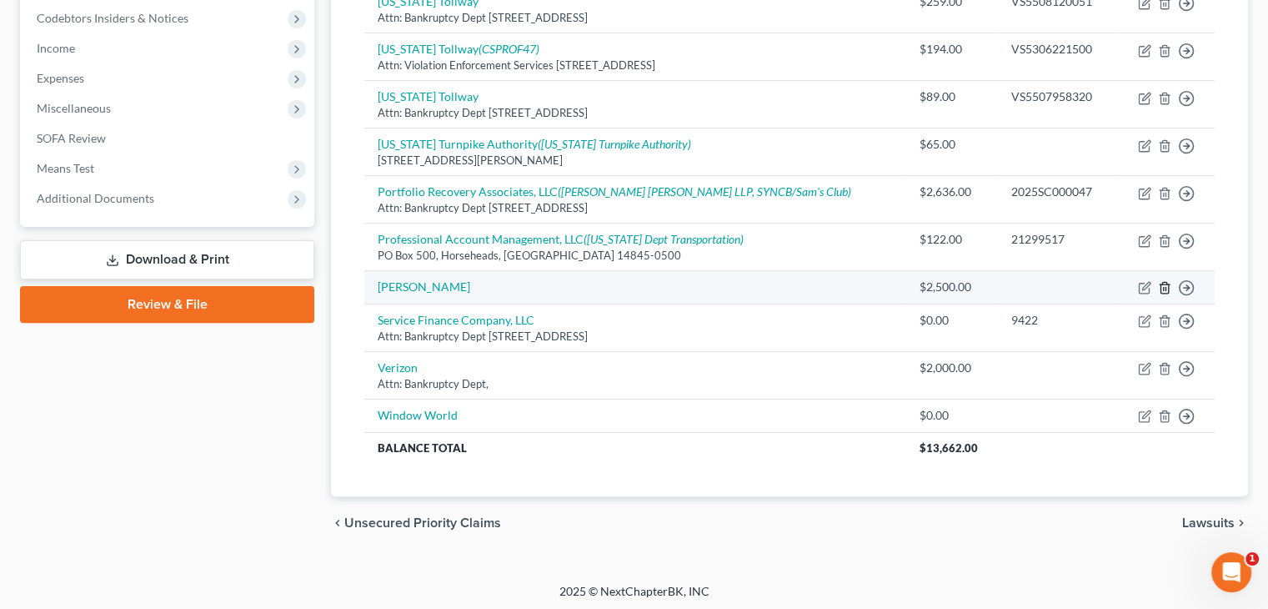
click at [1167, 285] on icon "button" at bounding box center [1164, 288] width 8 height 11
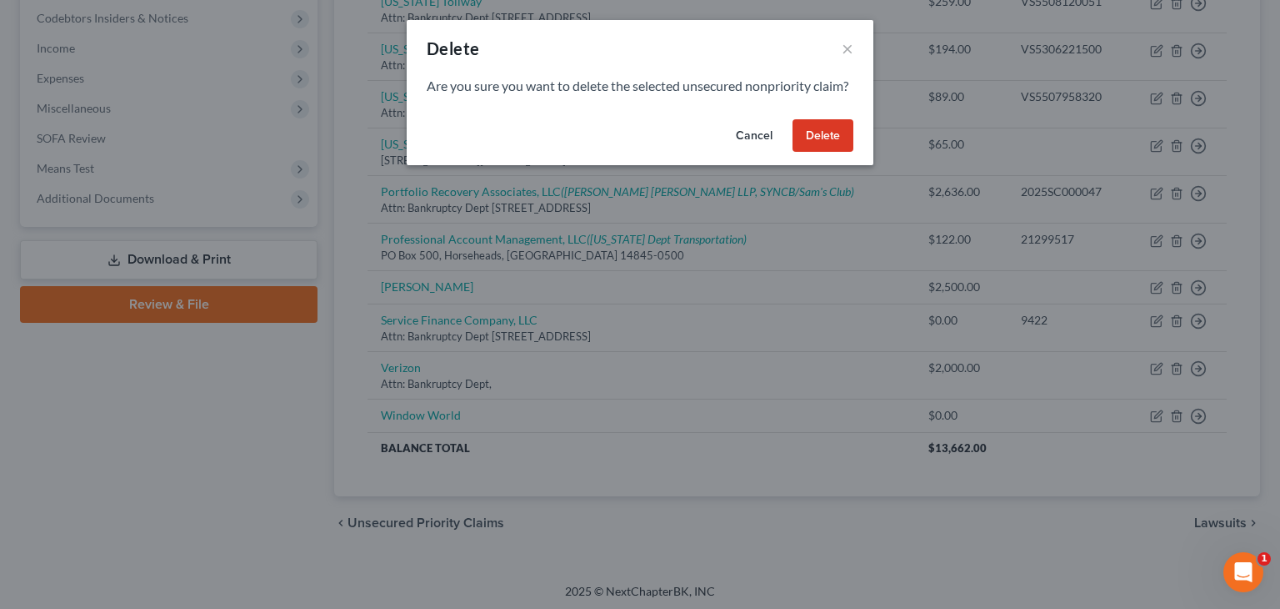
click at [820, 153] on button "Delete" at bounding box center [823, 135] width 61 height 33
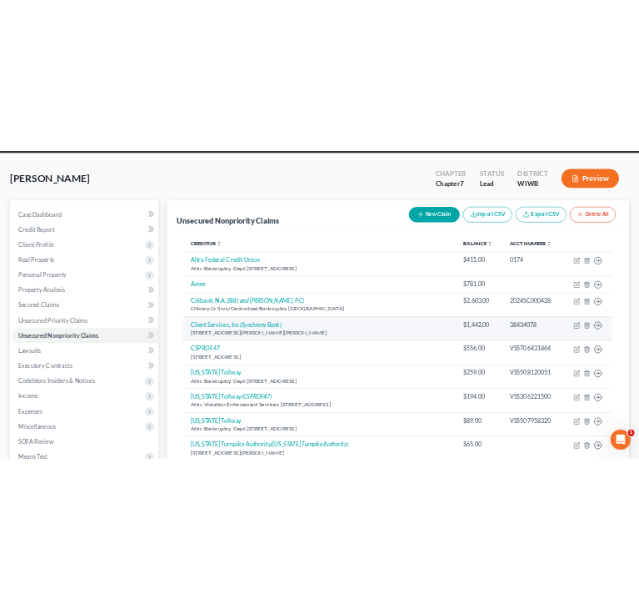
scroll to position [0, 0]
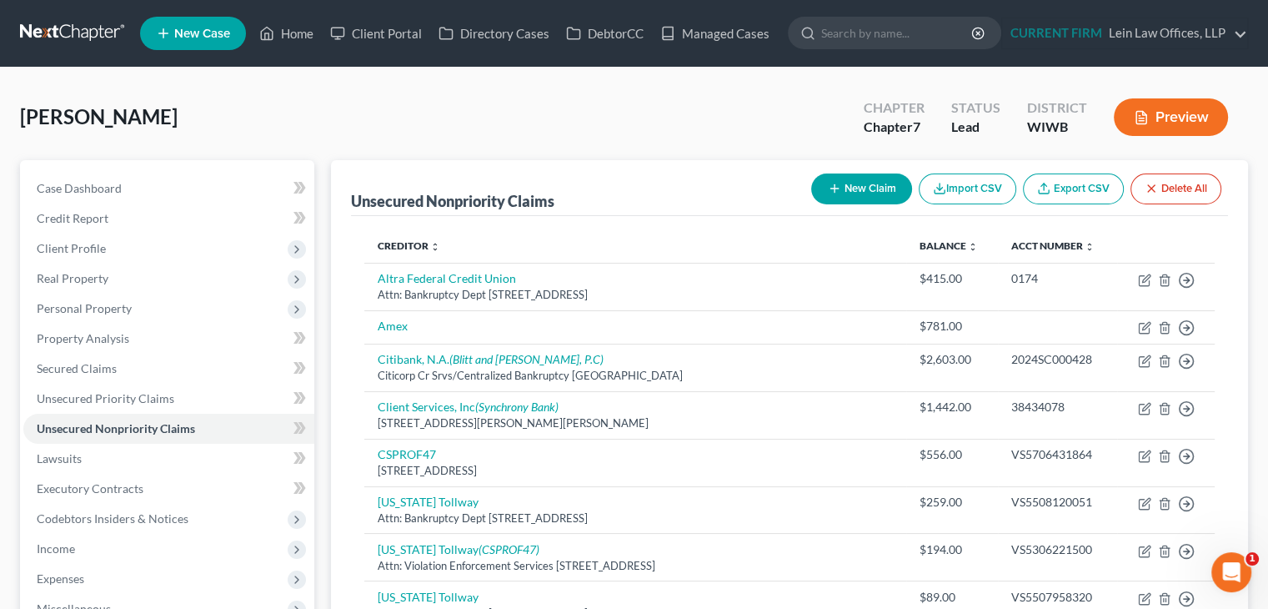
click at [837, 187] on icon "button" at bounding box center [834, 188] width 13 height 13
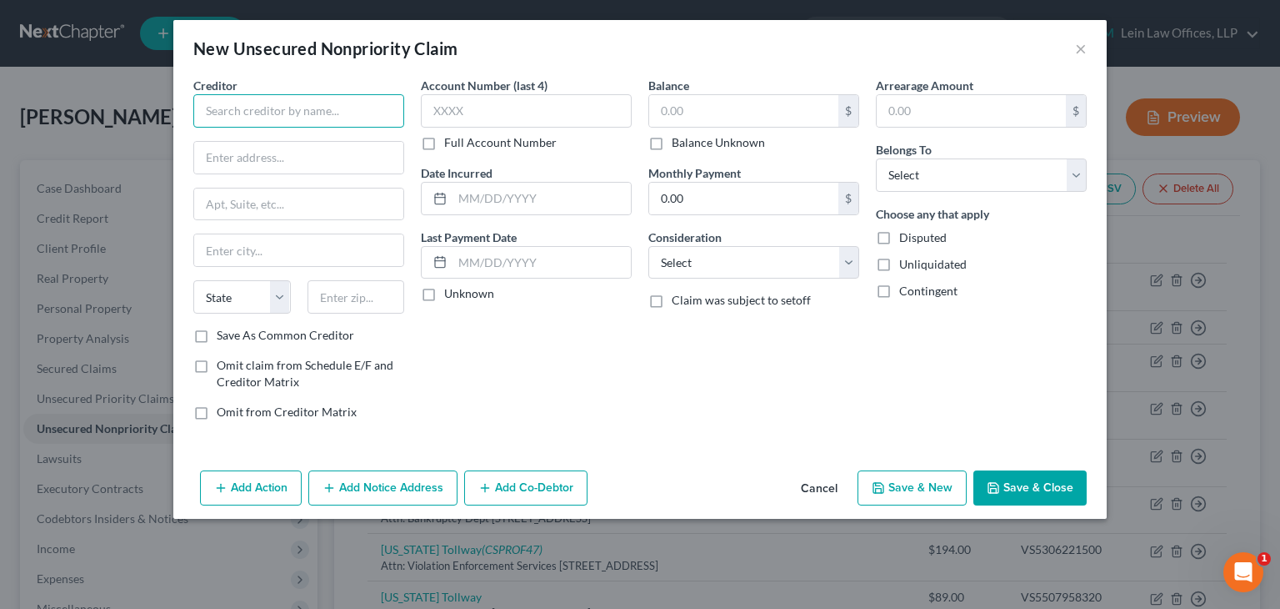
click at [287, 110] on input "text" at bounding box center [298, 110] width 211 height 33
click at [357, 157] on input "text" at bounding box center [298, 158] width 209 height 32
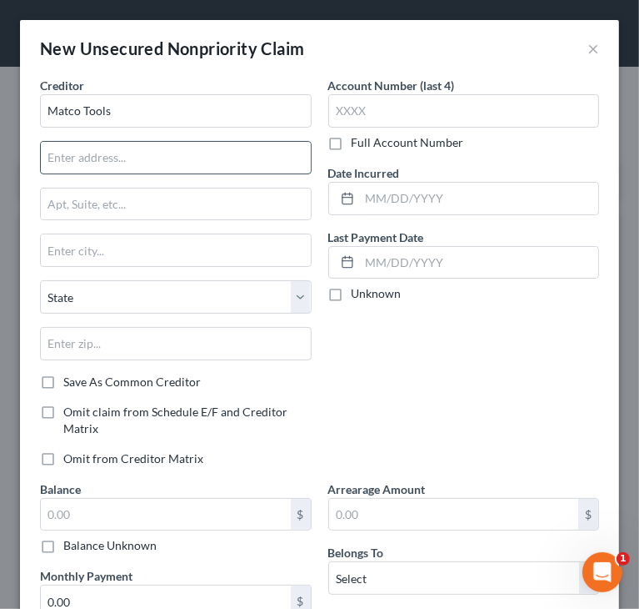
click at [109, 143] on input "text" at bounding box center [176, 158] width 270 height 32
paste input "4403 Allen Road"
drag, startPoint x: 210, startPoint y: 156, endPoint x: 13, endPoint y: 168, distance: 197.9
click at [13, 168] on div "New Unsecured Nonpriority Claim × Creditor * Matco Tools 4403 Allen Road State …" at bounding box center [319, 304] width 639 height 609
click at [164, 195] on input "text" at bounding box center [176, 204] width 270 height 32
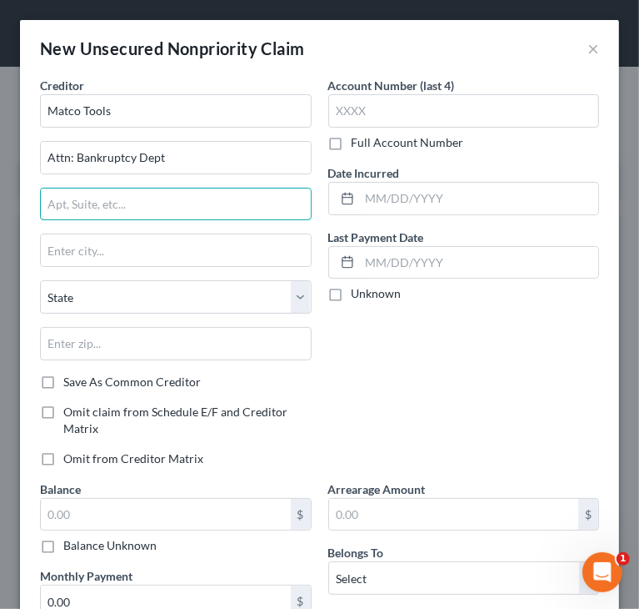
paste input "4403 Allen Road"
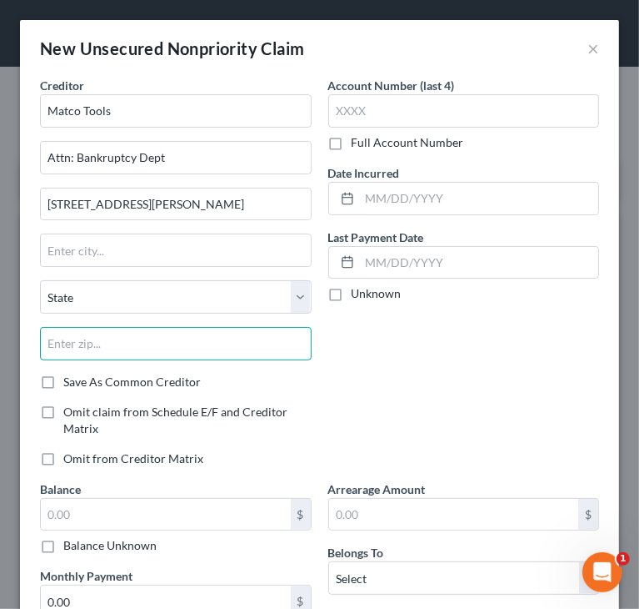
click at [220, 351] on input "text" at bounding box center [176, 343] width 272 height 33
paste input "44224-1096"
drag, startPoint x: 80, startPoint y: 343, endPoint x: 173, endPoint y: 340, distance: 93.4
click at [173, 340] on input "44224-1096" at bounding box center [176, 343] width 272 height 33
click at [156, 336] on input "44224" at bounding box center [176, 343] width 272 height 33
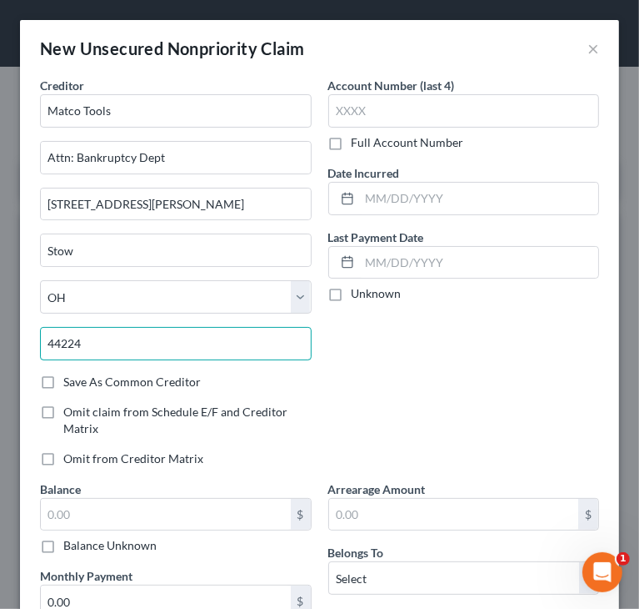
paste input "-1096"
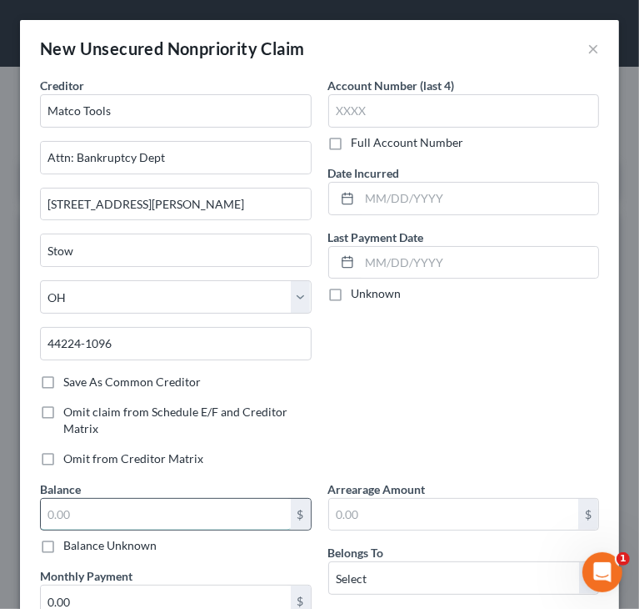
click at [107, 514] on input "text" at bounding box center [166, 515] width 250 height 32
paste input "11023.68"
drag, startPoint x: 77, startPoint y: 510, endPoint x: 148, endPoint y: 505, distance: 71.0
click at [141, 509] on input "11,023.68" at bounding box center [166, 515] width 250 height 32
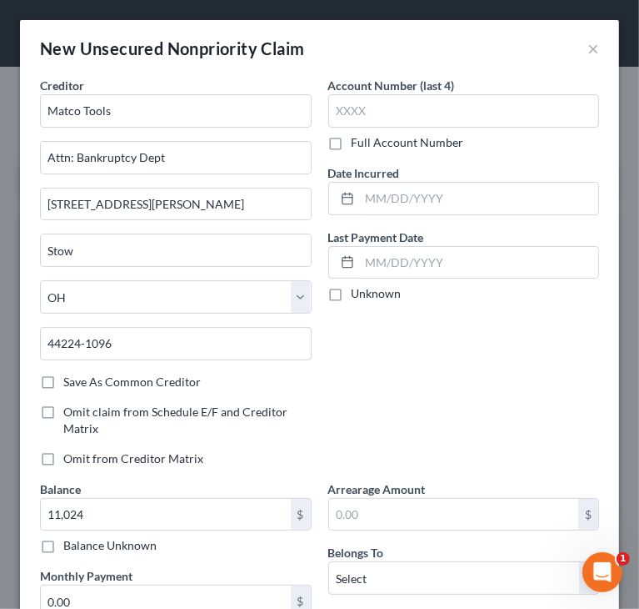
click at [407, 406] on div "Account Number (last 4) Full Account Number Date Incurred Last Payment Date Unk…" at bounding box center [464, 278] width 288 height 403
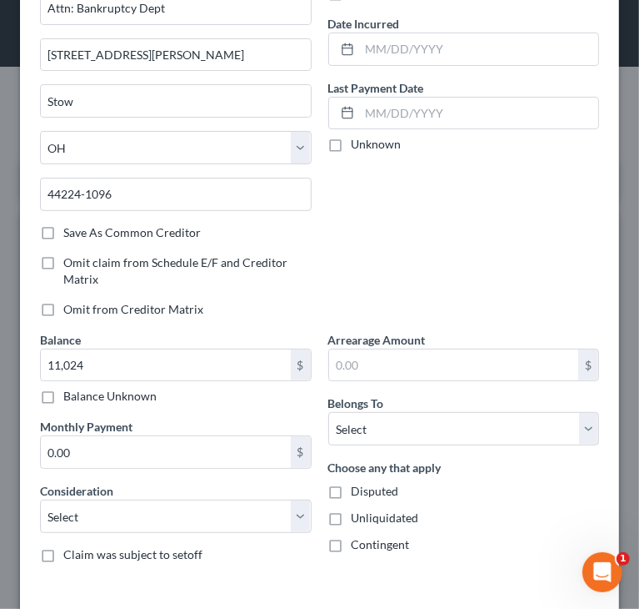
scroll to position [167, 0]
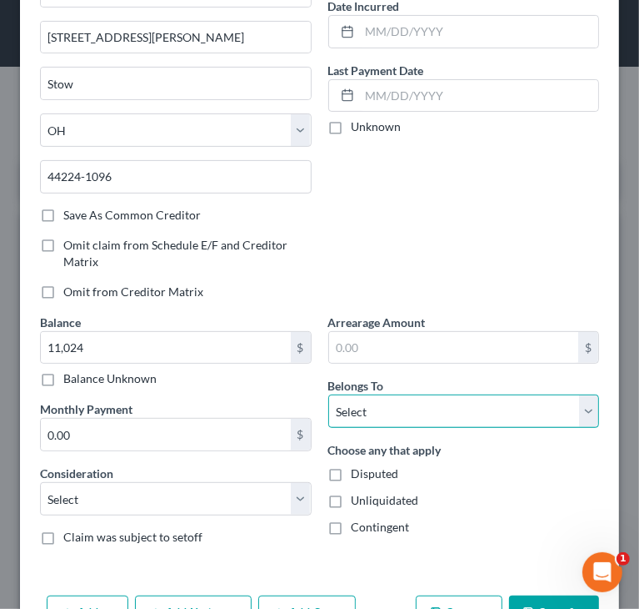
click at [400, 402] on select "Select Debtor 1 Only Debtor 2 Only Debtor 1 And Debtor 2 Only At Least One Of T…" at bounding box center [464, 410] width 272 height 33
click at [328, 394] on select "Select Debtor 1 Only Debtor 2 Only Debtor 1 And Debtor 2 Only At Least One Of T…" at bounding box center [464, 410] width 272 height 33
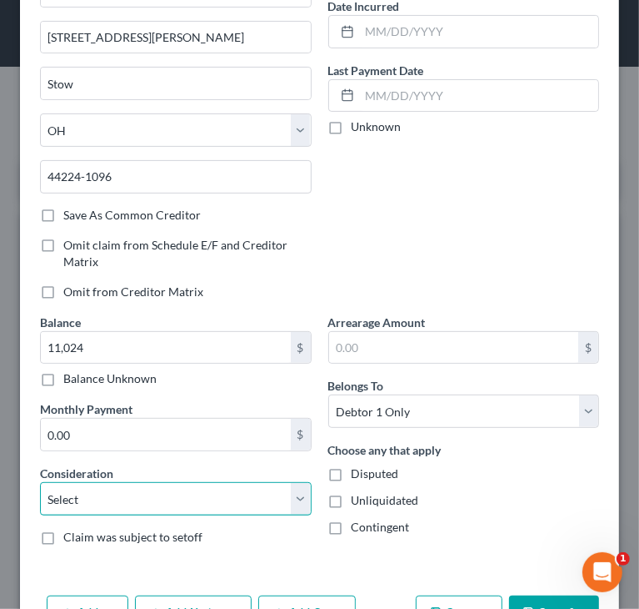
click at [174, 494] on select "Select Cable / Satellite Services Collection Agency Credit Card Debt Debt Couns…" at bounding box center [176, 498] width 272 height 33
click at [40, 482] on select "Select Cable / Satellite Services Collection Agency Credit Card Debt Debt Couns…" at bounding box center [176, 498] width 272 height 33
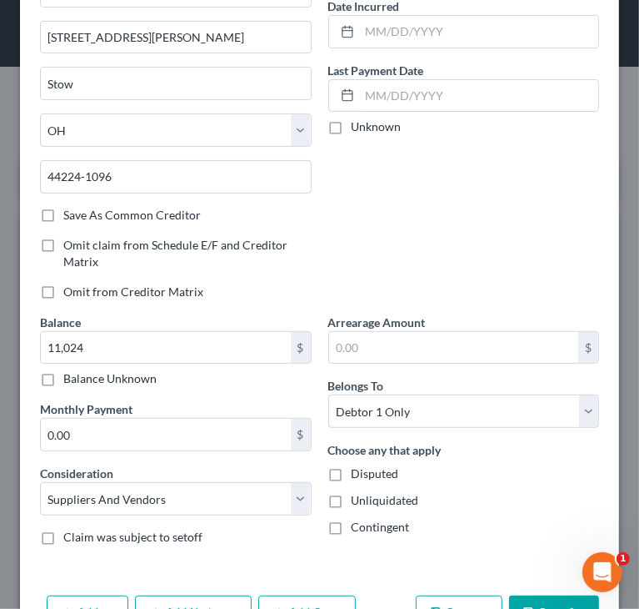
click at [422, 215] on div "Account Number (last 4) Full Account Number Date Incurred Last Payment Date Unk…" at bounding box center [464, 111] width 288 height 403
click at [493, 231] on div "Account Number (last 4) Full Account Number Date Incurred Last Payment Date Unk…" at bounding box center [464, 111] width 288 height 403
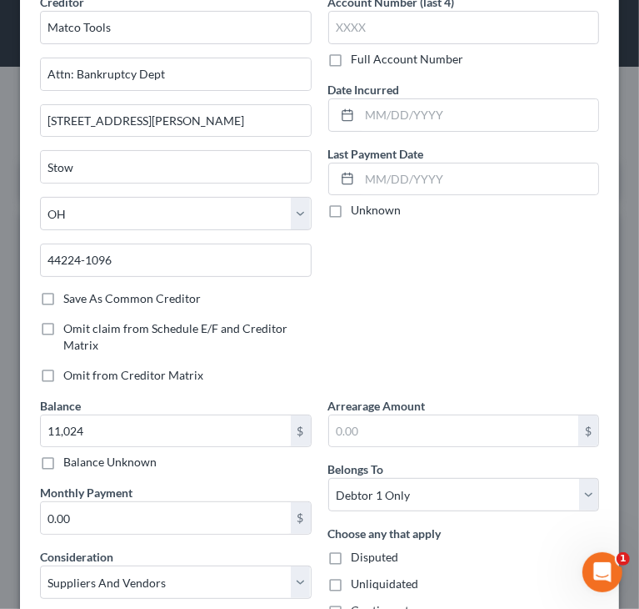
scroll to position [83, 0]
click at [524, 268] on div "Account Number (last 4) Full Account Number Date Incurred Last Payment Date Unk…" at bounding box center [464, 194] width 288 height 403
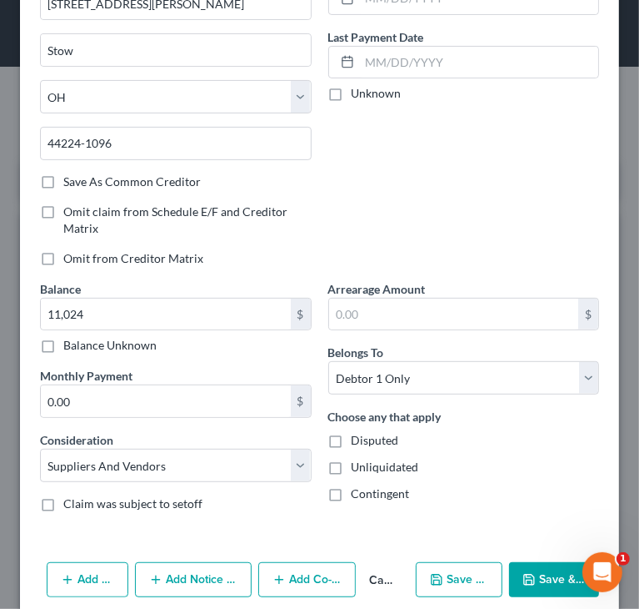
scroll to position [218, 0]
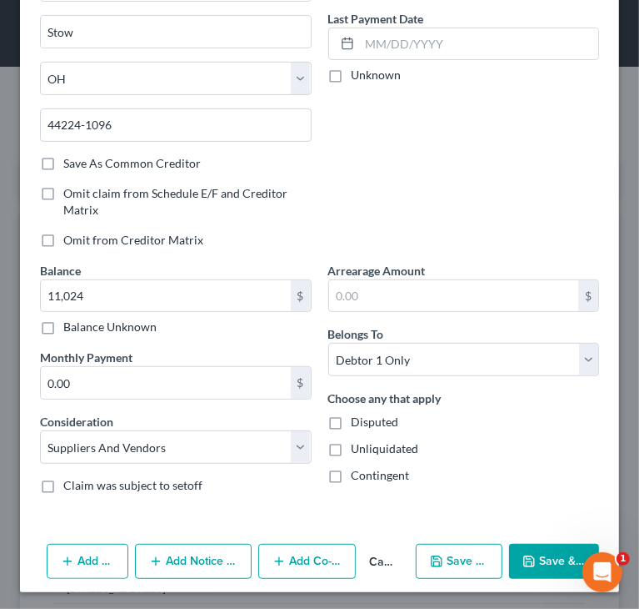
click at [538, 551] on button "Save & Close" at bounding box center [554, 561] width 90 height 35
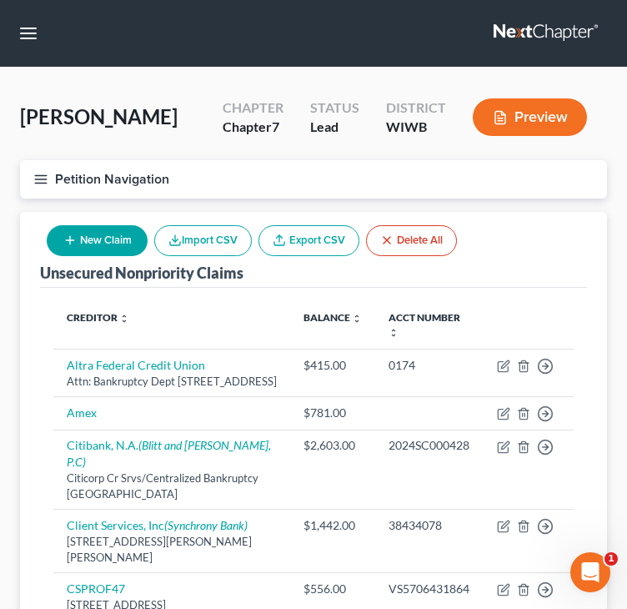
click at [34, 176] on icon "button" at bounding box center [40, 179] width 15 height 15
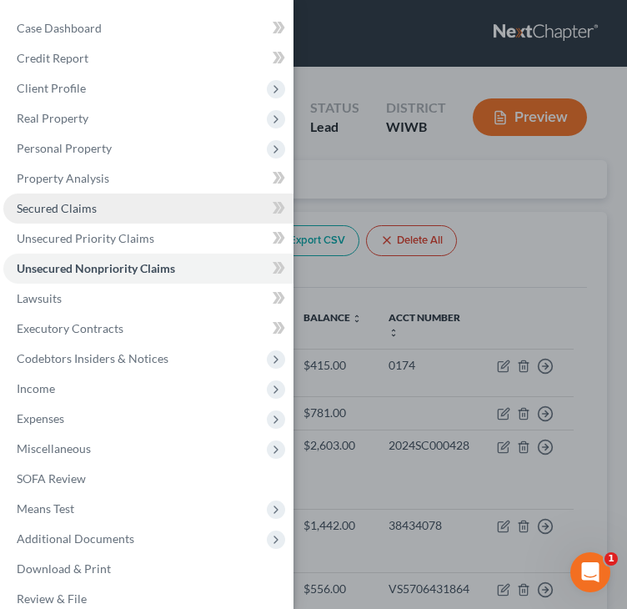
click at [63, 198] on link "Secured Claims" at bounding box center [148, 208] width 290 height 30
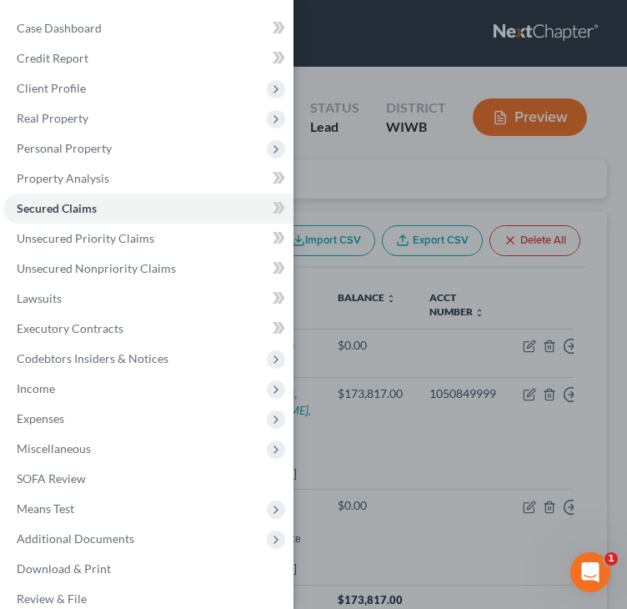
click at [386, 173] on div "Case Dashboard Payments Invoices Payments Payments Credit Report Client Profile" at bounding box center [313, 304] width 627 height 609
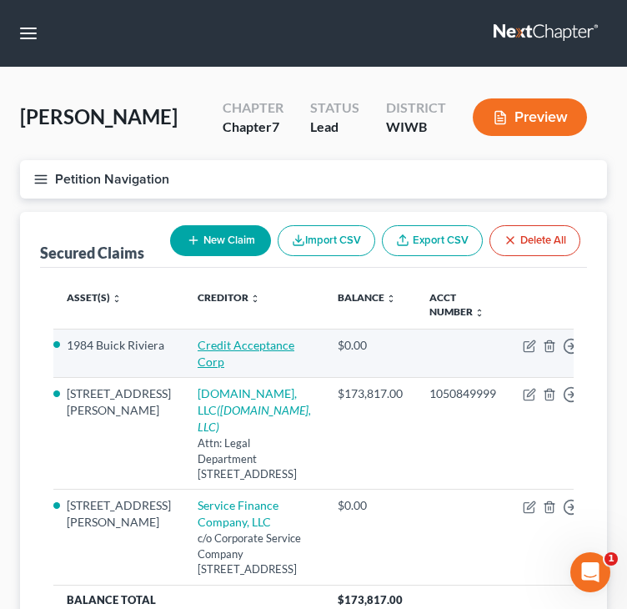
click at [198, 344] on link "Credit Acceptance Corp" at bounding box center [246, 353] width 97 height 31
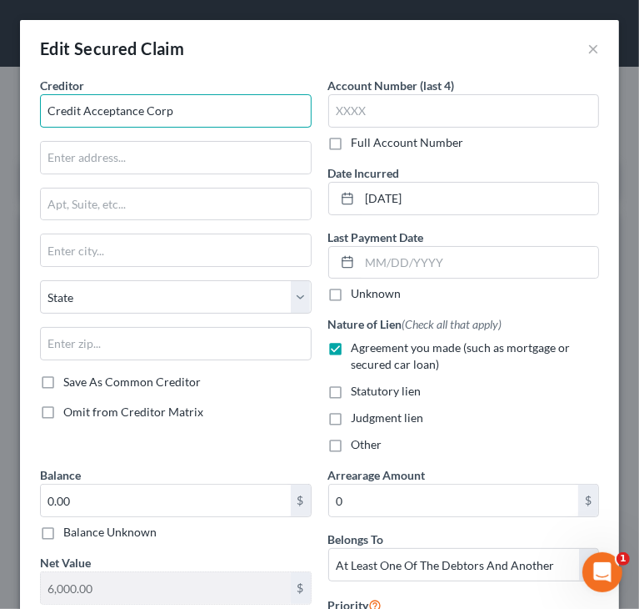
drag, startPoint x: 269, startPoint y: 114, endPoint x: -1, endPoint y: 155, distance: 273.2
click at [0, 155] on html "Home New Case Client Portal Directory Cases DebtorCC Managed Cases Lein Law Off…" at bounding box center [319, 382] width 639 height 764
click at [352, 141] on label "Full Account Number" at bounding box center [408, 142] width 113 height 17
click at [358, 141] on input "Full Account Number" at bounding box center [363, 139] width 11 height 11
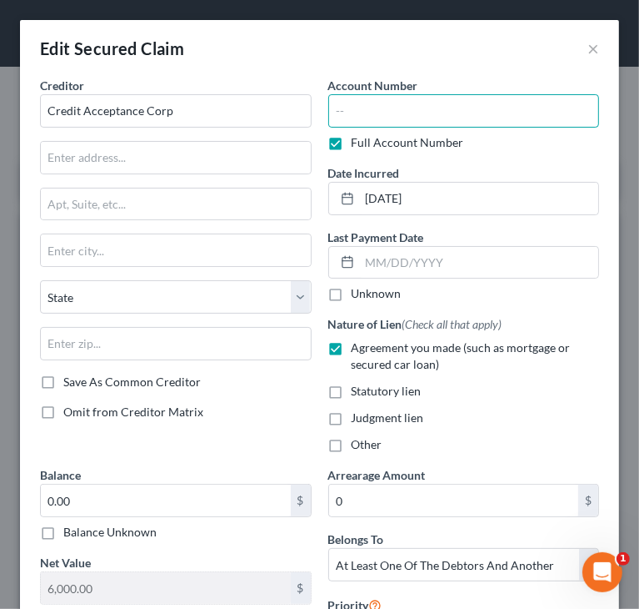
click at [387, 108] on input "text" at bounding box center [464, 110] width 272 height 33
paste input "116227382"
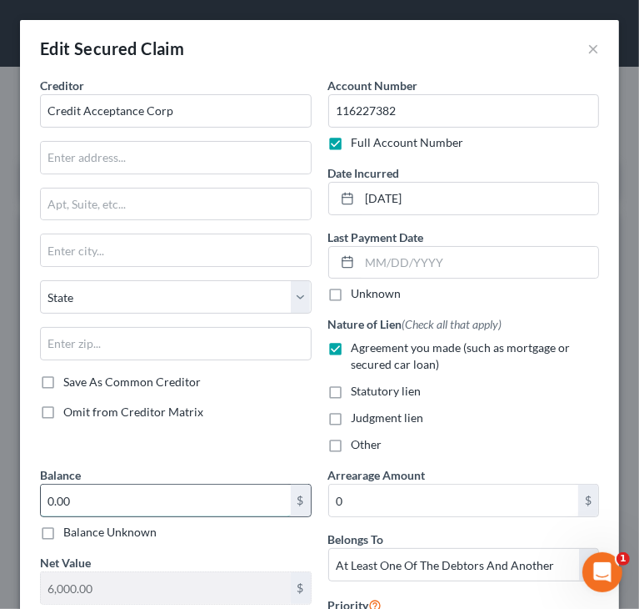
click at [183, 494] on input "0.00" at bounding box center [166, 500] width 250 height 32
paste input "$6,580.14"
drag, startPoint x: 80, startPoint y: 501, endPoint x: 193, endPoint y: 489, distance: 113.1
click at [175, 494] on input "6,580.14" at bounding box center [166, 500] width 250 height 32
click at [459, 418] on div "Judgment lien" at bounding box center [464, 417] width 272 height 17
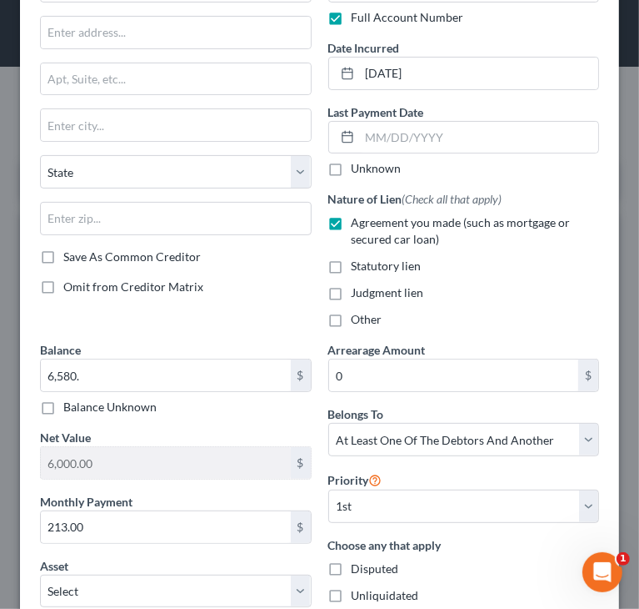
scroll to position [167, 0]
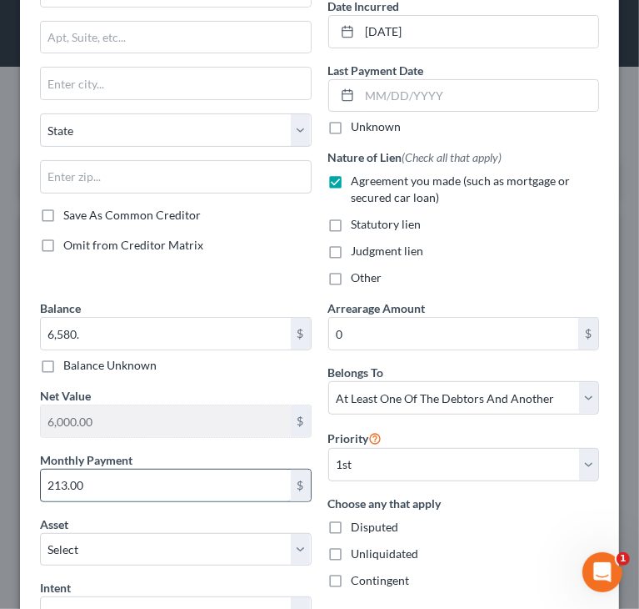
click at [151, 485] on input "213.00" at bounding box center [166, 485] width 250 height 32
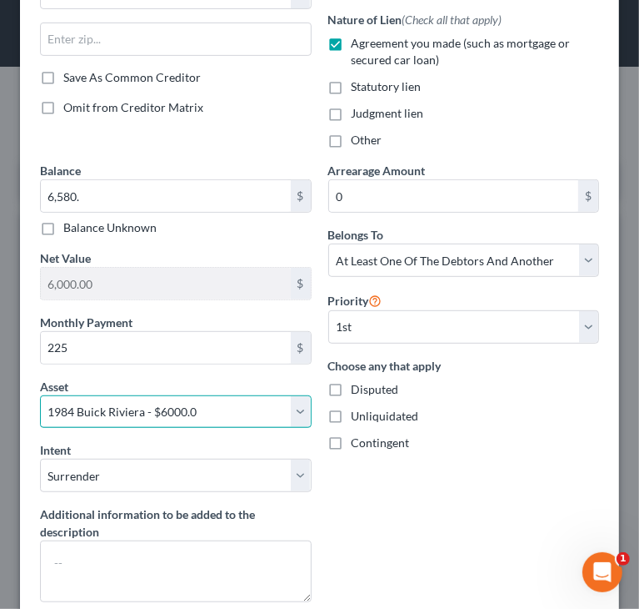
scroll to position [333, 0]
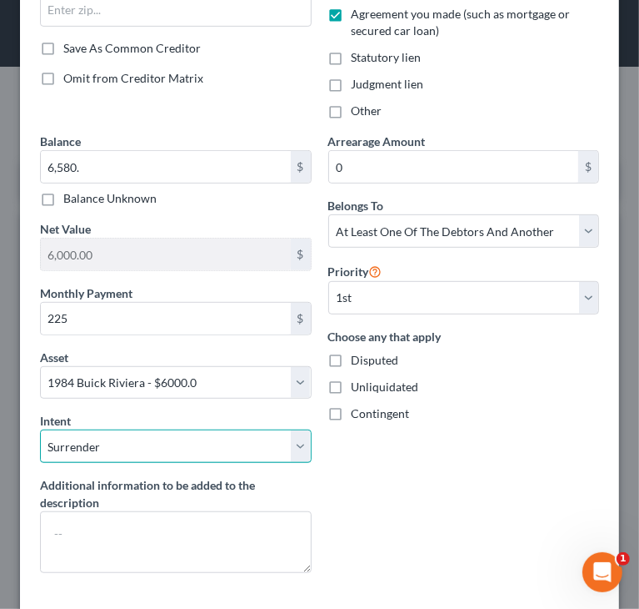
click at [298, 444] on select "Select Surrender Redeem Reaffirm Avoid Other" at bounding box center [176, 445] width 272 height 33
click at [40, 429] on select "Select Surrender Redeem Reaffirm Avoid Other" at bounding box center [176, 445] width 272 height 33
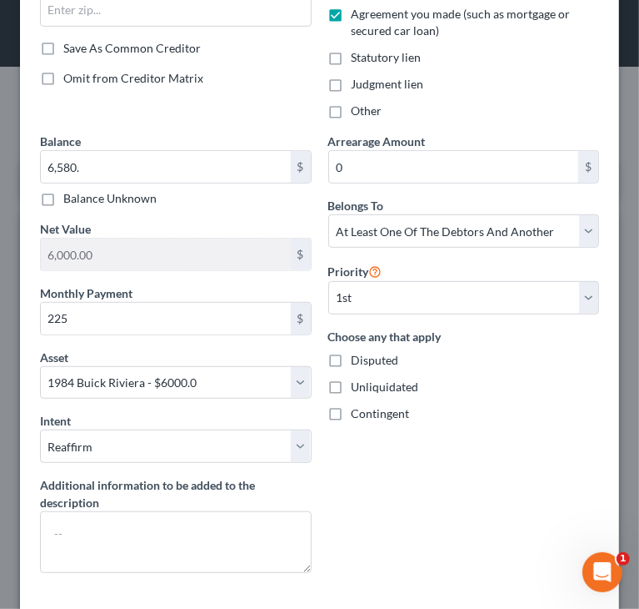
click at [454, 454] on div "Arrearage Amount 0 $ Belongs To * Select Debtor 1 Only Debtor 2 Only Debtor 1 A…" at bounding box center [464, 360] width 288 height 454
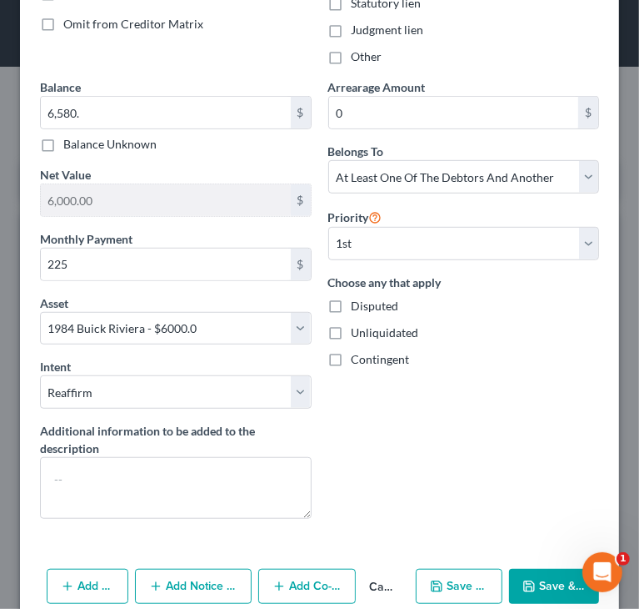
scroll to position [461, 0]
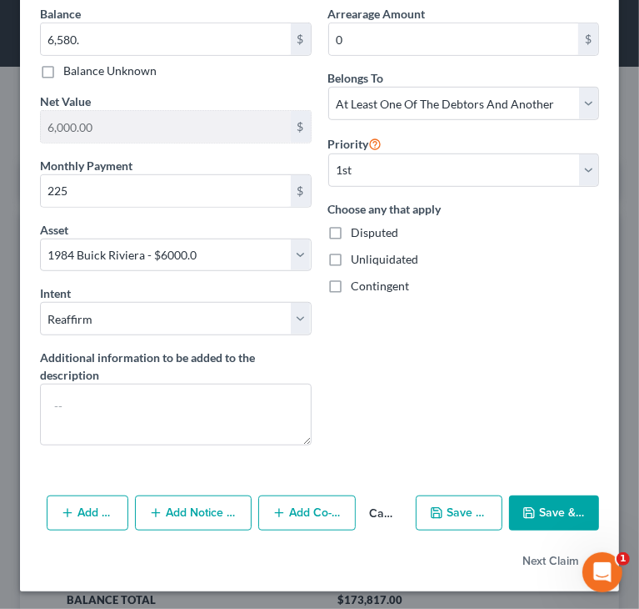
click at [465, 409] on div "Arrearage Amount 0 $ Belongs To * Select Debtor 1 Only Debtor 2 Only Debtor 1 A…" at bounding box center [464, 232] width 288 height 454
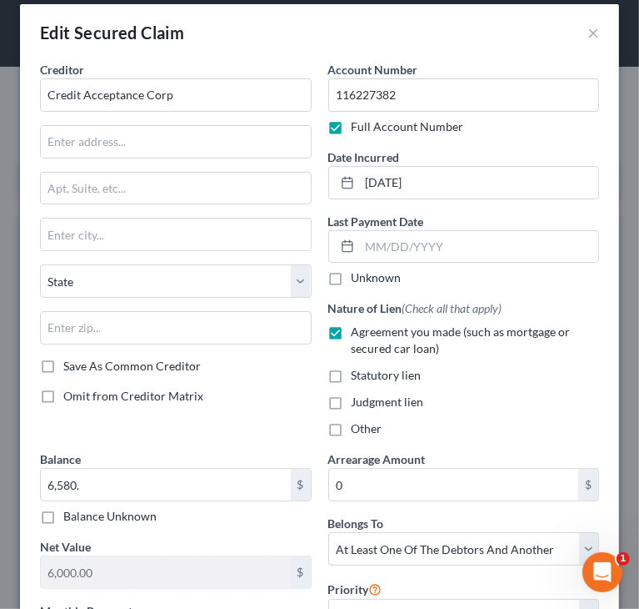
scroll to position [0, 0]
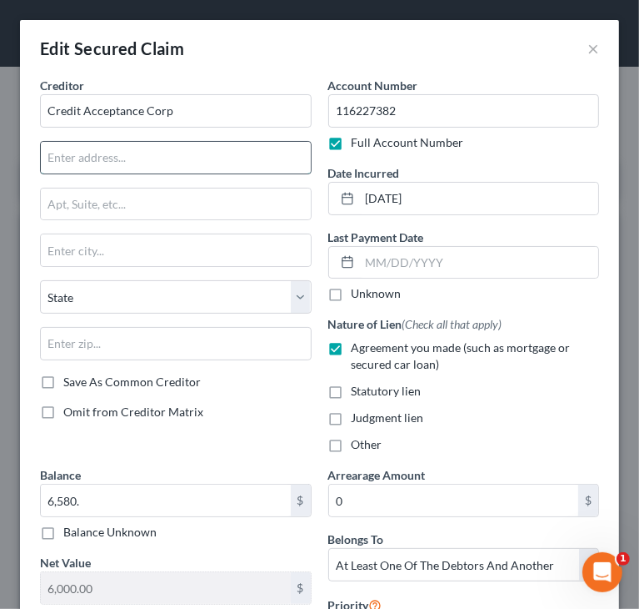
click at [58, 153] on input "text" at bounding box center [176, 158] width 270 height 32
click at [156, 208] on input "text" at bounding box center [176, 204] width 270 height 32
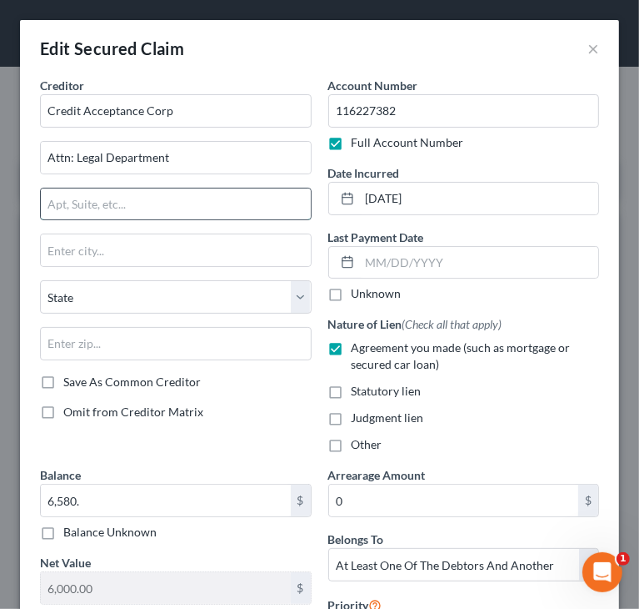
paste input "PO Box 513"
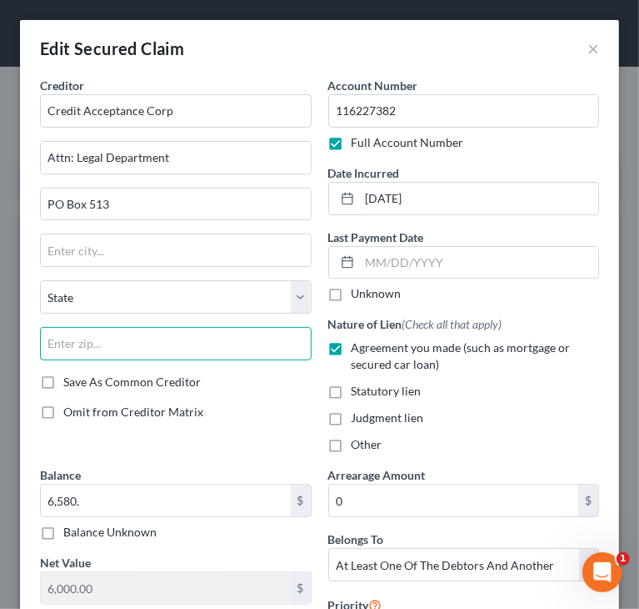
click at [87, 344] on input "text" at bounding box center [176, 343] width 272 height 33
paste input "48037-0513"
drag, startPoint x: 82, startPoint y: 338, endPoint x: 203, endPoint y: 337, distance: 121.7
click at [203, 337] on input "48037-0513" at bounding box center [176, 343] width 272 height 33
click at [203, 337] on input "48037" at bounding box center [176, 343] width 272 height 33
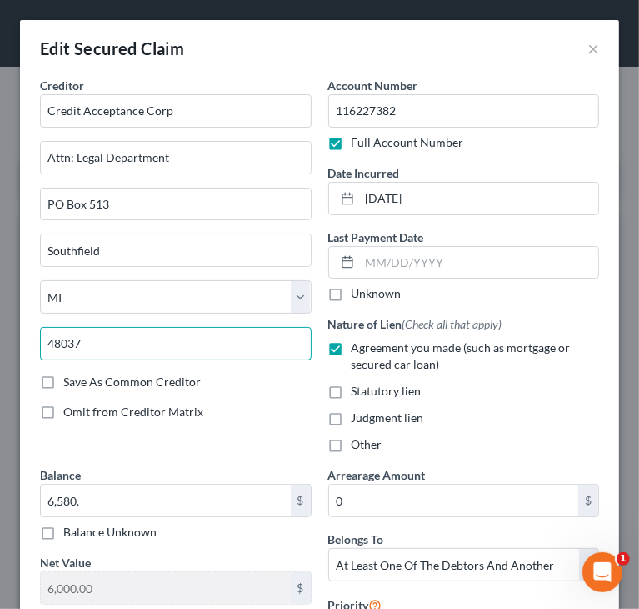
paste input "-0513"
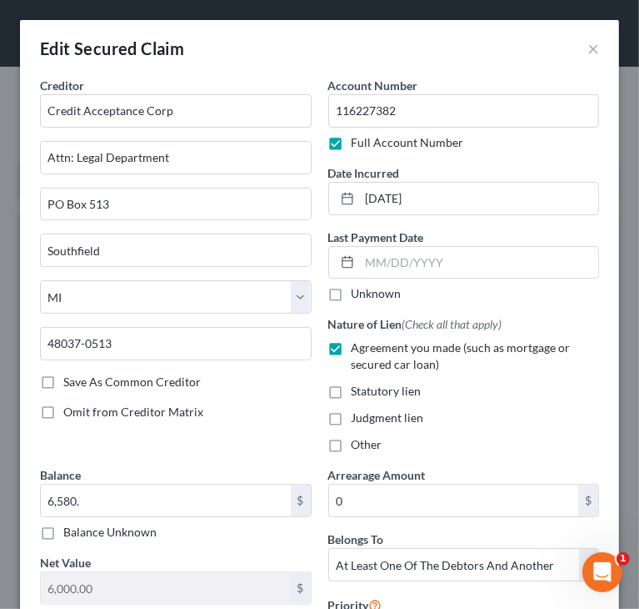
click at [516, 155] on div "Account Number 116227382 Full Account Number Date Incurred 11/25/2024 Last Paym…" at bounding box center [464, 271] width 288 height 389
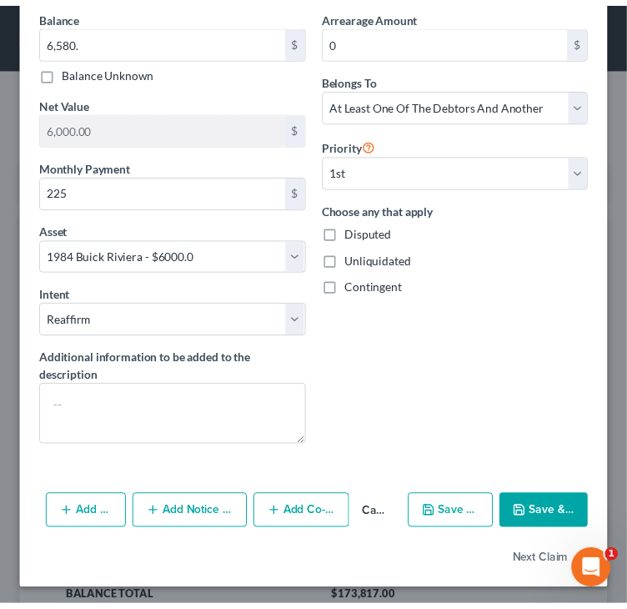
scroll to position [461, 0]
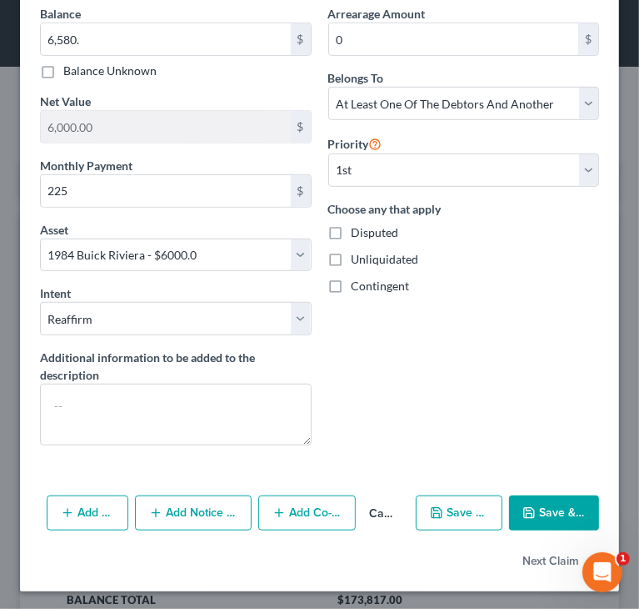
click at [544, 504] on button "Save & Close" at bounding box center [554, 512] width 90 height 35
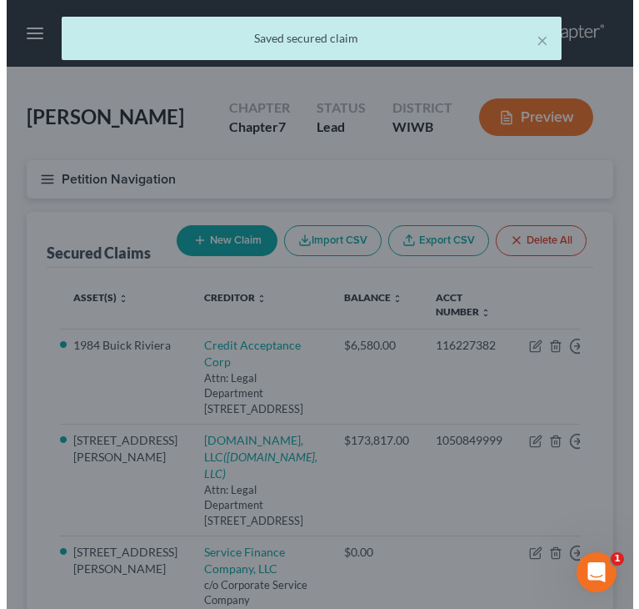
scroll to position [0, 0]
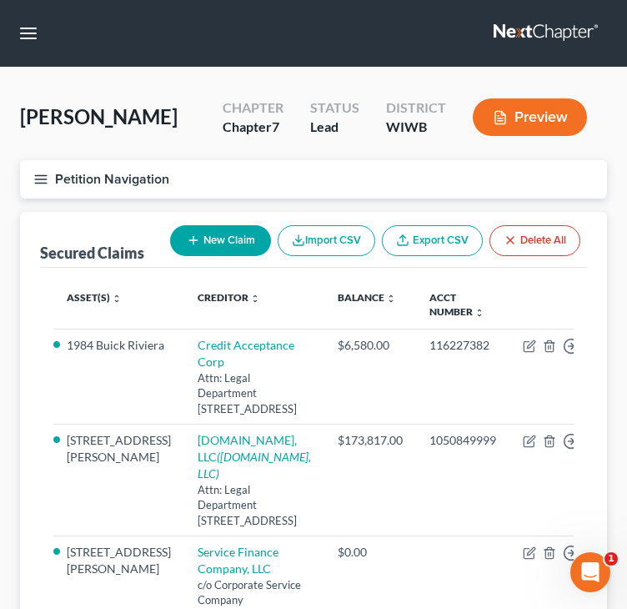
click at [42, 178] on icon "button" at bounding box center [40, 179] width 15 height 15
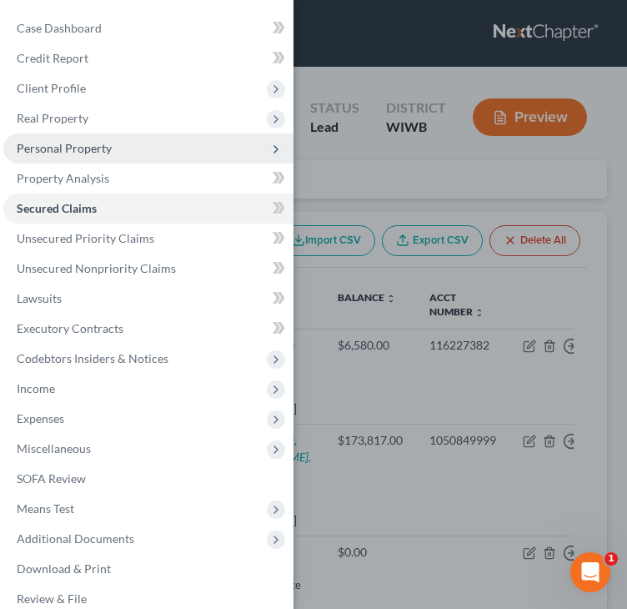
click at [37, 145] on span "Personal Property" at bounding box center [64, 148] width 95 height 14
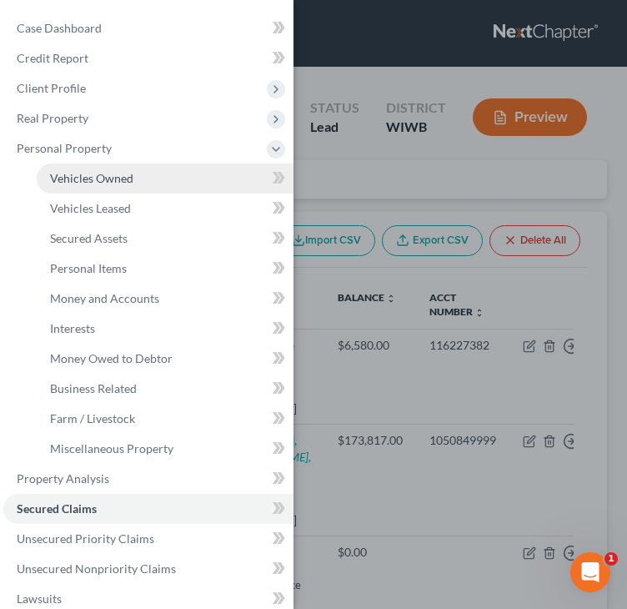
click at [92, 176] on span "Vehicles Owned" at bounding box center [91, 178] width 83 height 14
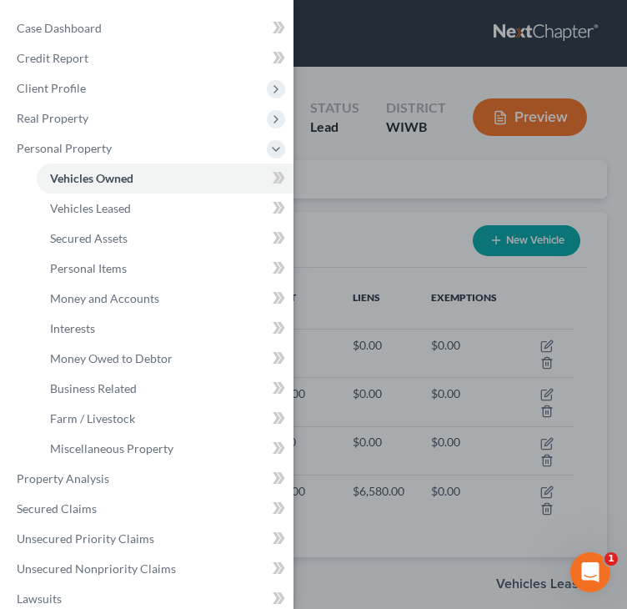
click at [350, 219] on div "Case Dashboard Payments Invoices Payments Payments Credit Report Client Profile" at bounding box center [313, 304] width 627 height 609
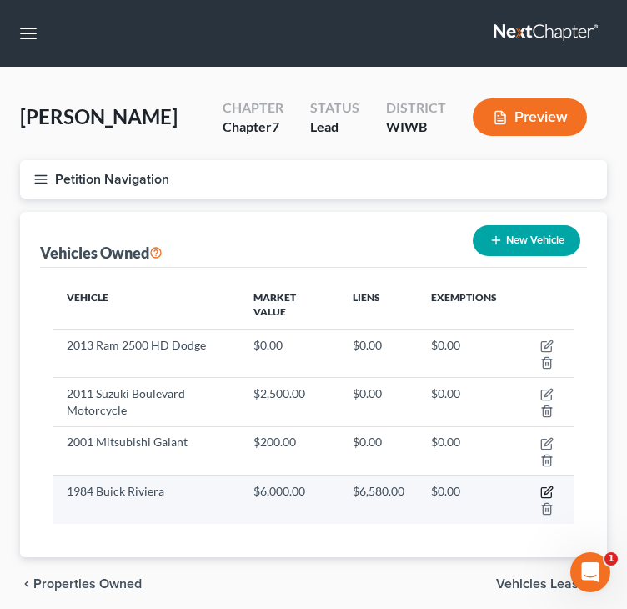
click at [548, 490] on icon "button" at bounding box center [546, 491] width 13 height 13
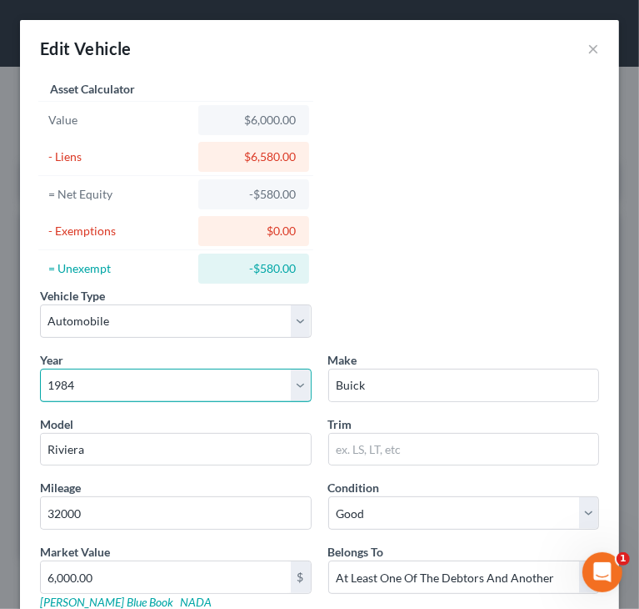
click at [84, 381] on select "Select 2026 2025 2024 2023 2022 2021 2020 2019 2018 2017 2016 2015 2014 2013 20…" at bounding box center [176, 384] width 272 height 33
click at [40, 368] on select "Select 2026 2025 2024 2023 2022 2021 2020 2019 2018 2017 2016 2015 2014 2013 20…" at bounding box center [176, 384] width 272 height 33
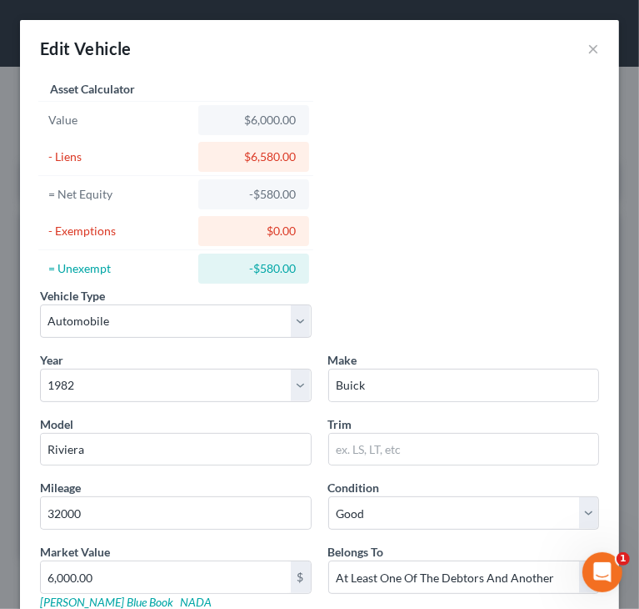
drag, startPoint x: 418, startPoint y: 251, endPoint x: 426, endPoint y: 246, distance: 9.7
click at [418, 251] on div "Vehicle Type Select Automobile Truck Trailer Watercraft Aircraft Motor Home Atv…" at bounding box center [320, 389] width 576 height 625
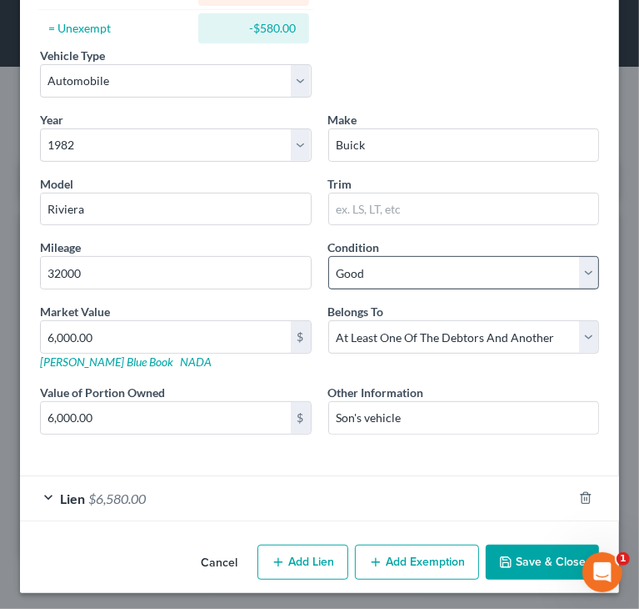
scroll to position [241, 0]
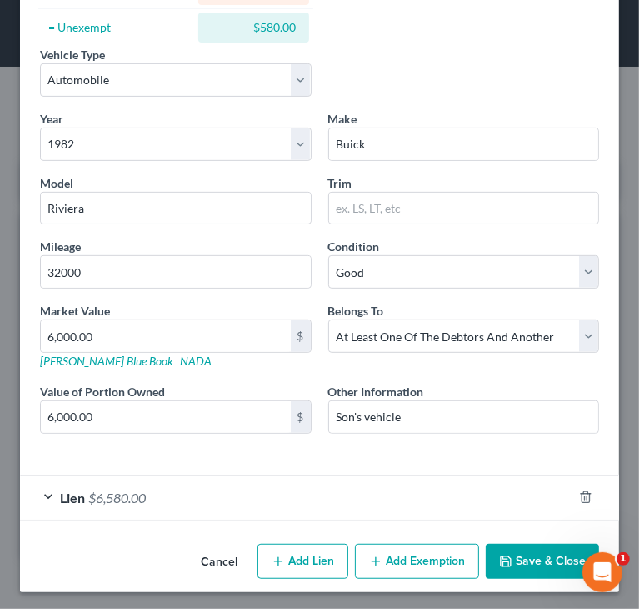
click at [470, 93] on div "Vehicle Type Select Automobile Truck Trailer Watercraft Aircraft Motor Home Atv…" at bounding box center [320, 78] width 576 height 64
click at [530, 571] on button "Save & Close" at bounding box center [542, 561] width 113 height 35
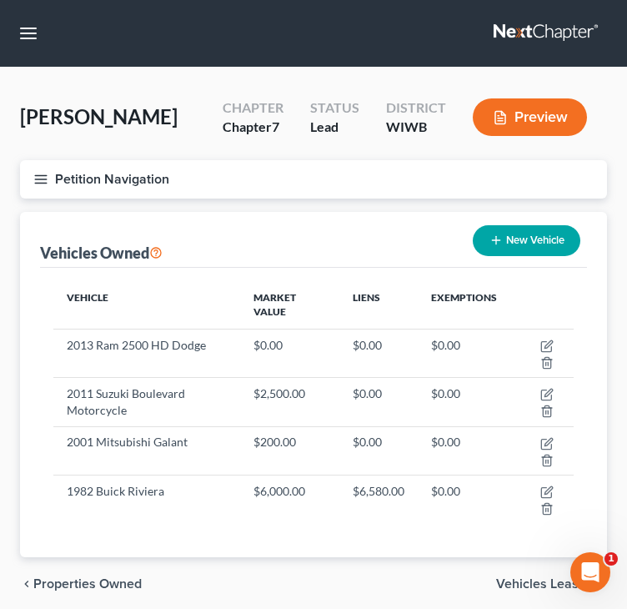
click at [41, 178] on icon "button" at bounding box center [40, 179] width 15 height 15
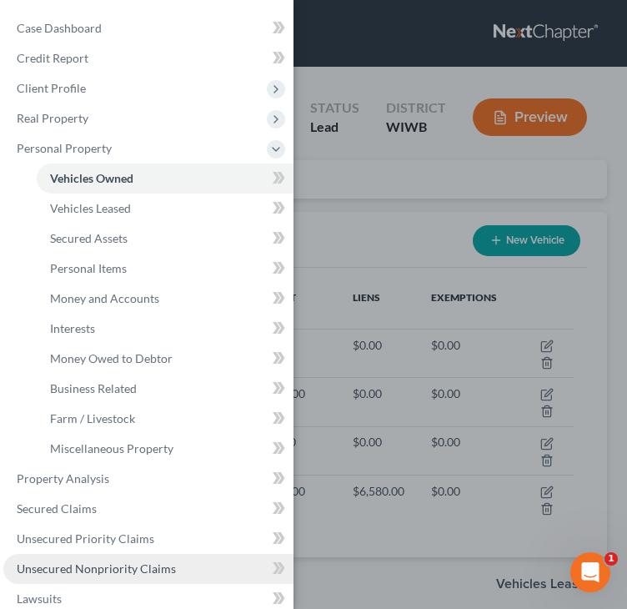
click at [56, 568] on span "Unsecured Nonpriority Claims" at bounding box center [96, 568] width 159 height 14
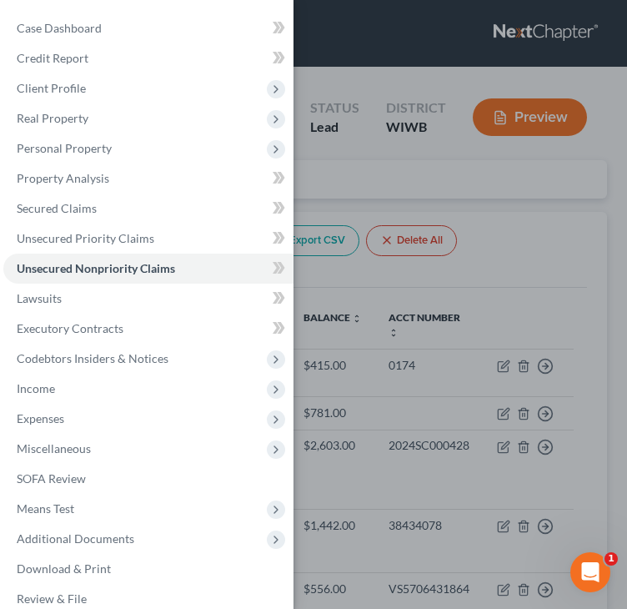
click at [534, 273] on div "Case Dashboard Payments Invoices Payments Payments Credit Report Client Profile" at bounding box center [313, 304] width 627 height 609
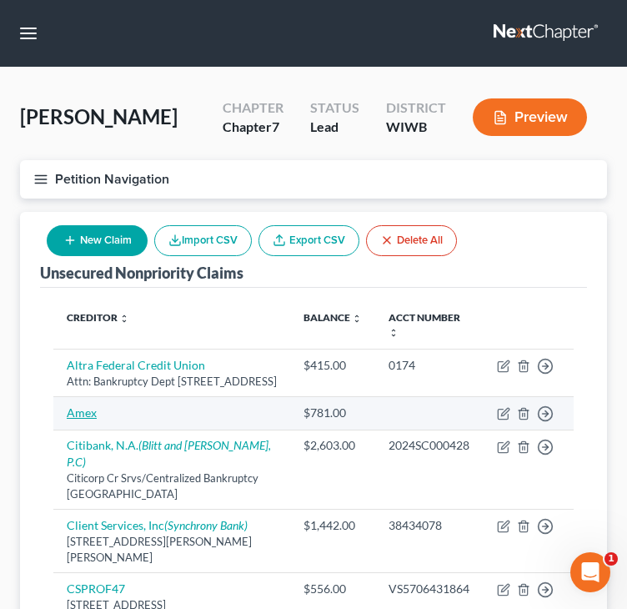
click at [83, 419] on link "Amex" at bounding box center [82, 412] width 30 height 14
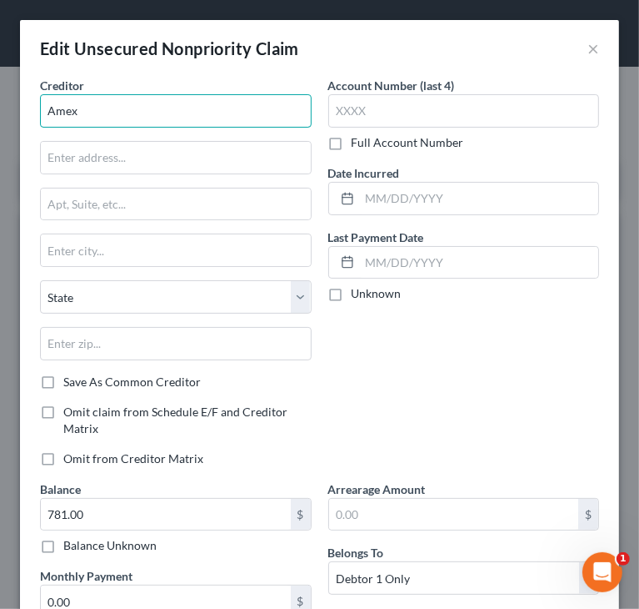
click at [160, 108] on input "Amex" at bounding box center [176, 110] width 272 height 33
drag, startPoint x: 143, startPoint y: 110, endPoint x: 104, endPoint y: 109, distance: 39.2
click at [104, 109] on input "Amex" at bounding box center [176, 110] width 272 height 33
click at [512, 360] on div "Account Number (last 4) Full Account Number Date Incurred Last Payment Date Unk…" at bounding box center [464, 278] width 288 height 403
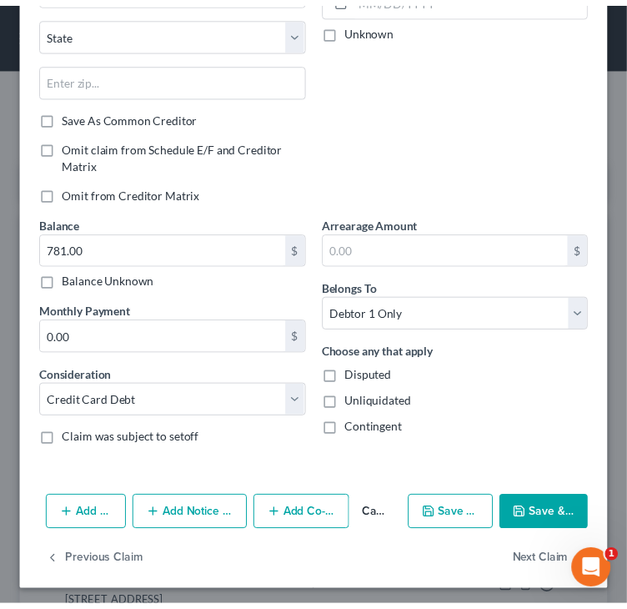
scroll to position [267, 0]
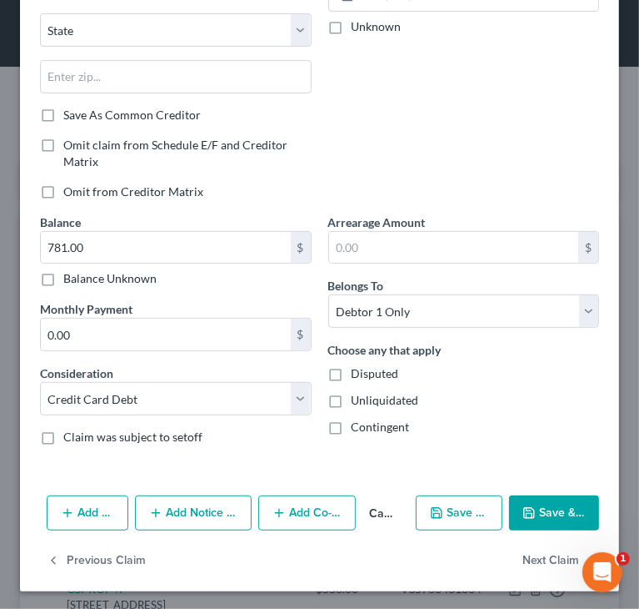
click at [371, 510] on button "Cancel" at bounding box center [382, 513] width 53 height 33
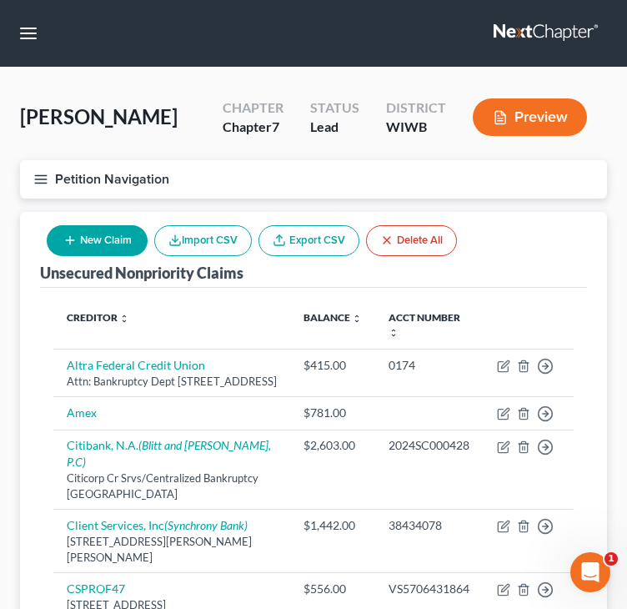
scroll to position [0, 0]
click at [42, 183] on icon "button" at bounding box center [40, 179] width 15 height 15
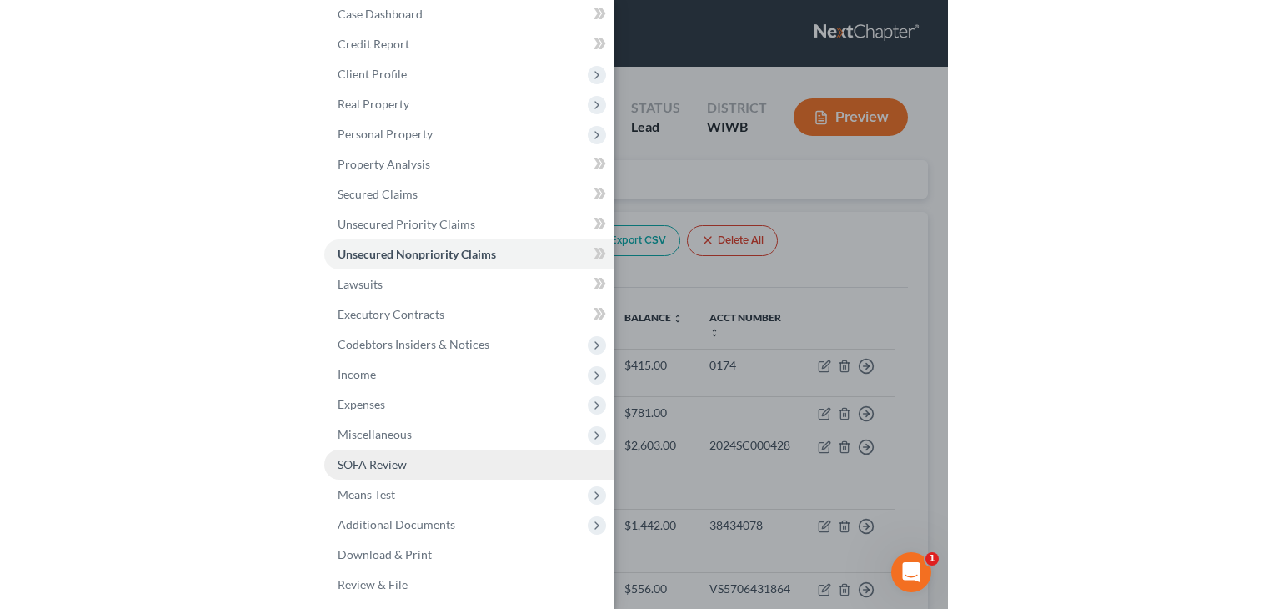
scroll to position [18, 0]
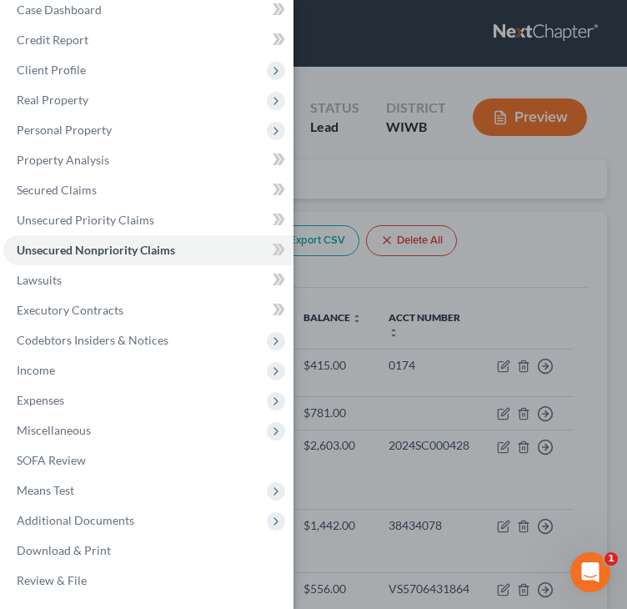
drag, startPoint x: 370, startPoint y: 78, endPoint x: 391, endPoint y: 63, distance: 25.7
click at [370, 78] on div "Case Dashboard Payments Invoices Payments Payments Credit Report Client Profile" at bounding box center [313, 304] width 627 height 609
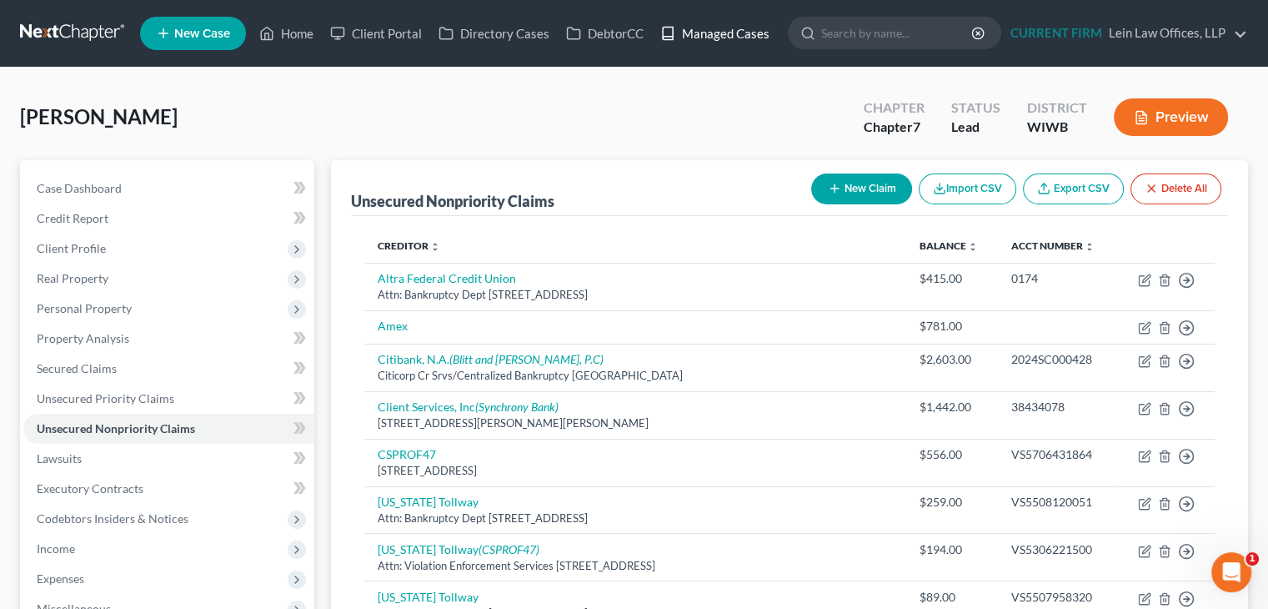
click at [722, 30] on link "Managed Cases" at bounding box center [715, 33] width 126 height 30
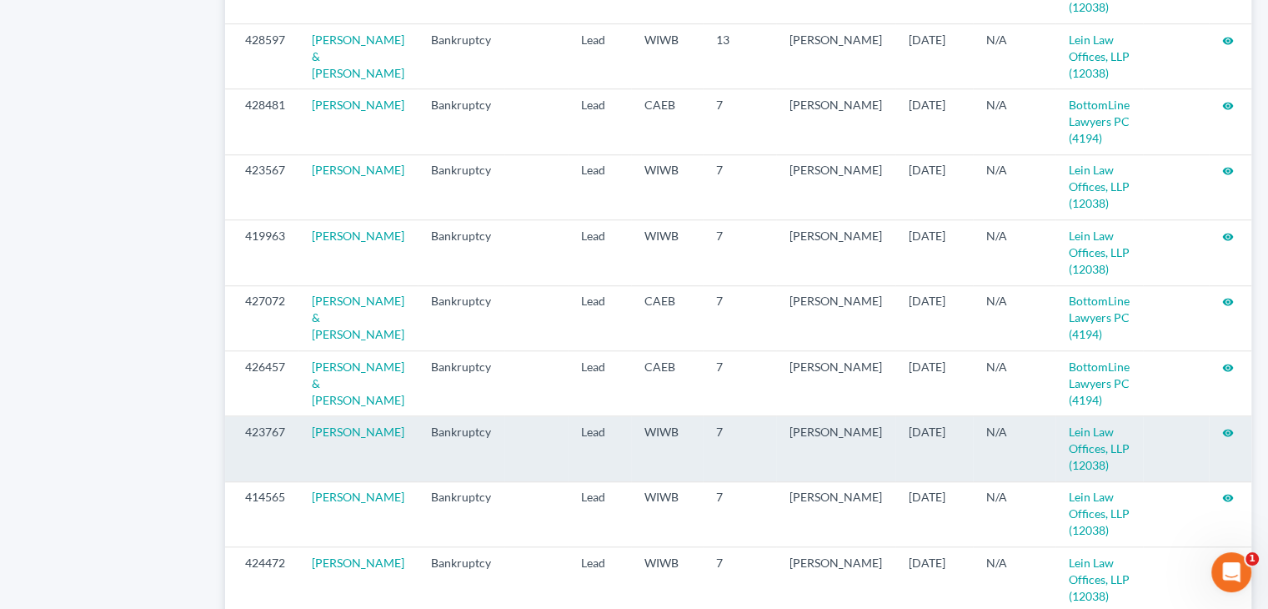
scroll to position [1334, 0]
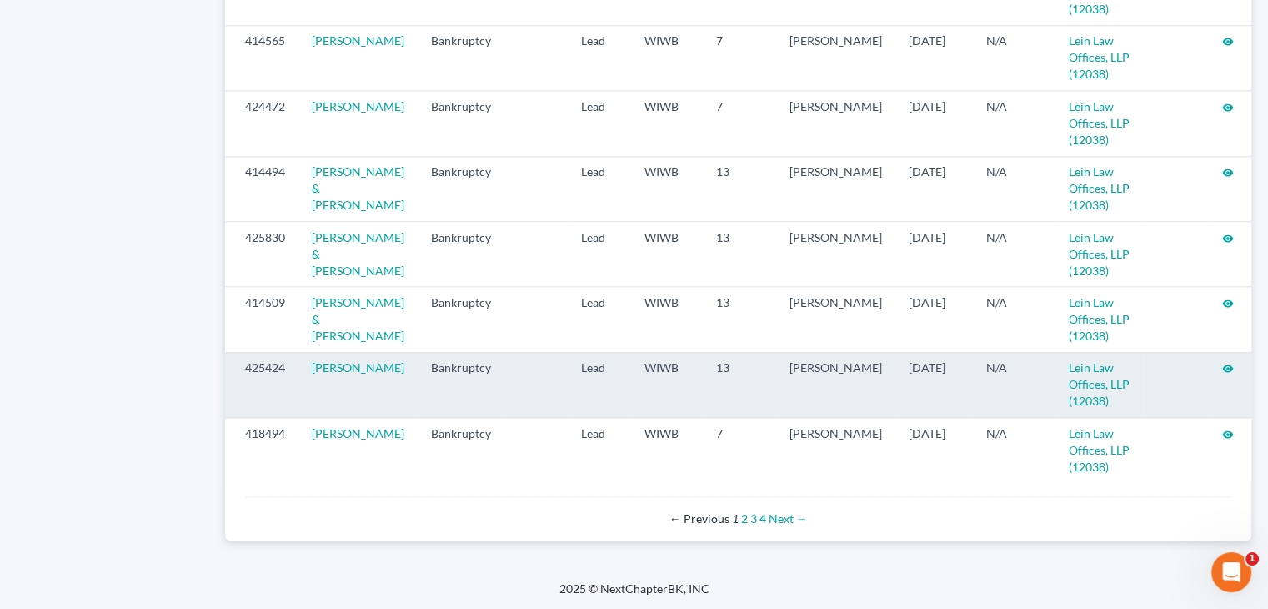
scroll to position [1837, 0]
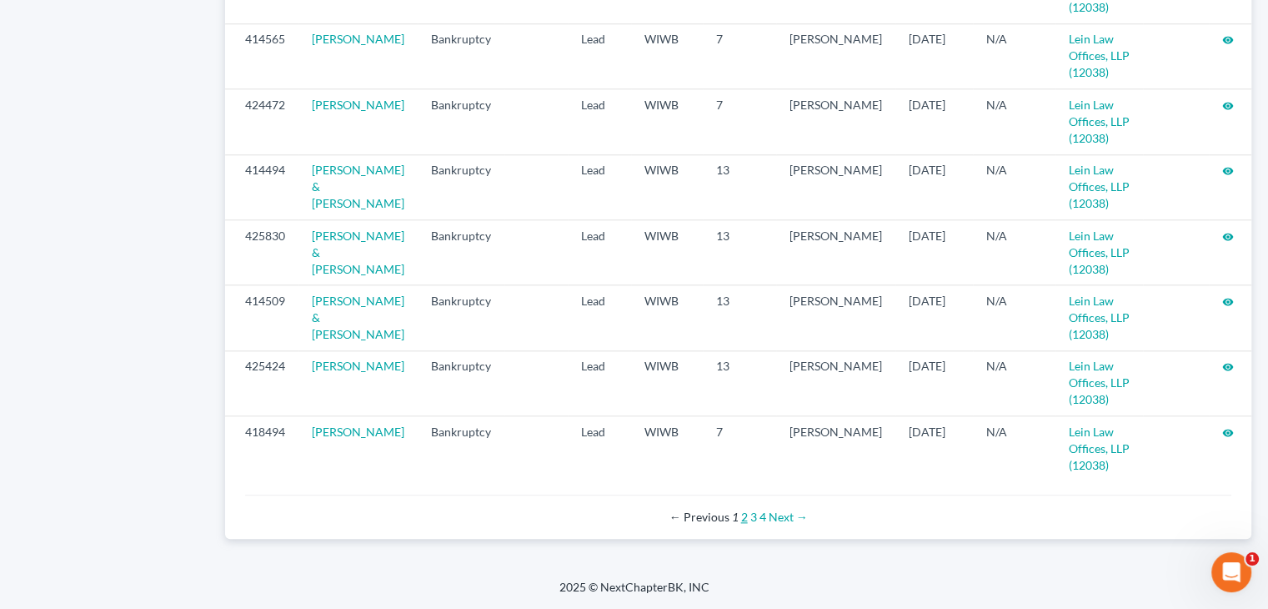
click at [744, 519] on link "2" at bounding box center [744, 516] width 7 height 14
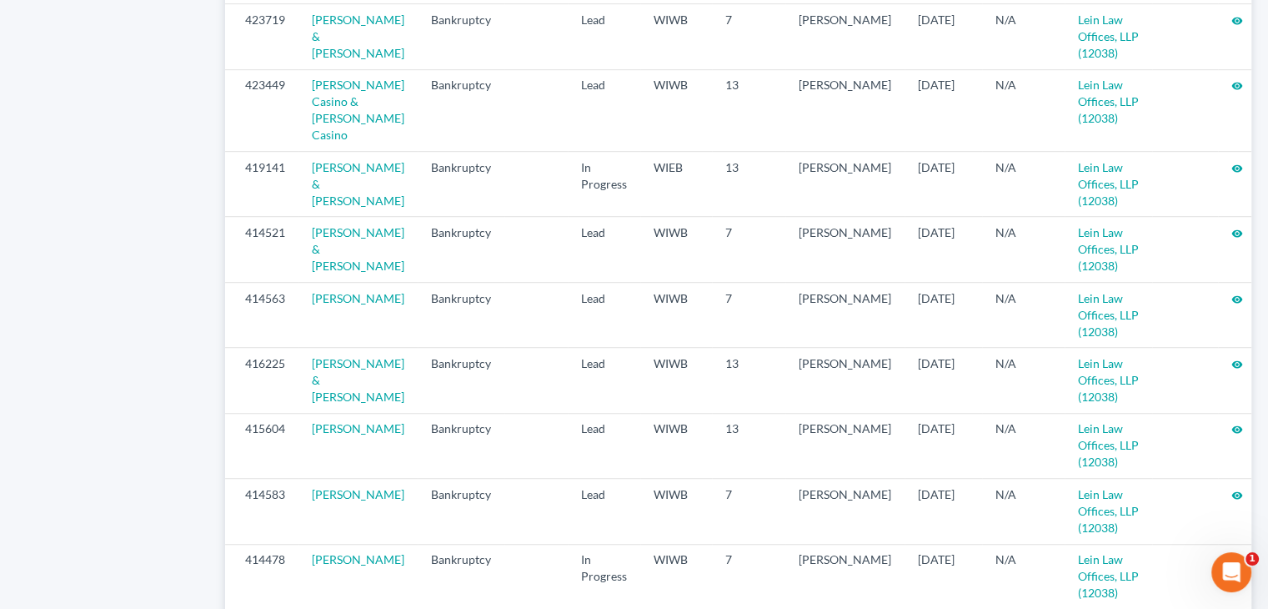
scroll to position [1070, 0]
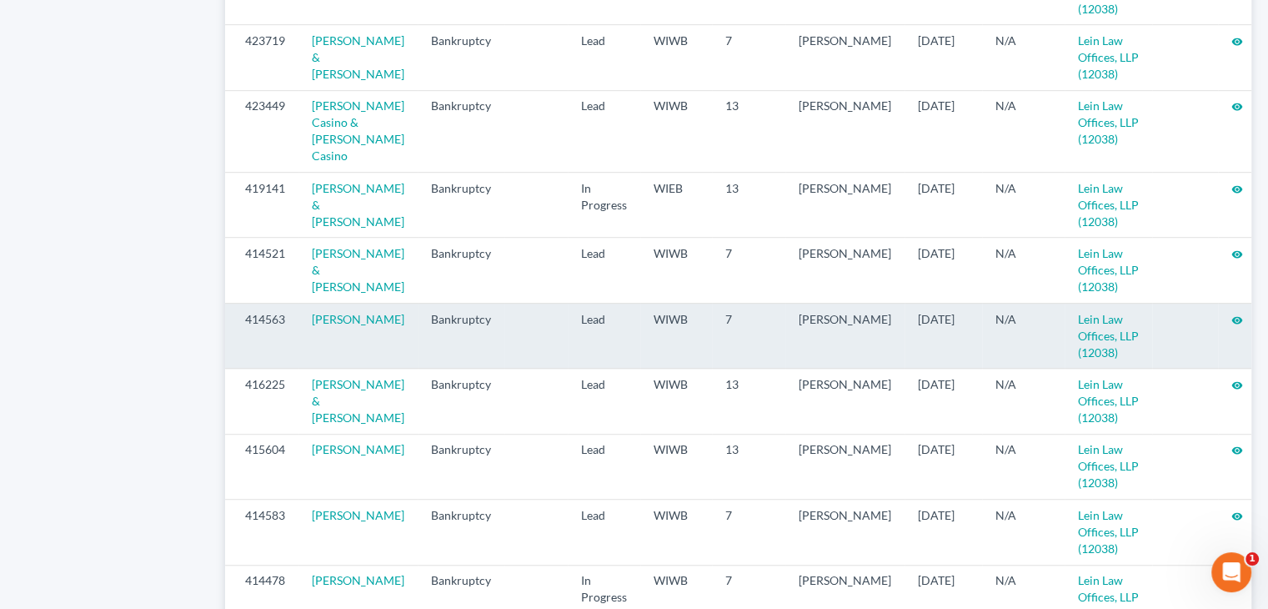
click at [1231, 326] on icon "visibility" at bounding box center [1237, 320] width 12 height 12
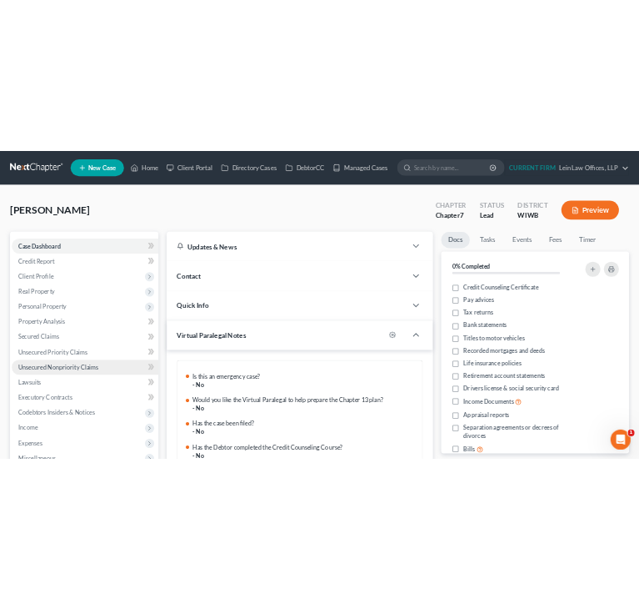
scroll to position [181, 0]
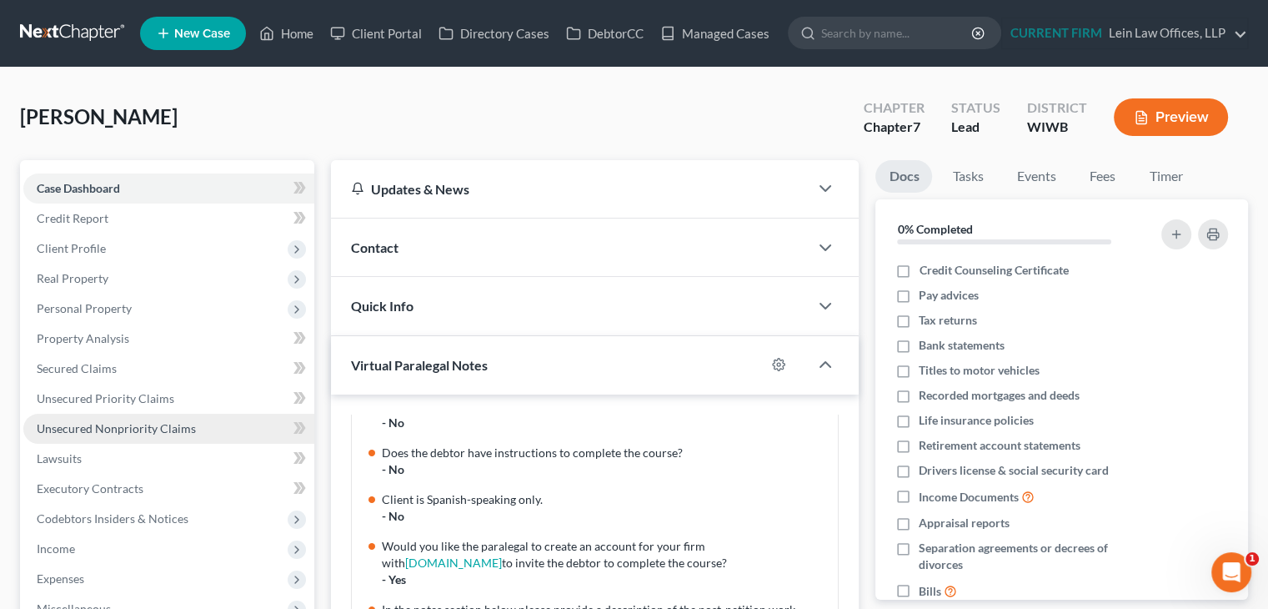
click at [100, 427] on span "Unsecured Nonpriority Claims" at bounding box center [116, 428] width 159 height 14
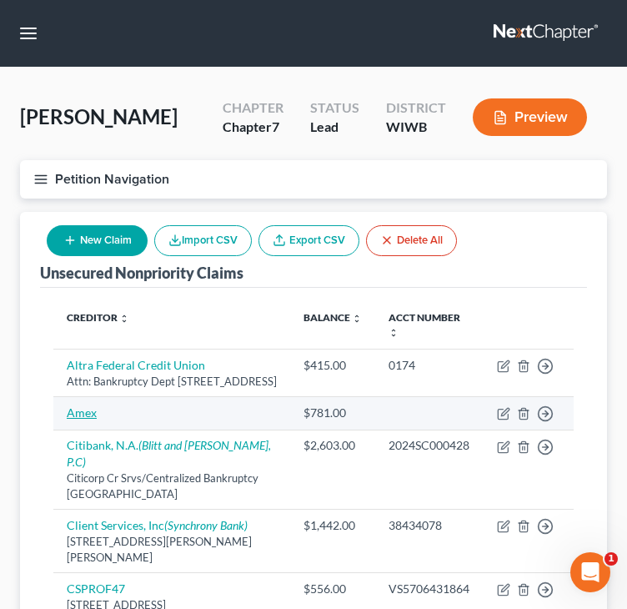
click at [83, 419] on link "Amex" at bounding box center [82, 412] width 30 height 14
select select "2"
select select "0"
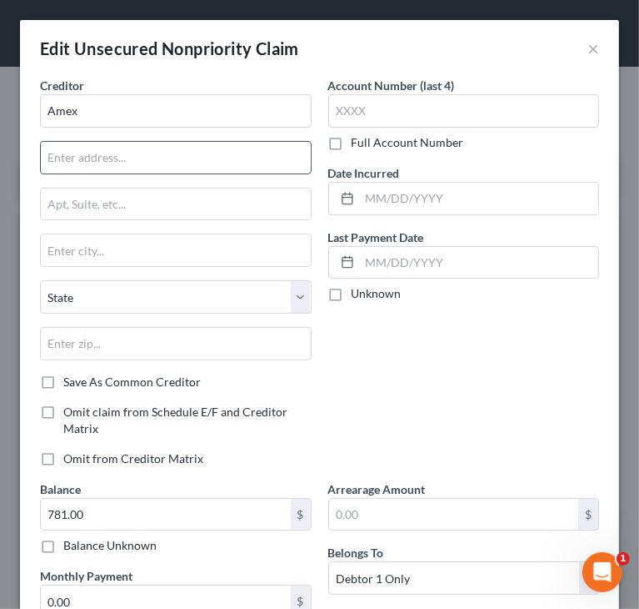
click at [220, 158] on input "text" at bounding box center [176, 158] width 270 height 32
type input "Attn: Bankruptcy Dept"
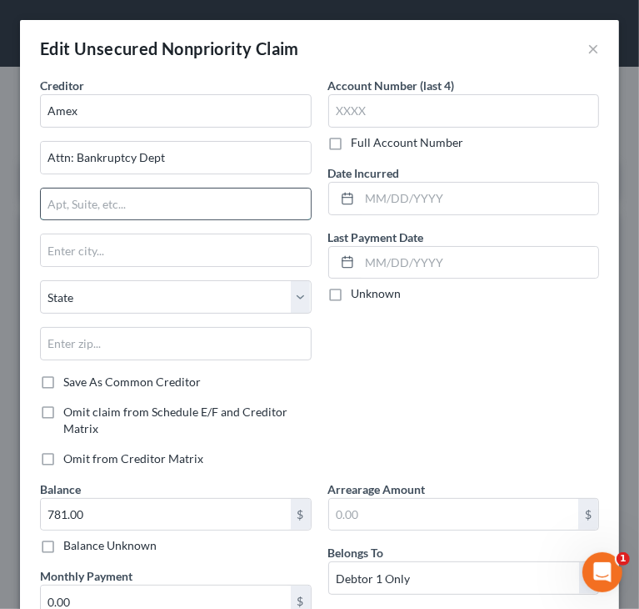
click at [243, 207] on input "text" at bounding box center [176, 204] width 270 height 32
paste input "PO Box 981537"
type input "PO Box 981537"
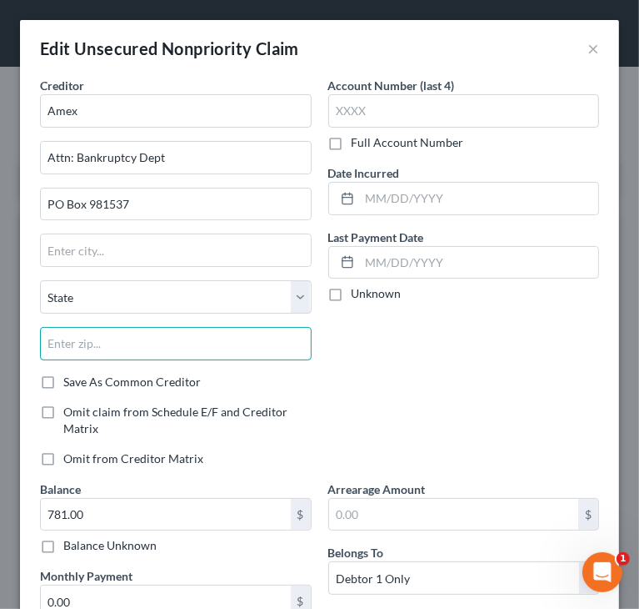
click at [133, 344] on input "text" at bounding box center [176, 343] width 272 height 33
paste input "79998"
type input "79998"
type input "[GEOGRAPHIC_DATA]"
select select "45"
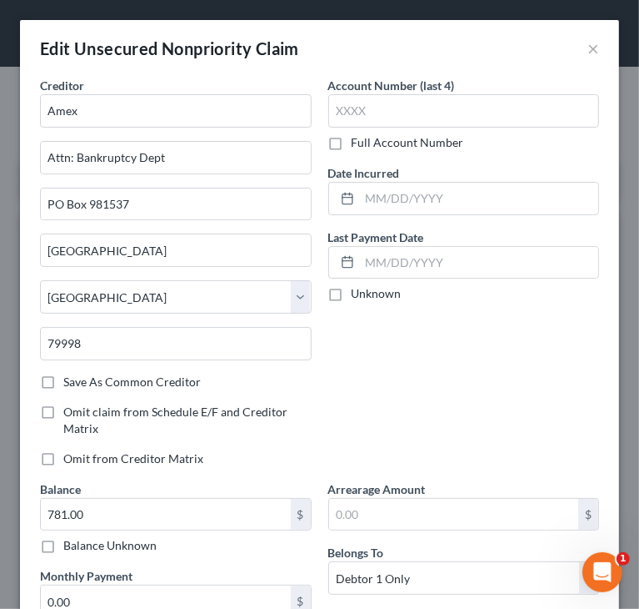
click at [63, 383] on label "Save As Common Creditor" at bounding box center [132, 381] width 138 height 17
click at [70, 383] on input "Save As Common Creditor" at bounding box center [75, 378] width 11 height 11
click at [438, 358] on div "Account Number (last 4) Full Account Number Date Incurred Last Payment Date Unk…" at bounding box center [464, 278] width 288 height 403
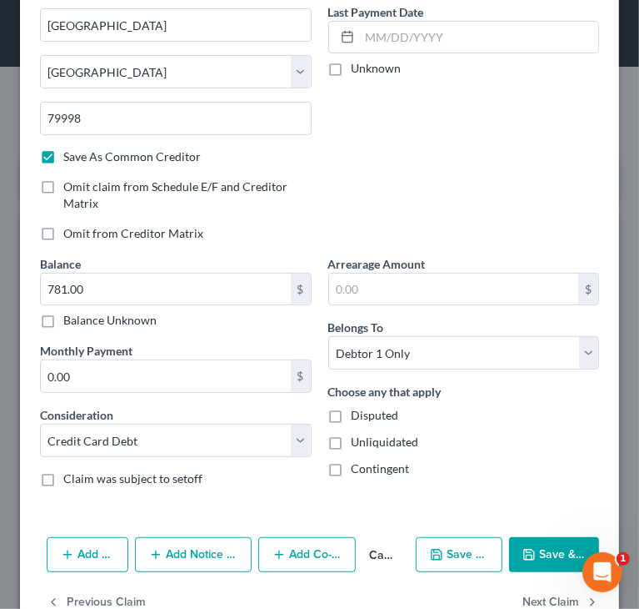
scroll to position [250, 0]
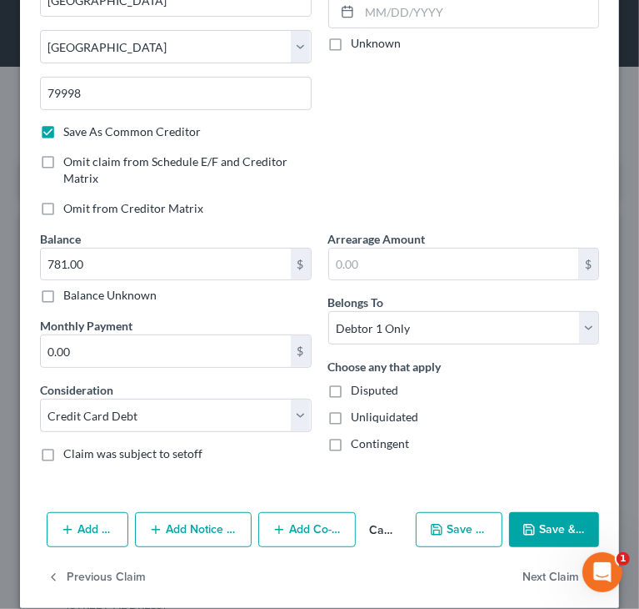
click at [509, 522] on button "Save & Close" at bounding box center [554, 529] width 90 height 35
checkbox input "false"
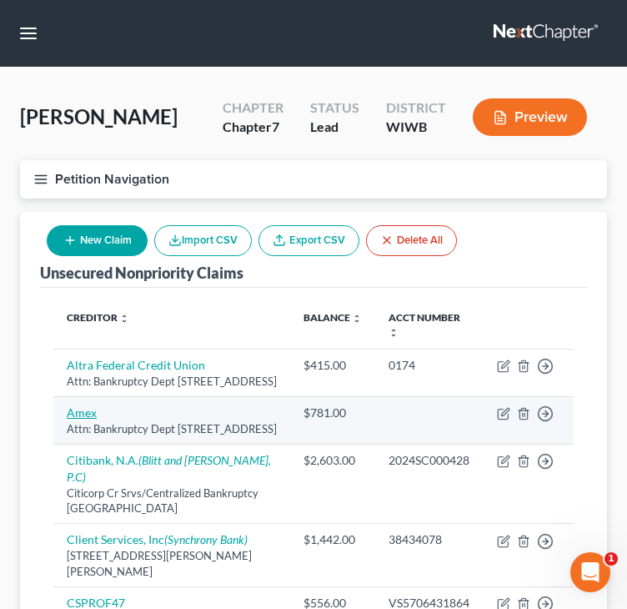
click at [75, 419] on link "Amex" at bounding box center [82, 412] width 30 height 14
select select "45"
select select "2"
select select "0"
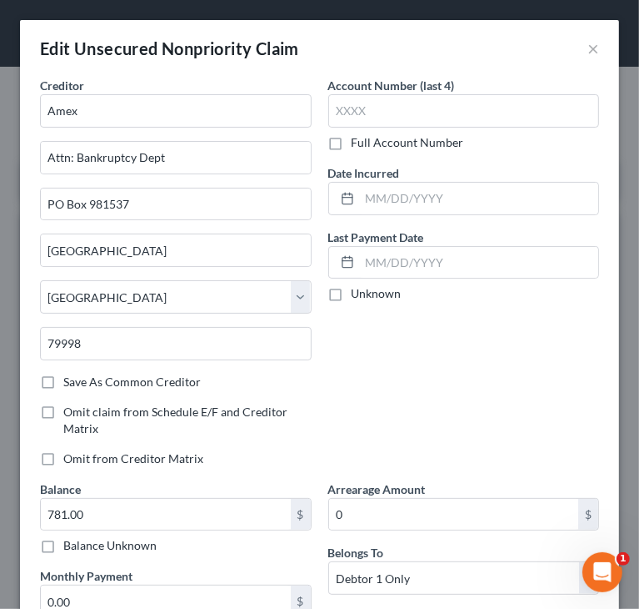
click at [352, 143] on label "Full Account Number" at bounding box center [408, 142] width 113 height 17
click at [358, 143] on input "Full Account Number" at bounding box center [363, 139] width 11 height 11
click at [382, 110] on input "text" at bounding box center [464, 110] width 272 height 33
paste input "1-62007"
type input "1-62007"
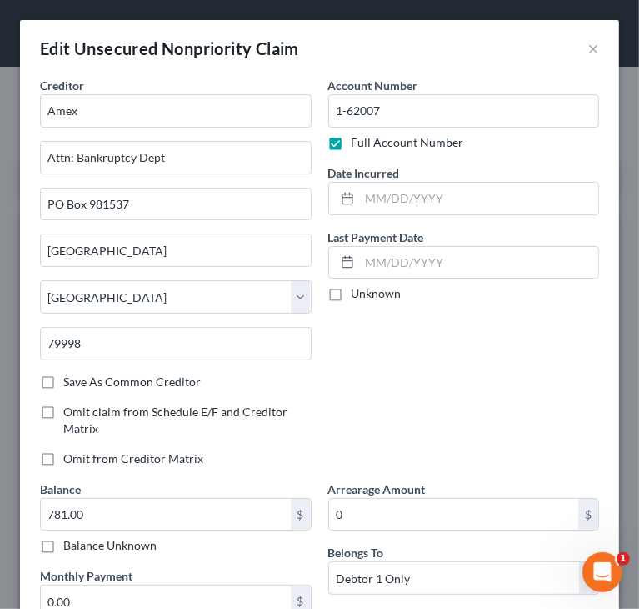
click at [438, 340] on div "Account Number 1-62007 Full Account Number Date Incurred Last Payment Date Unkn…" at bounding box center [464, 278] width 288 height 403
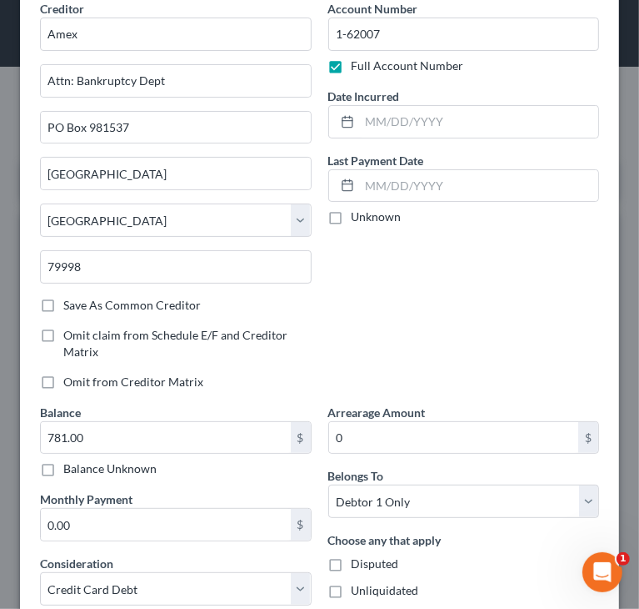
scroll to position [267, 0]
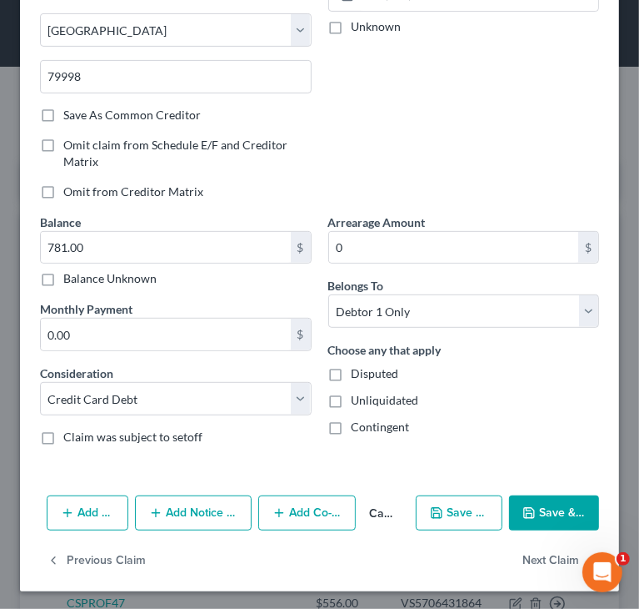
click at [549, 532] on div "Add Action Add Notice Address Add Co-Debtor Cancel Save & New Save & Close" at bounding box center [319, 516] width 599 height 55
click at [552, 521] on button "Save & Close" at bounding box center [554, 512] width 90 height 35
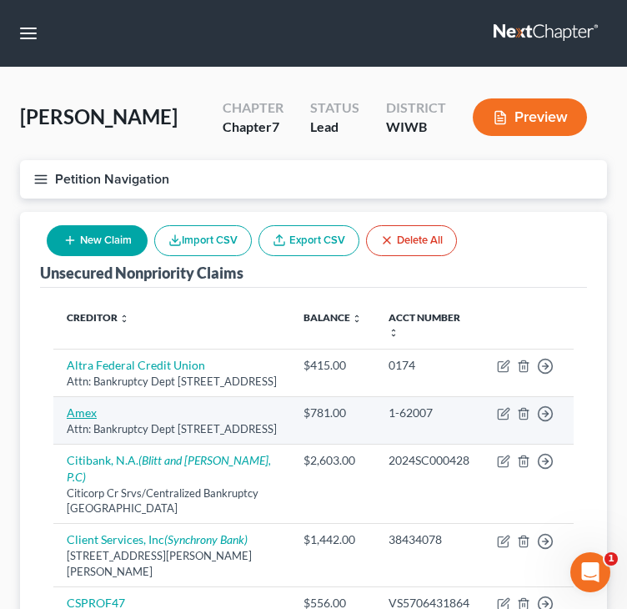
click at [77, 419] on link "Amex" at bounding box center [82, 412] width 30 height 14
select select "45"
select select "2"
select select "0"
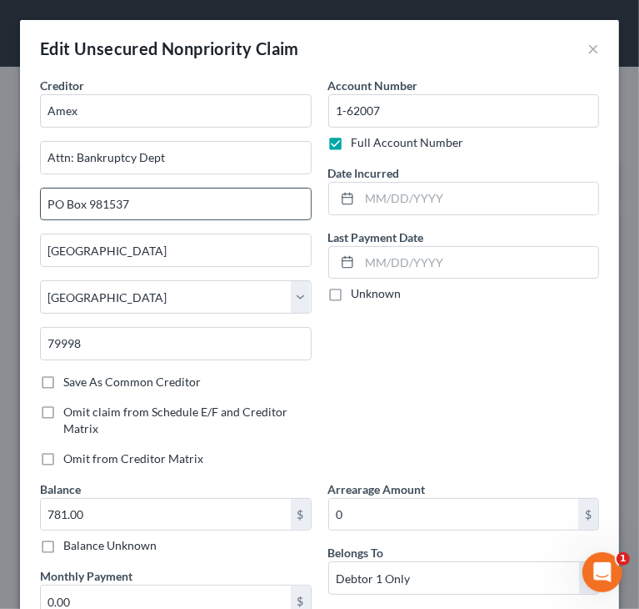
click at [213, 202] on input "PO Box 981537" at bounding box center [176, 204] width 270 height 32
type input "PO Box 981535"
click at [63, 384] on label "Save As Common Creditor" at bounding box center [132, 381] width 138 height 17
click at [70, 384] on input "Save As Common Creditor" at bounding box center [75, 378] width 11 height 11
click at [403, 334] on div "Account Number 1-62007 Full Account Number Date Incurred Last Payment Date Unkn…" at bounding box center [464, 278] width 288 height 403
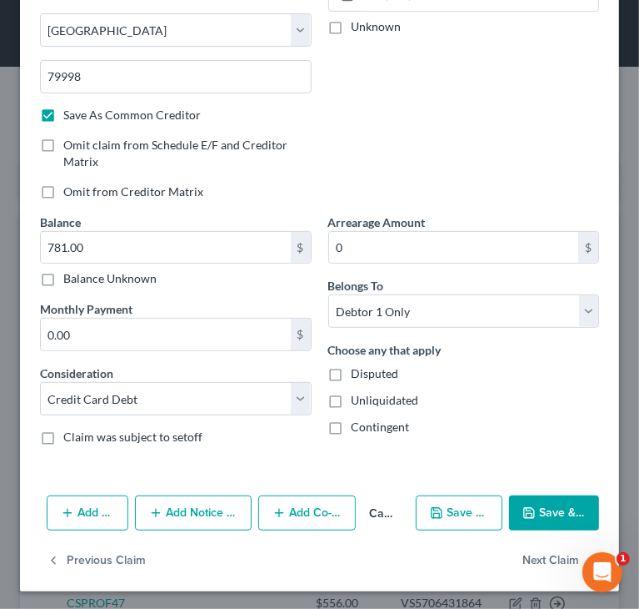
click at [549, 518] on button "Save & Close" at bounding box center [554, 512] width 90 height 35
checkbox input "false"
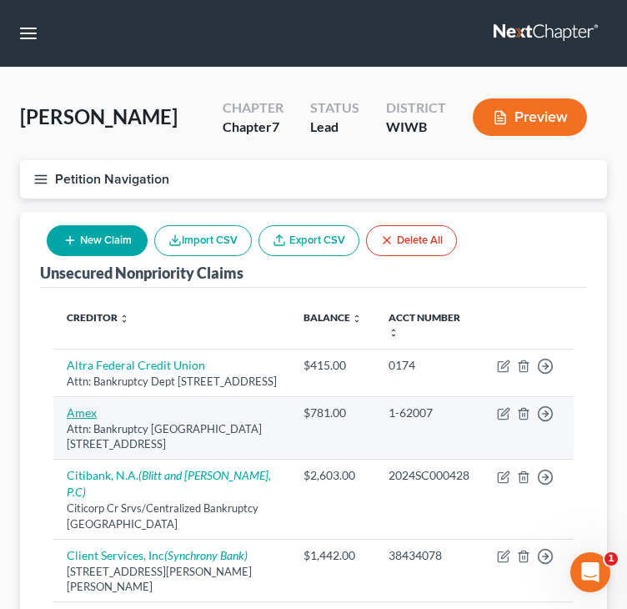
click at [78, 419] on link "Amex" at bounding box center [82, 412] width 30 height 14
select select "45"
select select "2"
select select "0"
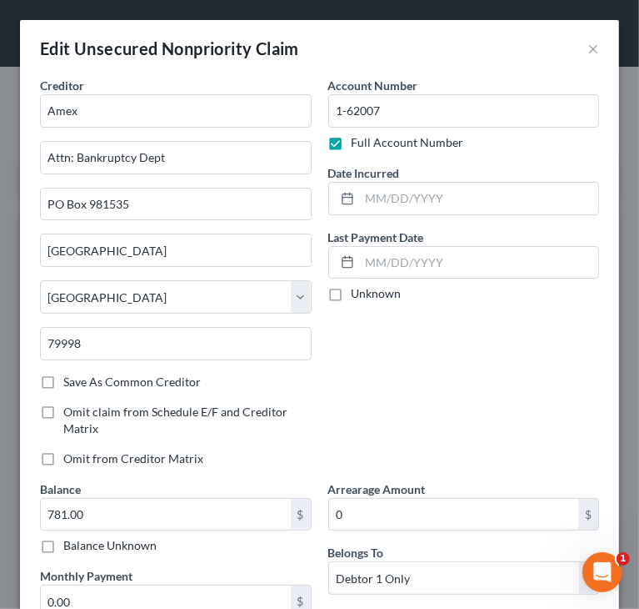
click at [505, 435] on div "Account Number 1-62007 Full Account Number Date Incurred Last Payment Date Unkn…" at bounding box center [464, 278] width 288 height 403
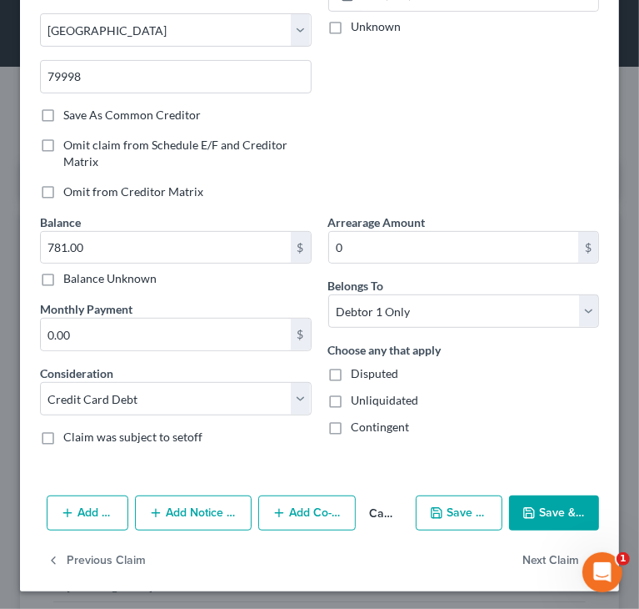
click at [542, 517] on button "Save & Close" at bounding box center [554, 512] width 90 height 35
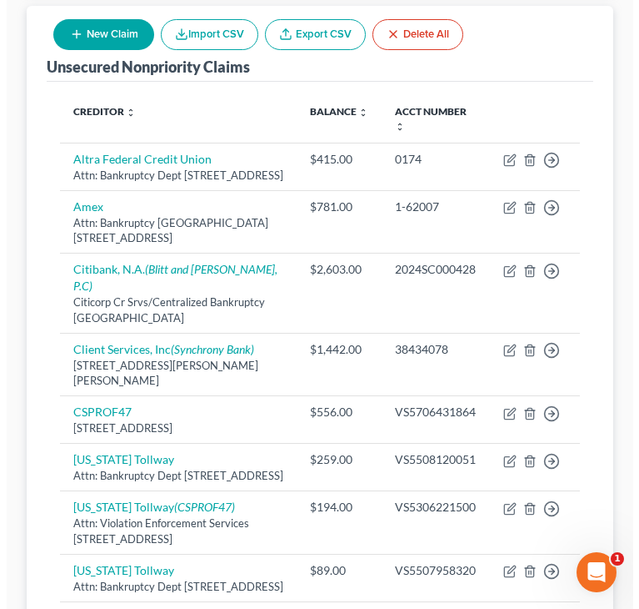
scroll to position [0, 0]
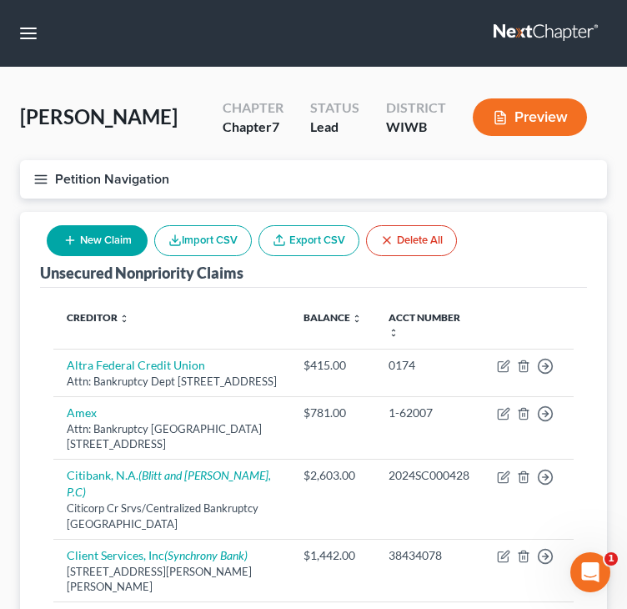
click at [79, 240] on button "New Claim" at bounding box center [97, 240] width 101 height 31
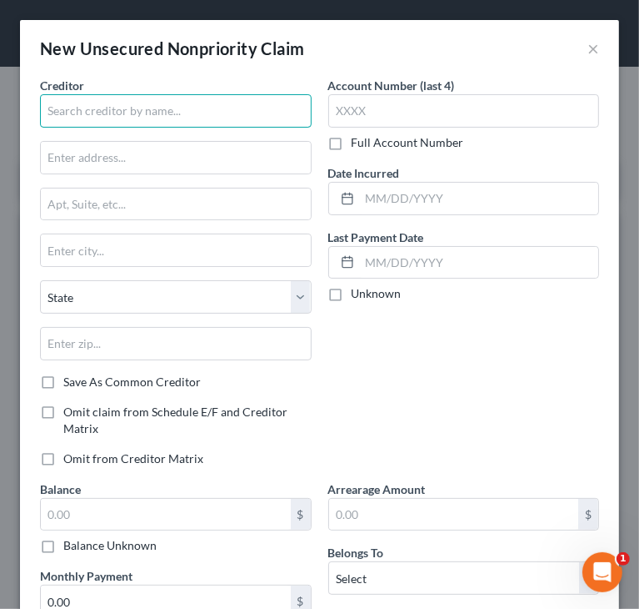
click at [188, 106] on input "text" at bounding box center [176, 110] width 272 height 33
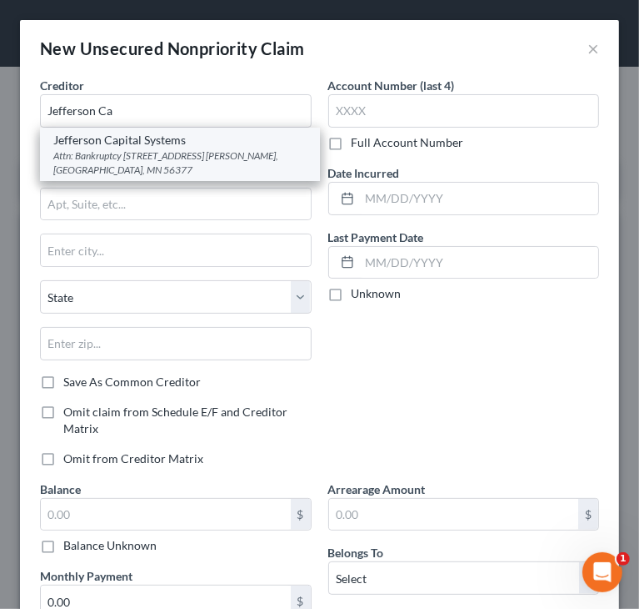
click at [157, 154] on div "Attn: Bankruptcy [STREET_ADDRESS] [PERSON_NAME], [GEOGRAPHIC_DATA], MN 56377" at bounding box center [179, 162] width 253 height 28
type input "Jefferson Capital Systems"
type input "Attn: Bankruptcy"
type input "[STREET_ADDRESS] E."
type input "Sartell"
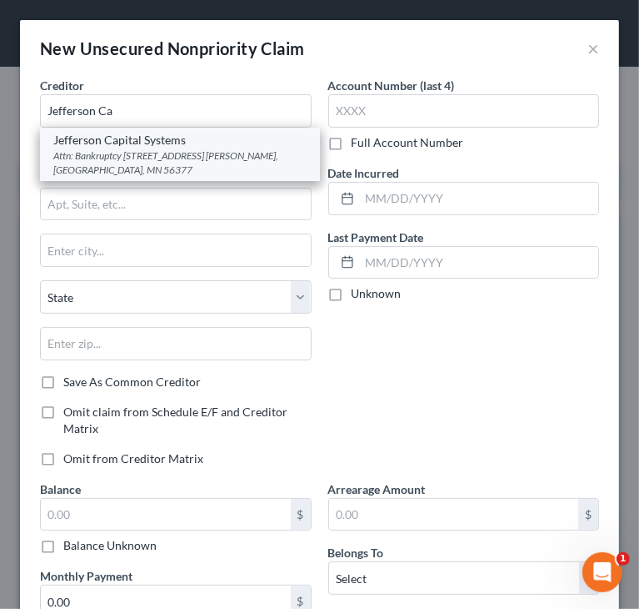
select select "24"
type input "56377"
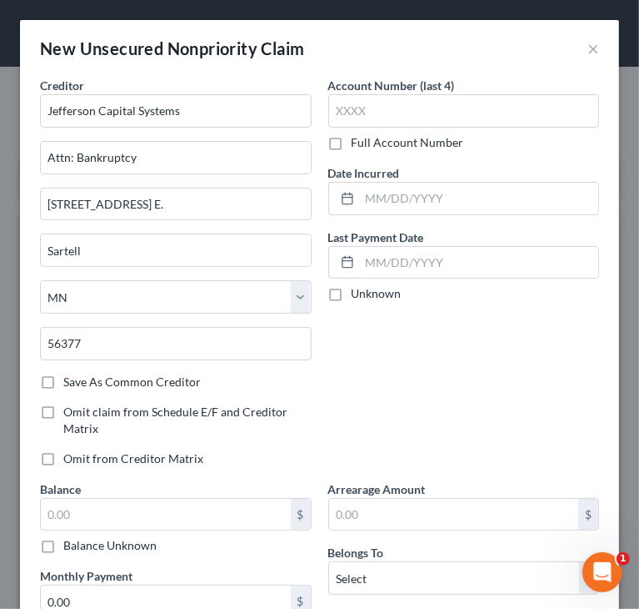
click at [352, 147] on label "Full Account Number" at bounding box center [408, 142] width 113 height 17
click at [358, 145] on input "Full Account Number" at bounding box center [363, 139] width 11 height 11
click at [367, 111] on input "text" at bounding box center [464, 110] width 272 height 33
paste input "391543398"
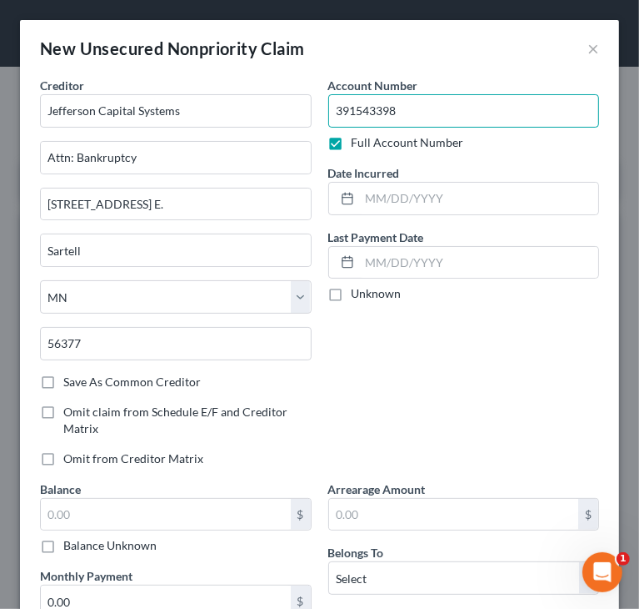
type input "391543398"
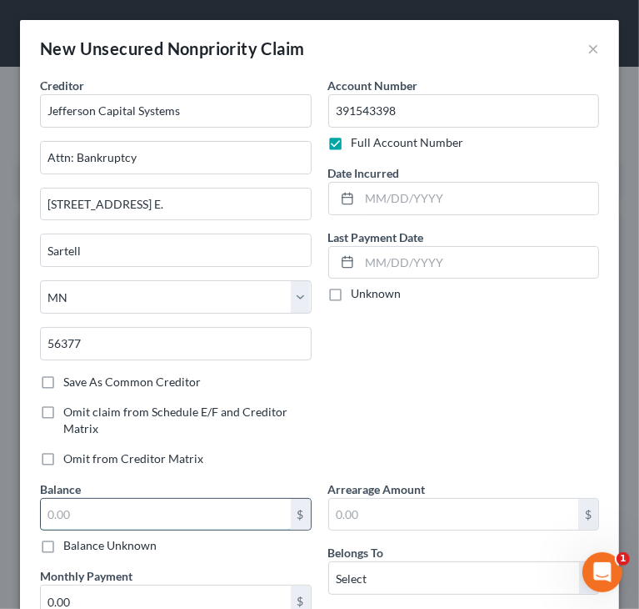
click at [144, 514] on input "text" at bounding box center [166, 515] width 250 height 32
paste input "1,540.72"
click at [67, 514] on input "1,540.72" at bounding box center [166, 515] width 250 height 32
drag, startPoint x: 67, startPoint y: 514, endPoint x: 143, endPoint y: 511, distance: 76.8
click at [143, 511] on input "1,540.72" at bounding box center [166, 515] width 250 height 32
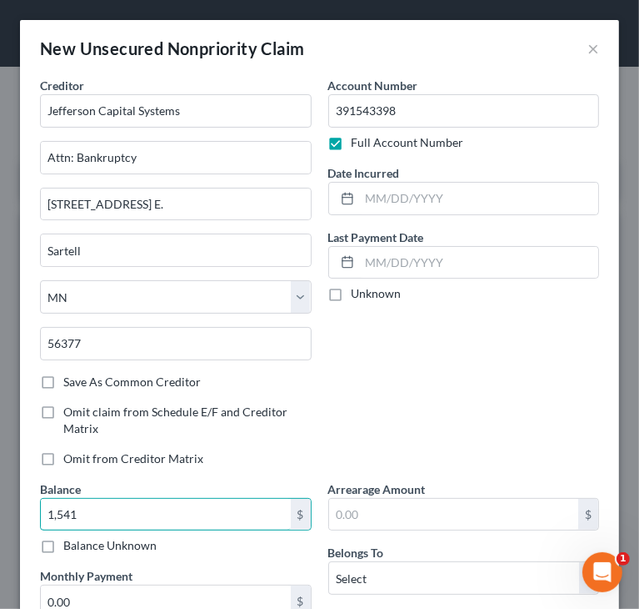
type input "1,541"
click at [414, 357] on div "Account Number 391543398 Full Account Number Date Incurred Last Payment Date Un…" at bounding box center [464, 278] width 288 height 403
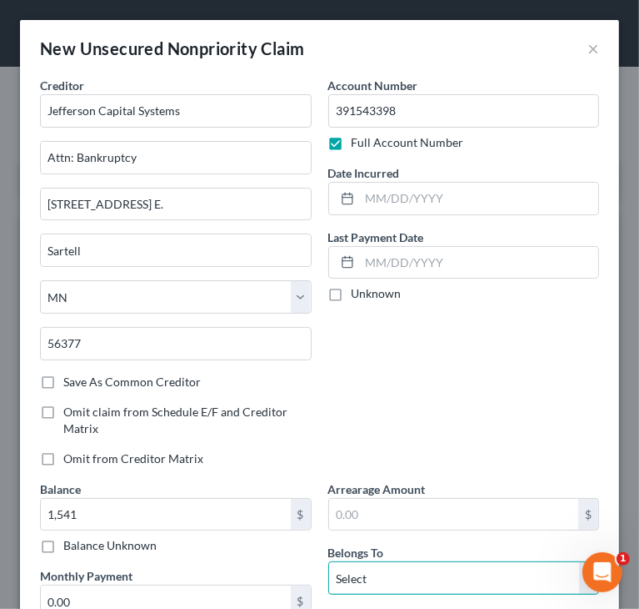
click at [397, 584] on select "Select Debtor 1 Only Debtor 2 Only Debtor 1 And Debtor 2 Only At Least One Of T…" at bounding box center [464, 577] width 272 height 33
select select "0"
click at [328, 561] on select "Select Debtor 1 Only Debtor 2 Only Debtor 1 And Debtor 2 Only At Least One Of T…" at bounding box center [464, 577] width 272 height 33
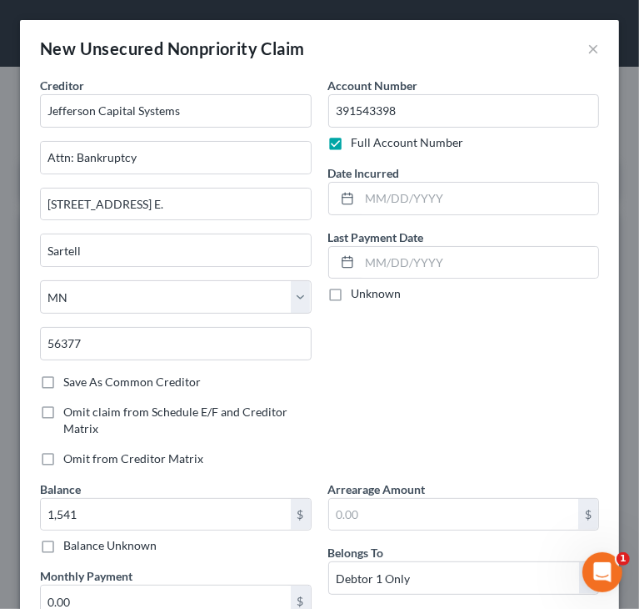
click at [416, 406] on div "Account Number 391543398 Full Account Number Date Incurred Last Payment Date Un…" at bounding box center [464, 278] width 288 height 403
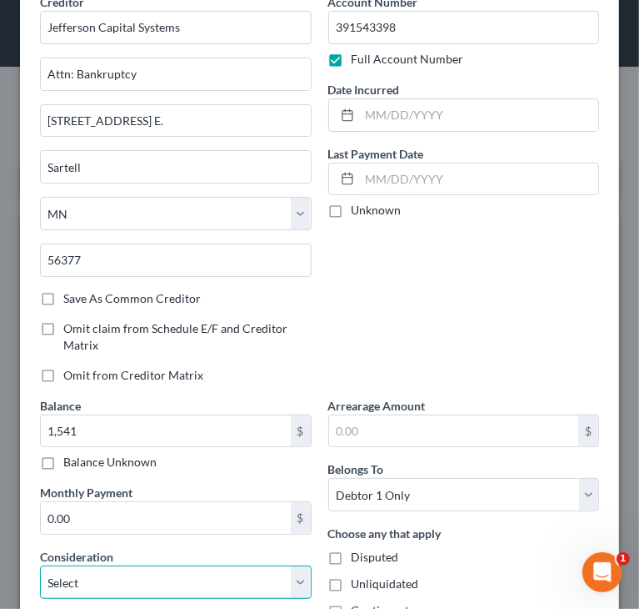
click at [93, 583] on select "Select Cable / Satellite Services Collection Agency Credit Card Debt Debt Couns…" at bounding box center [176, 581] width 272 height 33
select select "14"
click at [40, 565] on select "Select Cable / Satellite Services Collection Agency Credit Card Debt Debt Couns…" at bounding box center [176, 581] width 272 height 33
click at [420, 331] on div "Account Number 391543398 Full Account Number Date Incurred Last Payment Date Un…" at bounding box center [464, 194] width 288 height 403
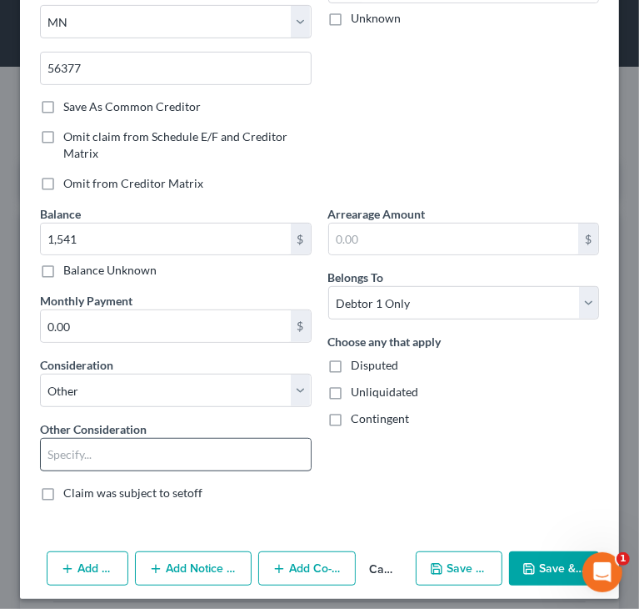
scroll to position [283, 0]
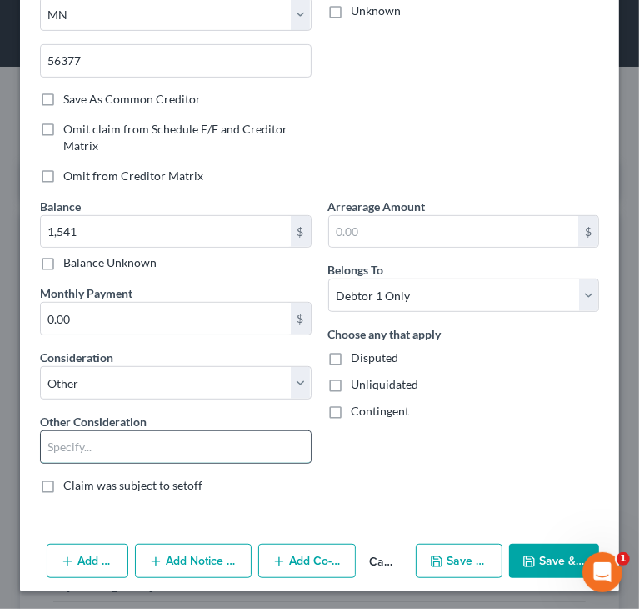
click at [103, 443] on input "text" at bounding box center [176, 447] width 270 height 32
type input "Dodge DrivePlus"
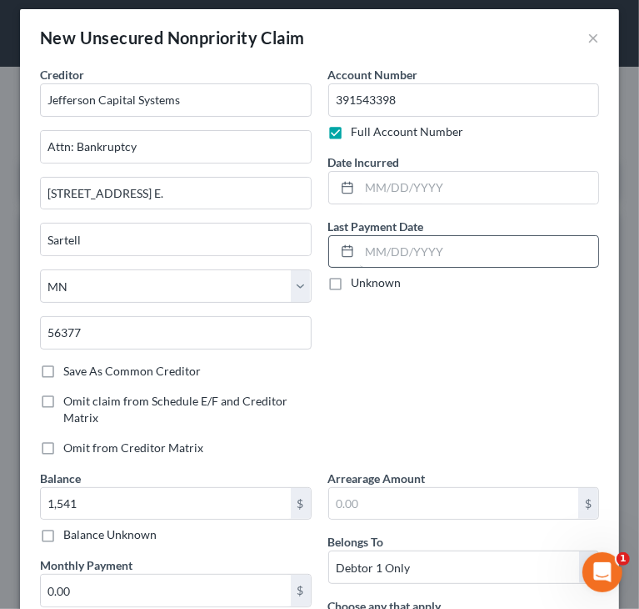
scroll to position [0, 0]
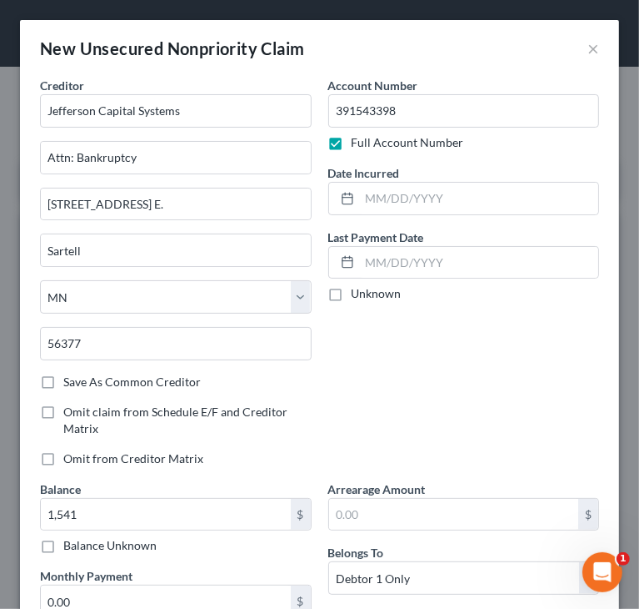
click at [444, 324] on div "Account Number 391543398 Full Account Number Date Incurred Last Payment Date Un…" at bounding box center [464, 278] width 288 height 403
click at [398, 203] on input "text" at bounding box center [479, 199] width 239 height 32
type input "[DATE]"
click at [493, 329] on div "Account Number 391543398 Full Account Number Date Incurred [DATE] Last Payment …" at bounding box center [464, 278] width 288 height 403
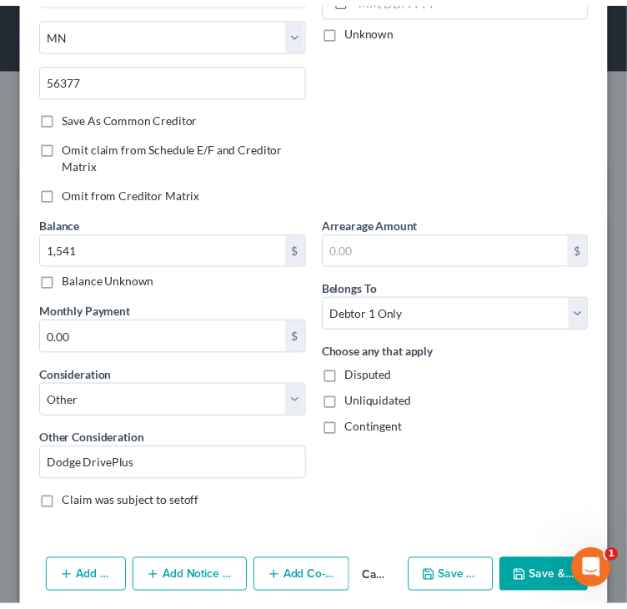
scroll to position [283, 0]
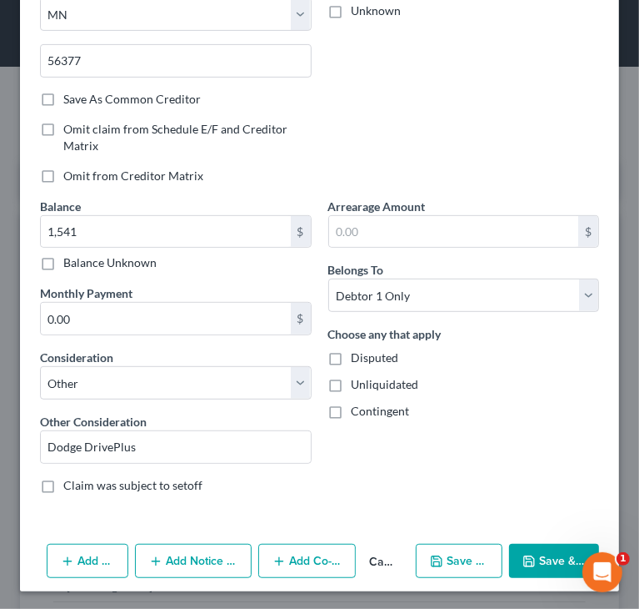
click at [532, 556] on button "Save & Close" at bounding box center [554, 561] width 90 height 35
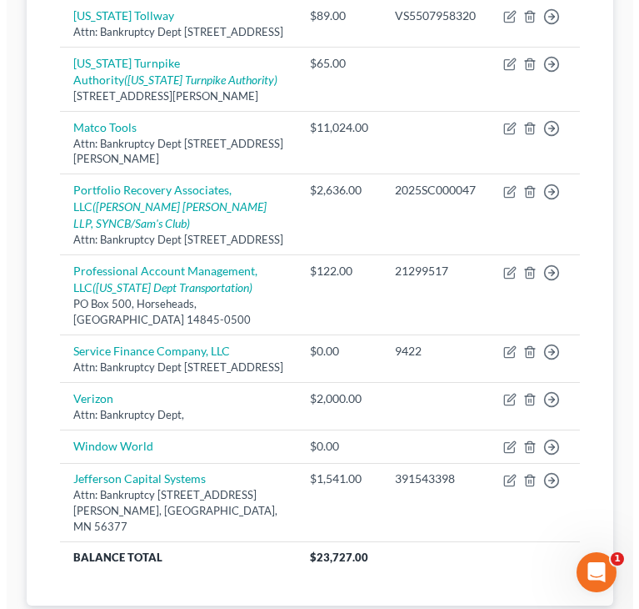
scroll to position [884, 0]
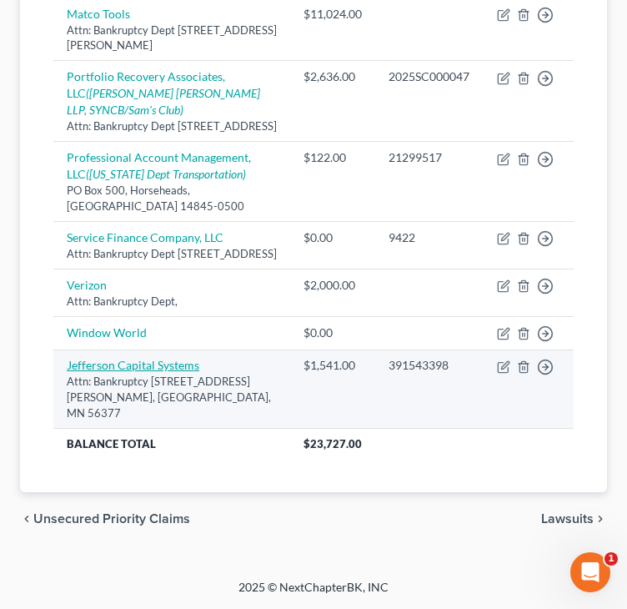
click at [128, 372] on link "Jefferson Capital Systems" at bounding box center [133, 365] width 133 height 14
select select "24"
select select "14"
select select "0"
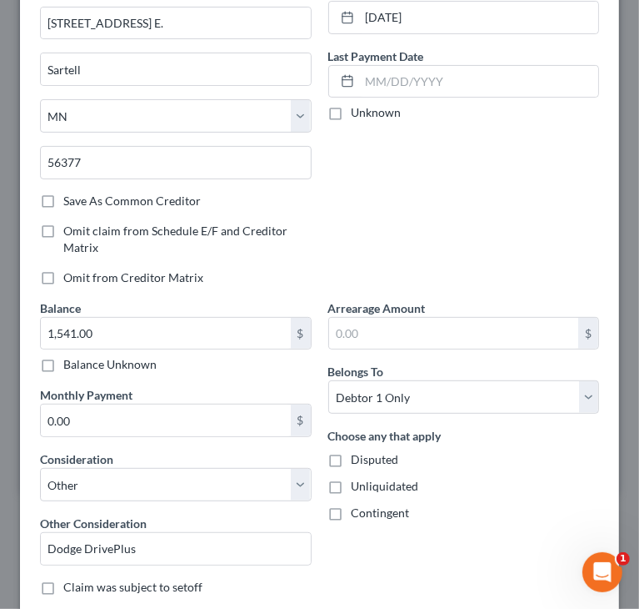
scroll to position [330, 0]
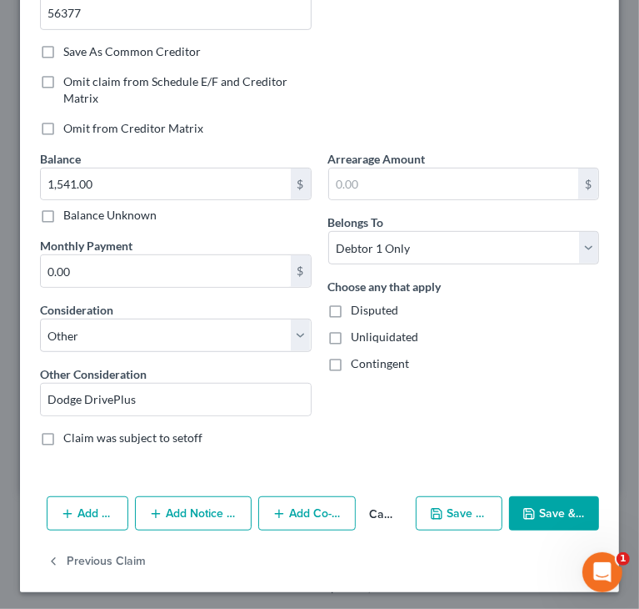
click at [175, 504] on button "Add Notice Address" at bounding box center [193, 513] width 117 height 35
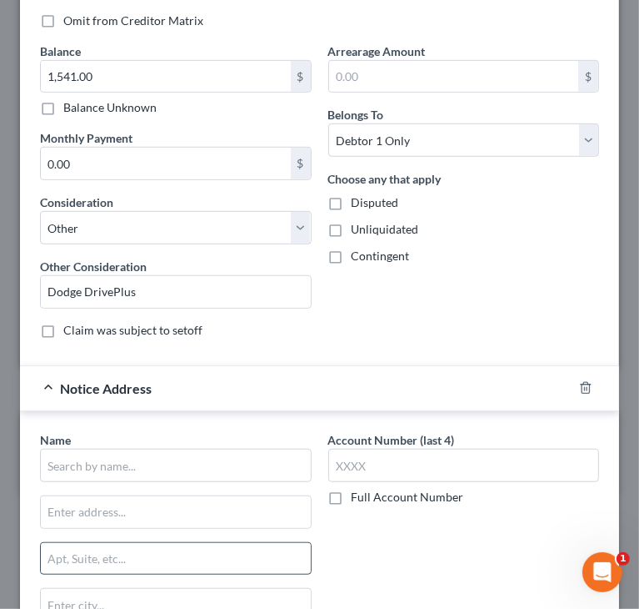
scroll to position [580, 0]
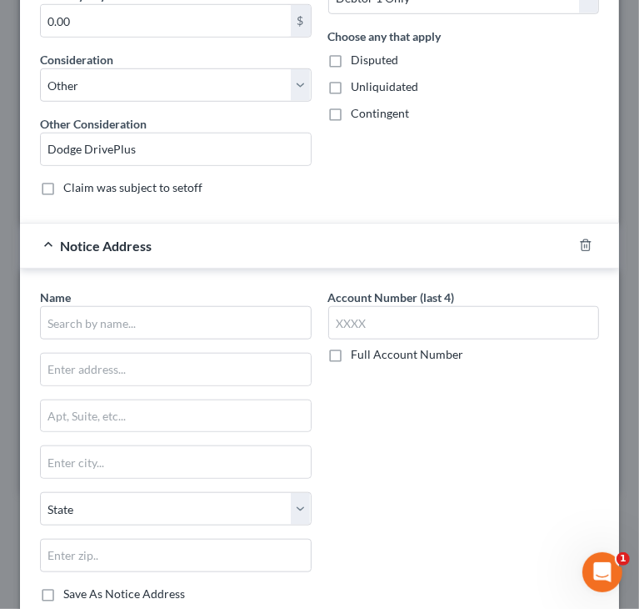
click at [143, 294] on div "Name *" at bounding box center [176, 313] width 272 height 51
click at [120, 318] on input "text" at bounding box center [176, 322] width 272 height 33
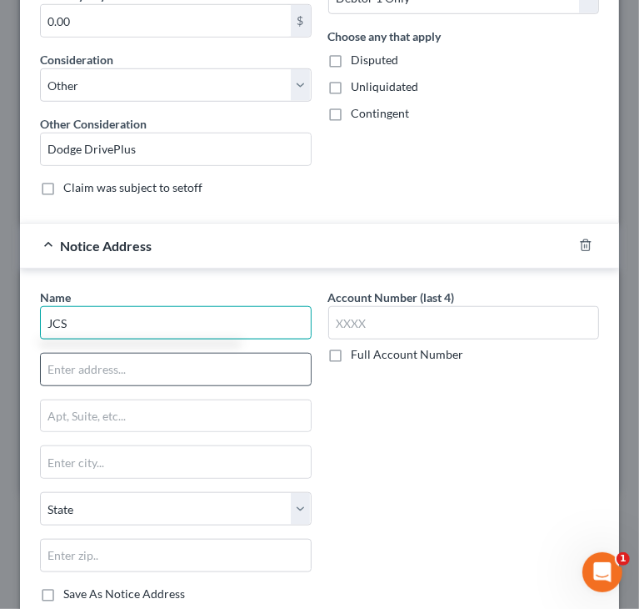
type input "JCS"
click at [167, 374] on input "text" at bounding box center [176, 369] width 270 height 32
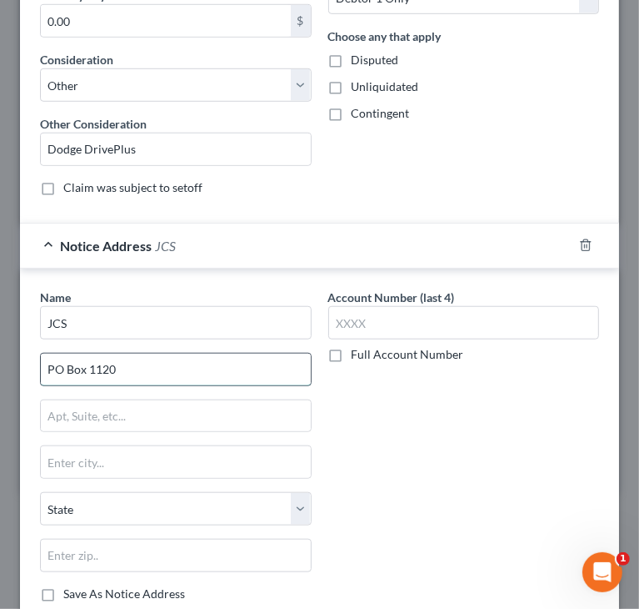
type input "PO Box 1120"
type input "28201"
type input "Charlotte"
select select "28"
click at [442, 423] on div "Account Number (last 4) Full Account Number" at bounding box center [464, 451] width 288 height 327
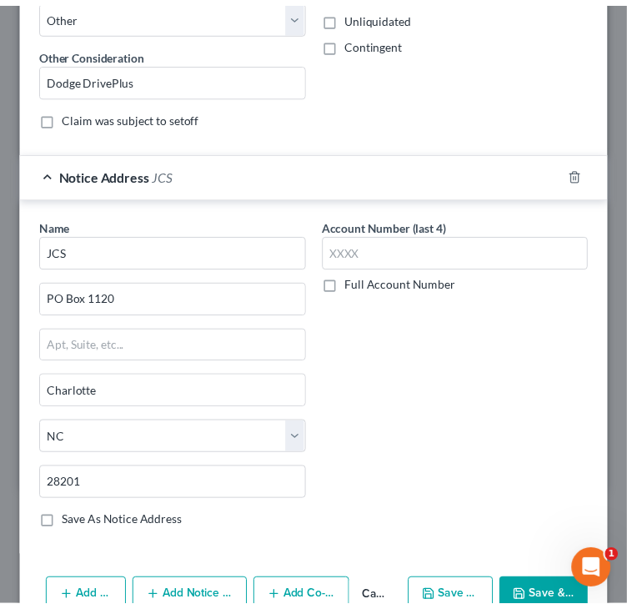
scroll to position [734, 0]
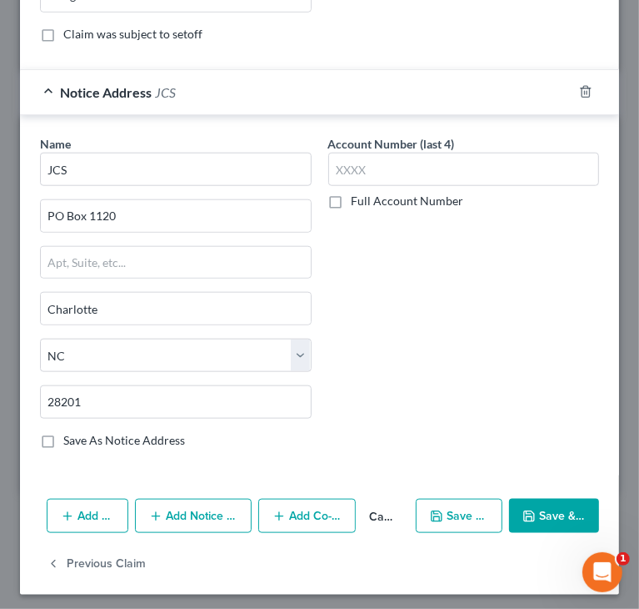
click at [524, 509] on icon "button" at bounding box center [529, 515] width 13 height 13
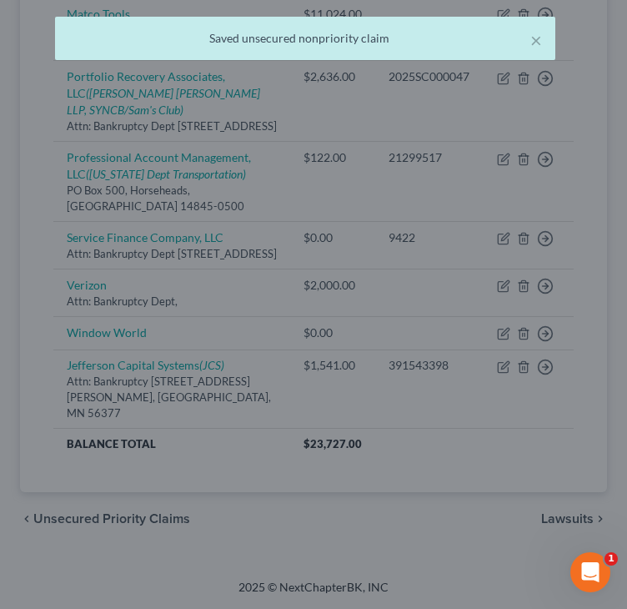
scroll to position [0, 0]
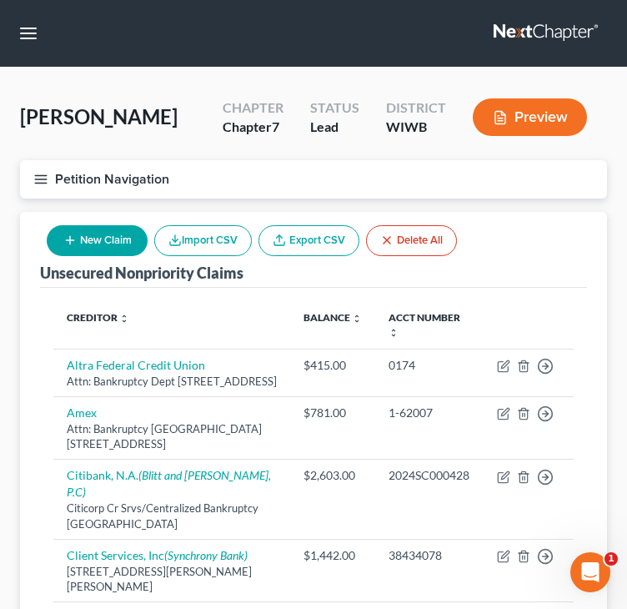
click at [84, 222] on div "New Claim Import CSV Export CSV Delete All" at bounding box center [251, 240] width 423 height 44
click at [101, 238] on button "New Claim" at bounding box center [97, 240] width 101 height 31
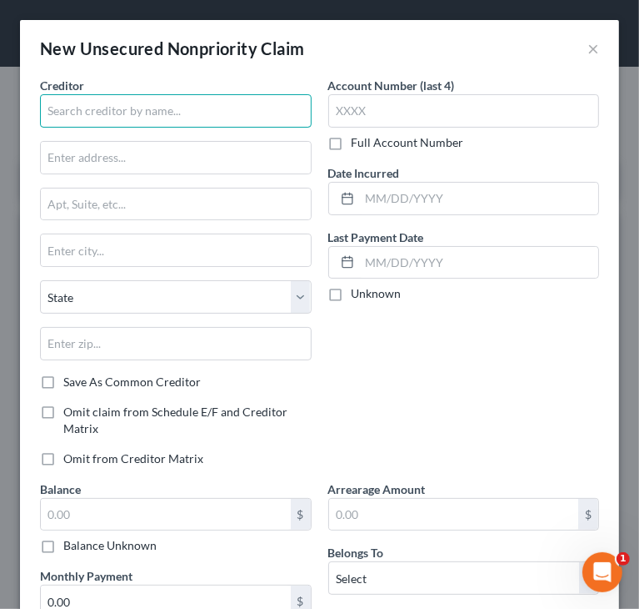
click at [177, 110] on input "text" at bounding box center [176, 110] width 272 height 33
paste input "Unifin Inc."
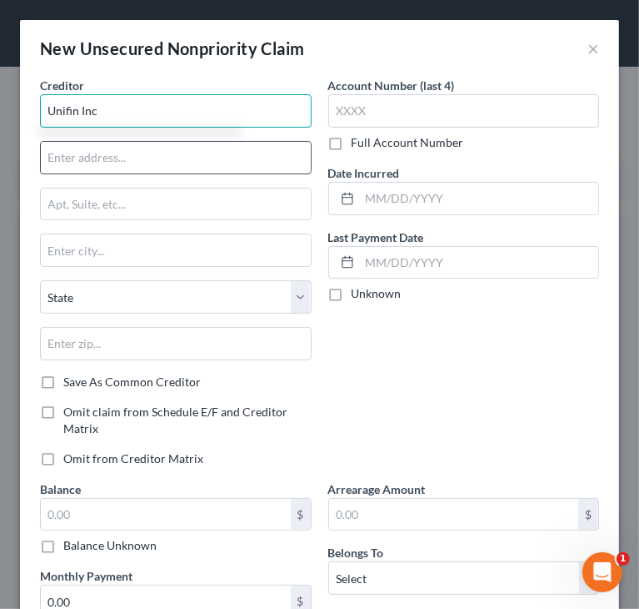
type input "Unifin Inc"
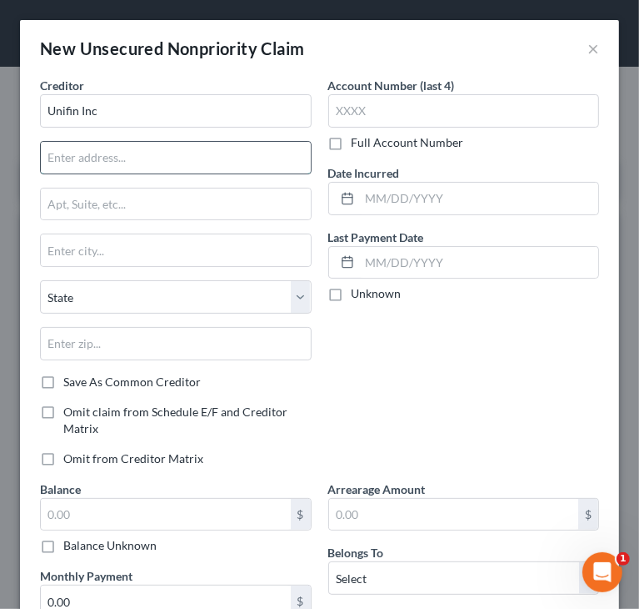
click at [218, 163] on input "text" at bounding box center [176, 158] width 270 height 32
type input "Attn: Bankruptcy Dept"
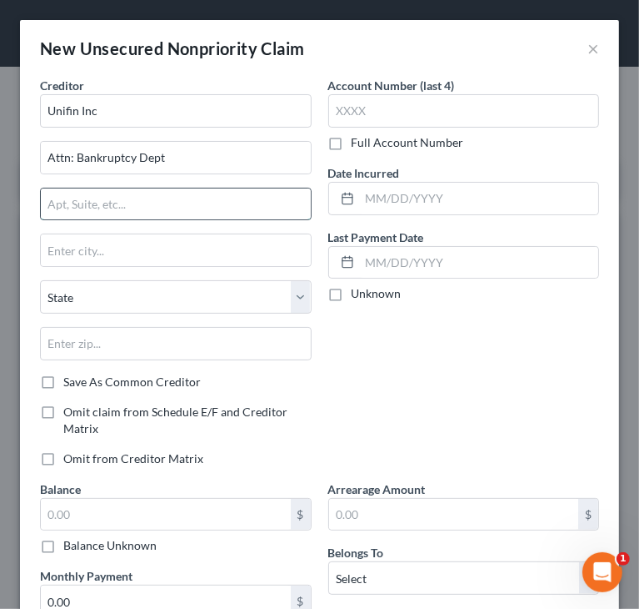
click at [207, 201] on input "text" at bounding box center [176, 204] width 270 height 32
paste input "PO Box 1608"
type input "PO Box 1608"
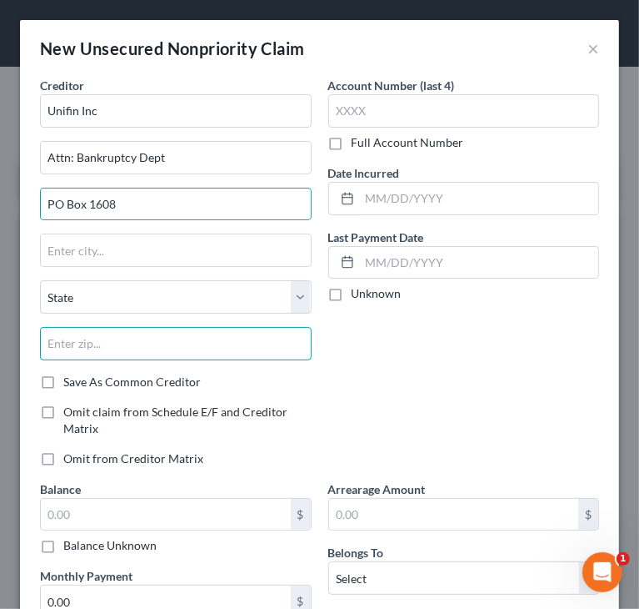
click at [116, 345] on input "text" at bounding box center [176, 343] width 272 height 33
paste input "60076-160"
type input "60076"
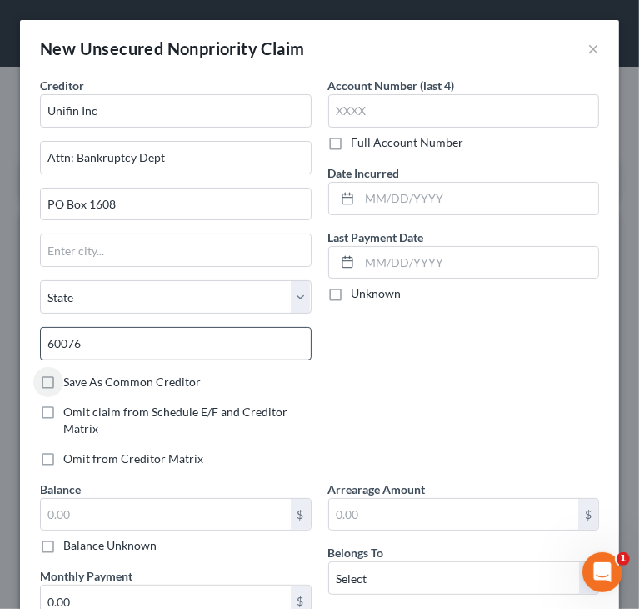
type input "Skokie"
select select "14"
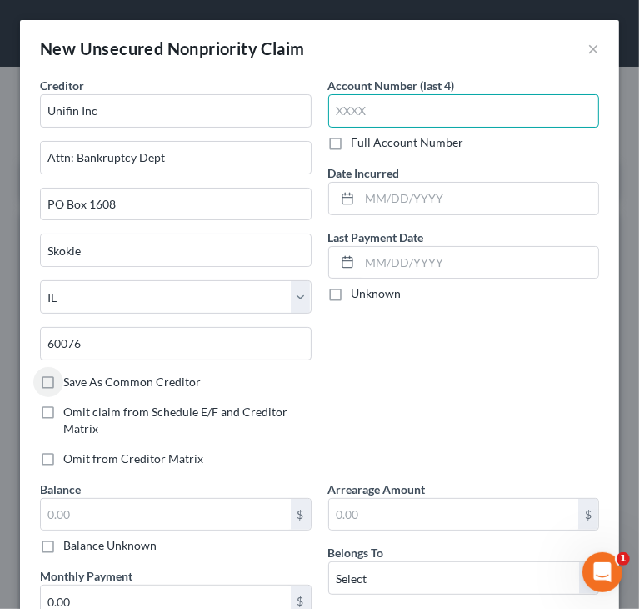
click at [491, 124] on input "text" at bounding box center [464, 110] width 272 height 33
click at [352, 144] on label "Full Account Number" at bounding box center [408, 142] width 113 height 17
click at [358, 144] on input "Full Account Number" at bounding box center [363, 139] width 11 height 11
click at [363, 113] on input "text" at bounding box center [464, 110] width 272 height 33
paste input "|005212672"
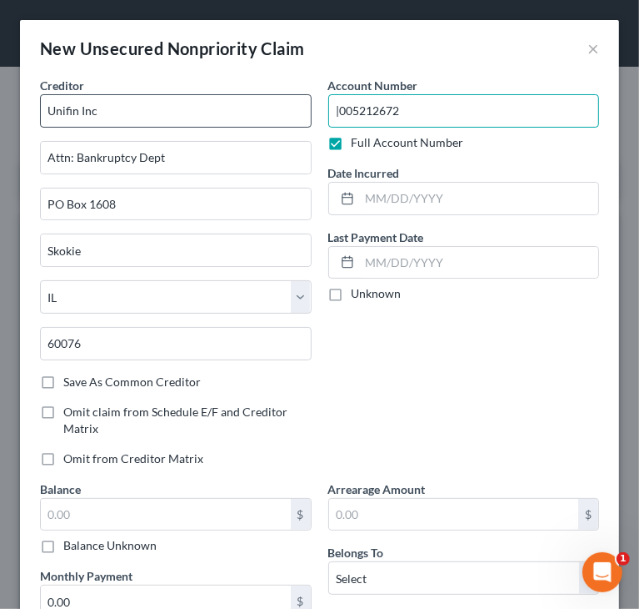
drag, startPoint x: 331, startPoint y: 110, endPoint x: 301, endPoint y: 127, distance: 34.3
click at [301, 127] on div "Creditor * Unifin Inc Attn: Bankruptcy Dept PO Box 1608 Skokie State [US_STATE]…" at bounding box center [320, 401] width 576 height 649
click at [480, 116] on input "005212672" at bounding box center [464, 110] width 272 height 33
type input "0052126725"
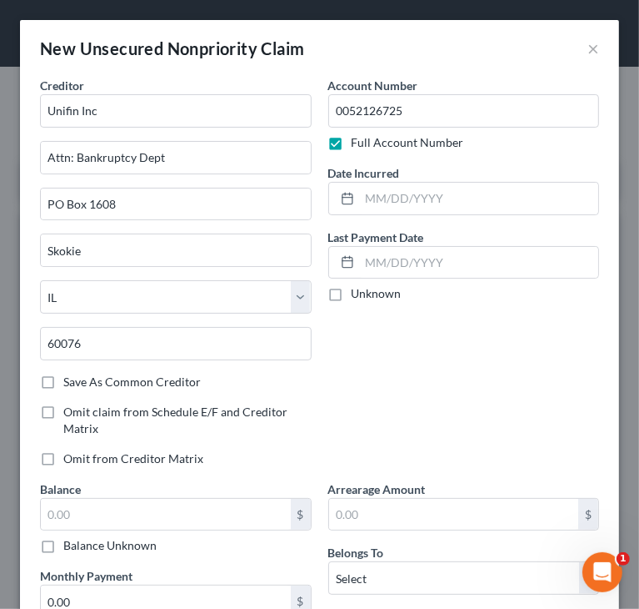
click at [378, 366] on div "Account Number 0052126725 Full Account Number Date Incurred Last Payment Date U…" at bounding box center [464, 278] width 288 height 403
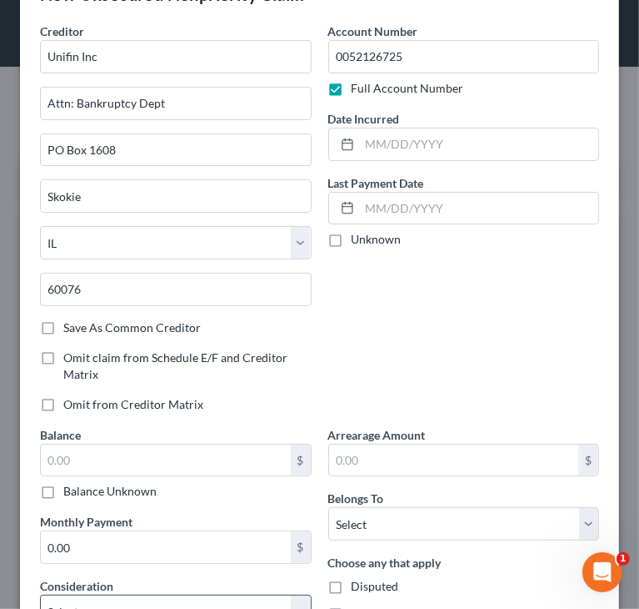
scroll to position [218, 0]
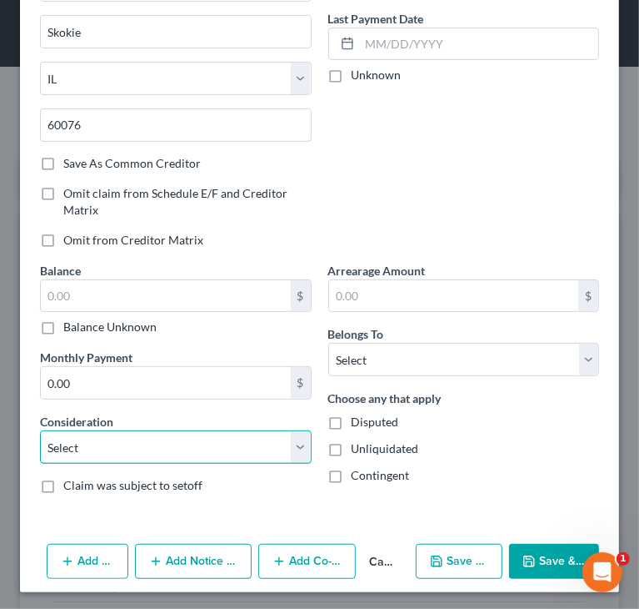
click at [190, 453] on select "Select Cable / Satellite Services Collection Agency Credit Card Debt Debt Couns…" at bounding box center [176, 446] width 272 height 33
select select "14"
click at [40, 430] on select "Select Cable / Satellite Services Collection Agency Credit Card Debt Debt Couns…" at bounding box center [176, 446] width 272 height 33
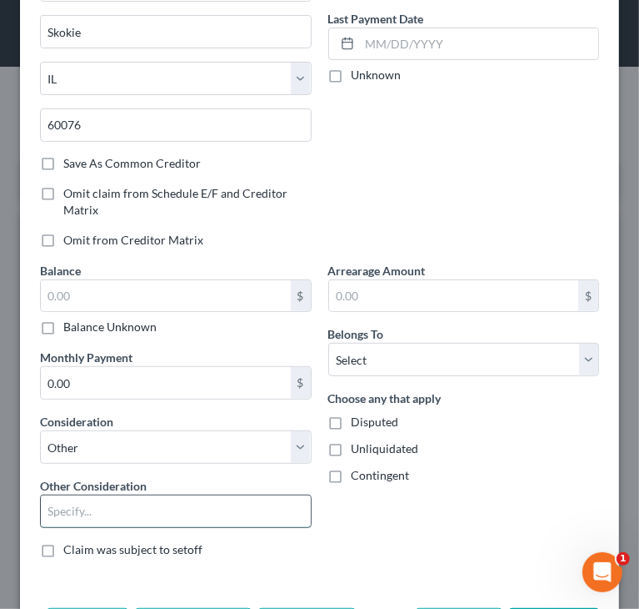
click at [94, 500] on input "text" at bounding box center [176, 511] width 270 height 32
drag, startPoint x: 101, startPoint y: 510, endPoint x: 168, endPoint y: 508, distance: 66.7
click at [153, 509] on input "Collectionsmazon" at bounding box center [176, 511] width 270 height 32
click at [110, 508] on input "Collectionsmazon" at bounding box center [176, 511] width 270 height 32
click at [106, 509] on input "Collectionsmazon" at bounding box center [176, 511] width 270 height 32
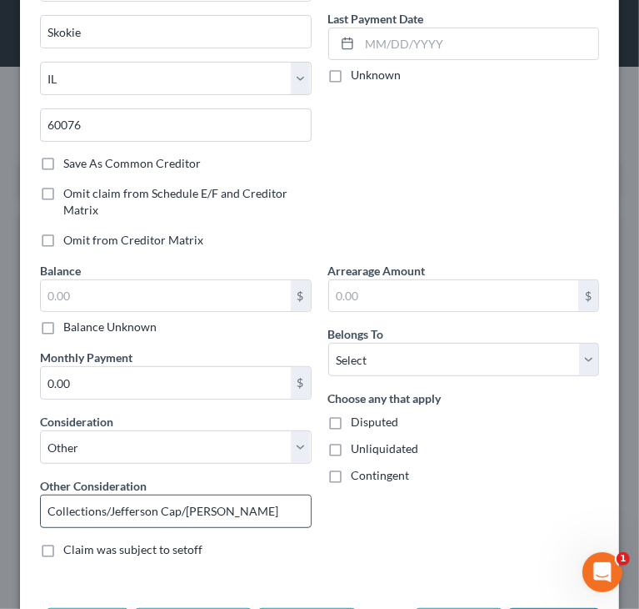
drag, startPoint x: 201, startPoint y: 513, endPoint x: 238, endPoint y: 509, distance: 37.7
click at [238, 509] on input "Collections/Jefferson Cap/[PERSON_NAME]" at bounding box center [176, 511] width 270 height 32
type input "Collections/Jefferson Cap/[PERSON_NAME]"
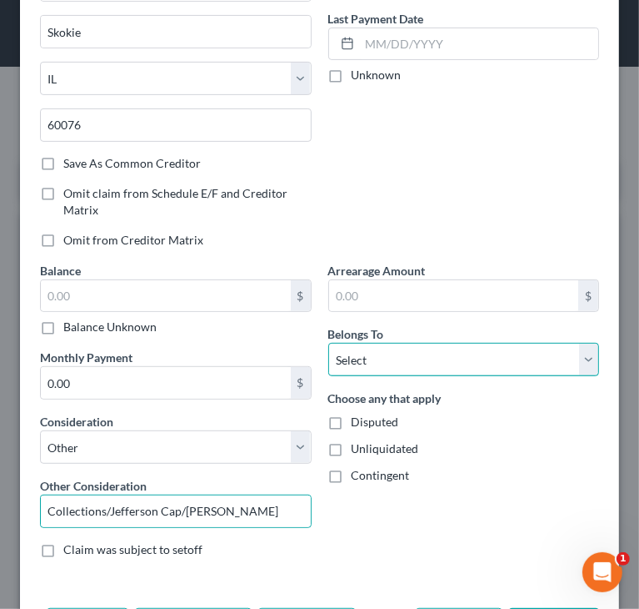
click at [406, 353] on select "Select Debtor 1 Only Debtor 2 Only Debtor 1 And Debtor 2 Only At Least One Of T…" at bounding box center [464, 359] width 272 height 33
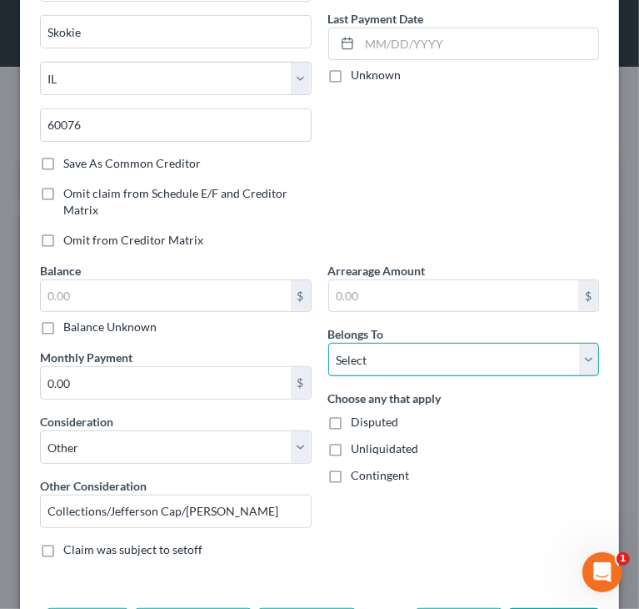
select select "0"
click at [328, 343] on select "Select Debtor 1 Only Debtor 2 Only Debtor 1 And Debtor 2 Only At Least One Of T…" at bounding box center [464, 359] width 272 height 33
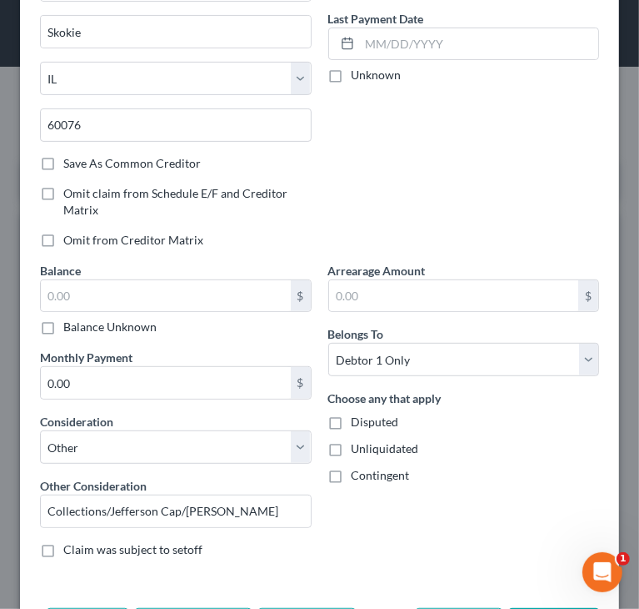
click at [460, 204] on div "Account Number 0052126725 Full Account Number Date Incurred Last Payment Date U…" at bounding box center [464, 59] width 288 height 403
click at [227, 291] on input "text" at bounding box center [166, 296] width 250 height 32
type input "1,016"
click at [422, 199] on div "Account Number 0052126725 Full Account Number Date Incurred Last Payment Date U…" at bounding box center [464, 59] width 288 height 403
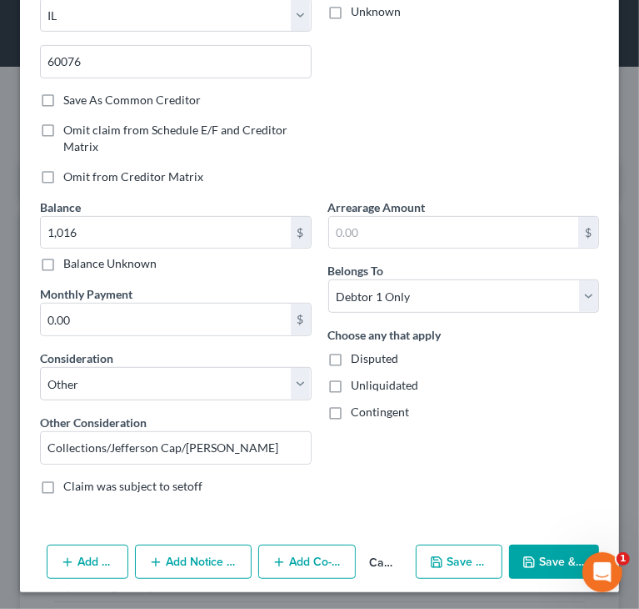
scroll to position [283, 0]
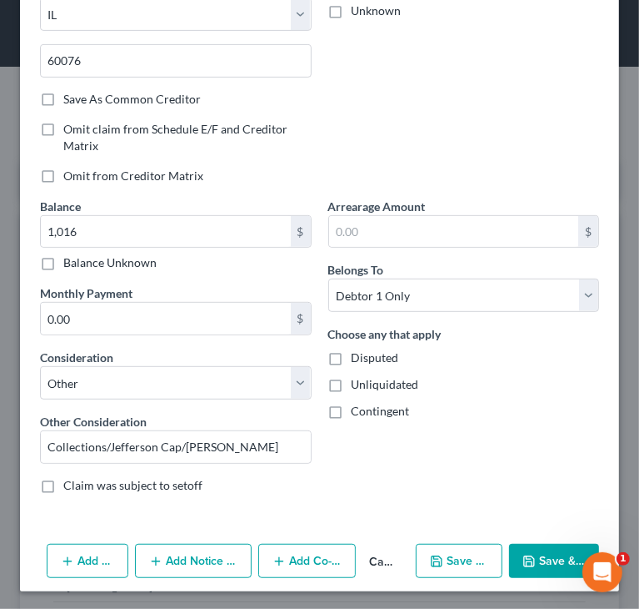
click at [208, 564] on button "Add Notice Address" at bounding box center [193, 561] width 117 height 35
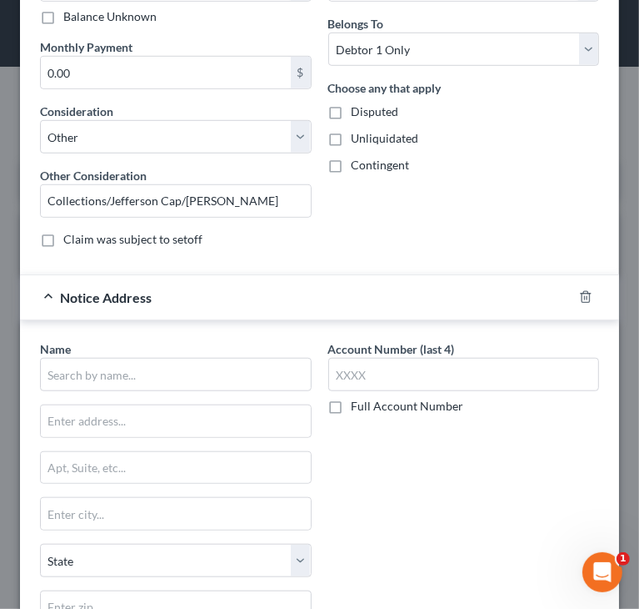
scroll to position [533, 0]
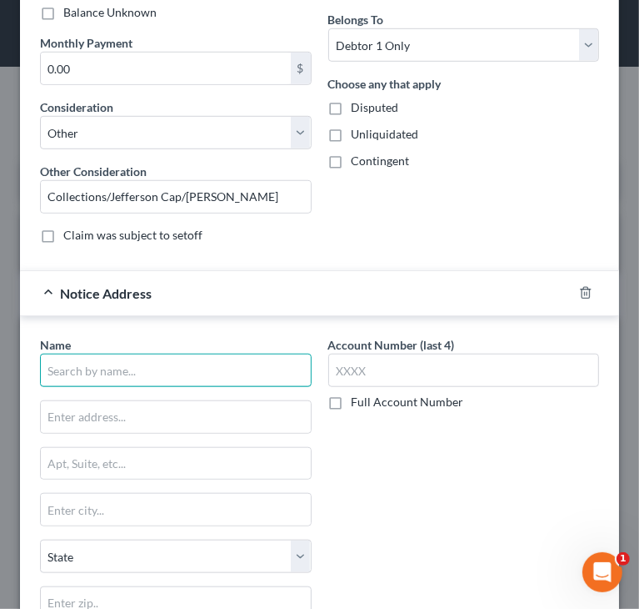
click at [153, 367] on input "text" at bounding box center [176, 369] width 272 height 33
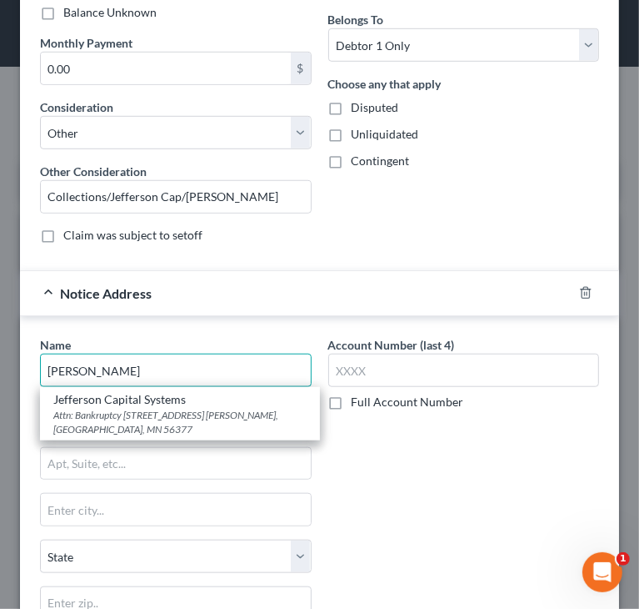
drag, startPoint x: 96, startPoint y: 368, endPoint x: -1, endPoint y: 365, distance: 96.7
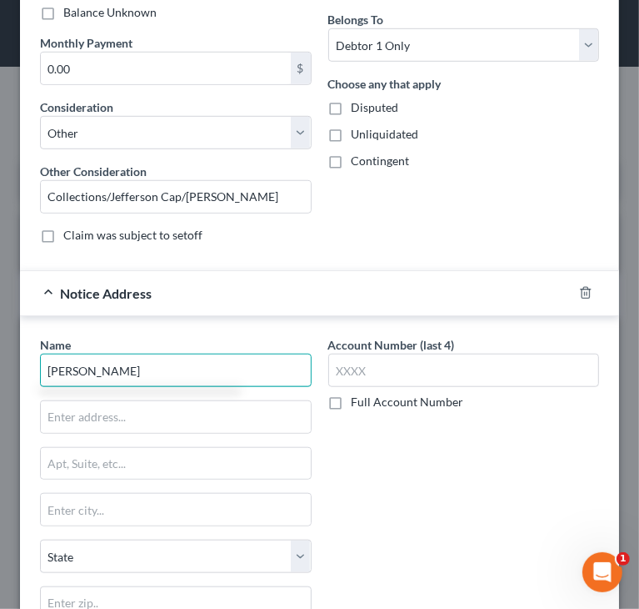
drag, startPoint x: 97, startPoint y: 371, endPoint x: 18, endPoint y: 372, distance: 78.4
click at [29, 370] on div "Name * [PERSON_NAME] Jewelers State [US_STATE] AK AR AZ CA CO [GEOGRAPHIC_DATA]…" at bounding box center [319, 496] width 599 height 360
click at [127, 366] on input "[PERSON_NAME]" at bounding box center [176, 369] width 272 height 33
drag, startPoint x: 127, startPoint y: 366, endPoint x: 36, endPoint y: 370, distance: 91.0
click at [36, 370] on div "Name * [PERSON_NAME] Jewelers State [US_STATE] AK AR AZ CA CO [GEOGRAPHIC_DATA]…" at bounding box center [176, 499] width 288 height 327
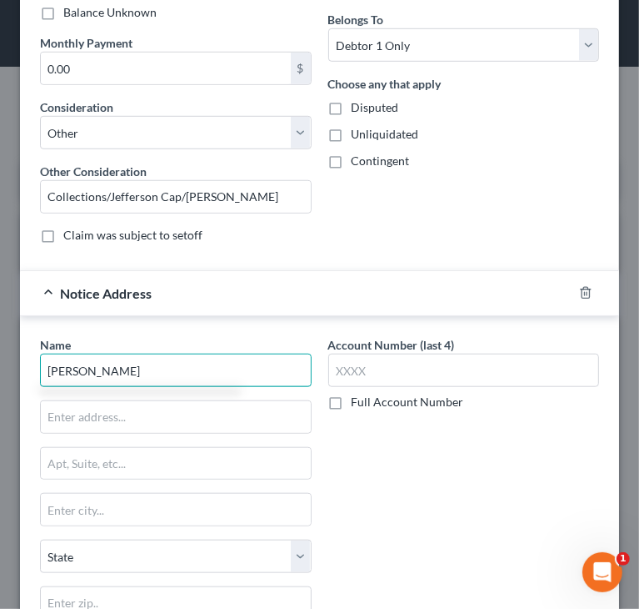
type input "[PERSON_NAME]"
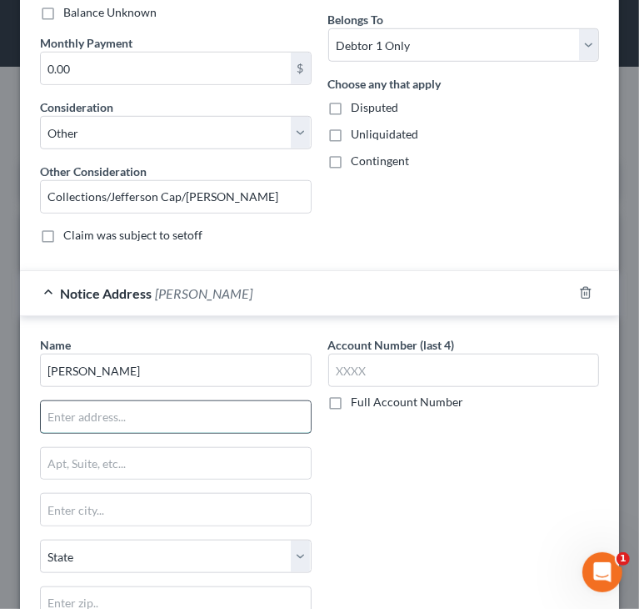
click at [129, 416] on input "text" at bounding box center [176, 417] width 270 height 32
paste input "Comenity Bank, Bankruptcy Department"
type input "Comenity Bank, Bankruptcy Department"
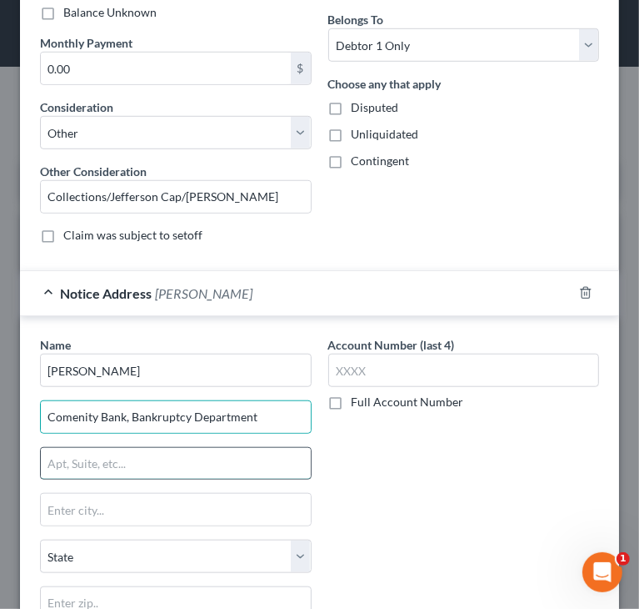
click at [89, 463] on input "text" at bounding box center [176, 464] width 270 height 32
paste input "PO Box 182125"
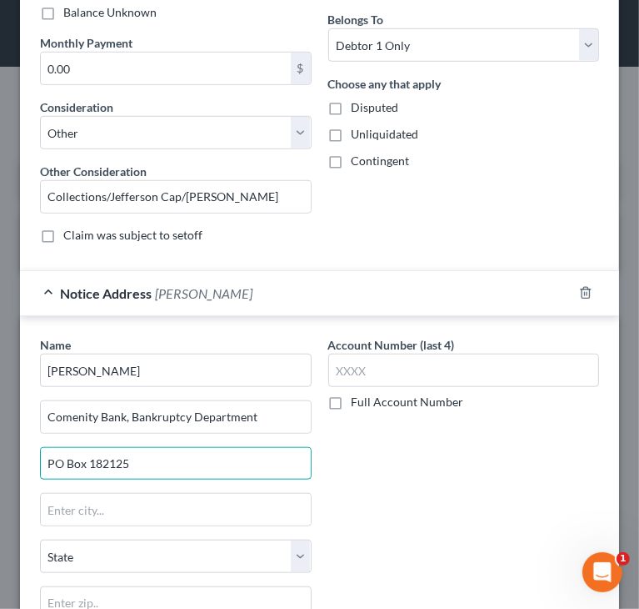
type input "PO Box 182125"
click at [378, 494] on div "Account Number (last 4) Full Account Number" at bounding box center [464, 499] width 288 height 327
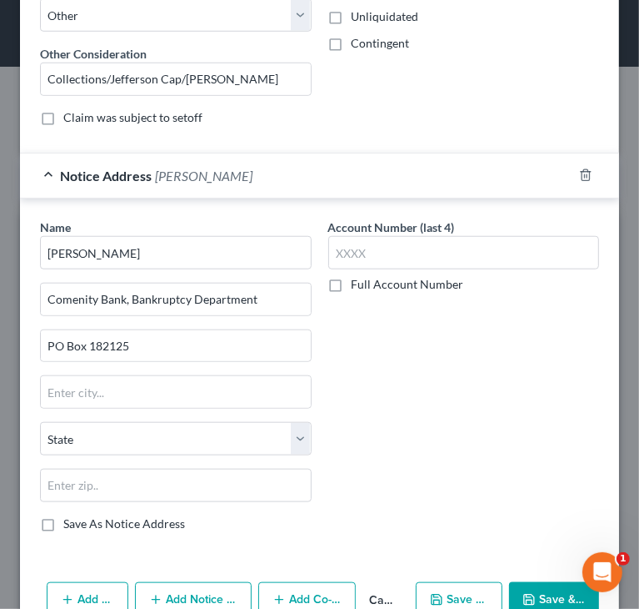
scroll to position [686, 0]
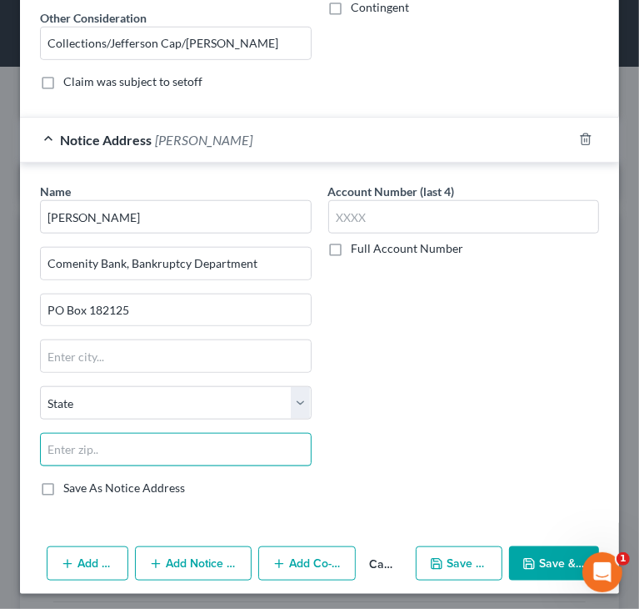
click at [212, 444] on input "text" at bounding box center [176, 449] width 272 height 33
paste input "43218-2125"
drag, startPoint x: 82, startPoint y: 444, endPoint x: 180, endPoint y: 438, distance: 98.5
click at [179, 438] on input "43218-2125" at bounding box center [176, 449] width 272 height 33
type input "43218"
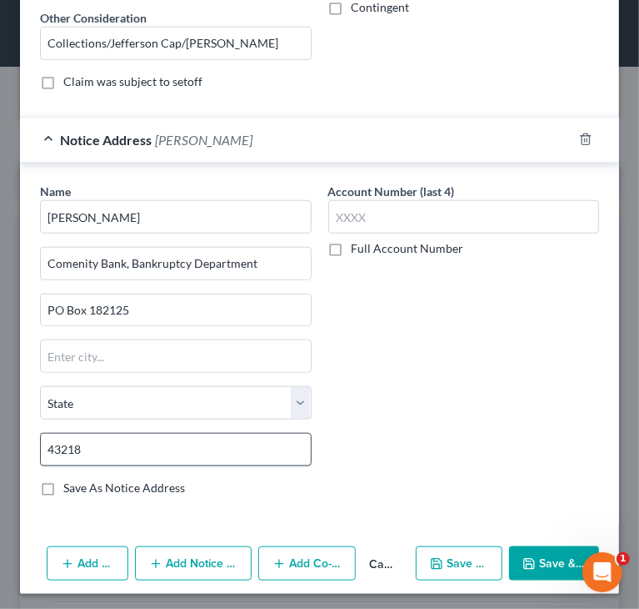
type input "Columbus"
select select "36"
click at [180, 438] on input "43218" at bounding box center [176, 449] width 272 height 33
paste input "-2125"
type input "43218-2125"
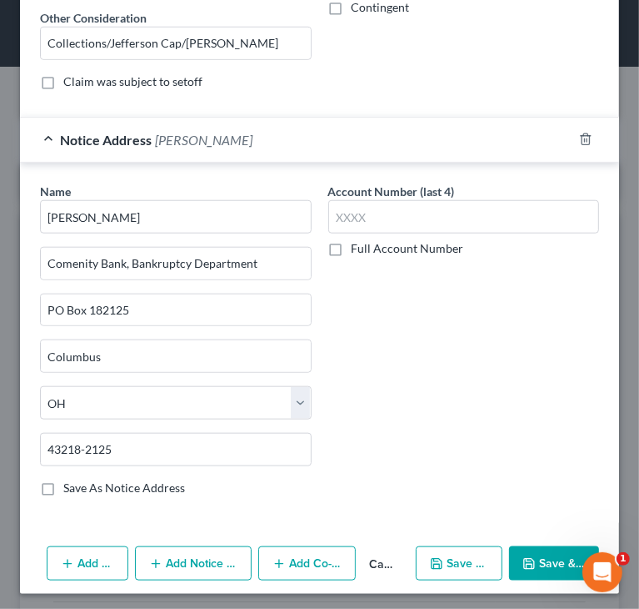
click at [519, 549] on button "Save & Close" at bounding box center [554, 563] width 90 height 35
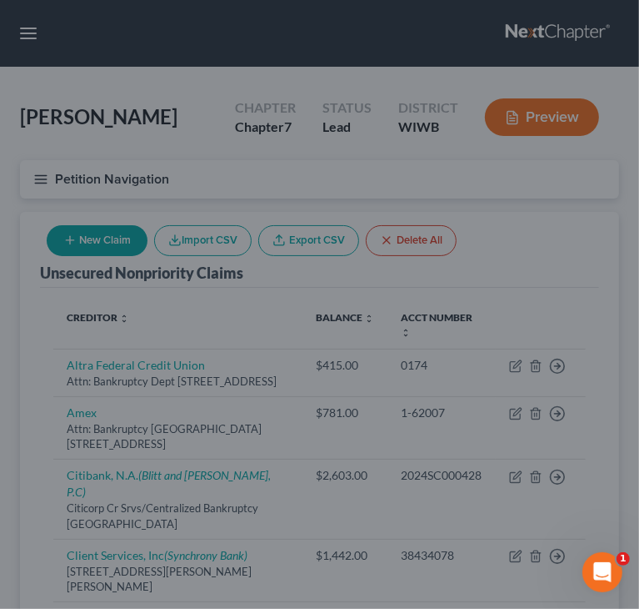
type input "1,016.00"
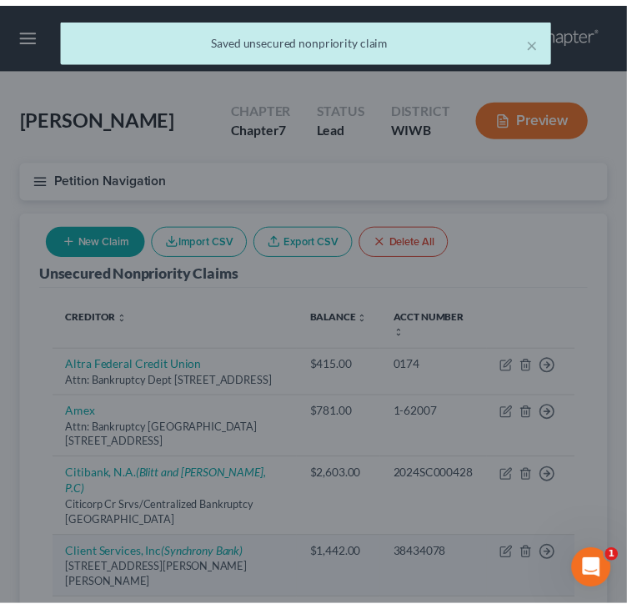
scroll to position [0, 0]
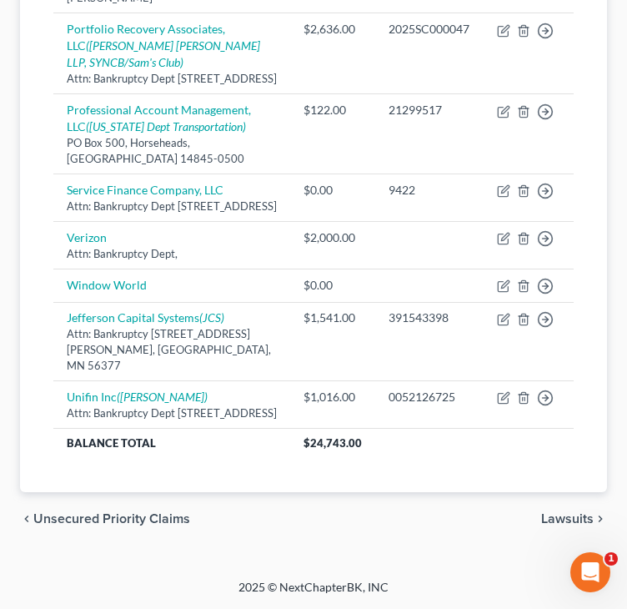
scroll to position [946, 0]
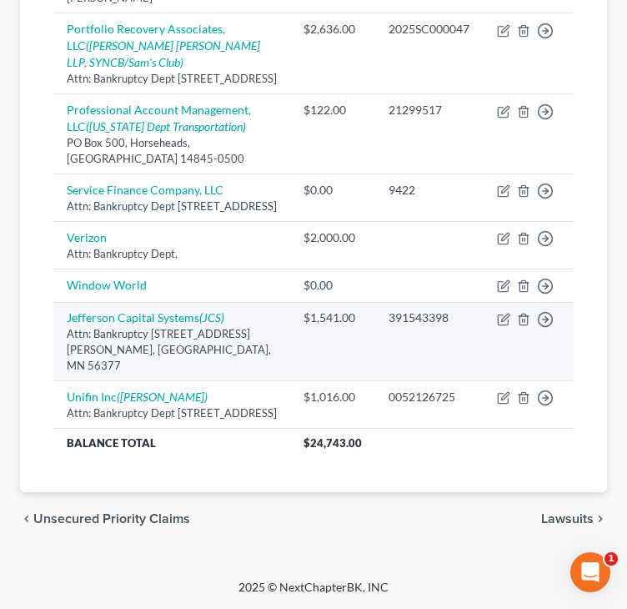
click at [54, 311] on td "Jefferson Capital Systems (JCS) Attn: Bankruptcy [STREET_ADDRESS] [PERSON_NAME]…" at bounding box center [171, 341] width 237 height 78
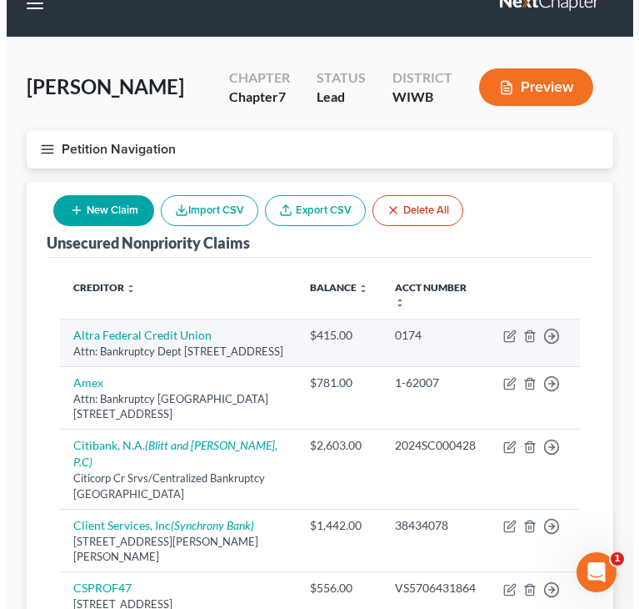
scroll to position [29, 0]
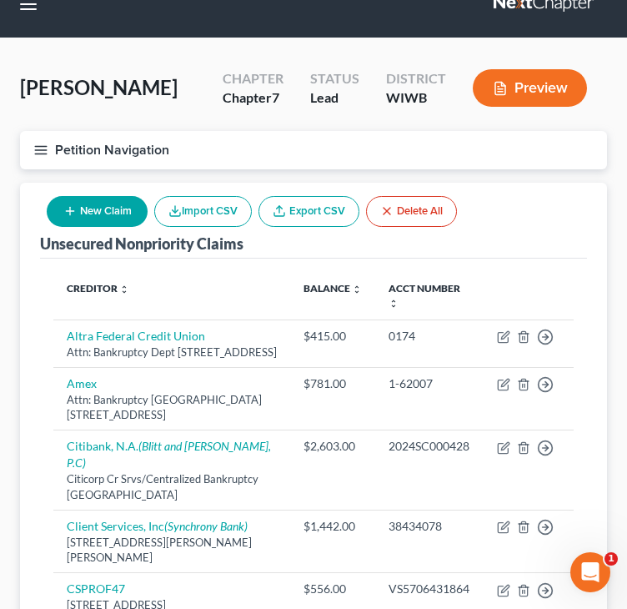
click at [83, 214] on button "New Claim" at bounding box center [97, 211] width 101 height 31
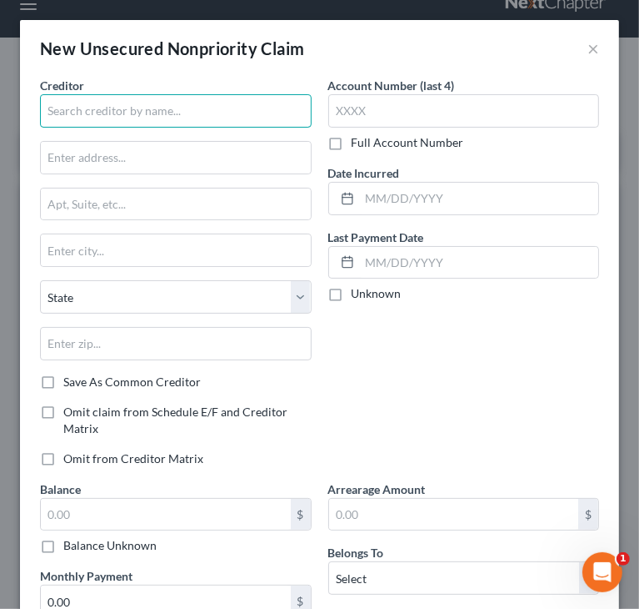
click at [74, 98] on input "text" at bounding box center [176, 110] width 272 height 33
type input "[GEOGRAPHIC_DATA]"
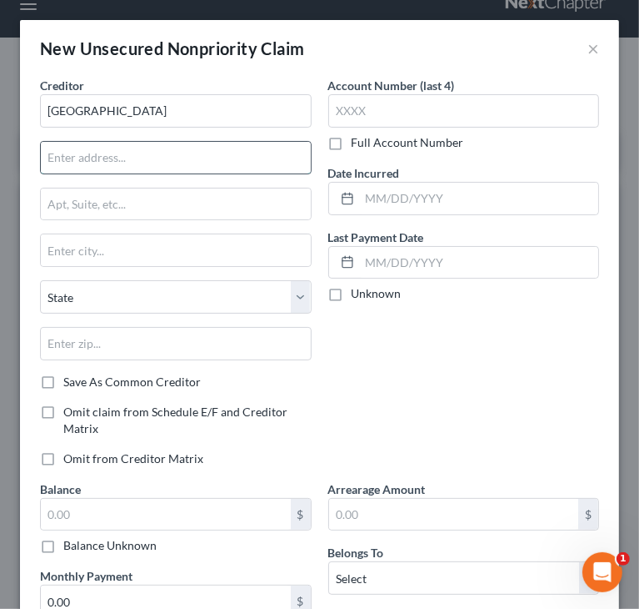
click at [124, 163] on input "text" at bounding box center [176, 158] width 270 height 32
type input "Attn: Bankruptcy Dept"
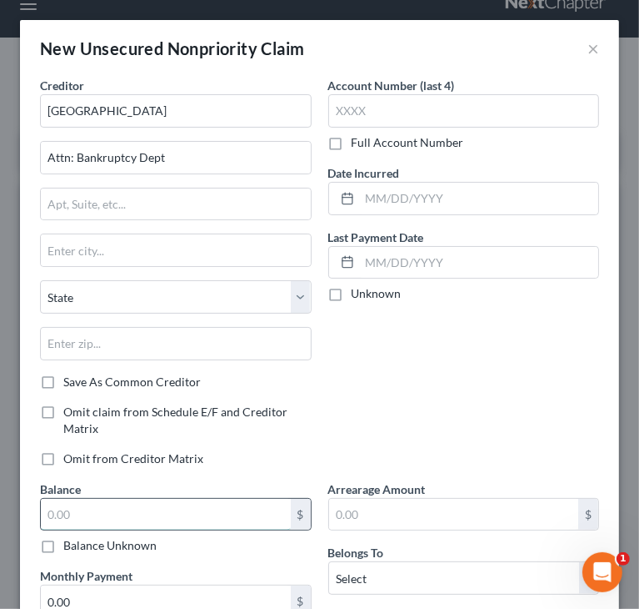
click at [203, 501] on input "text" at bounding box center [166, 515] width 250 height 32
paste input "1175.69,"
drag, startPoint x: 72, startPoint y: 511, endPoint x: 140, endPoint y: 506, distance: 68.5
click at [133, 509] on input "1,175.69" at bounding box center [166, 515] width 250 height 32
type input "1,176"
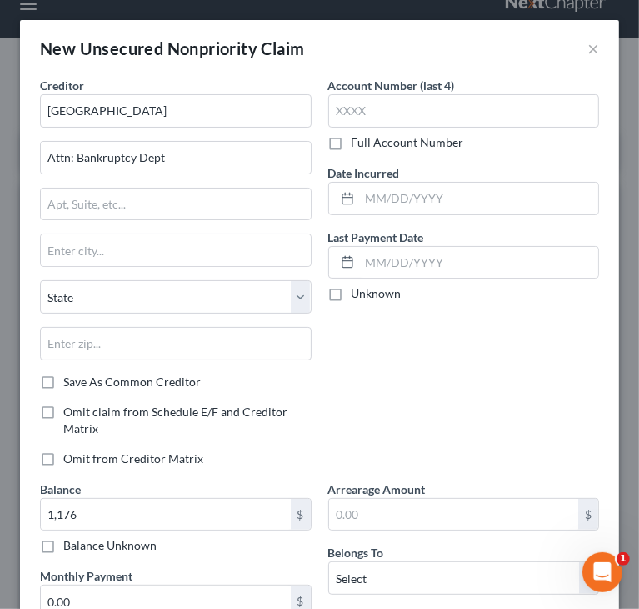
click at [474, 367] on div "Account Number (last 4) Full Account Number Date Incurred Last Payment Date Unk…" at bounding box center [464, 278] width 288 height 403
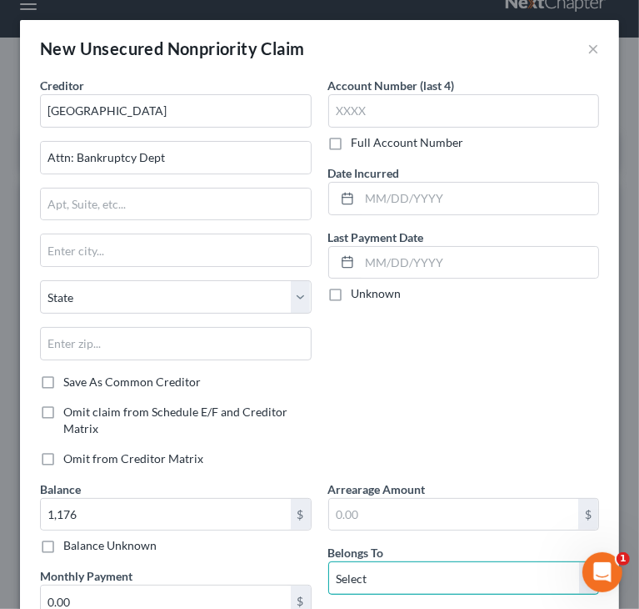
click at [434, 574] on select "Select Debtor 1 Only Debtor 2 Only Debtor 1 And Debtor 2 Only At Least One Of T…" at bounding box center [464, 577] width 272 height 33
select select "0"
click at [328, 561] on select "Select Debtor 1 Only Debtor 2 Only Debtor 1 And Debtor 2 Only At Least One Of T…" at bounding box center [464, 577] width 272 height 33
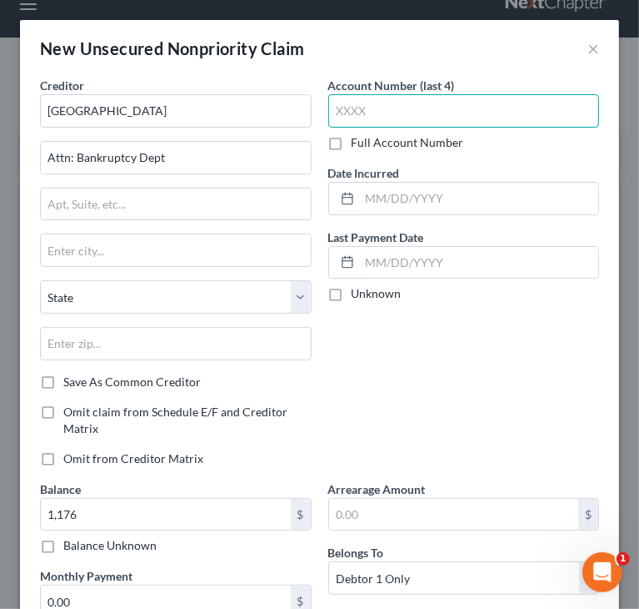
click at [412, 108] on input "text" at bounding box center [464, 110] width 272 height 33
paste input "1037"
type input "1037"
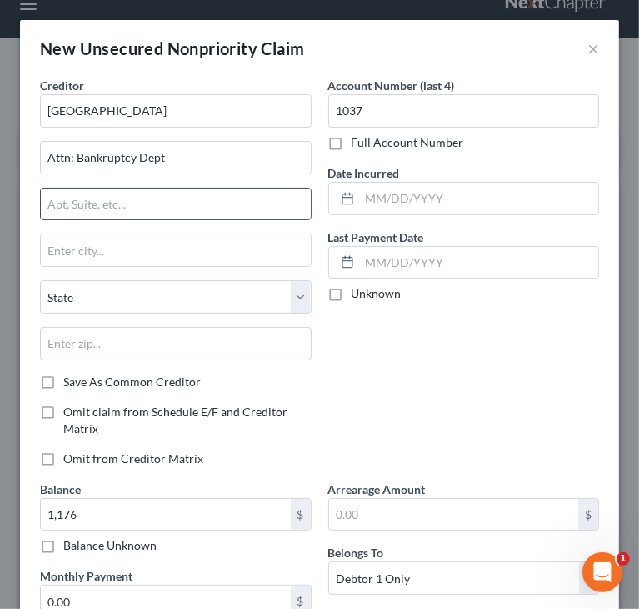
click at [247, 207] on input "text" at bounding box center [176, 204] width 270 height 32
paste input "PO BOX 105286"
type input "PO Box 105286"
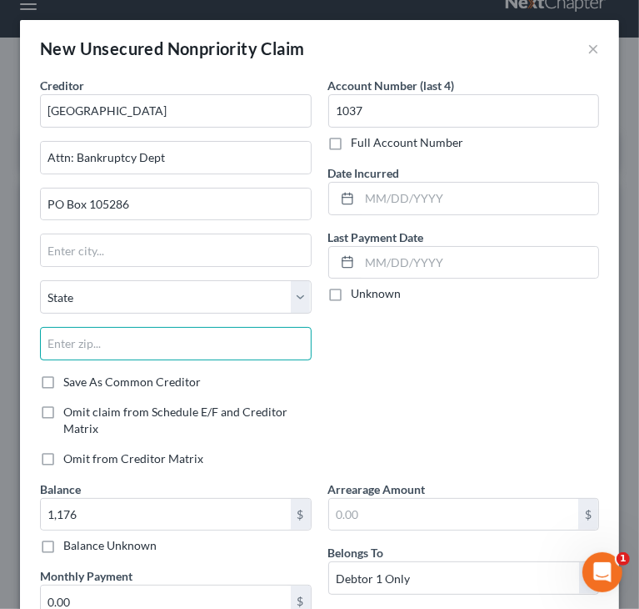
click at [273, 340] on input "text" at bounding box center [176, 343] width 272 height 33
paste input "30348-5286"
drag, startPoint x: 80, startPoint y: 344, endPoint x: 167, endPoint y: 338, distance: 87.0
click at [163, 338] on input "30348-5286" at bounding box center [176, 343] width 272 height 33
type input "30348"
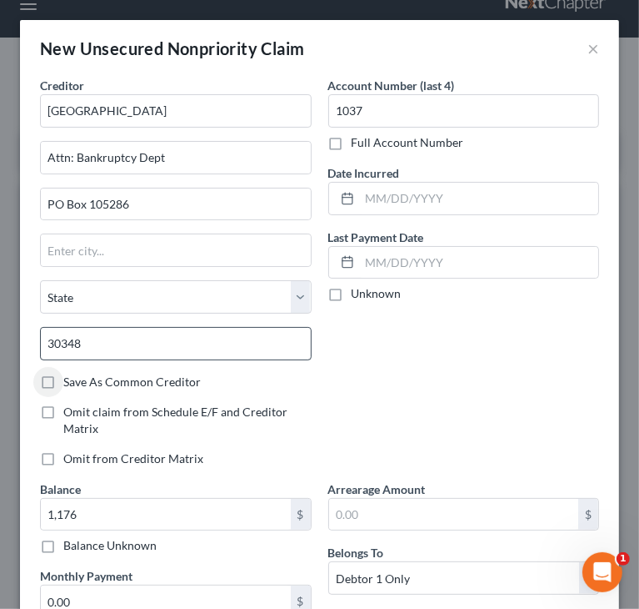
type input "[GEOGRAPHIC_DATA]"
select select "10"
click at [188, 347] on input "30348" at bounding box center [176, 343] width 272 height 33
paste input "-5286"
type input "30348-5286"
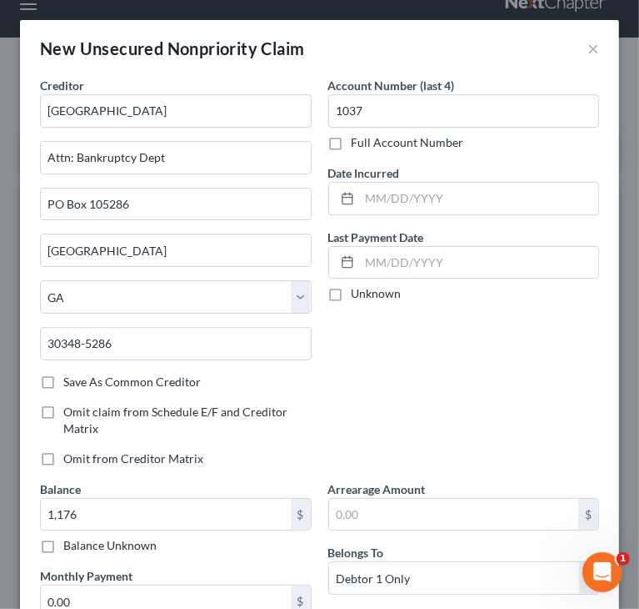
click at [444, 383] on div "Account Number (last 4) 1037 Full Account Number Date Incurred Last Payment Dat…" at bounding box center [464, 278] width 288 height 403
click at [538, 396] on div "Account Number (last 4) 1037 Full Account Number Date Incurred Last Payment Dat…" at bounding box center [464, 278] width 288 height 403
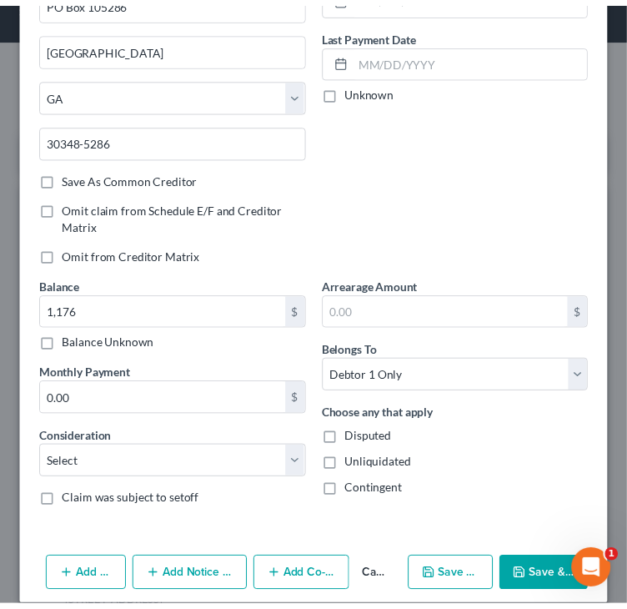
scroll to position [218, 0]
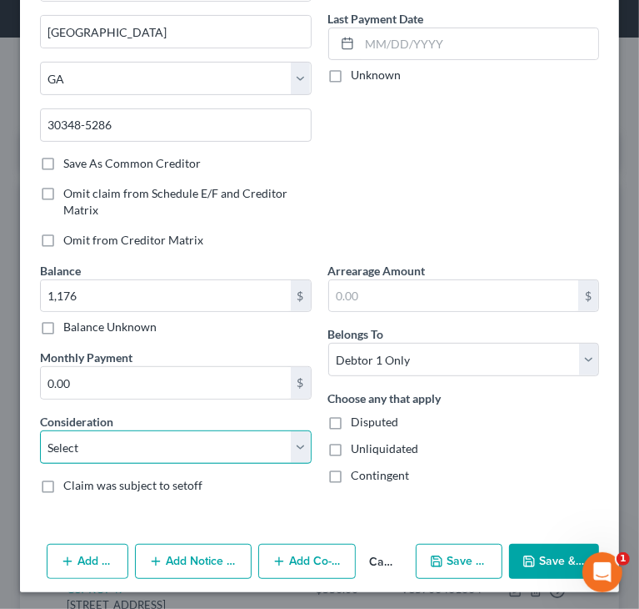
click at [255, 441] on select "Select Cable / Satellite Services Collection Agency Credit Card Debt Debt Couns…" at bounding box center [176, 446] width 272 height 33
select select "2"
click at [40, 430] on select "Select Cable / Satellite Services Collection Agency Credit Card Debt Debt Couns…" at bounding box center [176, 446] width 272 height 33
click at [182, 447] on select "Select Cable / Satellite Services Collection Agency Credit Card Debt Debt Couns…" at bounding box center [176, 446] width 272 height 33
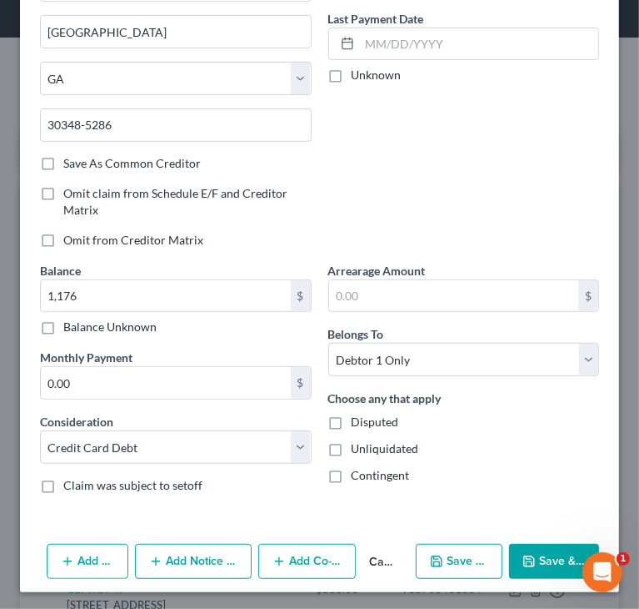
click at [501, 109] on div "Account Number (last 4) 1037 Full Account Number Date Incurred Last Payment Dat…" at bounding box center [464, 59] width 288 height 403
click at [529, 561] on button "Save & Close" at bounding box center [554, 561] width 90 height 35
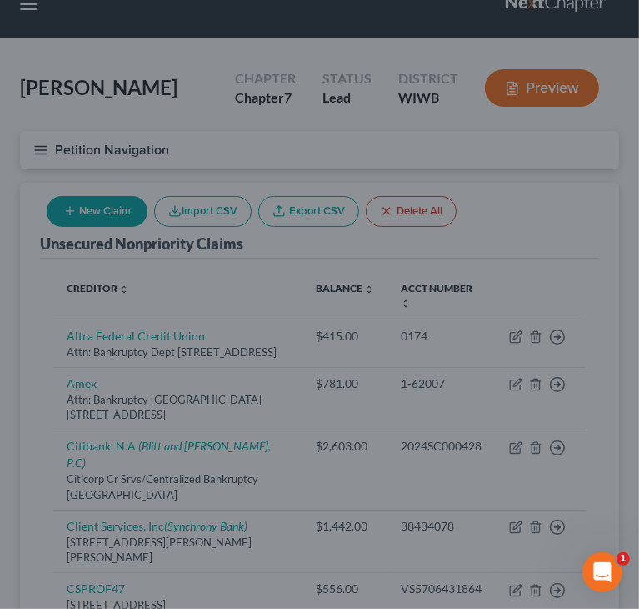
type input "1,176.00"
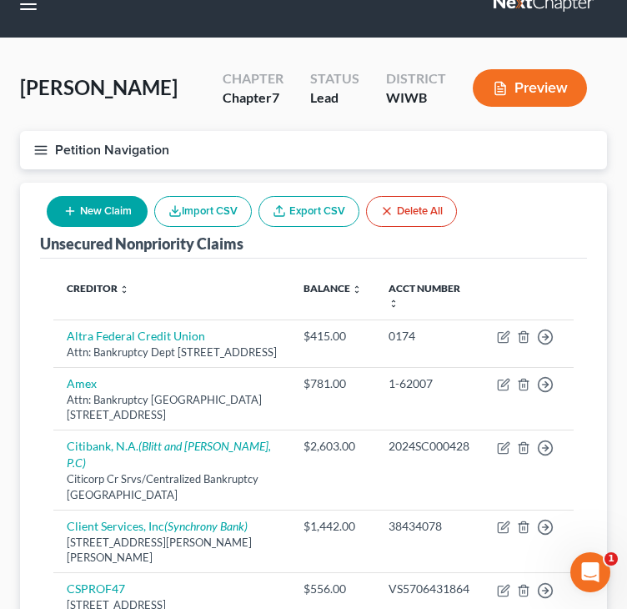
click at [534, 218] on div "Unsecured Nonpriority Claims New Claim Import CSV Export CSV Delete All" at bounding box center [313, 221] width 547 height 76
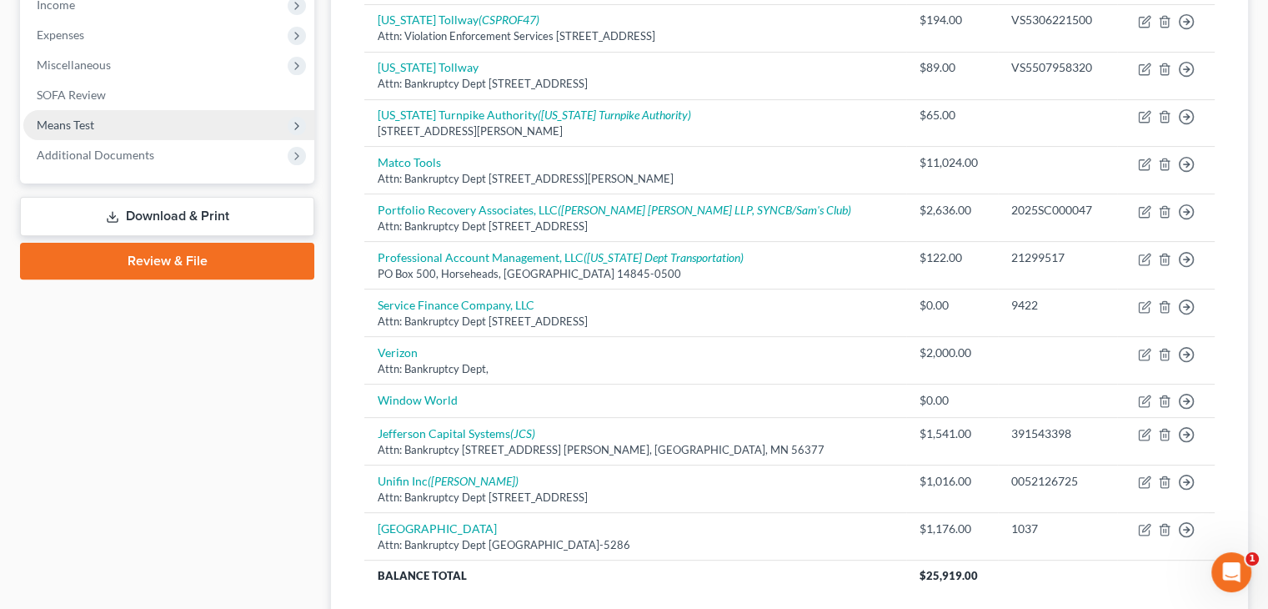
scroll to position [505, 0]
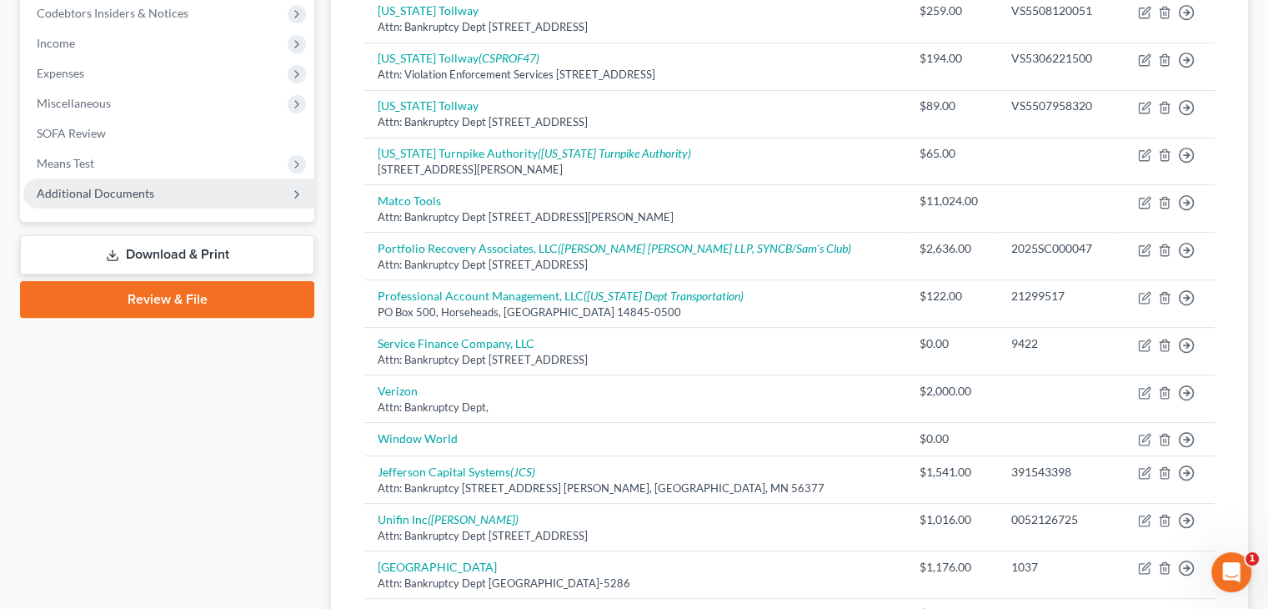
click at [72, 190] on span "Additional Documents" at bounding box center [96, 193] width 118 height 14
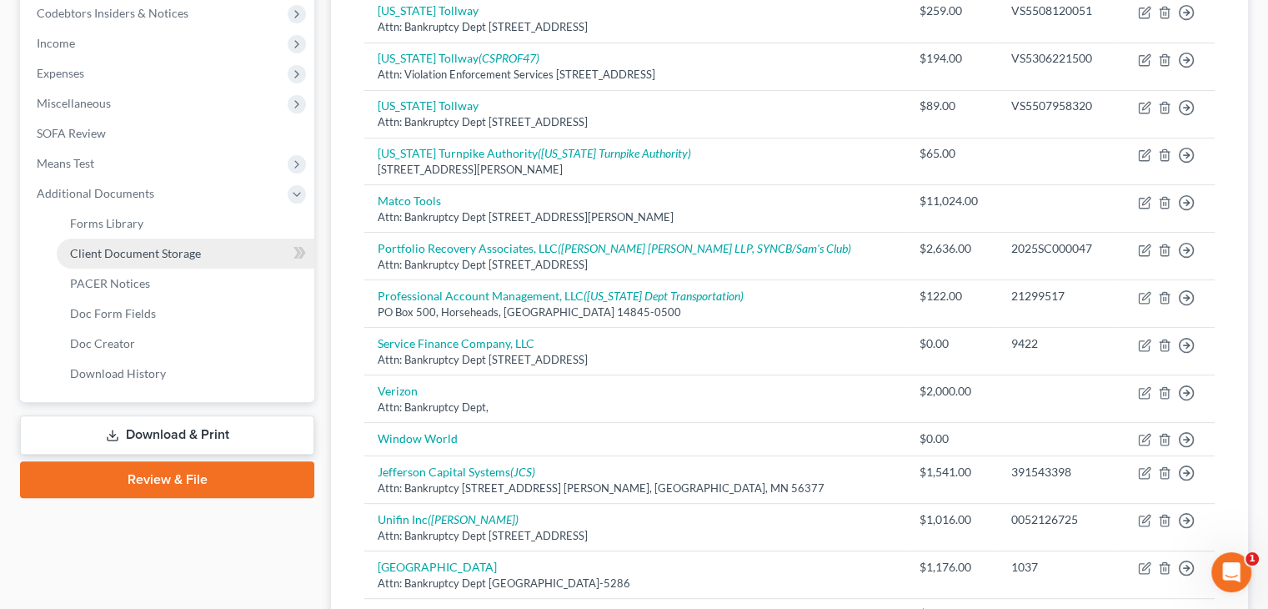
click at [95, 248] on span "Client Document Storage" at bounding box center [135, 253] width 131 height 14
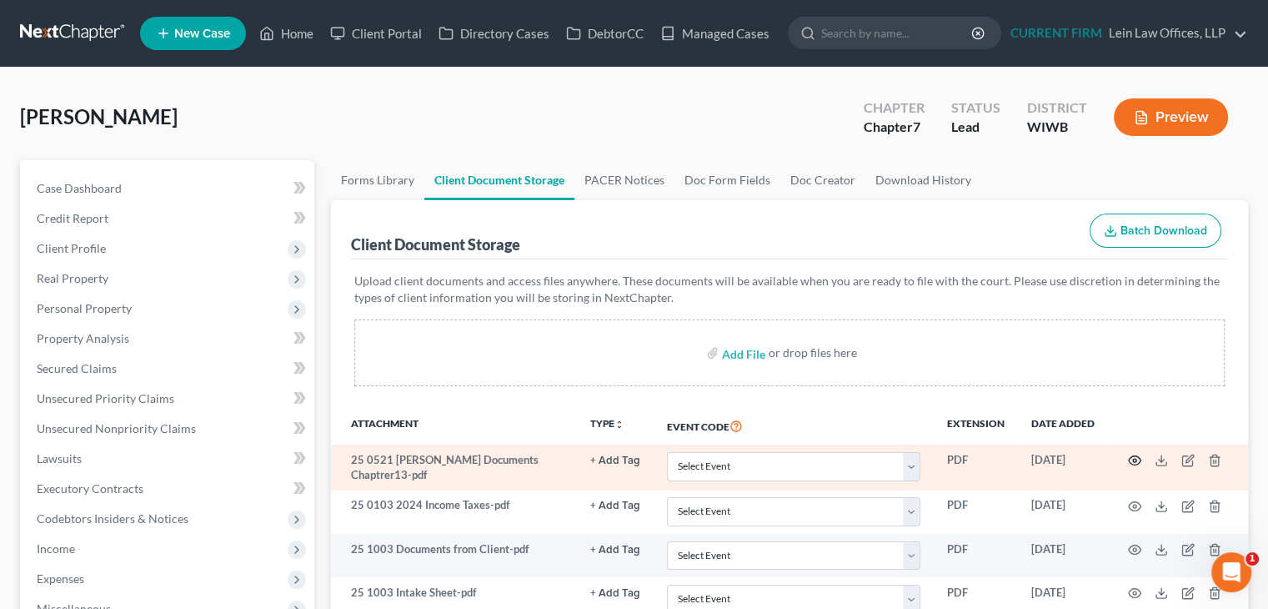
click at [1139, 462] on icon "button" at bounding box center [1135, 460] width 13 height 9
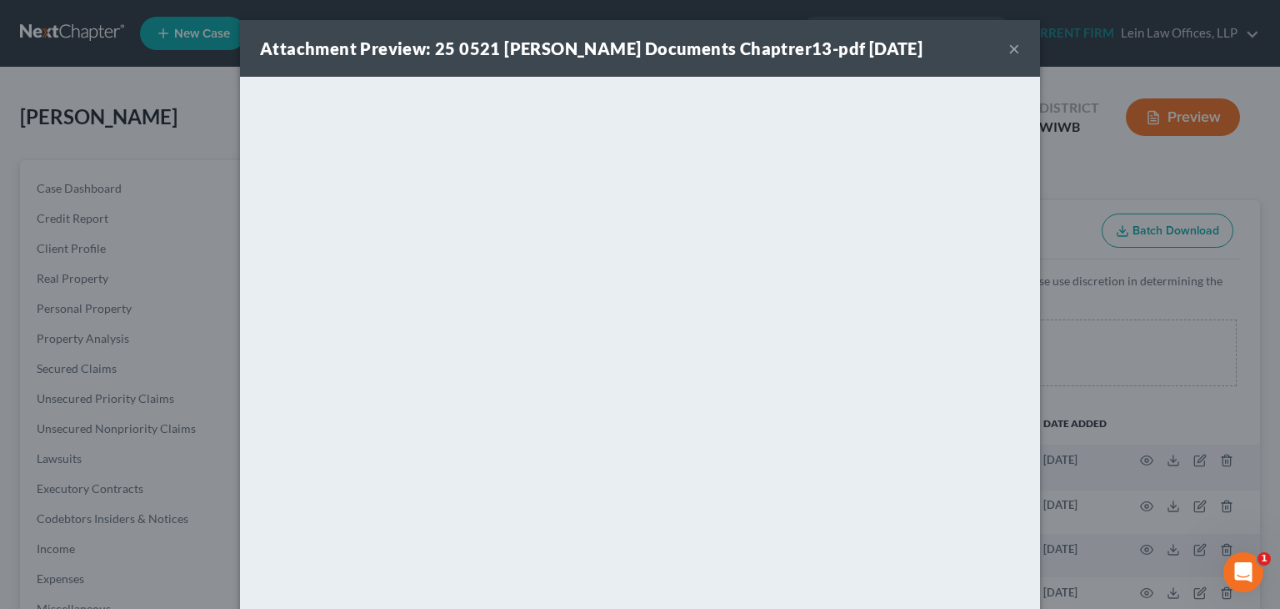
click at [1009, 49] on button "×" at bounding box center [1015, 48] width 12 height 20
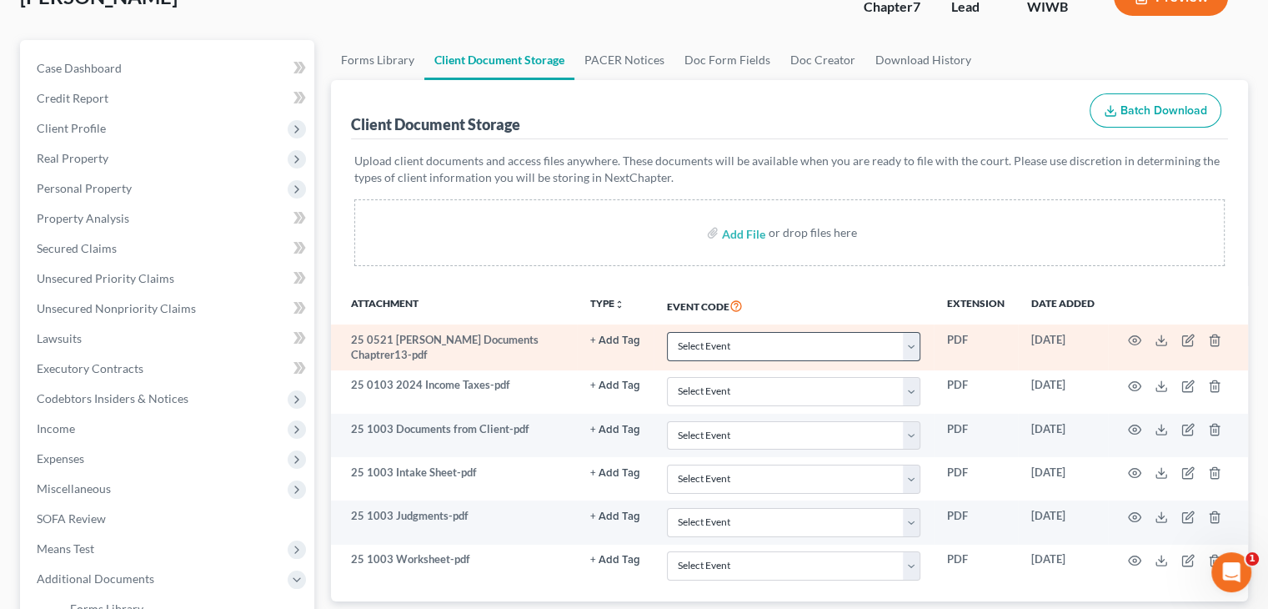
scroll to position [167, 0]
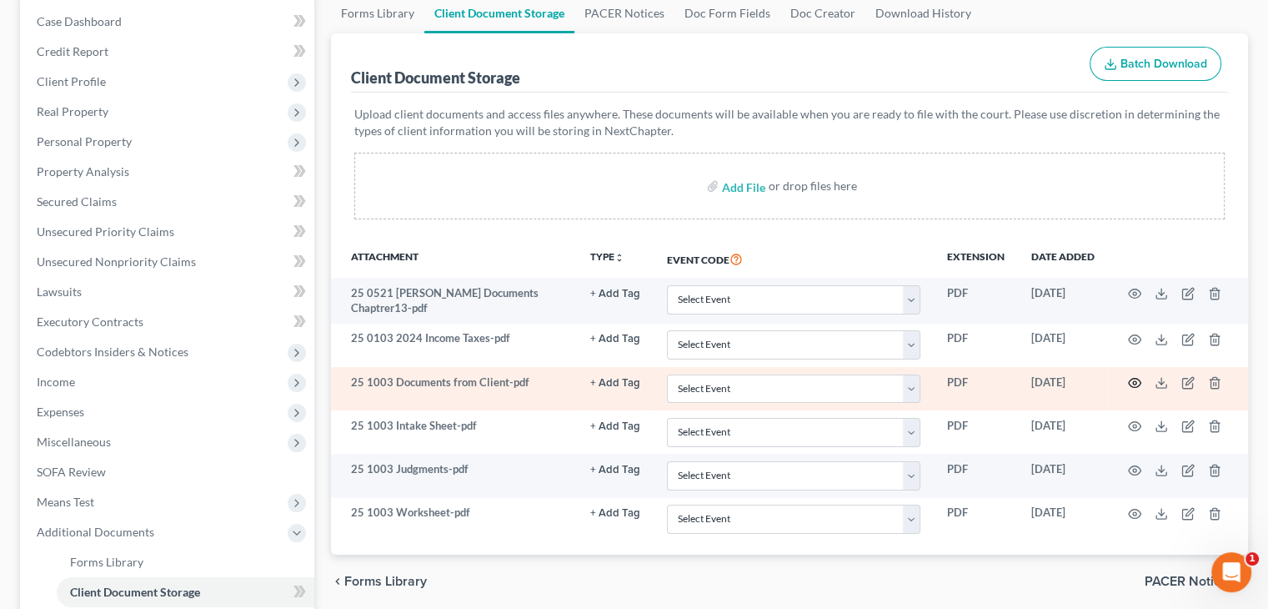
click at [1130, 381] on icon "button" at bounding box center [1135, 382] width 13 height 9
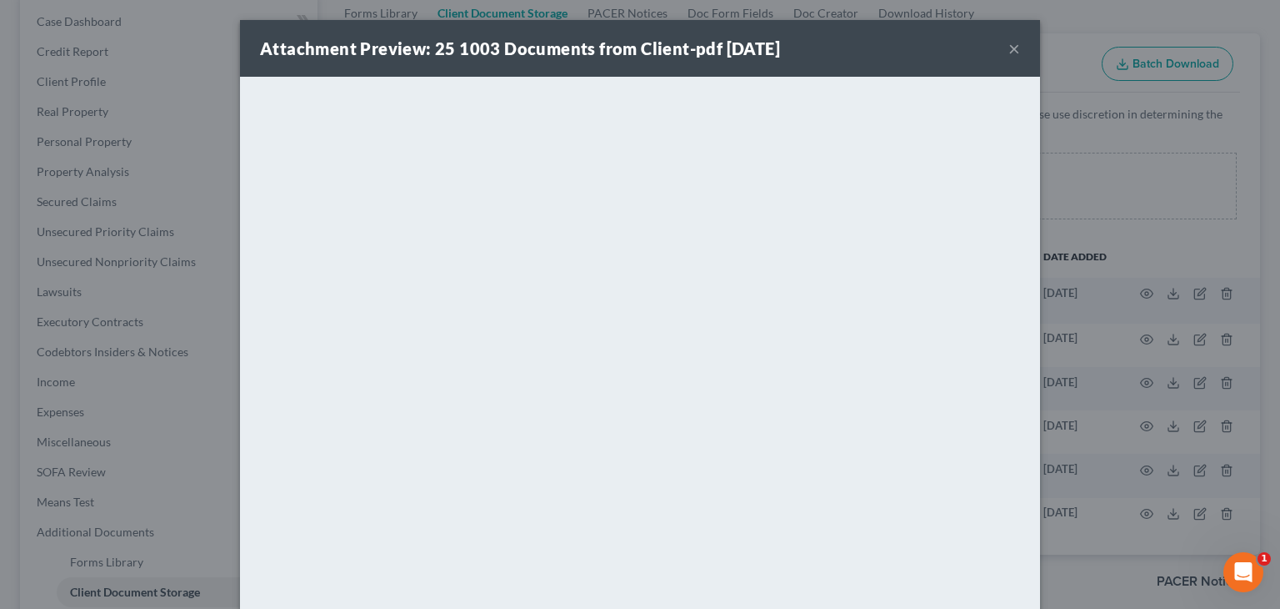
click at [1009, 44] on button "×" at bounding box center [1015, 48] width 12 height 20
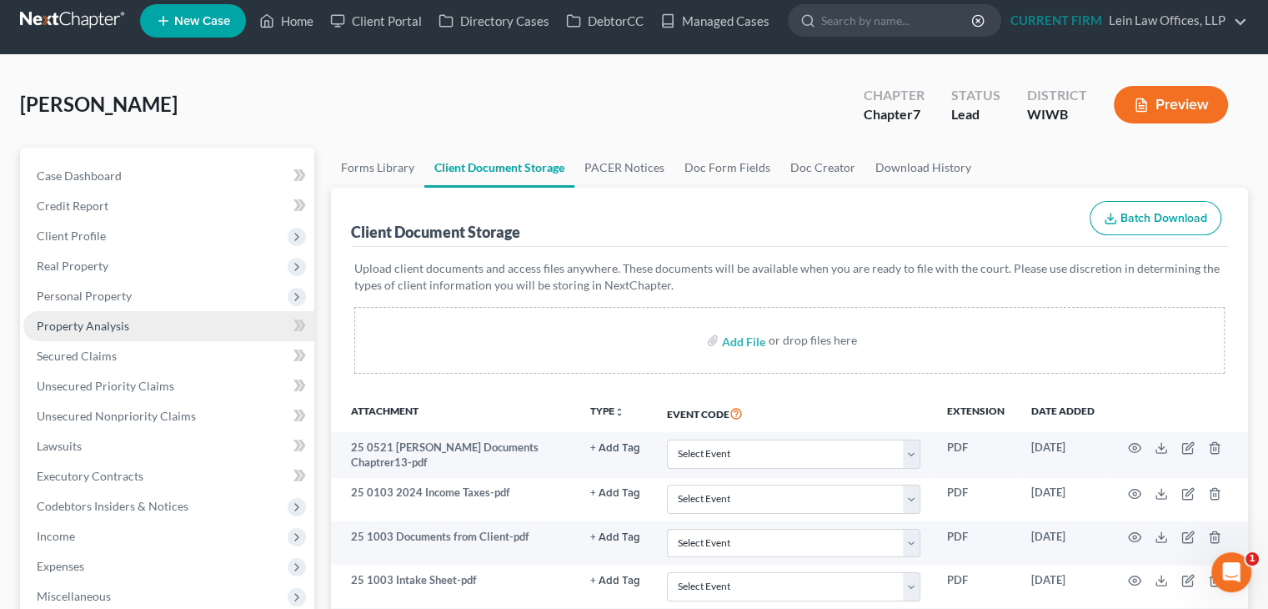
scroll to position [0, 0]
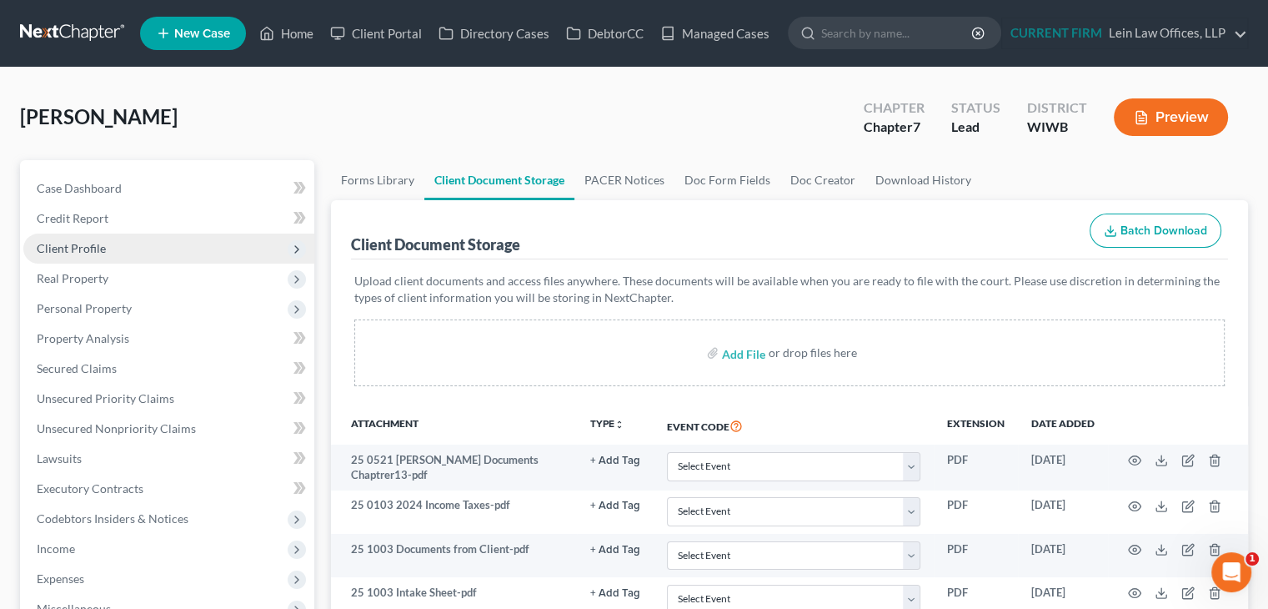
click at [148, 244] on span "Client Profile" at bounding box center [168, 248] width 291 height 30
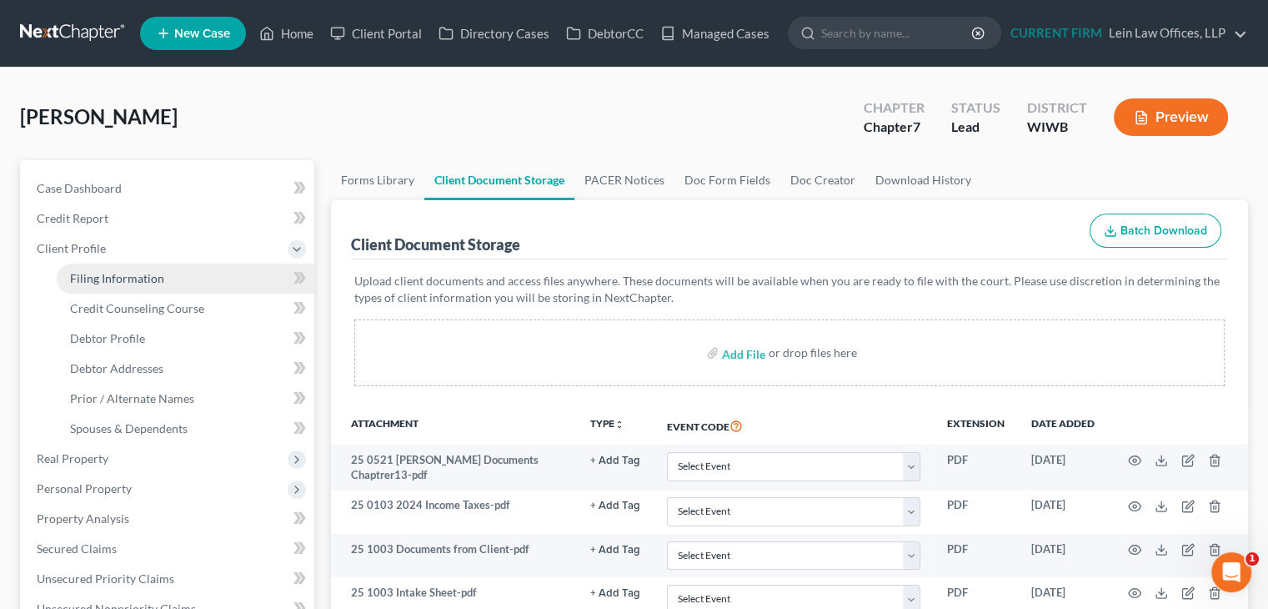
click at [180, 279] on link "Filing Information" at bounding box center [186, 278] width 258 height 30
select select "1"
select select "0"
select select "52"
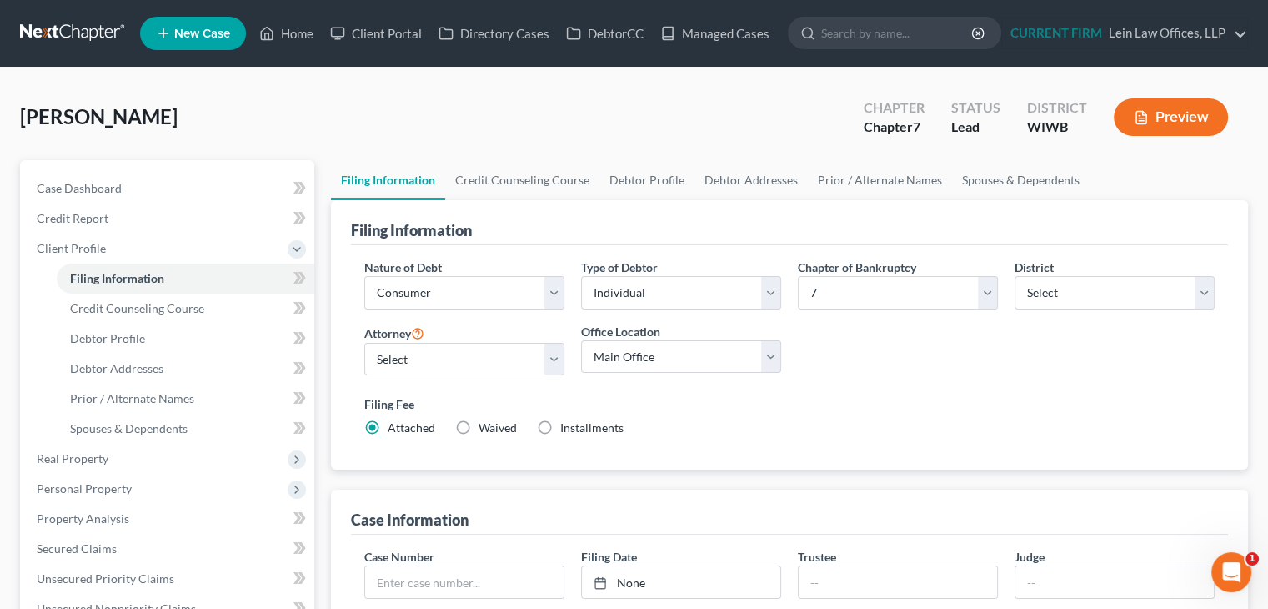
click at [920, 369] on div "Nature of Debt Select Business Consumer Other Nature of Business Select Clearin…" at bounding box center [789, 354] width 867 height 192
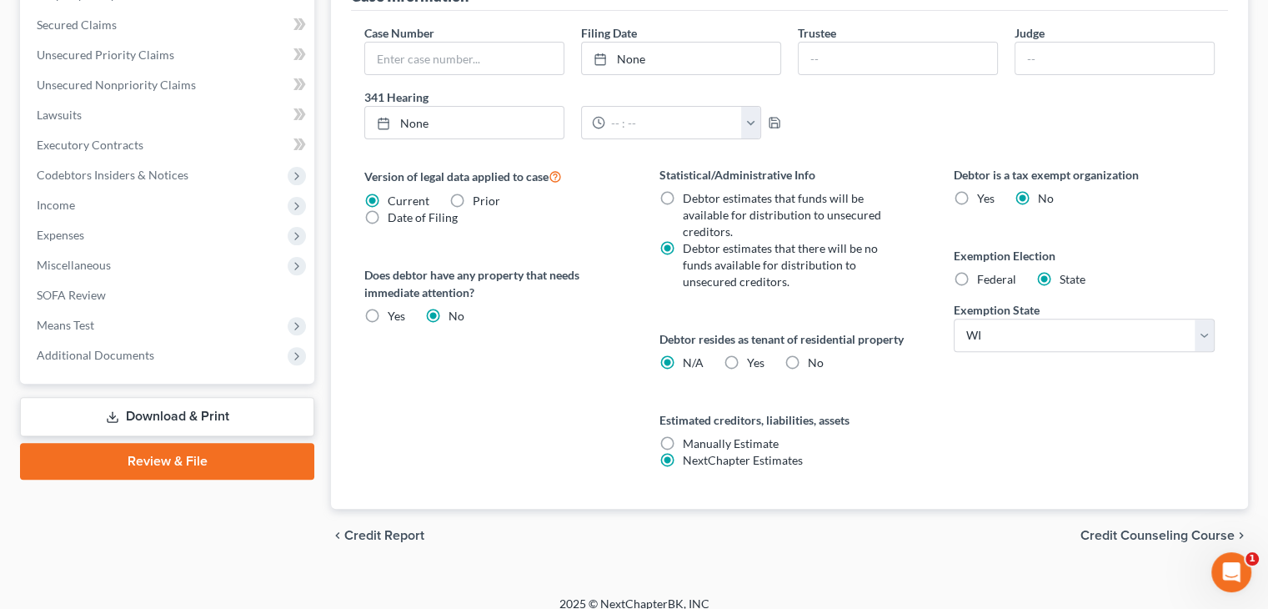
scroll to position [538, 0]
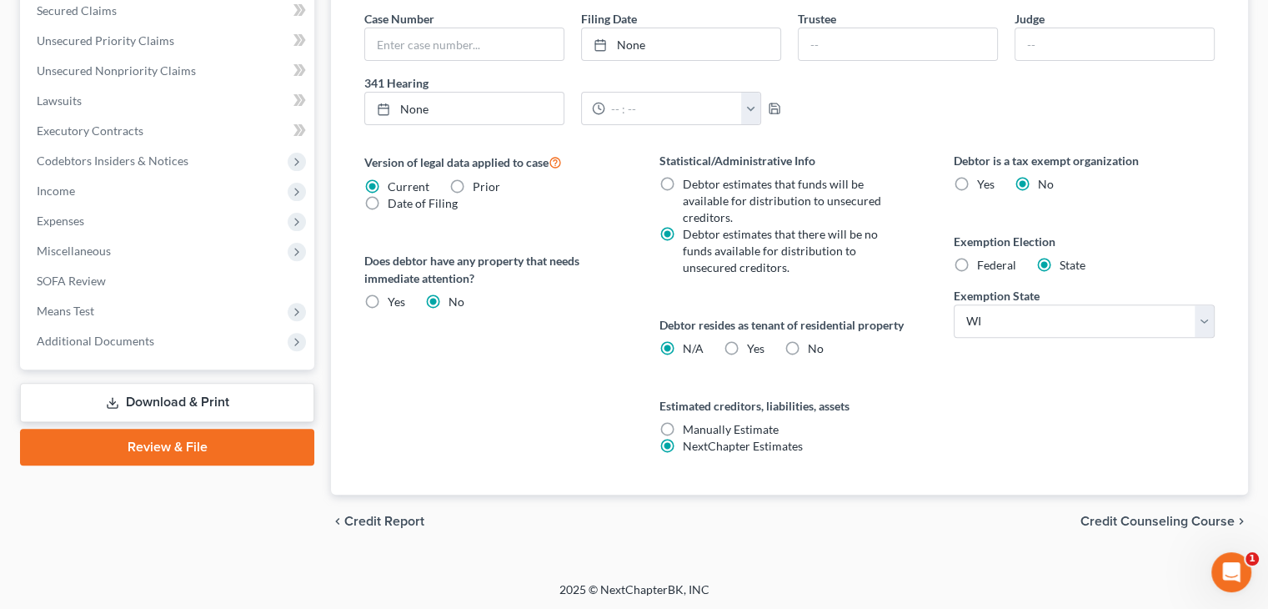
click at [1115, 520] on span "Credit Counseling Course" at bounding box center [1157, 520] width 154 height 13
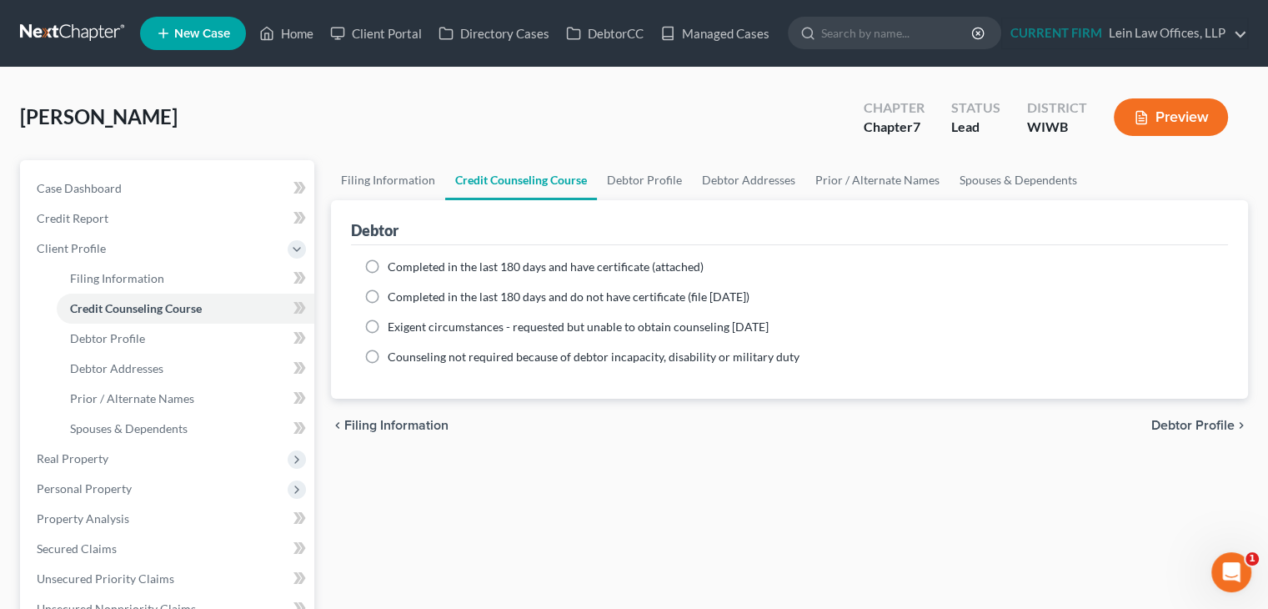
click at [1153, 422] on span "Debtor Profile" at bounding box center [1192, 424] width 83 height 13
select select "3"
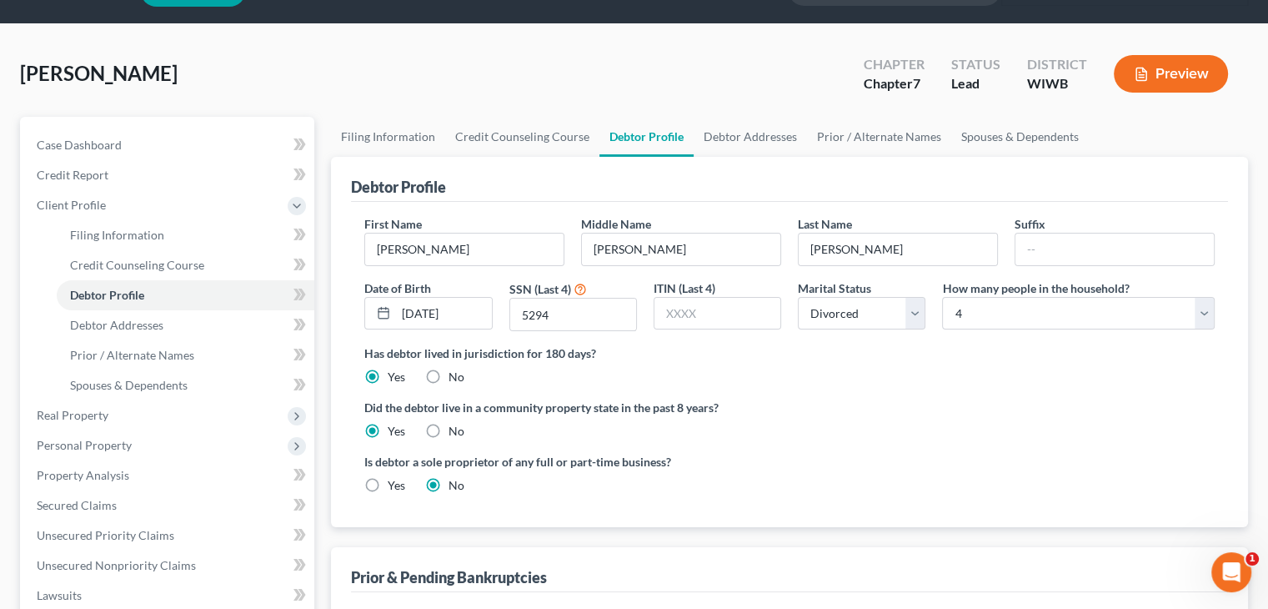
scroll to position [83, 0]
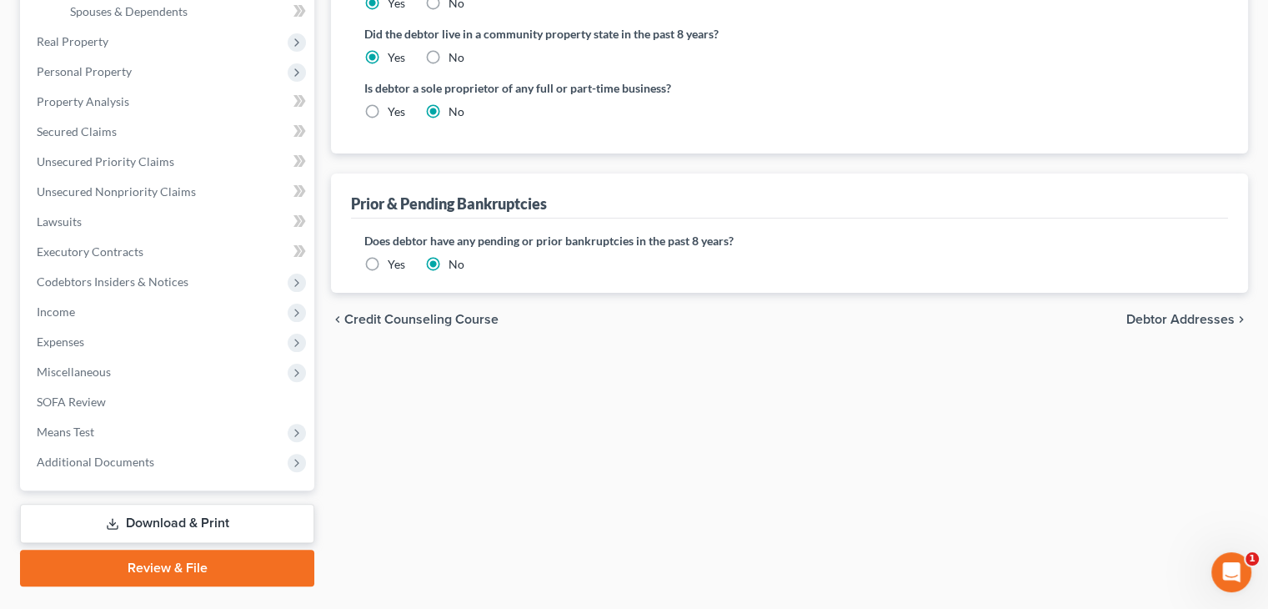
click at [1159, 318] on span "Debtor Addresses" at bounding box center [1180, 319] width 108 height 13
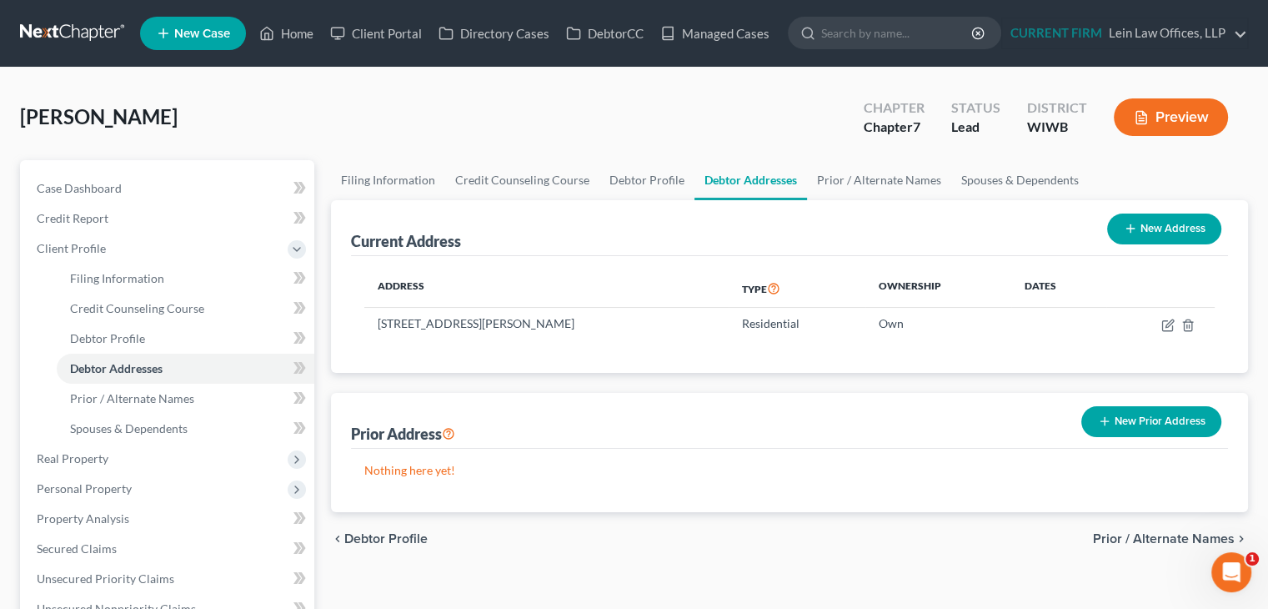
click at [1170, 537] on span "Prior / Alternate Names" at bounding box center [1164, 538] width 142 height 13
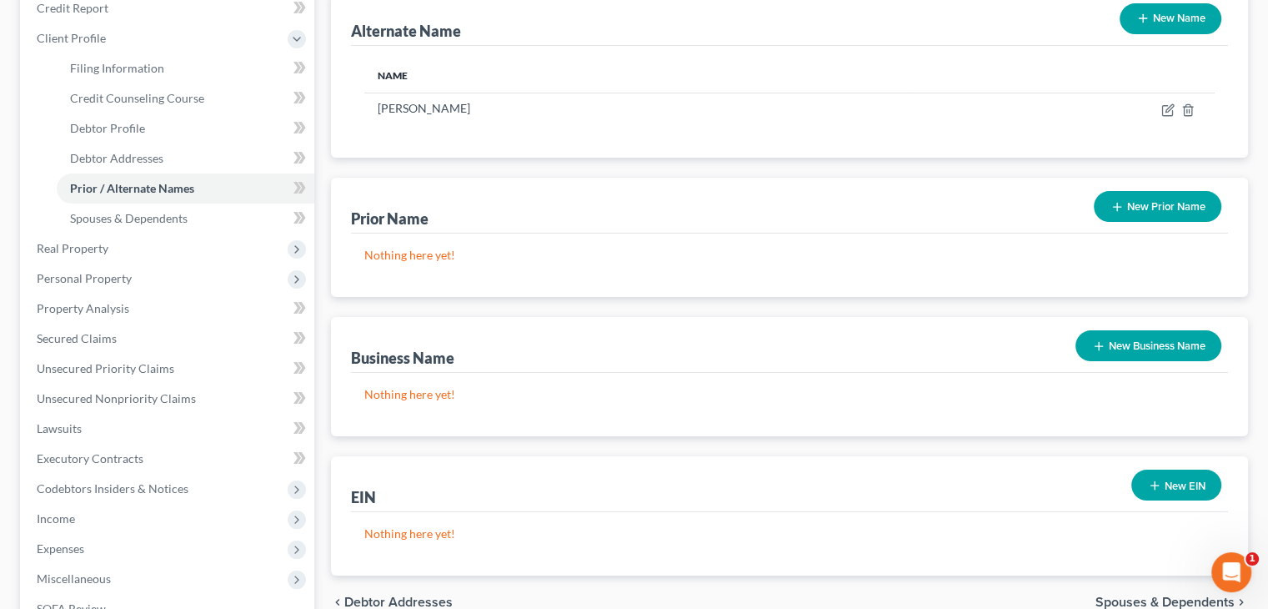
scroll to position [250, 0]
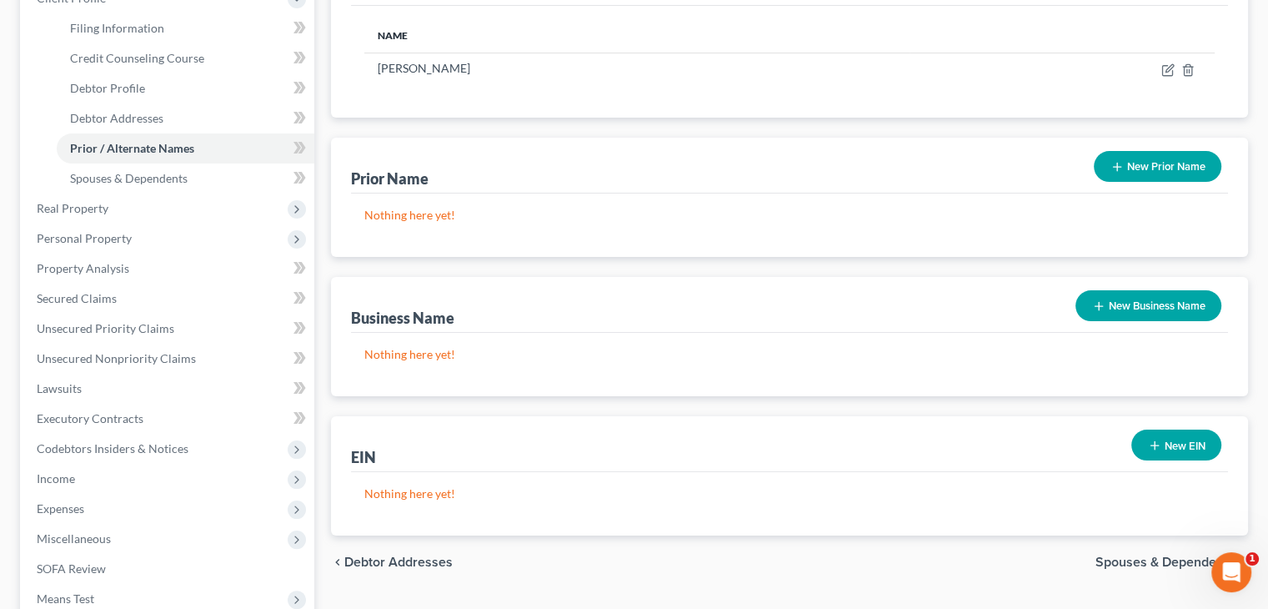
click at [1120, 560] on span "Spouses & Dependents" at bounding box center [1164, 561] width 139 height 13
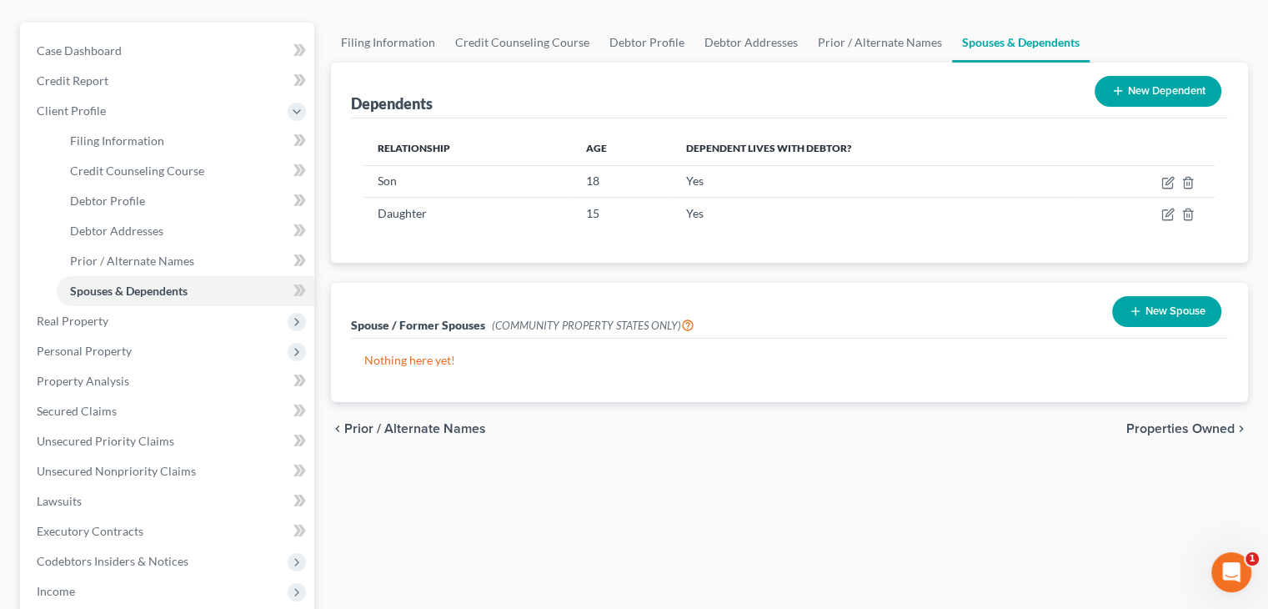
scroll to position [167, 0]
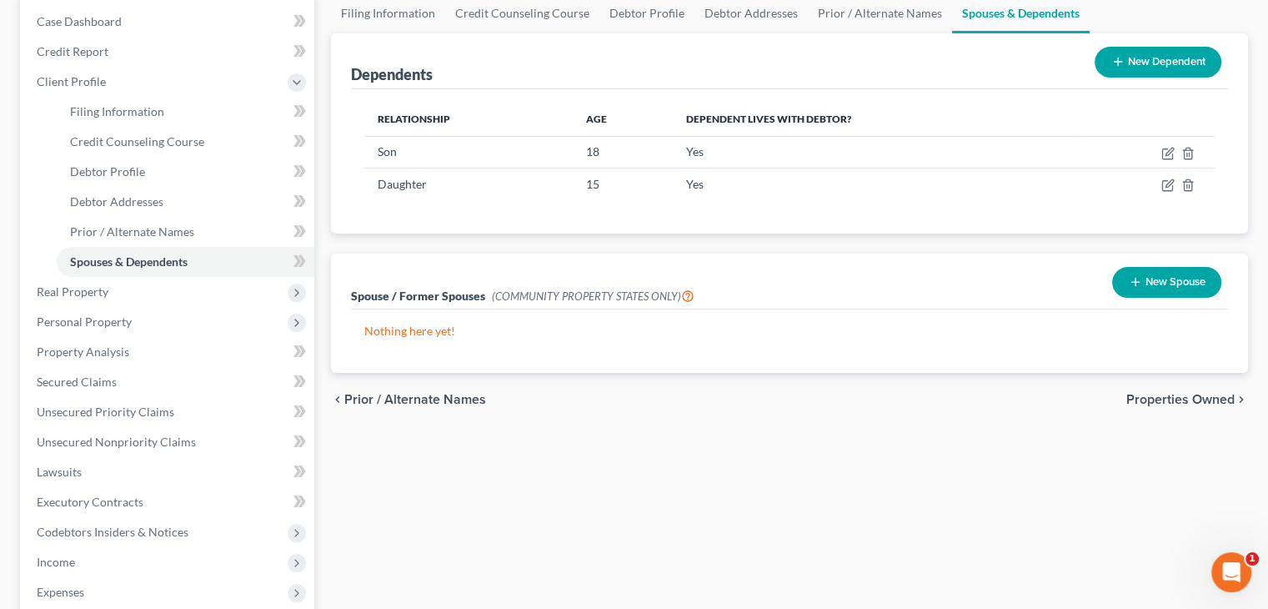
click at [20, 233] on div "Case Dashboard Payments Invoices Payments Payments Credit Report Client Profile…" at bounding box center [167, 366] width 294 height 747
click at [110, 293] on span "Real Property" at bounding box center [168, 292] width 291 height 30
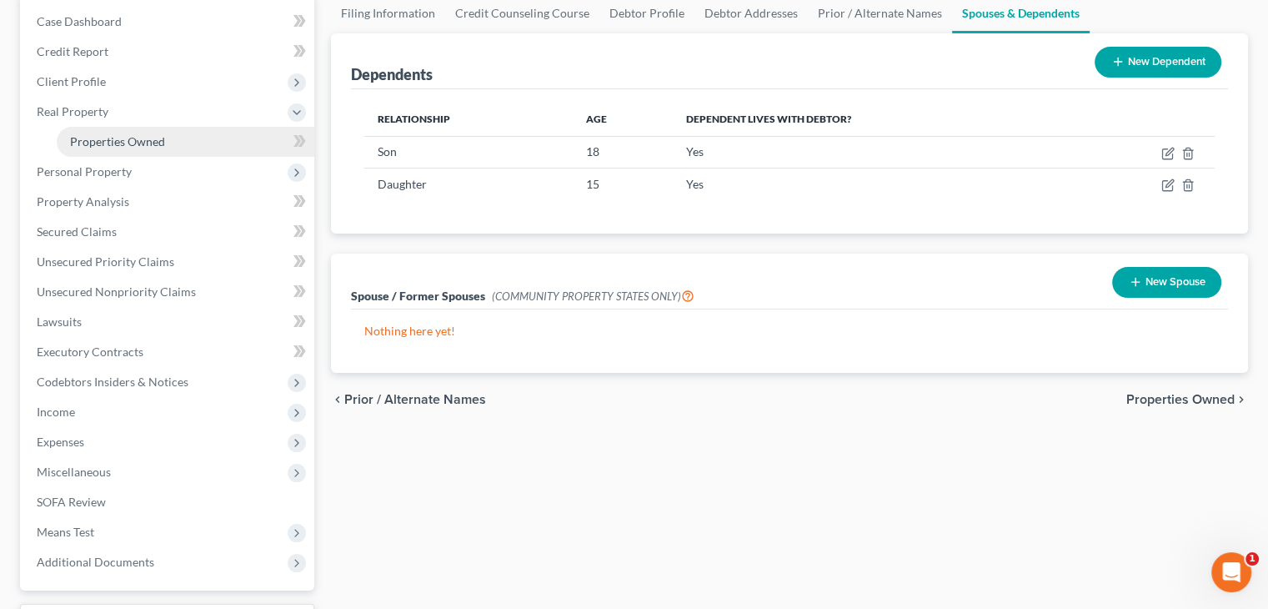
click at [113, 138] on span "Properties Owned" at bounding box center [117, 141] width 95 height 14
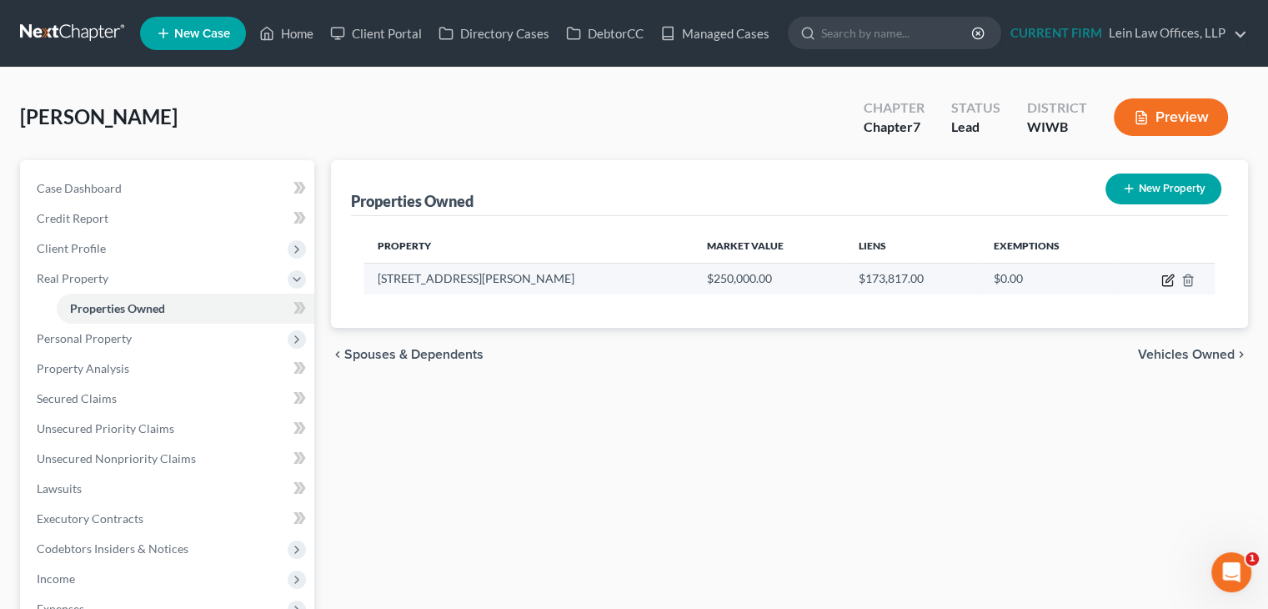
click at [1166, 278] on icon "button" at bounding box center [1169, 278] width 8 height 8
select select "52"
select select "0"
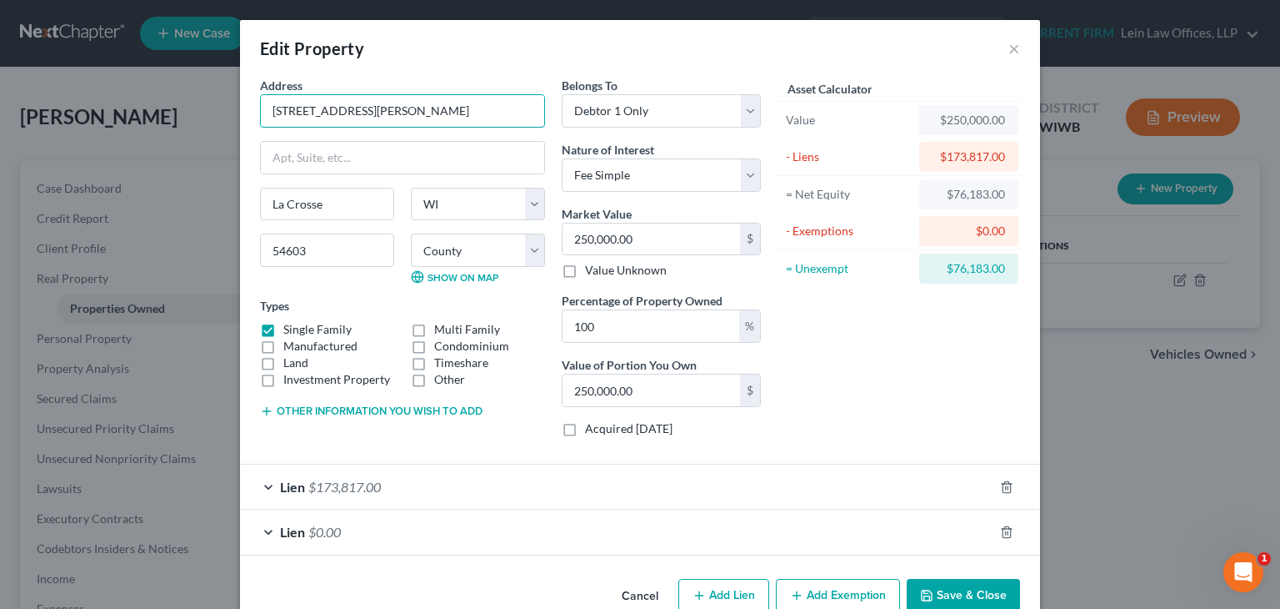
drag, startPoint x: 437, startPoint y: 111, endPoint x: 204, endPoint y: 123, distance: 232.9
click at [204, 123] on div "Edit Property × Address * 2777 [PERSON_NAME][GEOGRAPHIC_DATA] [US_STATE][GEOGRA…" at bounding box center [640, 304] width 1280 height 609
click at [664, 238] on input "250,000.00" at bounding box center [652, 239] width 178 height 32
type input "2"
type input "2.00"
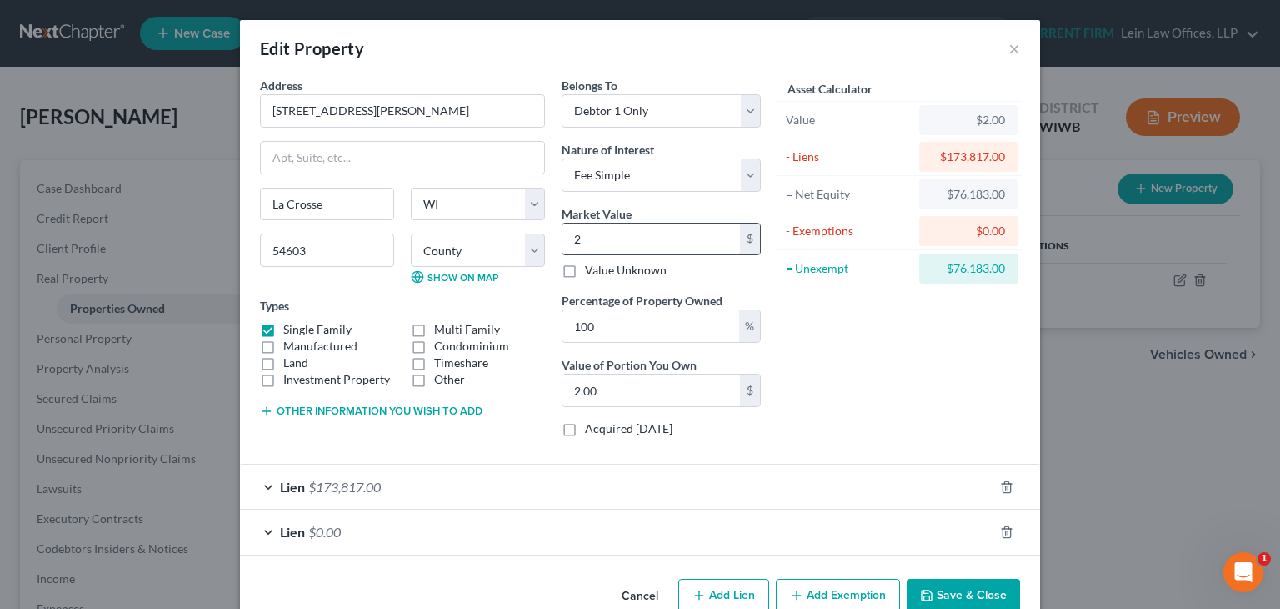
type input "24"
type input "24.00"
type input "244"
type input "244.00"
type input "2441"
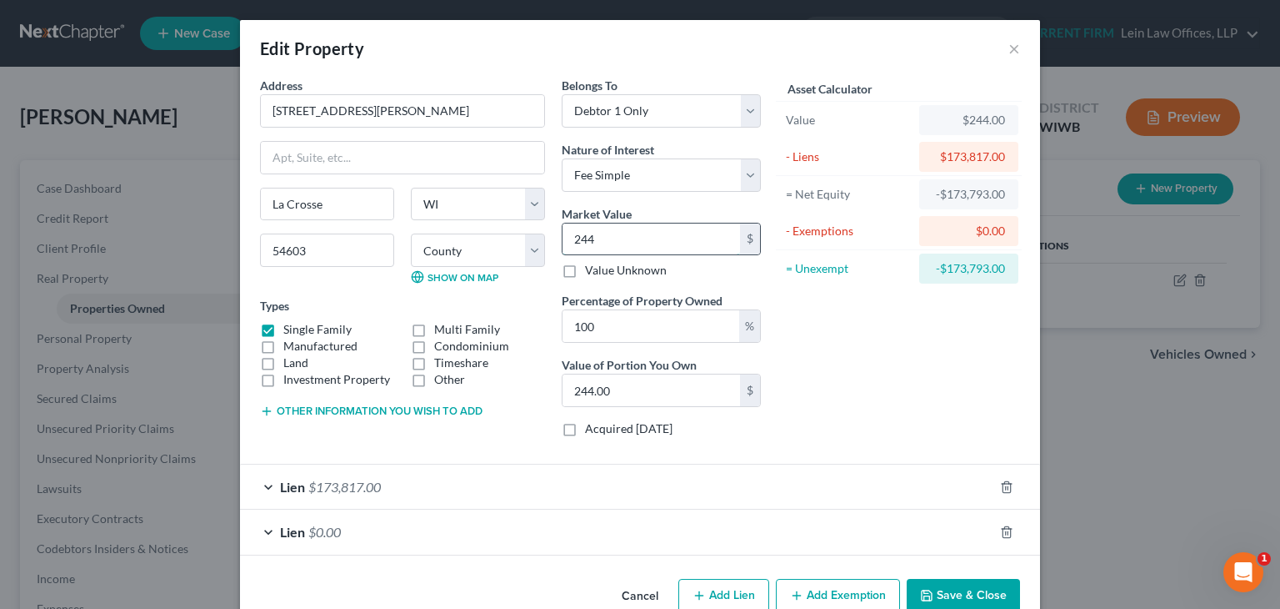
type input "2,441.00"
type input "2,4410"
type input "24,410.00"
type input "24,4100"
type input "244,100.00"
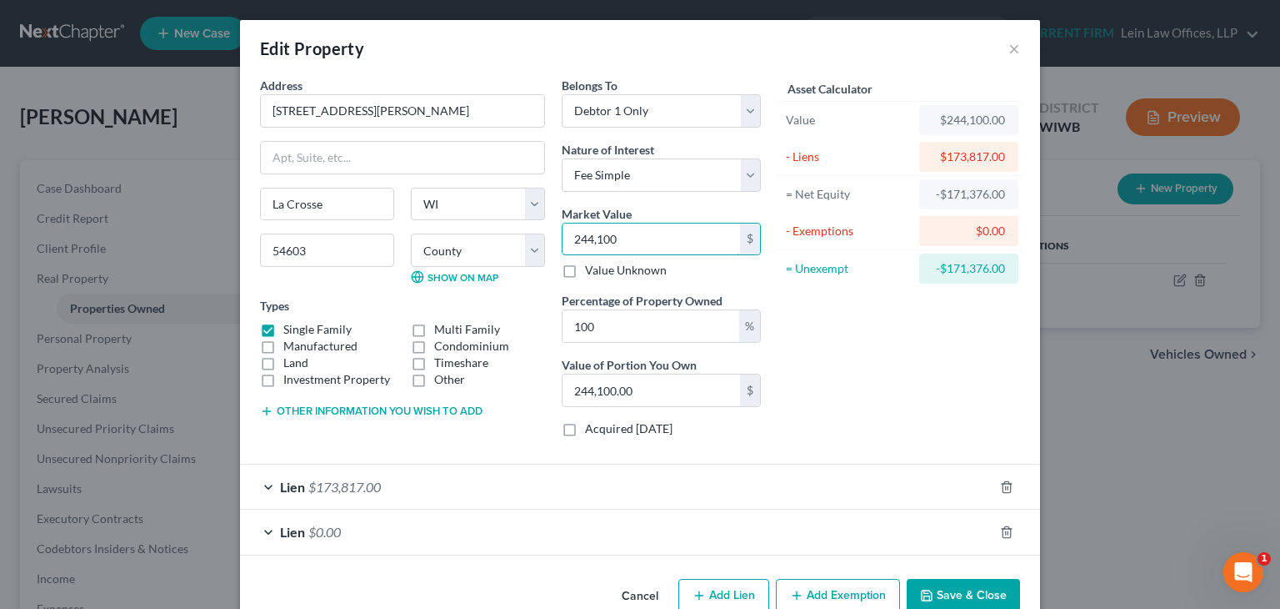
type input "244,100"
click at [937, 590] on button "Save & Close" at bounding box center [963, 596] width 113 height 35
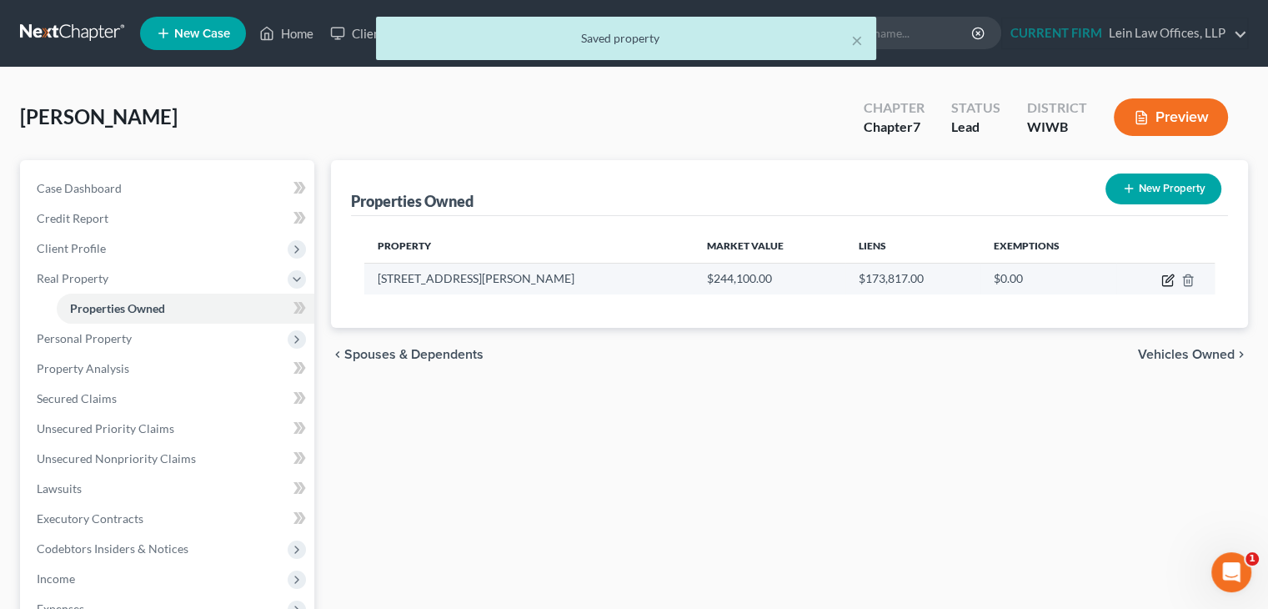
click at [1163, 278] on icon "button" at bounding box center [1167, 279] width 13 height 13
select select "52"
select select "31"
select select "0"
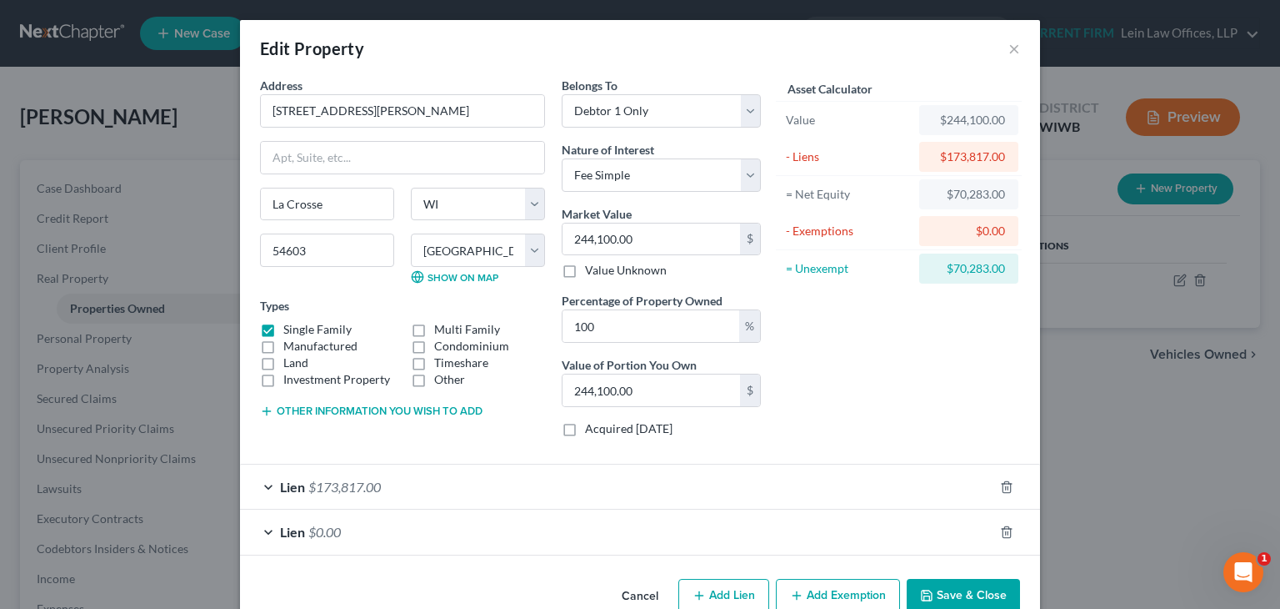
click at [944, 590] on button "Save & Close" at bounding box center [963, 596] width 113 height 35
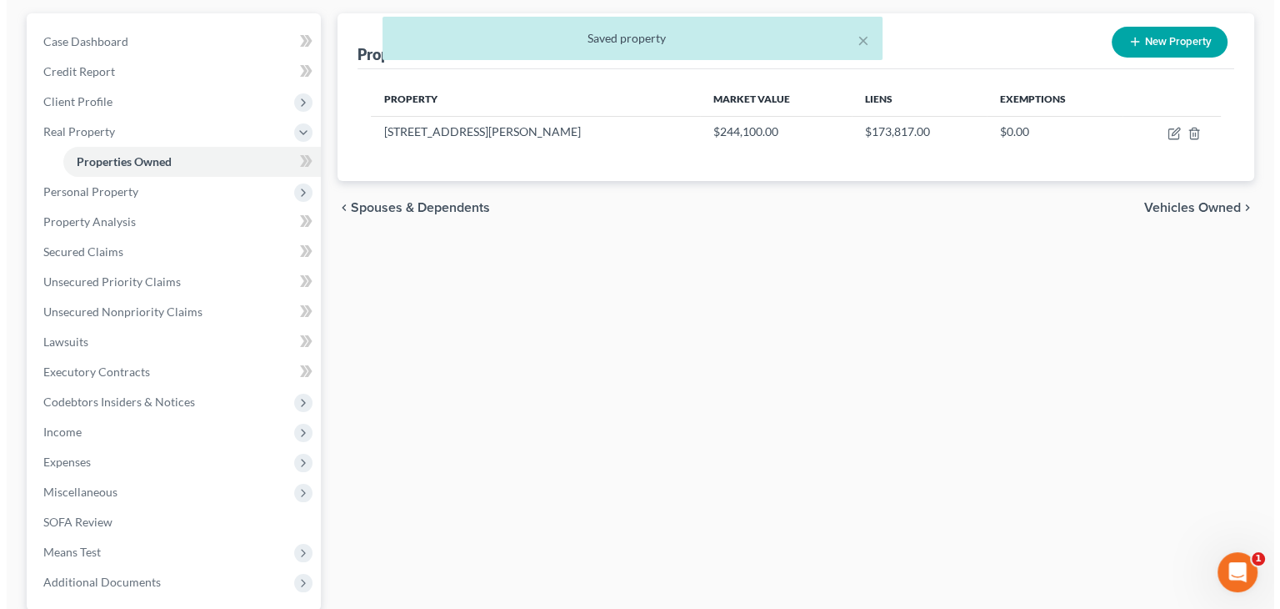
scroll to position [167, 0]
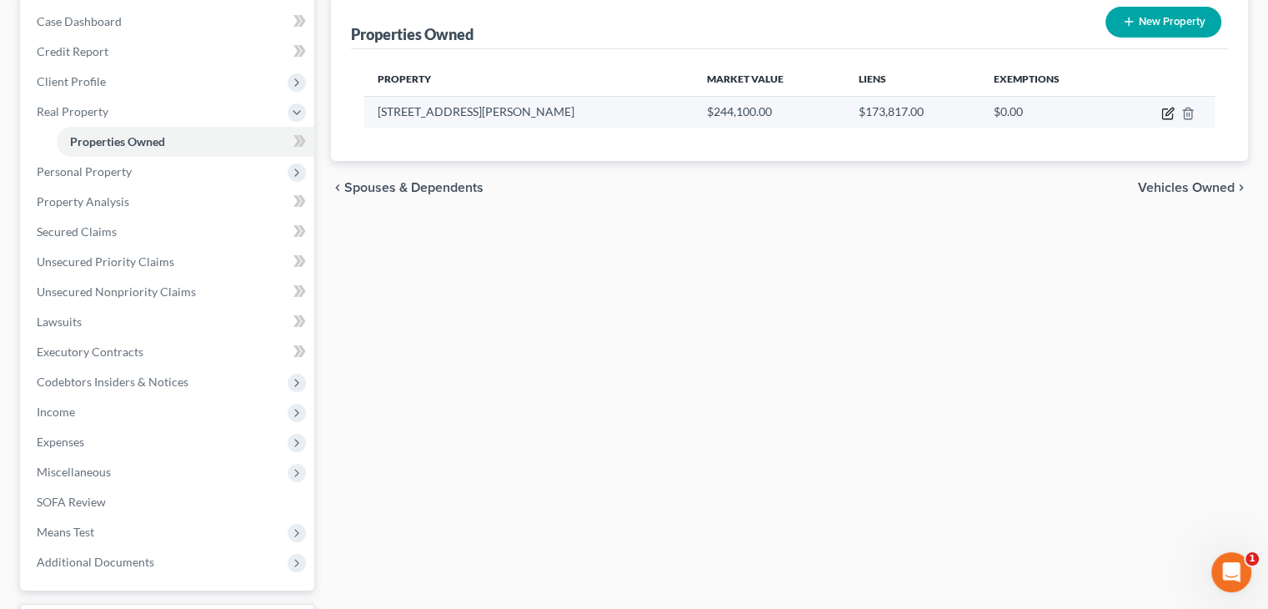
click at [1170, 114] on icon "button" at bounding box center [1167, 113] width 13 height 13
select select "52"
select select "31"
select select "0"
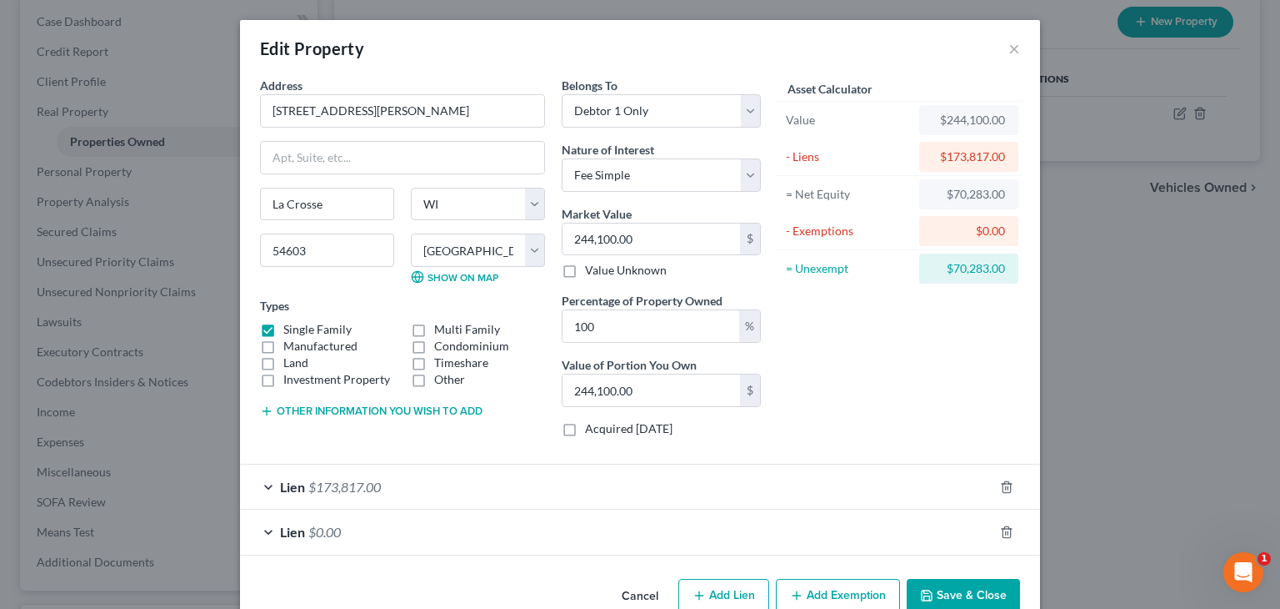
scroll to position [36, 0]
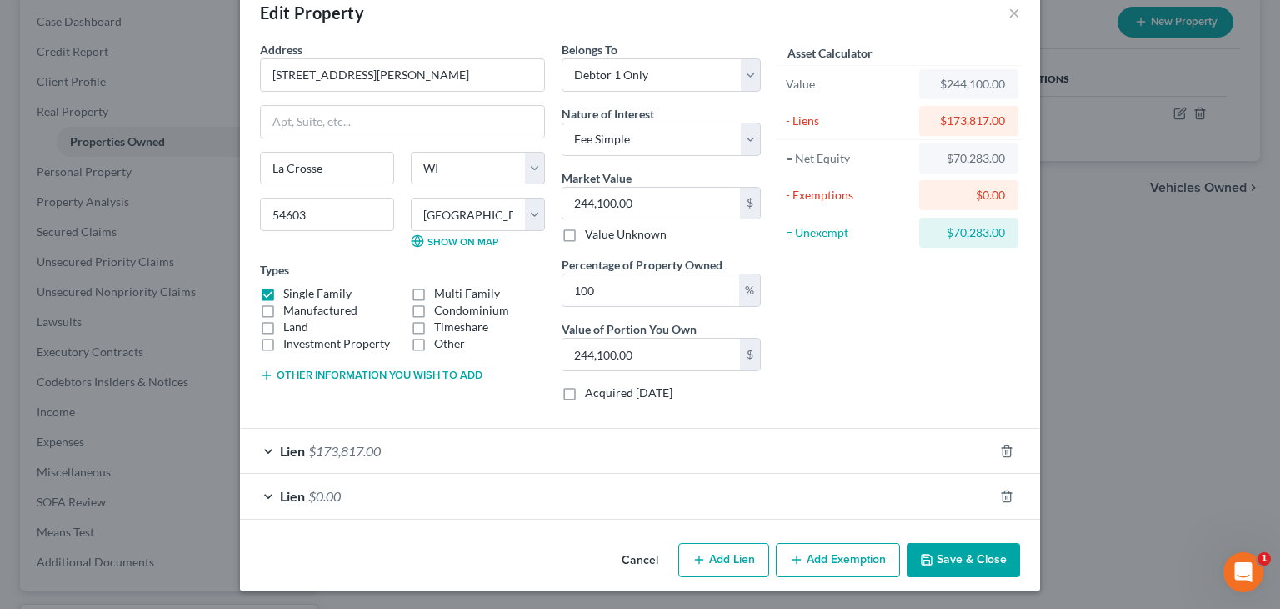
click at [807, 551] on button "Add Exemption" at bounding box center [838, 560] width 124 height 35
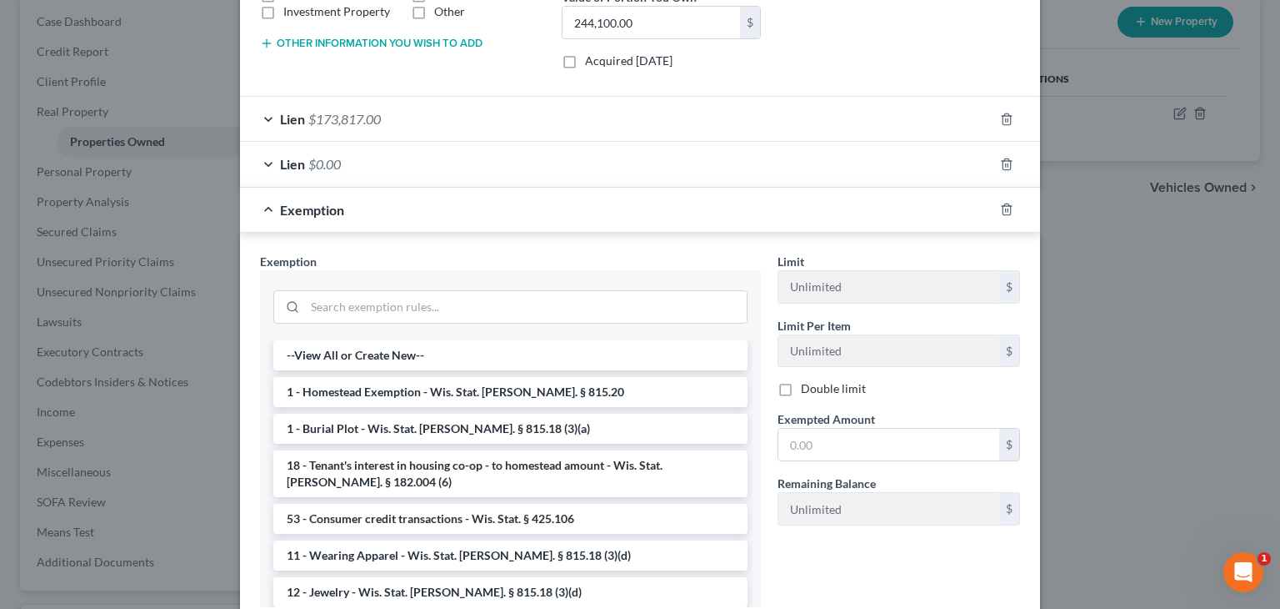
scroll to position [369, 0]
click at [1008, 208] on line "button" at bounding box center [1008, 209] width 0 height 3
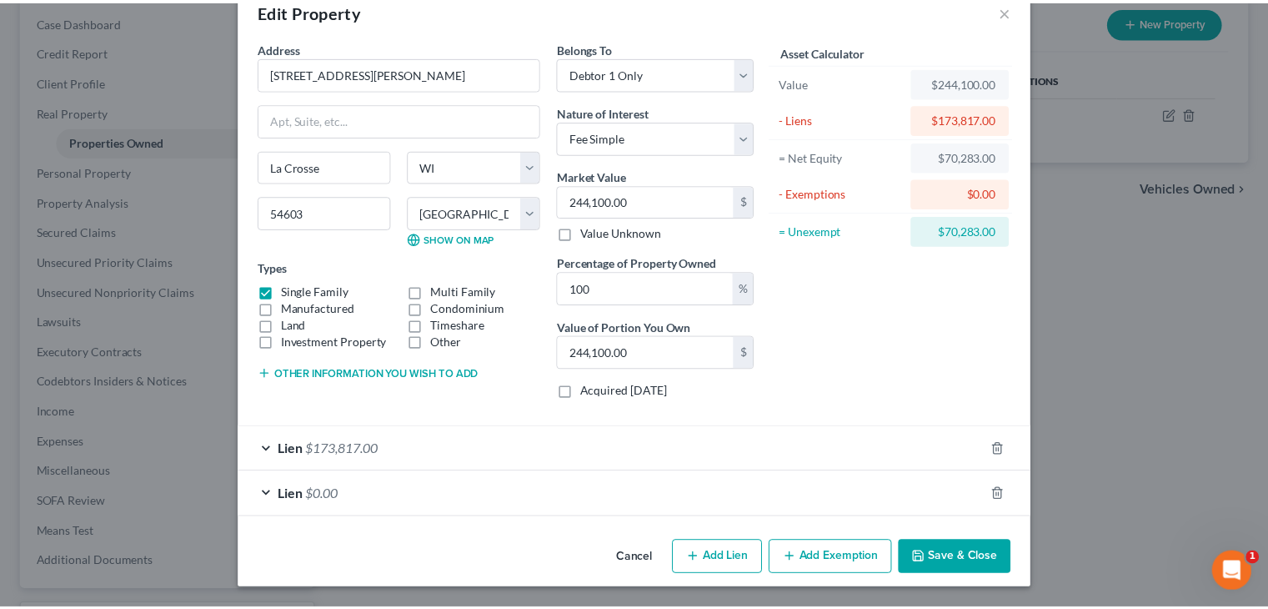
scroll to position [36, 0]
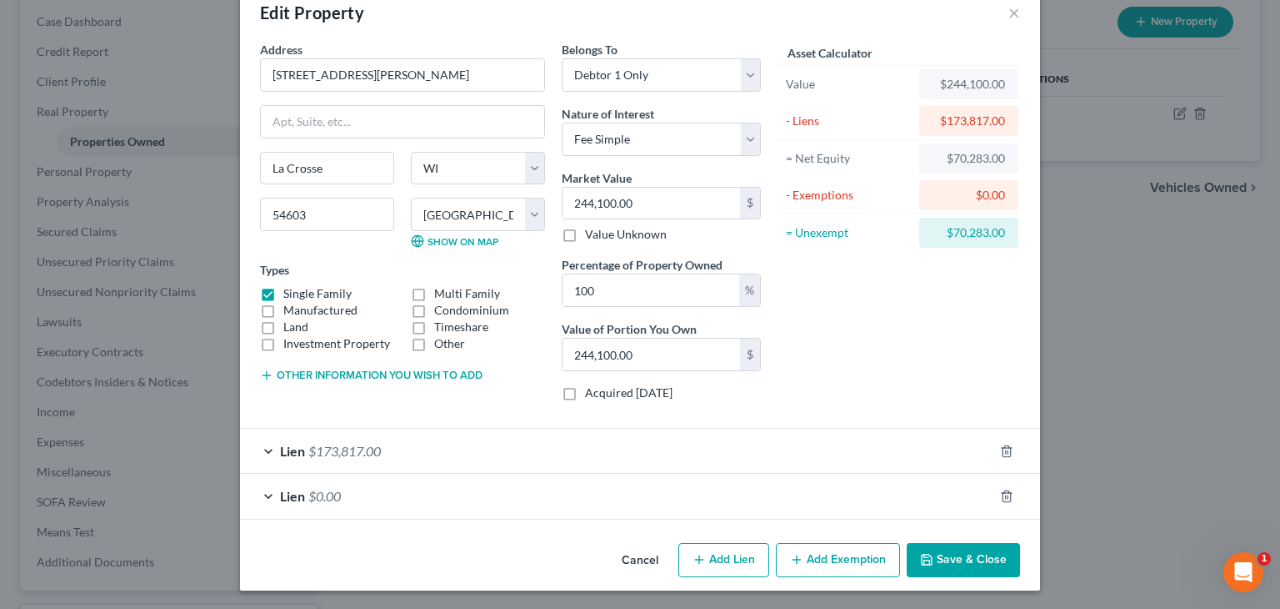
click at [990, 555] on button "Save & Close" at bounding box center [963, 560] width 113 height 35
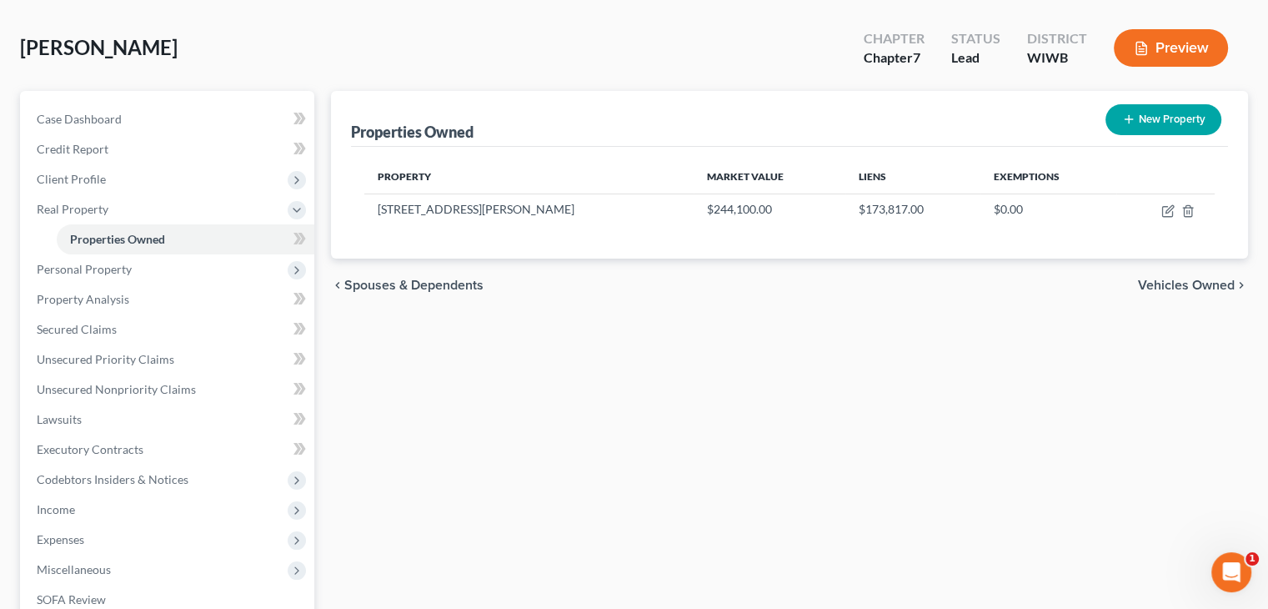
scroll to position [57, 0]
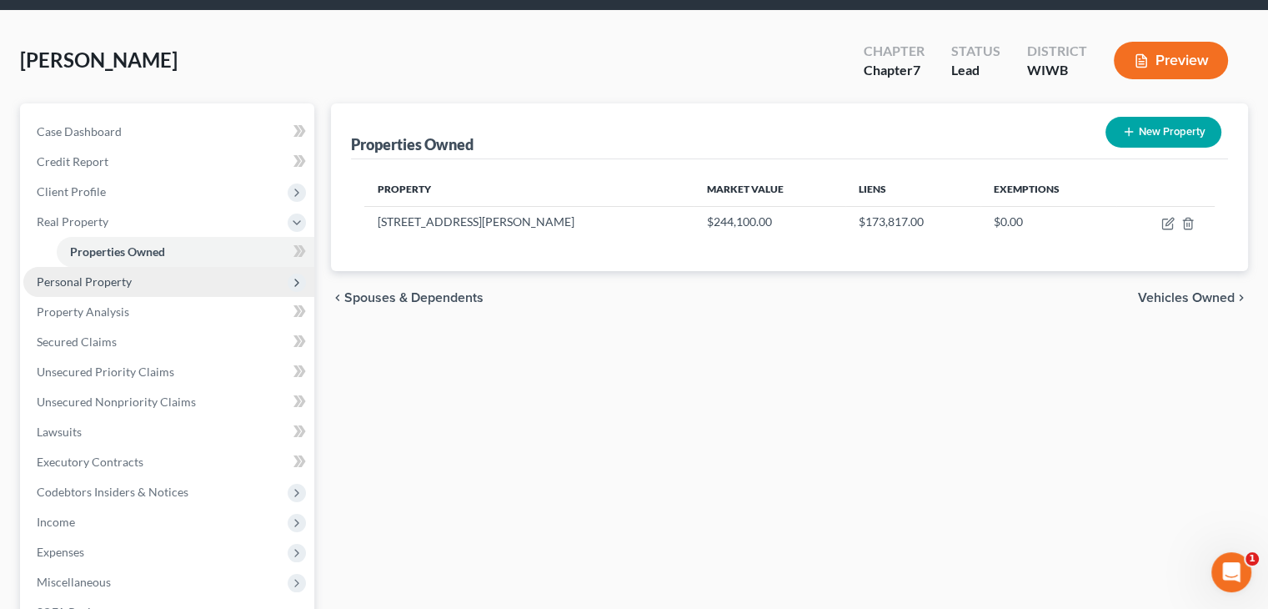
click at [128, 279] on span "Personal Property" at bounding box center [84, 281] width 95 height 14
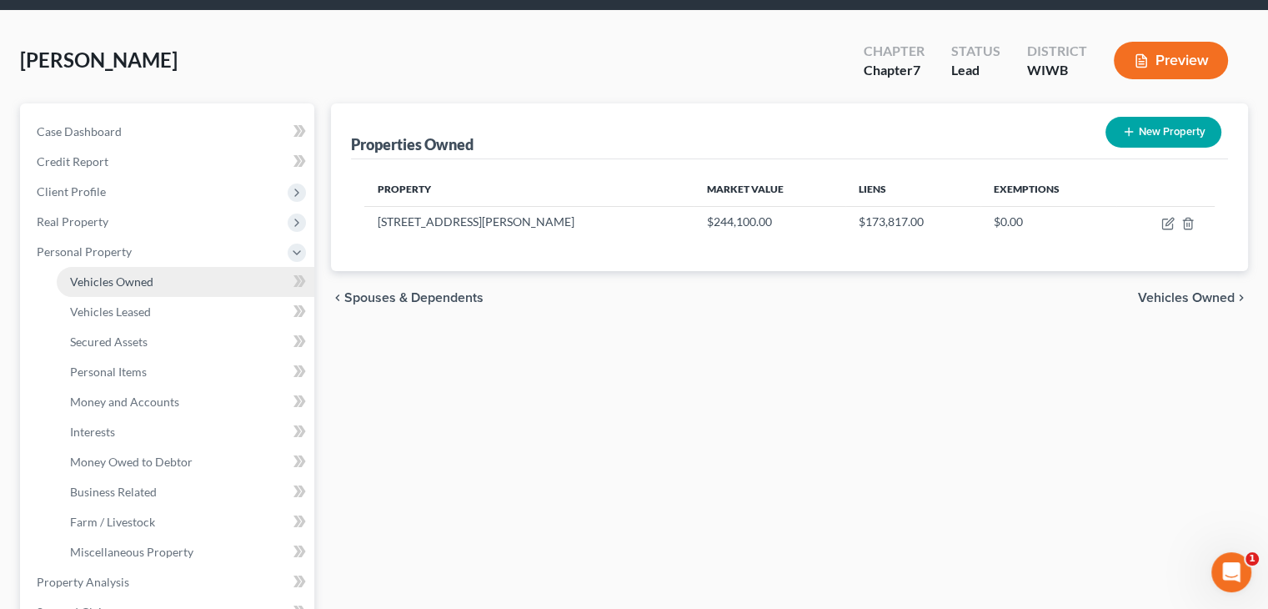
click at [123, 284] on span "Vehicles Owned" at bounding box center [111, 281] width 83 height 14
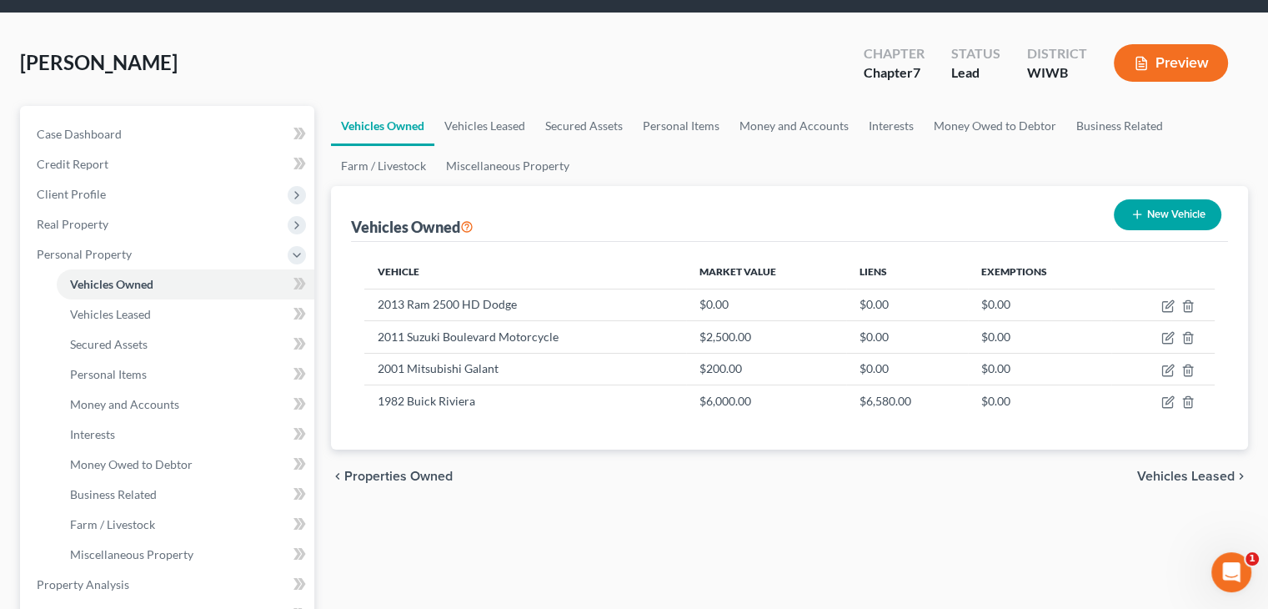
scroll to position [83, 0]
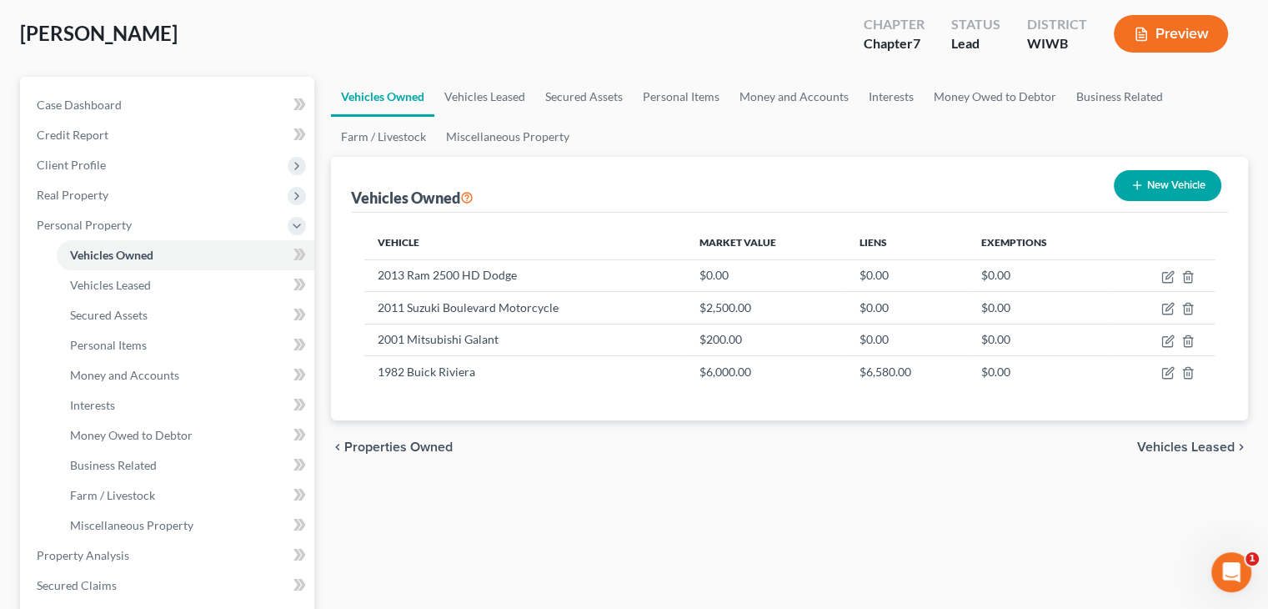
click at [1193, 444] on span "Vehicles Leased" at bounding box center [1186, 446] width 98 height 13
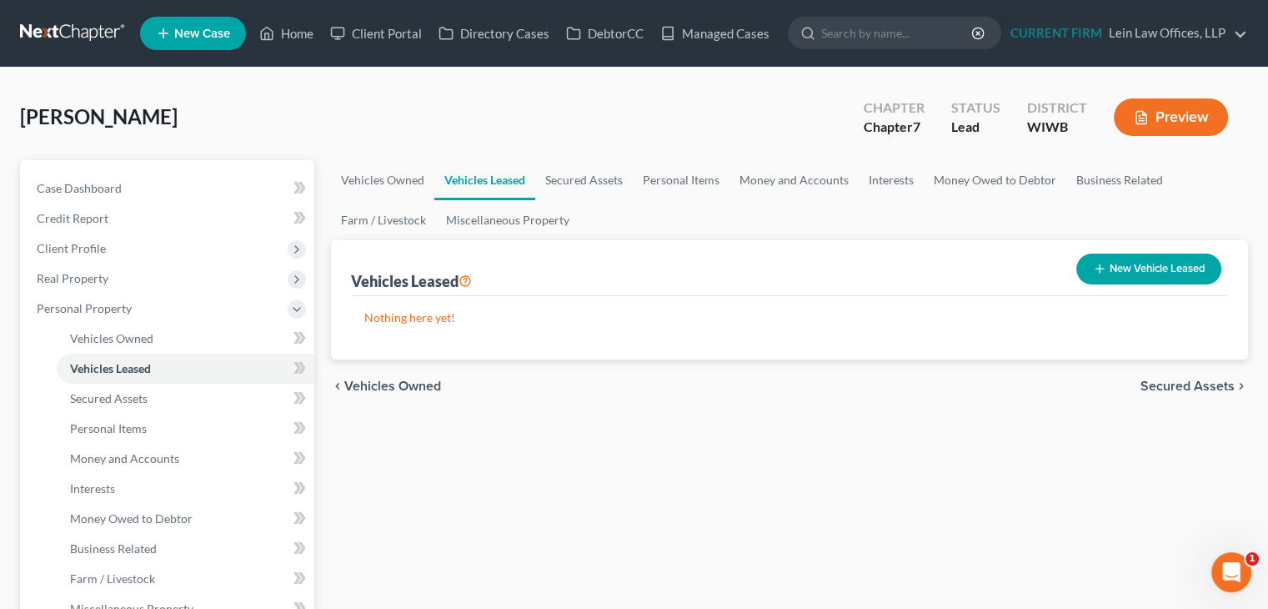
click at [1180, 390] on span "Secured Assets" at bounding box center [1187, 385] width 94 height 13
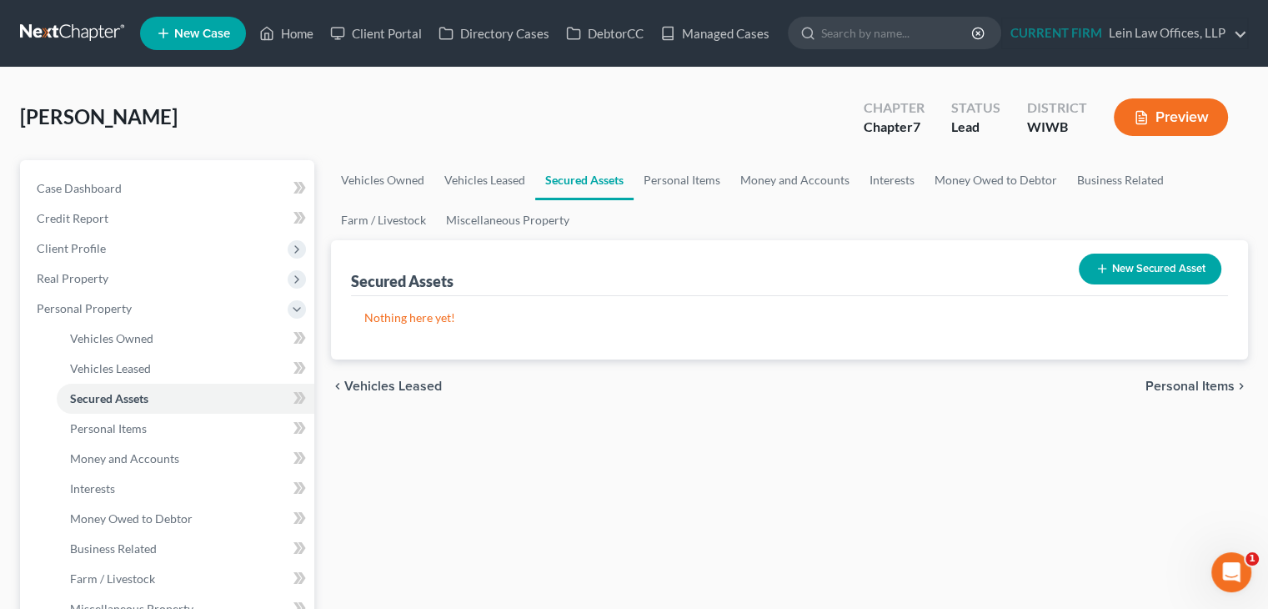
click at [1174, 380] on span "Personal Items" at bounding box center [1189, 385] width 89 height 13
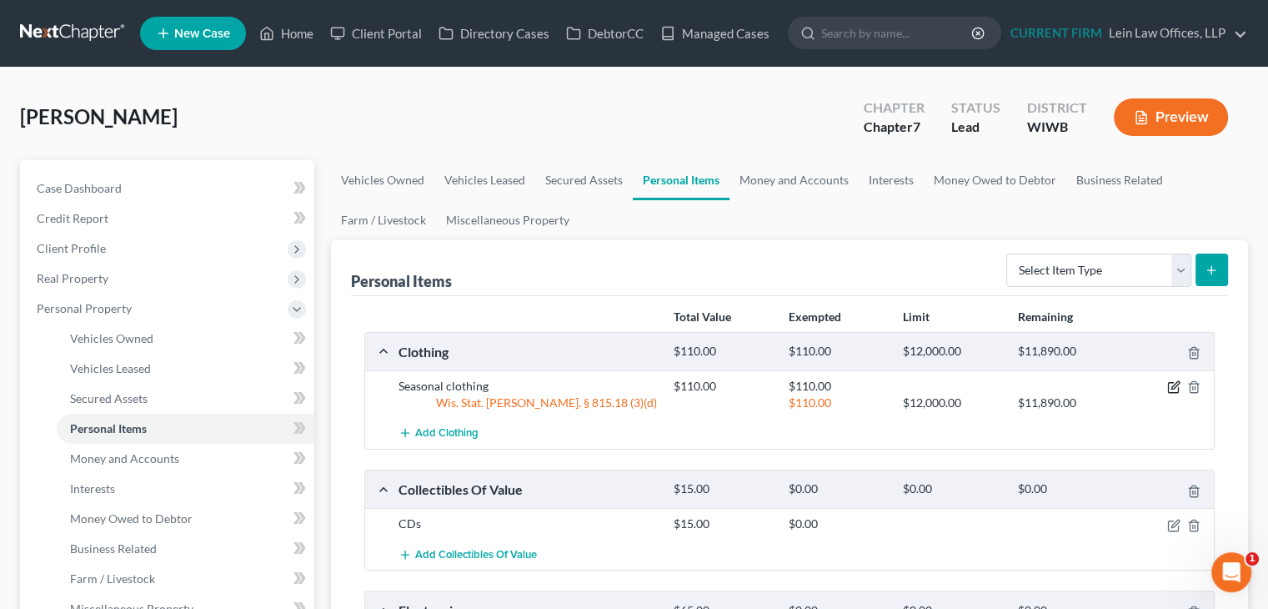
click at [1174, 380] on icon "button" at bounding box center [1173, 386] width 13 height 13
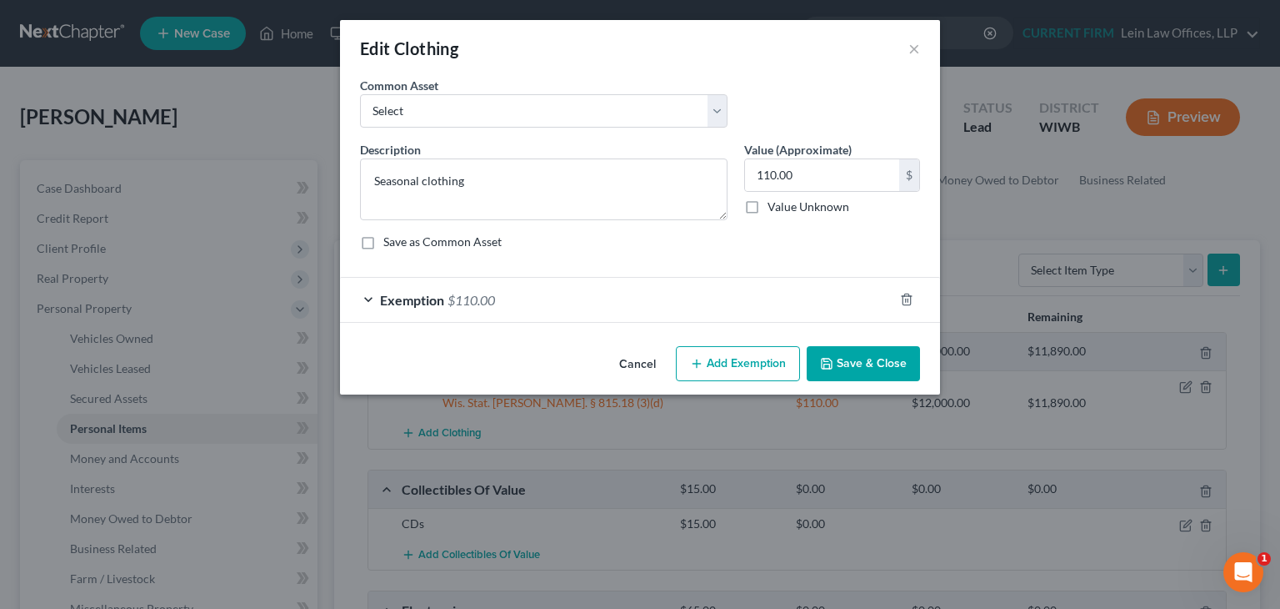
click at [640, 365] on button "Cancel" at bounding box center [637, 364] width 63 height 33
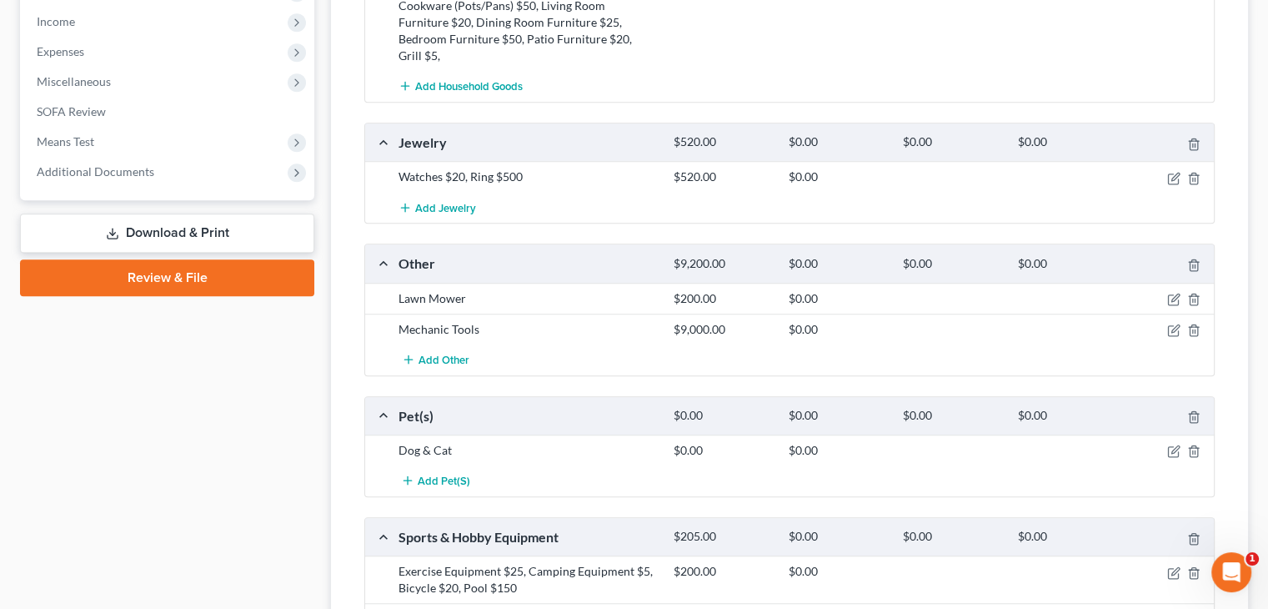
scroll to position [834, 0]
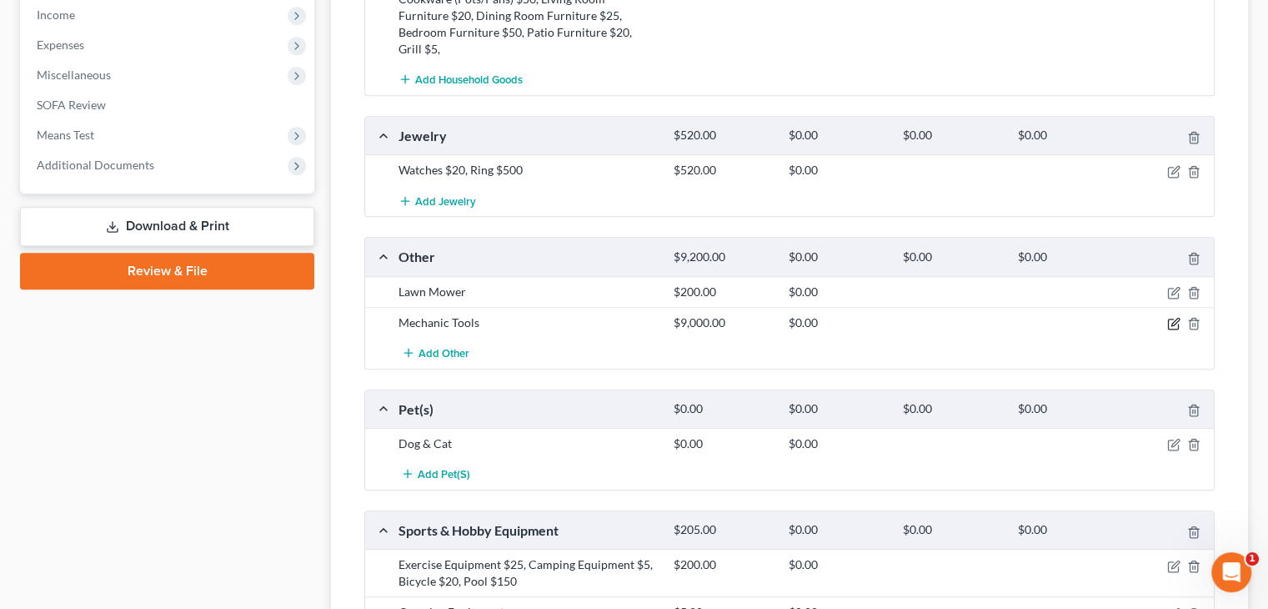
click at [1169, 317] on icon "button" at bounding box center [1173, 323] width 13 height 13
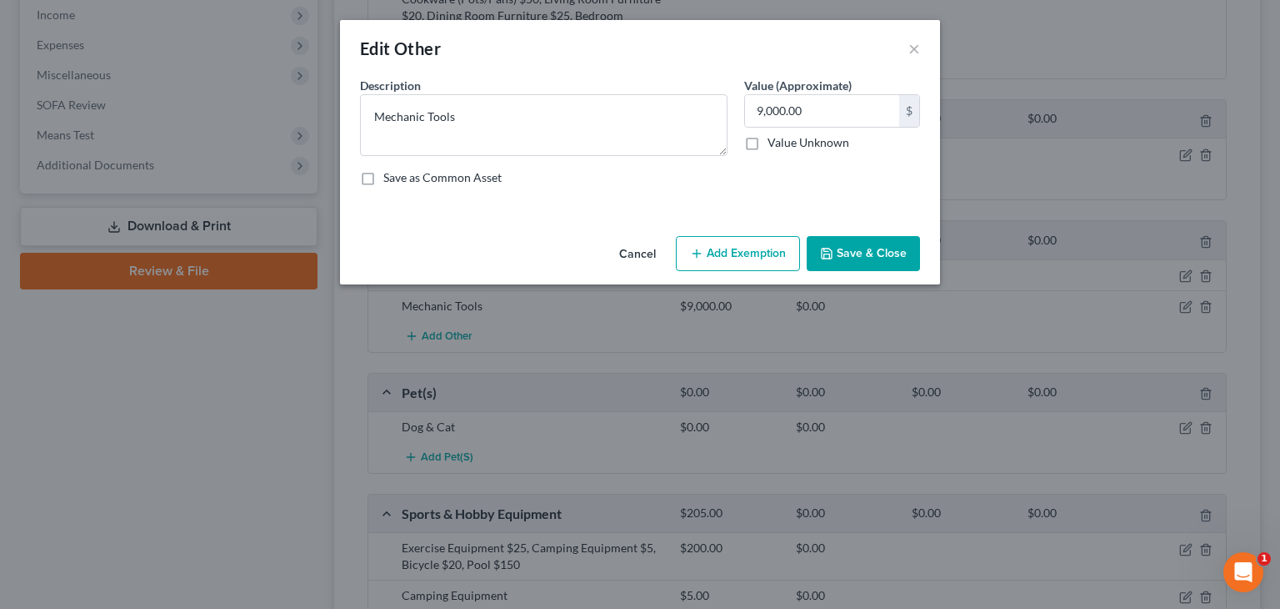
click at [632, 249] on button "Cancel" at bounding box center [637, 254] width 63 height 33
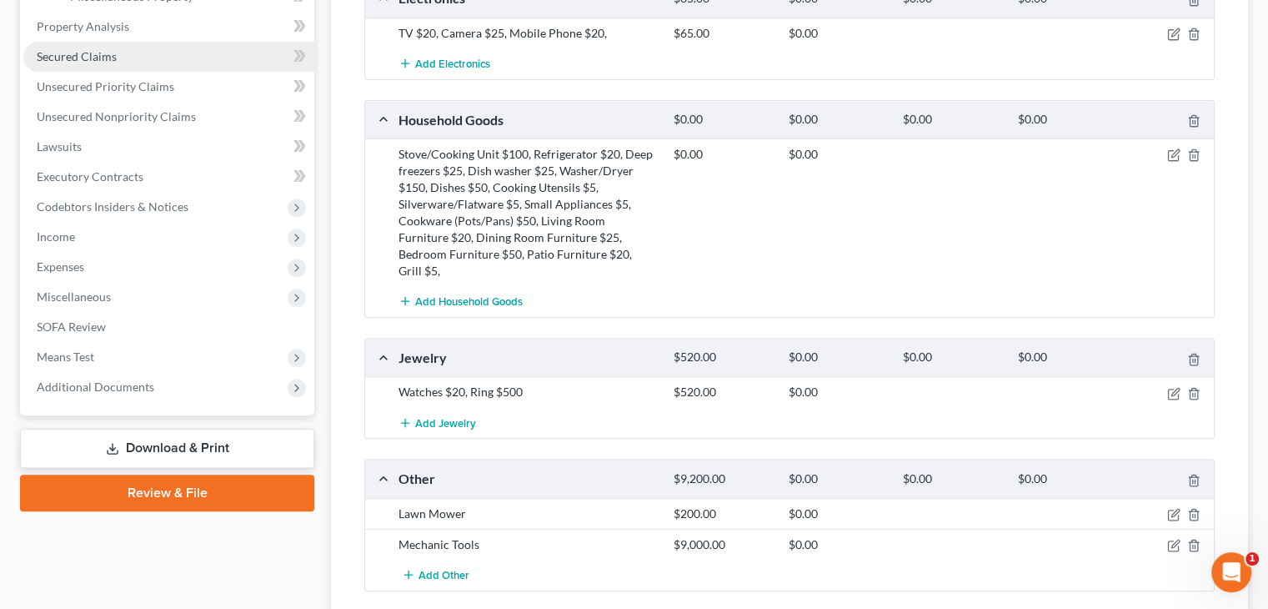
scroll to position [584, 0]
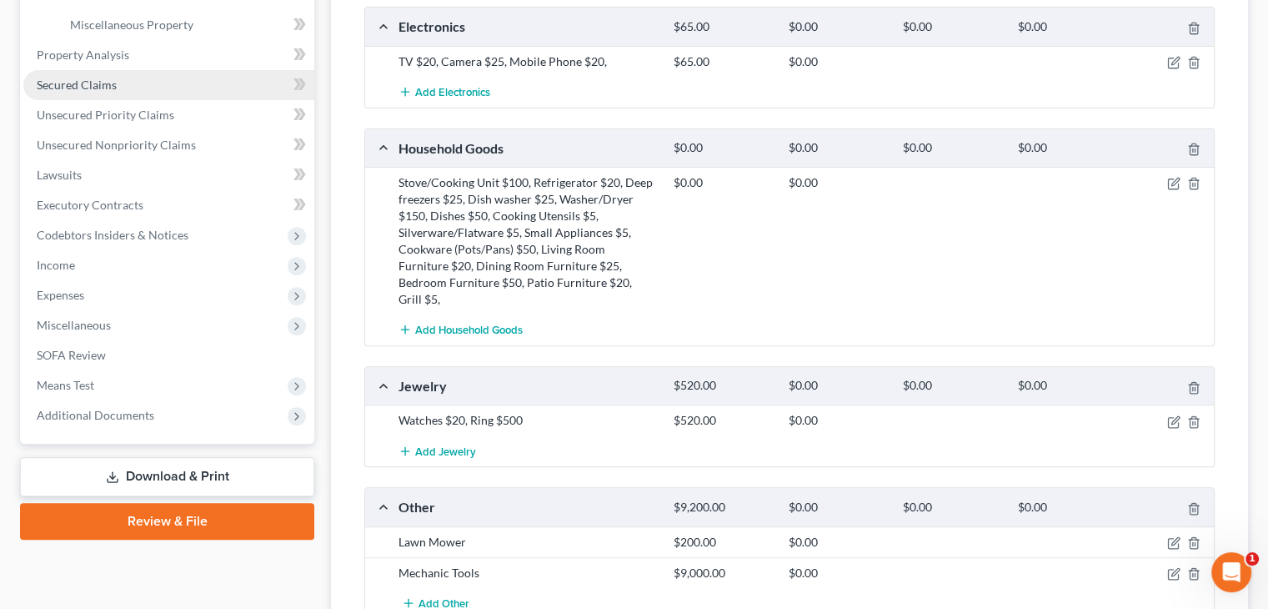
click at [118, 84] on link "Secured Claims" at bounding box center [168, 85] width 291 height 30
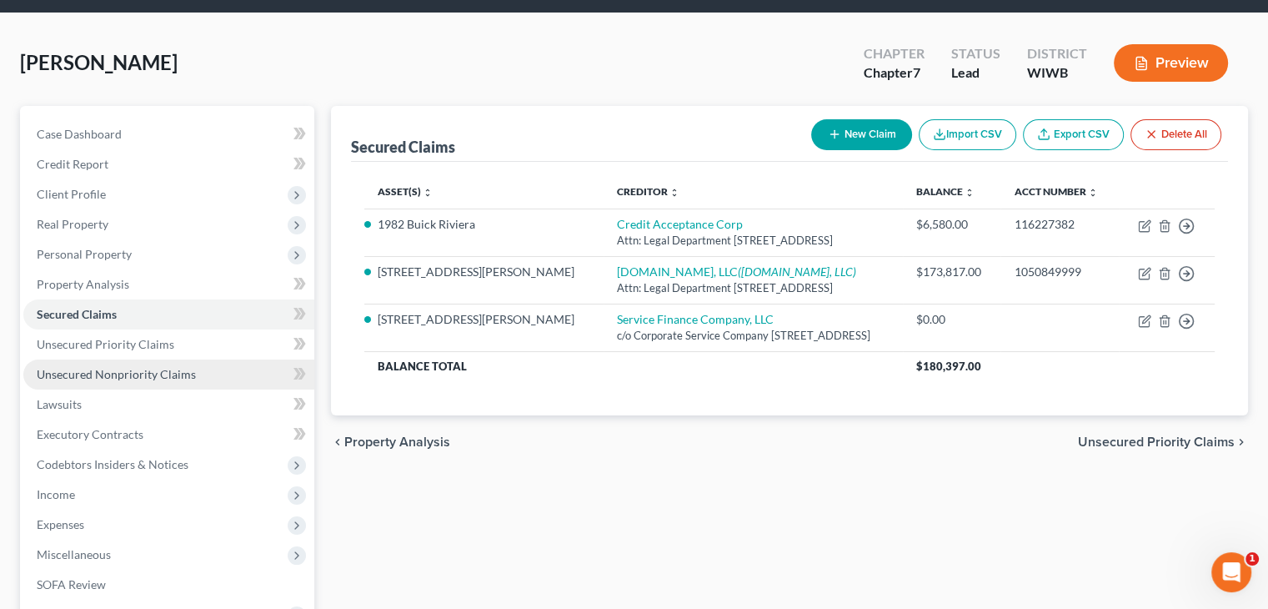
scroll to position [83, 0]
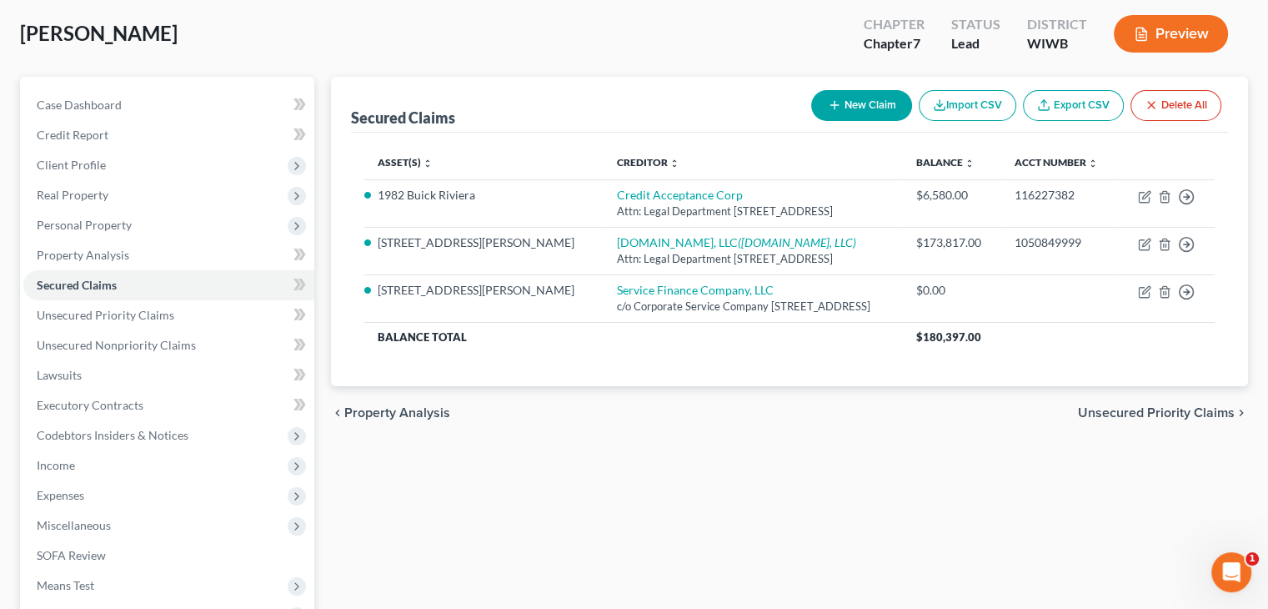
click at [444, 441] on div "Secured Claims New Claim Import CSV Export CSV Delete All Asset(s) expand_more …" at bounding box center [790, 408] width 934 height 663
click at [83, 223] on span "Personal Property" at bounding box center [84, 225] width 95 height 14
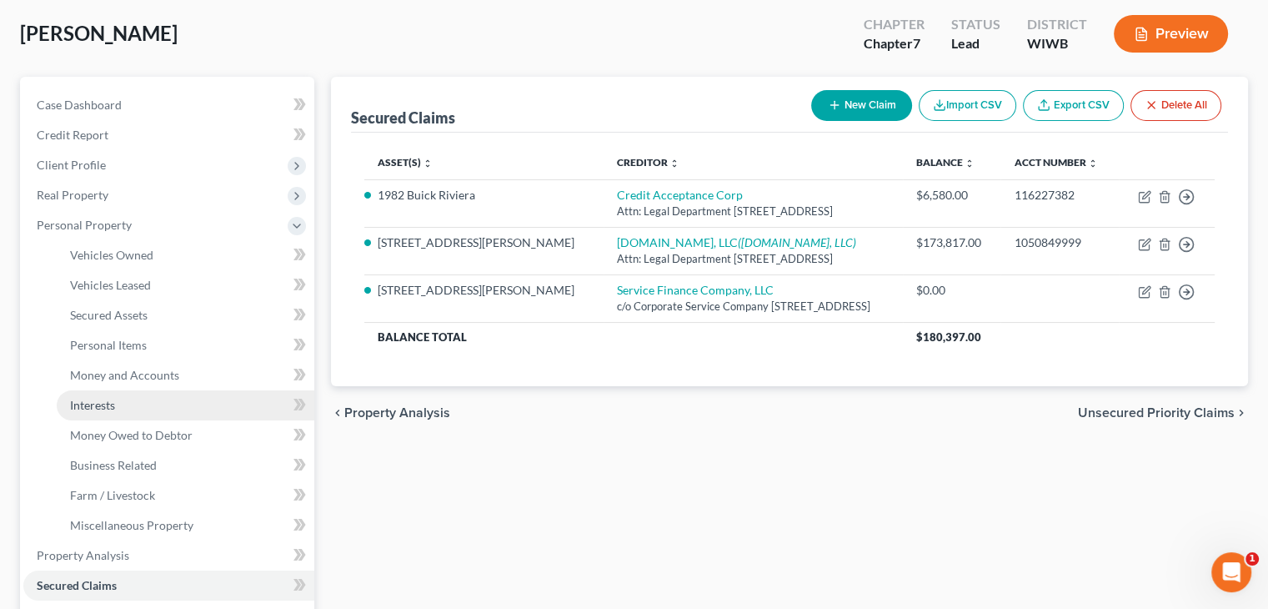
click at [107, 403] on span "Interests" at bounding box center [92, 405] width 45 height 14
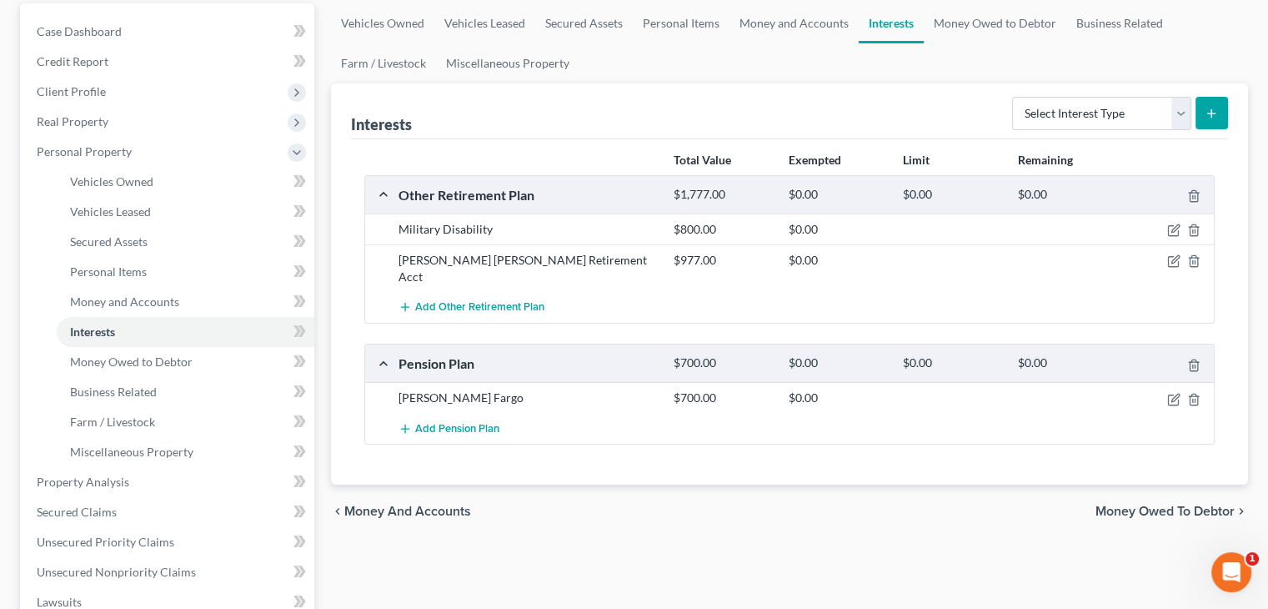
scroll to position [167, 0]
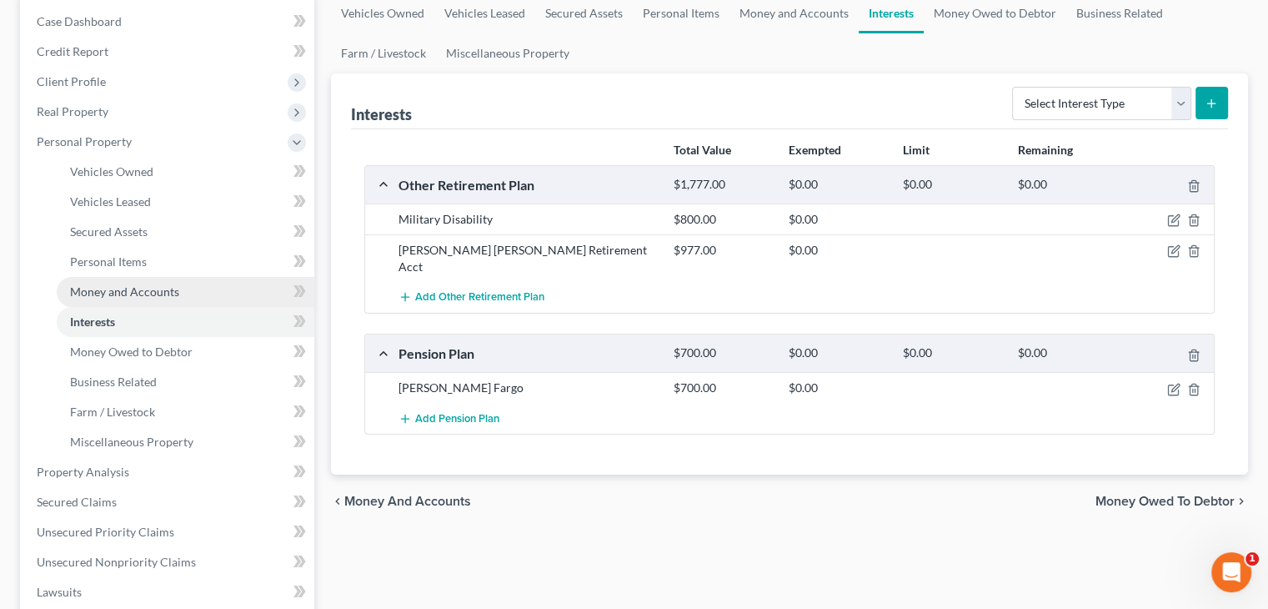
click at [168, 290] on span "Money and Accounts" at bounding box center [124, 291] width 109 height 14
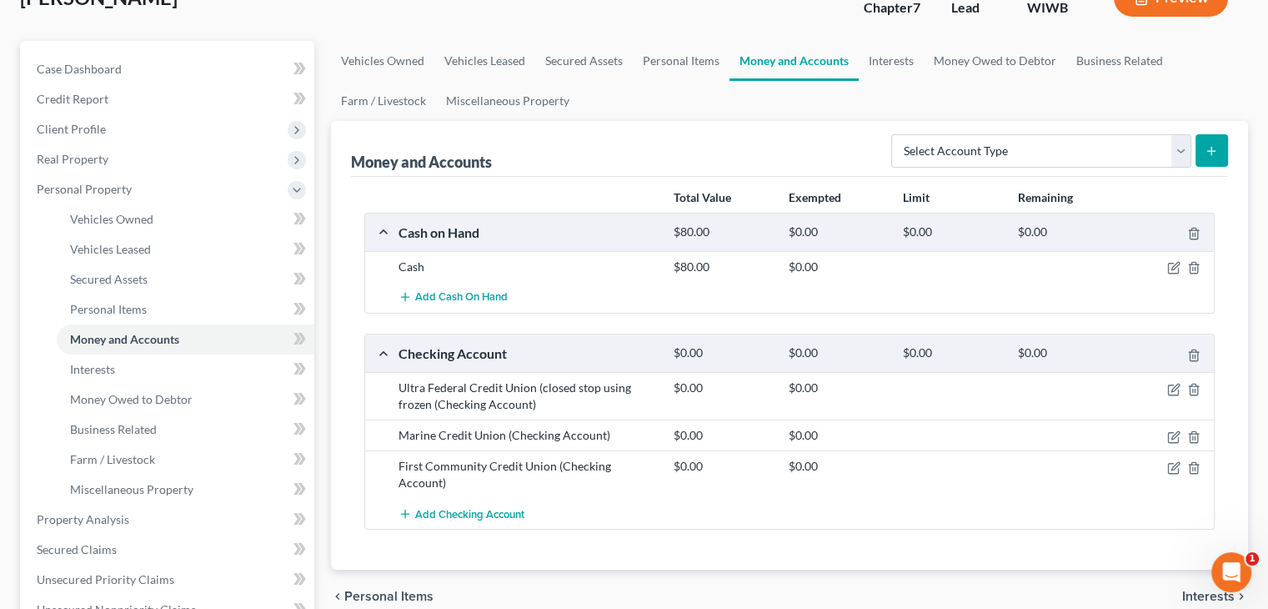
scroll to position [167, 0]
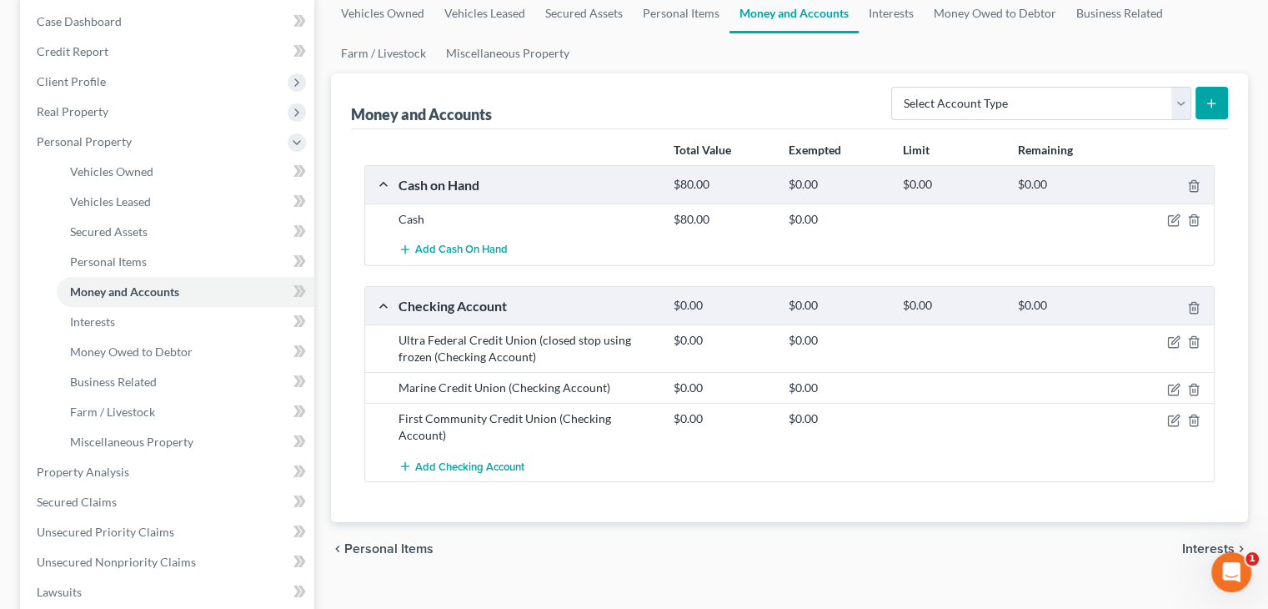
click at [534, 486] on div "Total Value Exempted Limit Remaining Cash on Hand $80.00 $0.00 $0.00 $0.00 Cash…" at bounding box center [789, 325] width 877 height 393
click at [1175, 338] on icon "button" at bounding box center [1173, 341] width 13 height 13
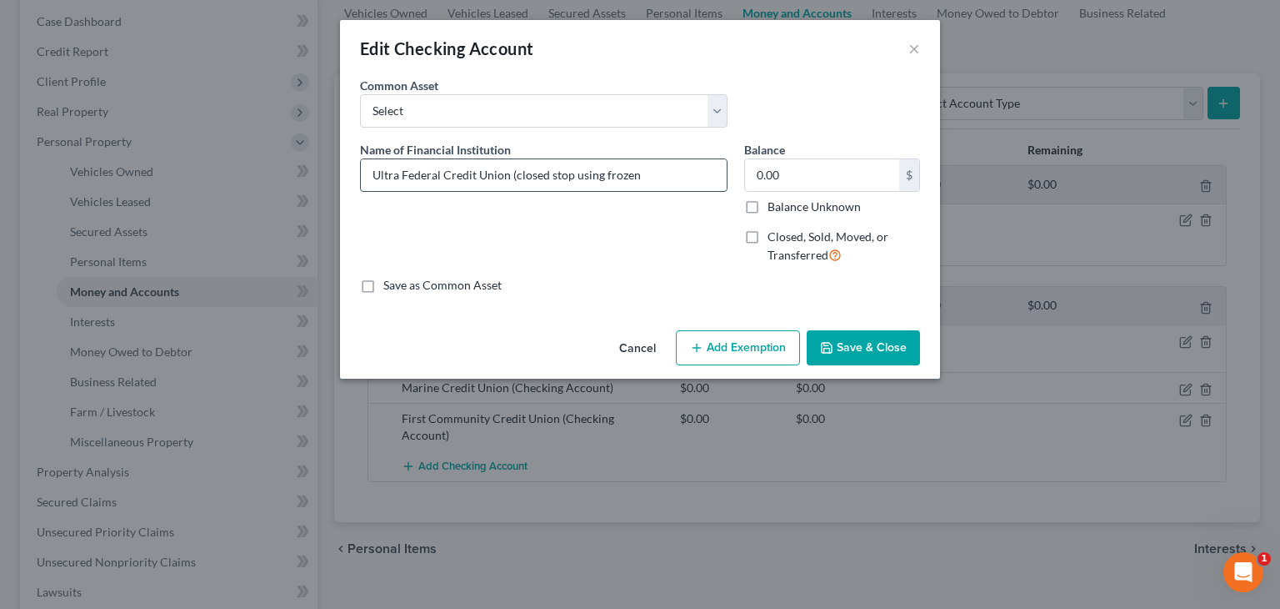
drag, startPoint x: 379, startPoint y: 172, endPoint x: 370, endPoint y: 172, distance: 9.2
click at [370, 172] on input "Ultra Federal Credit Union (closed stop using frozen" at bounding box center [544, 175] width 366 height 32
type input "Altra Federal Credit Union (closed stop using frozen"
click at [884, 348] on button "Save & Close" at bounding box center [863, 347] width 113 height 35
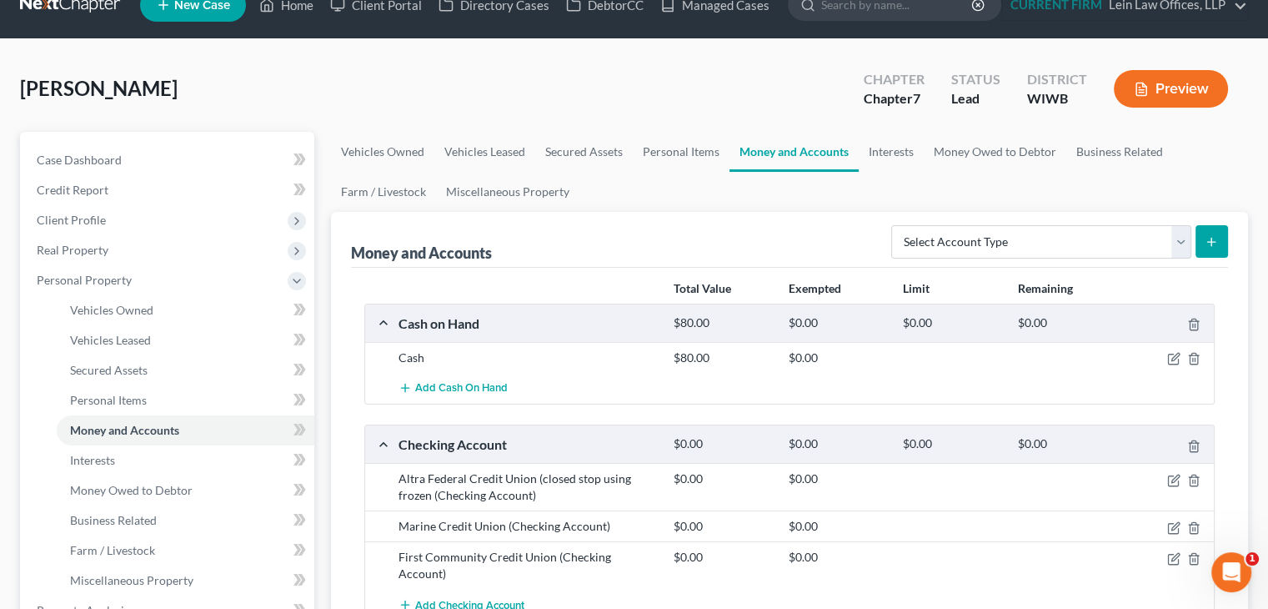
scroll to position [0, 0]
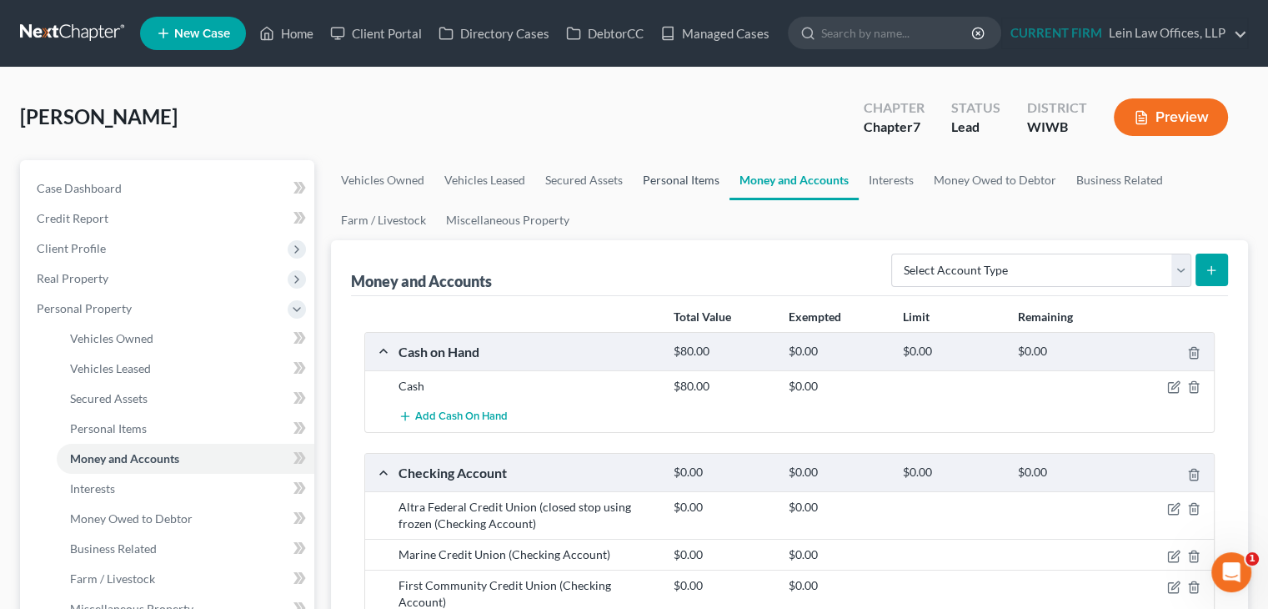
click at [643, 180] on link "Personal Items" at bounding box center [681, 180] width 97 height 40
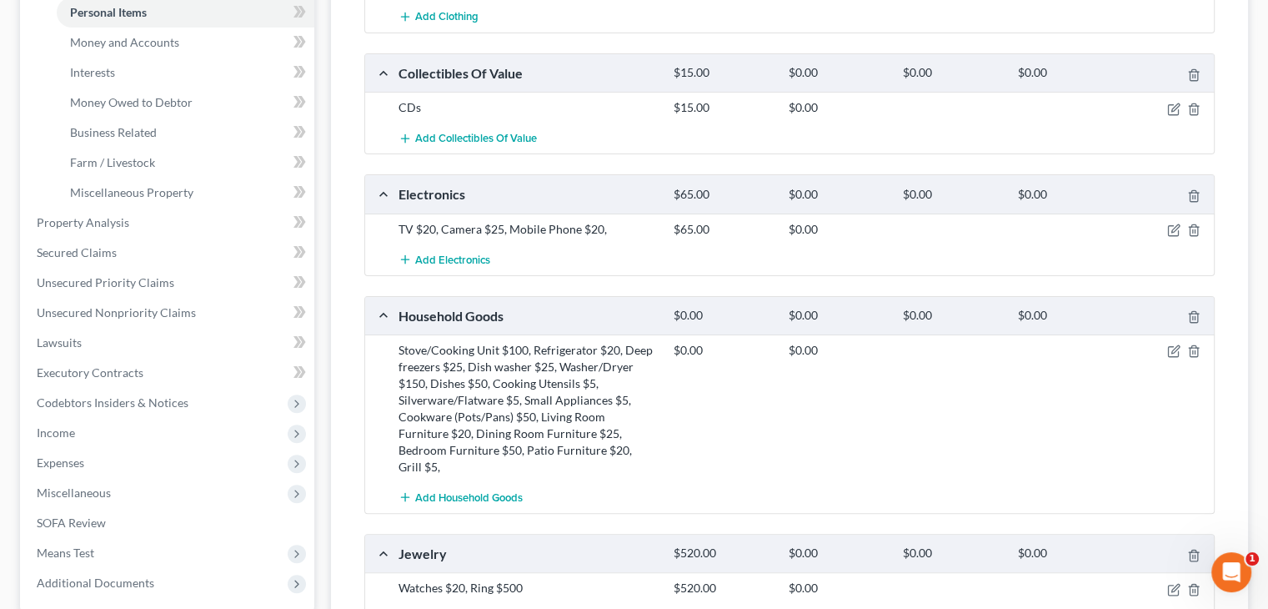
scroll to position [417, 0]
click at [710, 381] on div "$0.00 $0.00" at bounding box center [940, 407] width 550 height 133
drag, startPoint x: 614, startPoint y: 371, endPoint x: 659, endPoint y: 371, distance: 45.9
click at [614, 371] on div "Stove/Cooking Unit $100, Refrigerator $20, Deep freezers $25, Dish washer $25, …" at bounding box center [527, 407] width 275 height 133
click at [1170, 348] on icon "button" at bounding box center [1173, 349] width 13 height 13
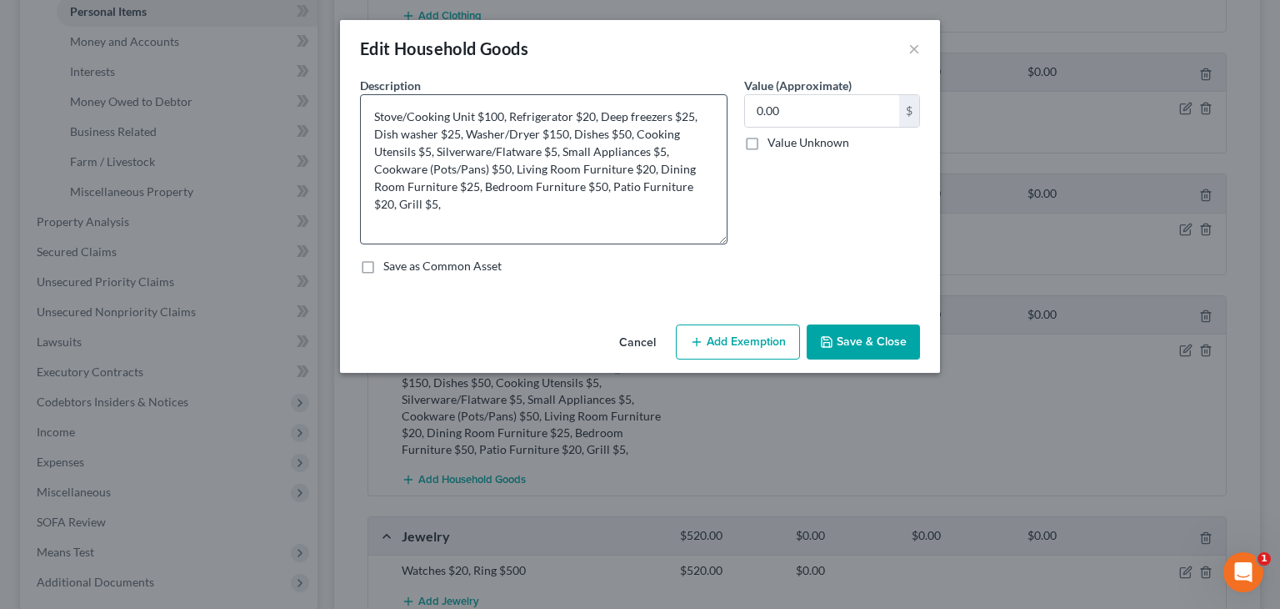
drag, startPoint x: 724, startPoint y: 149, endPoint x: 719, endPoint y: 231, distance: 81.9
click at [726, 240] on textarea "Stove/Cooking Unit $100, Refrigerator $20, Deep freezers $25, Dish washer $25, …" at bounding box center [544, 169] width 368 height 150
click at [594, 115] on textarea "Stove/Cooking Unit $100, Refrigerator $20, Deep freezers $25, Dish washer $25, …" at bounding box center [544, 170] width 368 height 152
click at [698, 111] on textarea "Stove/Cooking Unit $100, Refrigerator $200, Deep freezers $25, Dish washer $25,…" at bounding box center [544, 170] width 368 height 152
click at [458, 132] on textarea "Stove/Cooking Unit $100, Refrigerator $200, Deep freezers $250, Dish washer $25…" at bounding box center [544, 170] width 368 height 152
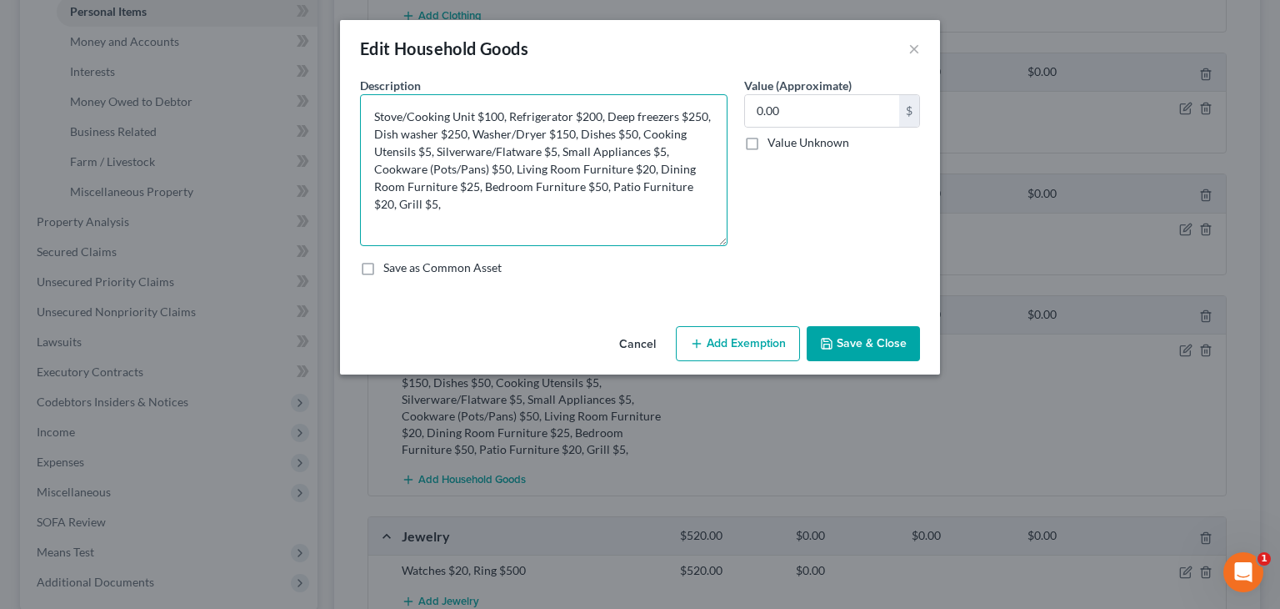
click at [660, 152] on textarea "Stove/Cooking Unit $100, Refrigerator $200, Deep freezers $250, Dish washer $25…" at bounding box center [544, 170] width 368 height 152
click at [649, 169] on textarea "Stove/Cooking Unit $100, Refrigerator $200, Deep freezers $250, Dish washer $25…" at bounding box center [544, 170] width 368 height 152
click at [474, 185] on textarea "Stove/Cooking Unit $100, Refrigerator $200, Deep freezers $250, Dish washer $25…" at bounding box center [544, 170] width 368 height 152
click at [610, 188] on textarea "Stove/Cooking Unit $100, Refrigerator $200, Deep freezers $250, Dish washer $25…" at bounding box center [544, 170] width 368 height 152
drag, startPoint x: 393, startPoint y: 203, endPoint x: 407, endPoint y: 196, distance: 15.7
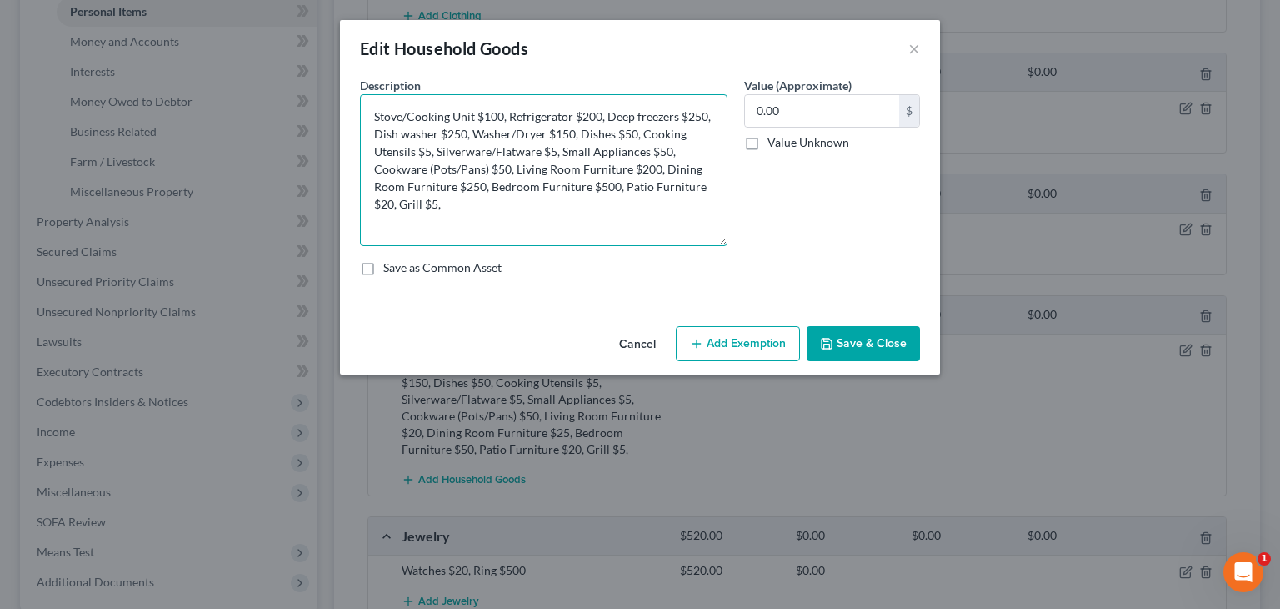
click at [393, 203] on textarea "Stove/Cooking Unit $100, Refrigerator $200, Deep freezers $250, Dish washer $25…" at bounding box center [544, 170] width 368 height 152
click at [436, 200] on textarea "Stove/Cooking Unit $100, Refrigerator $200, Deep freezers $250, Dish washer $25…" at bounding box center [544, 170] width 368 height 152
drag, startPoint x: 391, startPoint y: 202, endPoint x: 403, endPoint y: 188, distance: 18.3
click at [391, 201] on textarea "Stove/Cooking Unit $100, Refrigerator $200, Deep freezers $250, Dish washer $25…" at bounding box center [544, 170] width 368 height 152
type textarea "Stove/Cooking Unit $100, Refrigerator $200, Deep freezers $250, Dish washer $25…"
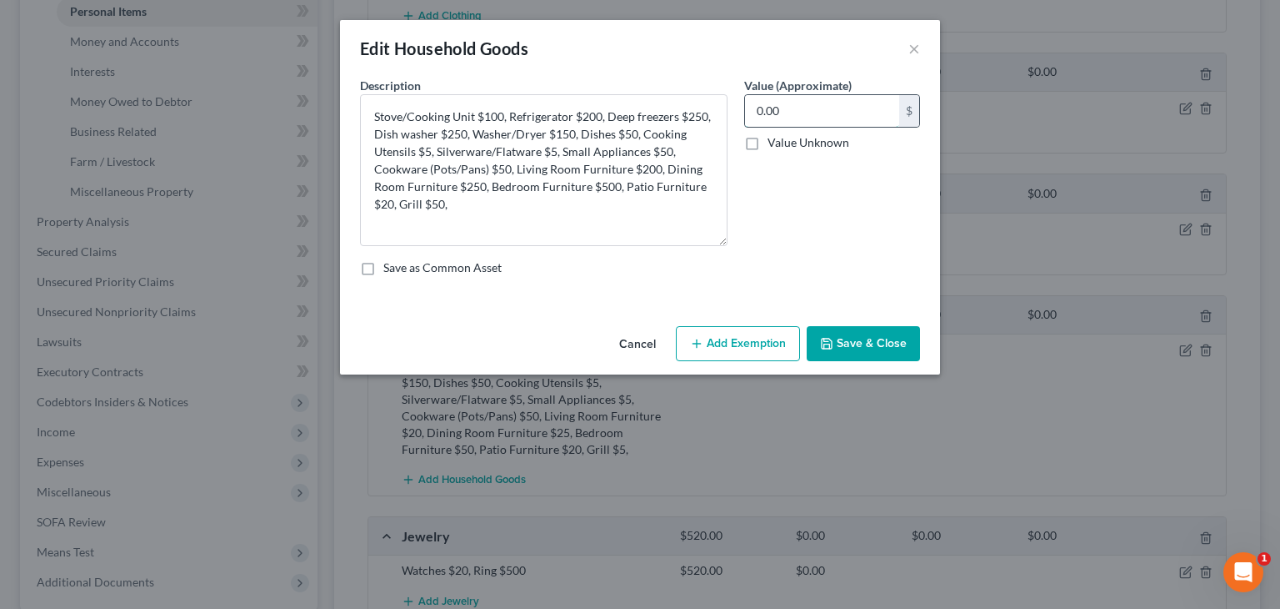
click at [813, 121] on input "0.00" at bounding box center [822, 111] width 154 height 32
paste input "2,13"
type input "2,130"
click at [865, 344] on button "Save & Close" at bounding box center [863, 343] width 113 height 35
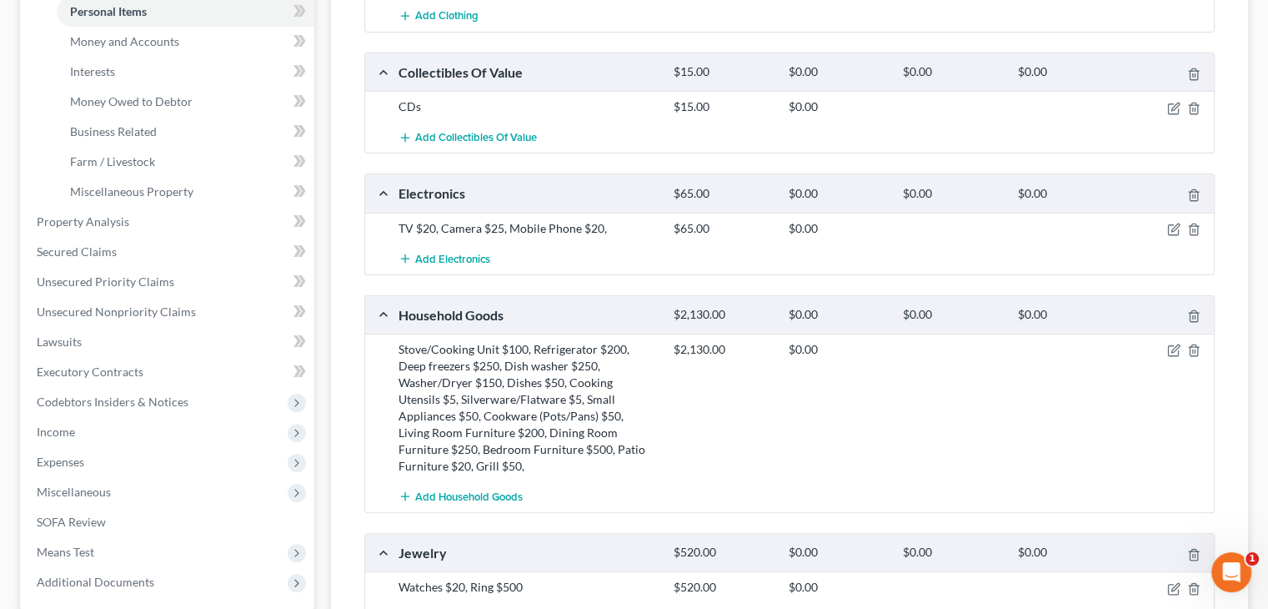
click at [789, 439] on div "$2,130.00 $0.00" at bounding box center [940, 407] width 550 height 133
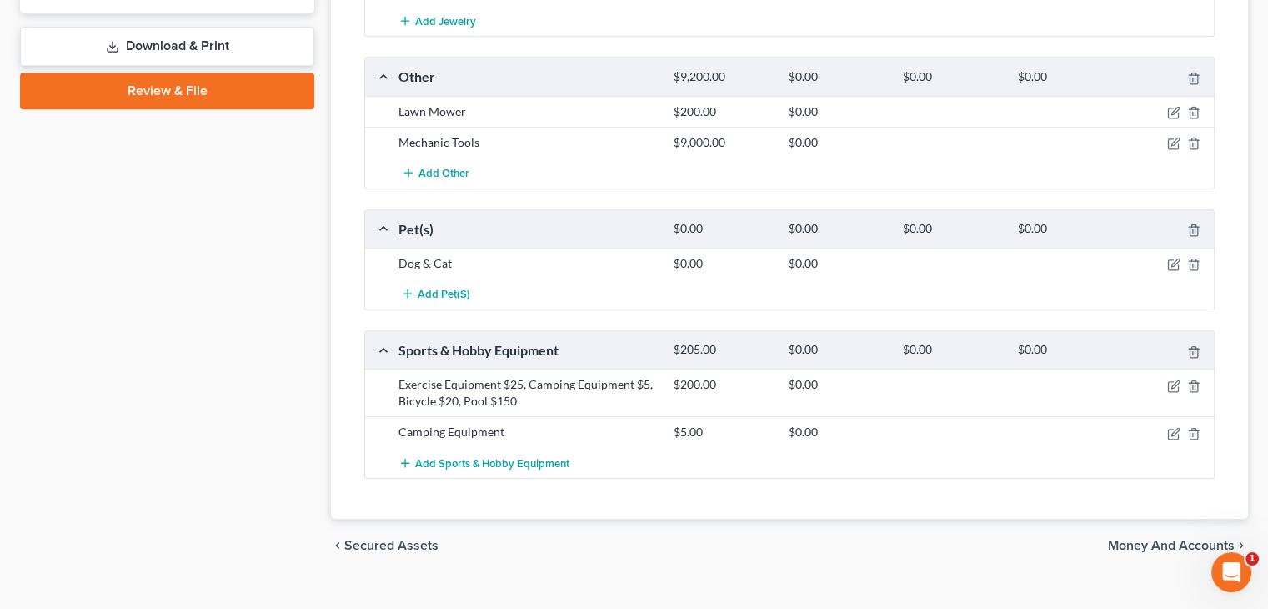
scroll to position [1019, 0]
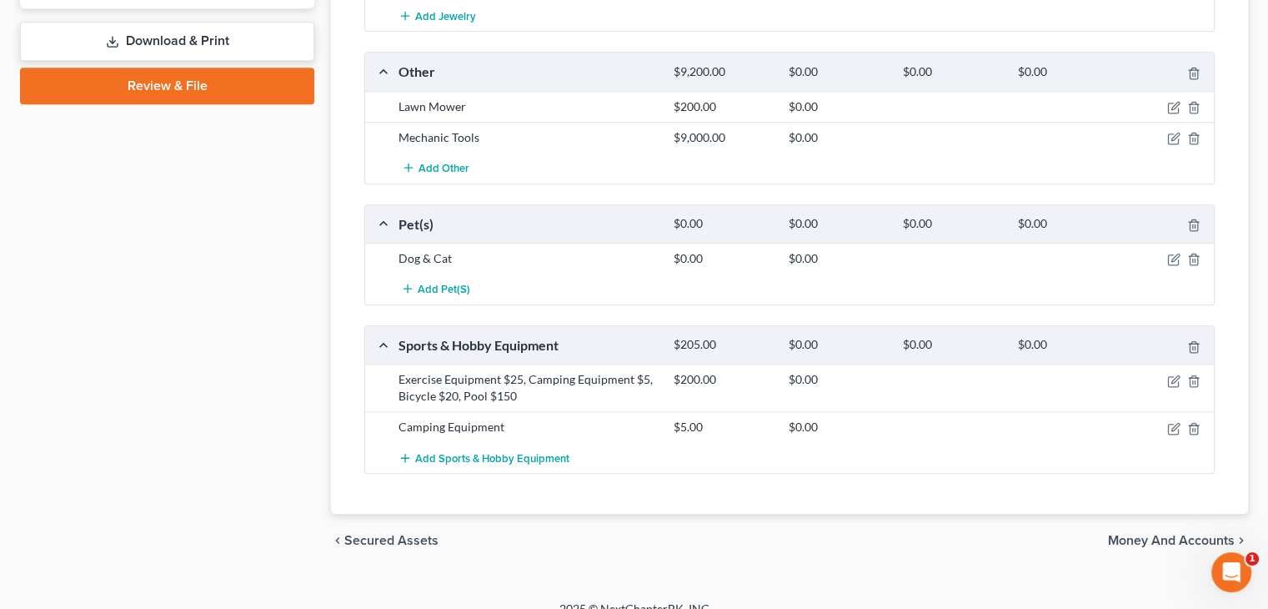
click at [1149, 534] on span "Money and Accounts" at bounding box center [1171, 540] width 127 height 13
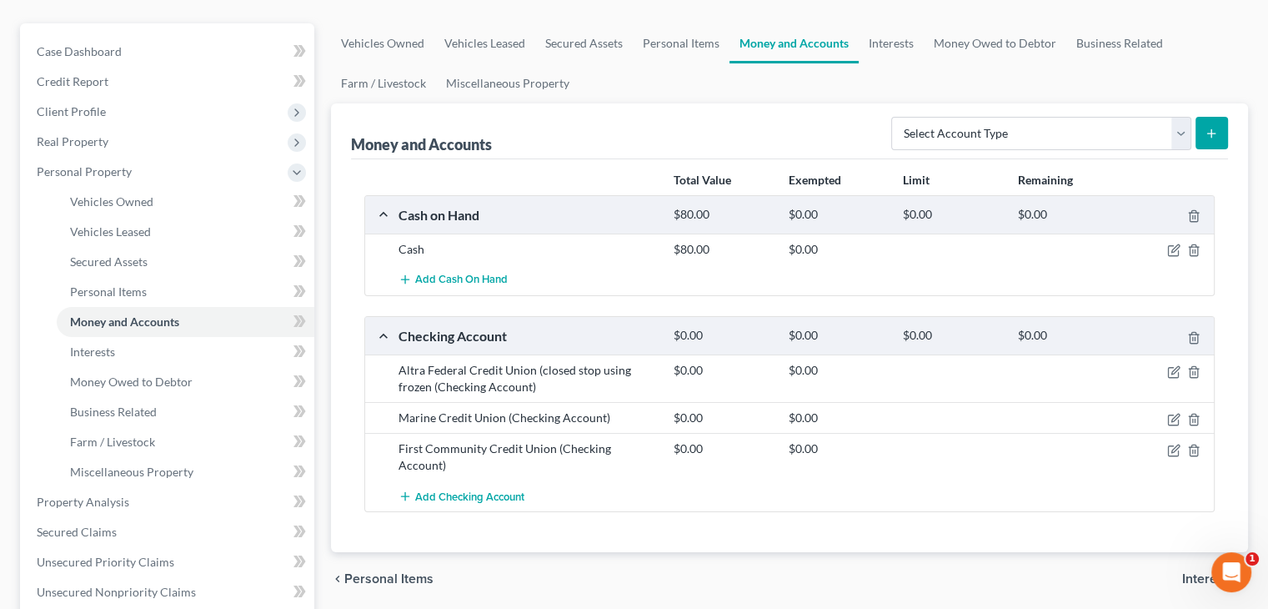
scroll to position [167, 0]
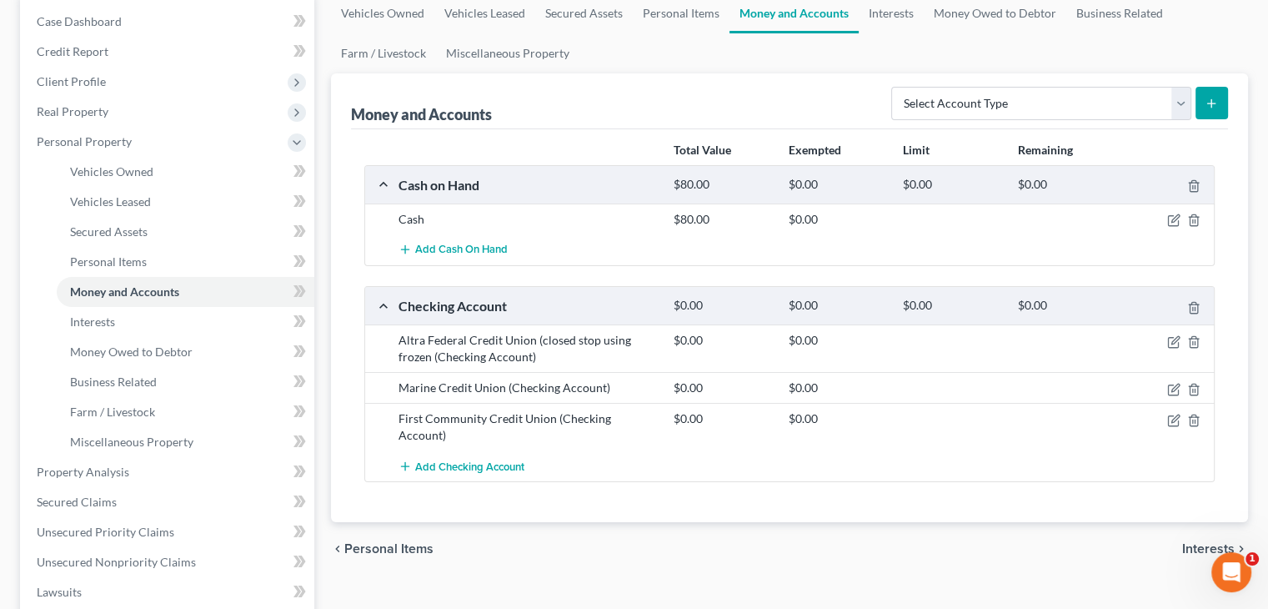
click at [1200, 542] on span "Interests" at bounding box center [1208, 548] width 53 height 13
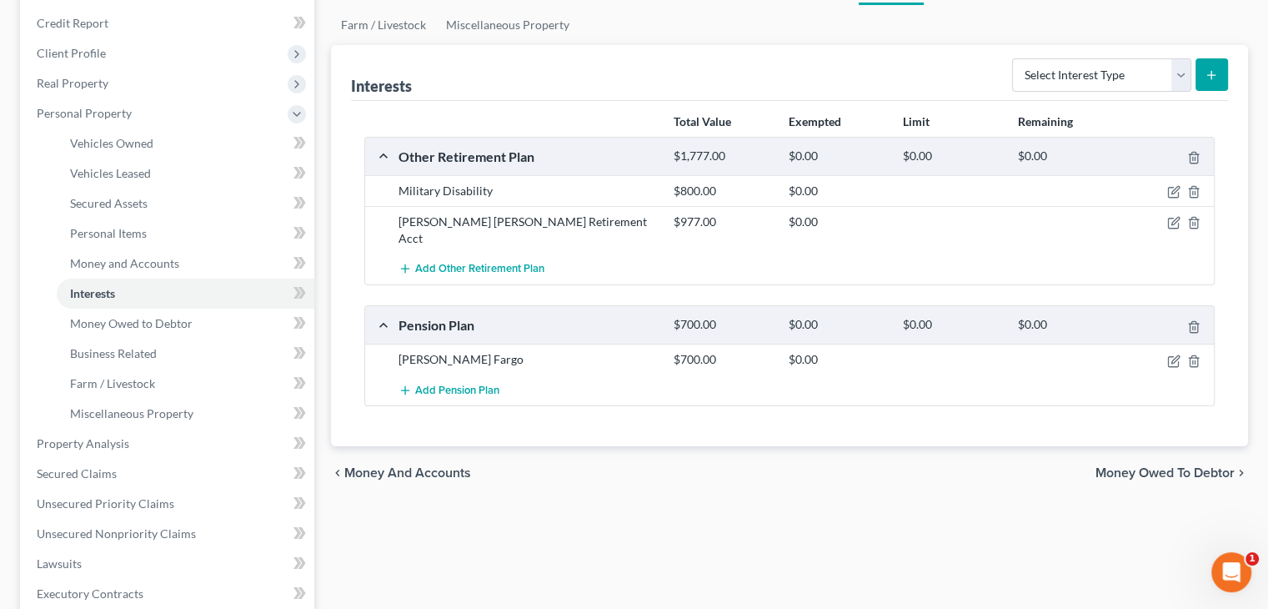
scroll to position [250, 0]
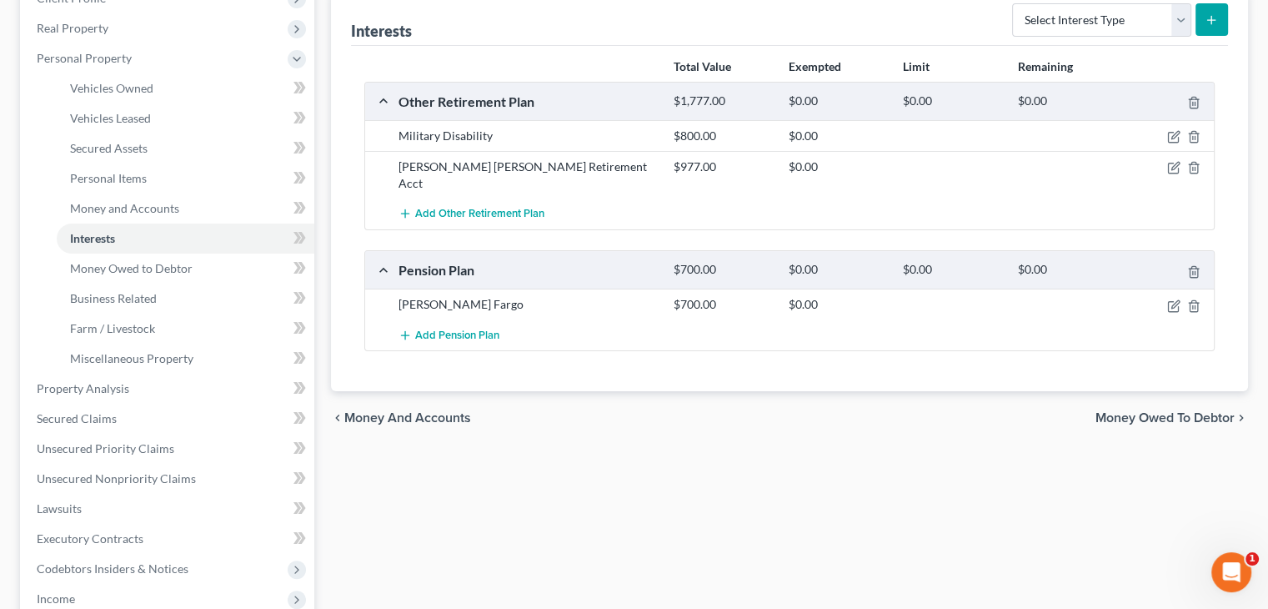
click at [1142, 411] on span "Money Owed to Debtor" at bounding box center [1164, 417] width 139 height 13
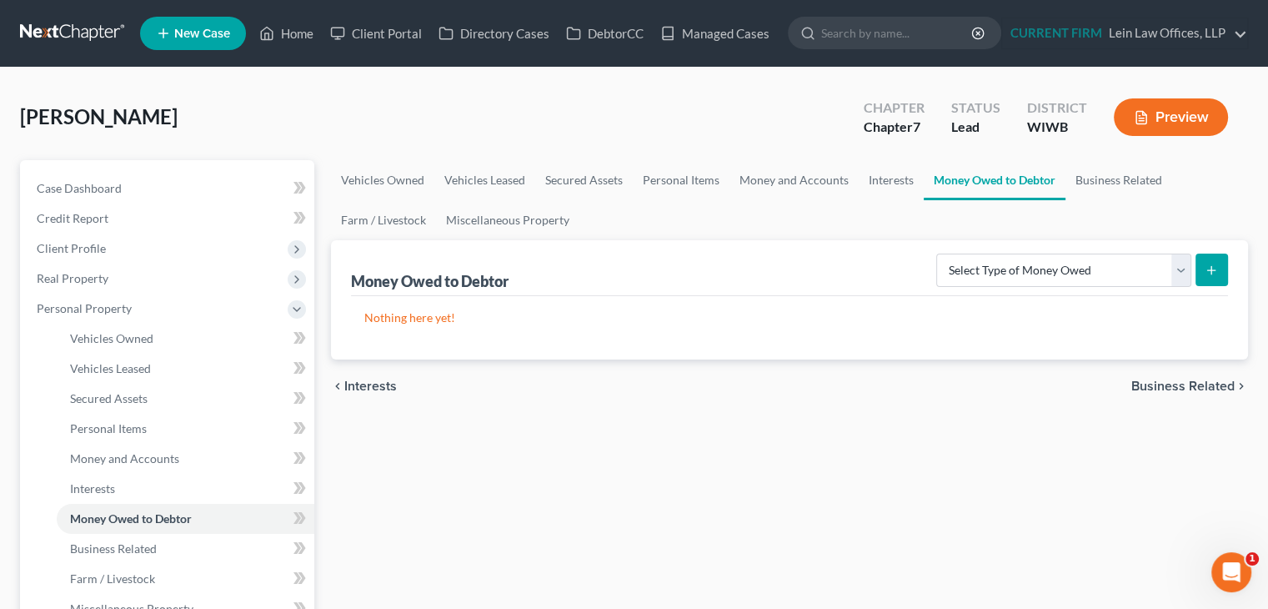
click at [1194, 381] on span "Business Related" at bounding box center [1182, 385] width 103 height 13
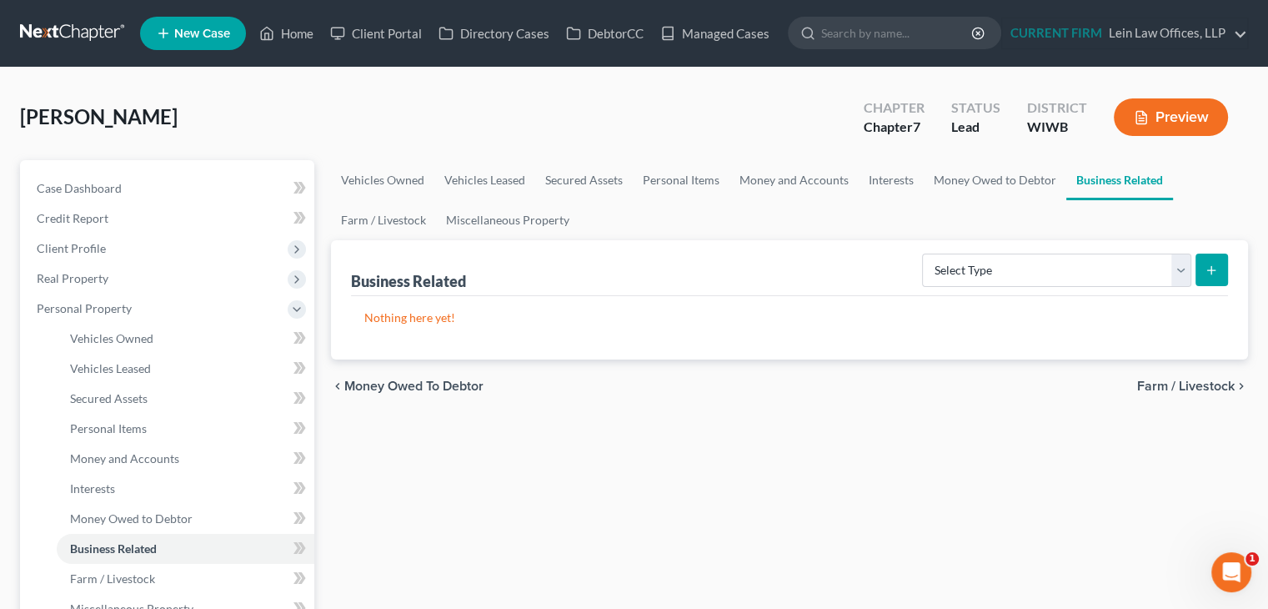
click at [1194, 379] on span "Farm / Livestock" at bounding box center [1186, 385] width 98 height 13
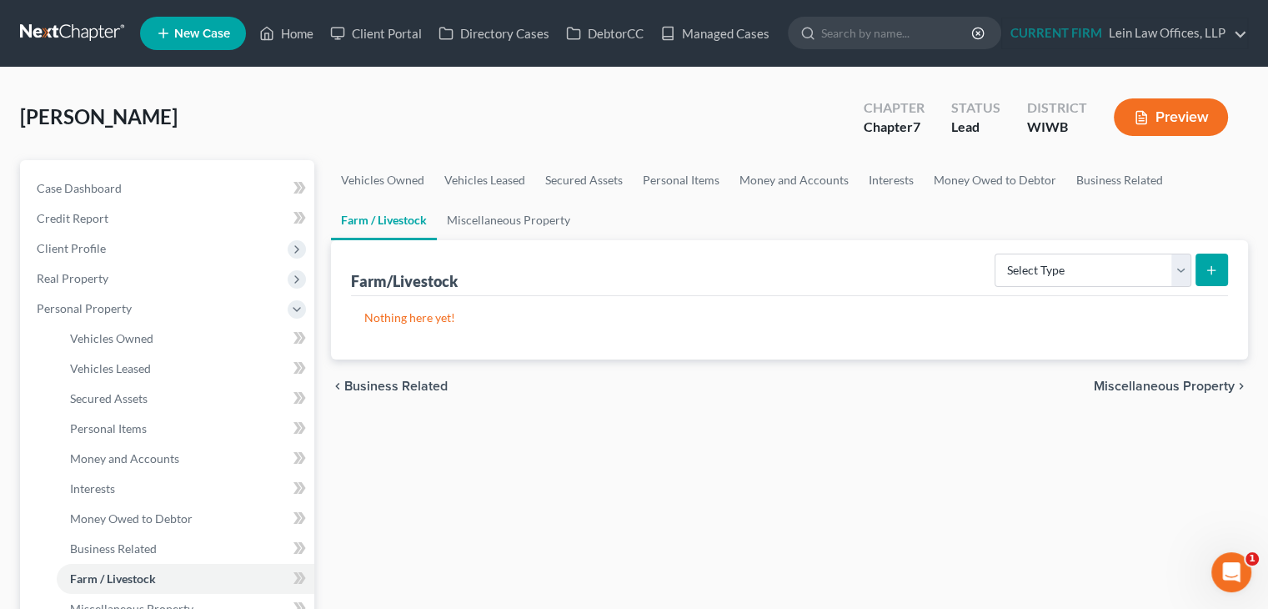
click at [1155, 379] on span "Miscellaneous Property" at bounding box center [1164, 385] width 141 height 13
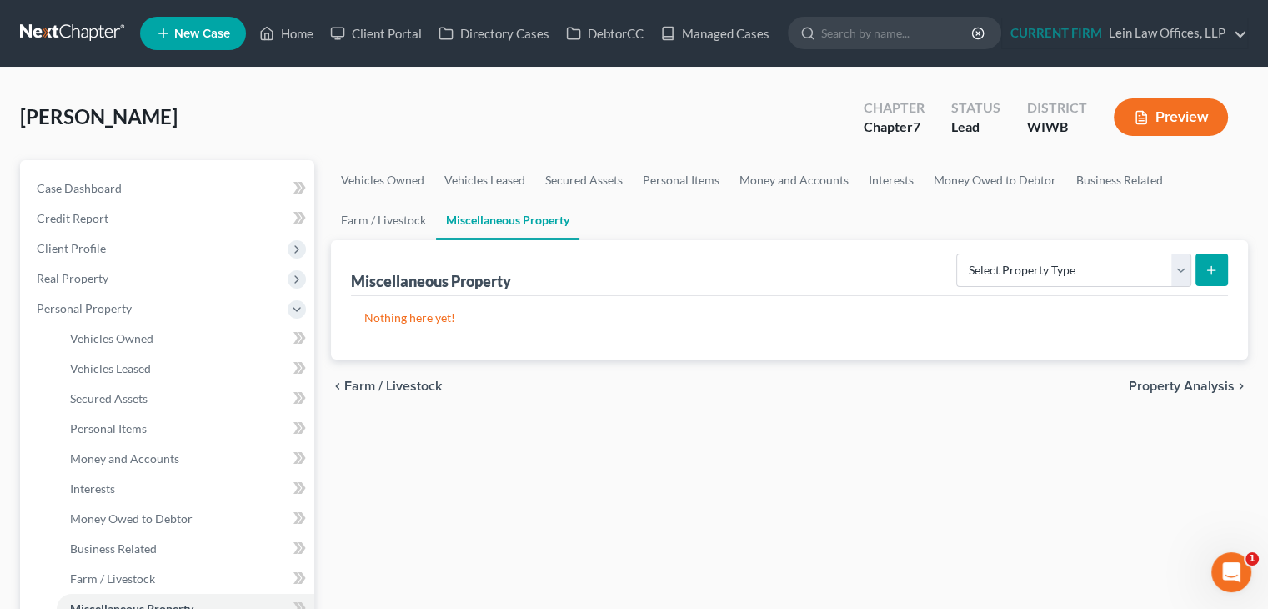
click at [1154, 379] on span "Property Analysis" at bounding box center [1182, 385] width 106 height 13
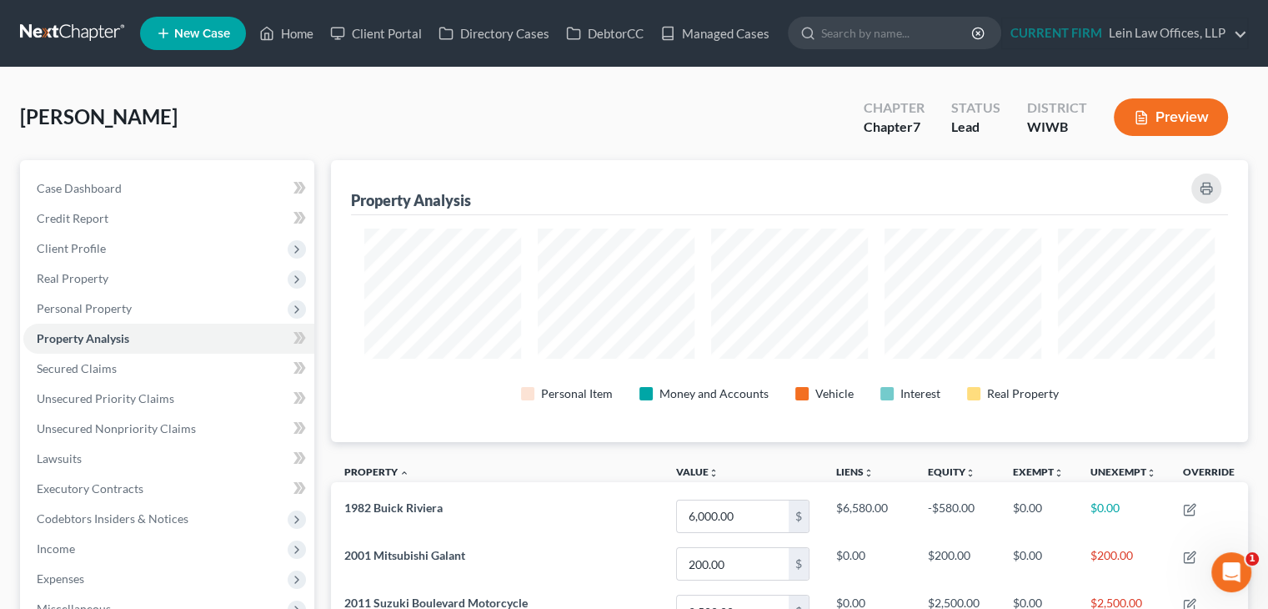
scroll to position [282, 916]
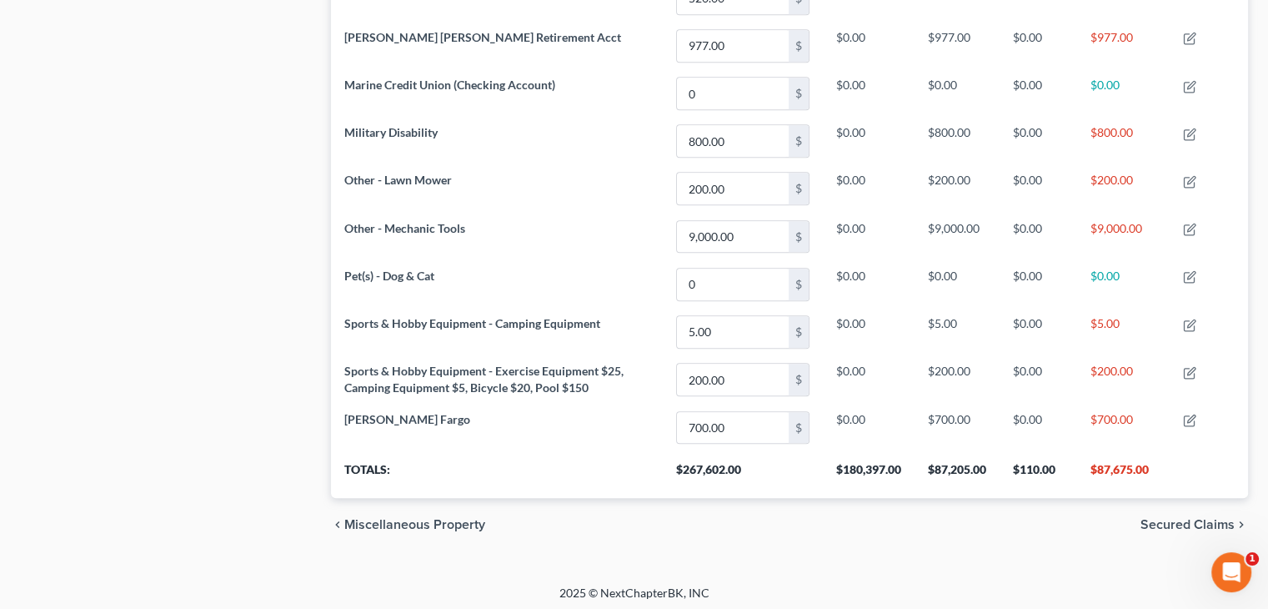
click at [1203, 524] on span "Secured Claims" at bounding box center [1187, 524] width 94 height 13
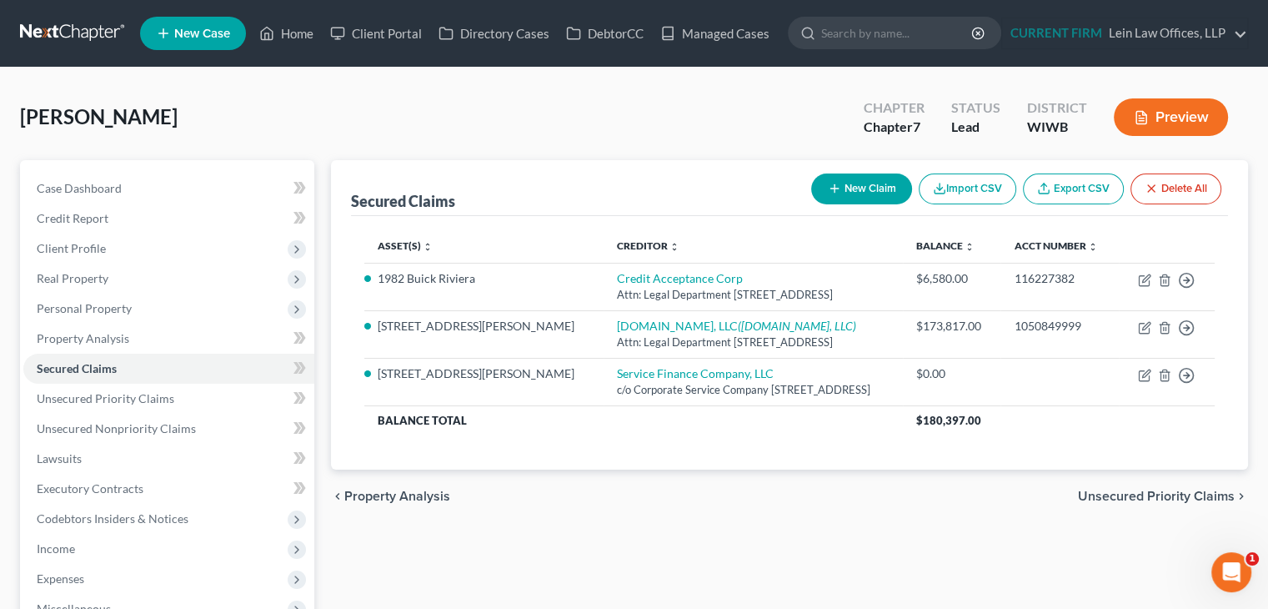
click at [1114, 494] on span "Unsecured Priority Claims" at bounding box center [1156, 495] width 157 height 13
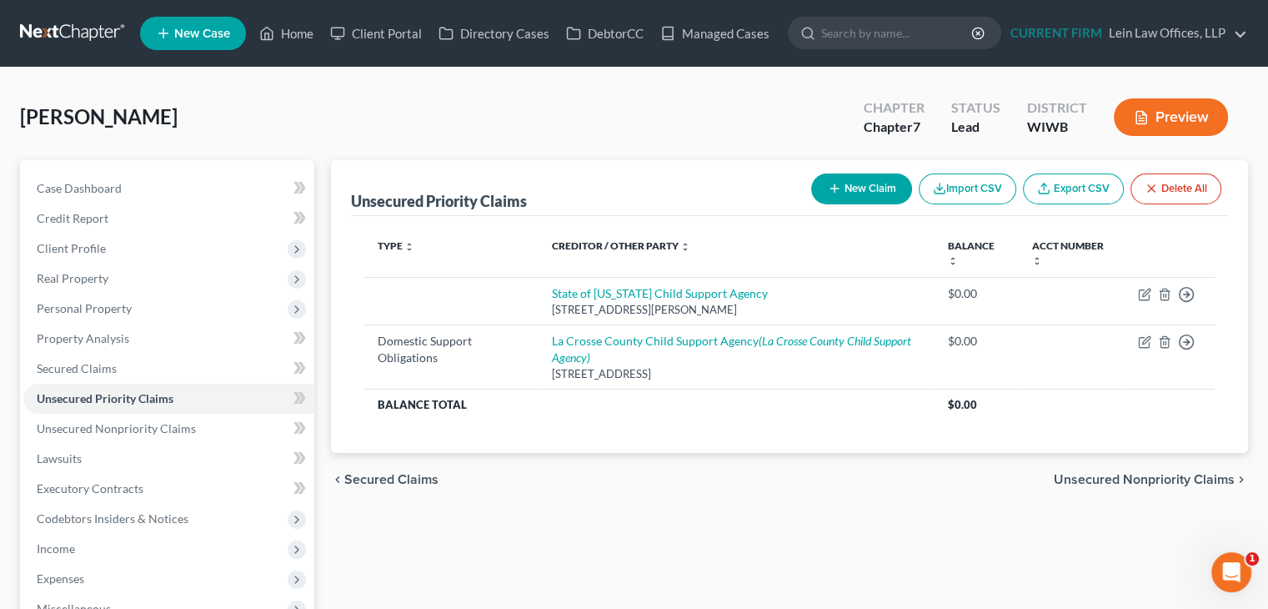
click at [1180, 481] on span "Unsecured Nonpriority Claims" at bounding box center [1144, 479] width 181 height 13
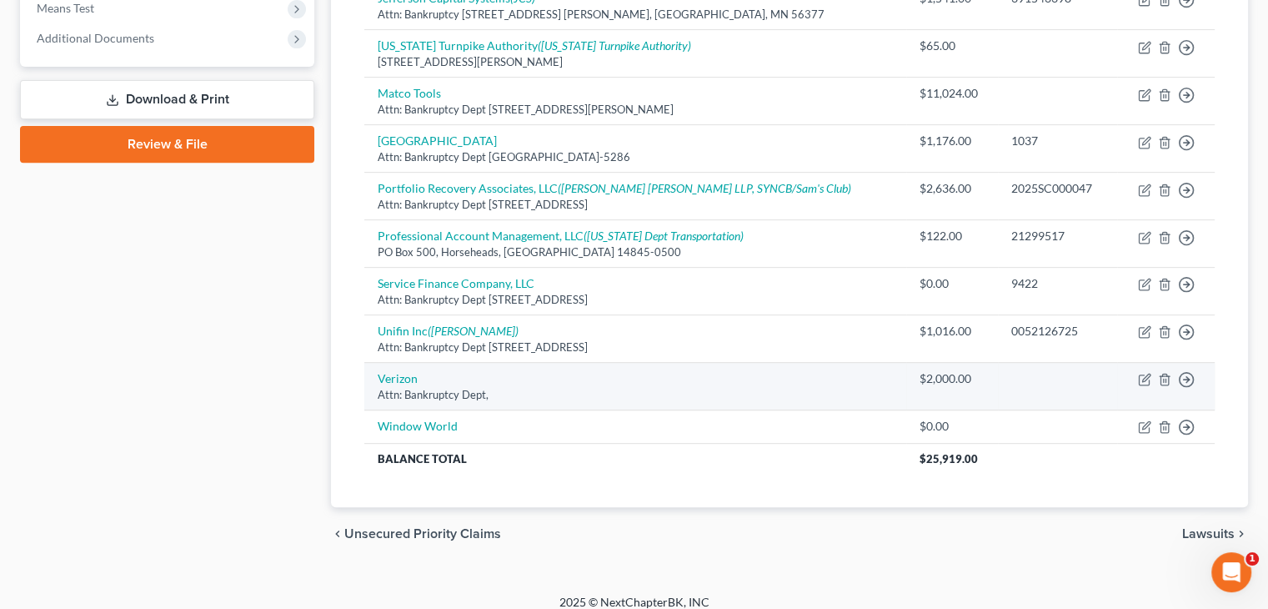
scroll to position [667, 0]
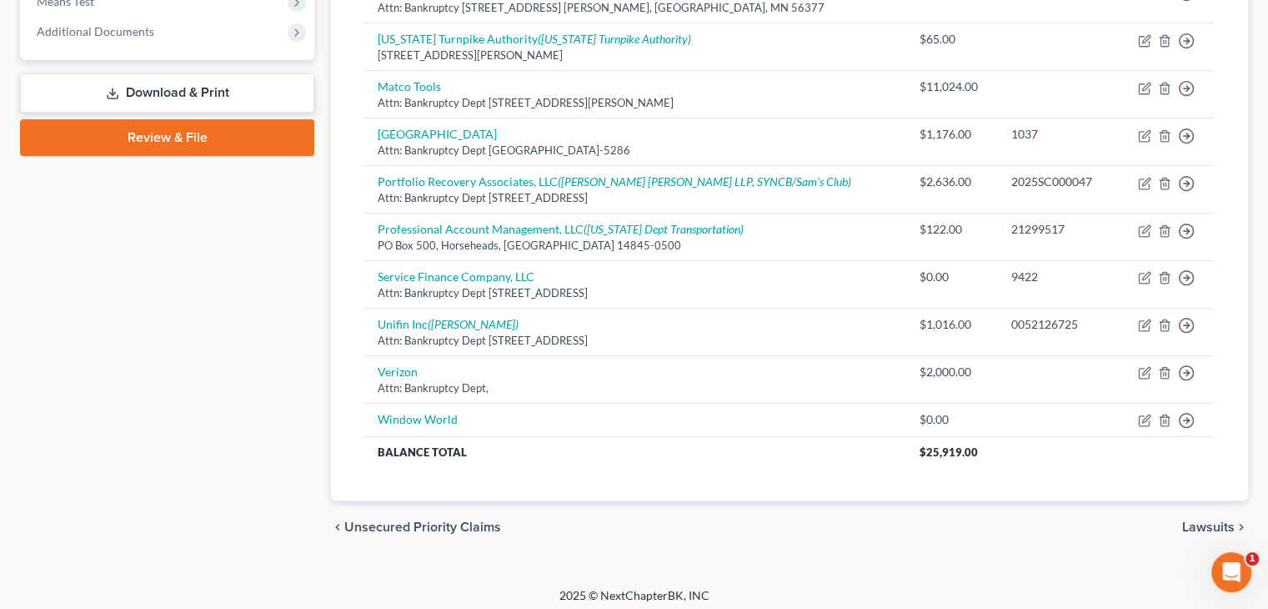
click at [1200, 520] on span "Lawsuits" at bounding box center [1208, 526] width 53 height 13
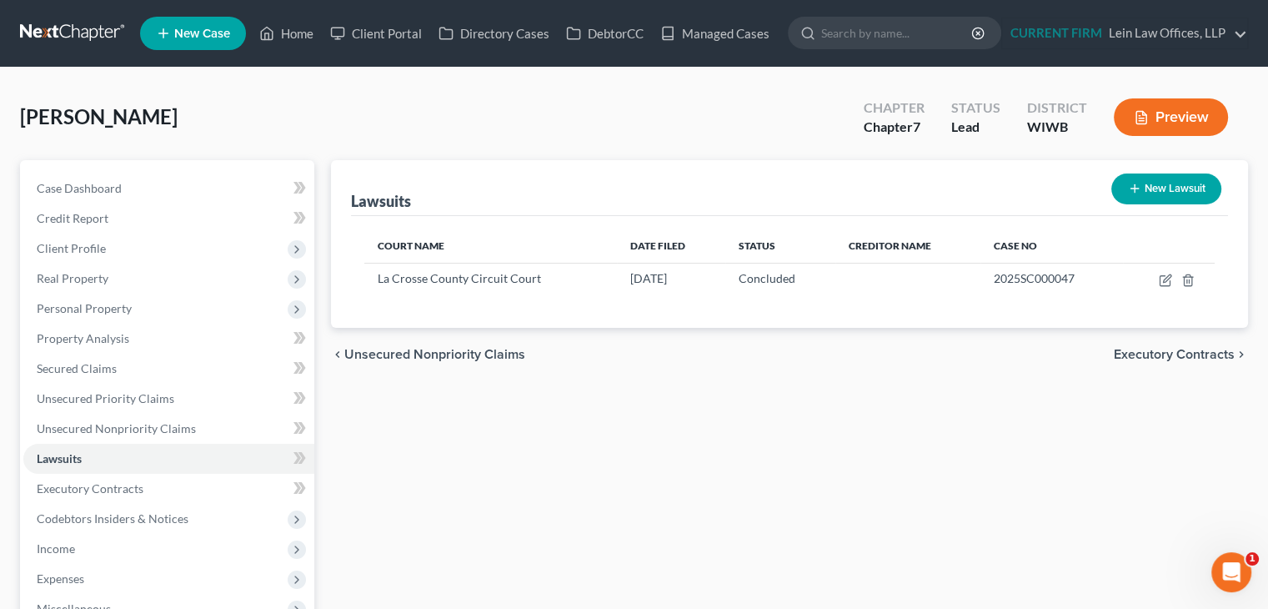
click at [1142, 352] on span "Executory Contracts" at bounding box center [1174, 354] width 121 height 13
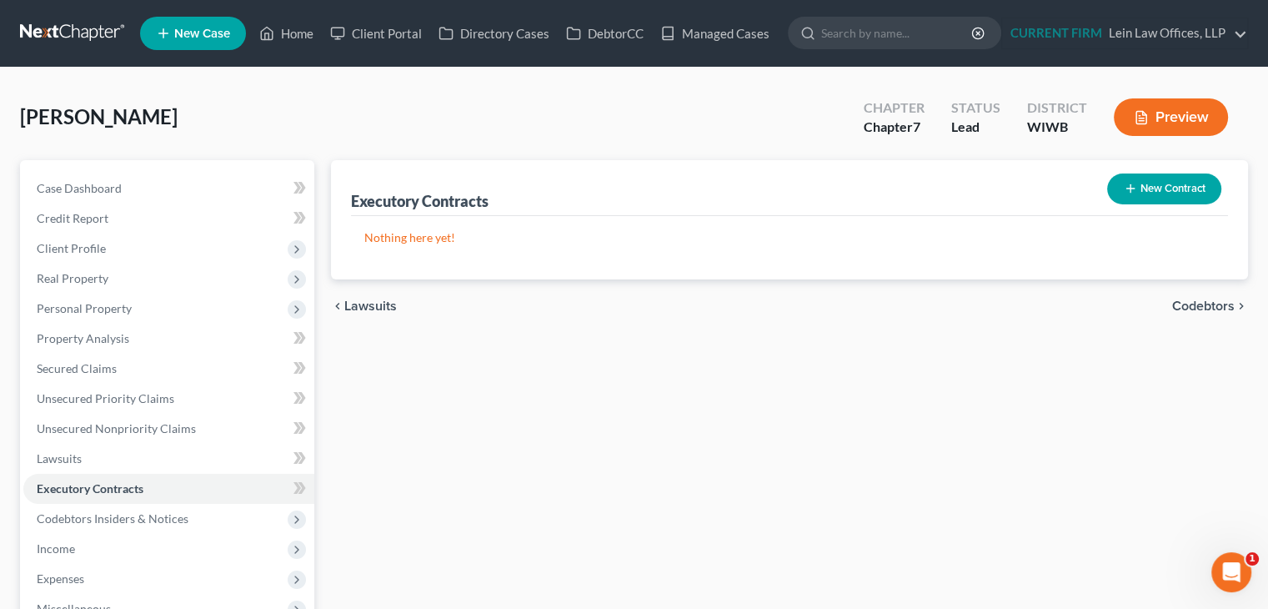
click at [1217, 304] on span "Codebtors" at bounding box center [1203, 305] width 63 height 13
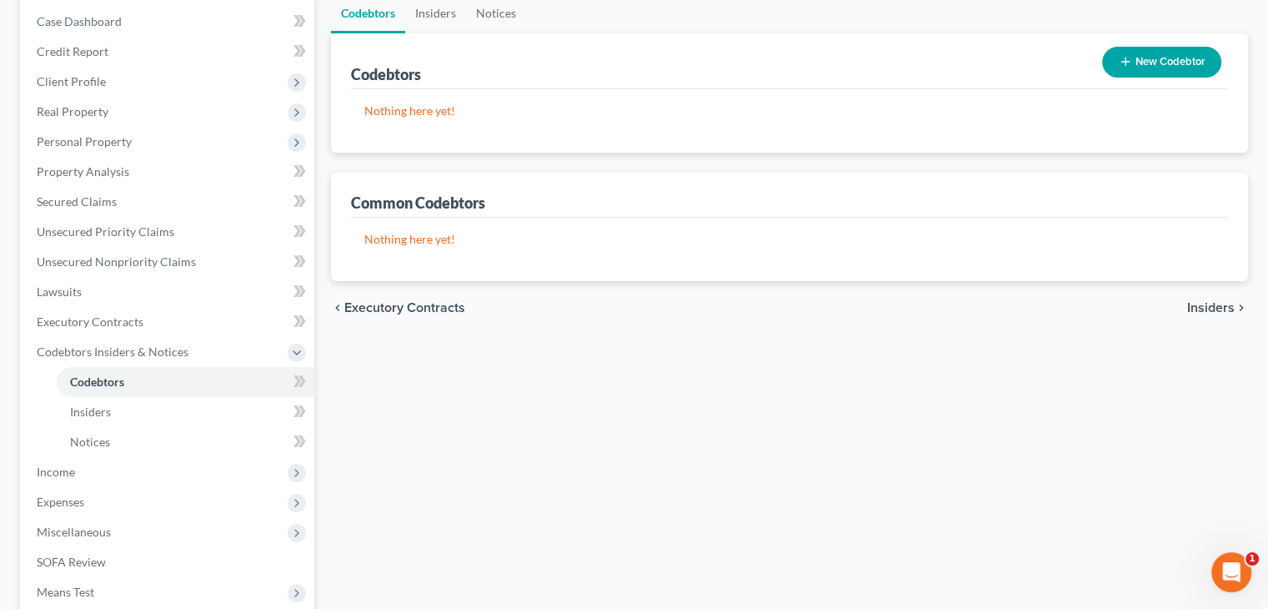
click at [1198, 309] on span "Insiders" at bounding box center [1211, 307] width 48 height 13
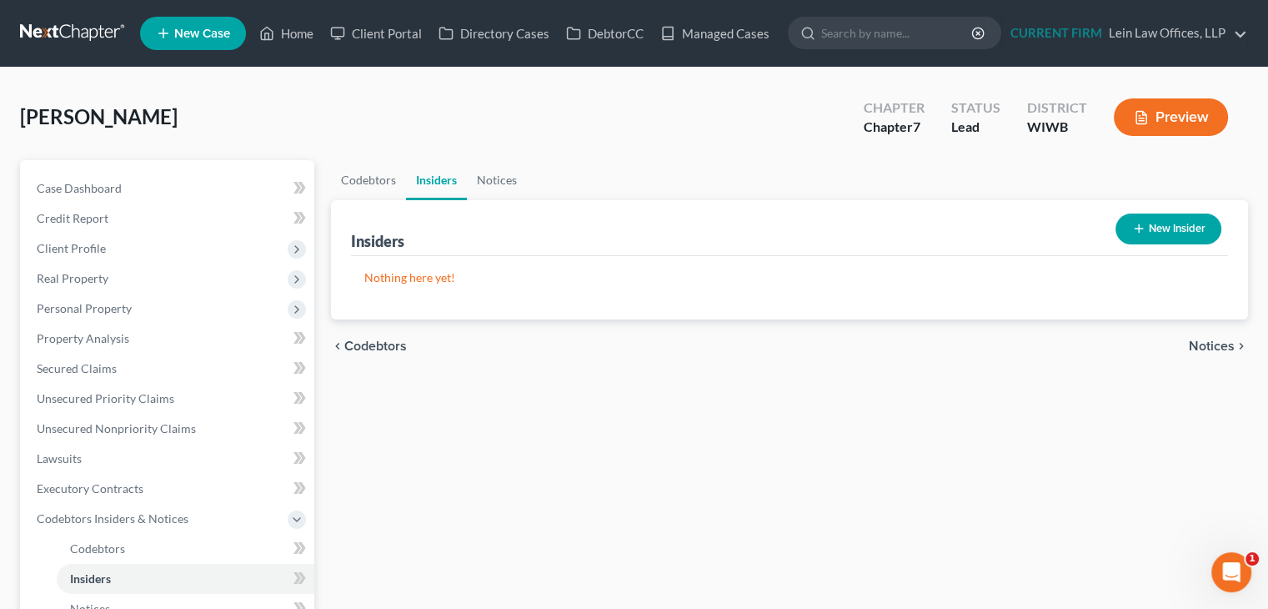
click at [1218, 343] on span "Notices" at bounding box center [1212, 345] width 46 height 13
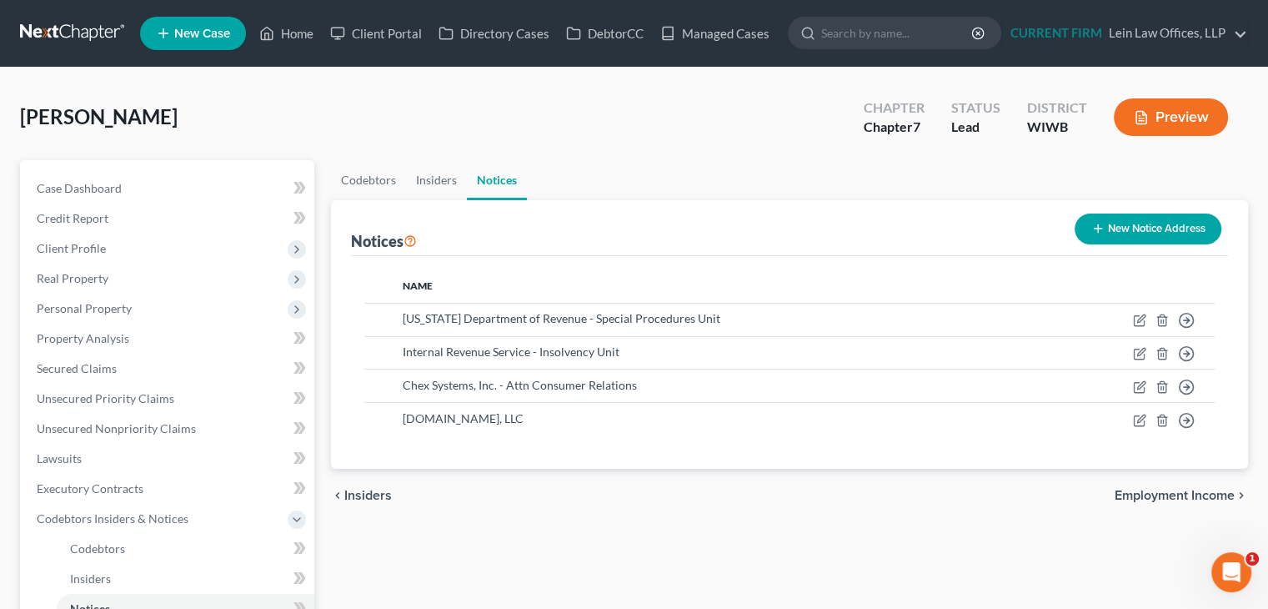
click at [1183, 499] on span "Employment Income" at bounding box center [1175, 495] width 120 height 13
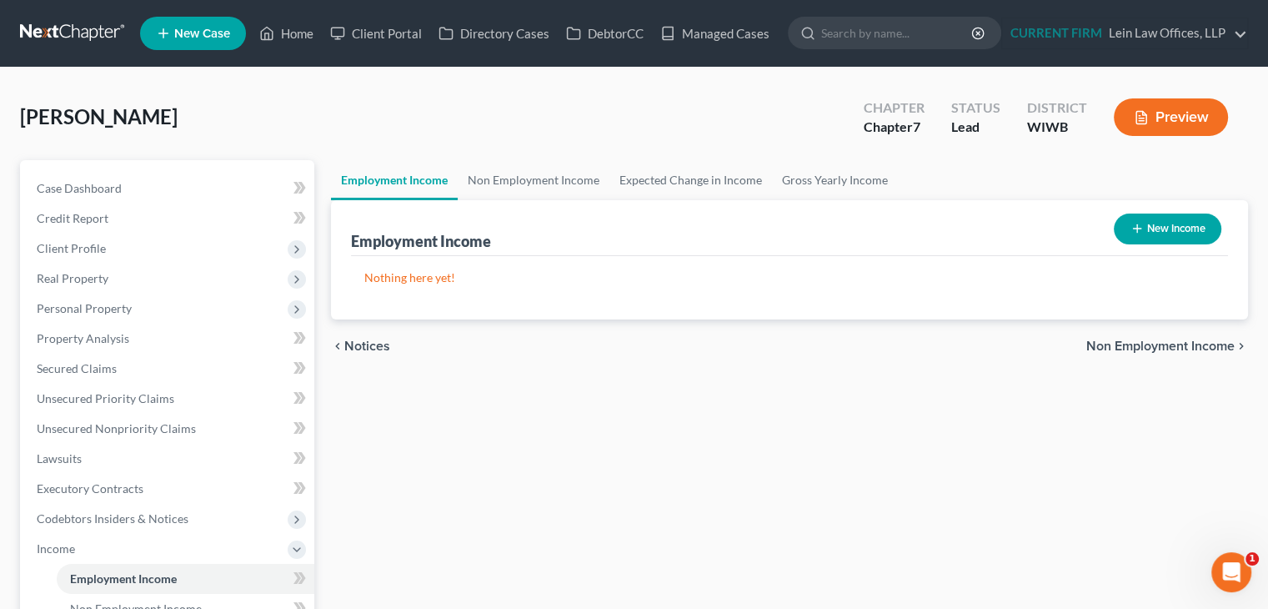
click at [1147, 348] on span "Non Employment Income" at bounding box center [1160, 345] width 148 height 13
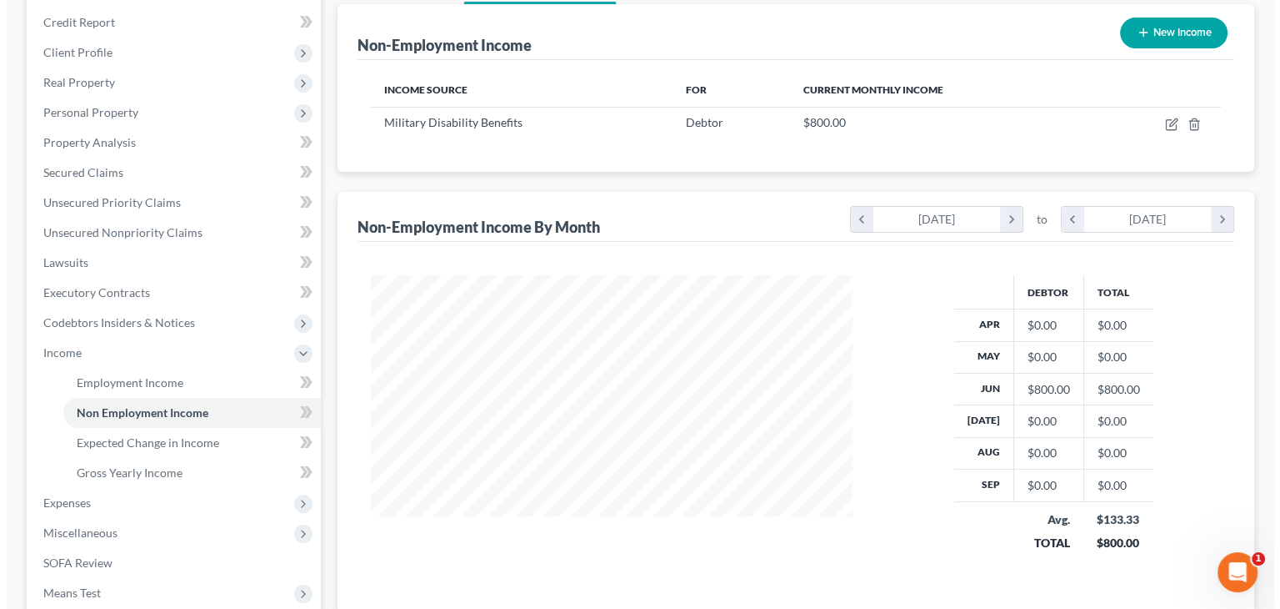
scroll to position [167, 0]
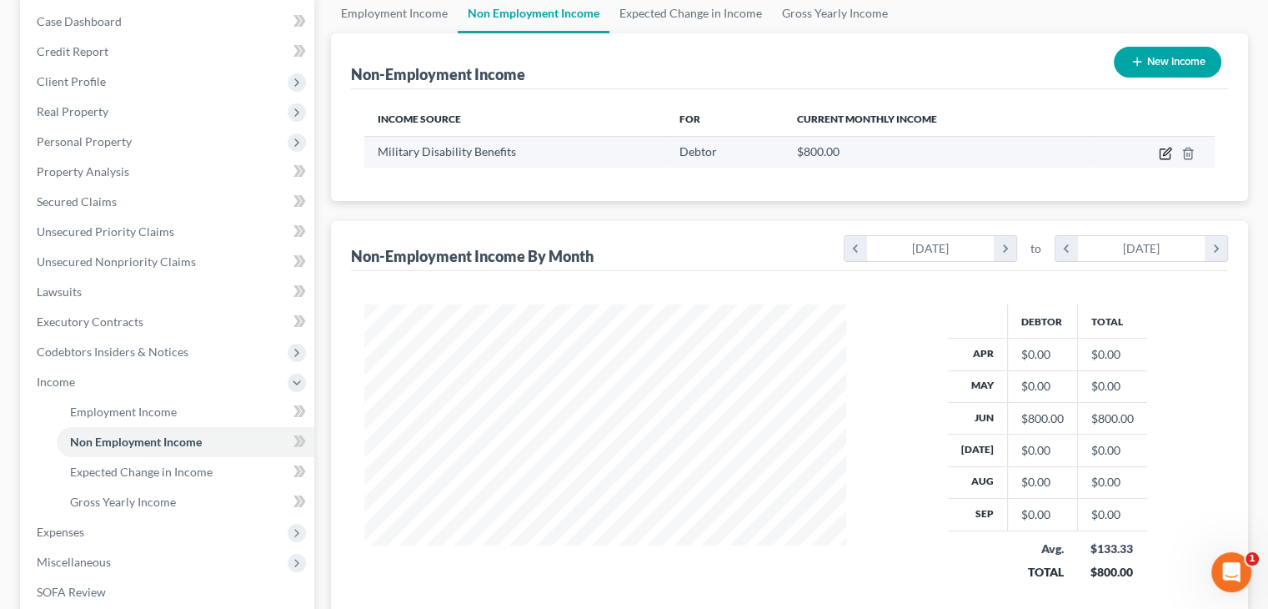
click at [1169, 151] on icon "button" at bounding box center [1165, 153] width 13 height 13
select select "12"
select select "0"
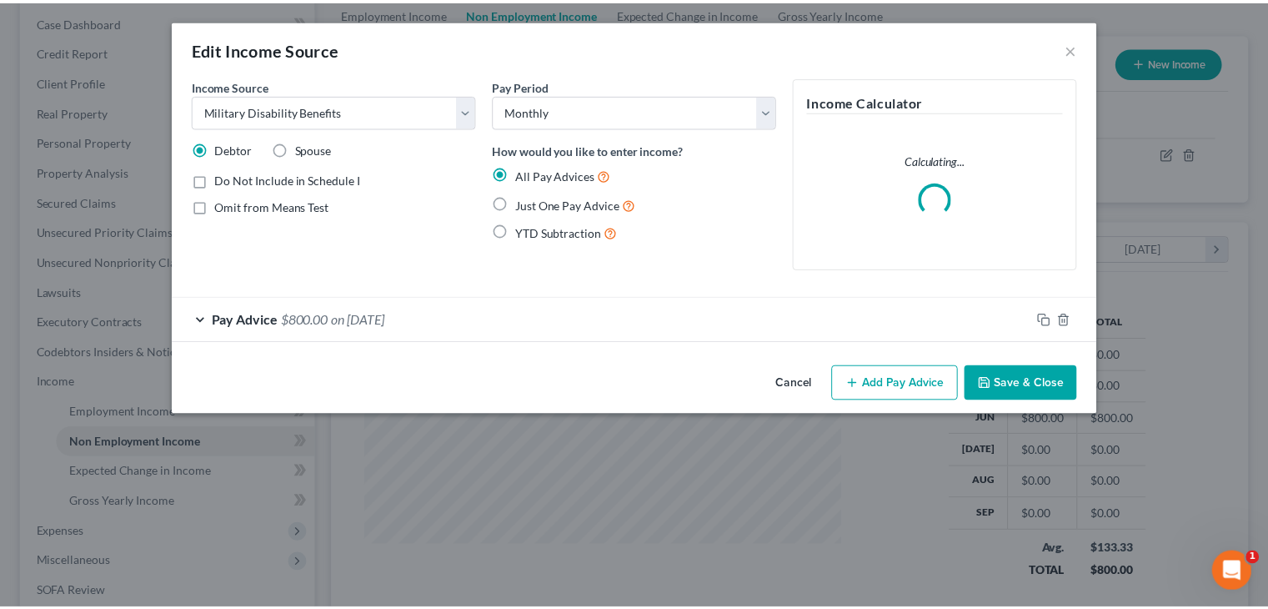
scroll to position [297, 520]
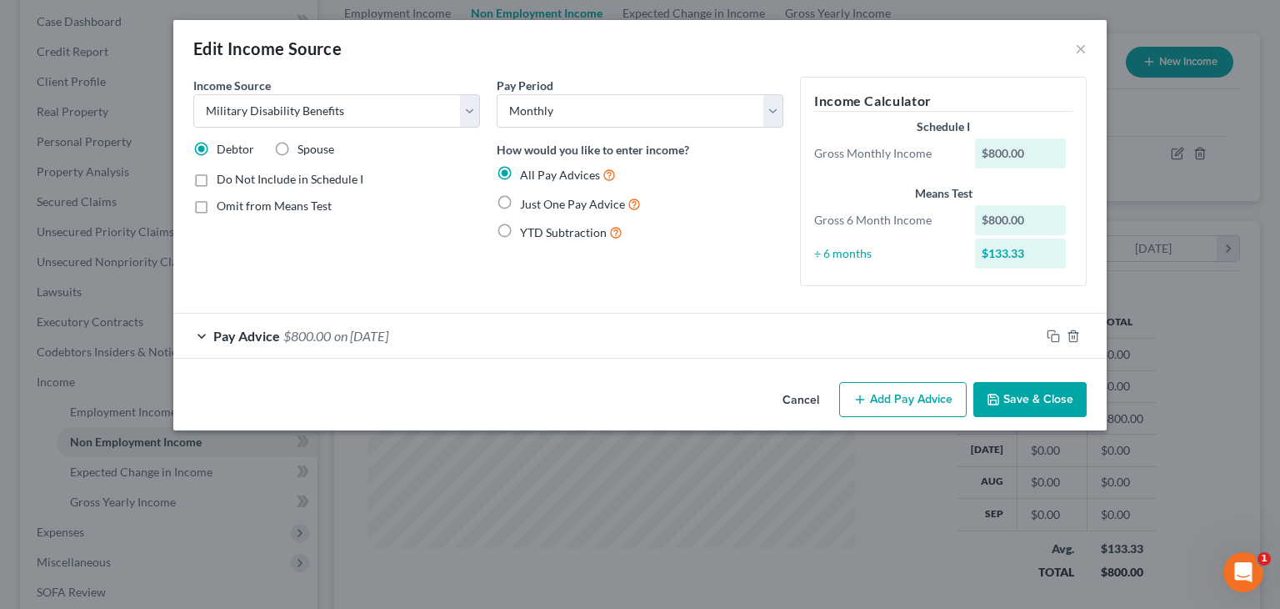
click at [431, 273] on div "Income Source * Select Unemployment Disability (from employer) Pension Retireme…" at bounding box center [336, 188] width 303 height 223
click at [1035, 398] on button "Save & Close" at bounding box center [1030, 399] width 113 height 35
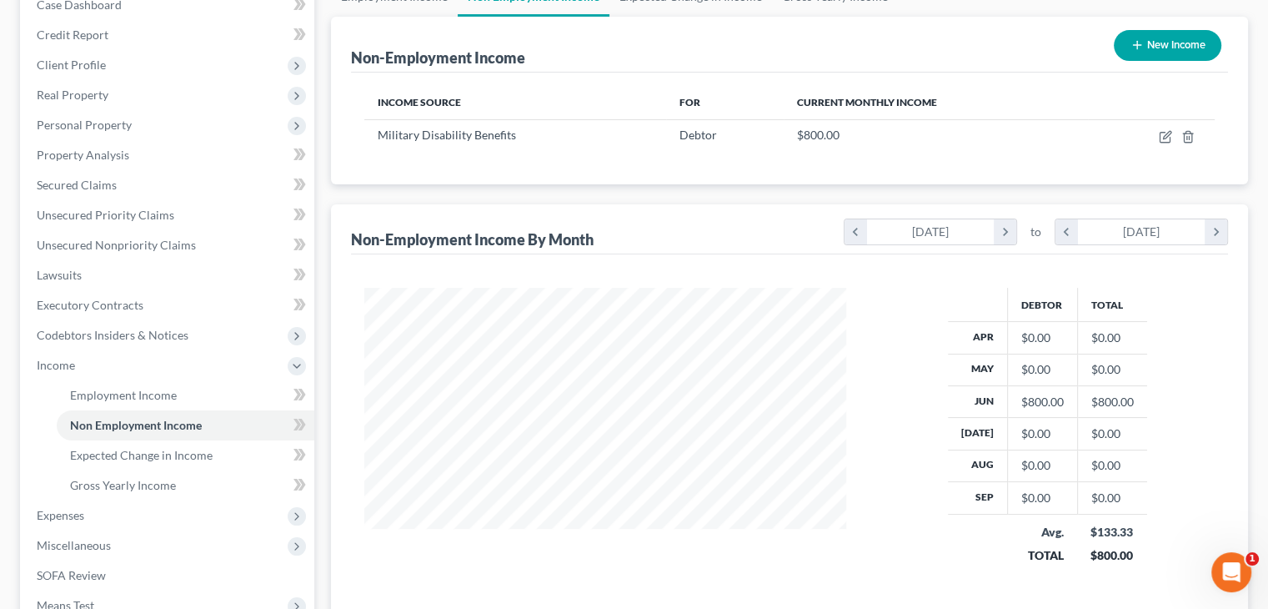
scroll to position [167, 0]
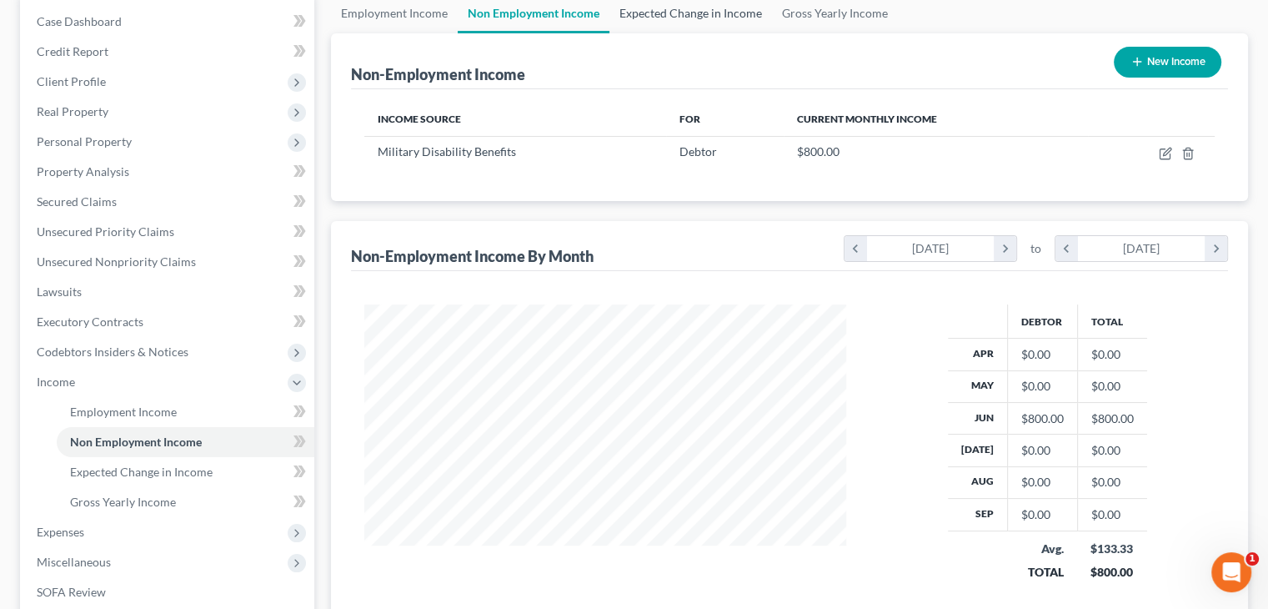
click at [695, 9] on link "Expected Change in Income" at bounding box center [690, 13] width 163 height 40
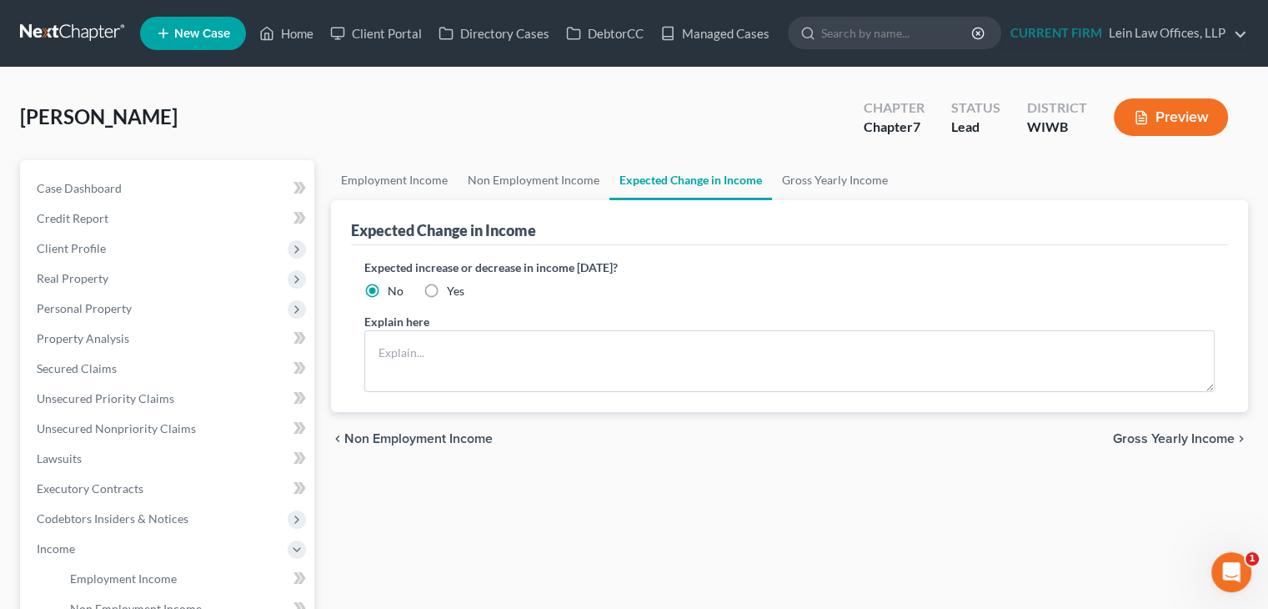
click at [1147, 432] on span "Gross Yearly Income" at bounding box center [1174, 438] width 122 height 13
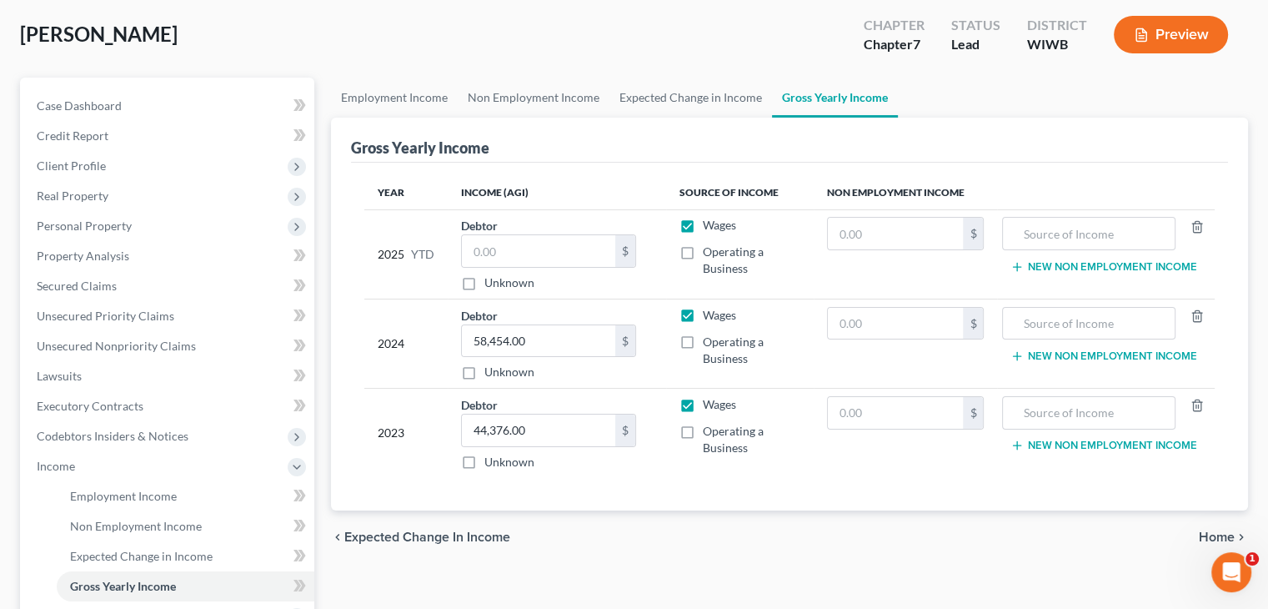
scroll to position [83, 0]
click at [1103, 232] on input "text" at bounding box center [1088, 233] width 154 height 32
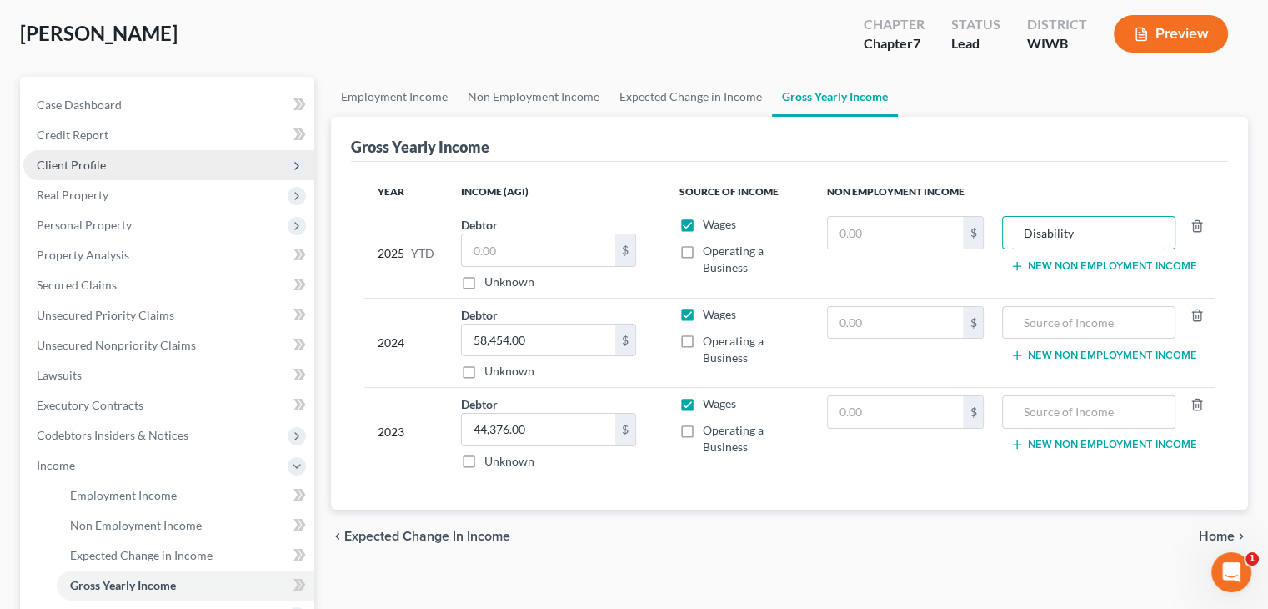
type input "Disability"
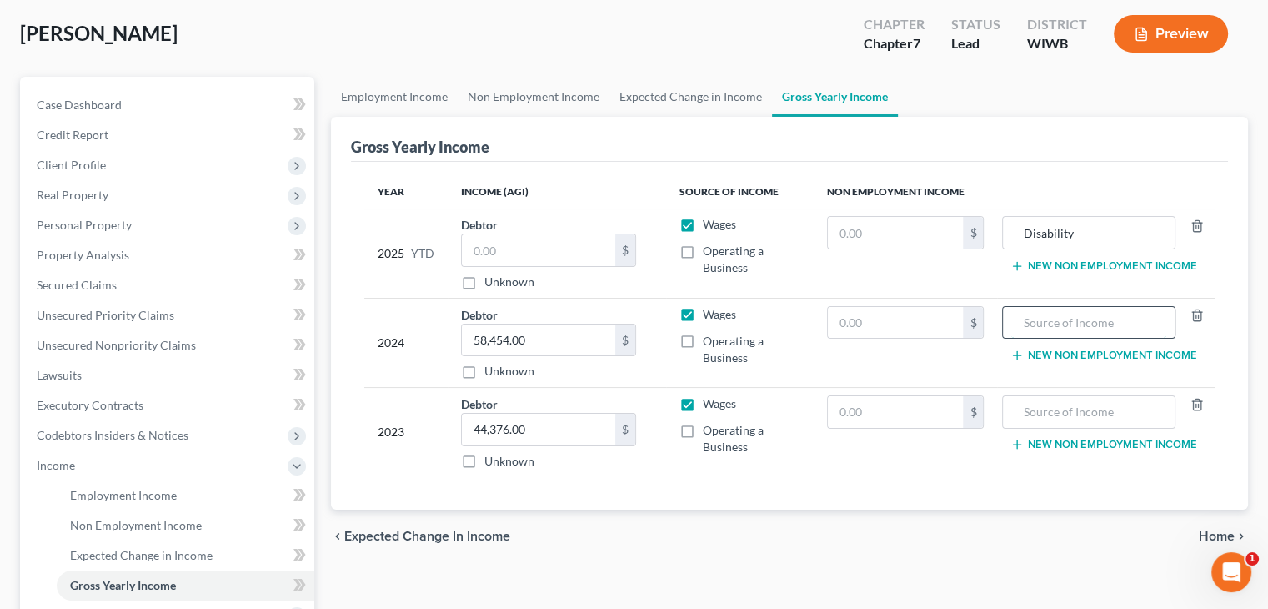
click at [1087, 313] on input "text" at bounding box center [1088, 323] width 154 height 32
drag, startPoint x: 1082, startPoint y: 232, endPoint x: 1013, endPoint y: 230, distance: 69.2
click at [1013, 230] on input "Disability" at bounding box center [1088, 233] width 154 height 32
click at [1060, 298] on td "New Non Employment Income" at bounding box center [1106, 342] width 218 height 89
click at [1063, 324] on input "text" at bounding box center [1088, 323] width 154 height 32
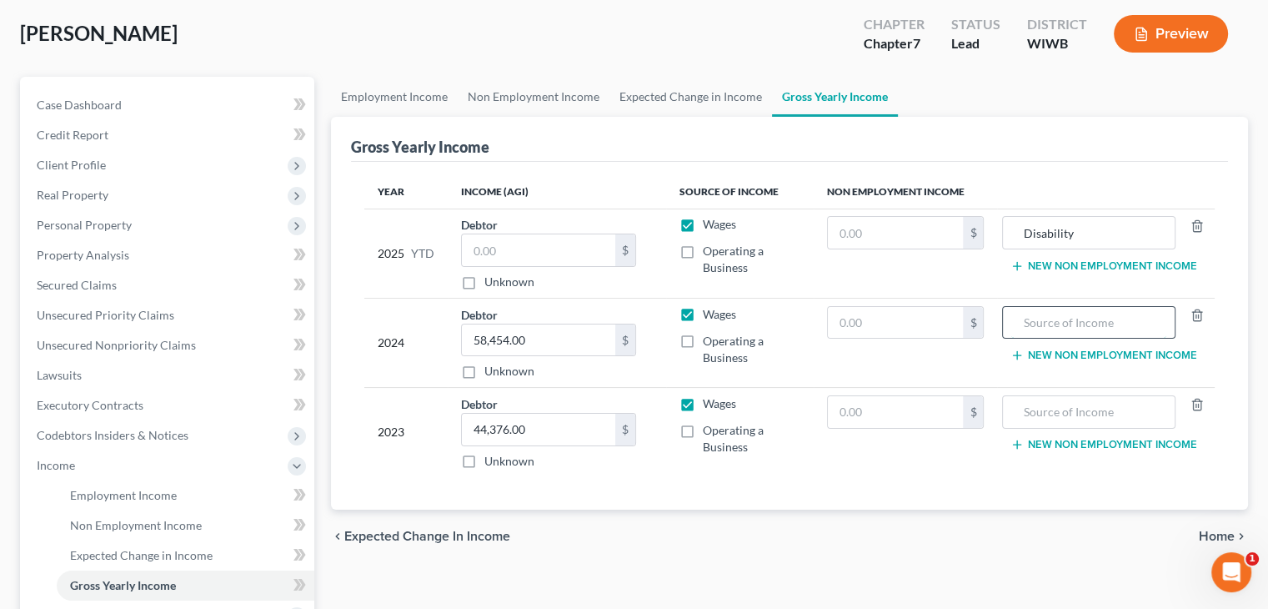
paste input "Disability"
type input "Disability"
click at [1090, 418] on input "text" at bounding box center [1088, 412] width 154 height 32
paste input "Disability"
type input "Disability"
